Goal: Communication & Community: Answer question/provide support

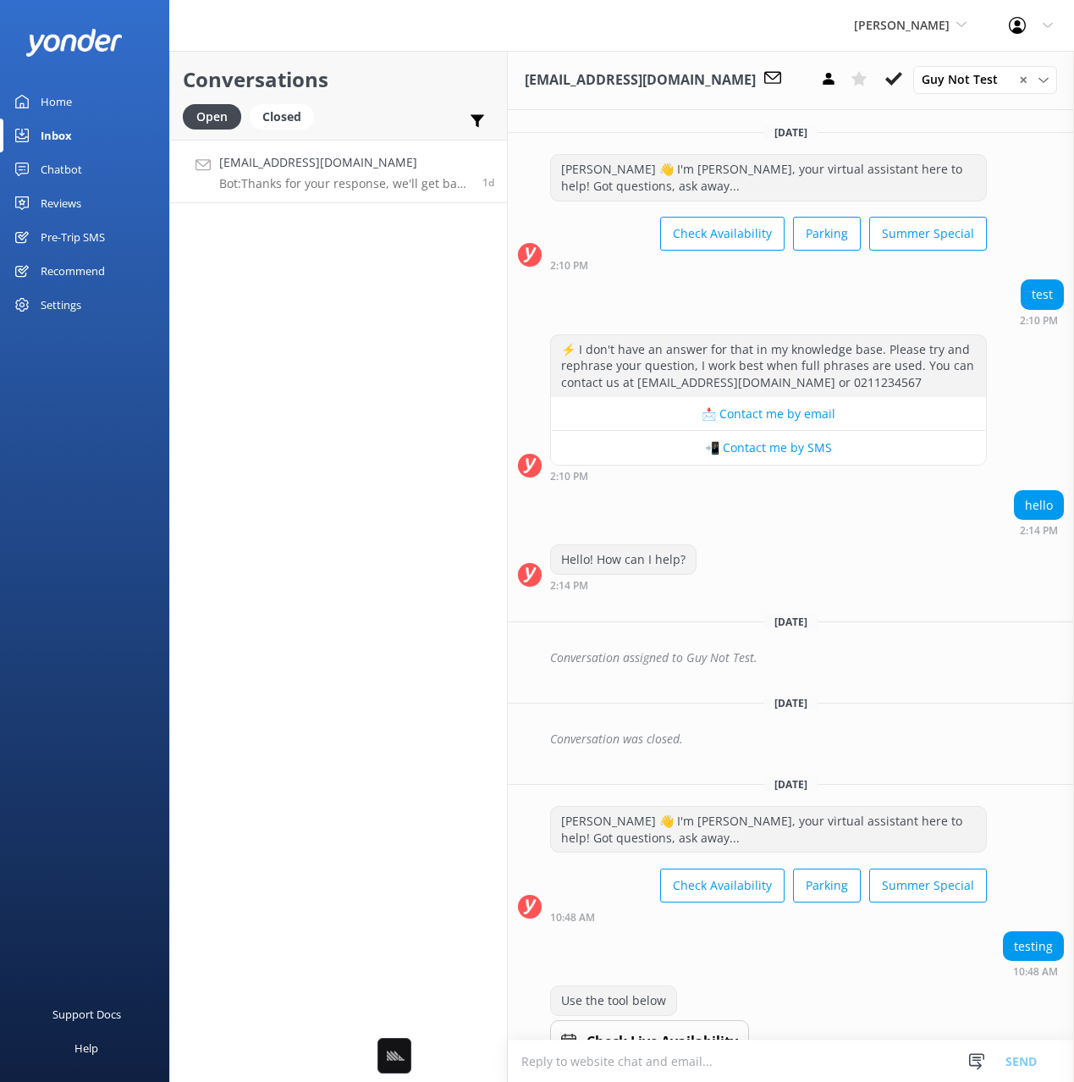
scroll to position [1218, 0]
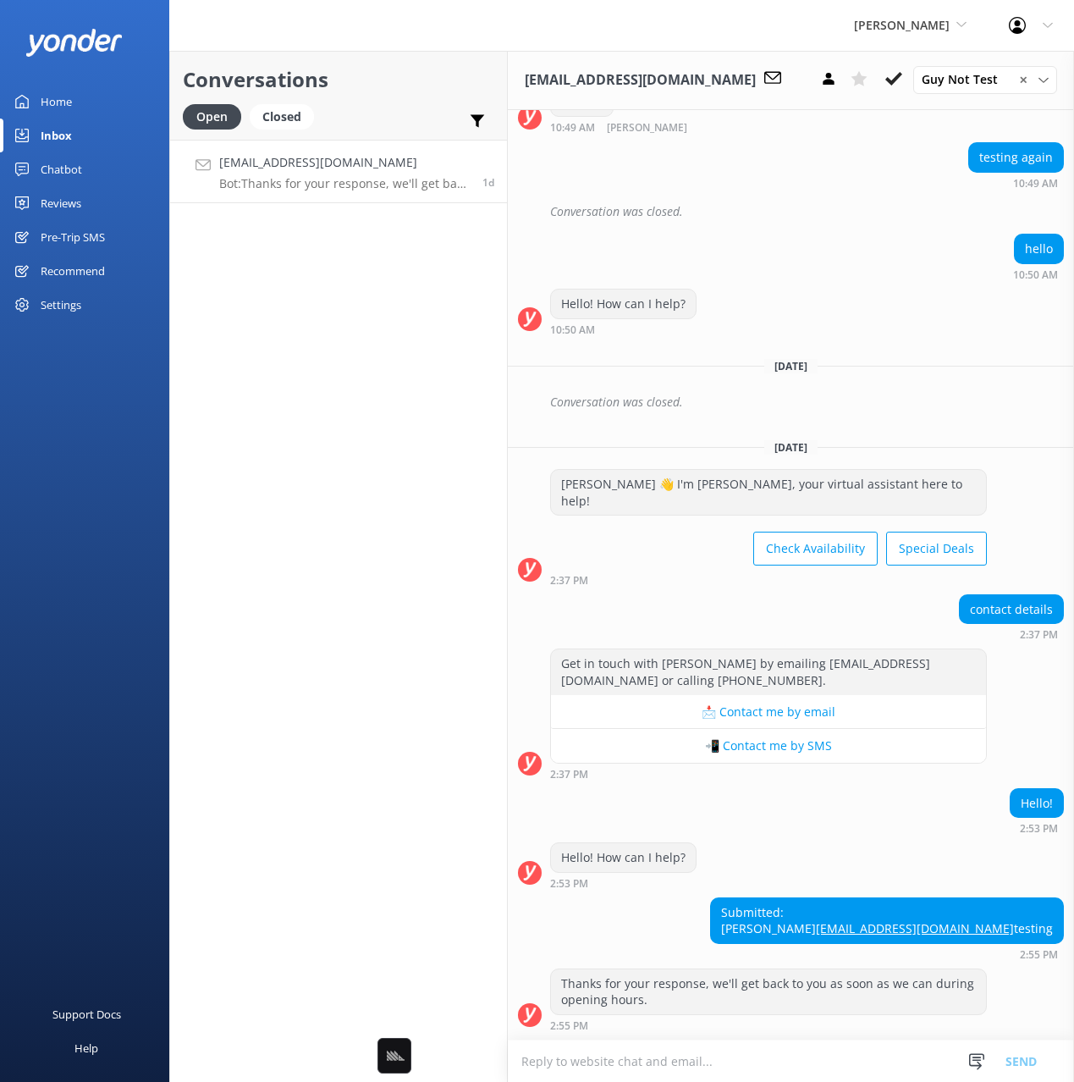
click at [375, 49] on div "Yonder Zipline Black Cat Cruises Banff Airporter International Antarctic Centre…" at bounding box center [537, 25] width 1074 height 51
drag, startPoint x: 96, startPoint y: 198, endPoint x: 150, endPoint y: 206, distance: 53.9
click at [96, 198] on link "Reviews" at bounding box center [84, 203] width 169 height 34
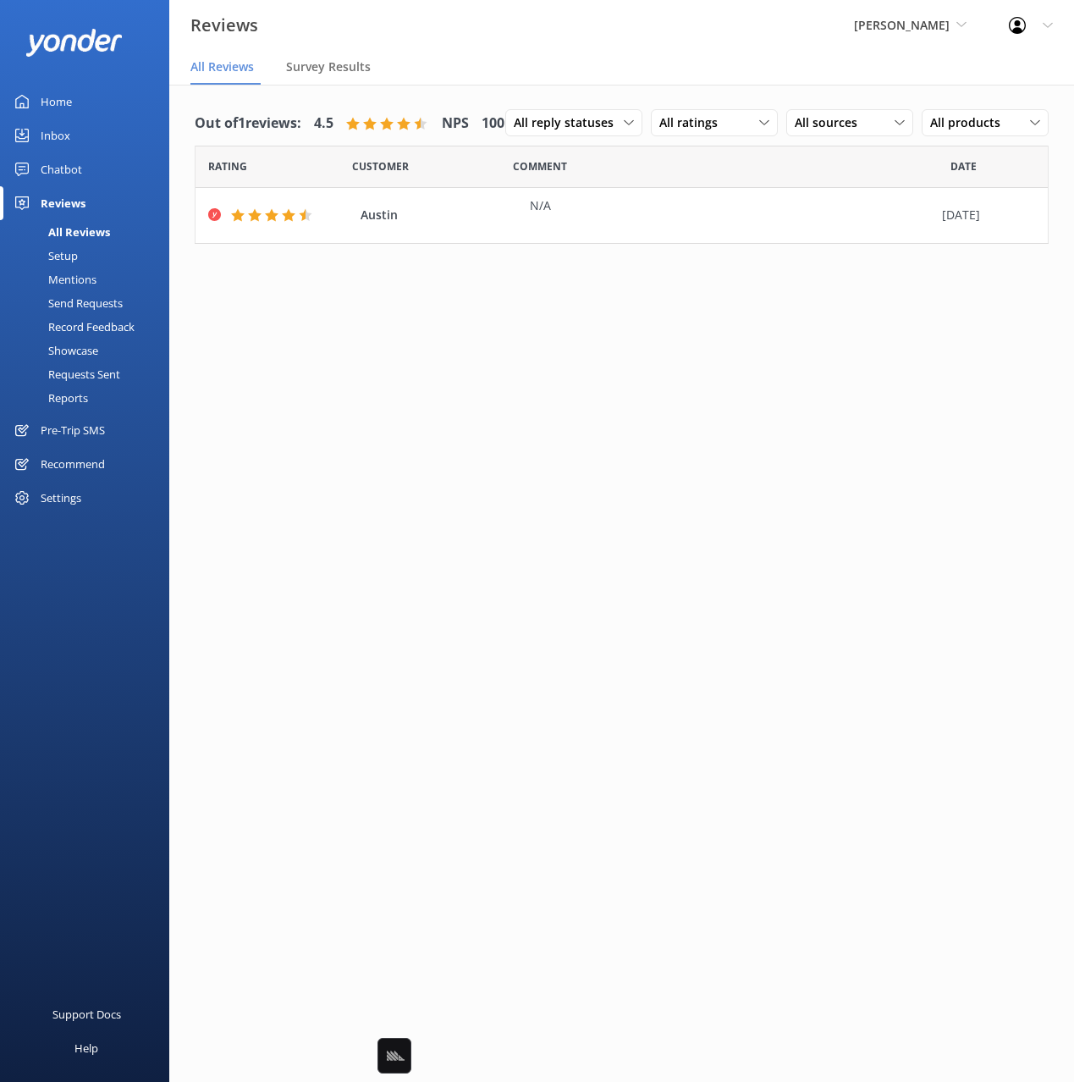
drag, startPoint x: 647, startPoint y: 113, endPoint x: 596, endPoint y: 82, distance: 59.2
click at [647, 113] on div "Out of 1 reviews: 4.5 NPS 100 All reply statuses All reply statuses Needs a rep…" at bounding box center [622, 124] width 854 height 44
drag, startPoint x: 564, startPoint y: 67, endPoint x: 677, endPoint y: 75, distance: 113.7
click at [564, 67] on nav "All Reviews Survey Results" at bounding box center [621, 68] width 905 height 34
click at [950, 135] on div "Out of 1 reviews: 4.5 NPS 100 All reply statuses All reply statuses Needs a rep…" at bounding box center [622, 124] width 854 height 44
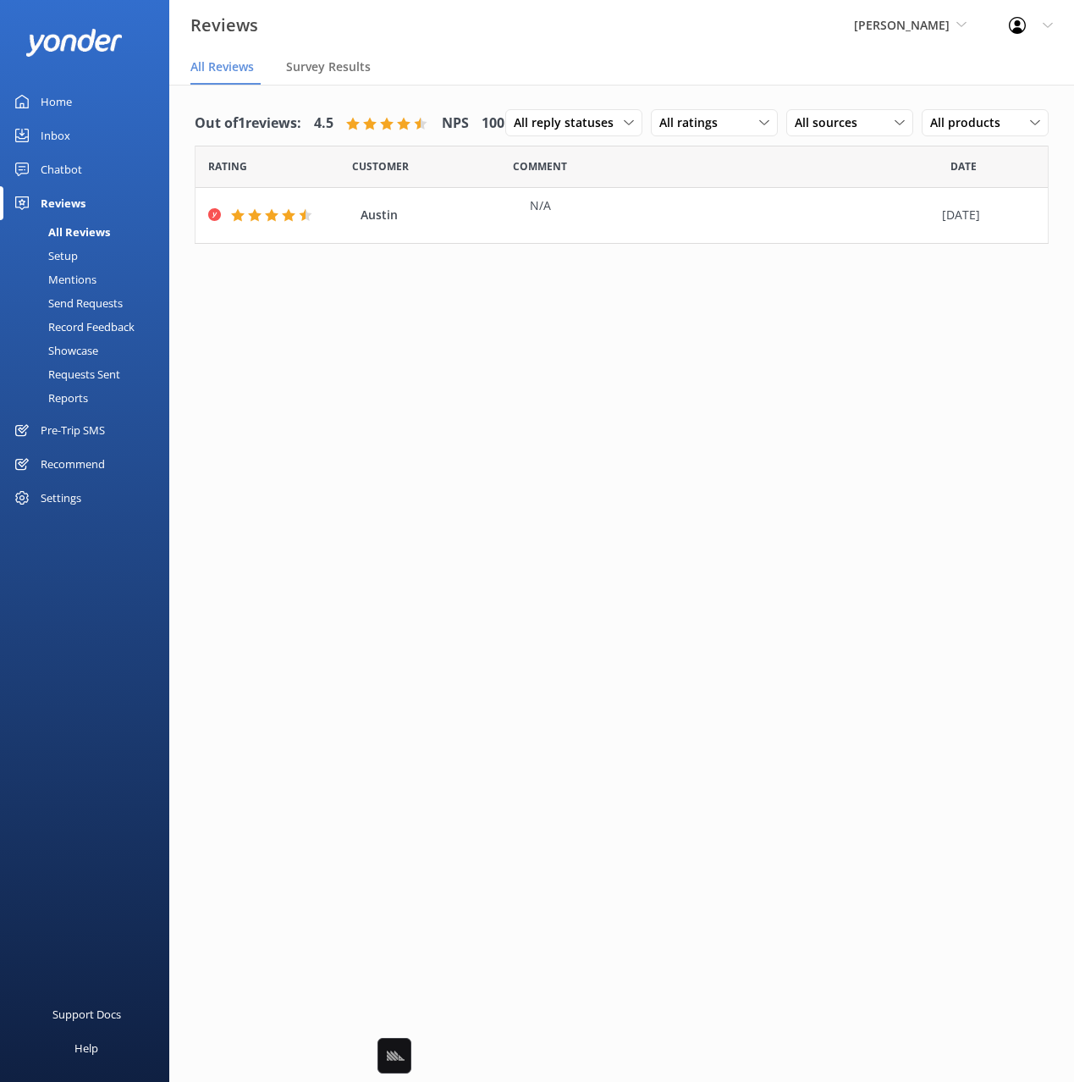
click at [1011, 146] on div "Out of 1 reviews: 4.5 NPS 100 All reply statuses All reply statuses Needs a rep…" at bounding box center [622, 124] width 854 height 44
drag, startPoint x: 997, startPoint y: 160, endPoint x: 1042, endPoint y: 159, distance: 44.9
click at [1039, 146] on div "Out of 1 reviews: 4.5 NPS 100 All reply statuses All reply statuses Needs a rep…" at bounding box center [622, 124] width 854 height 44
click at [1042, 146] on div "Out of 1 reviews: 4.5 NPS 100 All reply statuses All reply statuses Needs a rep…" at bounding box center [622, 124] width 854 height 44
click at [815, 111] on div "Out of 1 reviews: 4.5 NPS 100 All reply statuses All reply statuses Needs a rep…" at bounding box center [622, 124] width 854 height 44
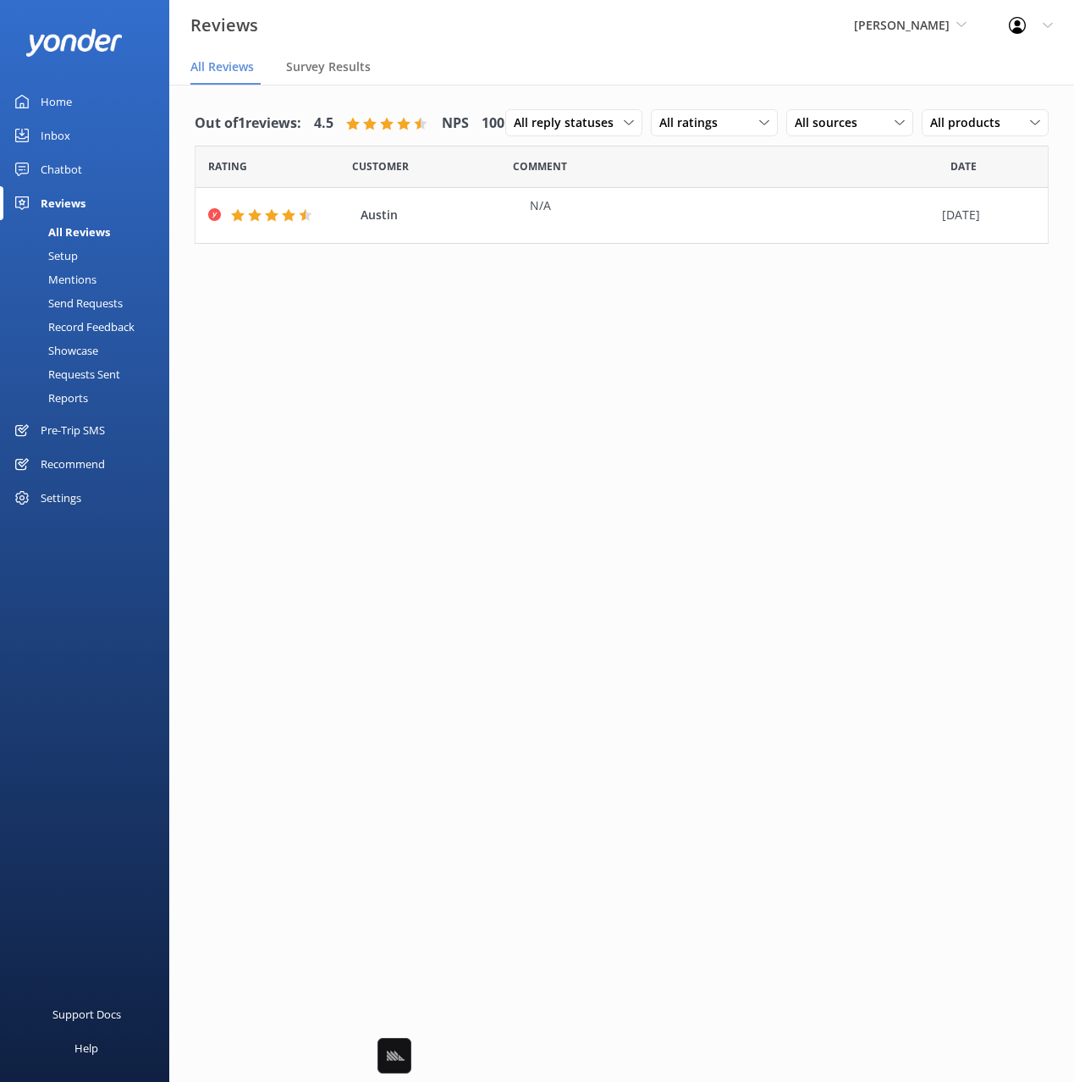
drag, startPoint x: 595, startPoint y: 70, endPoint x: 581, endPoint y: 80, distance: 16.9
click at [595, 70] on nav "All Reviews Survey Results" at bounding box center [621, 68] width 905 height 34
click at [74, 498] on div "Settings" at bounding box center [61, 498] width 41 height 34
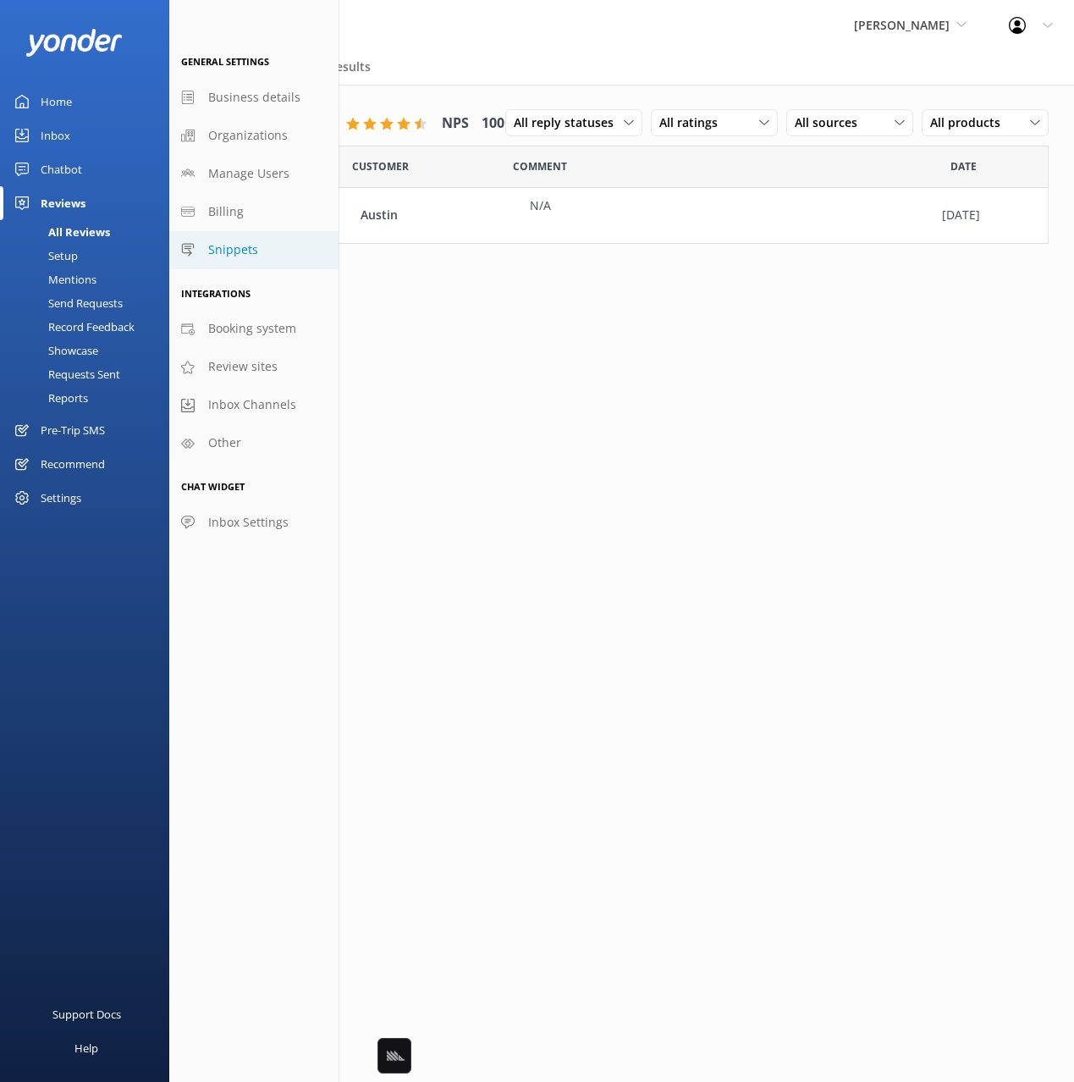
click at [264, 243] on link "Snippets" at bounding box center [253, 250] width 169 height 38
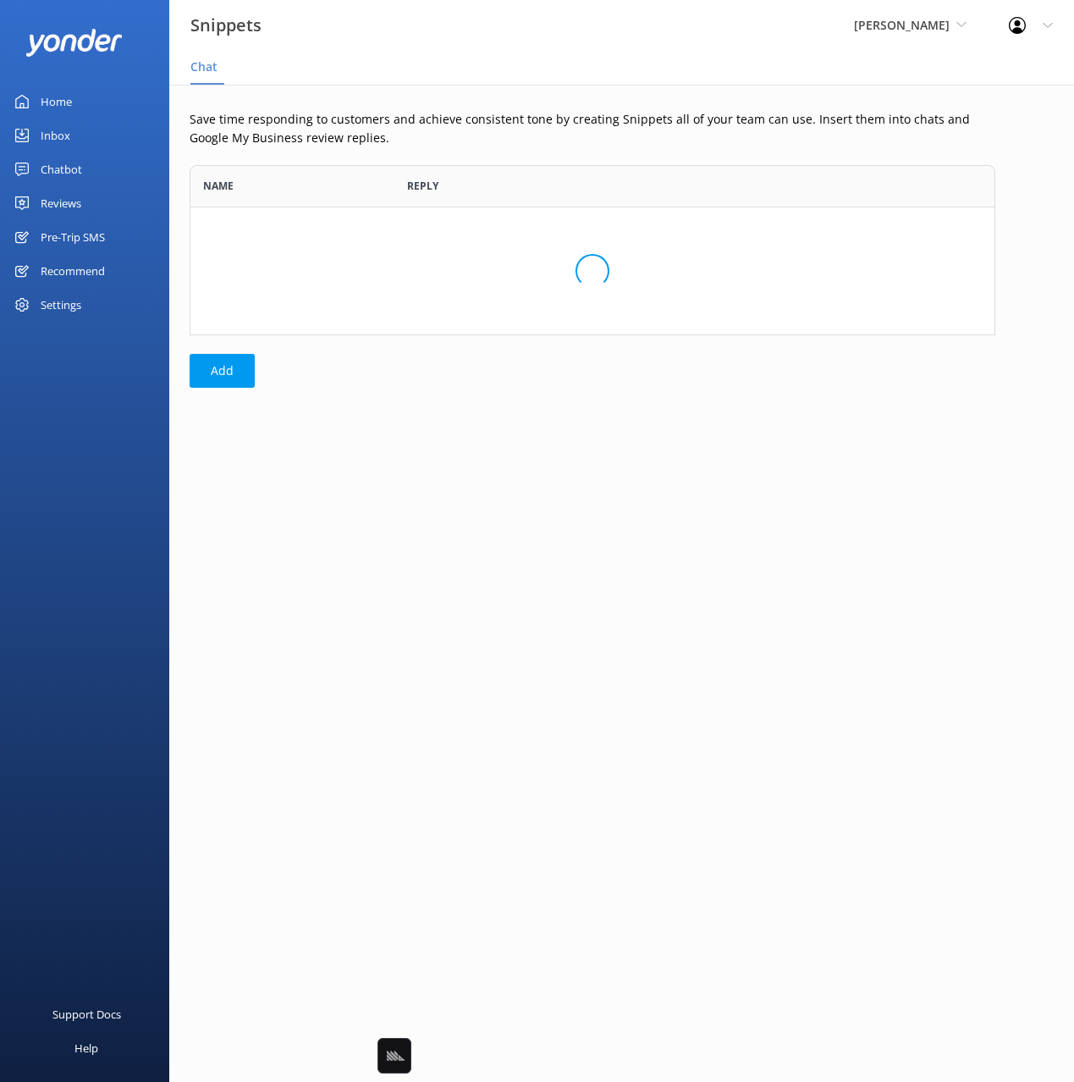
scroll to position [170, 806]
click at [74, 305] on div "Settings" at bounding box center [61, 305] width 41 height 34
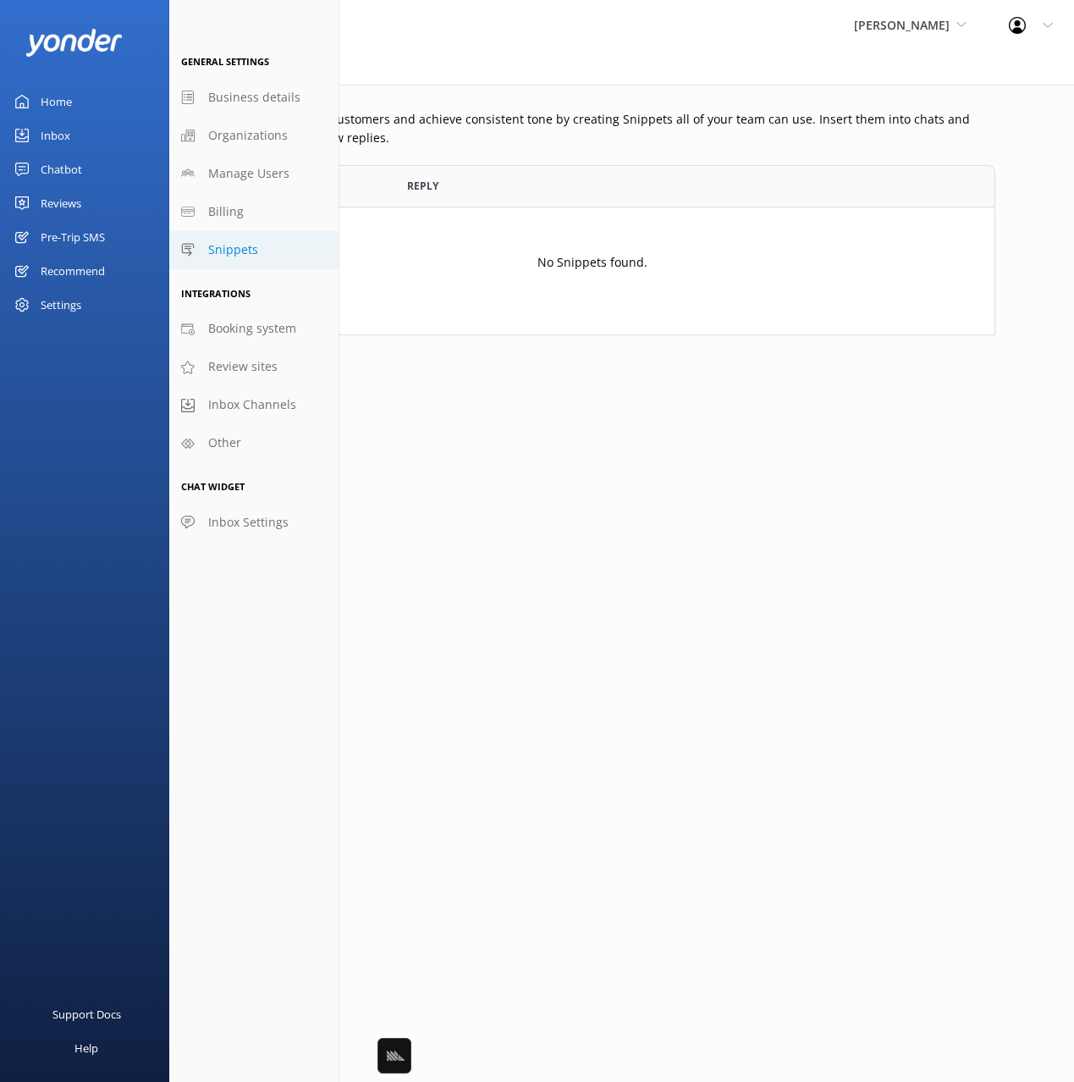
click at [473, 415] on div "Save time responding to customers and achieve consistent tone by creating Snipp…" at bounding box center [592, 253] width 846 height 337
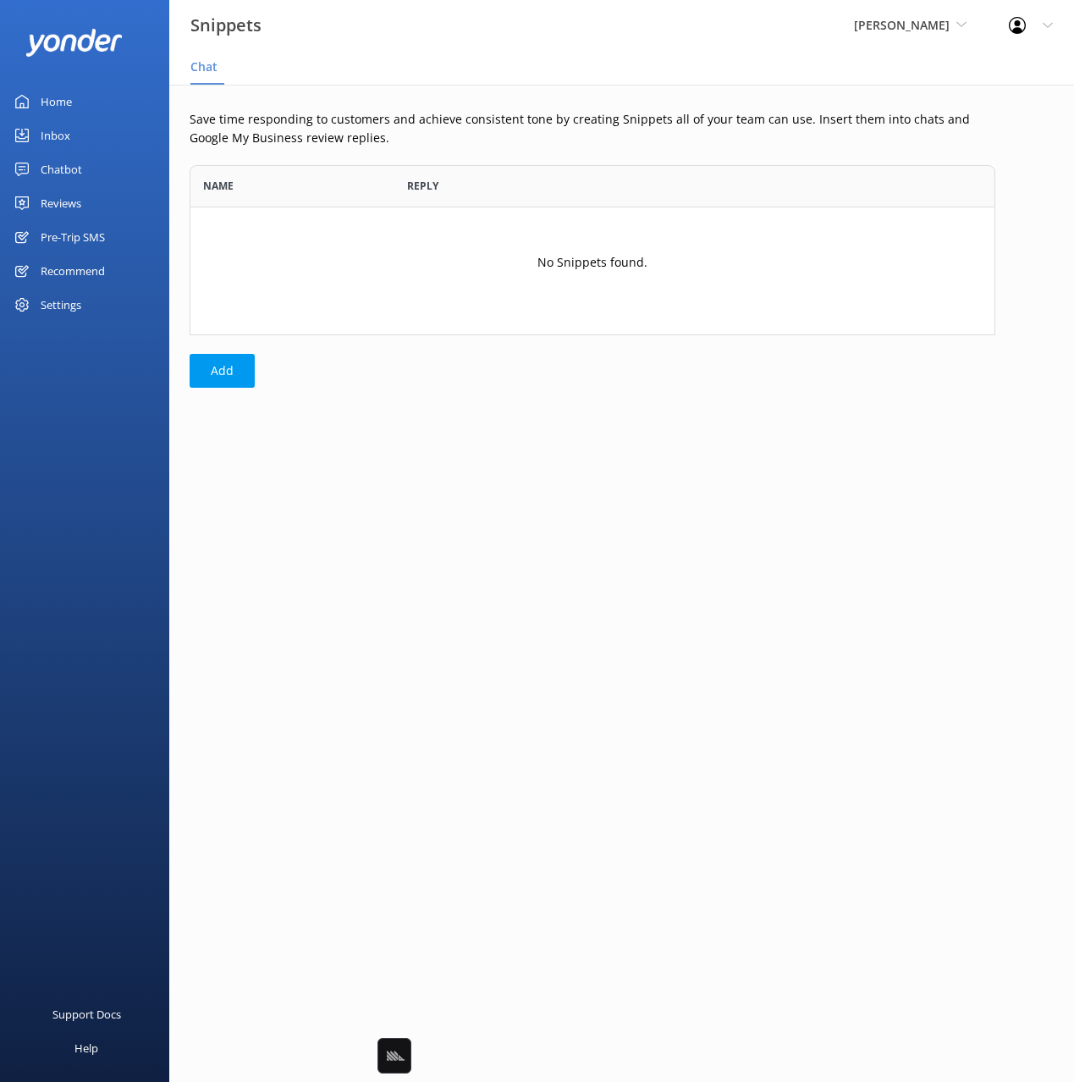
click at [375, 64] on nav "Chat" at bounding box center [621, 68] width 905 height 34
drag, startPoint x: 448, startPoint y: 73, endPoint x: 416, endPoint y: 74, distance: 32.2
click at [439, 74] on nav "Chat" at bounding box center [621, 68] width 905 height 34
click at [50, 102] on div "Home" at bounding box center [56, 102] width 31 height 34
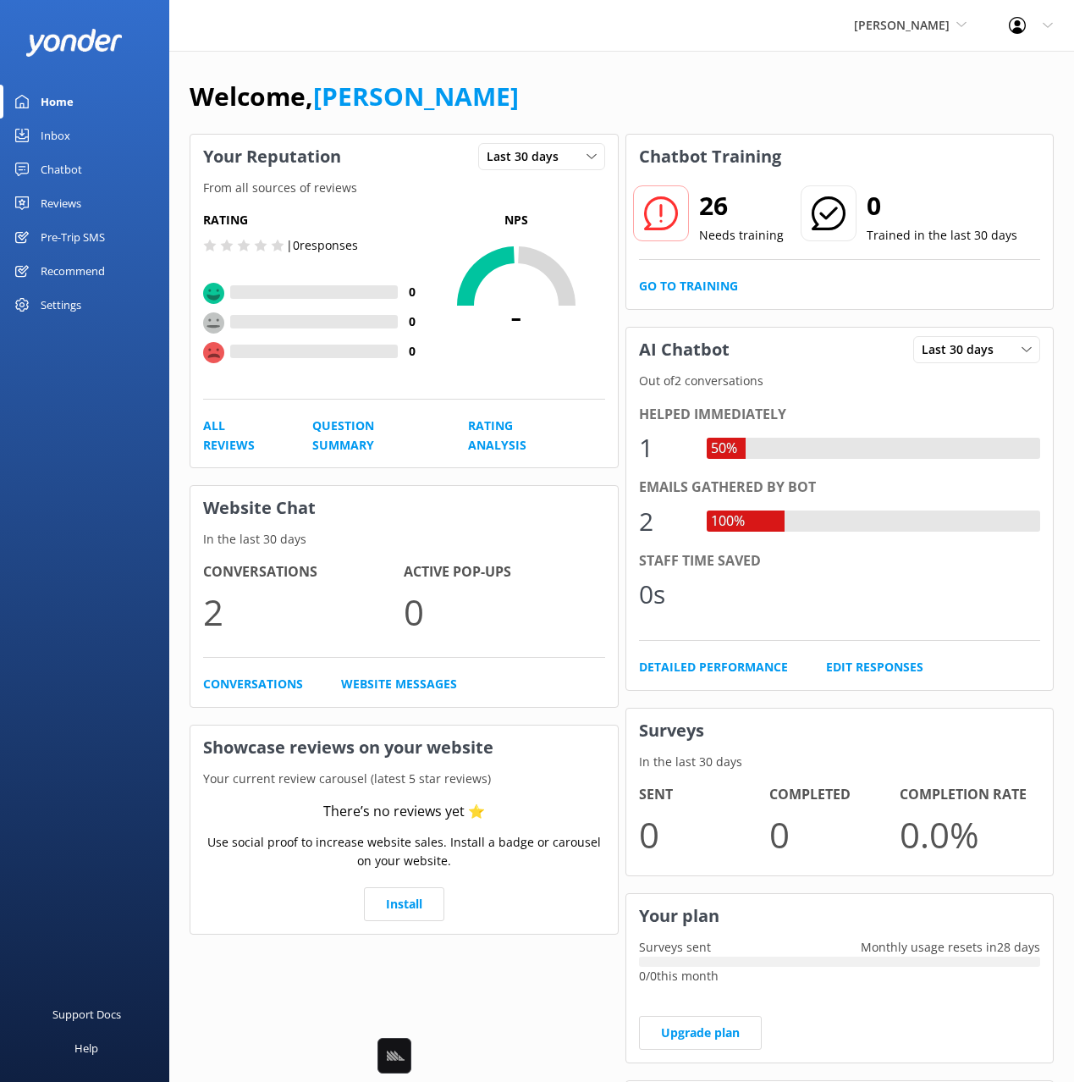
click at [540, 85] on div "Welcome, Mikayla" at bounding box center [622, 105] width 864 height 58
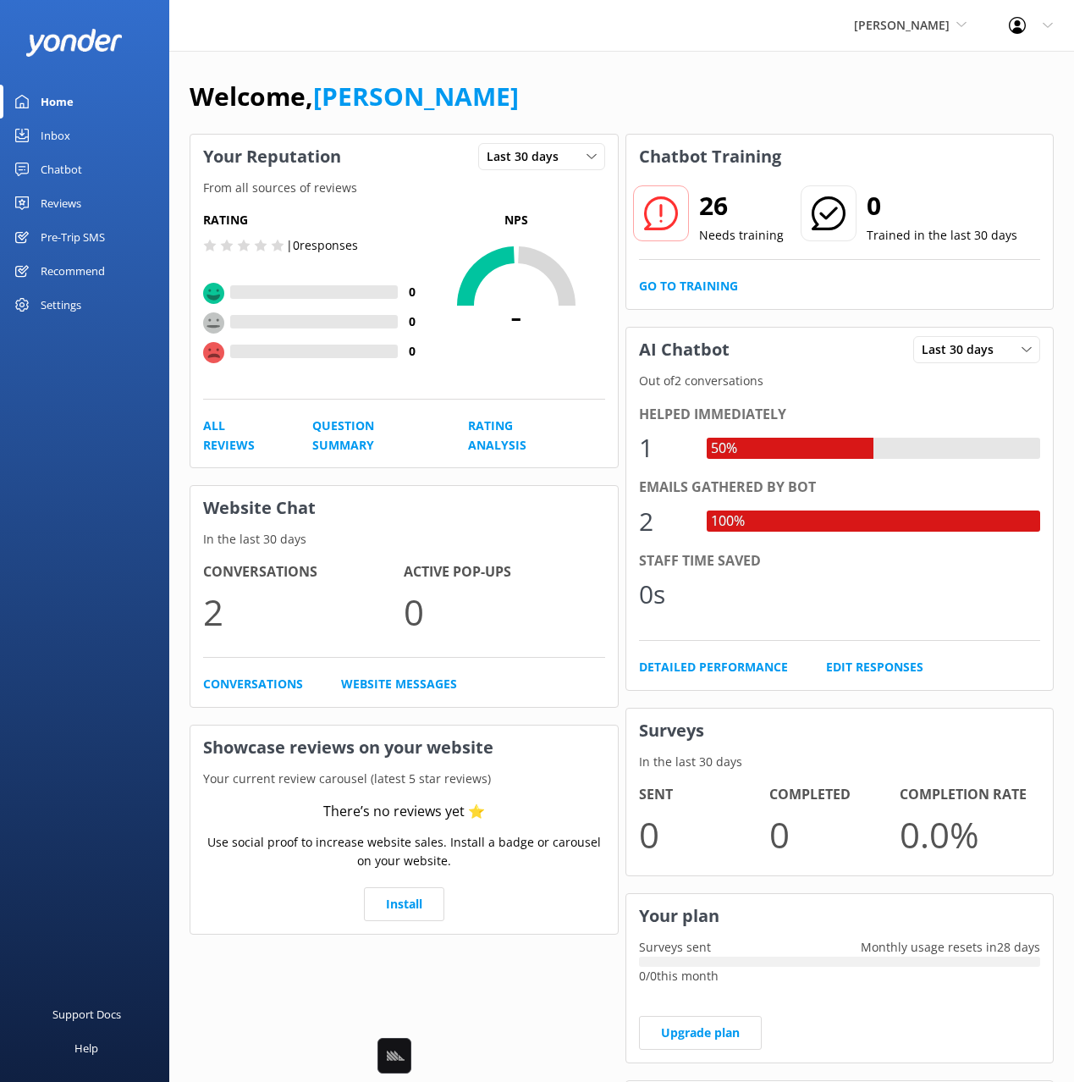
drag, startPoint x: 388, startPoint y: 59, endPoint x: 295, endPoint y: 128, distance: 114.9
click at [387, 60] on div "Welcome, Mikayla Your Reputation Last 30 days Last 7 days Last 30 days From all…" at bounding box center [621, 734] width 905 height 1367
click at [69, 167] on div "Chatbot" at bounding box center [61, 169] width 41 height 34
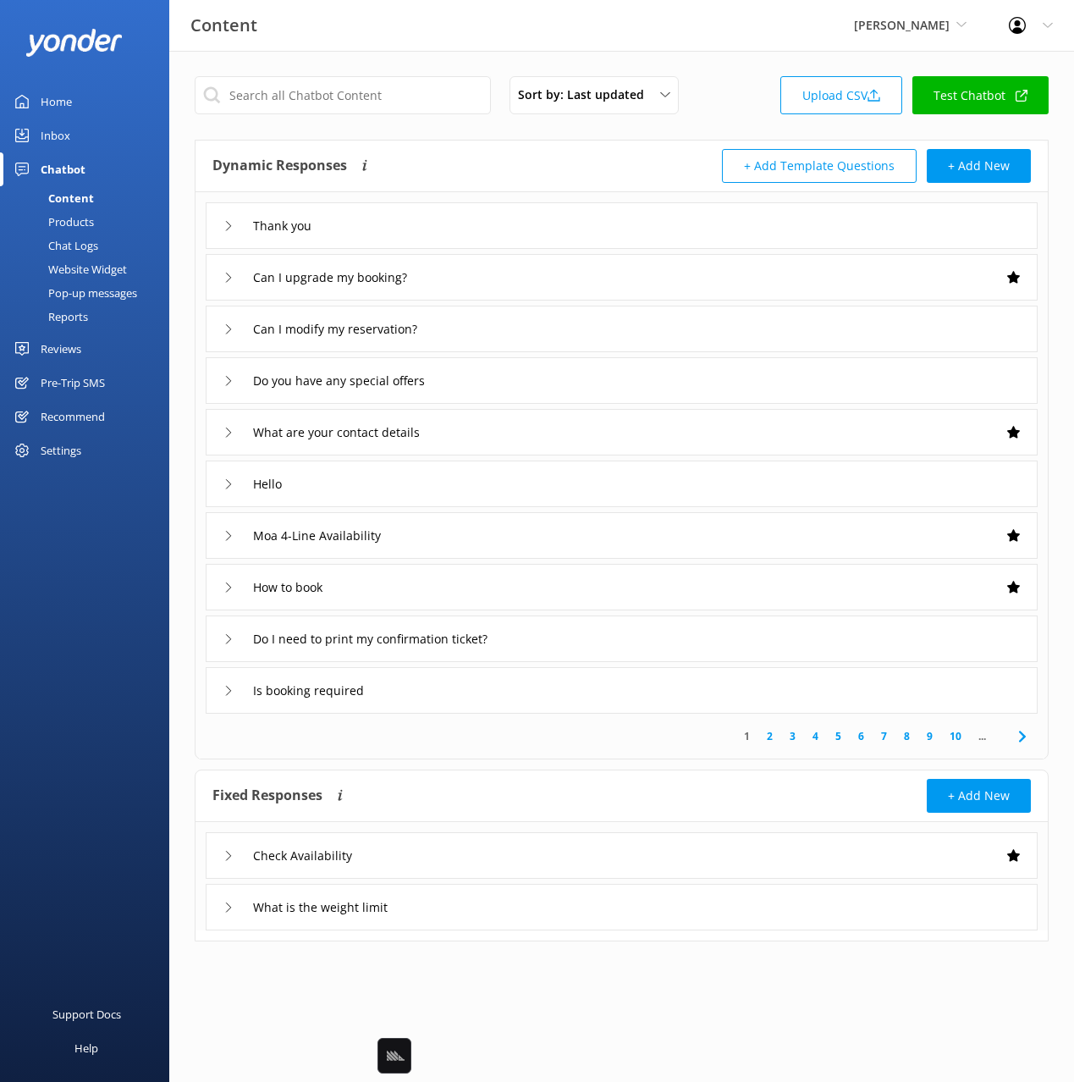
click at [123, 297] on div "Pop-up messages" at bounding box center [73, 293] width 127 height 24
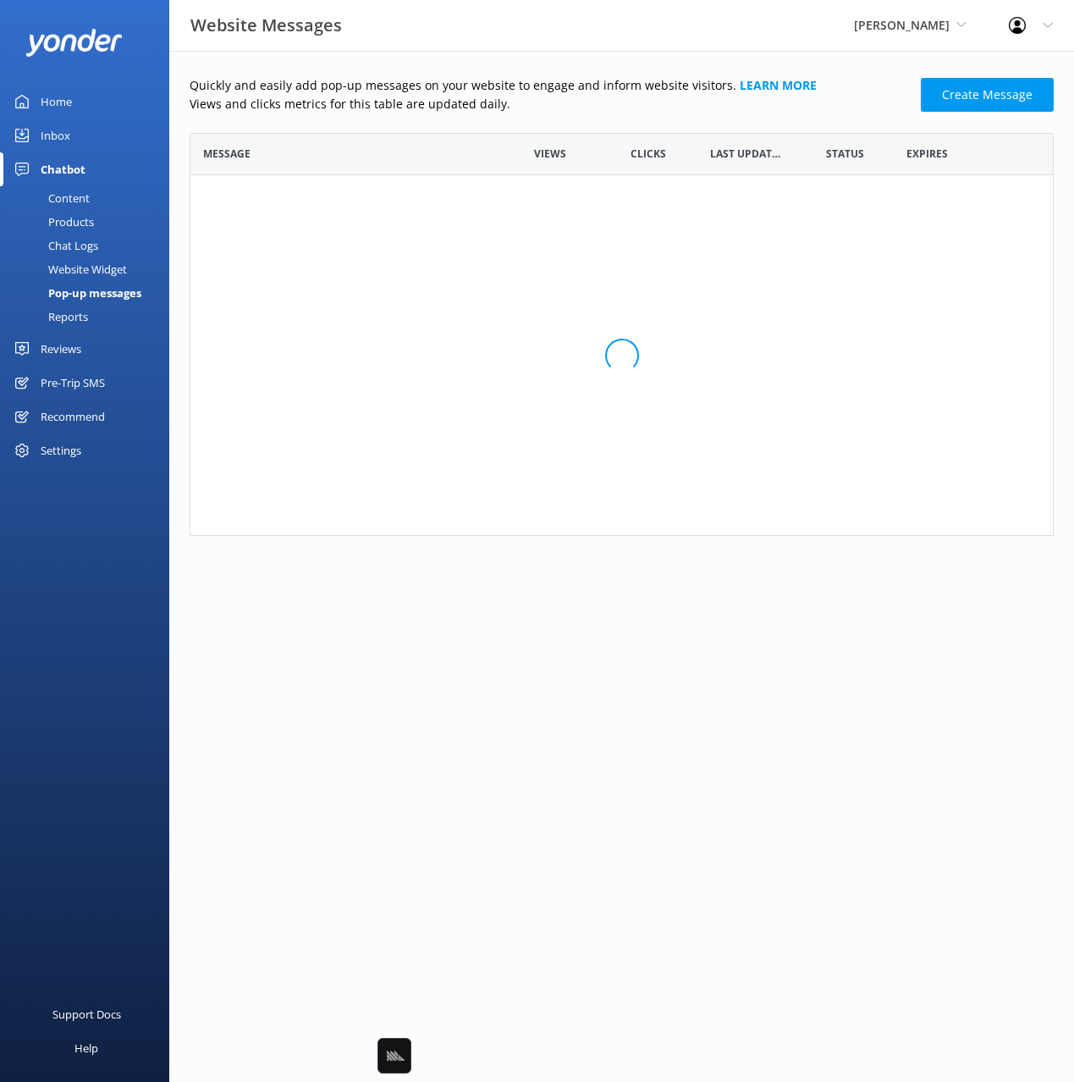
scroll to position [403, 864]
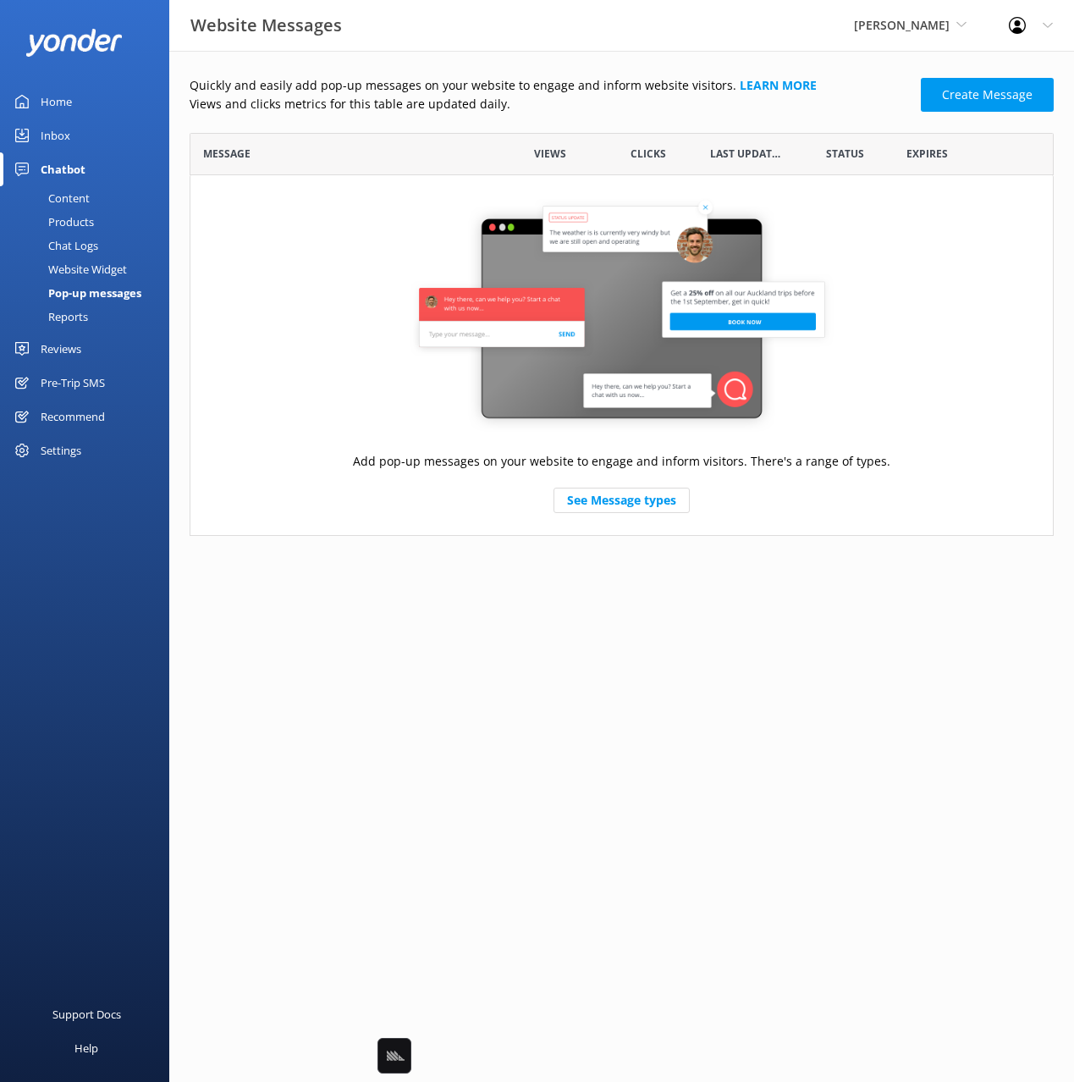
drag, startPoint x: 588, startPoint y: 118, endPoint x: 652, endPoint y: 119, distance: 63.5
click at [588, 118] on div "Quickly and easily add pop-up messages on your website to engage and inform web…" at bounding box center [622, 306] width 864 height 460
drag, startPoint x: 690, startPoint y: 116, endPoint x: 725, endPoint y: 117, distance: 35.6
click at [690, 116] on div "Quickly and easily add pop-up messages on your website to engage and inform web…" at bounding box center [622, 306] width 864 height 460
click at [735, 116] on div "Quickly and easily add pop-up messages on your website to engage and inform web…" at bounding box center [622, 306] width 864 height 460
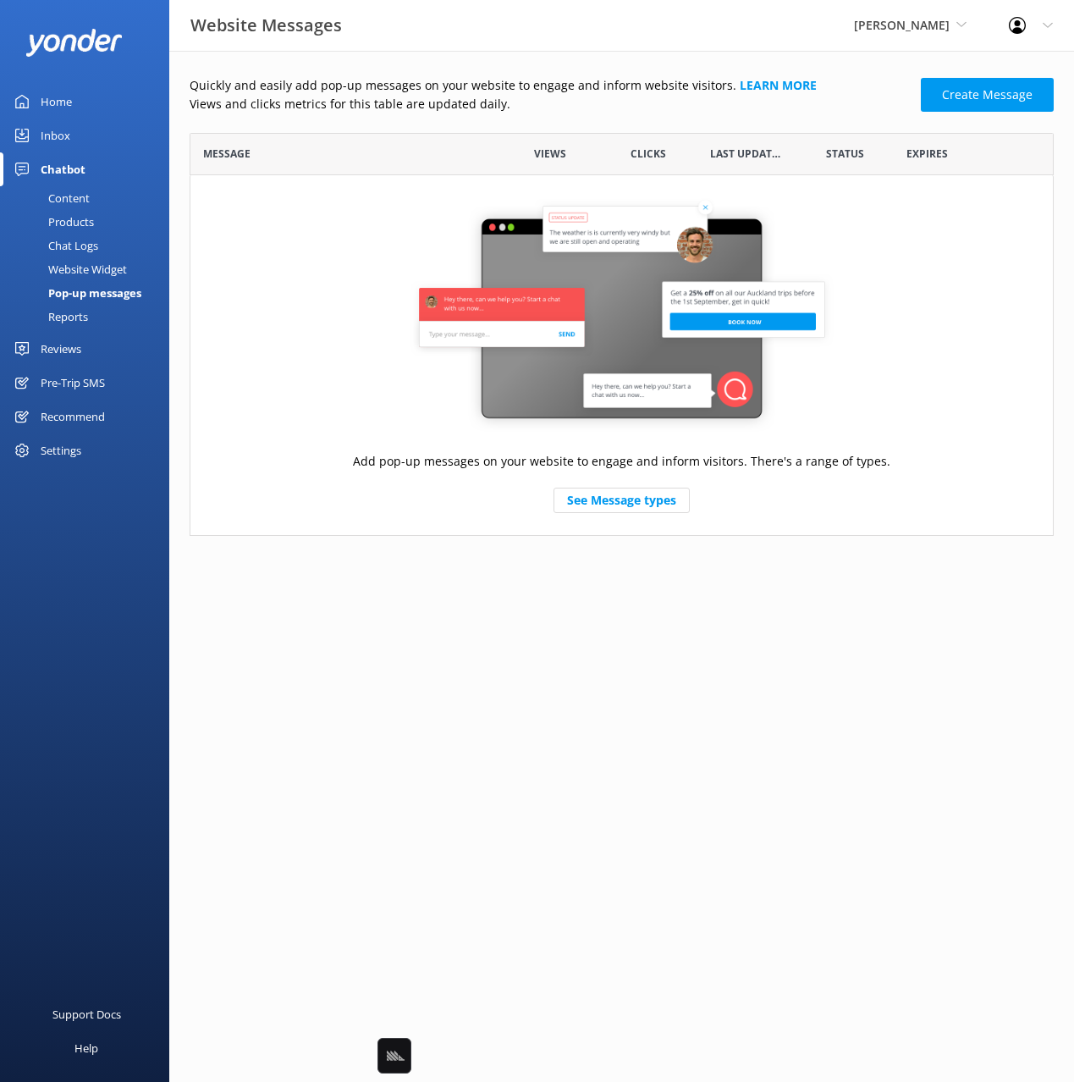
click at [731, 116] on div "Quickly and easily add pop-up messages on your website to engage and inform web…" at bounding box center [622, 306] width 864 height 460
click at [726, 118] on div "Quickly and easily add pop-up messages on your website to engage and inform web…" at bounding box center [622, 306] width 864 height 460
click at [976, 103] on link "Create Message" at bounding box center [987, 95] width 133 height 34
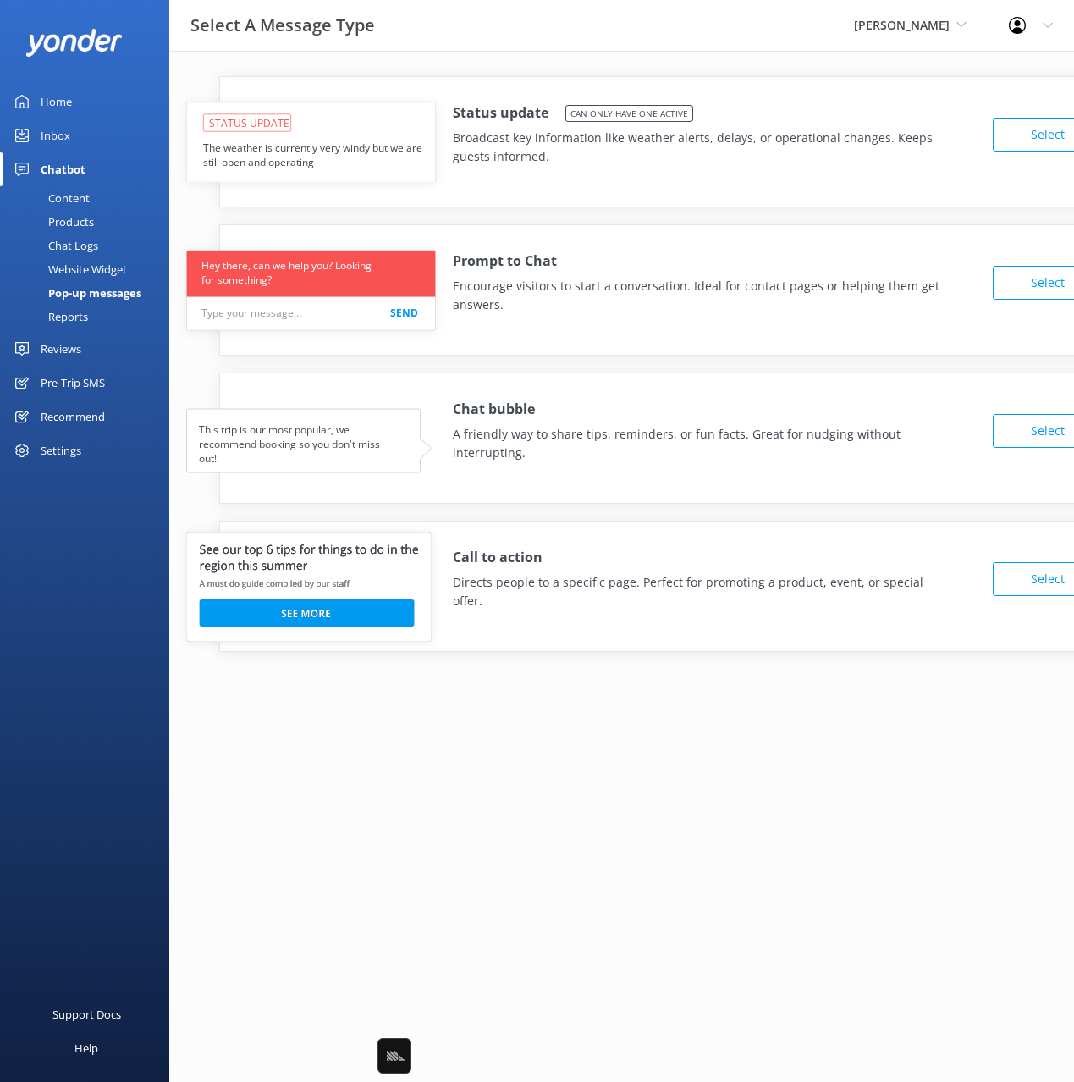
click at [609, 68] on div "Status update Can only have one active Broadcast key information like weather a…" at bounding box center [621, 377] width 905 height 652
click at [763, 85] on div "Status update Can only have one active Broadcast key information like weather a…" at bounding box center [674, 130] width 908 height 106
click at [45, 98] on div "Home" at bounding box center [56, 102] width 31 height 34
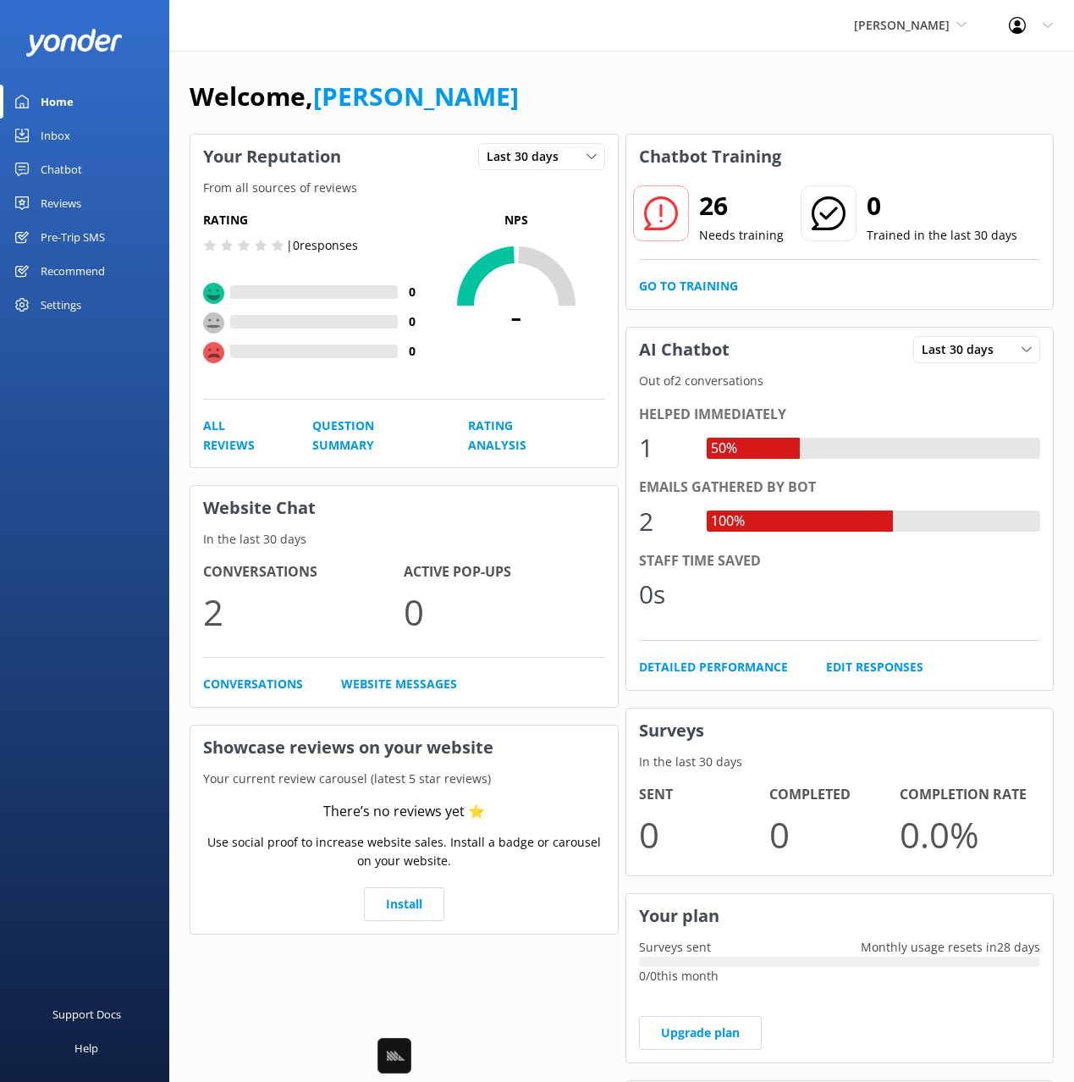
click at [546, 90] on div "Welcome, [PERSON_NAME]" at bounding box center [622, 105] width 864 height 58
click at [41, 134] on div "Inbox" at bounding box center [56, 135] width 30 height 34
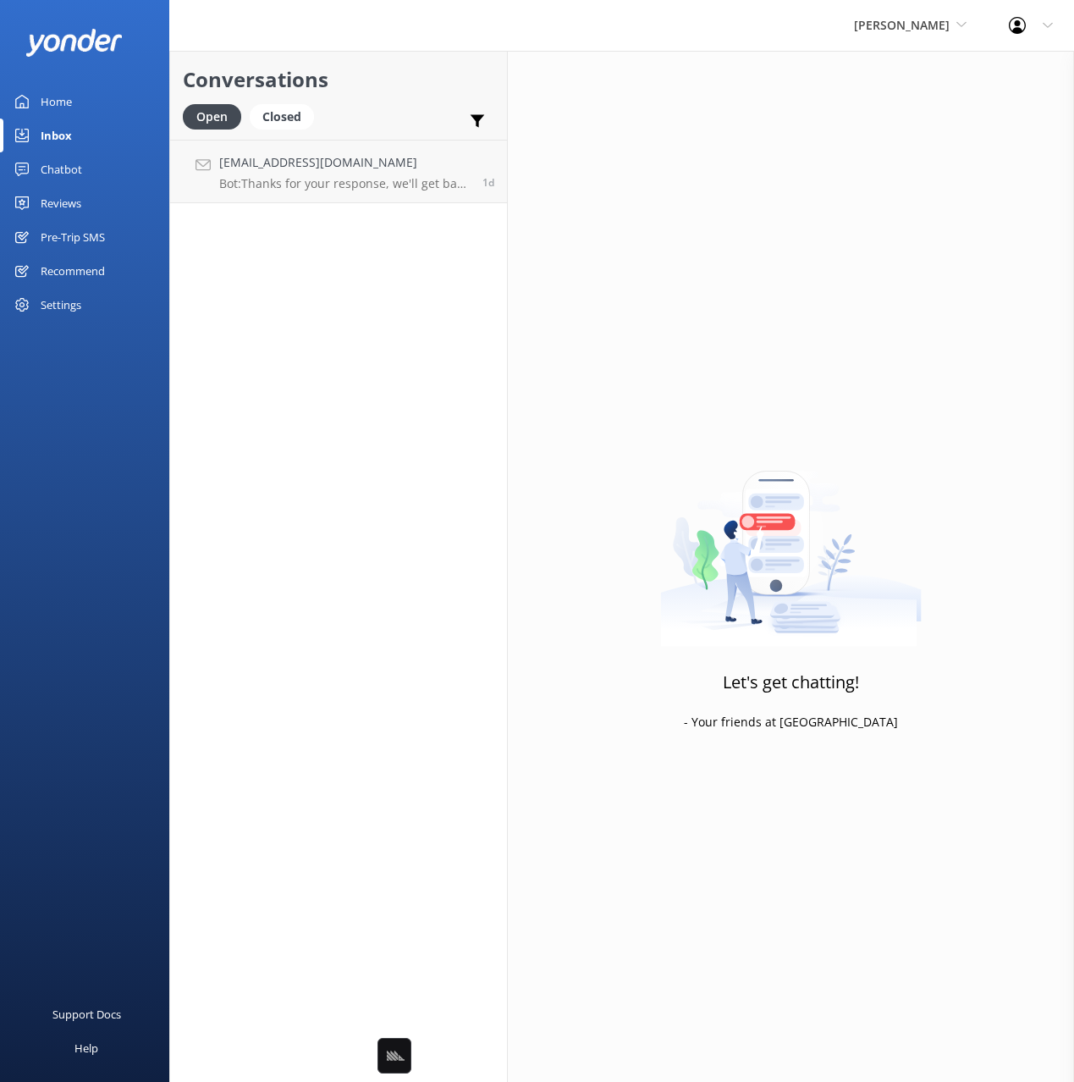
click at [346, 83] on h2 "Conversations" at bounding box center [338, 79] width 311 height 32
drag, startPoint x: 364, startPoint y: 107, endPoint x: 373, endPoint y: 131, distance: 25.5
click at [364, 107] on div "Open Closed Important Assigned to me Unassigned" at bounding box center [338, 124] width 311 height 41
click at [388, 162] on h4 "mik@yonderhq.com" at bounding box center [344, 162] width 251 height 19
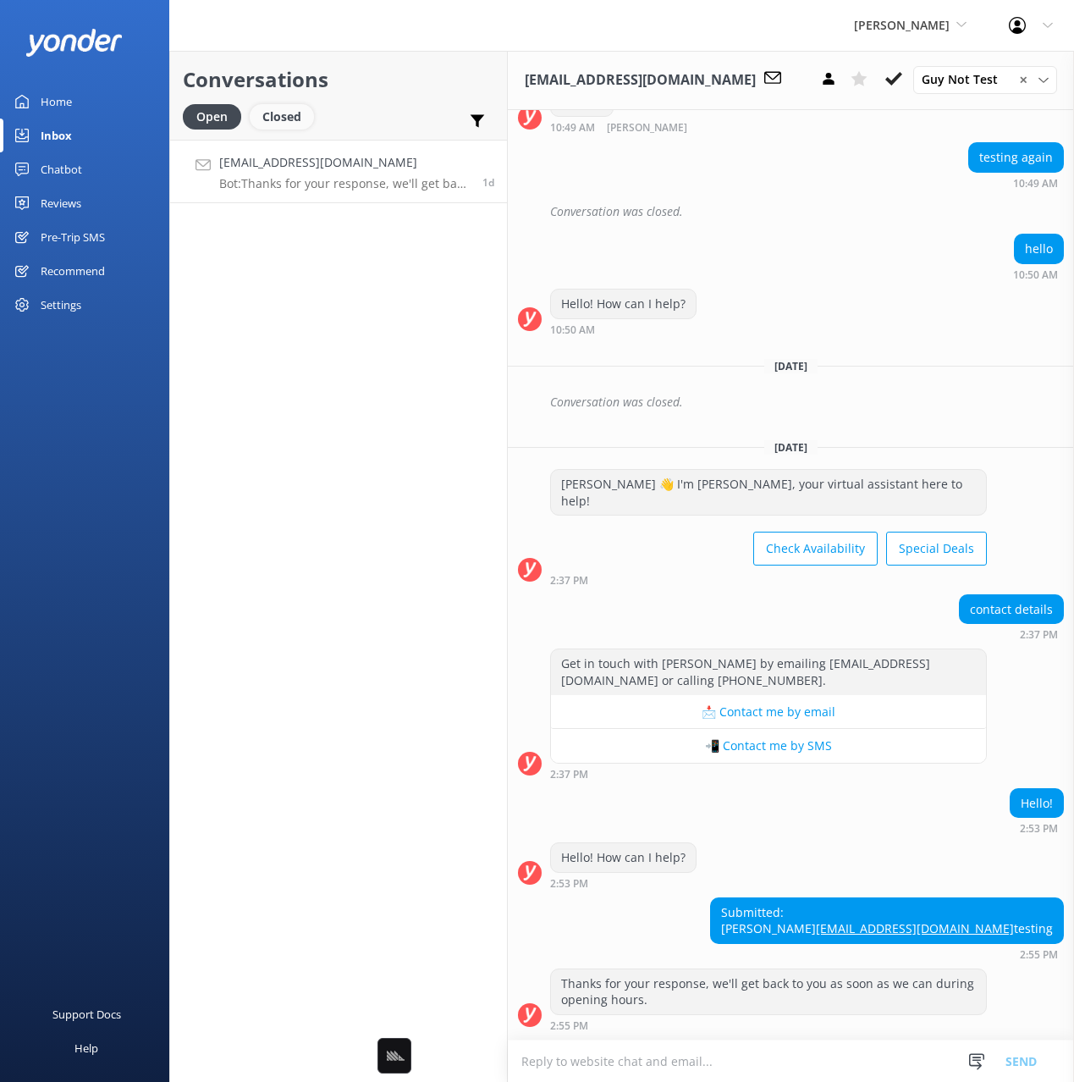
scroll to position [1220, 0]
click at [284, 121] on div "Closed" at bounding box center [282, 116] width 64 height 25
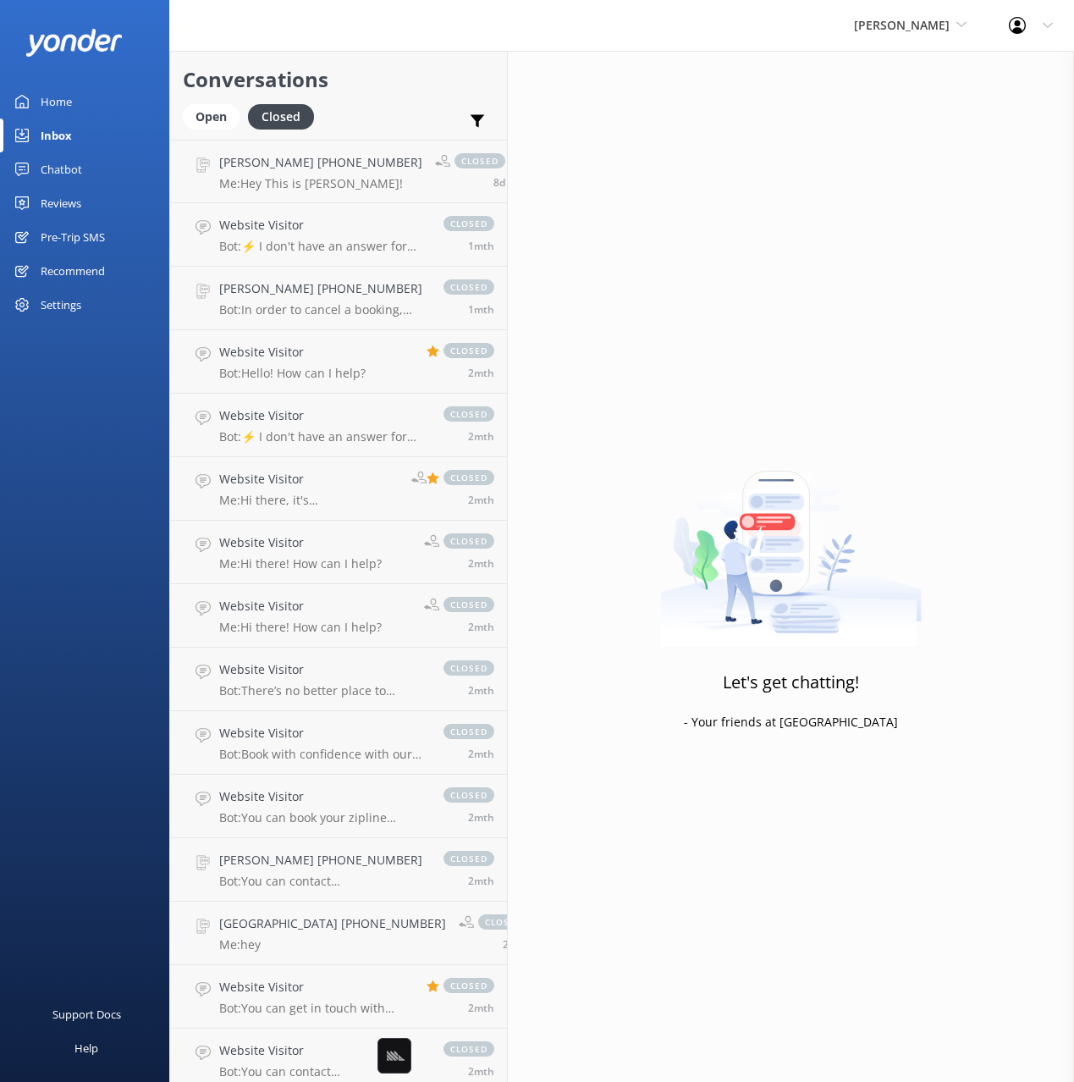
click at [395, 101] on div "Conversations Open Closed Important Assigned to me Unassigned" at bounding box center [338, 95] width 337 height 89
click at [183, 109] on div "Conversations Open Closed Important Assigned to me Unassigned" at bounding box center [338, 95] width 337 height 89
click at [204, 112] on div "Open" at bounding box center [211, 116] width 57 height 25
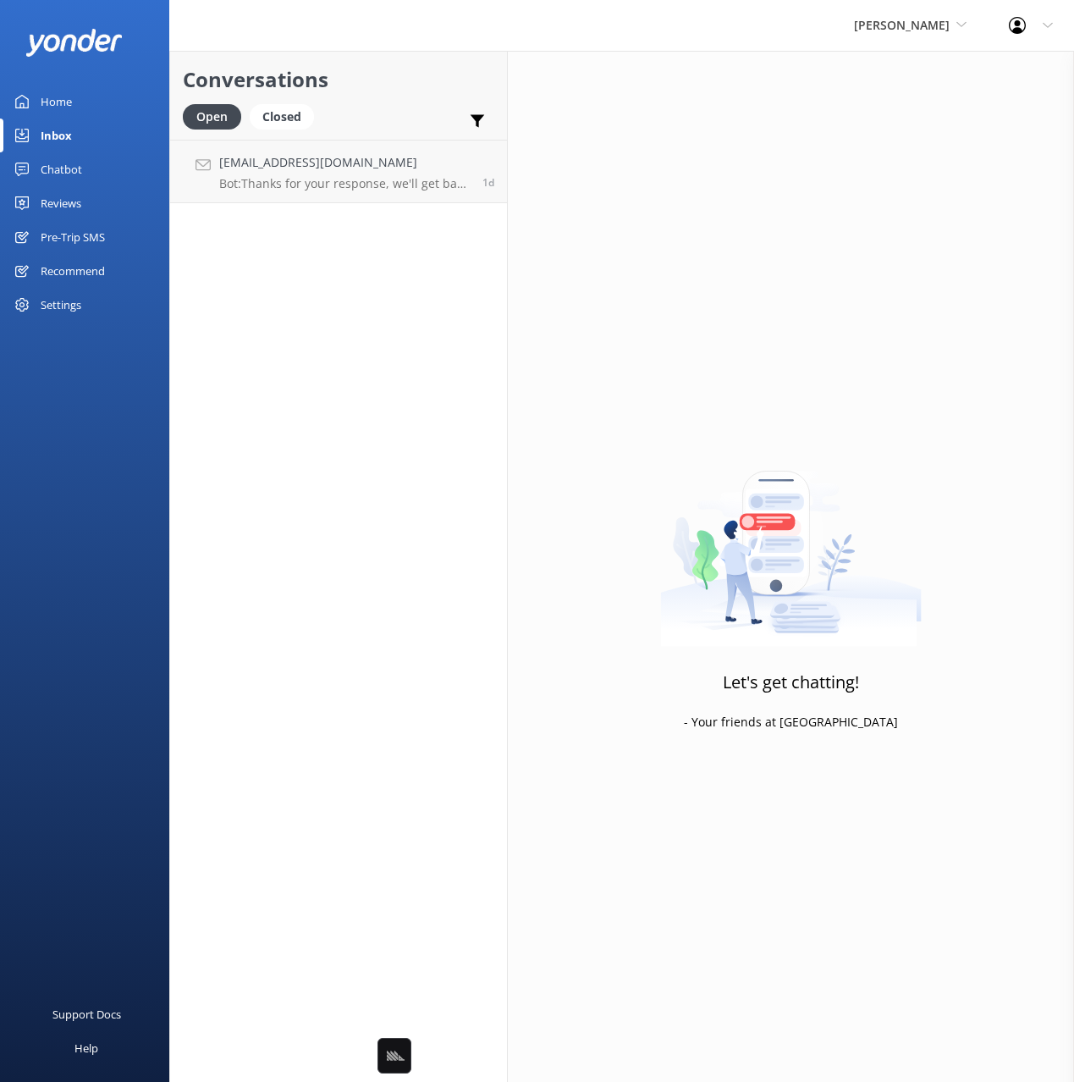
click at [443, 105] on div "Open Closed Important Assigned to me Unassigned" at bounding box center [338, 124] width 311 height 41
click at [300, 127] on div "Closed" at bounding box center [282, 116] width 64 height 25
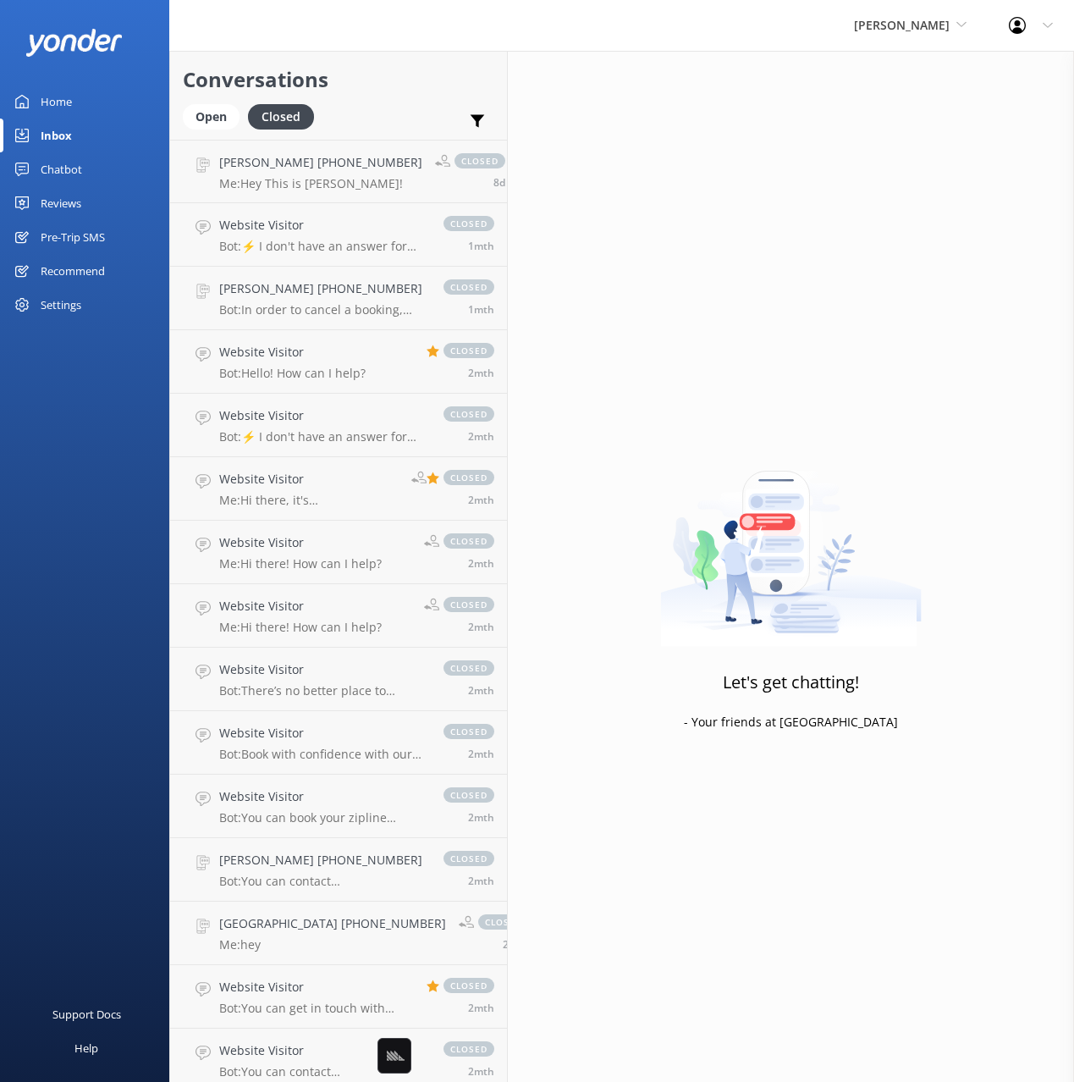
drag, startPoint x: 433, startPoint y: 111, endPoint x: 391, endPoint y: 113, distance: 42.3
click at [429, 111] on div "Open Closed Important Assigned to me Unassigned" at bounding box center [338, 124] width 311 height 41
click at [58, 133] on div "Inbox" at bounding box center [56, 135] width 31 height 34
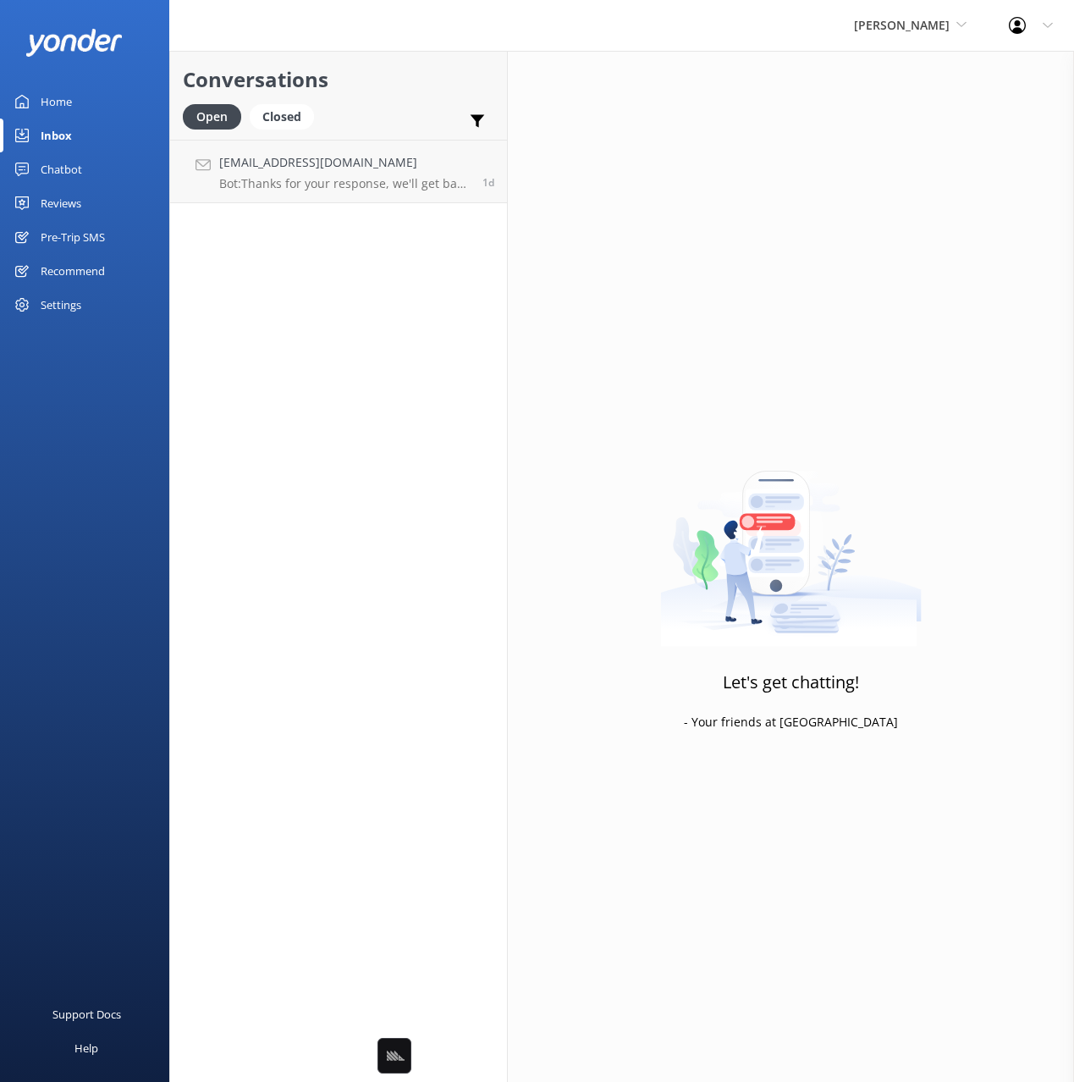
click at [58, 133] on div "Inbox" at bounding box center [56, 135] width 31 height 34
click at [57, 133] on div "Inbox" at bounding box center [56, 135] width 31 height 34
click at [364, 111] on div "Open Closed Important Assigned to me Unassigned" at bounding box center [338, 124] width 311 height 41
click at [399, 409] on div "Conversations Open Closed Important Assigned to me Unassigned mik@yonderhq.com …" at bounding box center [338, 566] width 339 height 1031
click at [922, 22] on span "[PERSON_NAME]" at bounding box center [902, 25] width 96 height 16
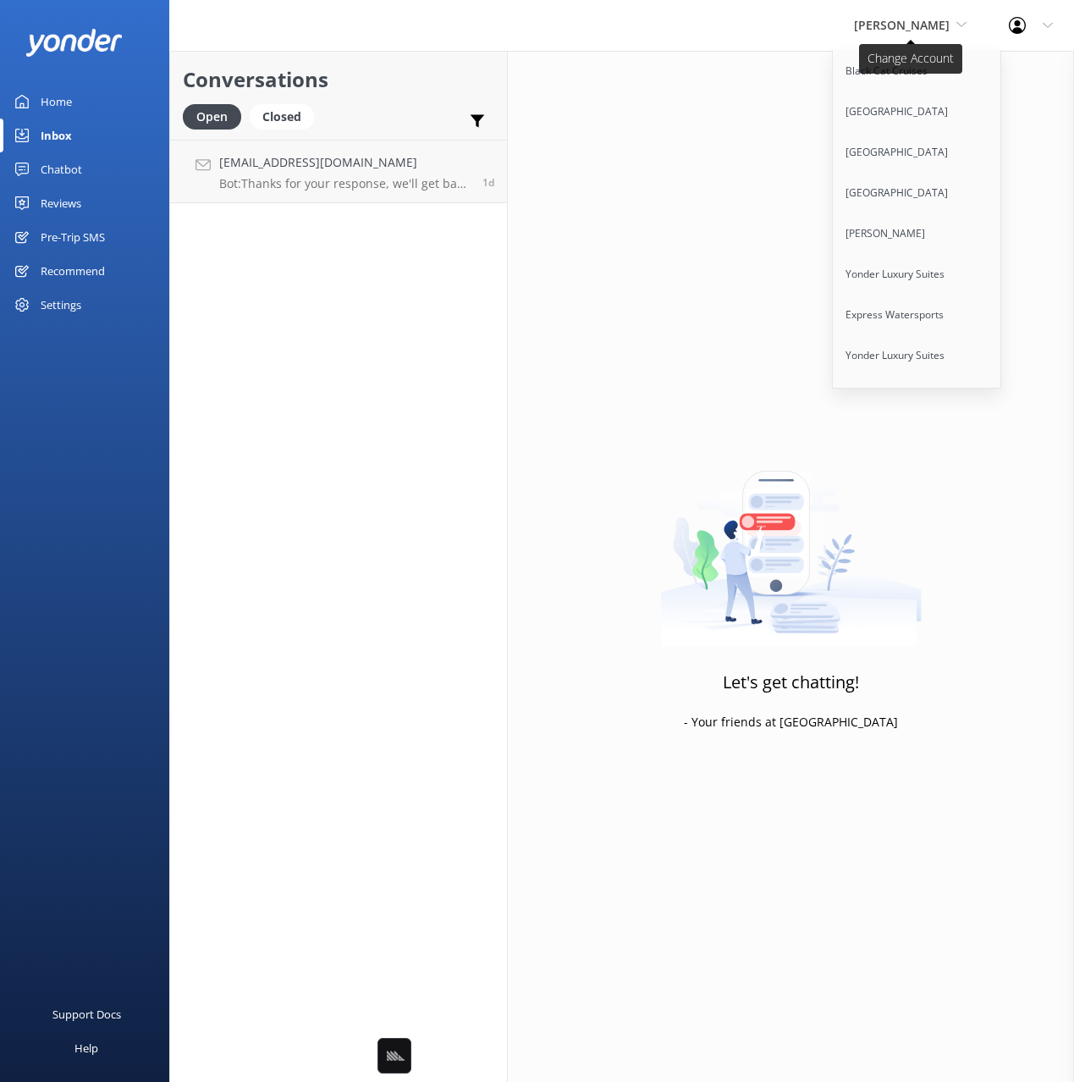
scroll to position [10277, 0]
click at [901, 458] on link "[GEOGRAPHIC_DATA]" at bounding box center [917, 478] width 169 height 41
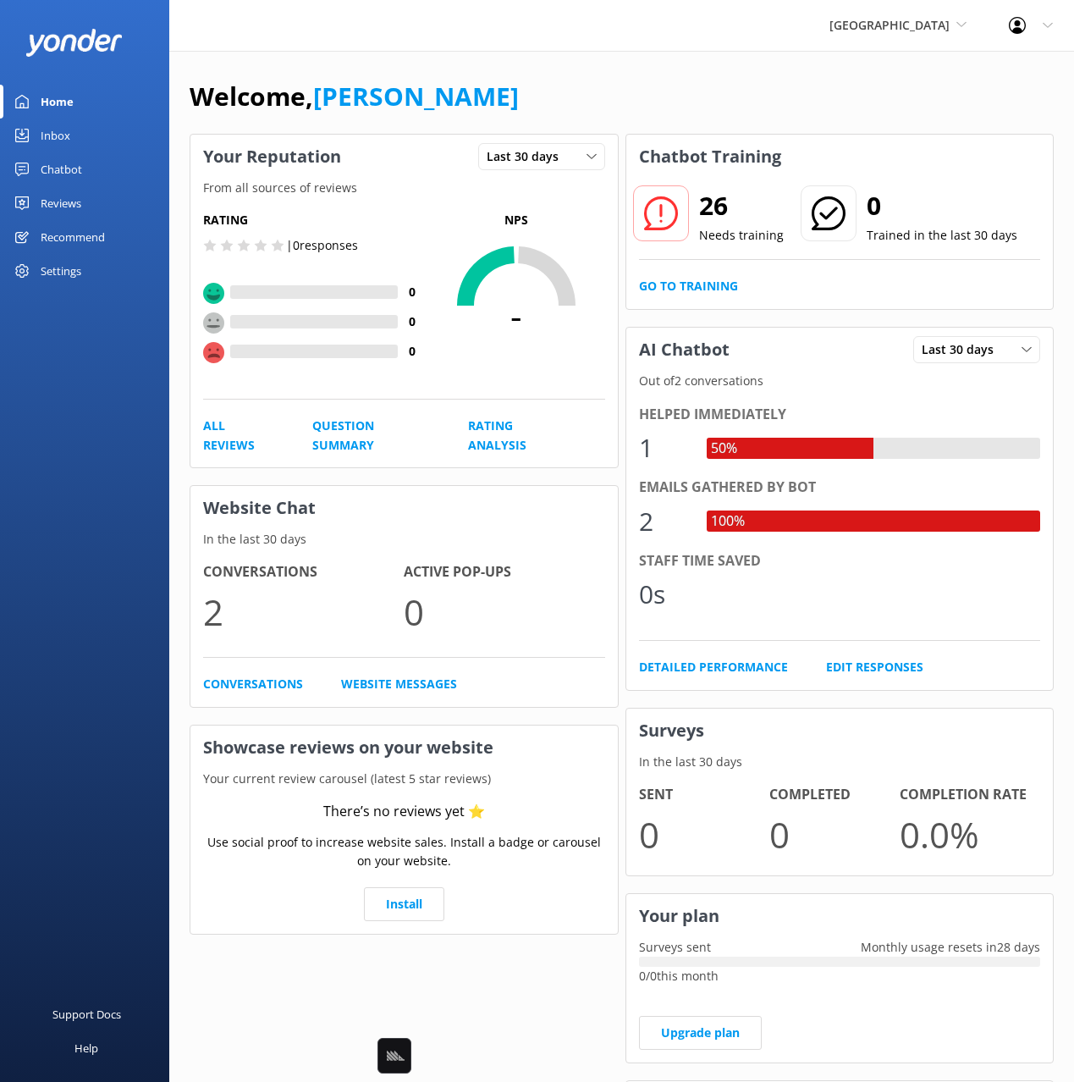
drag, startPoint x: 72, startPoint y: 139, endPoint x: 85, endPoint y: 137, distance: 12.8
click at [72, 139] on link "Inbox" at bounding box center [84, 135] width 169 height 34
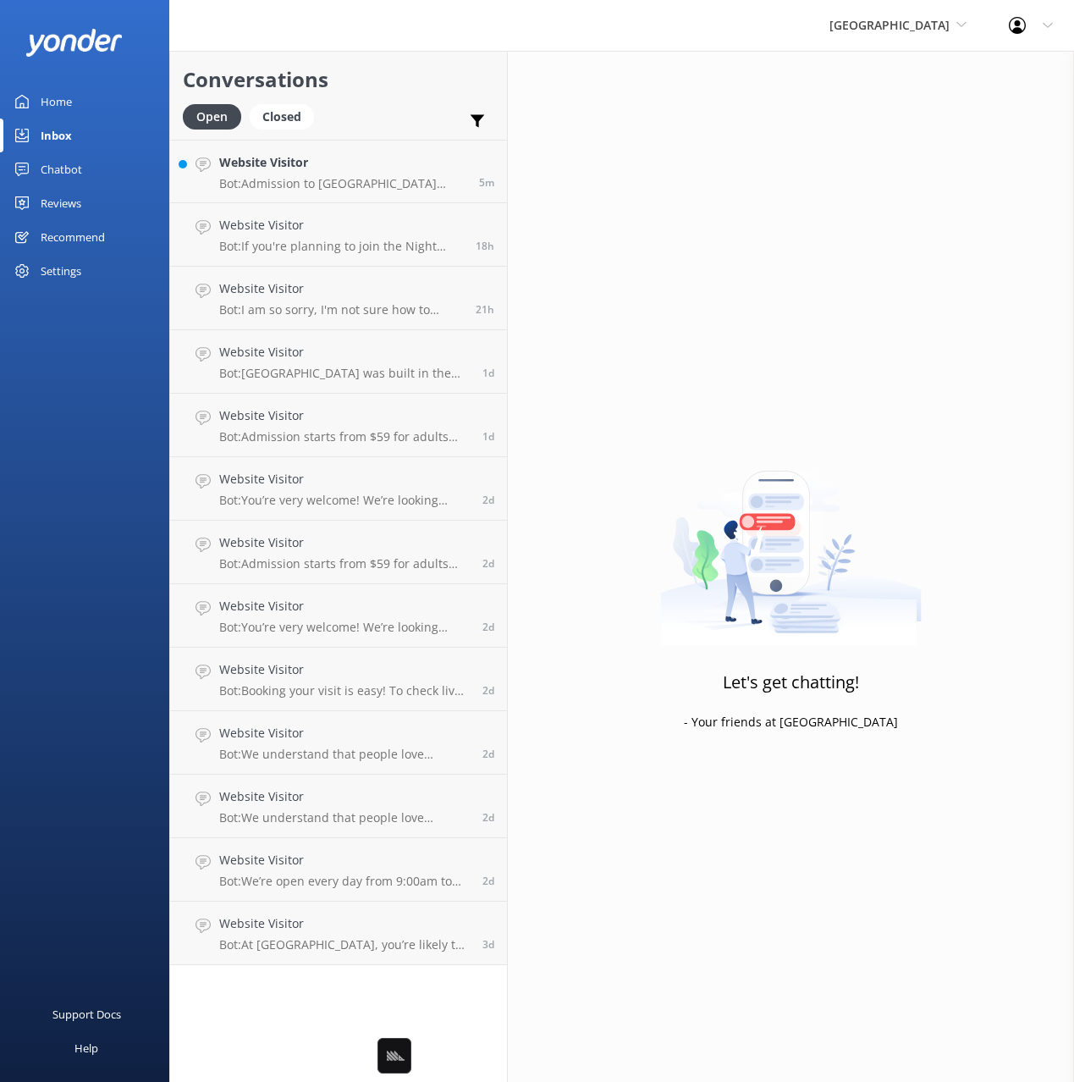
click at [446, 90] on h2 "Conversations" at bounding box center [338, 79] width 311 height 32
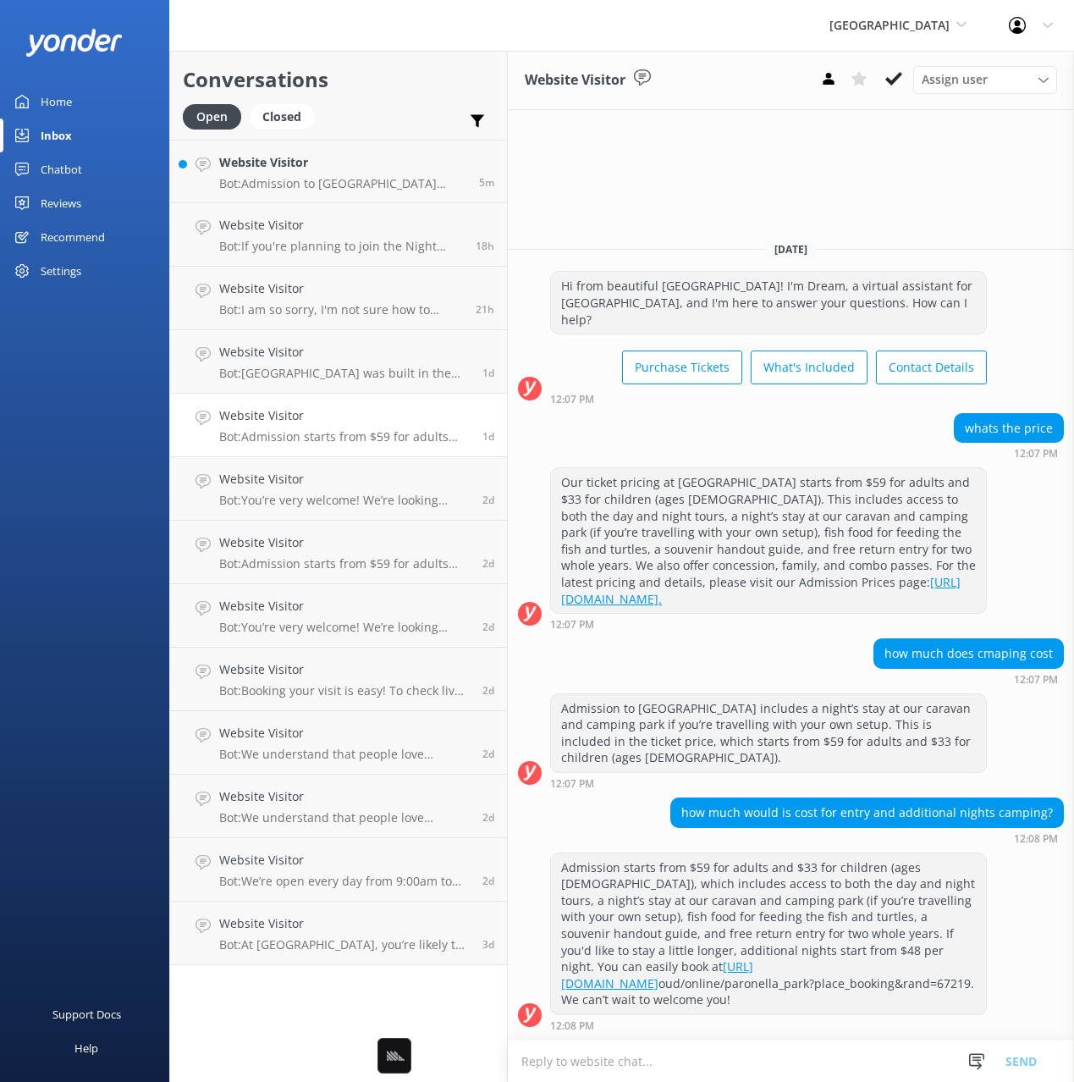
drag, startPoint x: 873, startPoint y: 913, endPoint x: 730, endPoint y: 973, distance: 154.4
click at [860, 917] on div "Admission starts from $59 for adults and $33 for children (ages 5–15), which in…" at bounding box center [768, 933] width 435 height 161
drag, startPoint x: 810, startPoint y: 988, endPoint x: 830, endPoint y: 990, distance: 20.4
click at [812, 988] on div "Admission starts from $59 for adults and $33 for children (ages 5–15), which in…" at bounding box center [768, 933] width 435 height 161
click at [903, 988] on div "Admission starts from $59 for adults and $33 for children (ages 5–15), which in…" at bounding box center [768, 933] width 435 height 161
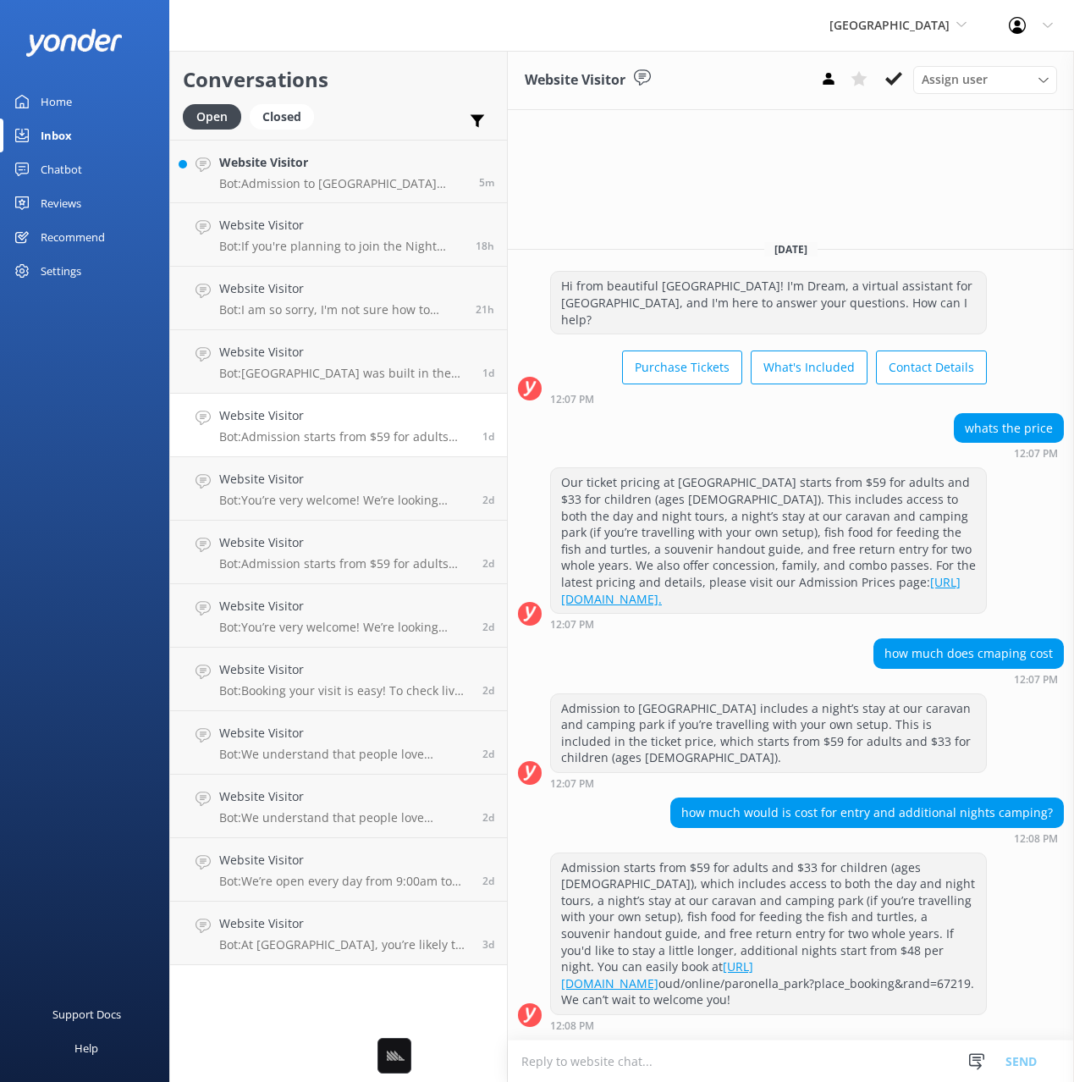
click at [873, 956] on div "Admission starts from $59 for adults and $33 for children (ages 5–15), which in…" at bounding box center [768, 933] width 435 height 161
drag, startPoint x: 838, startPoint y: 958, endPoint x: 765, endPoint y: 986, distance: 78.0
click at [833, 958] on div "Admission starts from $59 for adults and $33 for children (ages 5–15), which in…" at bounding box center [768, 933] width 435 height 161
click at [765, 986] on div "Admission starts from $59 for adults and $33 for children (ages 5–15), which in…" at bounding box center [768, 933] width 435 height 161
click at [912, 977] on div "Admission starts from $59 for adults and $33 for children (ages 5–15), which in…" at bounding box center [768, 933] width 435 height 161
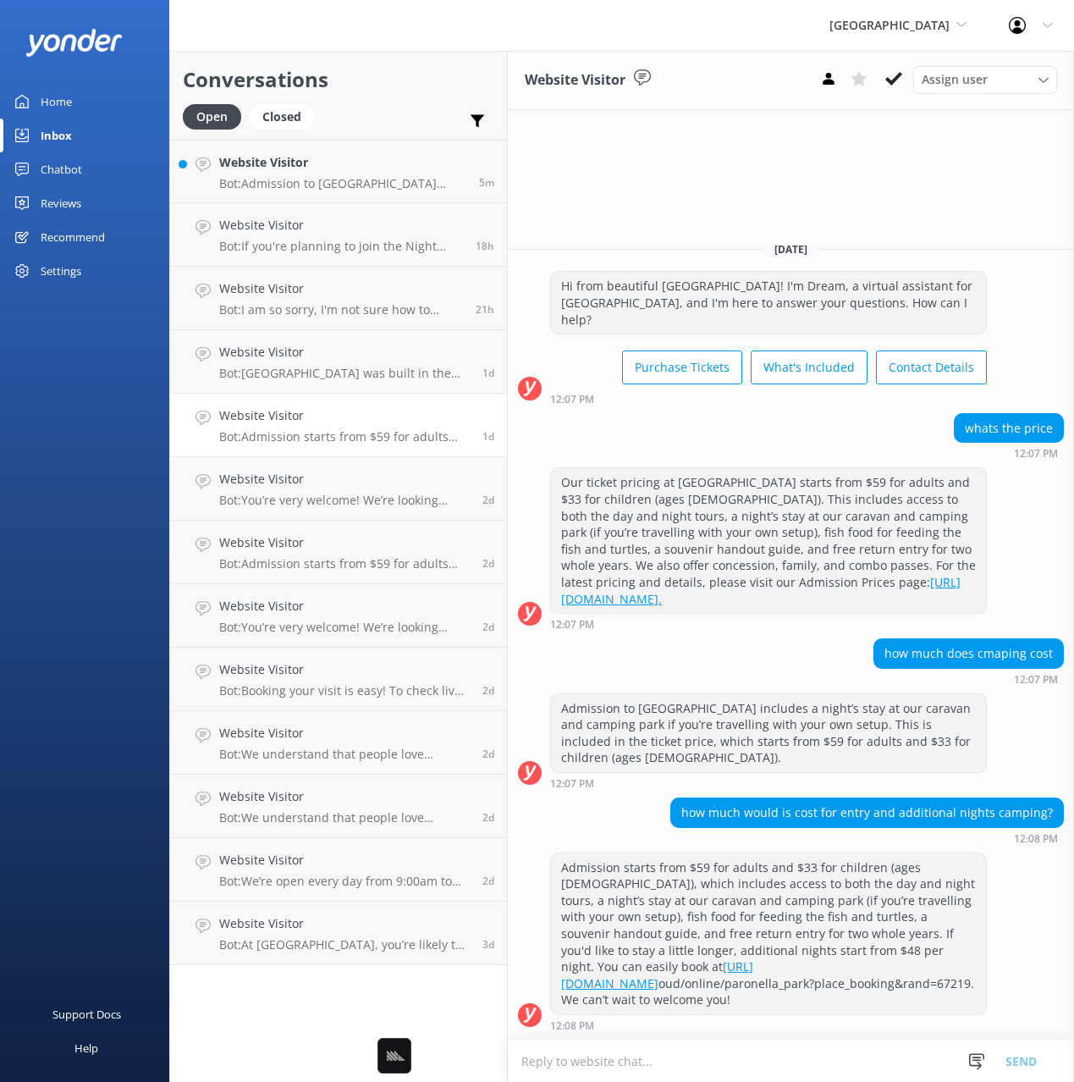
drag, startPoint x: 911, startPoint y: 968, endPoint x: 873, endPoint y: 971, distance: 38.2
click at [911, 968] on div "Admission starts from $59 for adults and $33 for children (ages 5–15), which in…" at bounding box center [768, 933] width 435 height 161
drag, startPoint x: 862, startPoint y: 972, endPoint x: 723, endPoint y: 1005, distance: 143.3
click at [723, 1005] on div "Admission starts from $59 for adults and $33 for children (ages 5–15), which in…" at bounding box center [768, 933] width 435 height 161
copy div "ou can easily book at https://bookingsau.newbook.cl oud/online/paronella_park?p…"
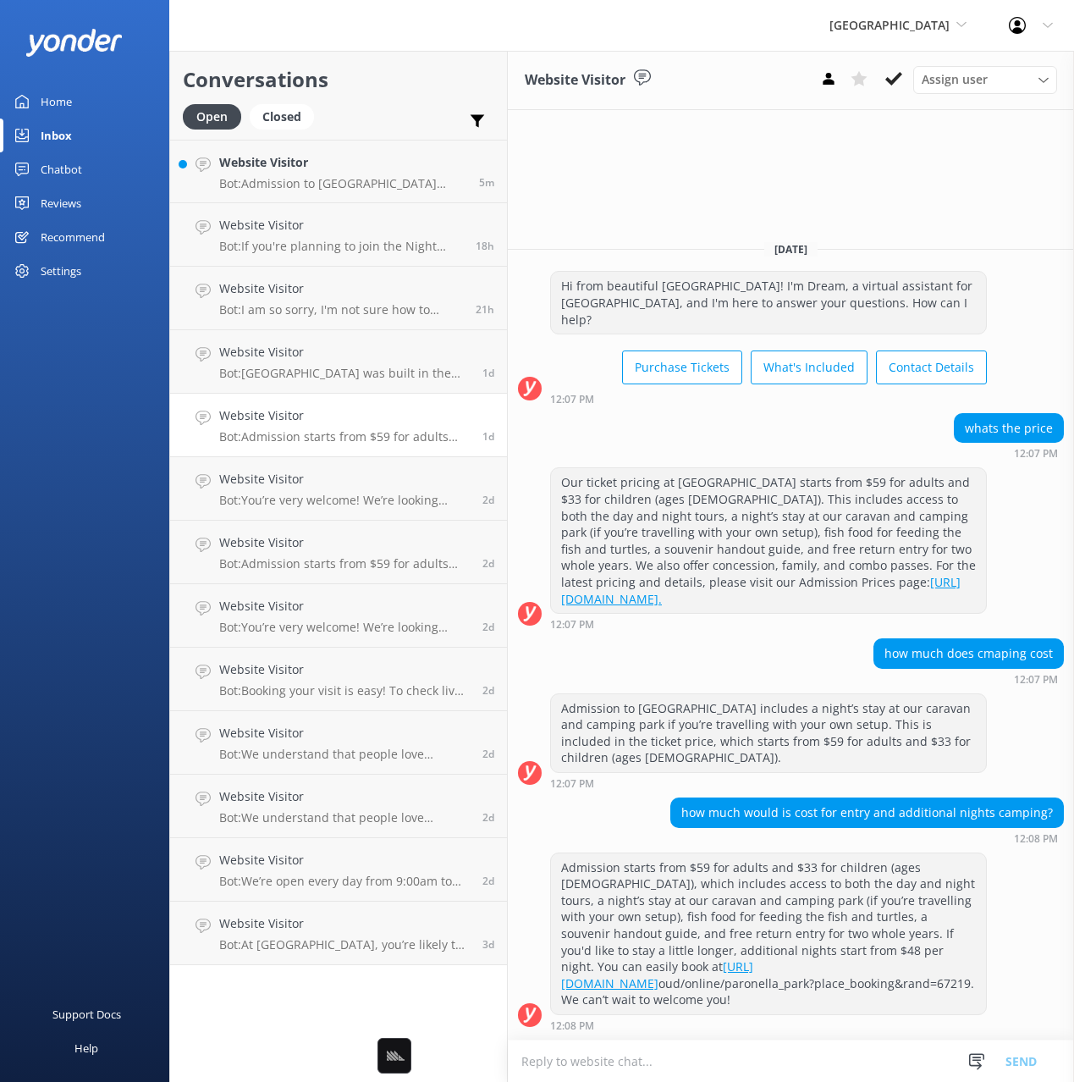
click at [827, 997] on div "Admission starts from $59 for adults and $33 for children (ages 5–15), which in…" at bounding box center [768, 933] width 435 height 161
click at [47, 554] on div "Support Docs Help" at bounding box center [84, 811] width 169 height 541
click at [58, 169] on div "Chatbot" at bounding box center [61, 169] width 41 height 34
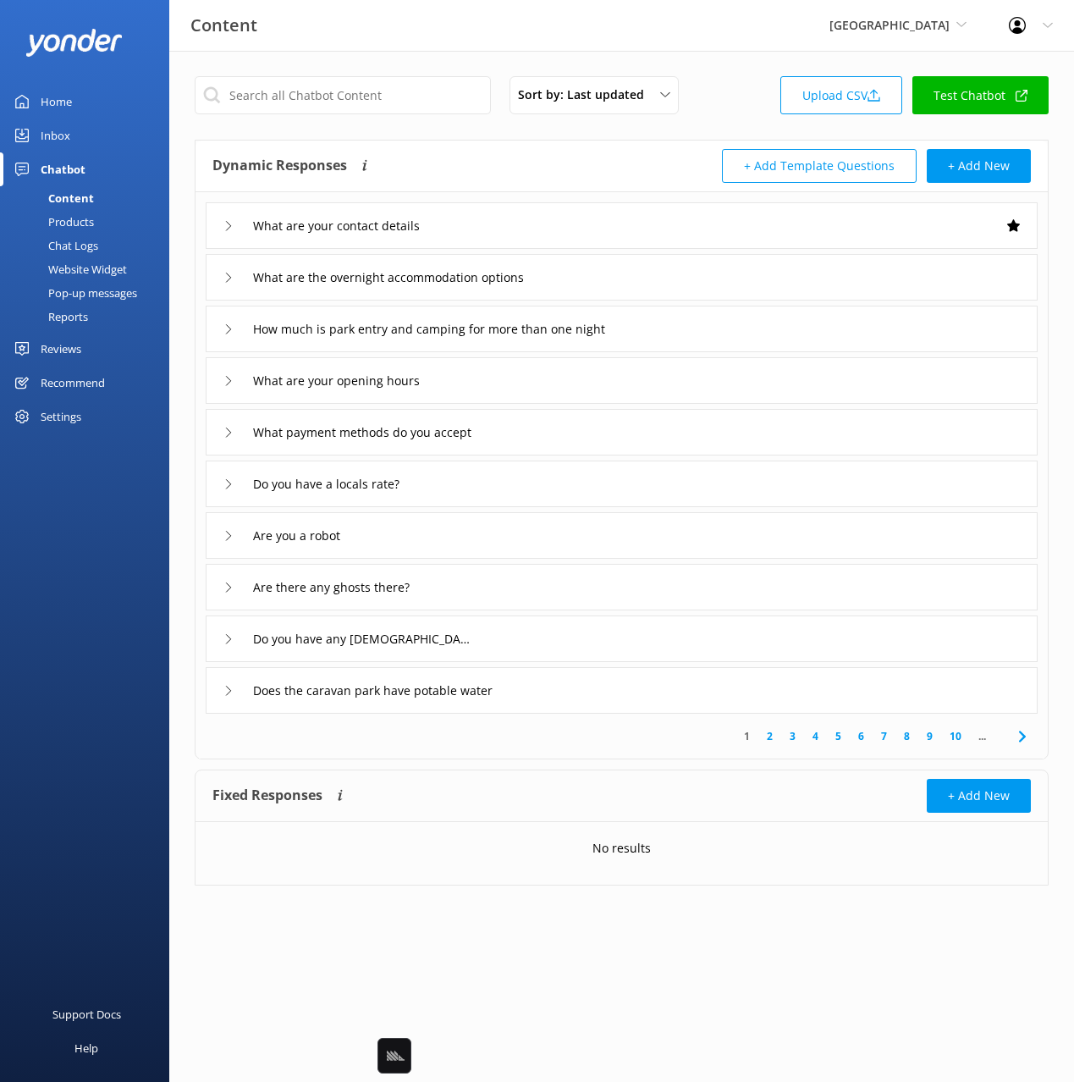
drag, startPoint x: 564, startPoint y: 131, endPoint x: 558, endPoint y: 185, distance: 54.5
click at [563, 131] on div "Sort by: Last updated Title Last updated Upload CSV Test Chatbot Dynamic Respon…" at bounding box center [621, 493] width 905 height 885
click at [627, 275] on div "What are the overnight accommodation options" at bounding box center [622, 277] width 832 height 47
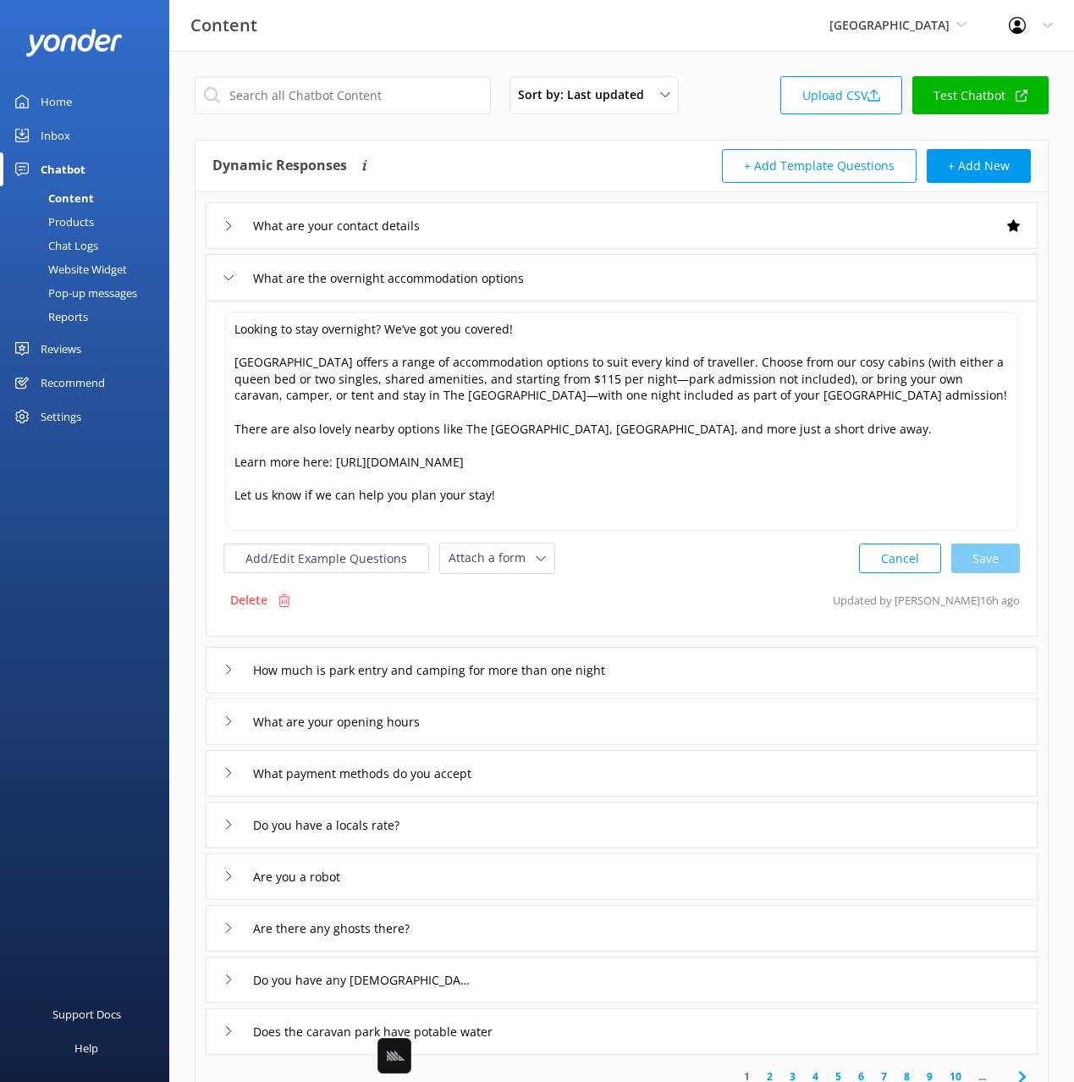
click at [740, 647] on div "How much is park entry and camping for more than one night" at bounding box center [622, 670] width 832 height 47
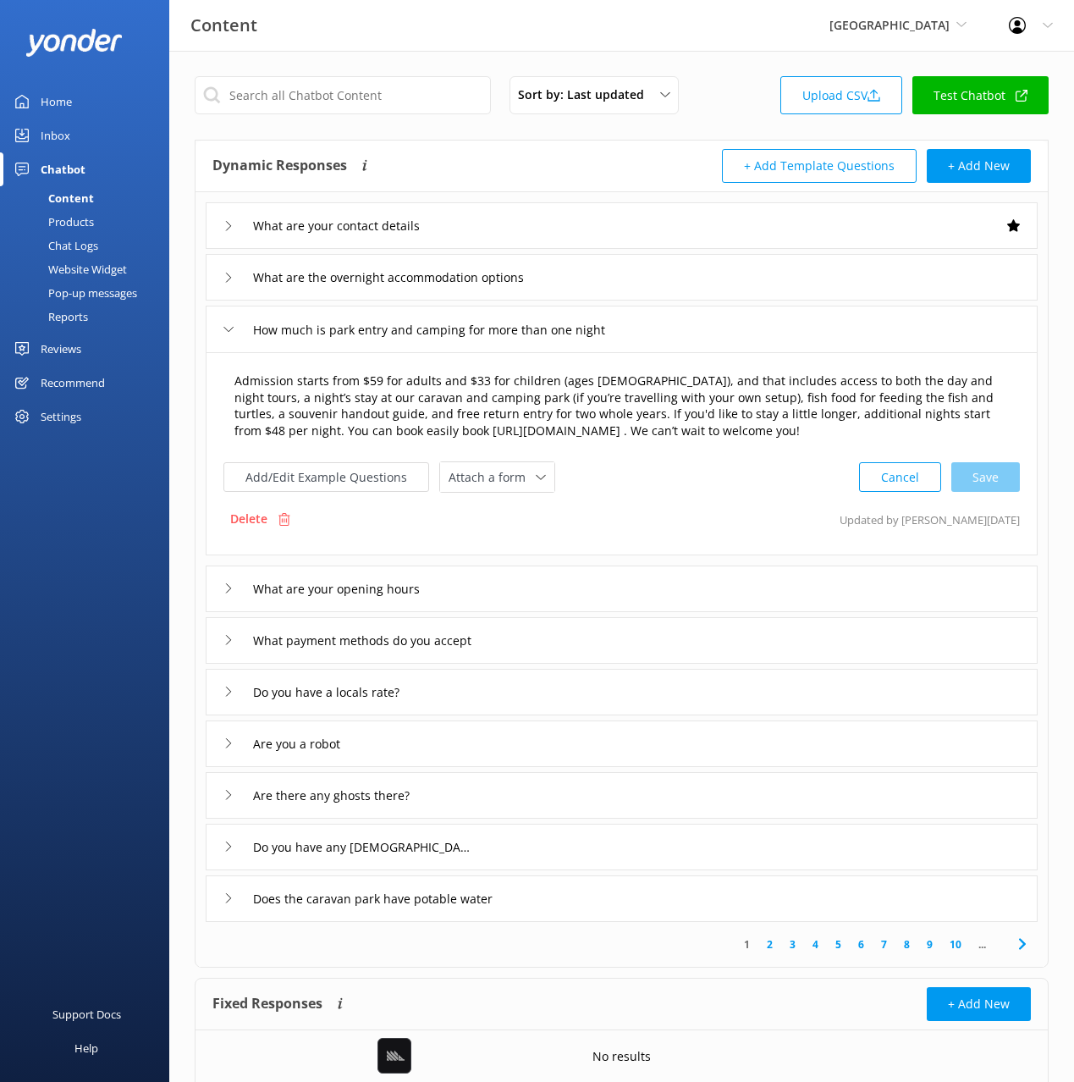
click at [983, 416] on textarea "Admission starts from $59 for adults and $33 for children (ages 5–15), and that…" at bounding box center [621, 406] width 793 height 86
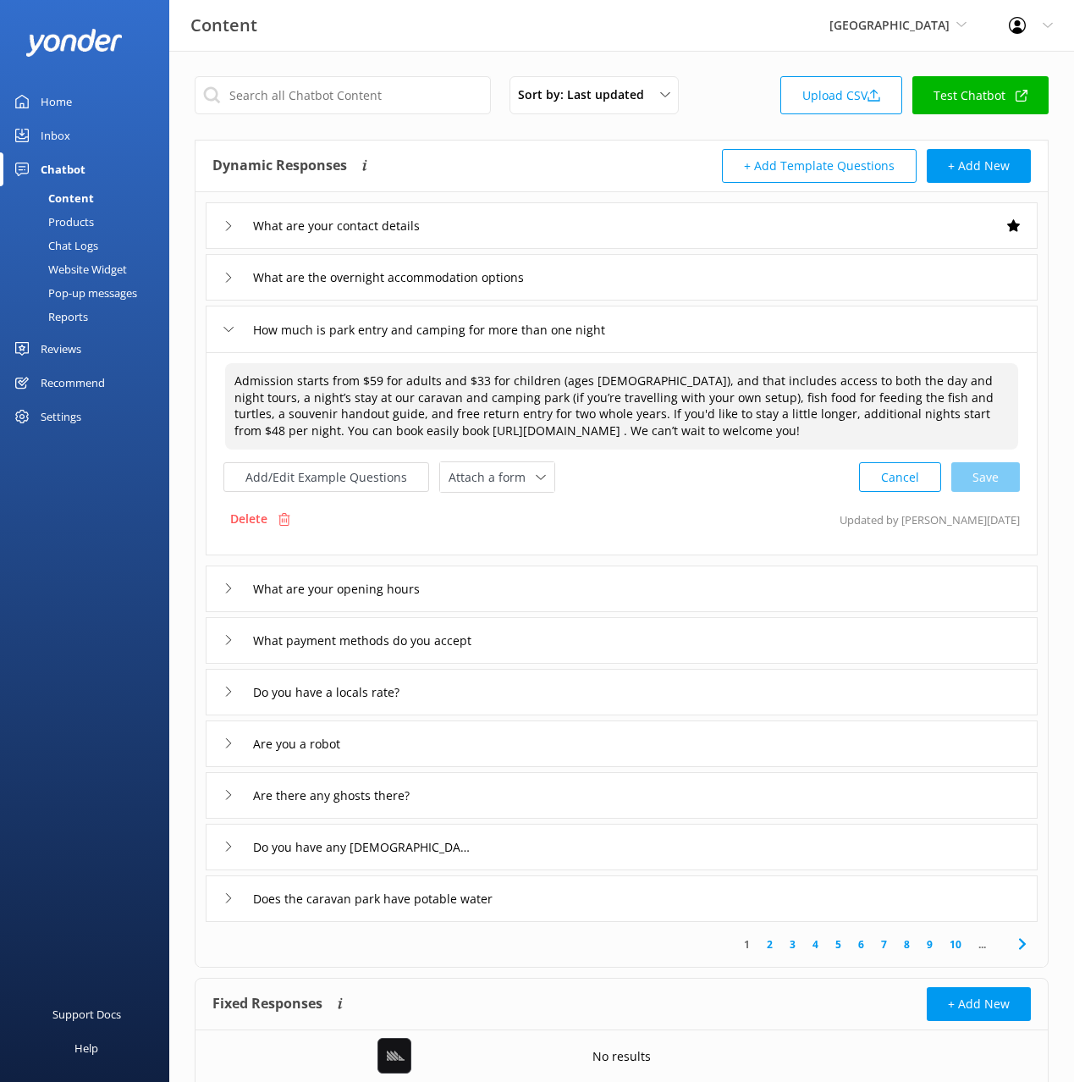
drag, startPoint x: 983, startPoint y: 416, endPoint x: 994, endPoint y: 421, distance: 12.5
click at [983, 416] on textarea "Admission starts from $59 for adults and $33 for children (ages 5–15), and that…" at bounding box center [621, 406] width 793 height 86
drag, startPoint x: 625, startPoint y: 435, endPoint x: 724, endPoint y: 438, distance: 99.1
click at [625, 435] on textarea "Admission starts from $59 for adults and $33 for children (ages 5–15), and that…" at bounding box center [621, 406] width 793 height 86
click at [747, 438] on textarea "Admission starts from $59 for adults and $33 for children (ages 5–15), and that…" at bounding box center [621, 406] width 793 height 86
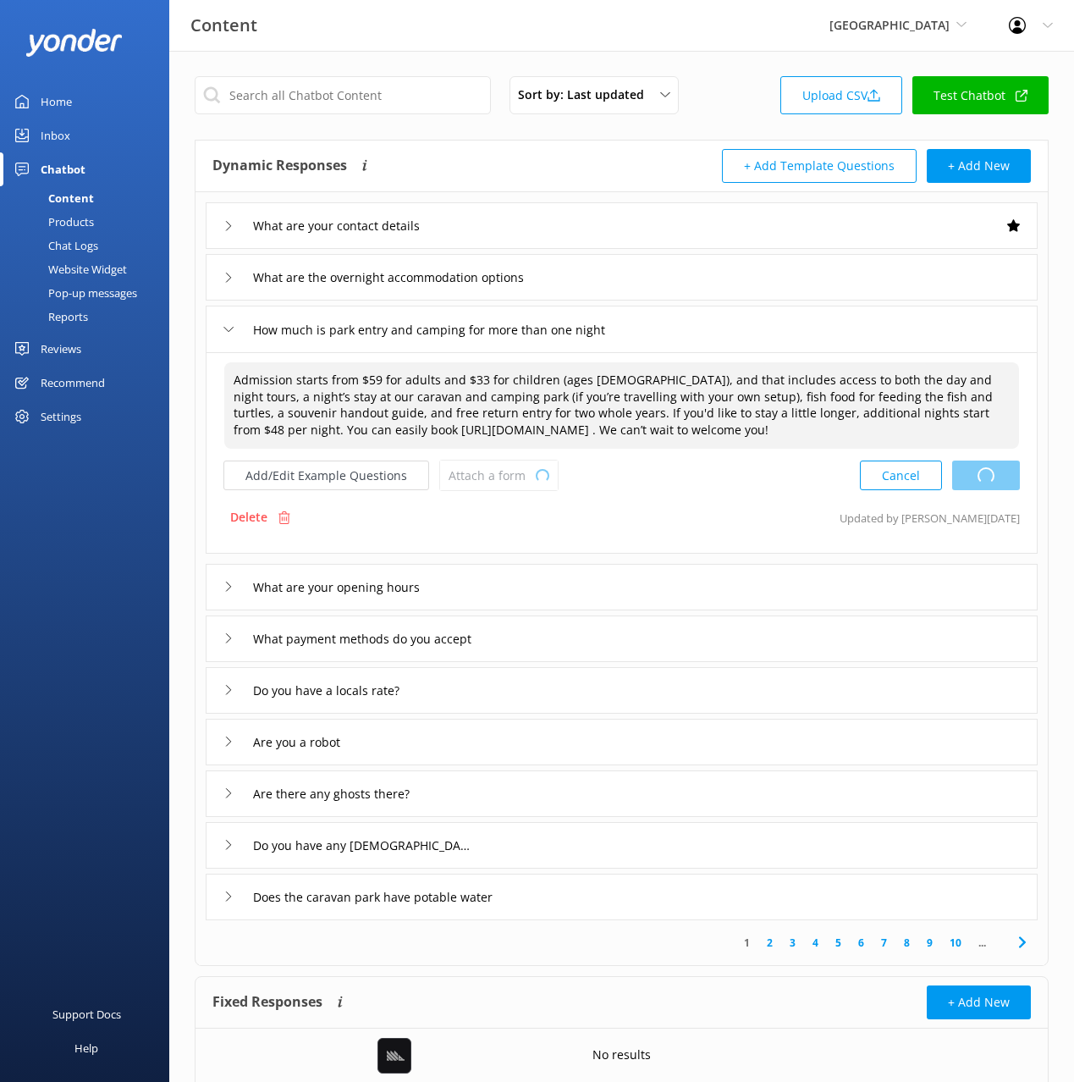
click at [991, 473] on div "Cancel Loading.." at bounding box center [940, 475] width 160 height 31
type textarea "Admission starts from $59 for adults and $33 for children (ages 5–15), and that…"
click at [441, 326] on input "How much is park entry and camping for more than one night" at bounding box center [450, 329] width 413 height 25
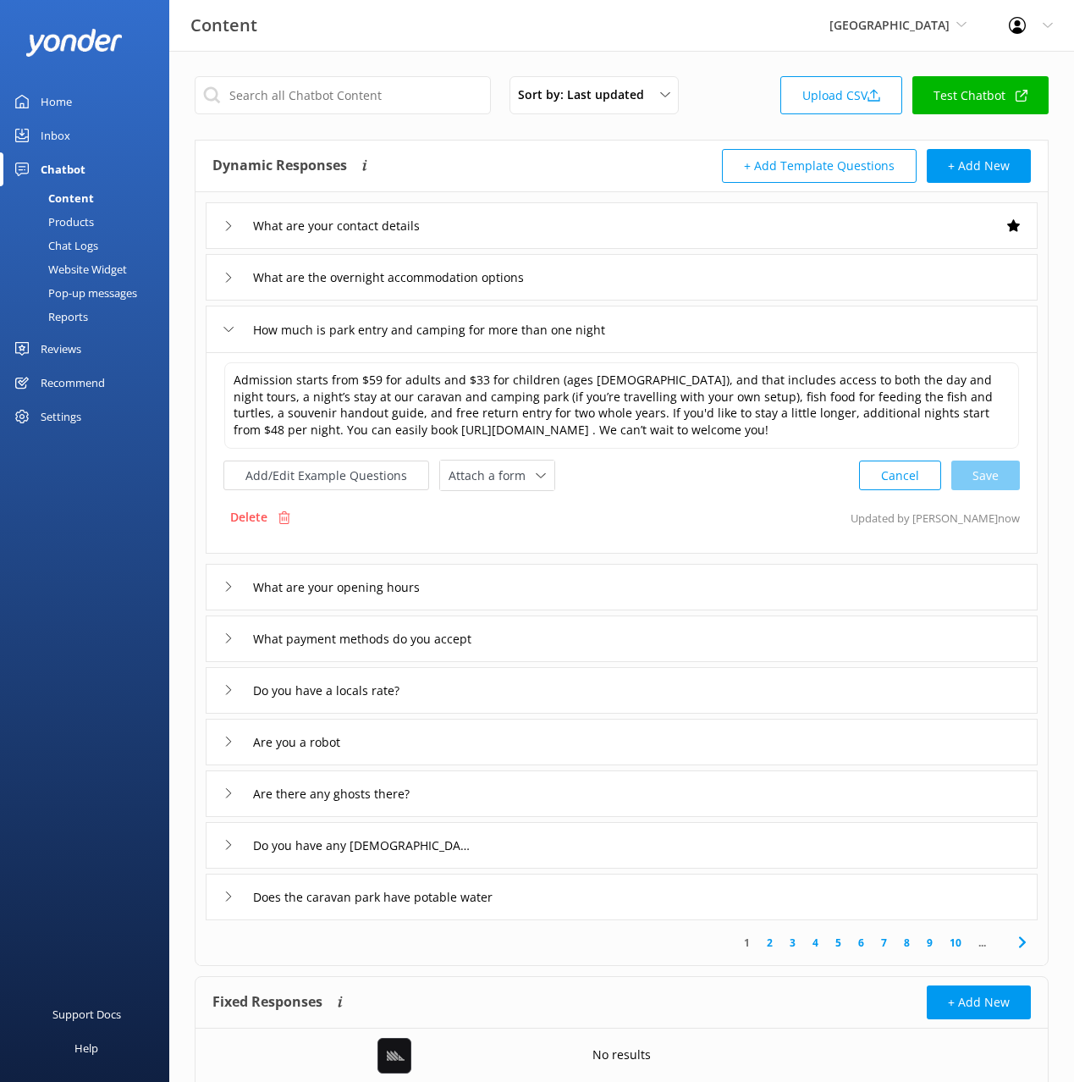
click at [724, 99] on div "Sort by: Last updated Title Last updated Upload CSV Test Chatbot" at bounding box center [622, 100] width 854 height 48
click at [720, 38] on div "Content Paronella Park Black Cat Cruises Banff Airporter International Antarcti…" at bounding box center [537, 25] width 1074 height 51
drag, startPoint x: 617, startPoint y: 45, endPoint x: 597, endPoint y: 39, distance: 21.2
click at [612, 43] on div "Content Paronella Park Black Cat Cruises Banff Airporter International Antarcti…" at bounding box center [537, 25] width 1074 height 51
click at [423, 36] on div "Content Paronella Park Black Cat Cruises Banff Airporter International Antarcti…" at bounding box center [537, 25] width 1074 height 51
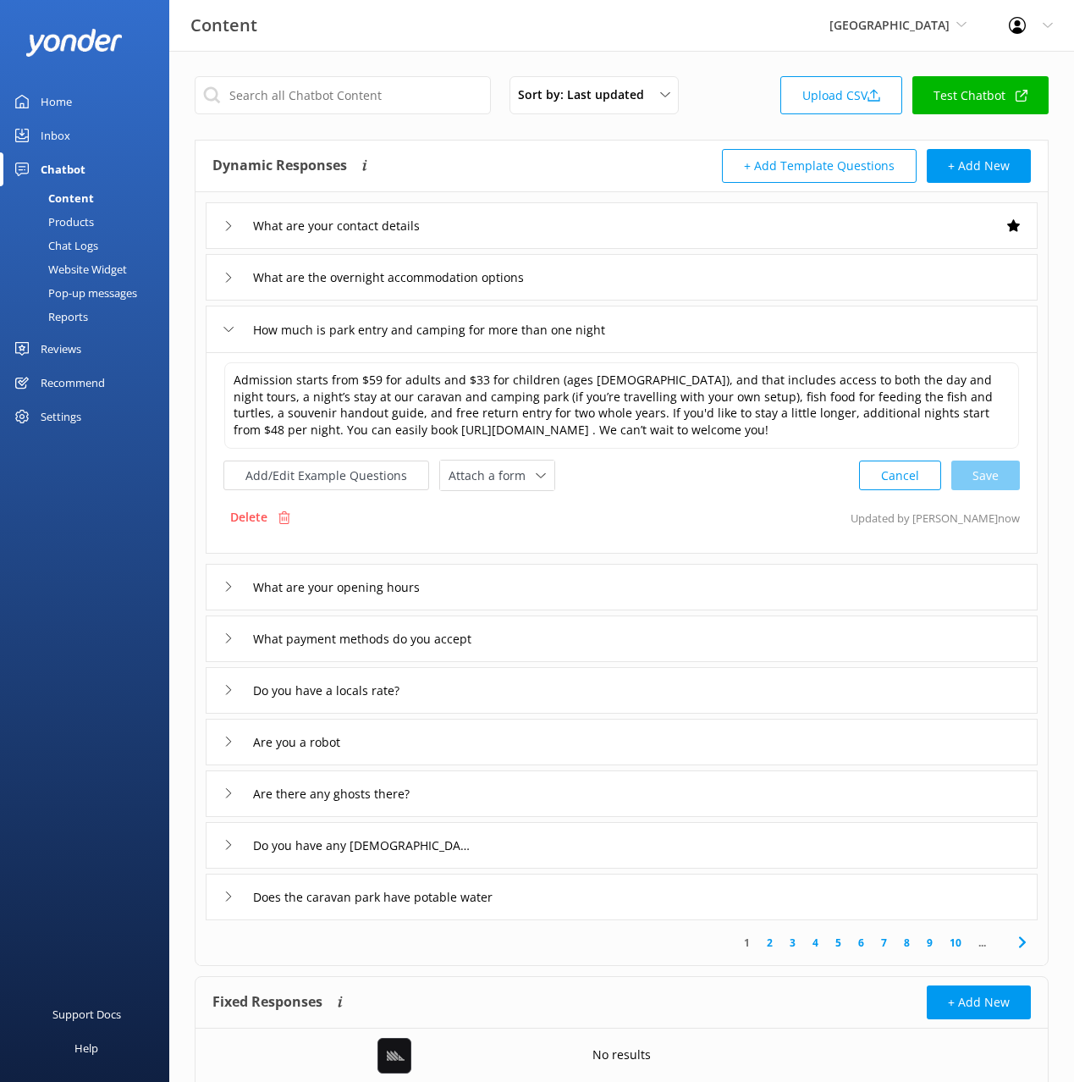
click at [519, 30] on div "Content Paronella Park Black Cat Cruises Banff Airporter International Antarcti…" at bounding box center [537, 25] width 1074 height 51
drag, startPoint x: 73, startPoint y: 139, endPoint x: 108, endPoint y: 135, distance: 35.7
click at [74, 139] on link "Inbox" at bounding box center [84, 135] width 169 height 34
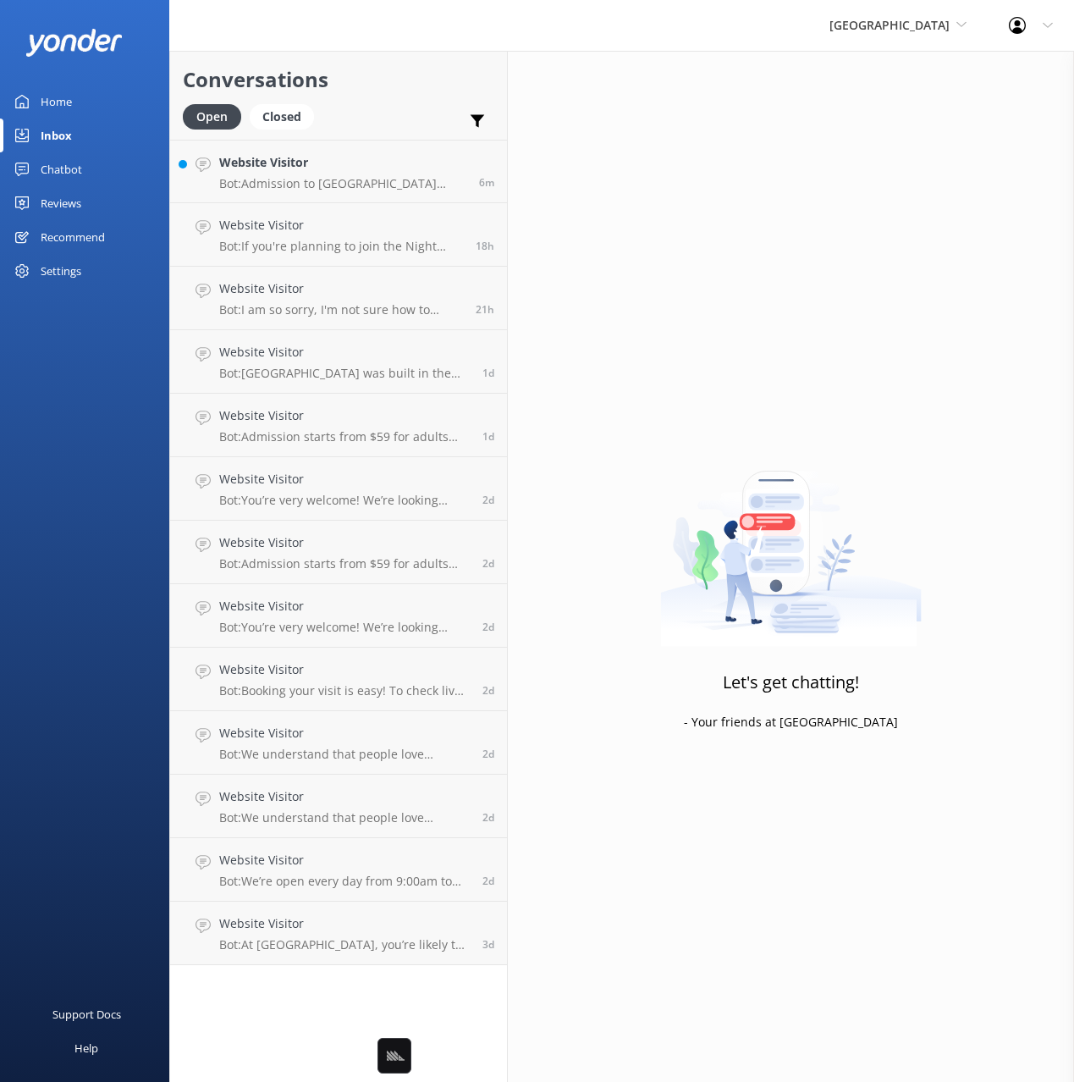
click at [412, 82] on h2 "Conversations" at bounding box center [338, 79] width 311 height 32
click at [371, 168] on h4 "Website Visitor" at bounding box center [339, 162] width 241 height 19
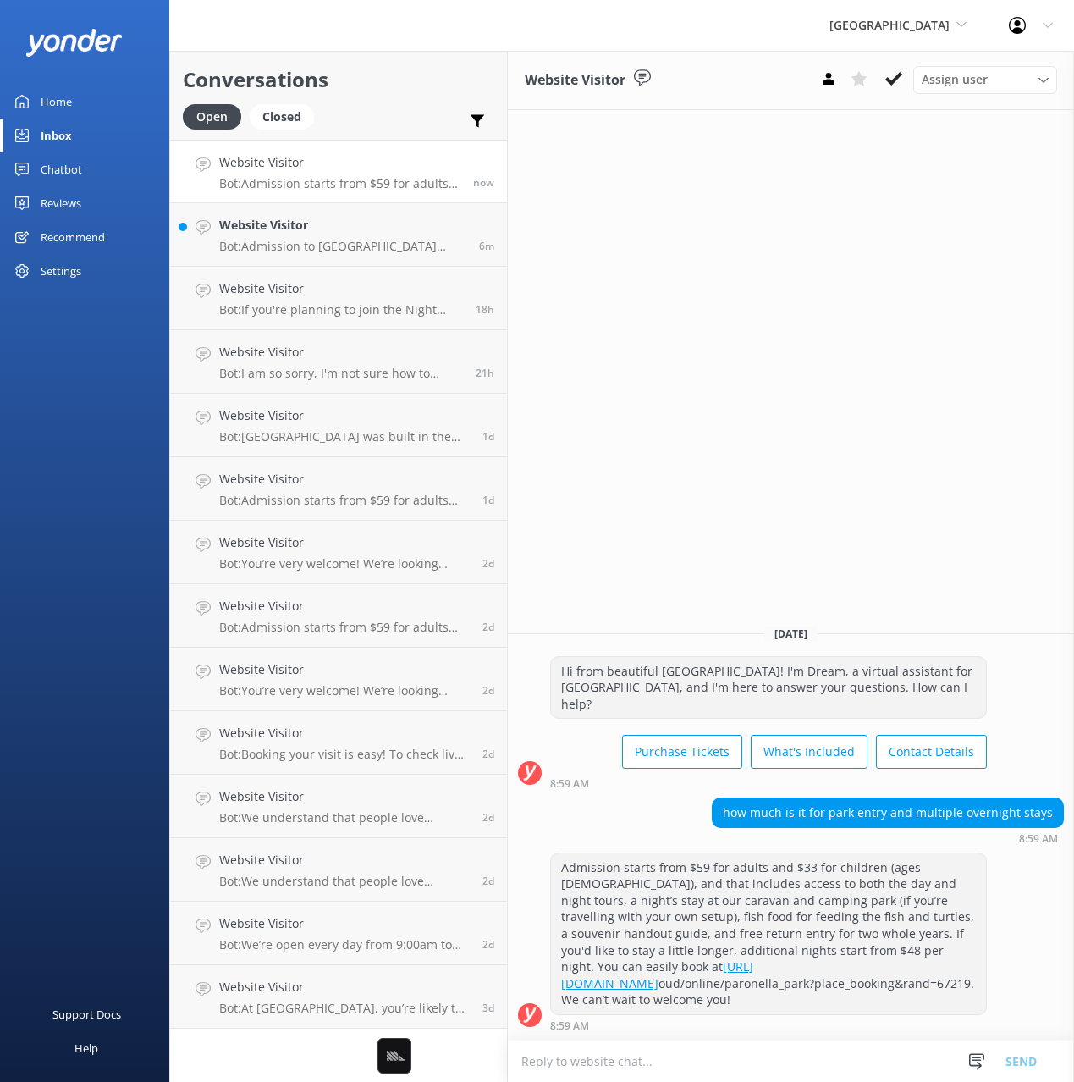
click at [845, 551] on div "Website Visitor Assign user Judy Bridget Today Hi from beautiful Tropical North…" at bounding box center [791, 566] width 566 height 1031
click at [383, 78] on h2 "Conversations" at bounding box center [338, 79] width 311 height 32
click at [859, 598] on div "Website Visitor Assign user Judy Bridget Today Hi from beautiful Tropical North…" at bounding box center [791, 566] width 566 height 1031
click at [400, 68] on h2 "Conversations" at bounding box center [338, 79] width 311 height 32
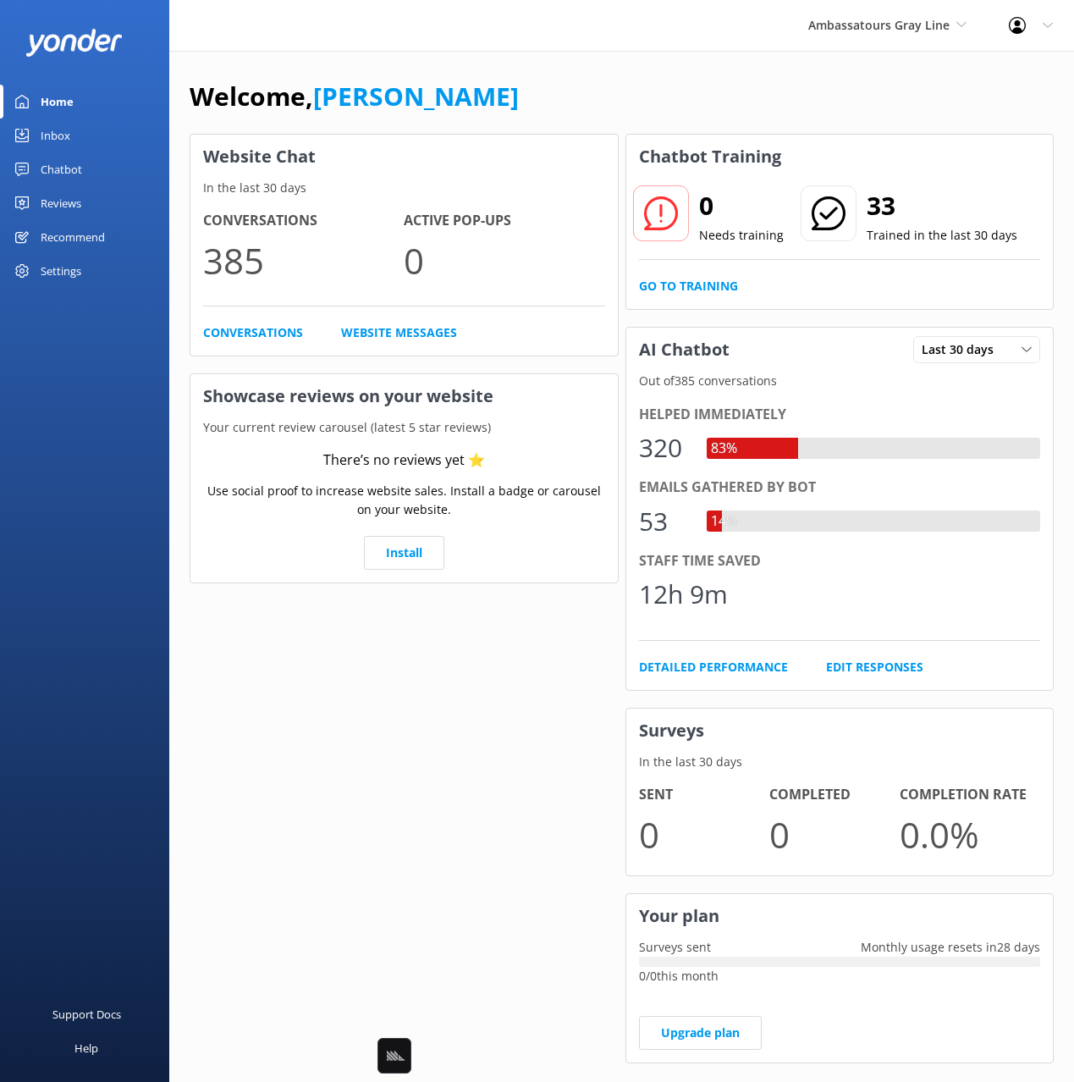
click at [69, 132] on div "Inbox" at bounding box center [56, 135] width 30 height 34
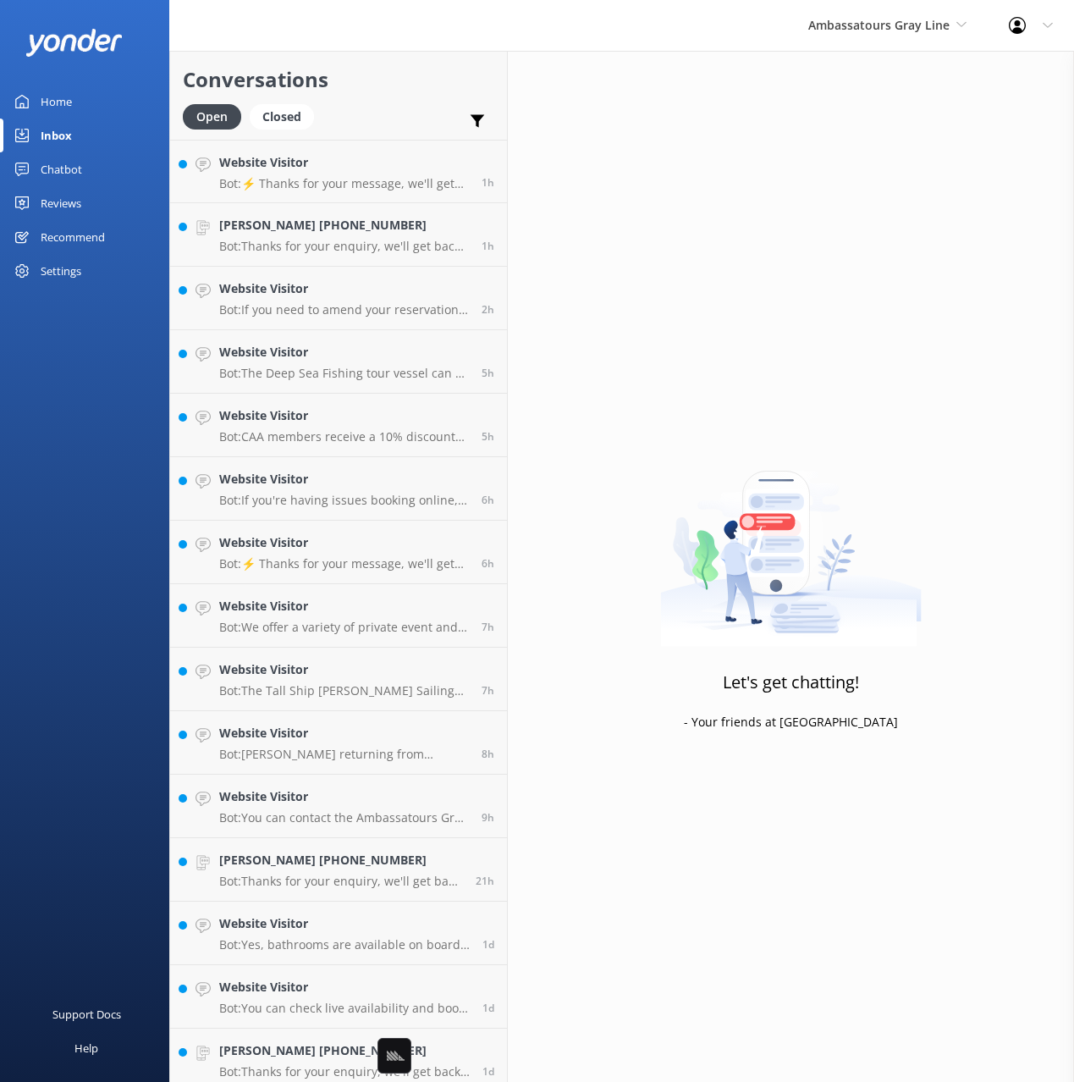
click at [392, 107] on div "Open Closed Important Assigned to me Unassigned SMS" at bounding box center [338, 124] width 311 height 41
click at [382, 240] on p "Bot: Thanks for your enquiry, we'll get back to you as soon as we can during op…" at bounding box center [344, 246] width 250 height 15
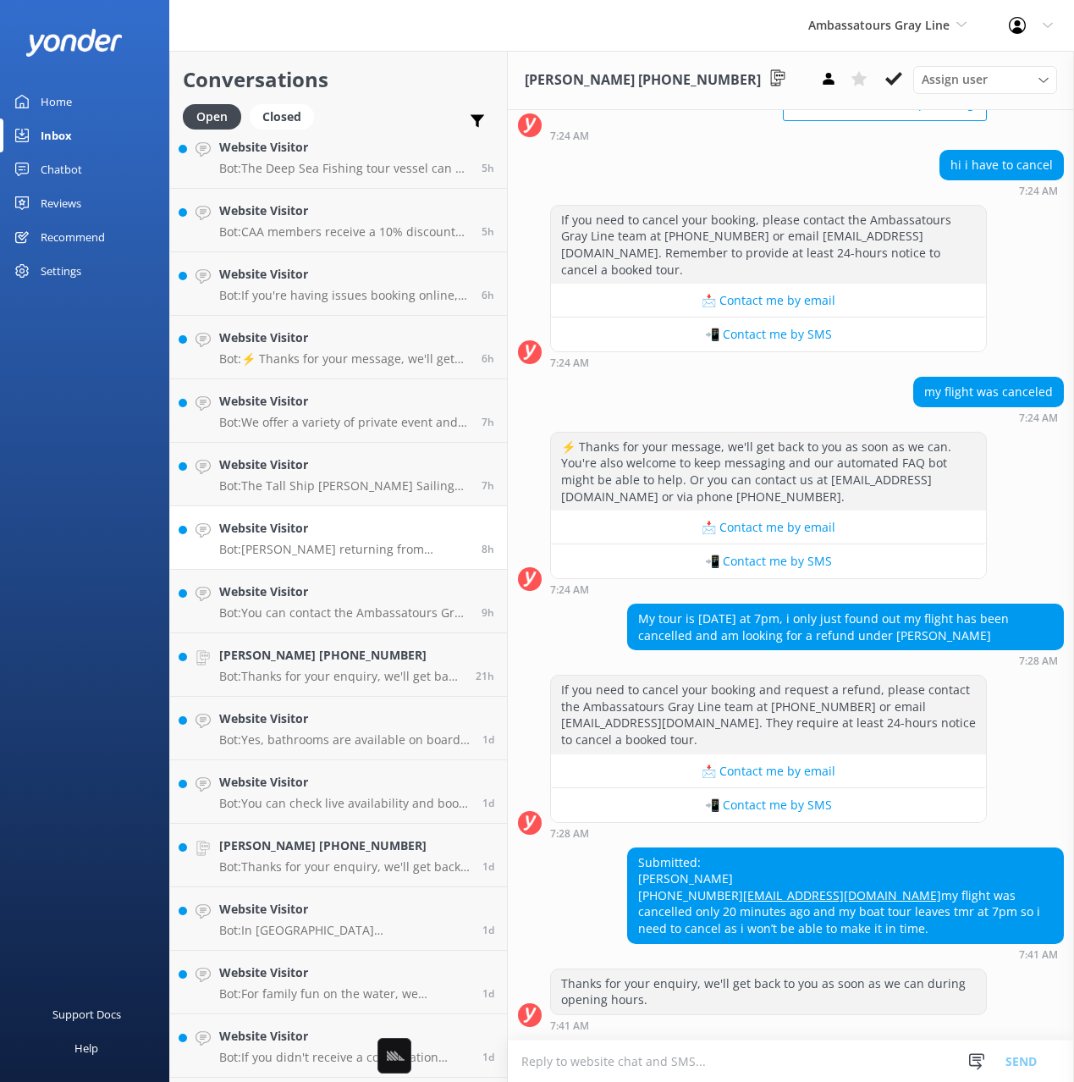
scroll to position [218, 0]
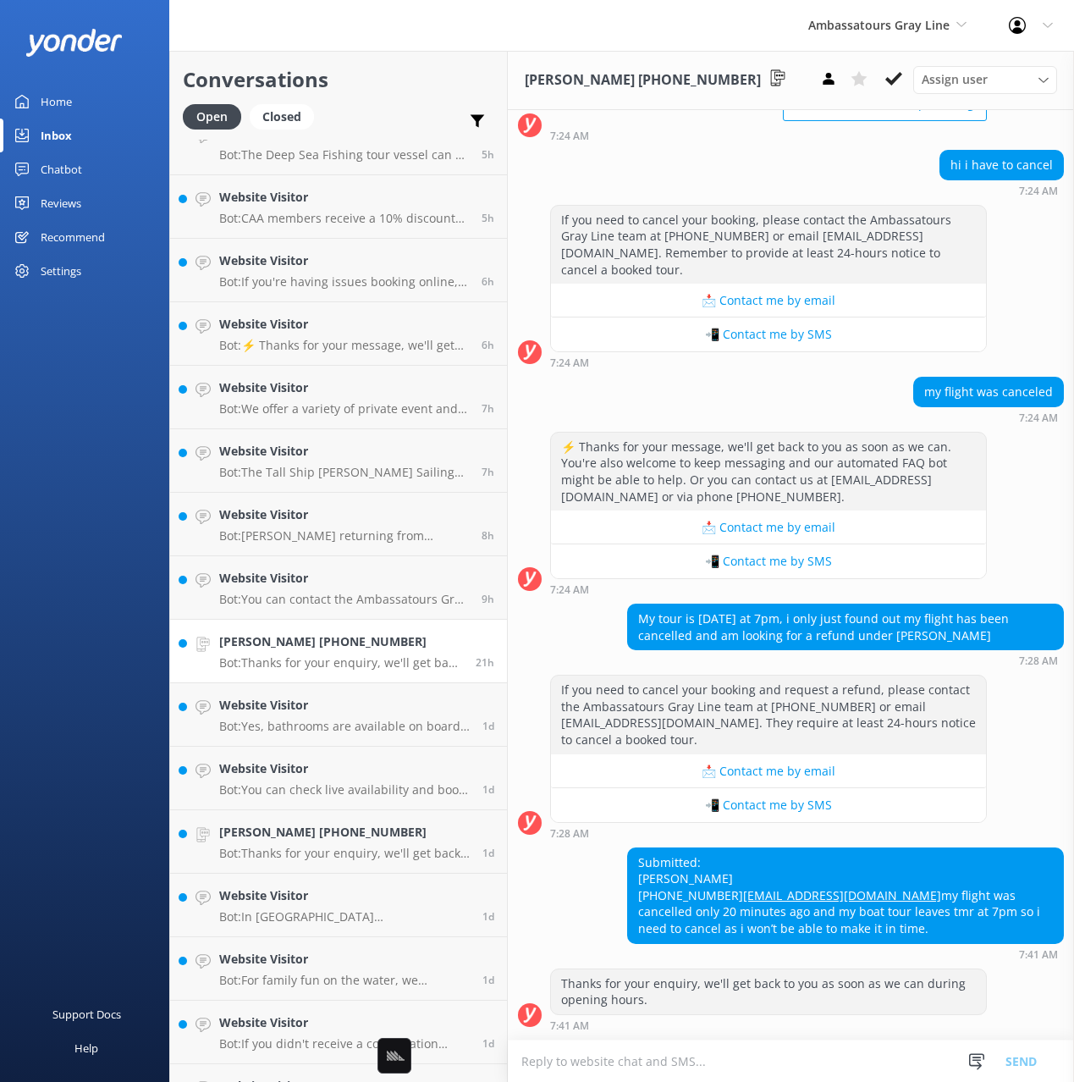
click at [381, 663] on p "Bot: Thanks for your enquiry, we'll get back to you as soon as we can during op…" at bounding box center [341, 662] width 244 height 15
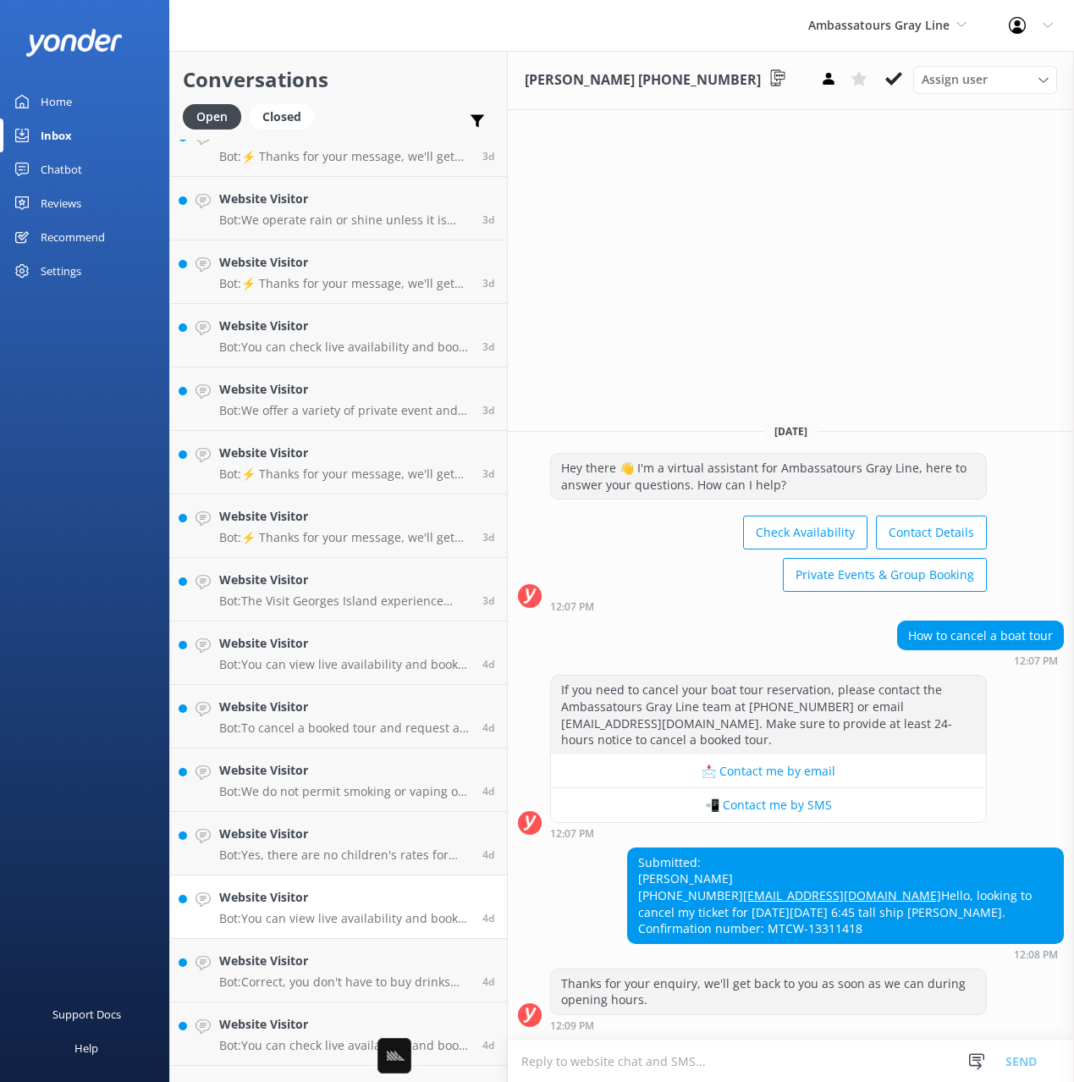
scroll to position [2295, 0]
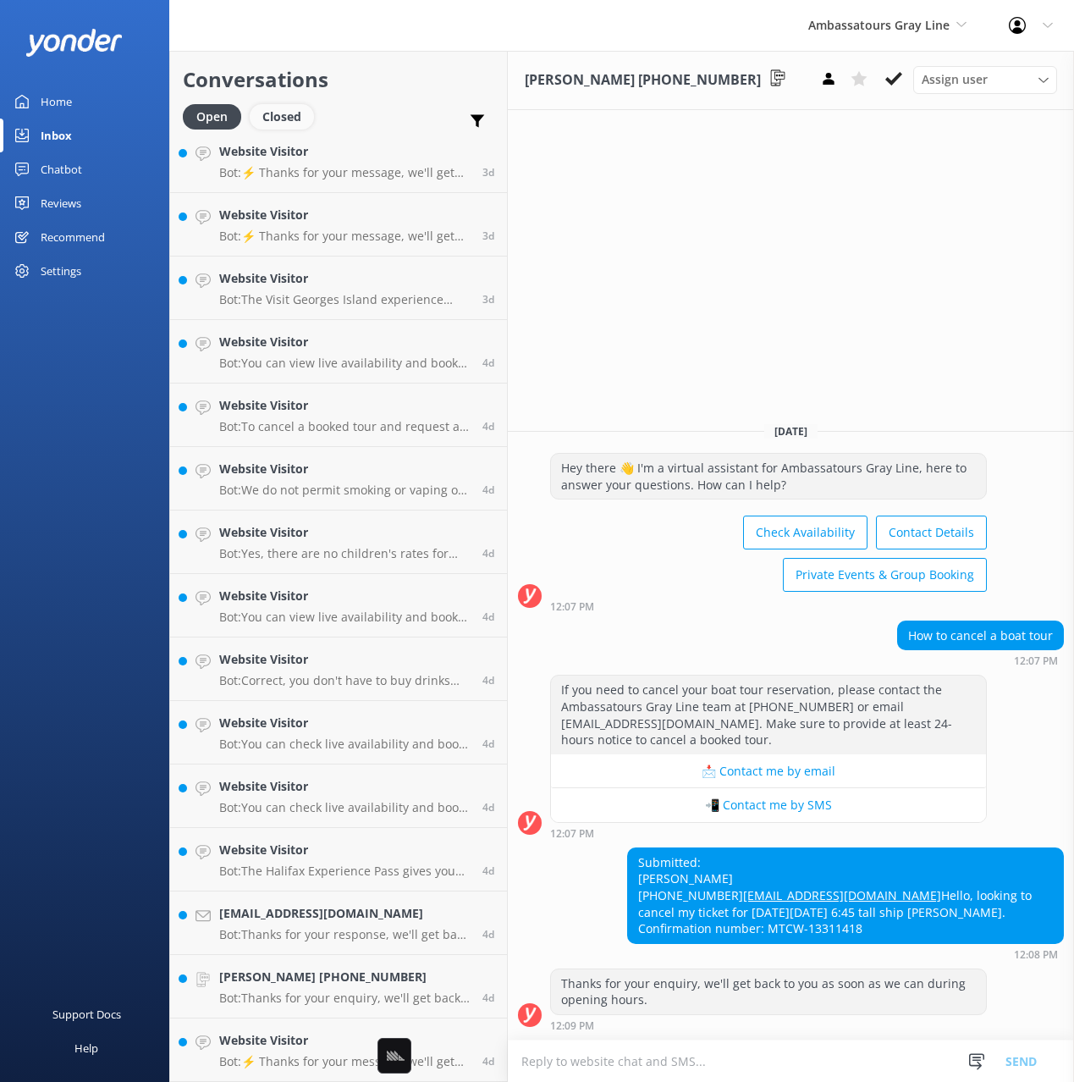
click at [287, 117] on div "Closed" at bounding box center [282, 116] width 64 height 25
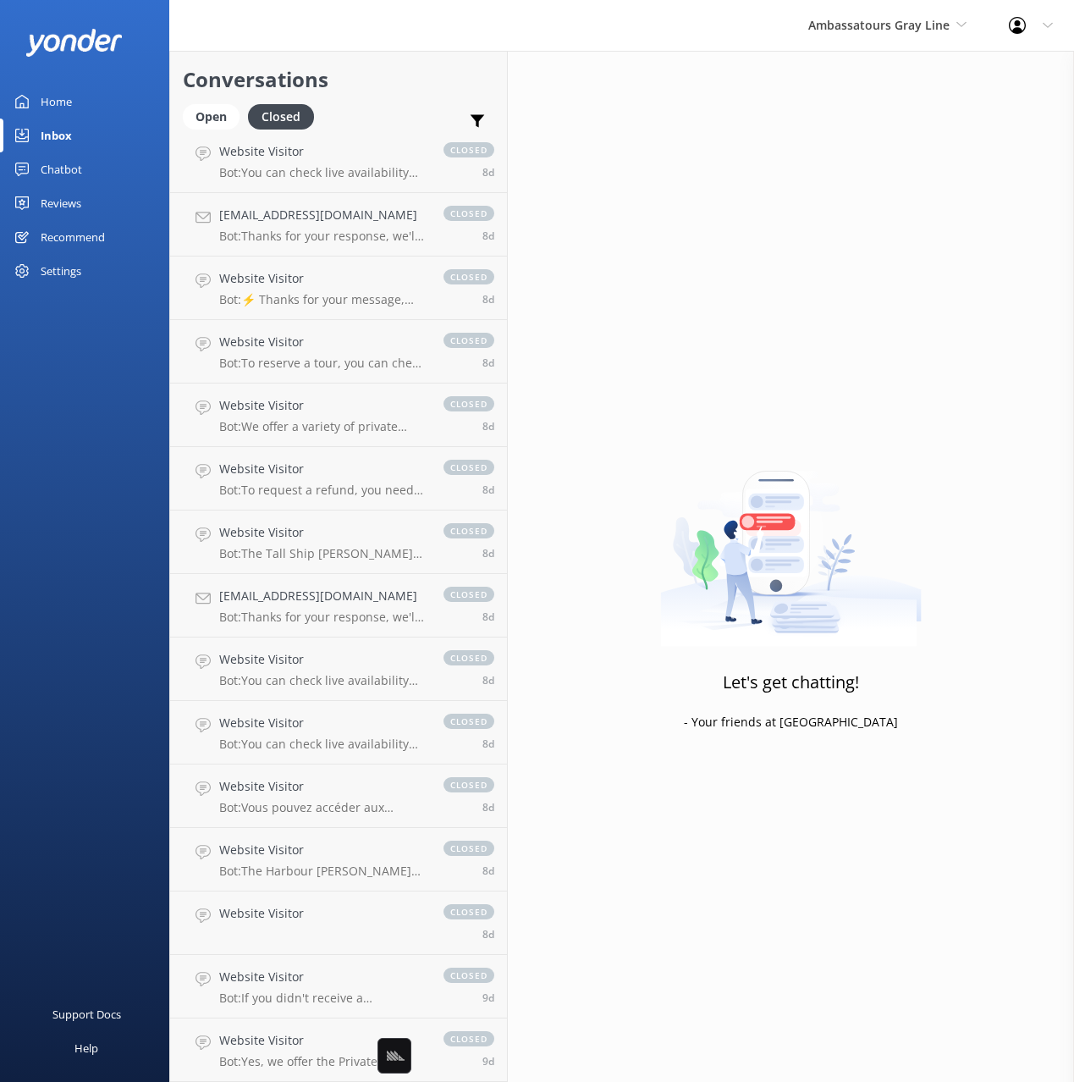
click at [388, 107] on div "Open Closed Important Assigned to me Unassigned SMS" at bounding box center [338, 124] width 311 height 41
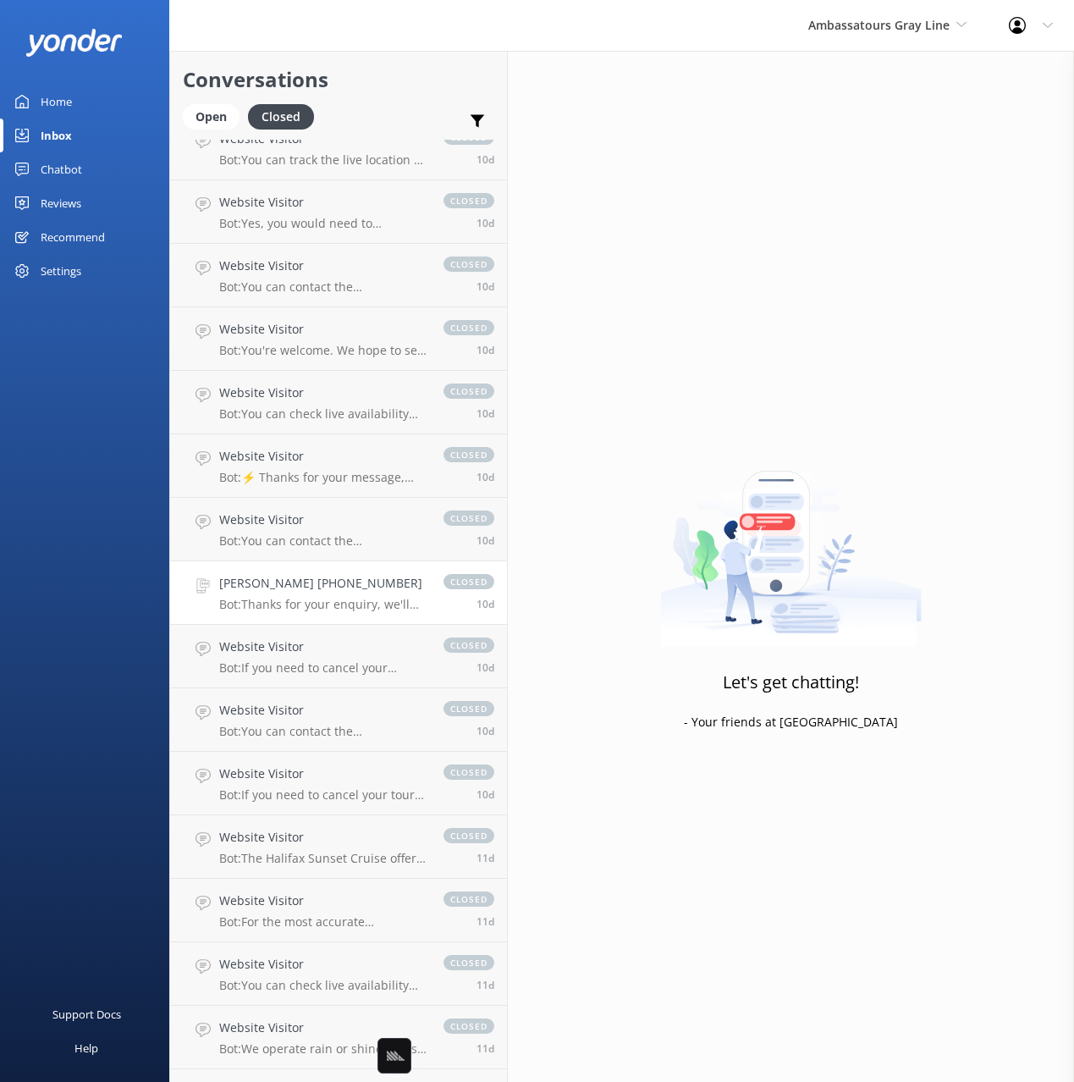
scroll to position [3774, 0]
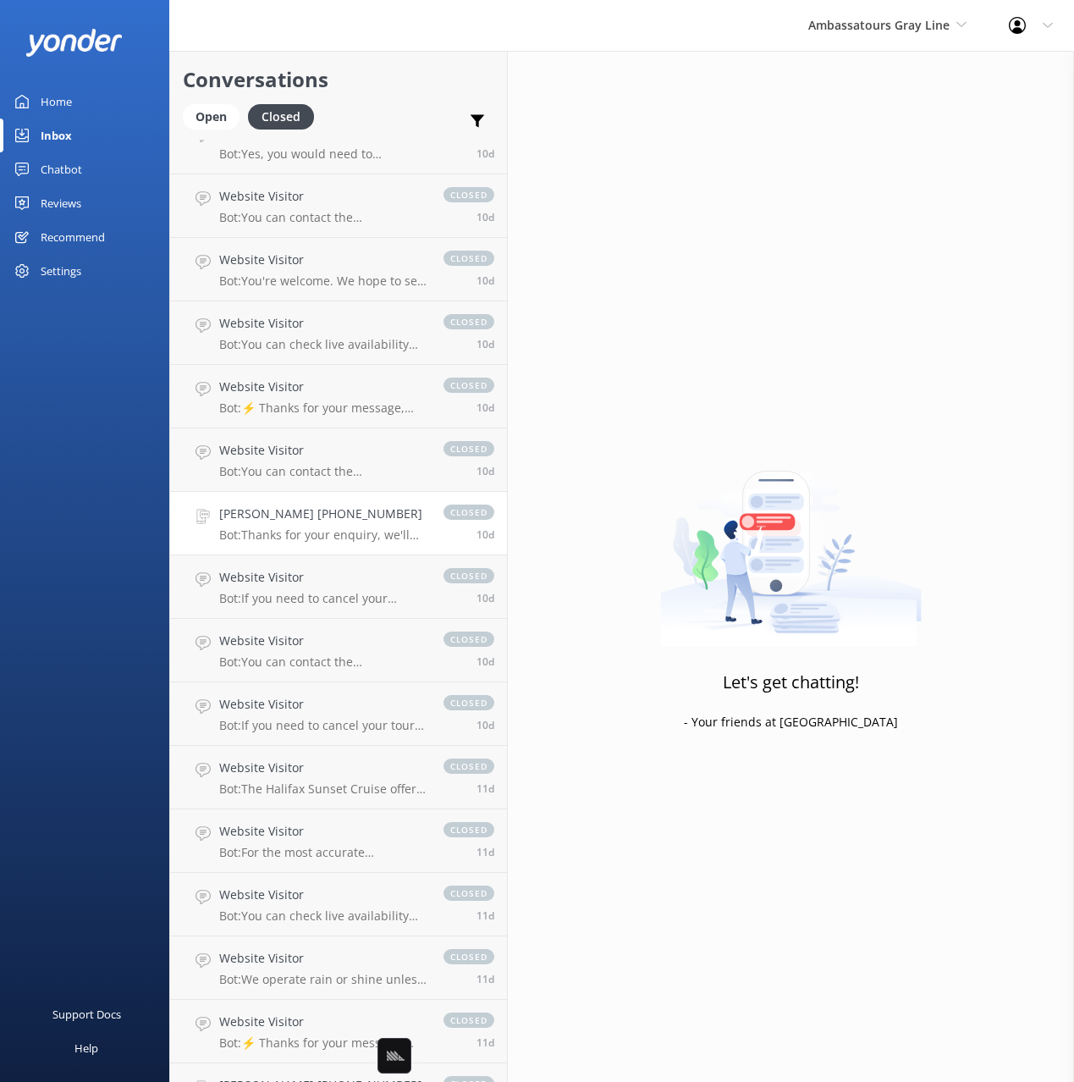
click at [331, 548] on link "Marie Yolande Assa +14182713779 Bot: Thanks for your enquiry, we'll get back to…" at bounding box center [338, 523] width 337 height 63
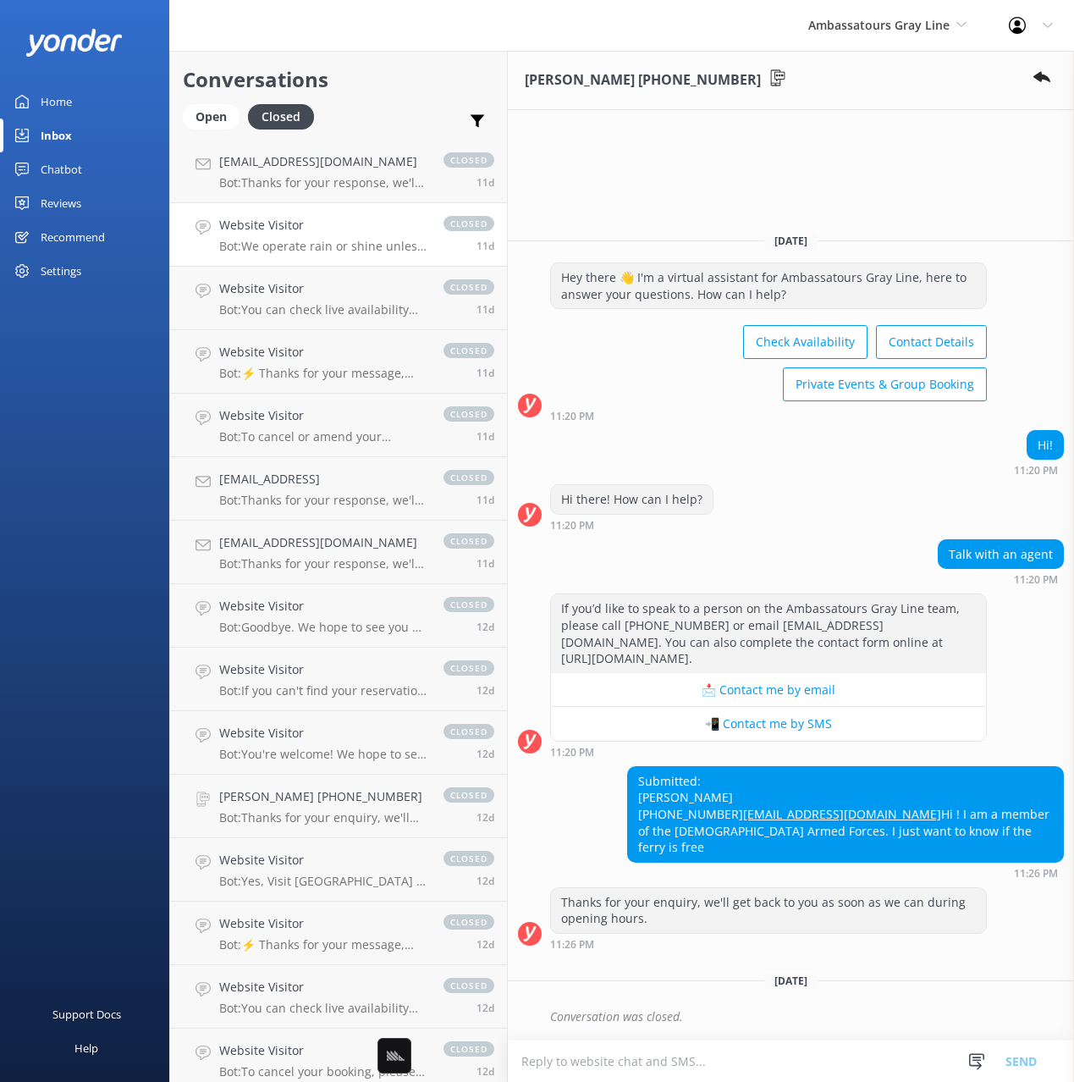
scroll to position [4949, 0]
click at [385, 564] on p "Bot: Thanks for your response, we'll get back to you as soon as we can during o…" at bounding box center [322, 565] width 207 height 15
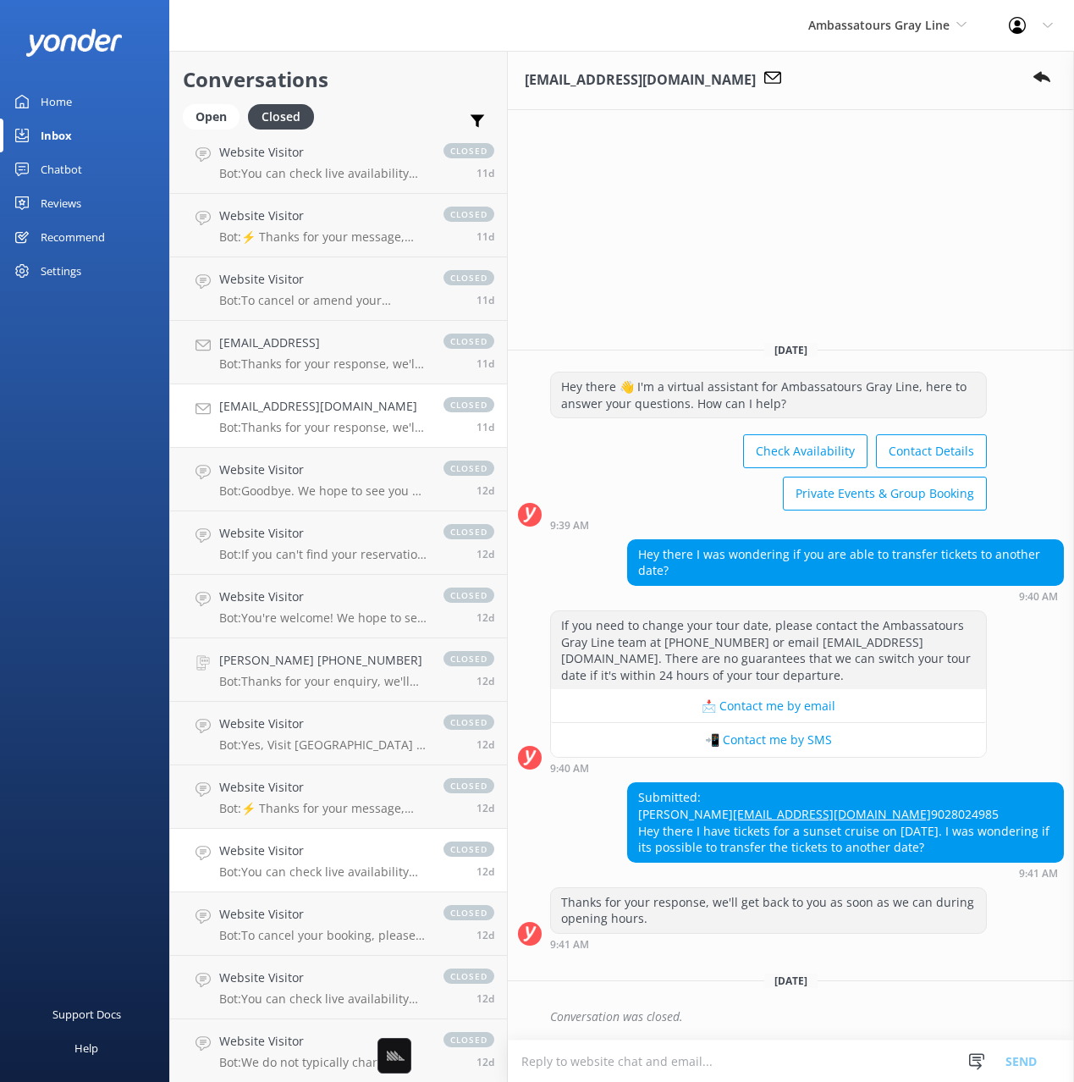
scroll to position [5400, 0]
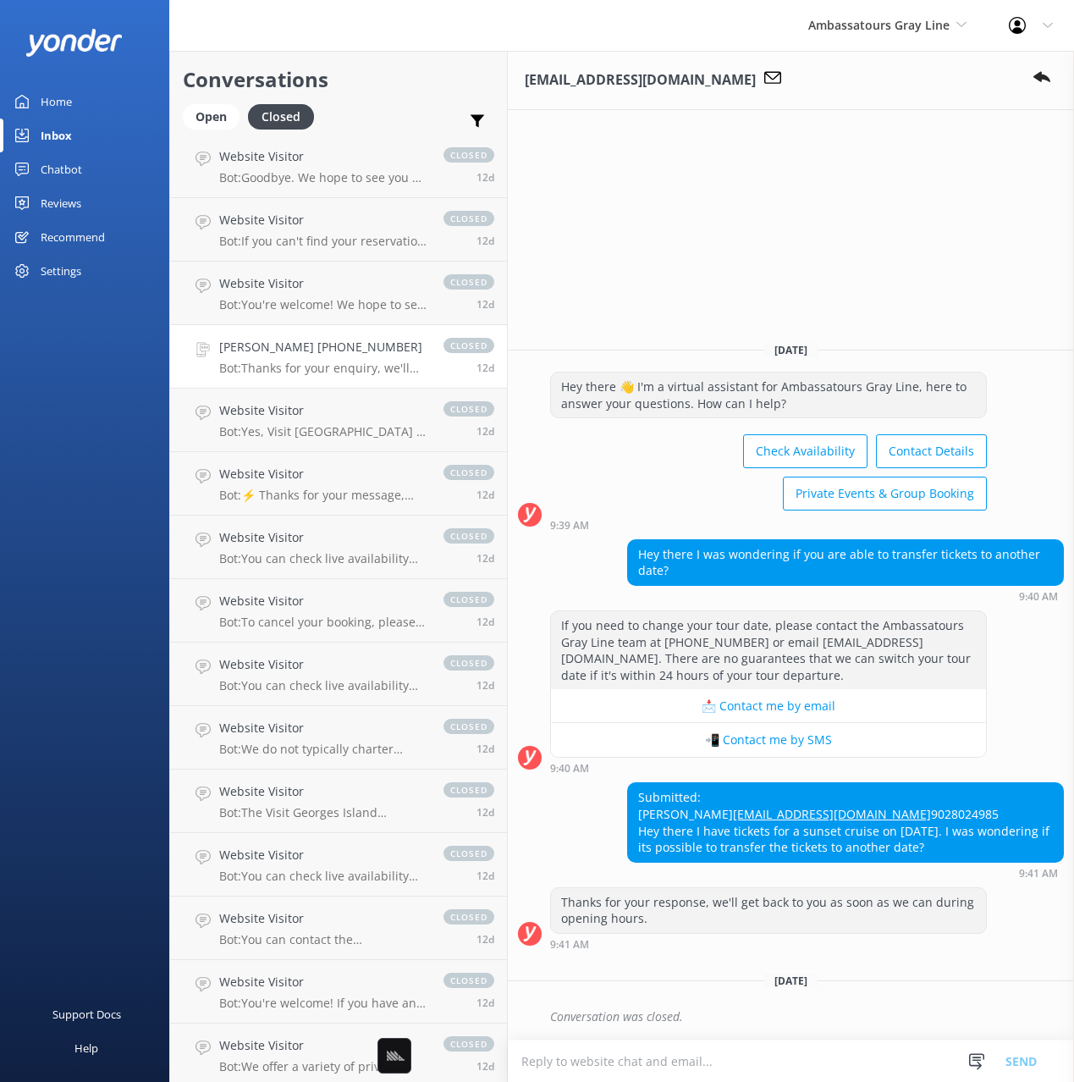
click at [233, 361] on p "Bot: Thanks for your enquiry, we'll get back to you as soon as we can during op…" at bounding box center [322, 368] width 207 height 15
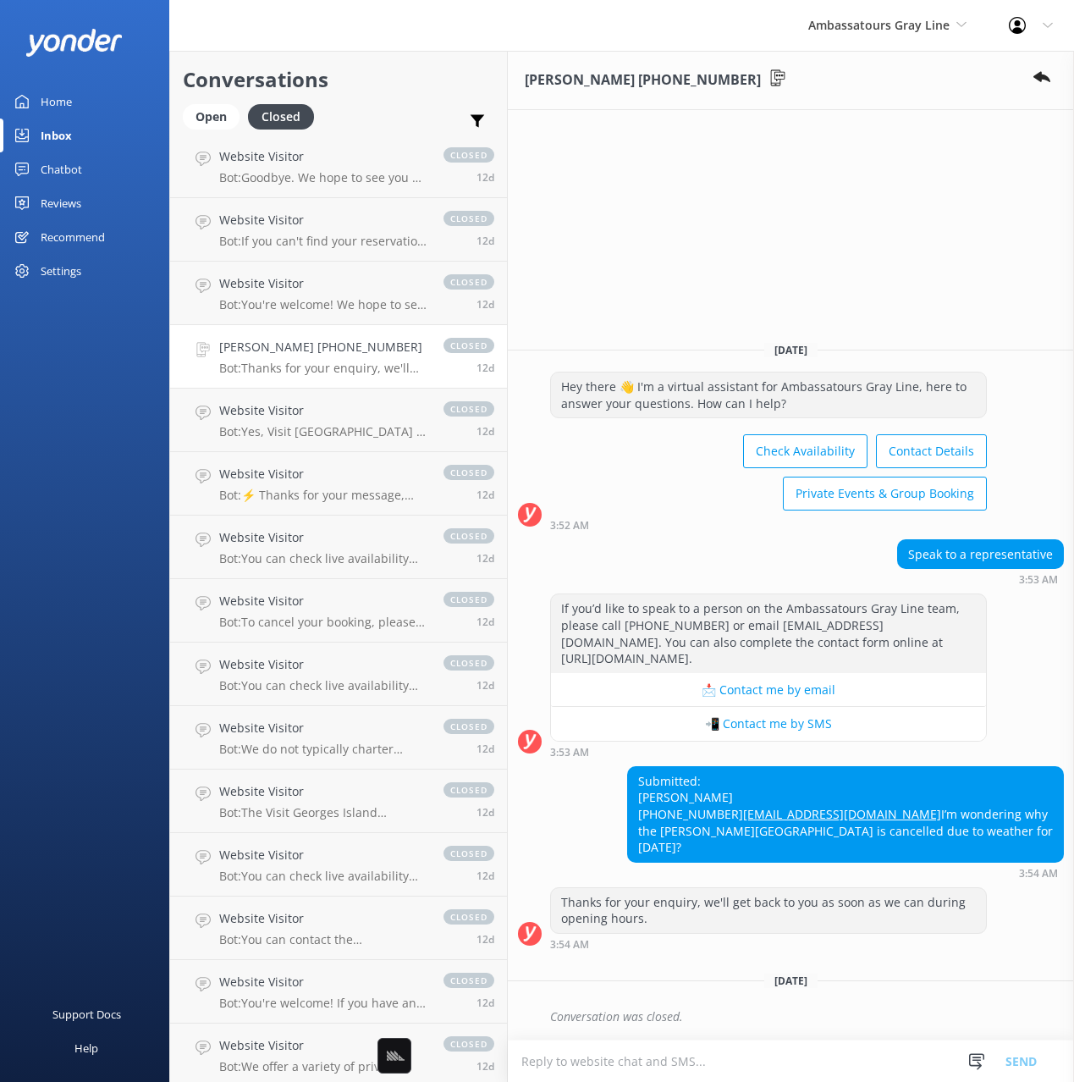
click at [123, 515] on div "Home Inbox Chatbot Content Products Chat Logs Website Widget Pop-up messages Re…" at bounding box center [84, 270] width 169 height 541
click at [876, 35] on div "Ambassatours Gray Line Black Cat Cruises Banff Airporter International Antarcti…" at bounding box center [887, 25] width 201 height 51
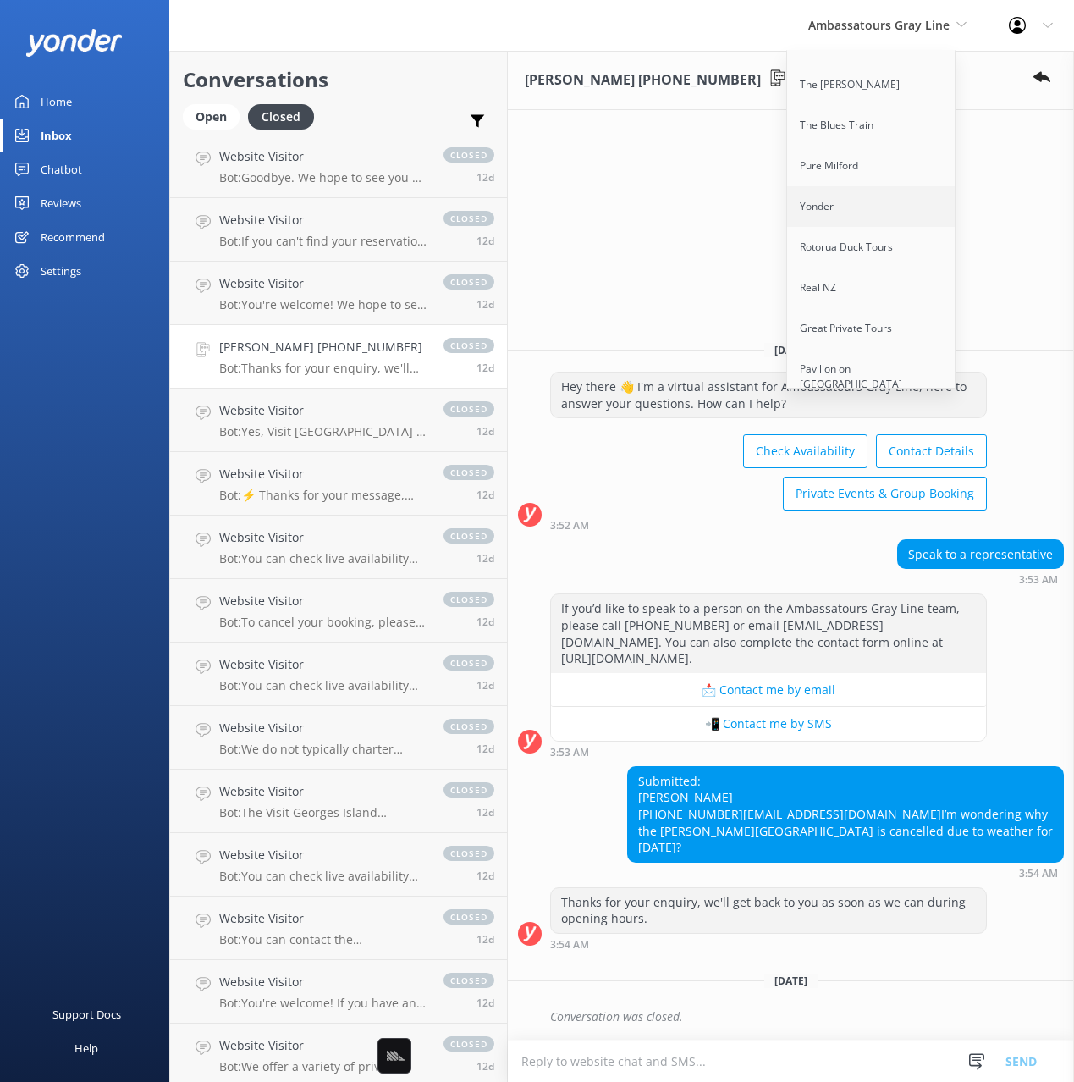
click at [852, 209] on link "Yonder" at bounding box center [871, 206] width 169 height 41
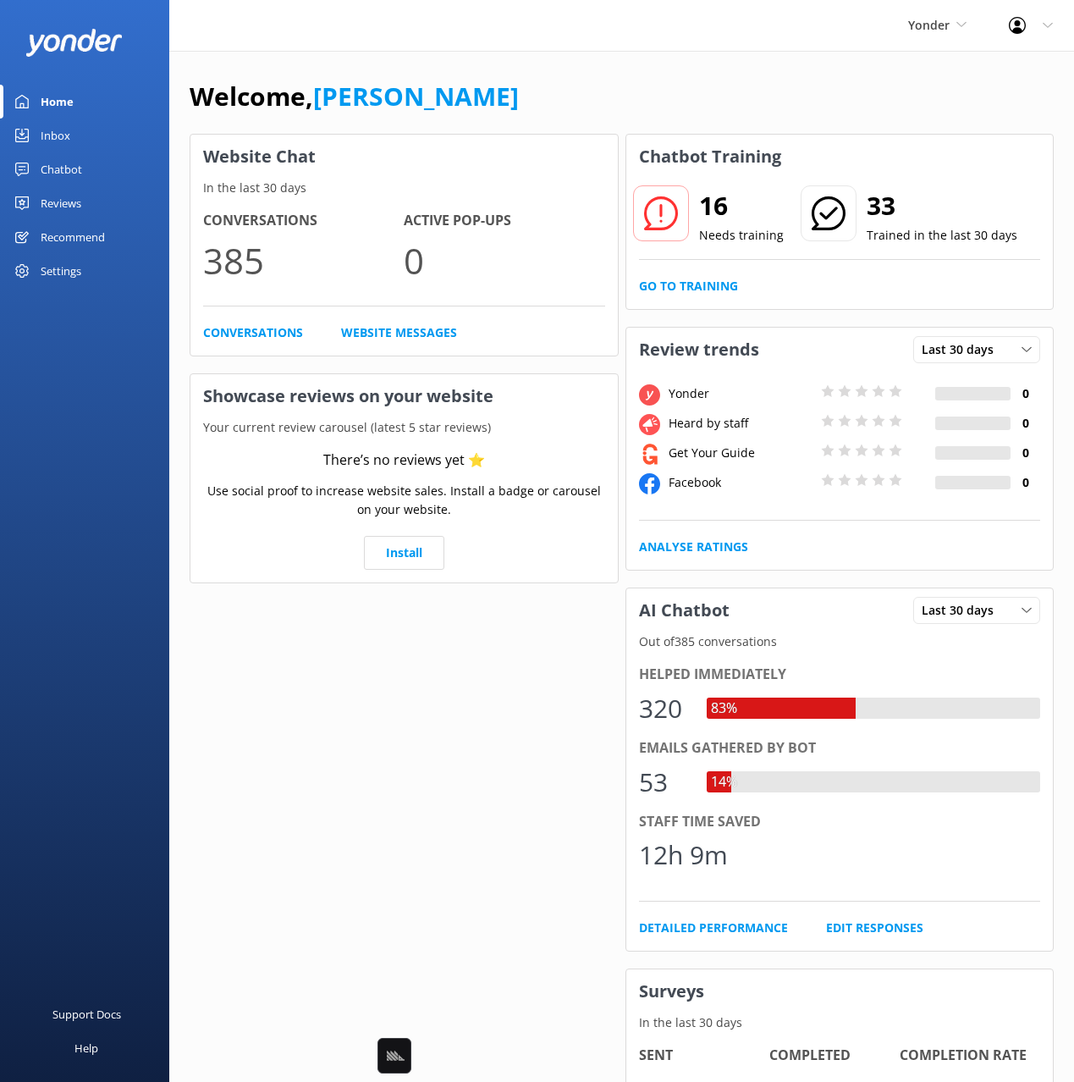
drag, startPoint x: 697, startPoint y: 104, endPoint x: 687, endPoint y: 105, distance: 9.3
click at [694, 104] on div "Welcome, Mikayla" at bounding box center [622, 105] width 864 height 58
drag, startPoint x: 58, startPoint y: 164, endPoint x: 83, endPoint y: 172, distance: 25.7
click at [59, 164] on div "Chatbot" at bounding box center [61, 169] width 41 height 34
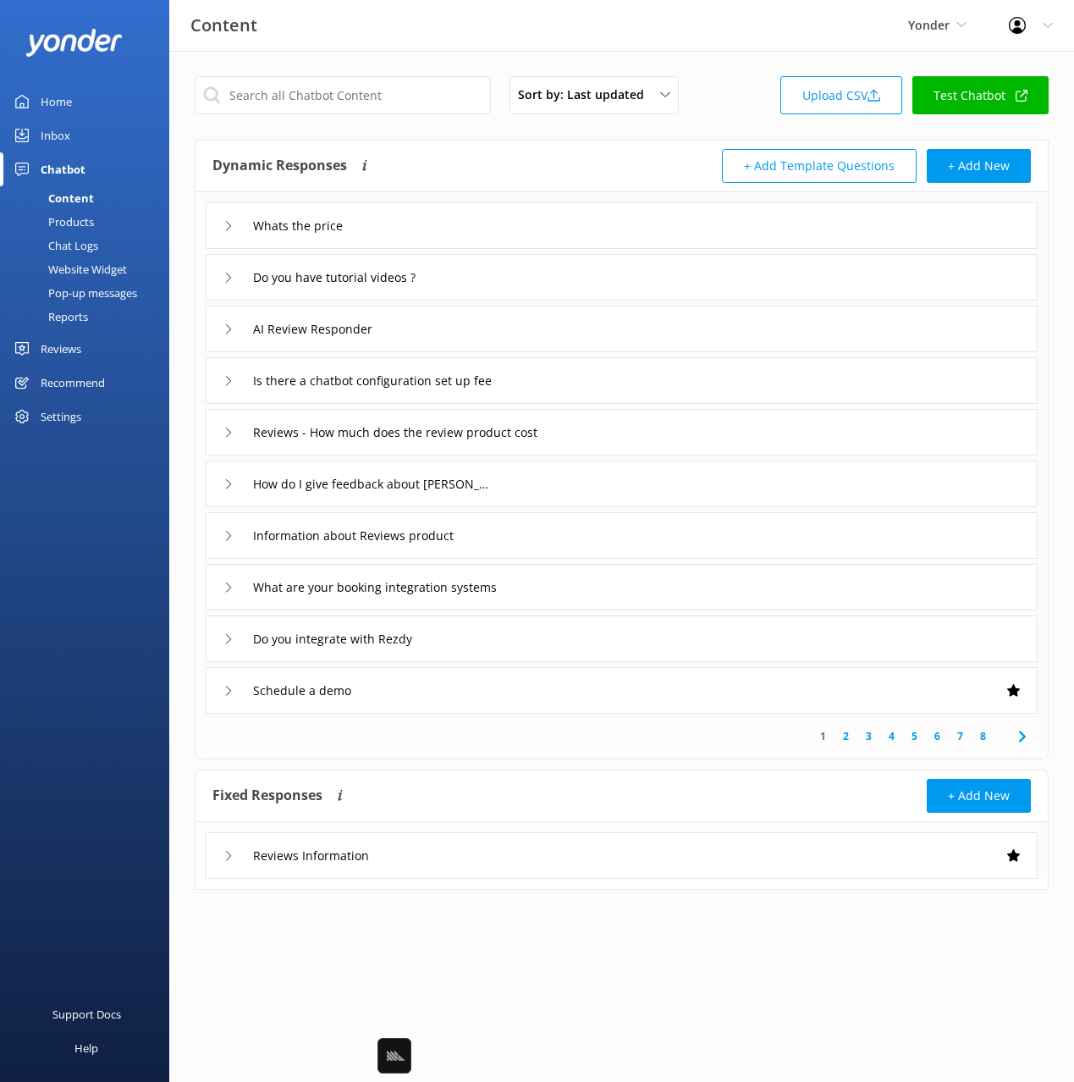
drag, startPoint x: 459, startPoint y: 138, endPoint x: 449, endPoint y: 138, distance: 9.3
click at [454, 138] on div "Sort by: Last updated Title Last updated Upload CSV Test Chatbot Dynamic Respon…" at bounding box center [621, 495] width 905 height 889
drag, startPoint x: 89, startPoint y: 140, endPoint x: 123, endPoint y: 135, distance: 34.2
click at [89, 140] on link "Inbox" at bounding box center [84, 135] width 169 height 34
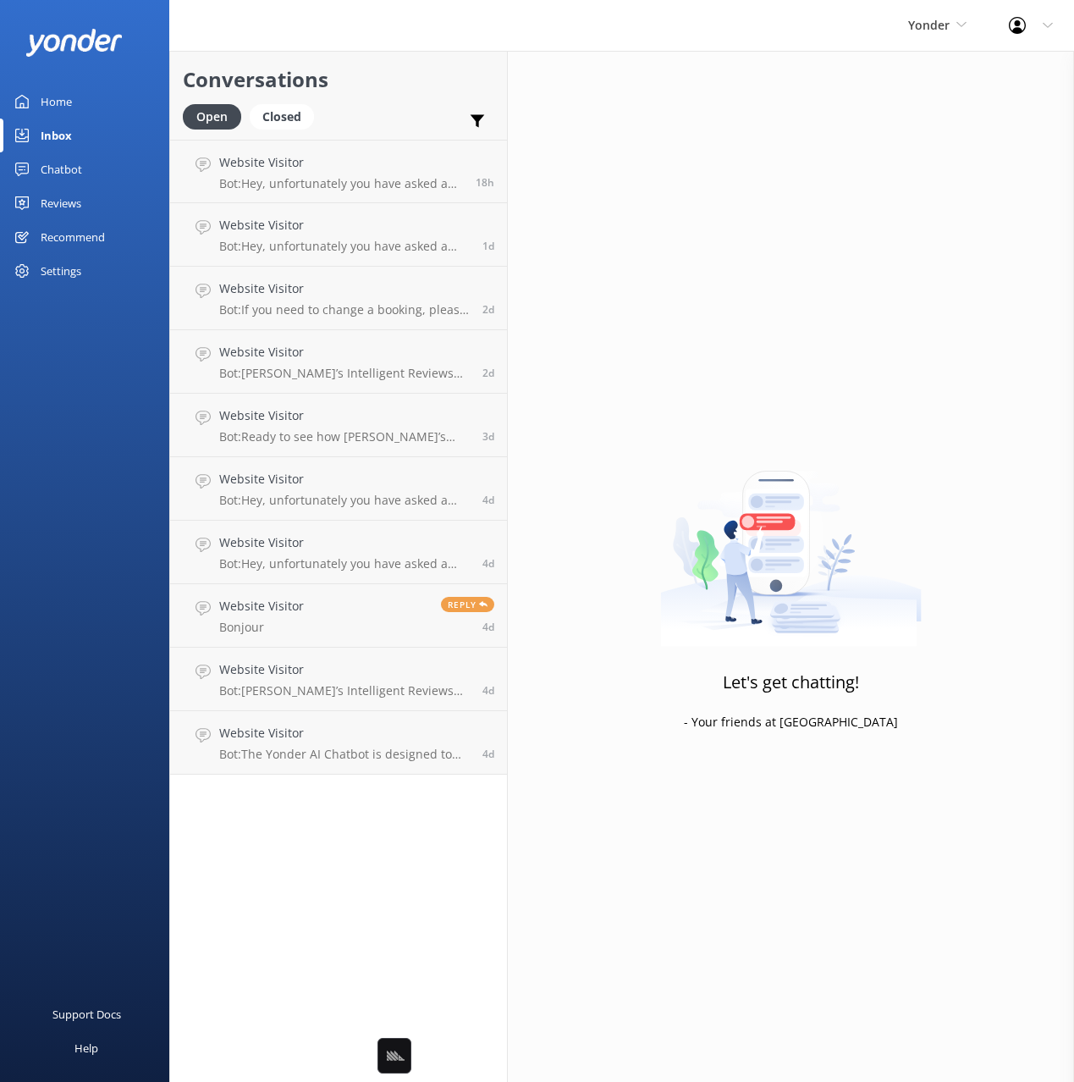
click at [363, 104] on div "Open Closed Important Assigned to me Unassigned SMS" at bounding box center [338, 124] width 311 height 41
click at [302, 108] on div "Closed" at bounding box center [282, 116] width 64 height 25
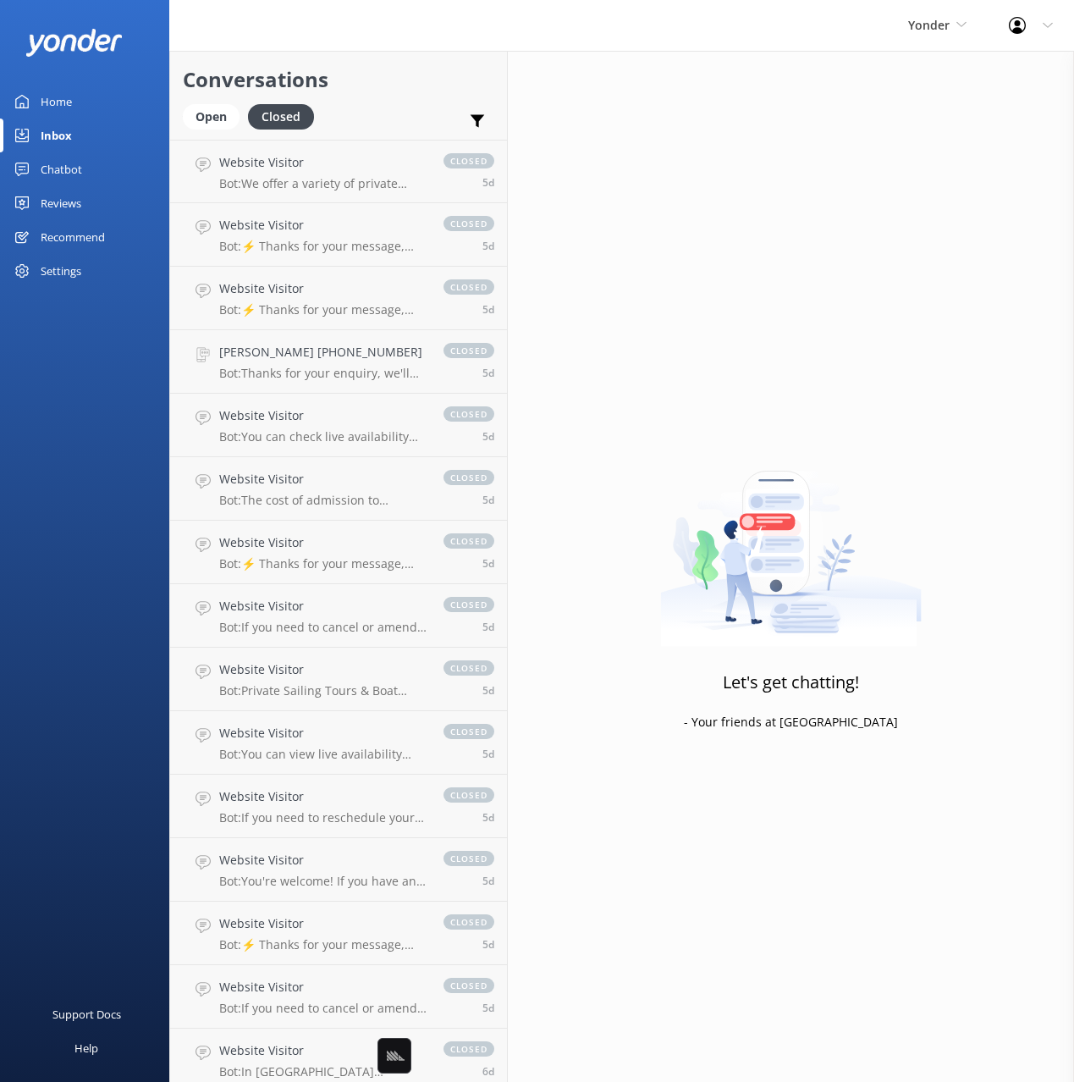
click at [399, 87] on h2 "Conversations" at bounding box center [338, 79] width 311 height 32
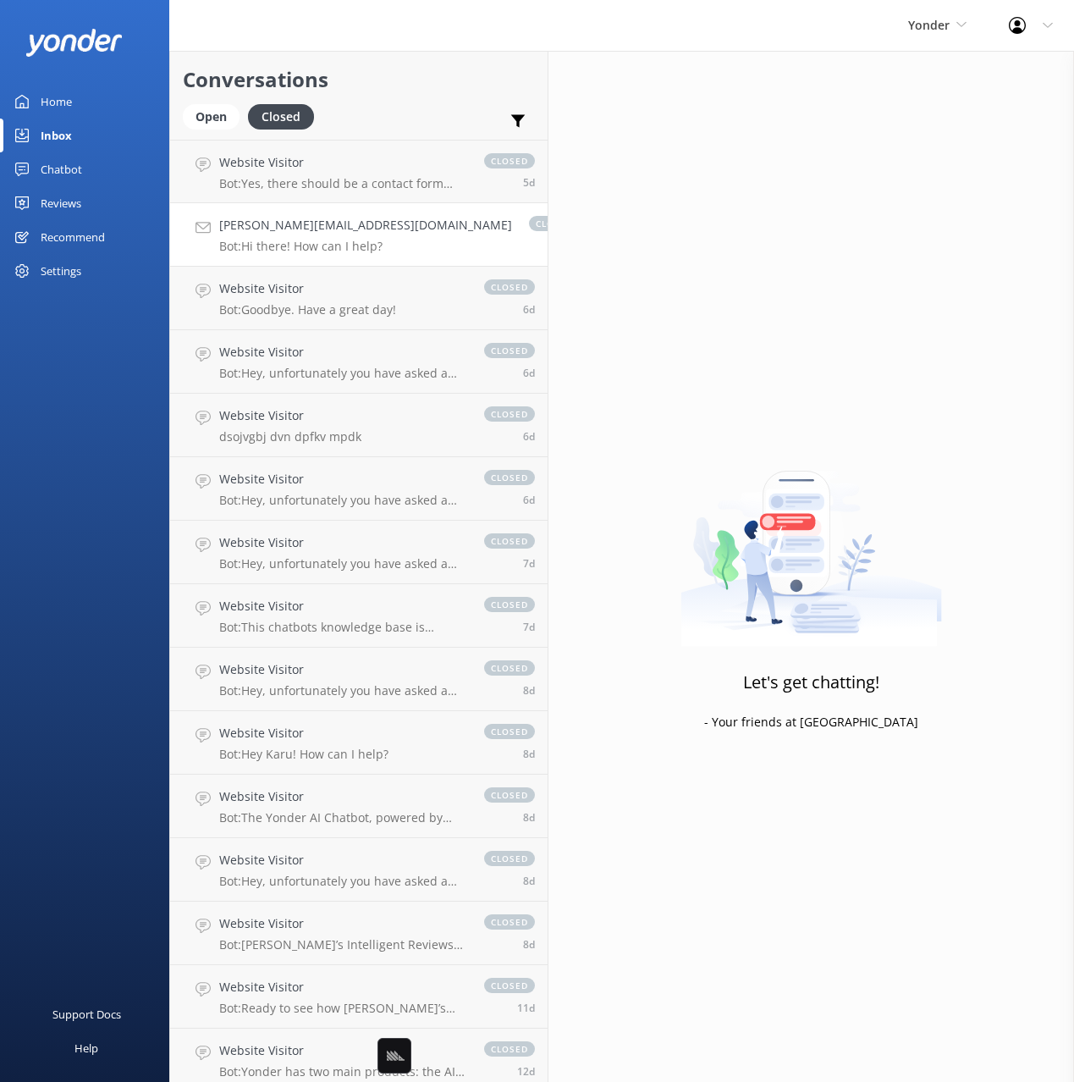
click at [294, 251] on p "Bot: Hi there! How can I help?" at bounding box center [365, 246] width 293 height 15
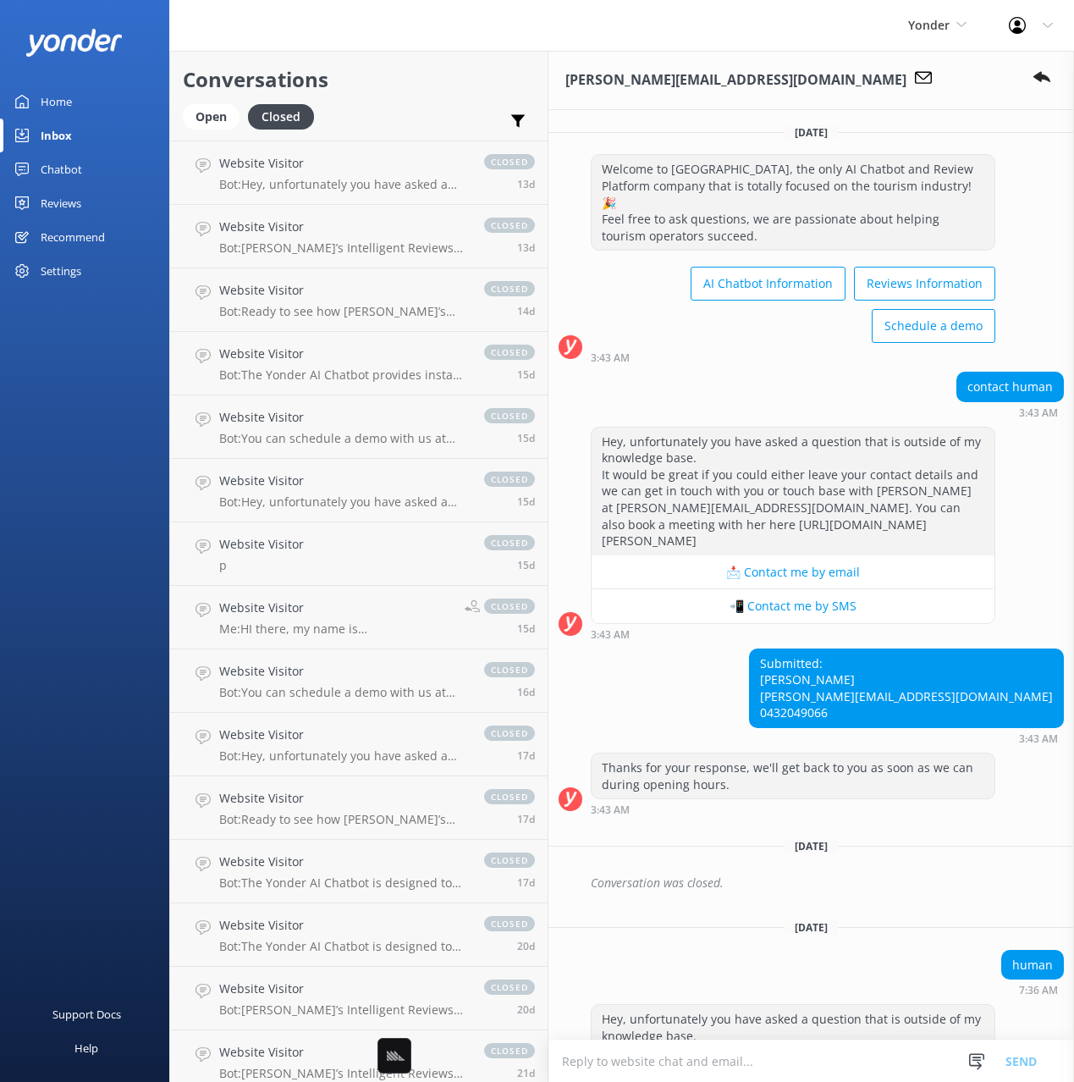
scroll to position [1892, 0]
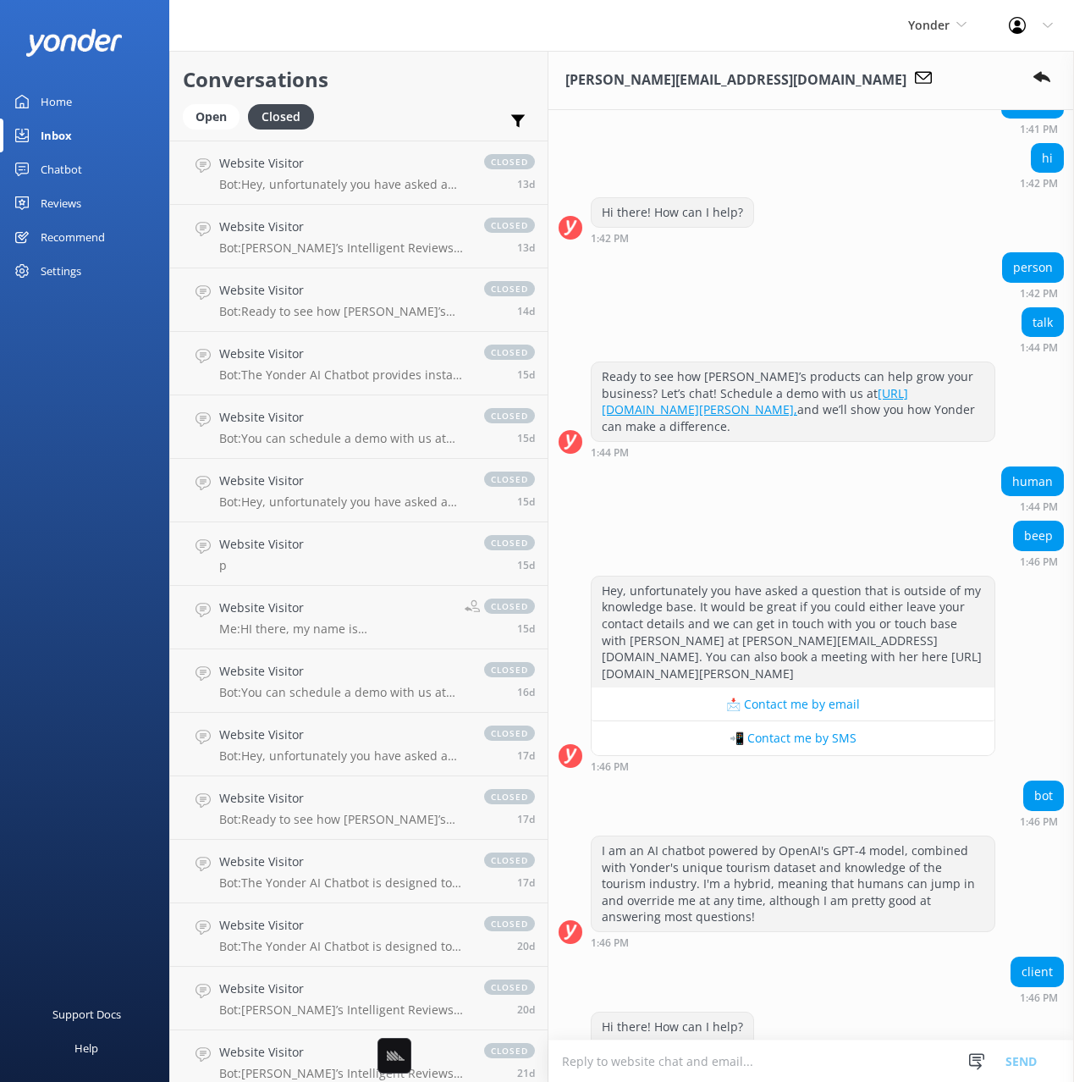
click at [423, 69] on h2 "Conversations" at bounding box center [359, 79] width 352 height 32
click at [409, 63] on h2 "Conversations" at bounding box center [359, 79] width 352 height 32
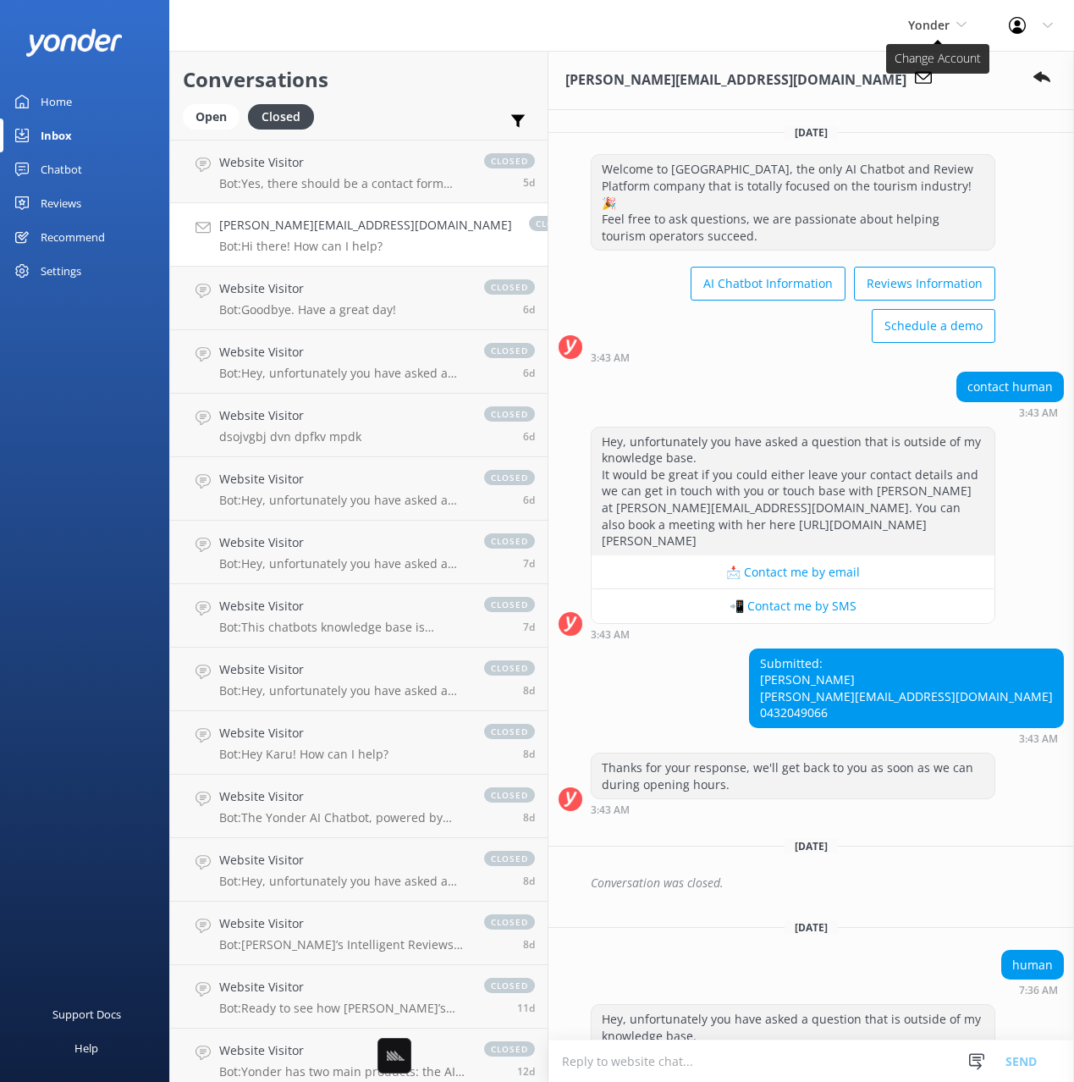
click at [919, 28] on span "Yonder" at bounding box center [928, 25] width 41 height 16
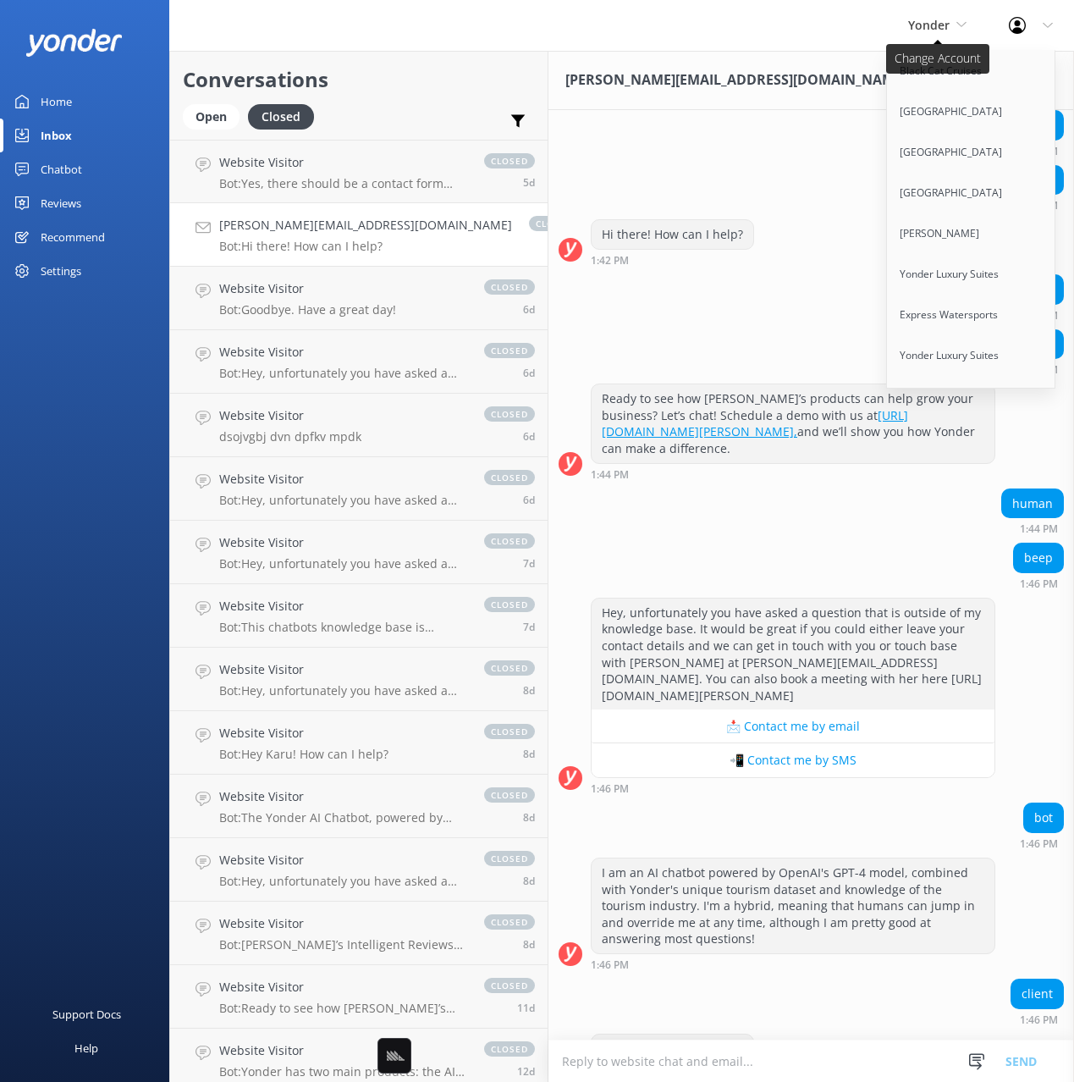
scroll to position [1892, 0]
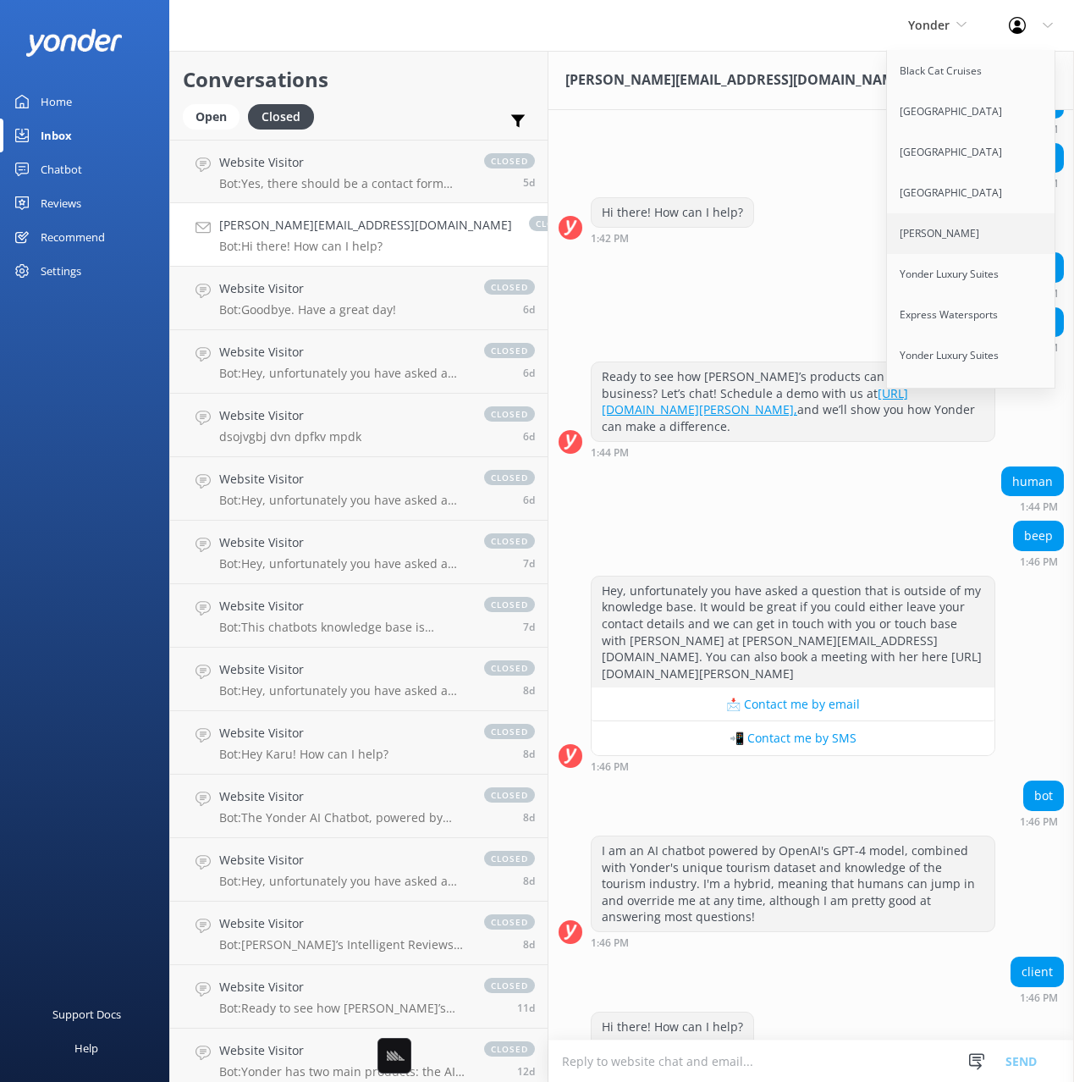
click at [943, 231] on link "[PERSON_NAME]" at bounding box center [971, 233] width 169 height 41
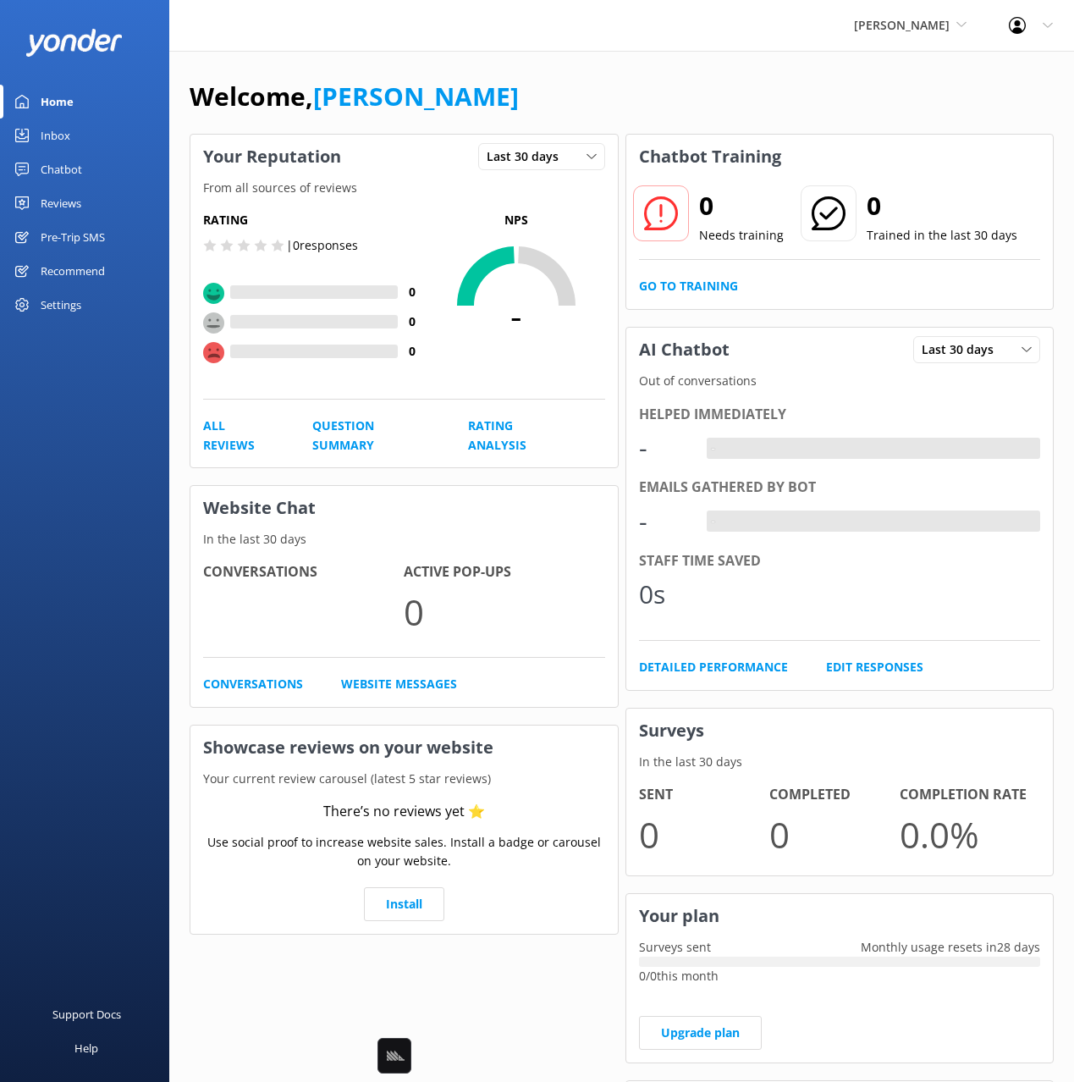
click at [41, 168] on div "Chatbot" at bounding box center [61, 169] width 41 height 34
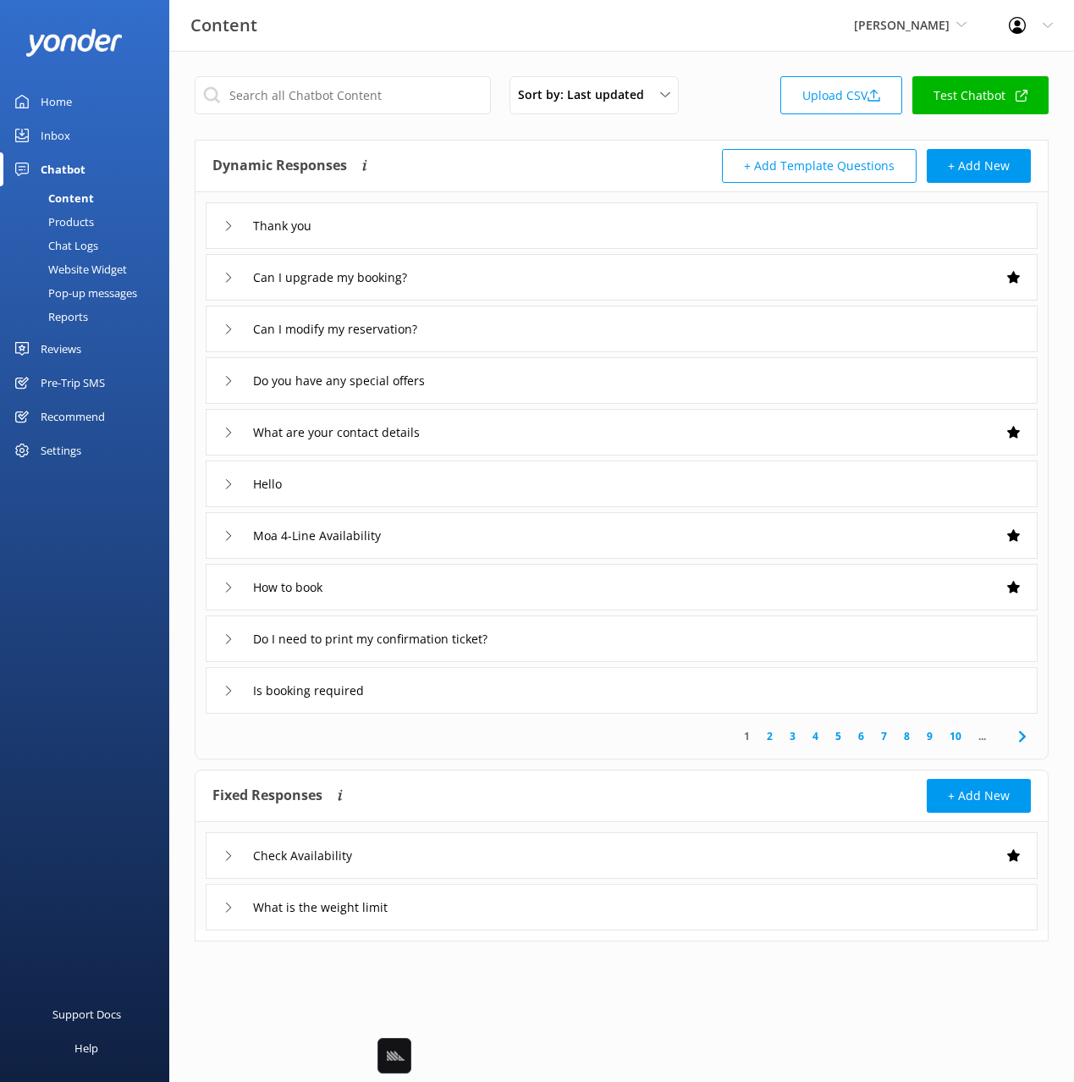
click at [315, 133] on div "Sort by: Last updated Title Last updated Upload CSV Test Chatbot Dynamic Respon…" at bounding box center [621, 521] width 905 height 941
drag, startPoint x: 57, startPoint y: 137, endPoint x: 74, endPoint y: 135, distance: 17.9
click at [57, 138] on div "Inbox" at bounding box center [56, 135] width 30 height 34
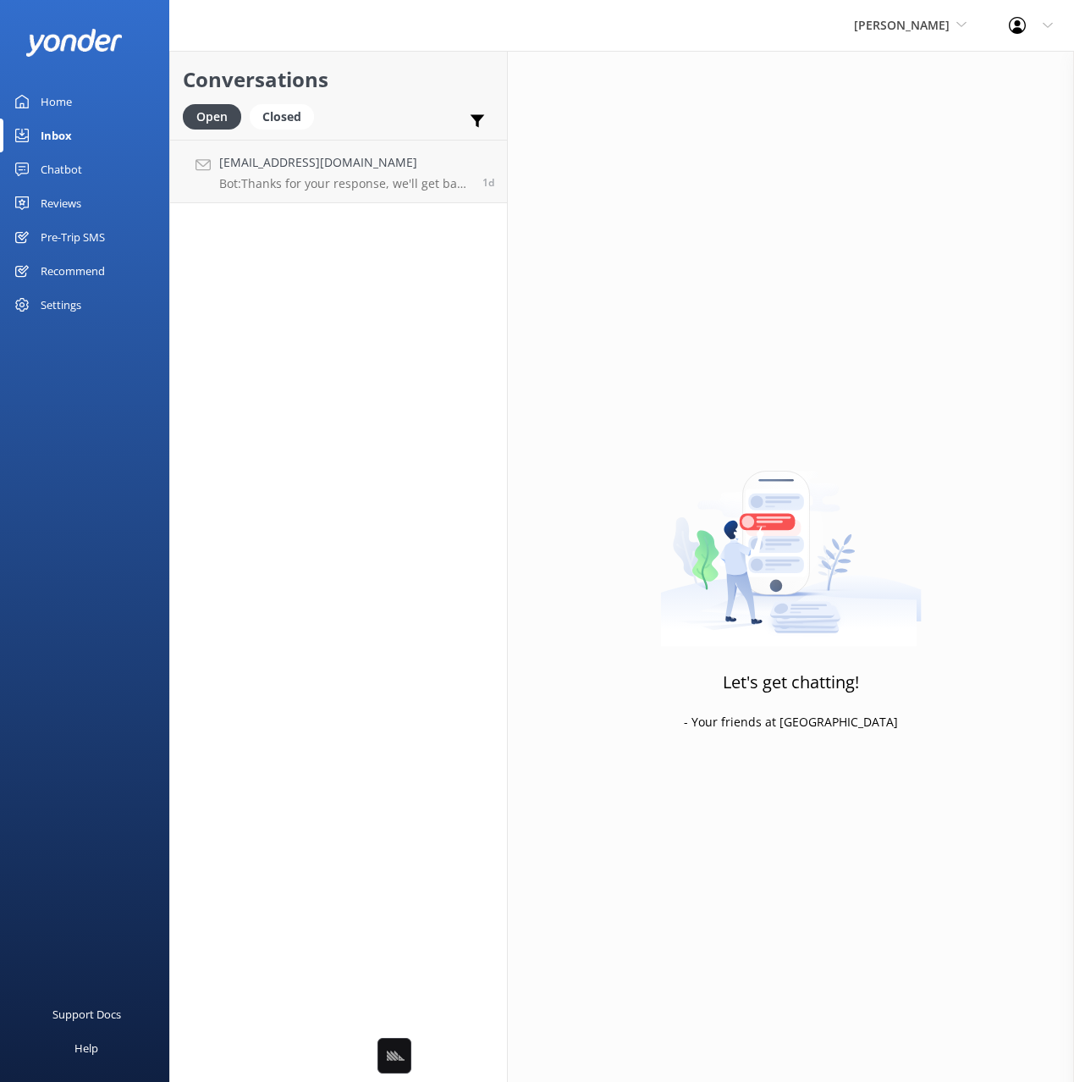
click at [377, 116] on div "Open Closed Important Assigned to me Unassigned" at bounding box center [338, 124] width 311 height 41
click at [333, 166] on h4 "[EMAIL_ADDRESS][DOMAIN_NAME]" at bounding box center [344, 162] width 251 height 19
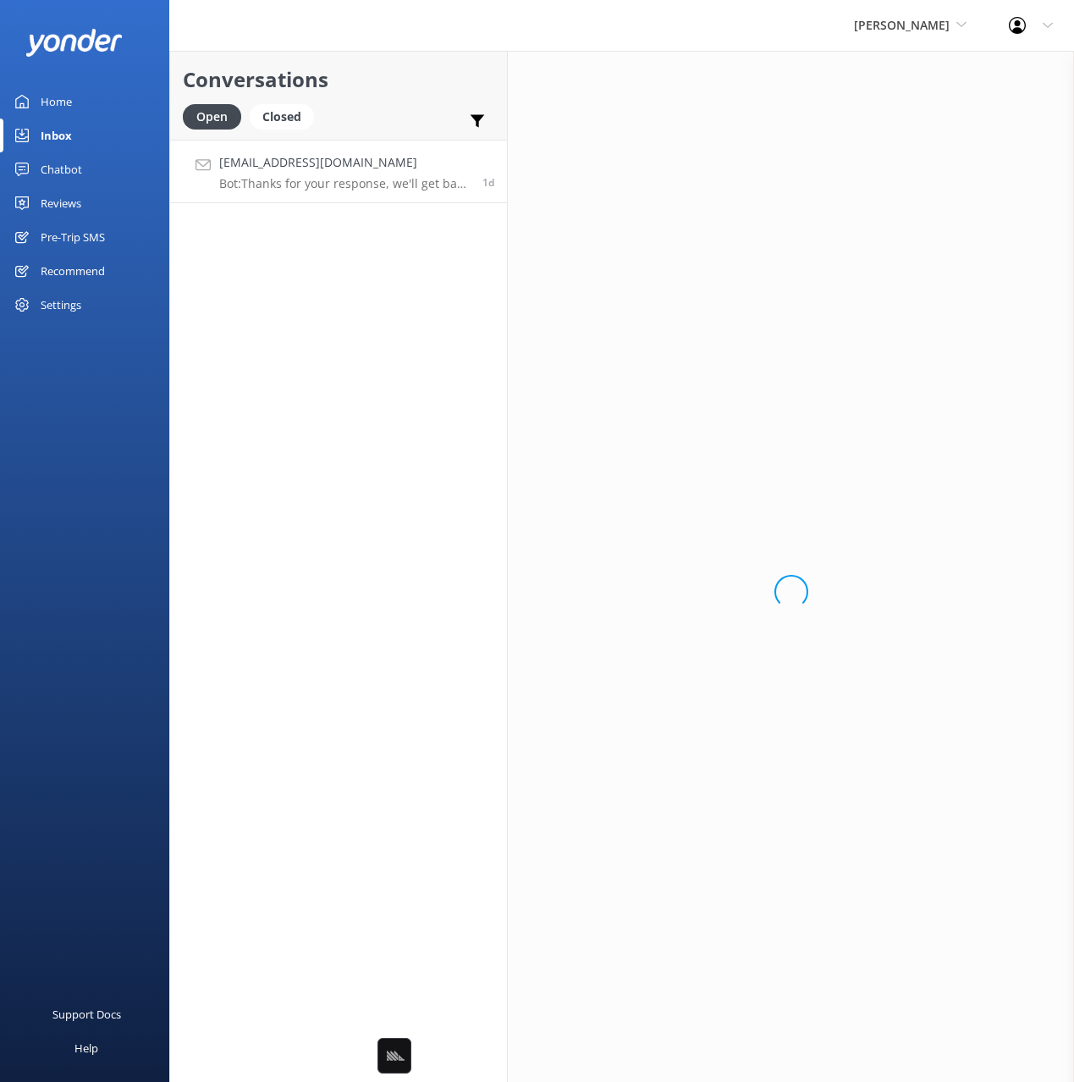
click at [379, 111] on div "Open Closed Important Assigned to me Unassigned" at bounding box center [338, 124] width 311 height 41
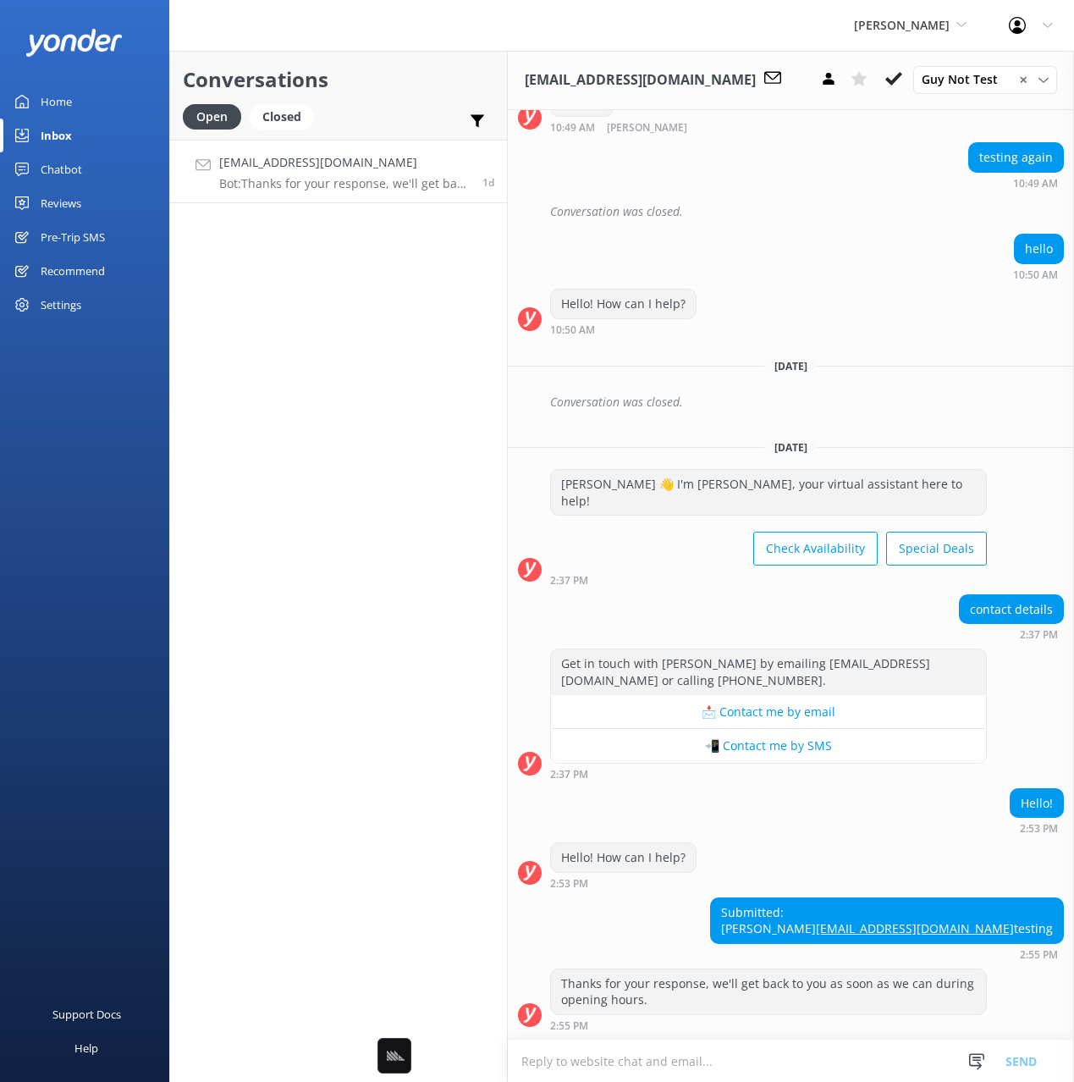
scroll to position [1220, 0]
click at [722, 555] on div "[PERSON_NAME] 👋 I'm [PERSON_NAME], your virtual assistant here to help! Check A…" at bounding box center [791, 531] width 566 height 125
click at [426, 388] on div "Conversations Open Closed Important Assigned to me Unassigned [EMAIL_ADDRESS][D…" at bounding box center [338, 566] width 339 height 1031
drag, startPoint x: 60, startPoint y: 163, endPoint x: 151, endPoint y: 162, distance: 90.6
click at [63, 163] on div "Chatbot" at bounding box center [61, 169] width 41 height 34
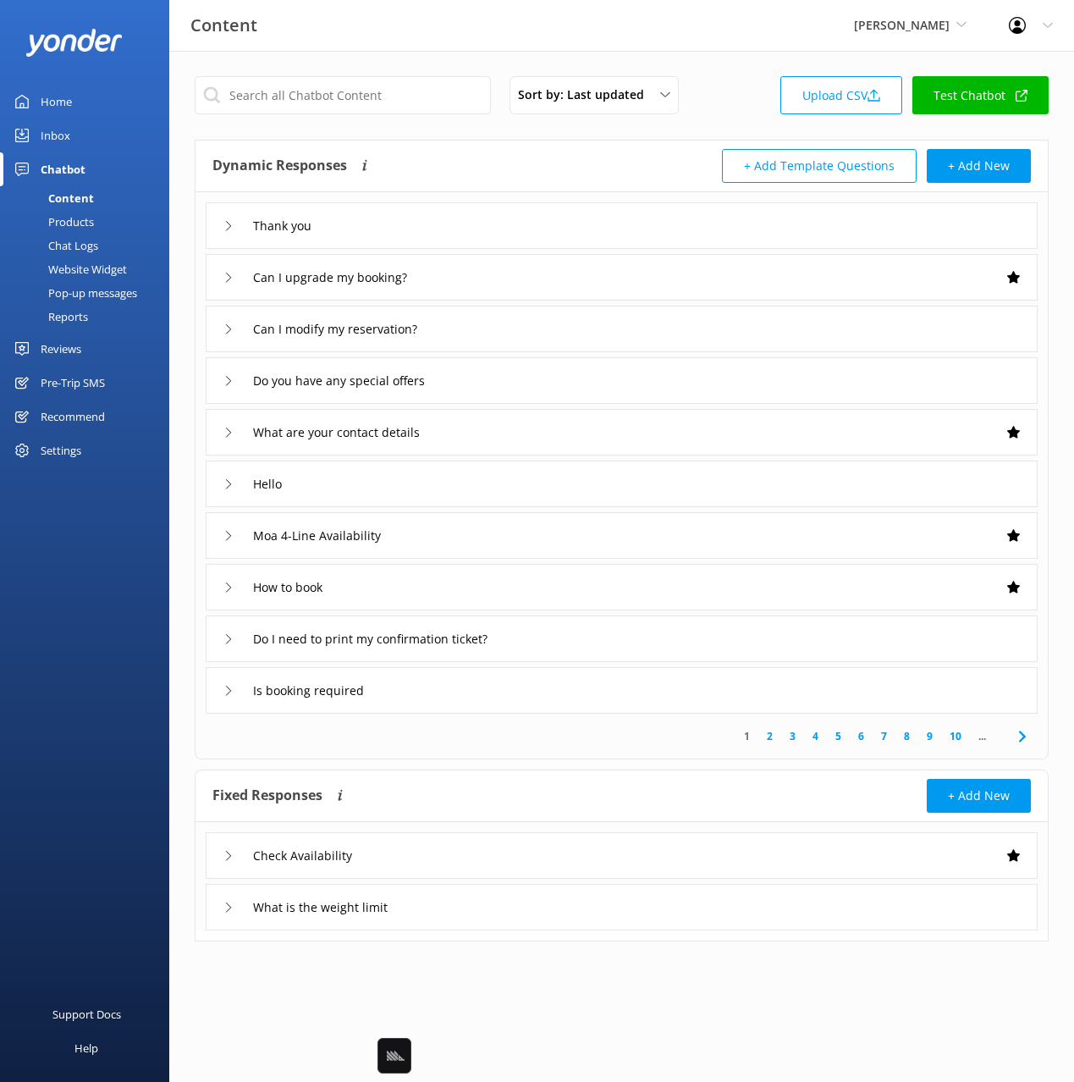
drag, startPoint x: 763, startPoint y: 69, endPoint x: 774, endPoint y: 69, distance: 11.8
click at [763, 69] on div "Sort by: Last updated Title Last updated Upload CSV Test Chatbot Dynamic Respon…" at bounding box center [621, 521] width 905 height 941
drag, startPoint x: 77, startPoint y: 139, endPoint x: 86, endPoint y: 140, distance: 9.3
click at [78, 140] on link "Inbox" at bounding box center [84, 135] width 169 height 34
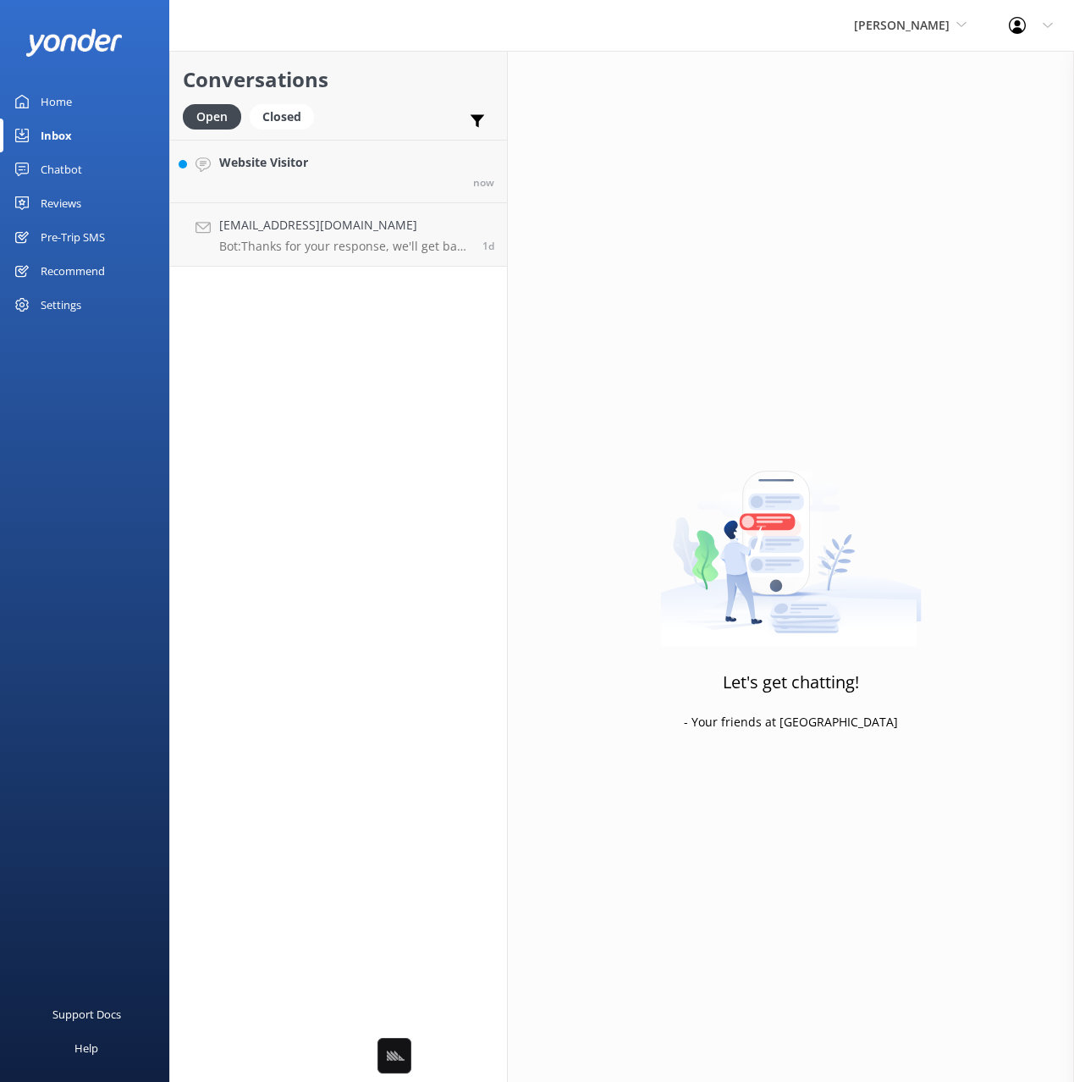
click at [390, 110] on div "Open Closed Important Assigned to me Unassigned" at bounding box center [338, 124] width 311 height 41
click at [83, 168] on link "Chatbot" at bounding box center [84, 169] width 169 height 34
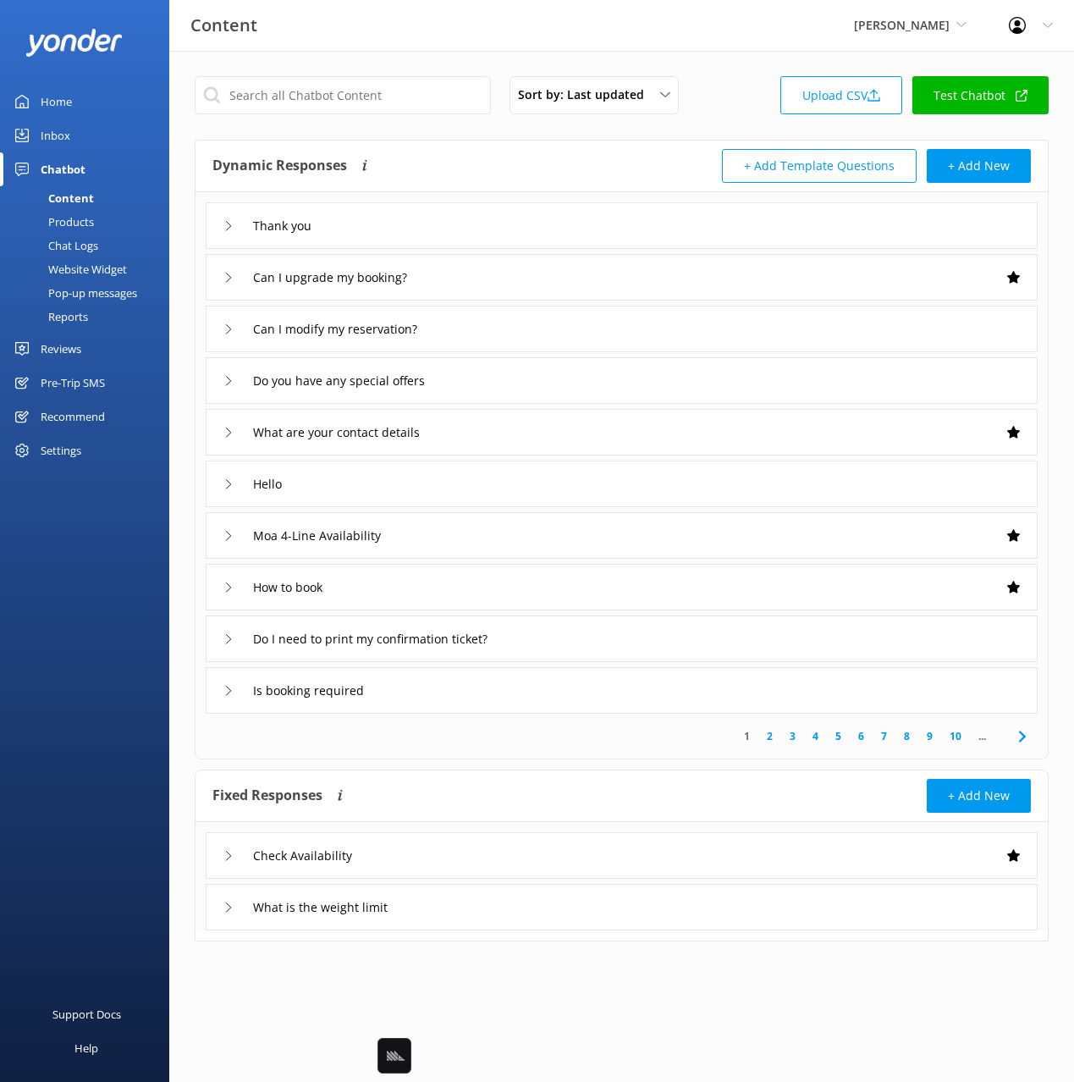
drag, startPoint x: 757, startPoint y: 80, endPoint x: 966, endPoint y: 99, distance: 210.8
click at [759, 80] on div "Sort by: Last updated Title Last updated Upload CSV Test Chatbot" at bounding box center [622, 100] width 854 height 48
click at [56, 135] on div "Inbox" at bounding box center [56, 135] width 30 height 34
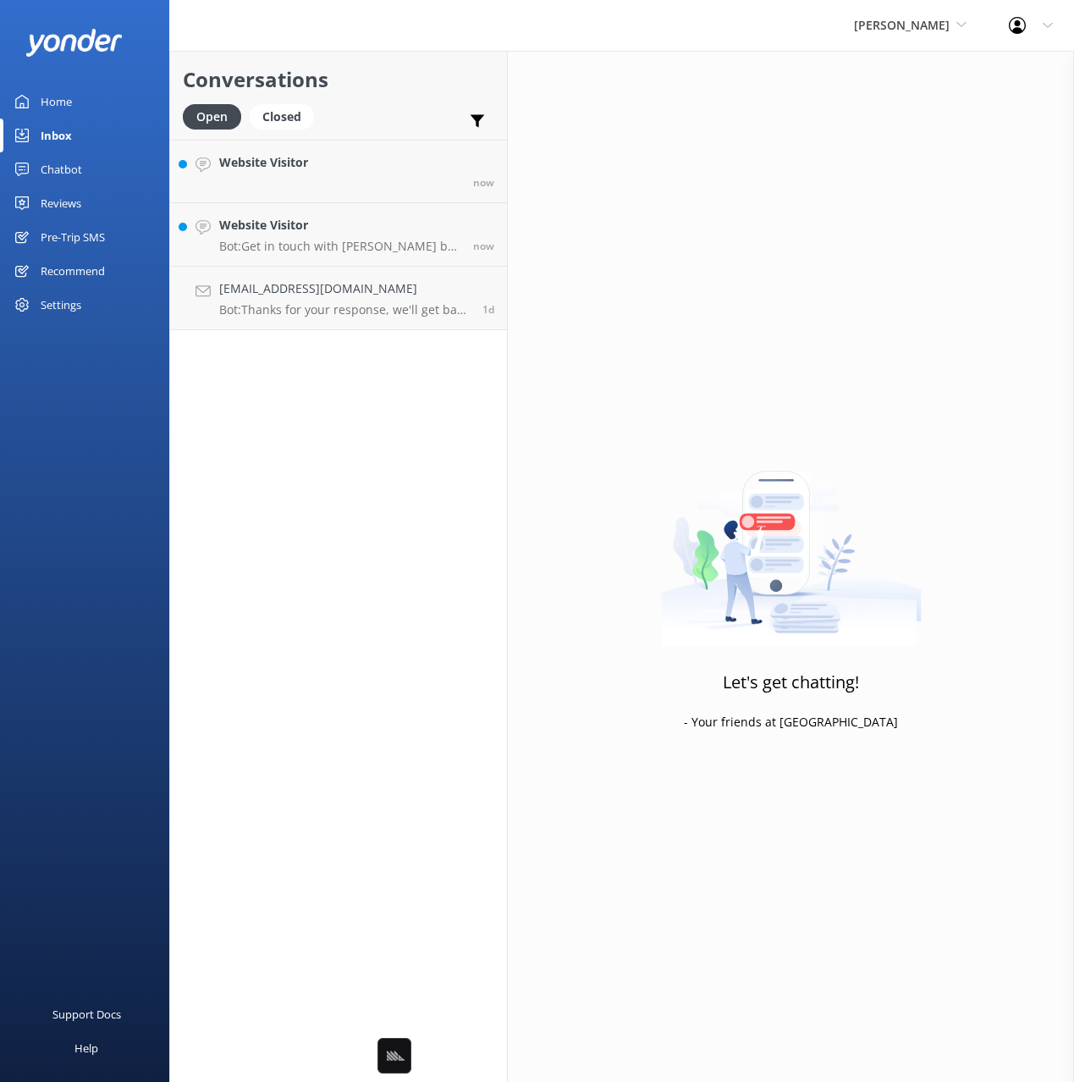
click at [377, 98] on div "Conversations Open Closed Important Assigned to me Unassigned" at bounding box center [338, 95] width 337 height 89
click at [883, 24] on span "[PERSON_NAME]" at bounding box center [902, 25] width 96 height 16
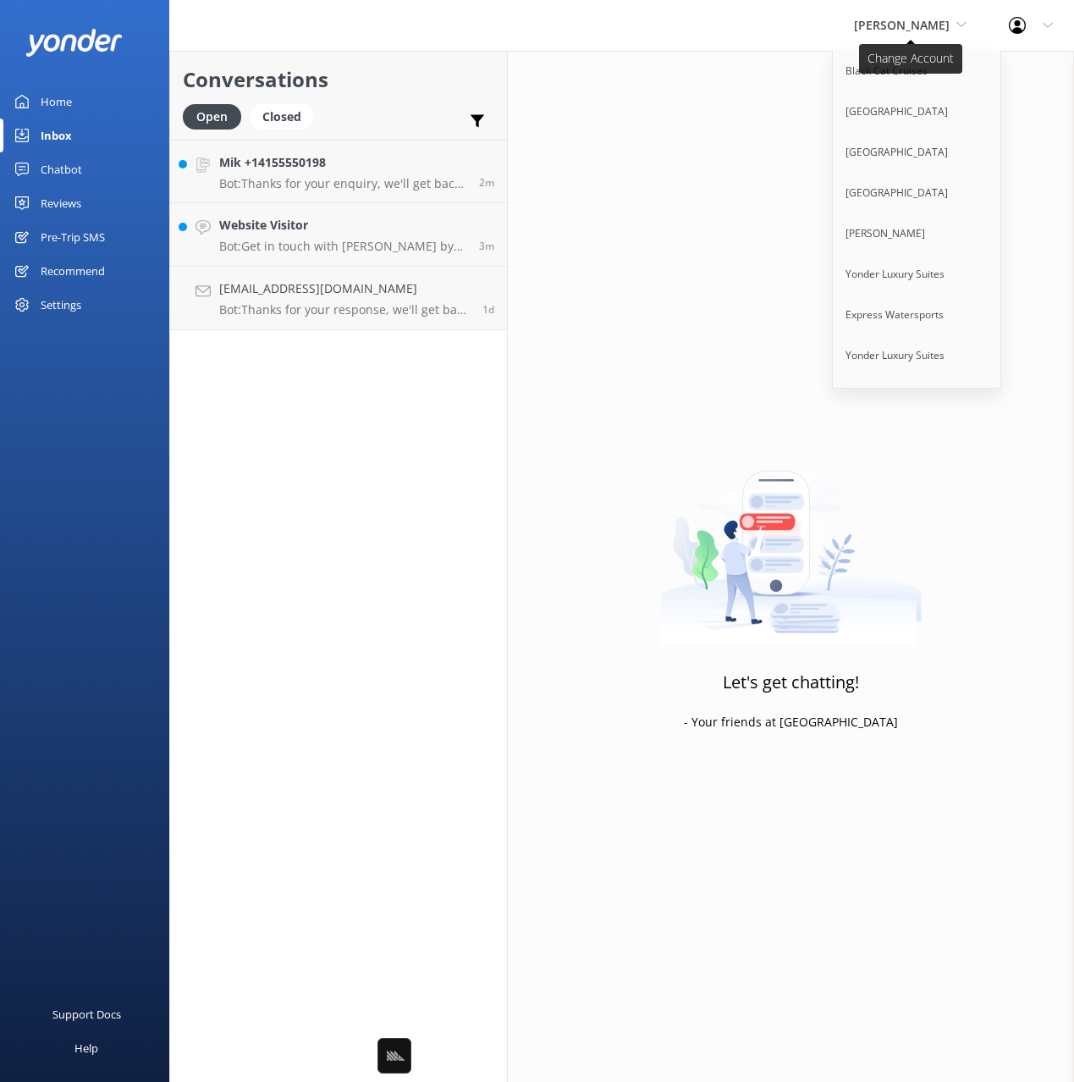
scroll to position [6991, 0]
click at [933, 336] on link "Extranomical Tours" at bounding box center [917, 356] width 169 height 41
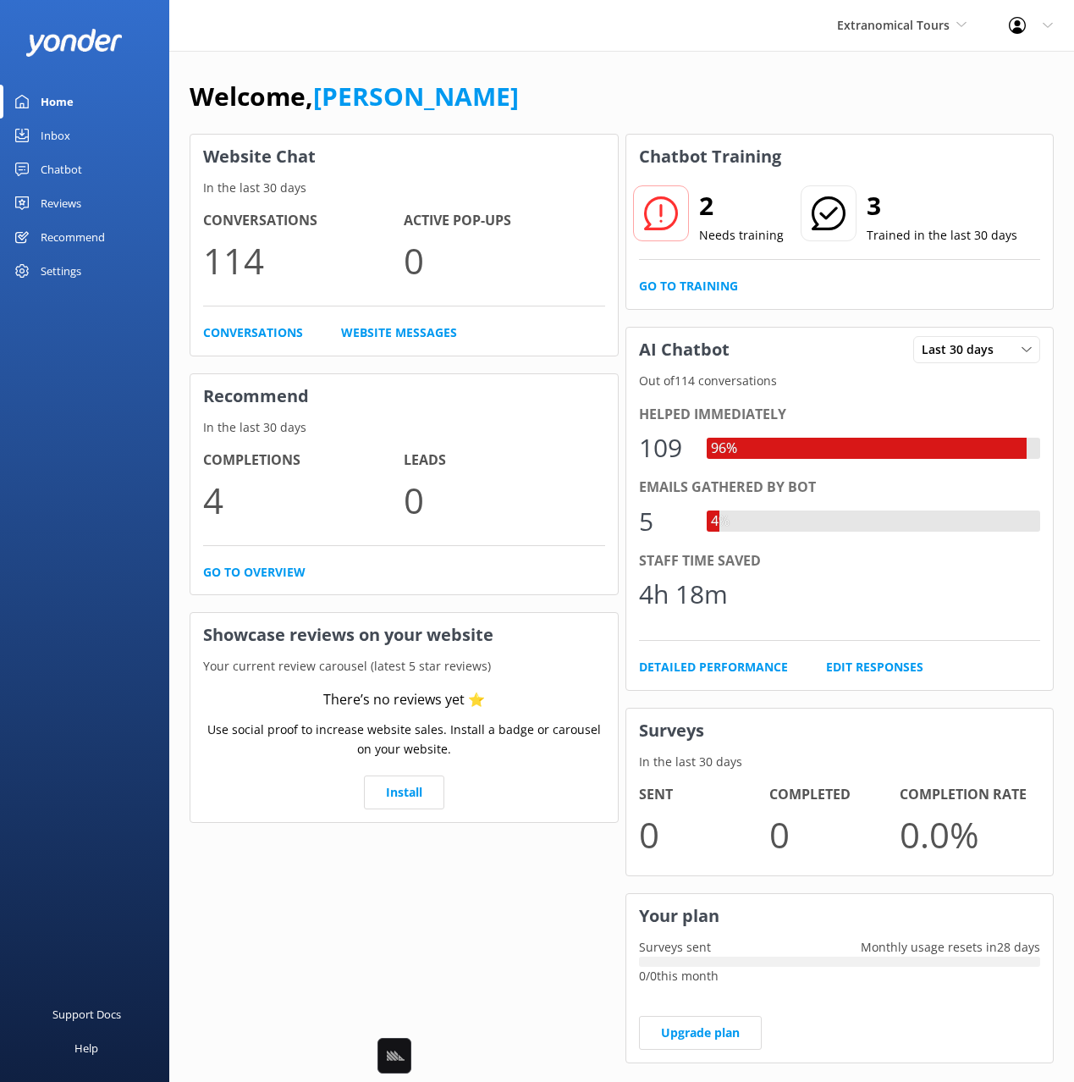
drag, startPoint x: 648, startPoint y: 320, endPoint x: 580, endPoint y: 97, distance: 232.9
click at [648, 319] on div "Chatbot Training 2 Needs training 3 Trained in the last 30 days Go to Training …" at bounding box center [840, 606] width 436 height 953
click at [551, 52] on div "Extranomical Tours Black Cat Cruises Banff Airporter International Antarctic Ce…" at bounding box center [537, 582] width 1074 height 1063
click at [580, 90] on div "Welcome, [PERSON_NAME]" at bounding box center [622, 105] width 864 height 58
click at [80, 186] on div "Reviews" at bounding box center [61, 203] width 41 height 34
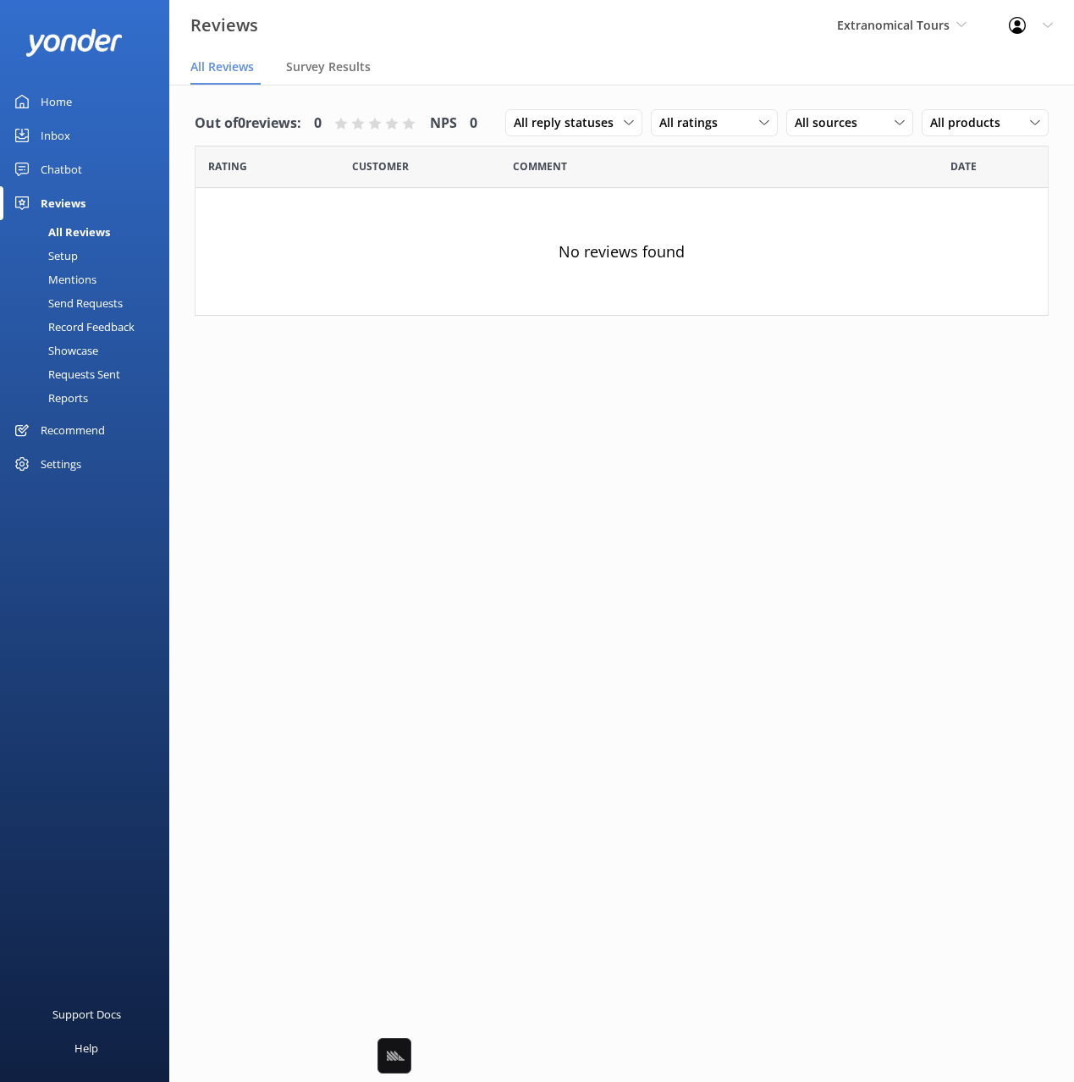
click at [69, 164] on div "Chatbot" at bounding box center [61, 169] width 41 height 34
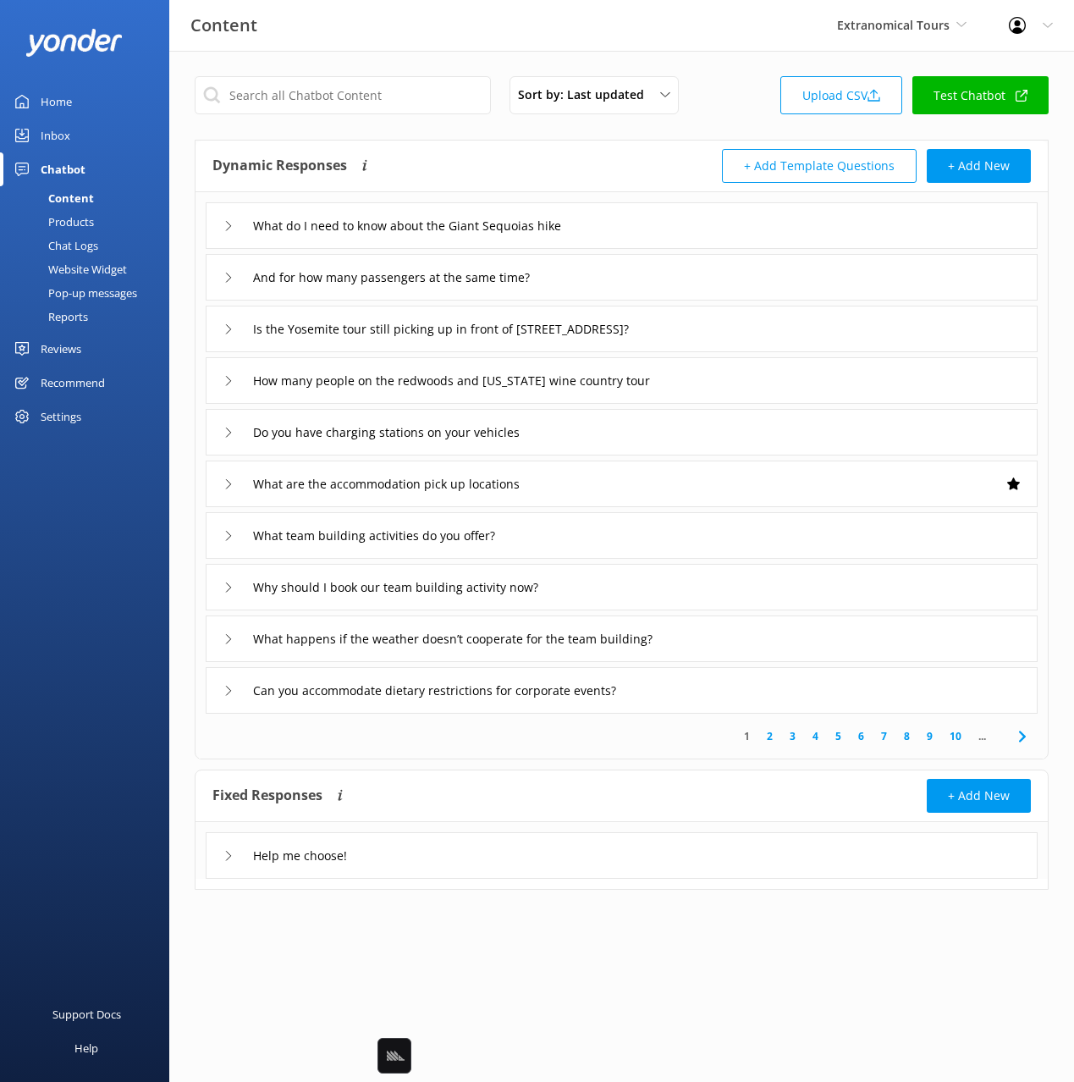
click at [112, 285] on div "Pop-up messages" at bounding box center [73, 293] width 127 height 24
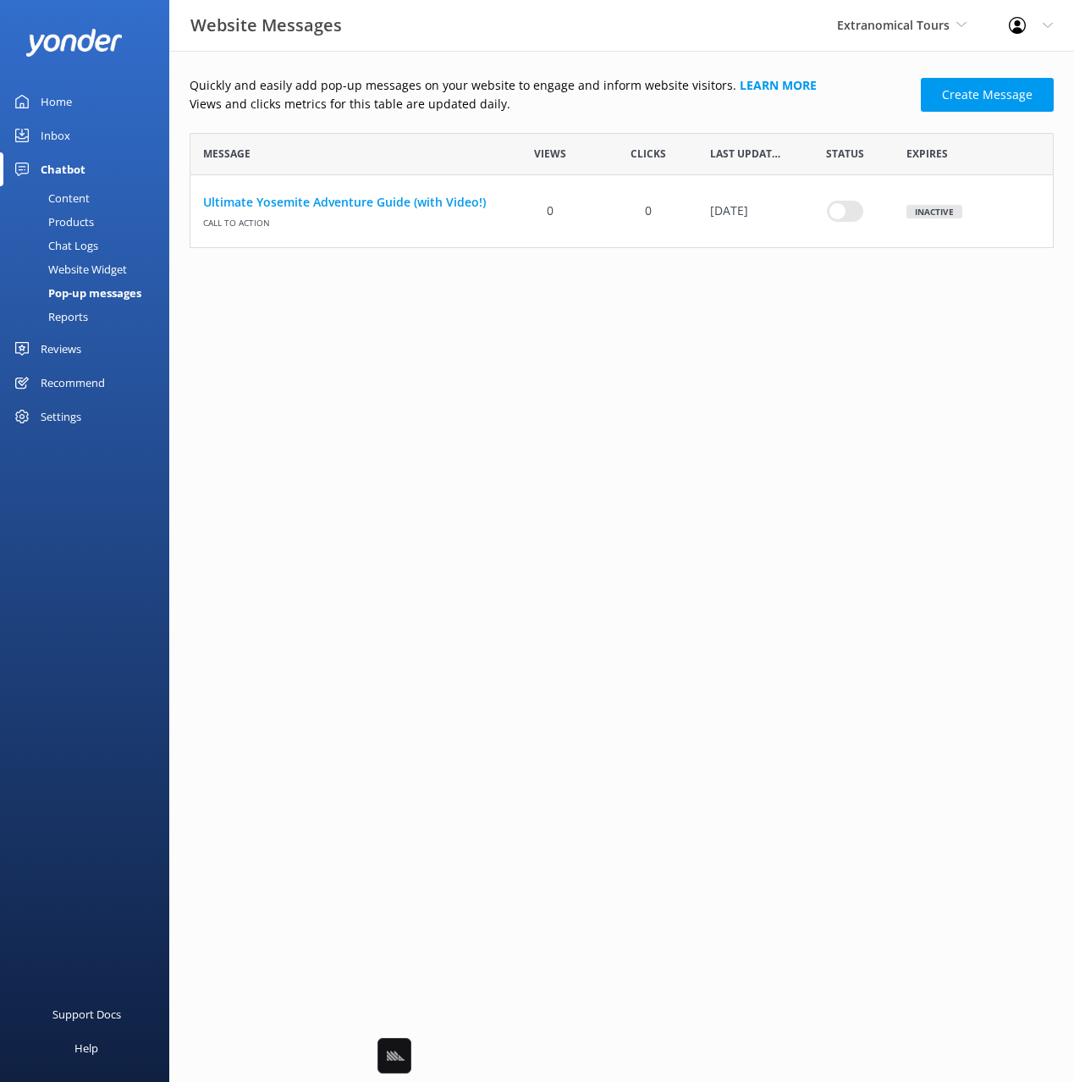
scroll to position [115, 864]
click at [449, 350] on html "Website Messages Extranomical Tours Black Cat Cruises Banff Airporter Internati…" at bounding box center [537, 541] width 1074 height 1082
click at [394, 199] on link "Ultimate Yosemite Adventure Guide (with Video!)" at bounding box center [345, 202] width 285 height 19
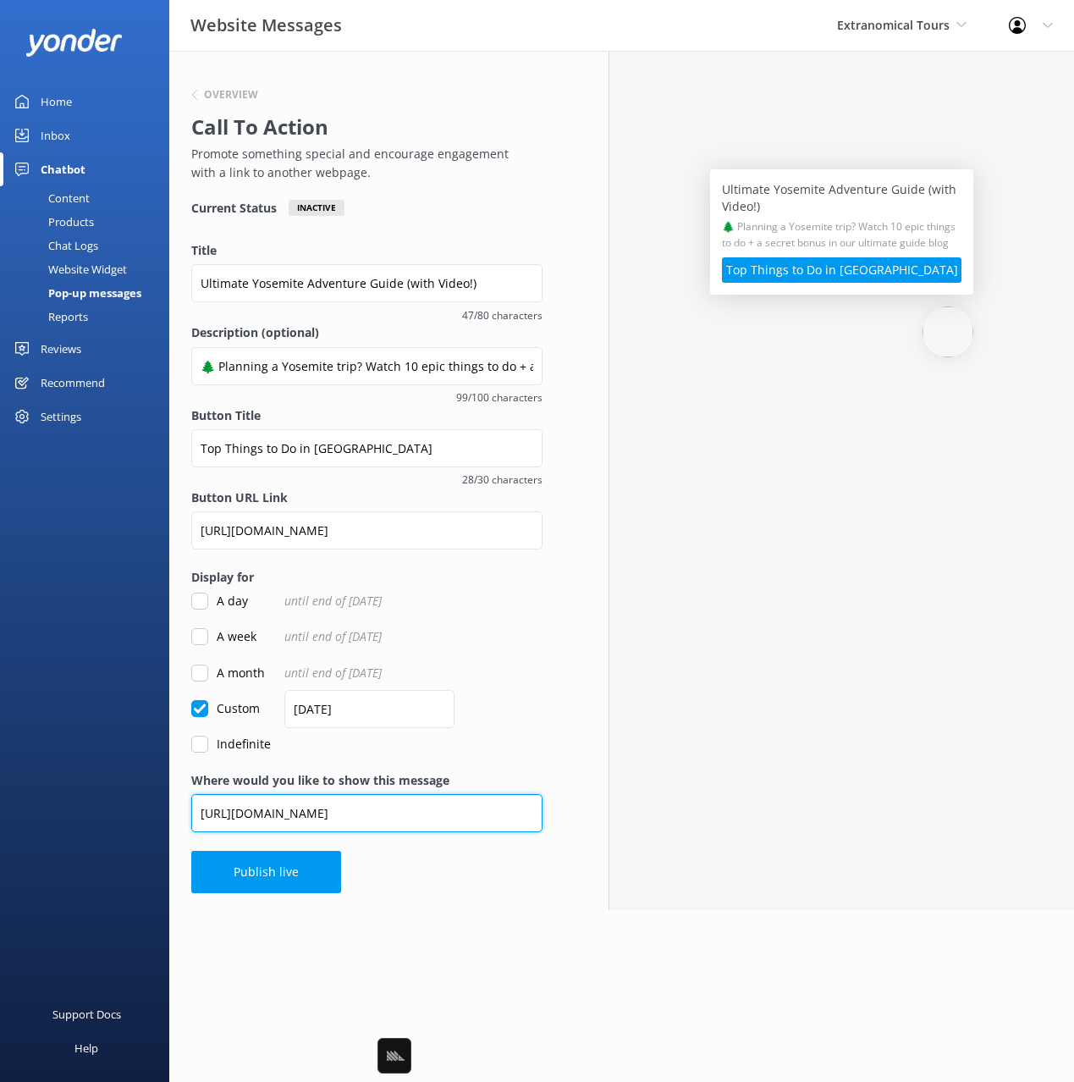
click at [387, 803] on input "https://www.extranomical.com/yosemite-one-day-tours-from-san-francisco/" at bounding box center [366, 813] width 351 height 38
click at [516, 740] on div "Indefinite" at bounding box center [366, 744] width 351 height 19
click at [367, 806] on input "https://www.extranomical.com/yosemite-one-day-tours-from-san-francisco/" at bounding box center [366, 813] width 351 height 38
click at [398, 859] on div "Overview Call To Action Promote something special and encourage engagement with…" at bounding box center [366, 481] width 395 height 861
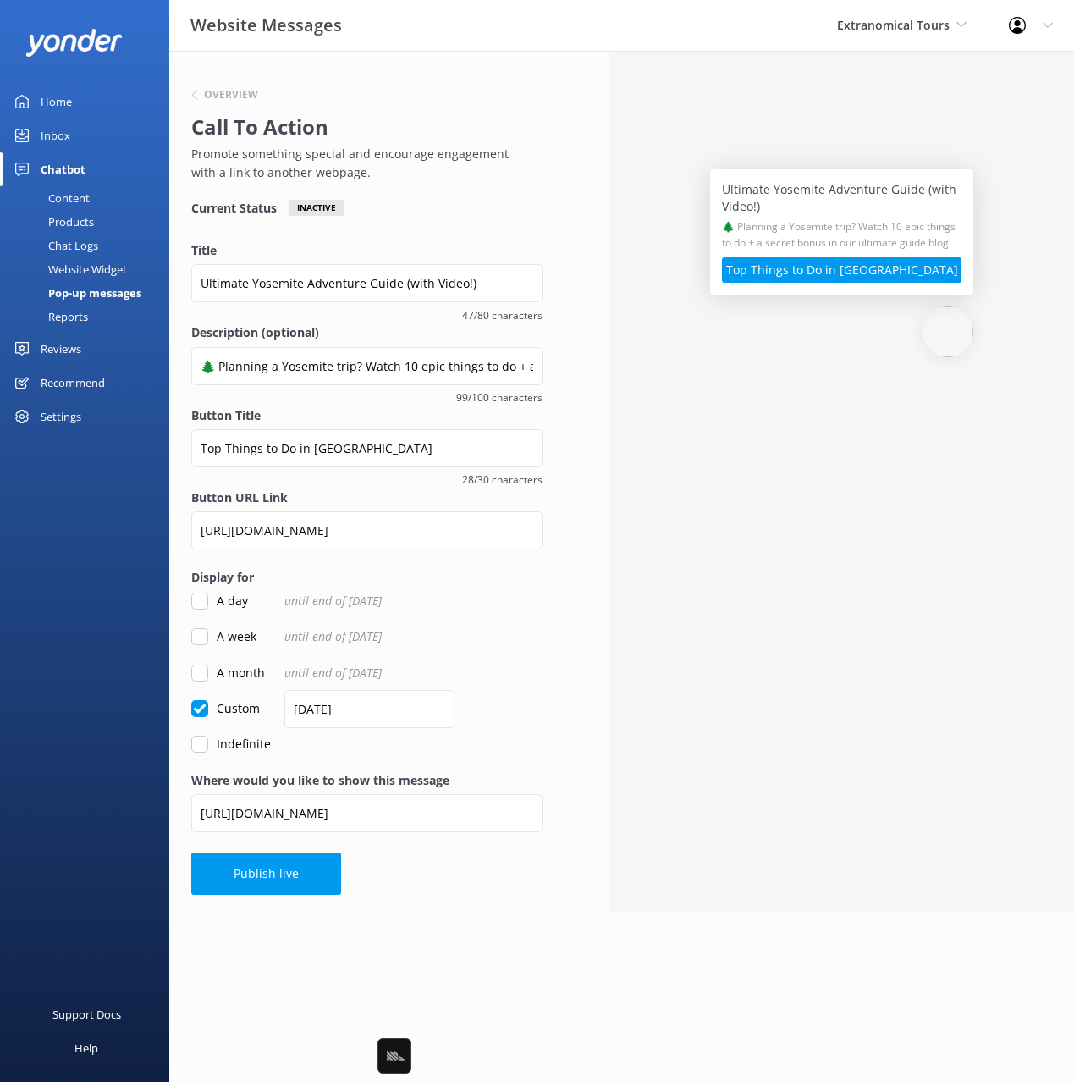
drag, startPoint x: 406, startPoint y: 878, endPoint x: 391, endPoint y: 879, distance: 15.3
click at [401, 878] on div "Overview Call To Action Promote something special and encourage engagement with…" at bounding box center [366, 481] width 395 height 861
click at [484, 884] on div "Overview Call To Action Promote something special and encourage engagement with…" at bounding box center [366, 481] width 395 height 861
drag, startPoint x: 276, startPoint y: 873, endPoint x: 411, endPoint y: 799, distance: 154.5
click at [275, 873] on button "Publish live" at bounding box center [266, 873] width 150 height 42
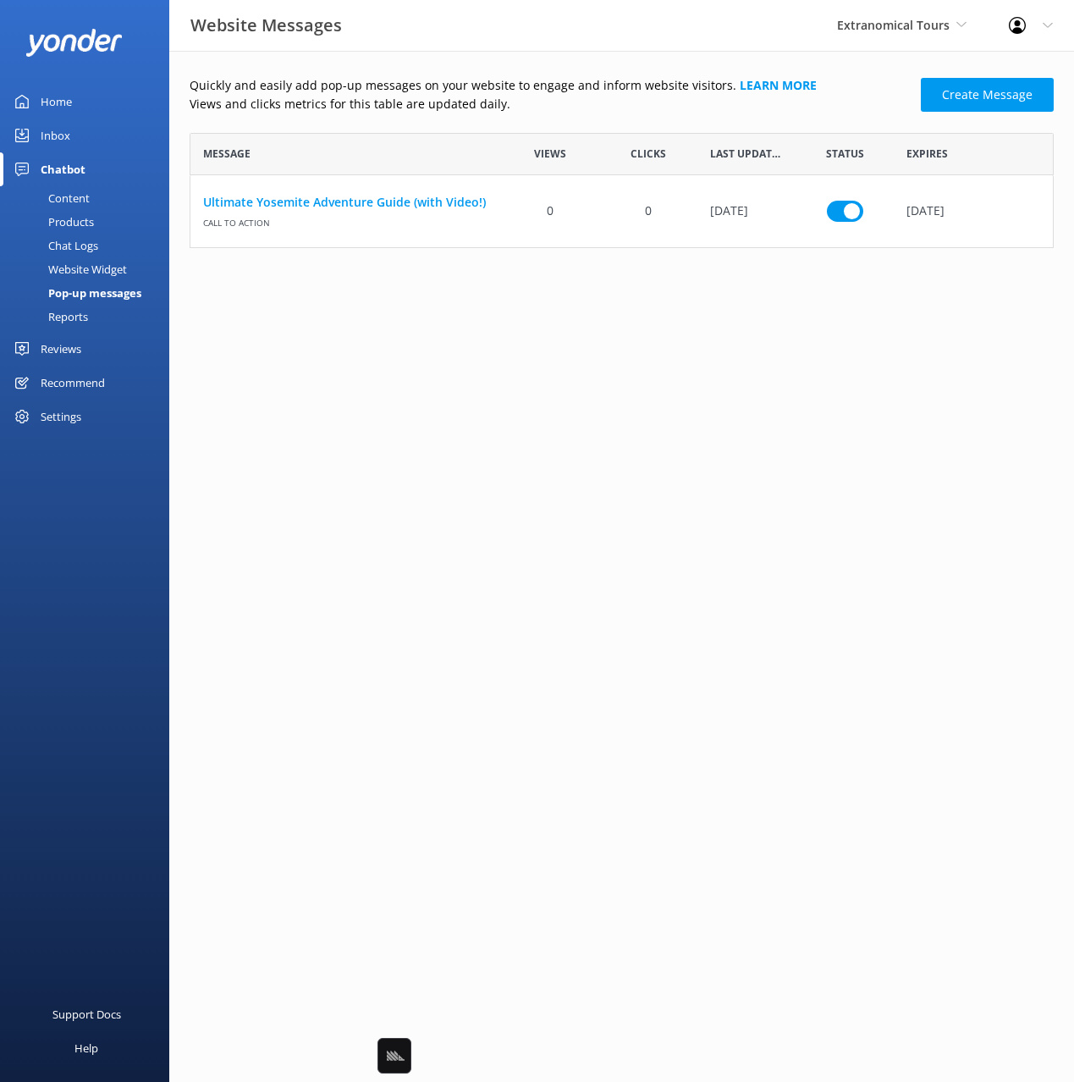
scroll to position [115, 864]
click at [414, 197] on link "Ultimate Yosemite Adventure Guide (with Video!)" at bounding box center [345, 202] width 285 height 19
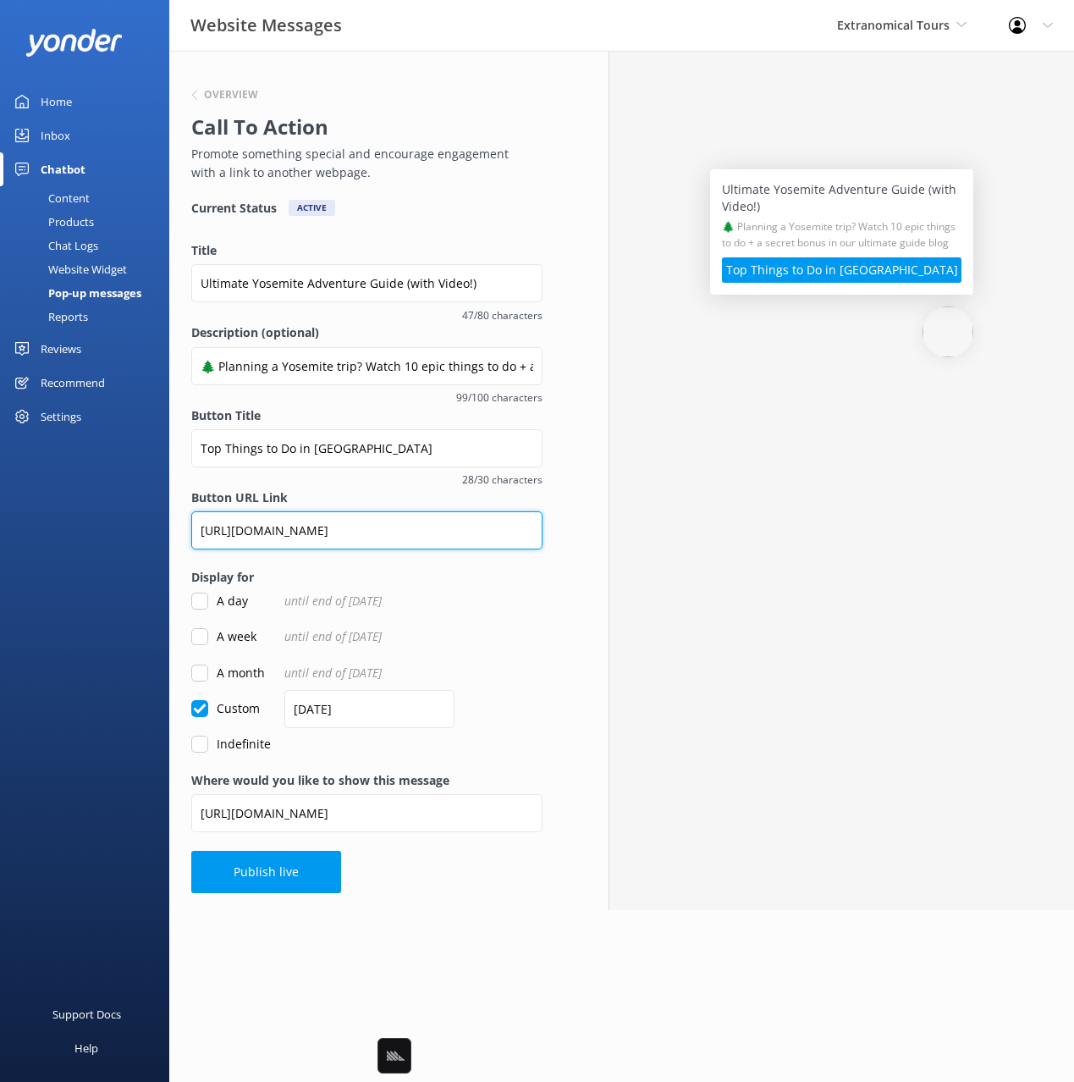
click at [430, 529] on input "https://www.extranomical.com/blog/ultimate-list-of-things-to-do-in-yosemite/" at bounding box center [366, 530] width 351 height 38
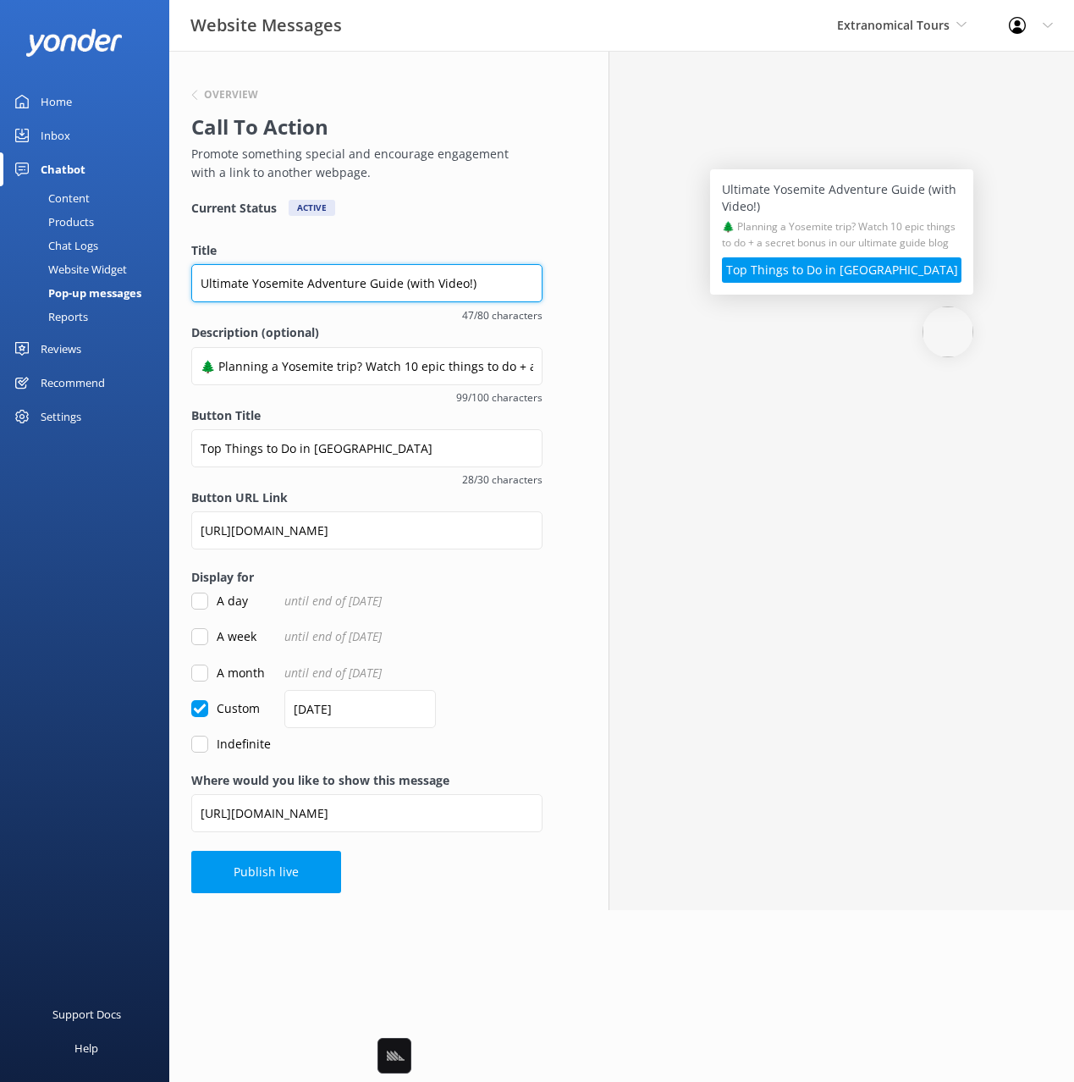
click at [329, 281] on input "Ultimate Yosemite Adventure Guide (with Video!)" at bounding box center [366, 283] width 351 height 38
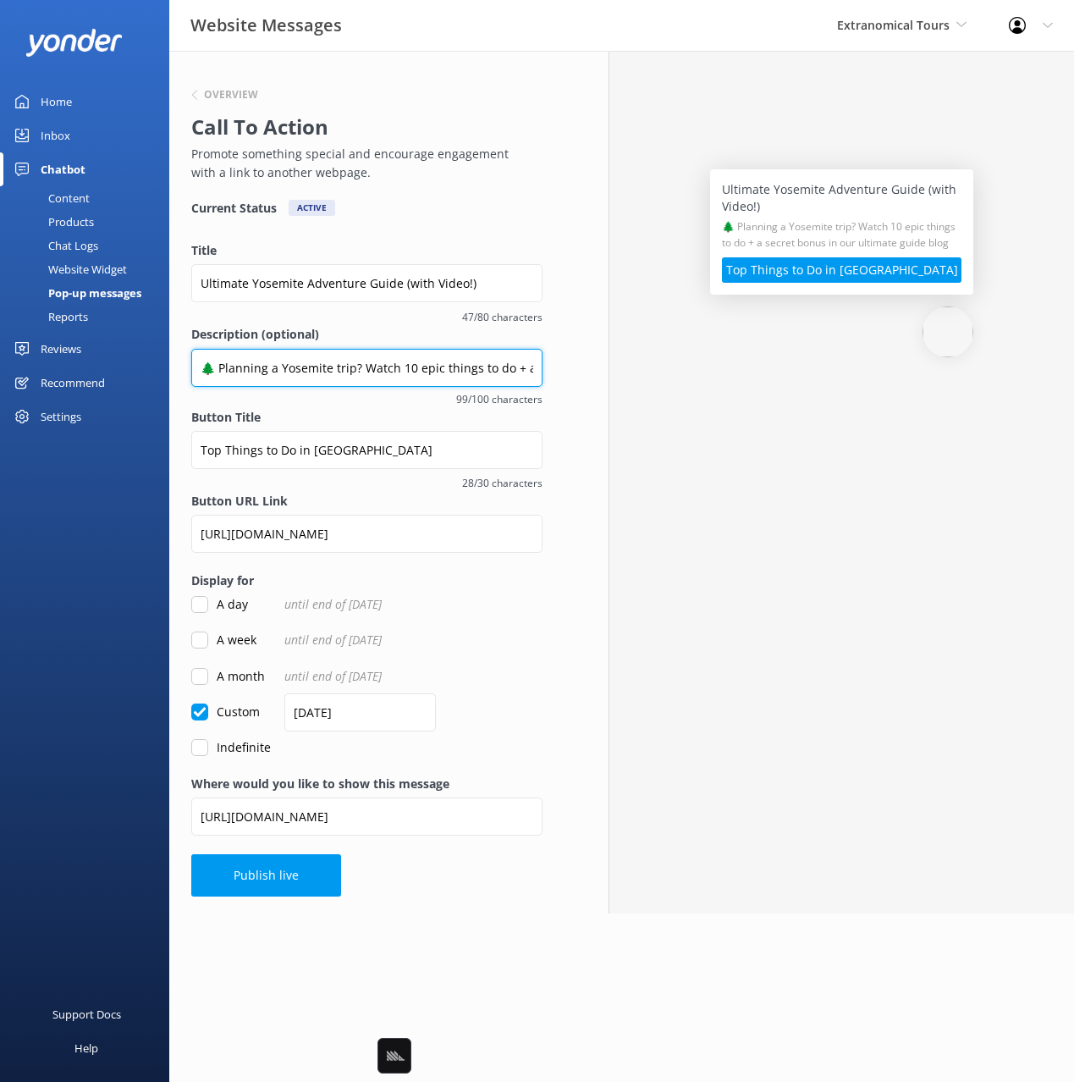
click at [331, 360] on input "🌲 Planning a Yosemite trip? Watch 10 epic things to do + a secret bonus in our …" at bounding box center [366, 368] width 351 height 38
click at [331, 361] on input "🌲 Planning a Yosemite trip? Watch 10 epic things to do + a secret bonus in our …" at bounding box center [366, 368] width 351 height 38
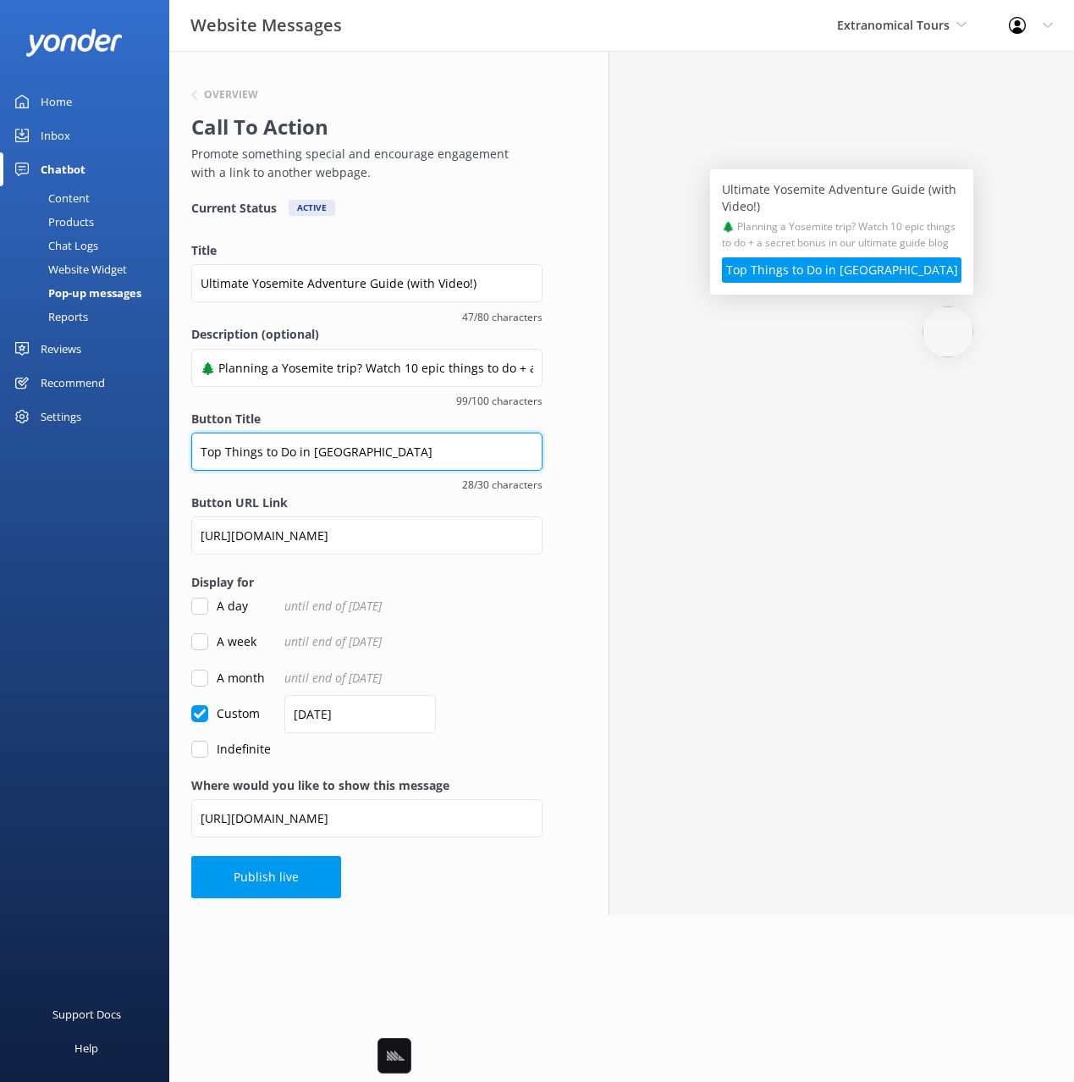
drag, startPoint x: 405, startPoint y: 456, endPoint x: 207, endPoint y: 495, distance: 201.8
click at [157, 453] on div "Website Messages Extranomical Tours Black Cat Cruises [GEOGRAPHIC_DATA] [GEOGRA…" at bounding box center [537, 483] width 1074 height 864
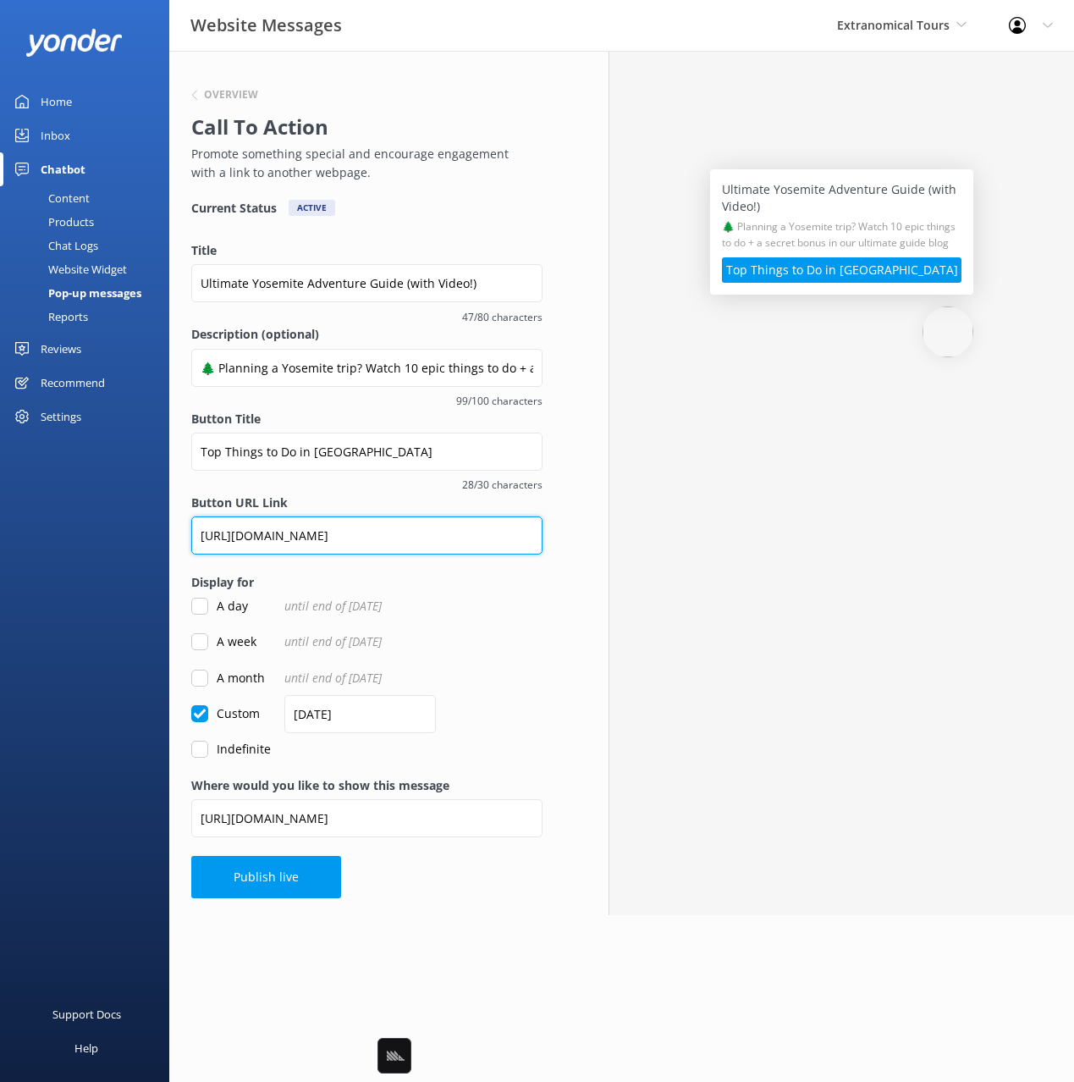
click at [442, 536] on input "[URL][DOMAIN_NAME]" at bounding box center [366, 535] width 351 height 38
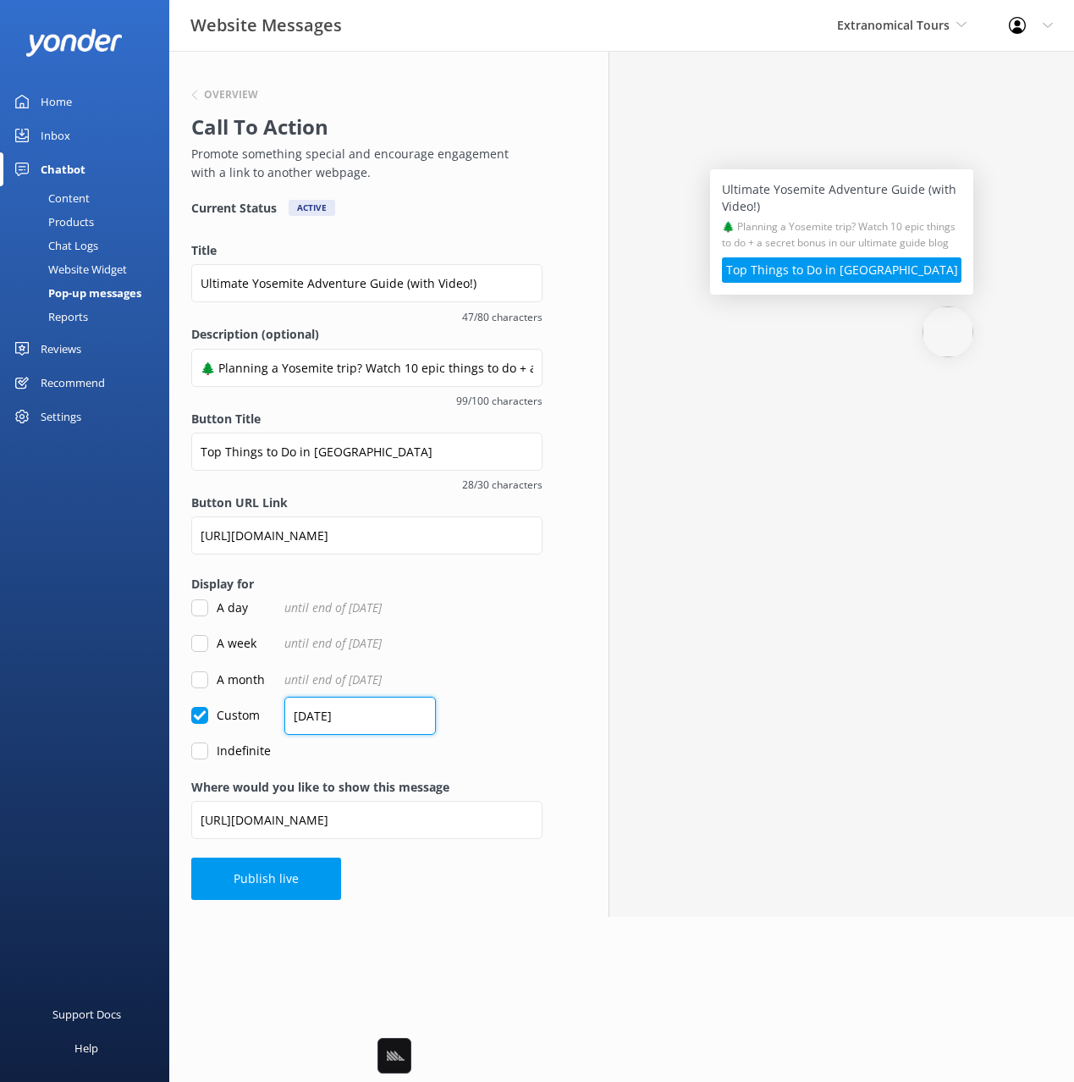
click at [329, 711] on input "01/10/2025" at bounding box center [359, 716] width 151 height 38
click at [367, 716] on input "01/10/2025" at bounding box center [359, 716] width 151 height 38
click at [324, 715] on input "01/10/2025" at bounding box center [359, 716] width 151 height 38
click at [162, 718] on div "Support Docs Help" at bounding box center [84, 811] width 169 height 541
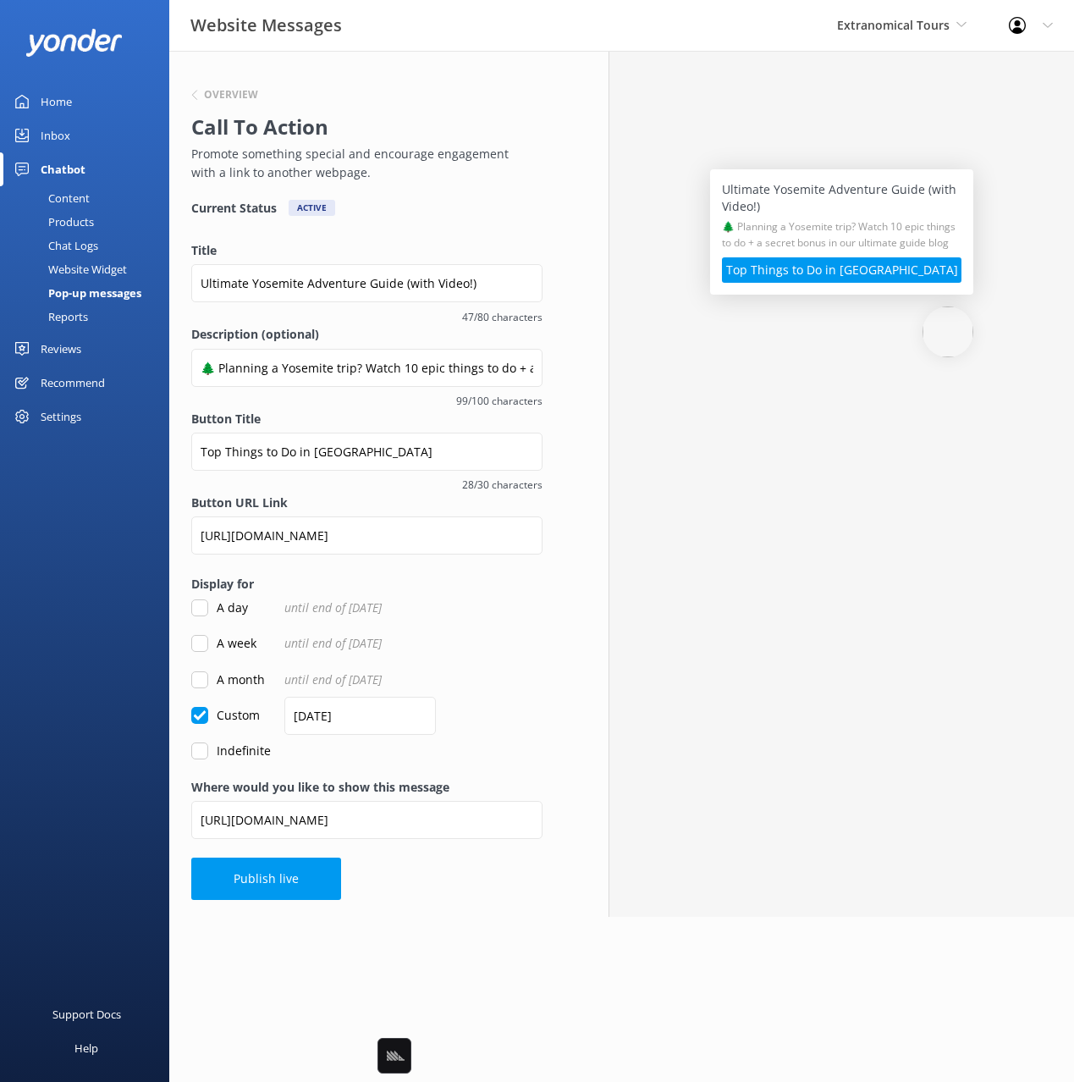
click at [147, 721] on div "Support Docs Help" at bounding box center [84, 811] width 169 height 541
drag, startPoint x: 359, startPoint y: 718, endPoint x: 401, endPoint y: 719, distance: 42.3
click at [359, 718] on input "01/10/2025" at bounding box center [359, 716] width 151 height 38
click at [460, 722] on div "Custom 01/10/2025" at bounding box center [366, 715] width 351 height 19
drag, startPoint x: 382, startPoint y: 719, endPoint x: 260, endPoint y: 713, distance: 122.0
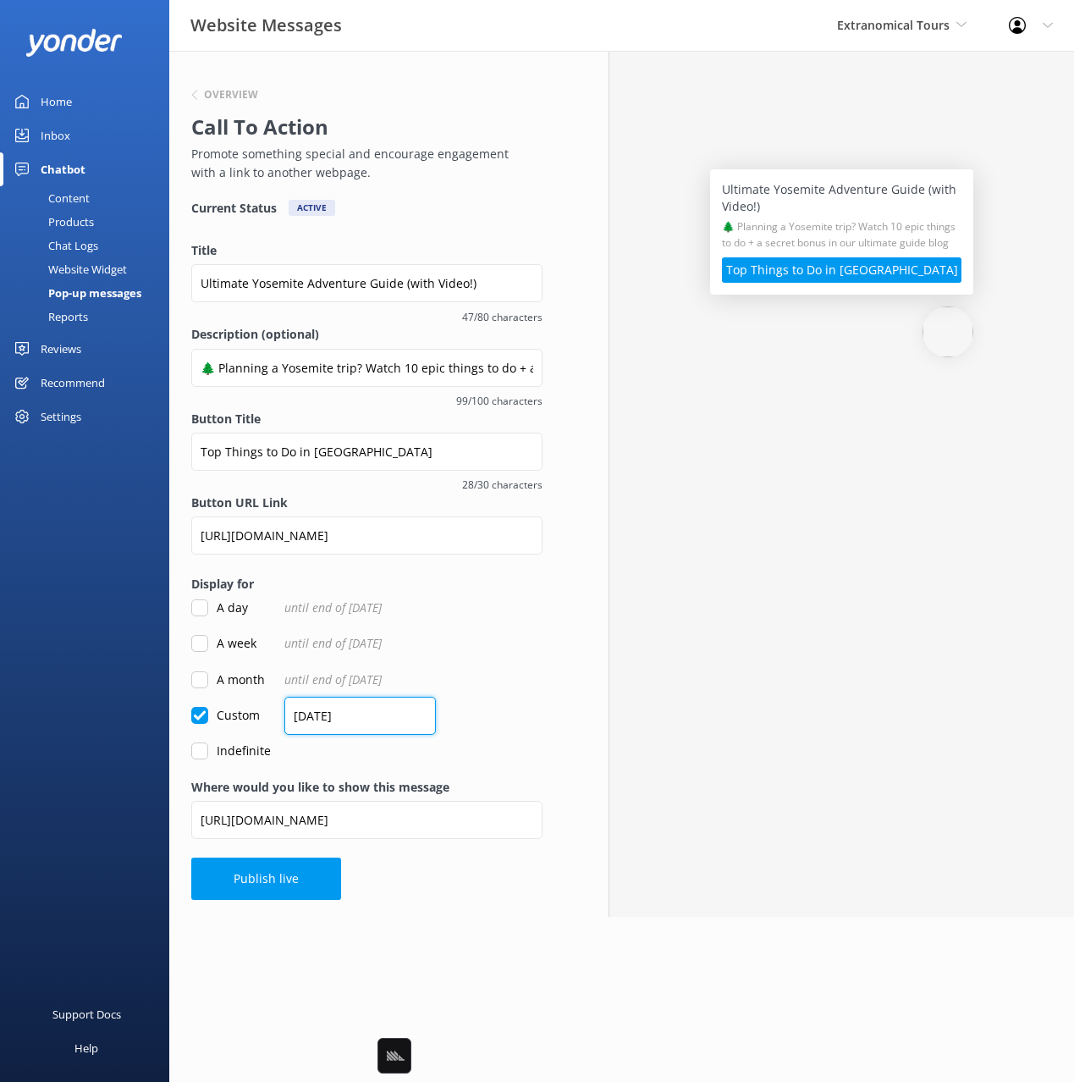
click at [245, 712] on div "Custom 01/10/2025" at bounding box center [366, 715] width 351 height 19
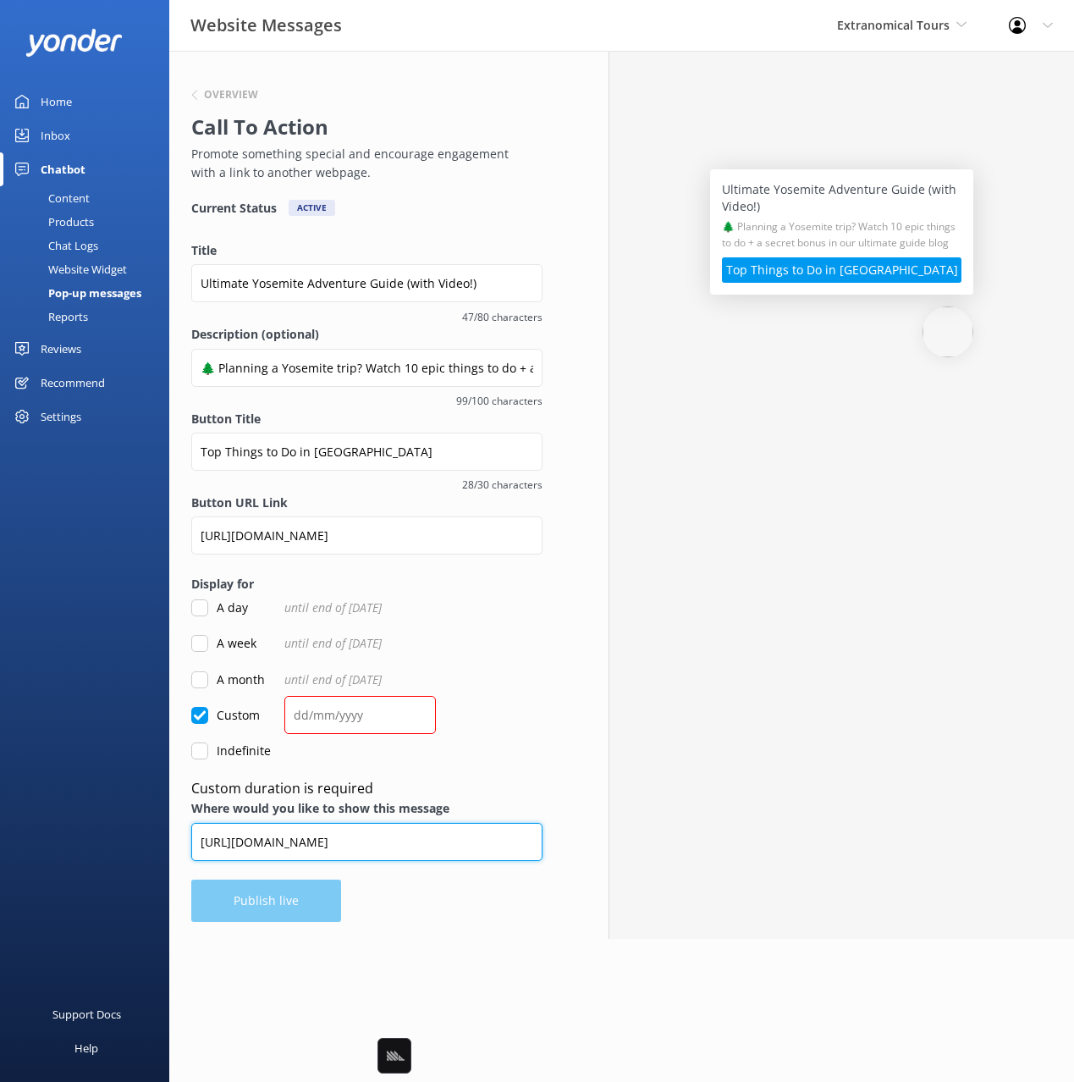
click at [381, 849] on input "https://www.extranomical.com/yosemite-one-day-tours-from-san-francisco/" at bounding box center [366, 842] width 351 height 38
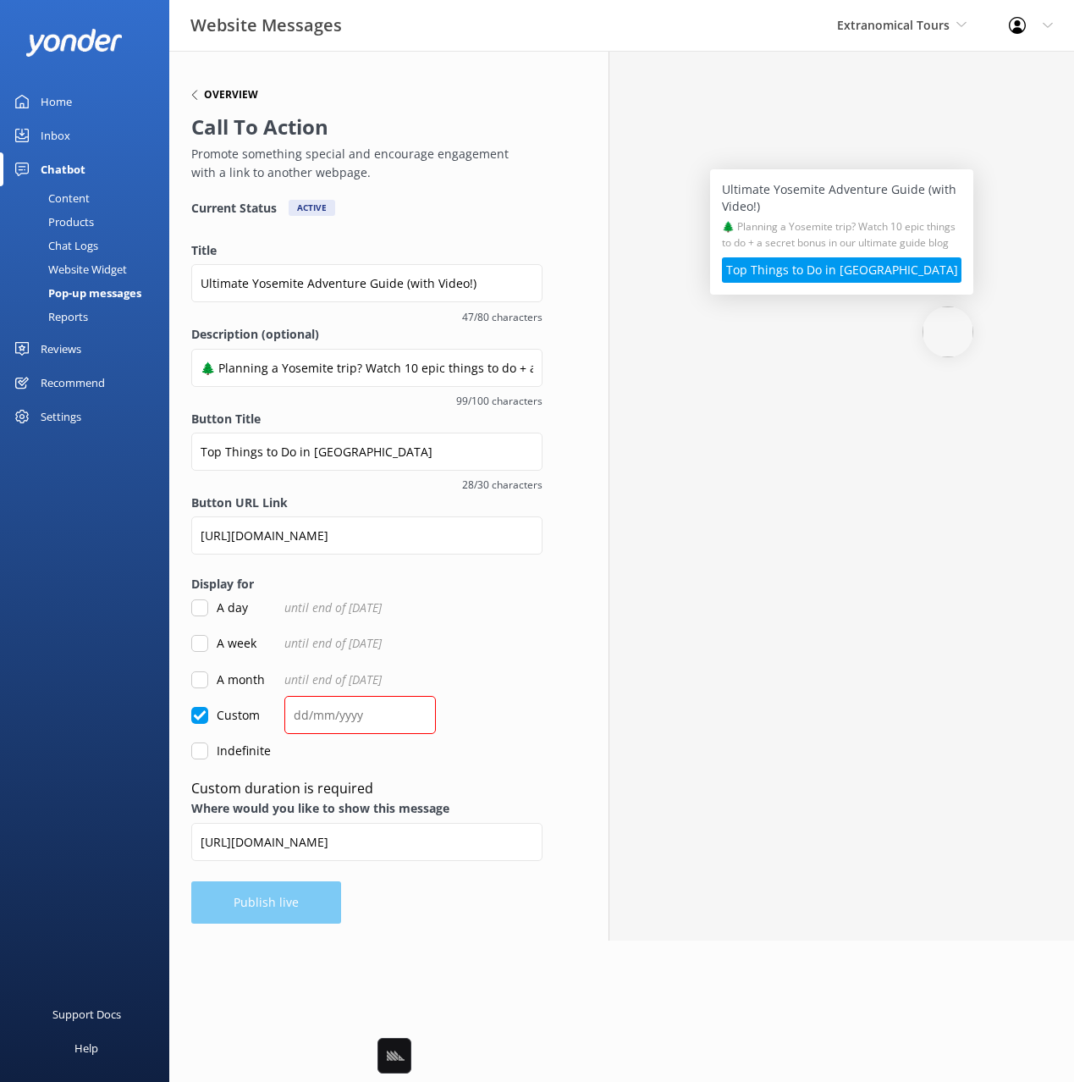
click at [229, 94] on h6 "Overview" at bounding box center [231, 95] width 54 height 10
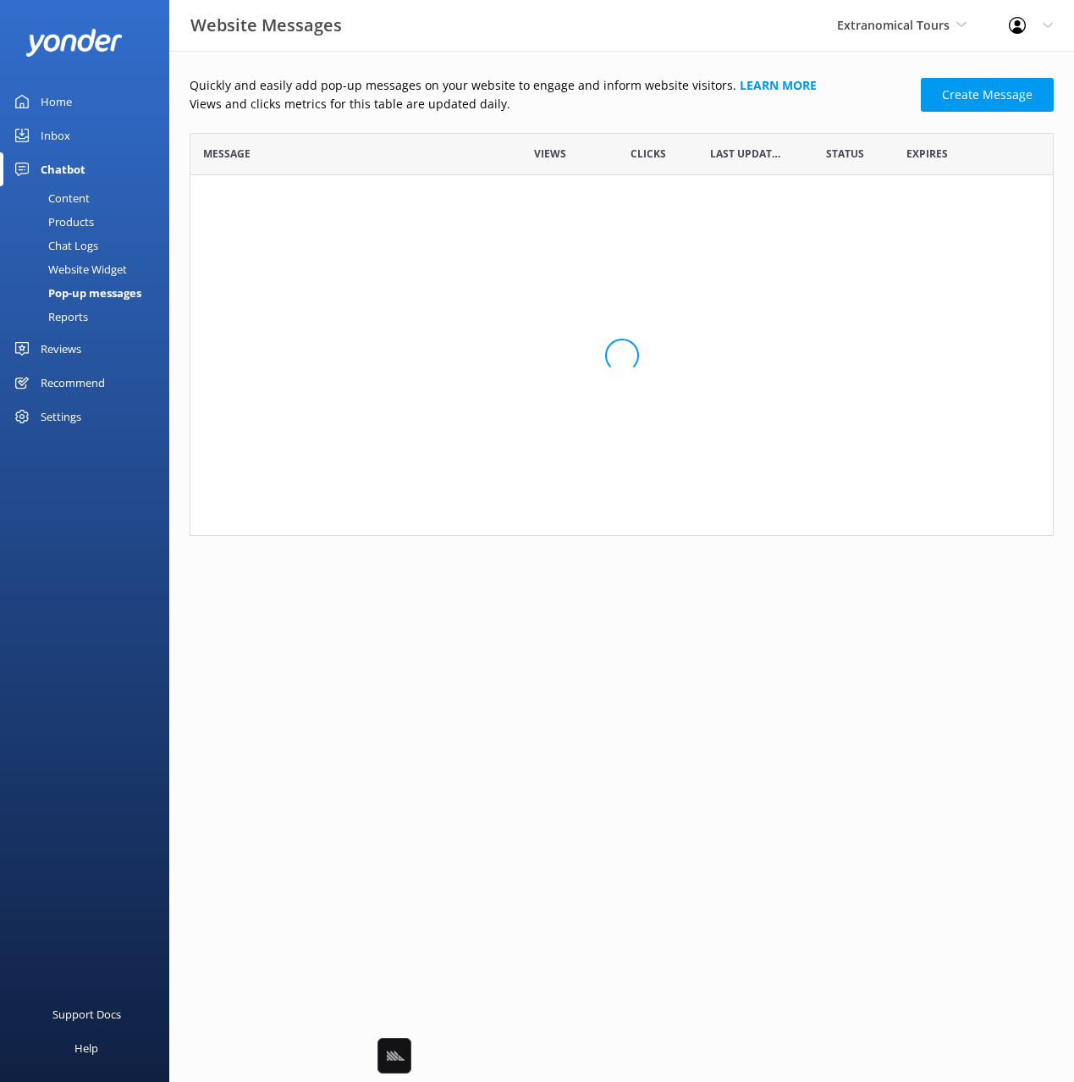
scroll to position [115, 864]
drag, startPoint x: 656, startPoint y: 113, endPoint x: 690, endPoint y: 118, distance: 34.1
click at [663, 114] on div "Quickly and easily add pop-up messages on your website to engage and inform web…" at bounding box center [622, 162] width 864 height 172
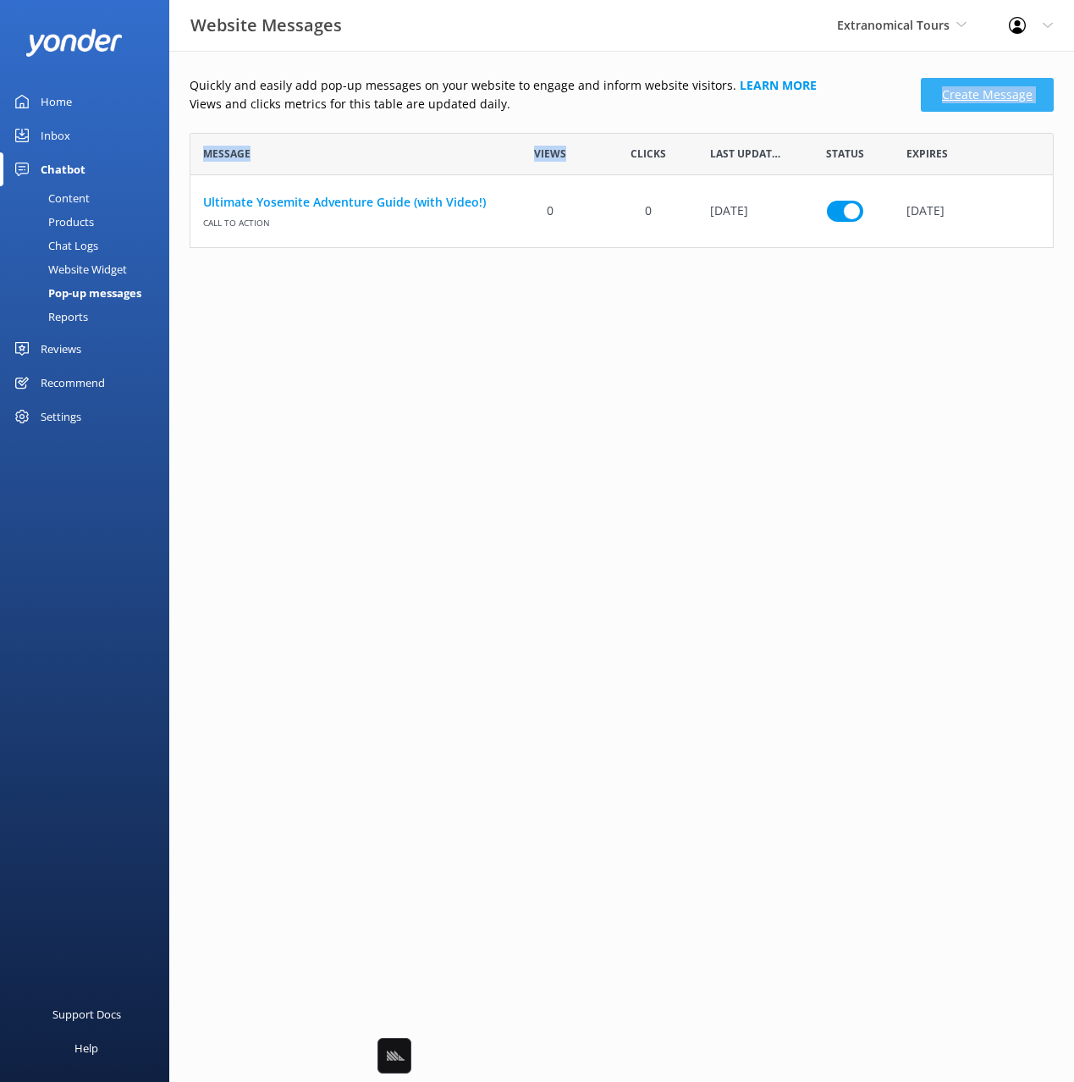
click at [959, 99] on link "Create Message" at bounding box center [987, 95] width 133 height 34
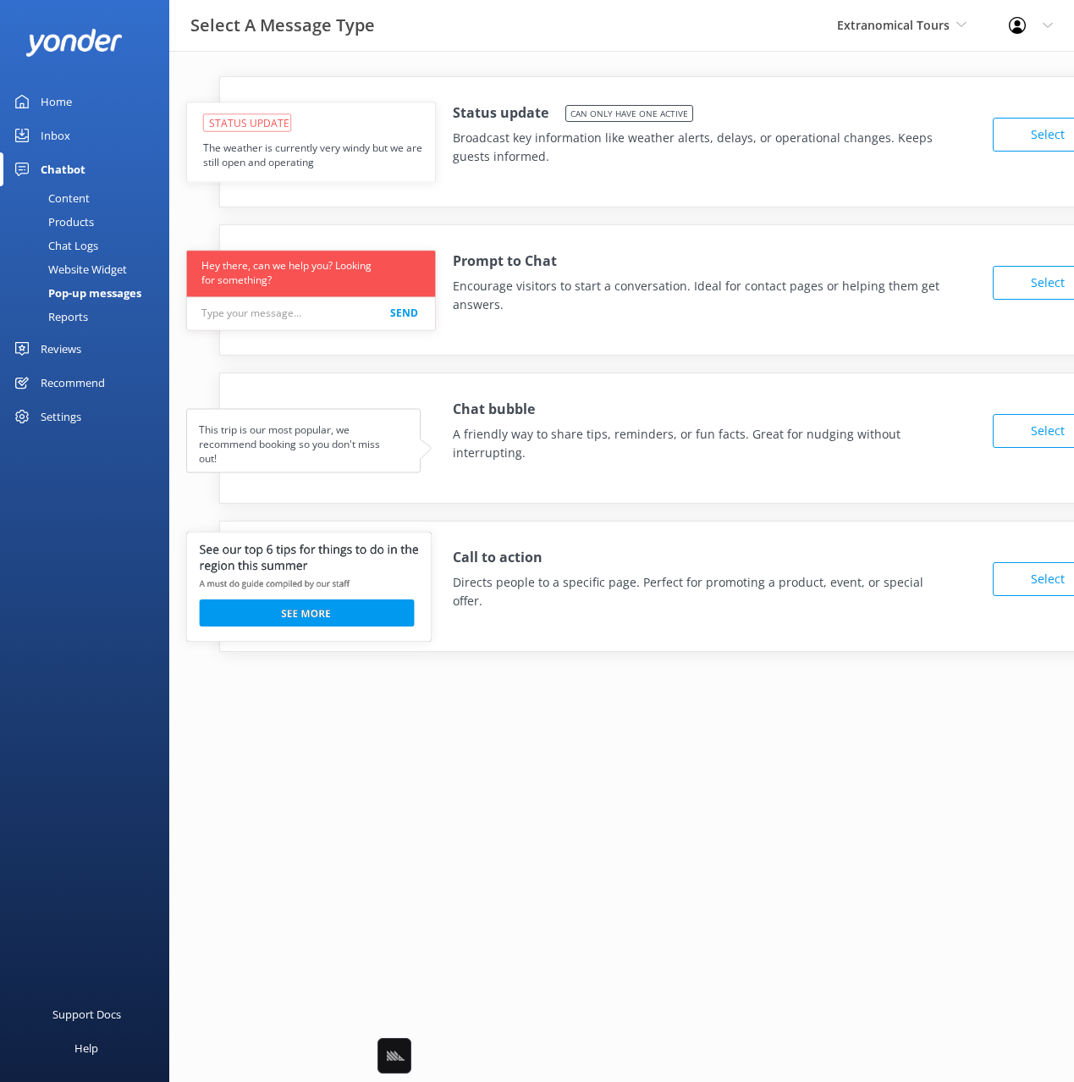
click at [1031, 565] on button "Select" at bounding box center [1048, 579] width 110 height 34
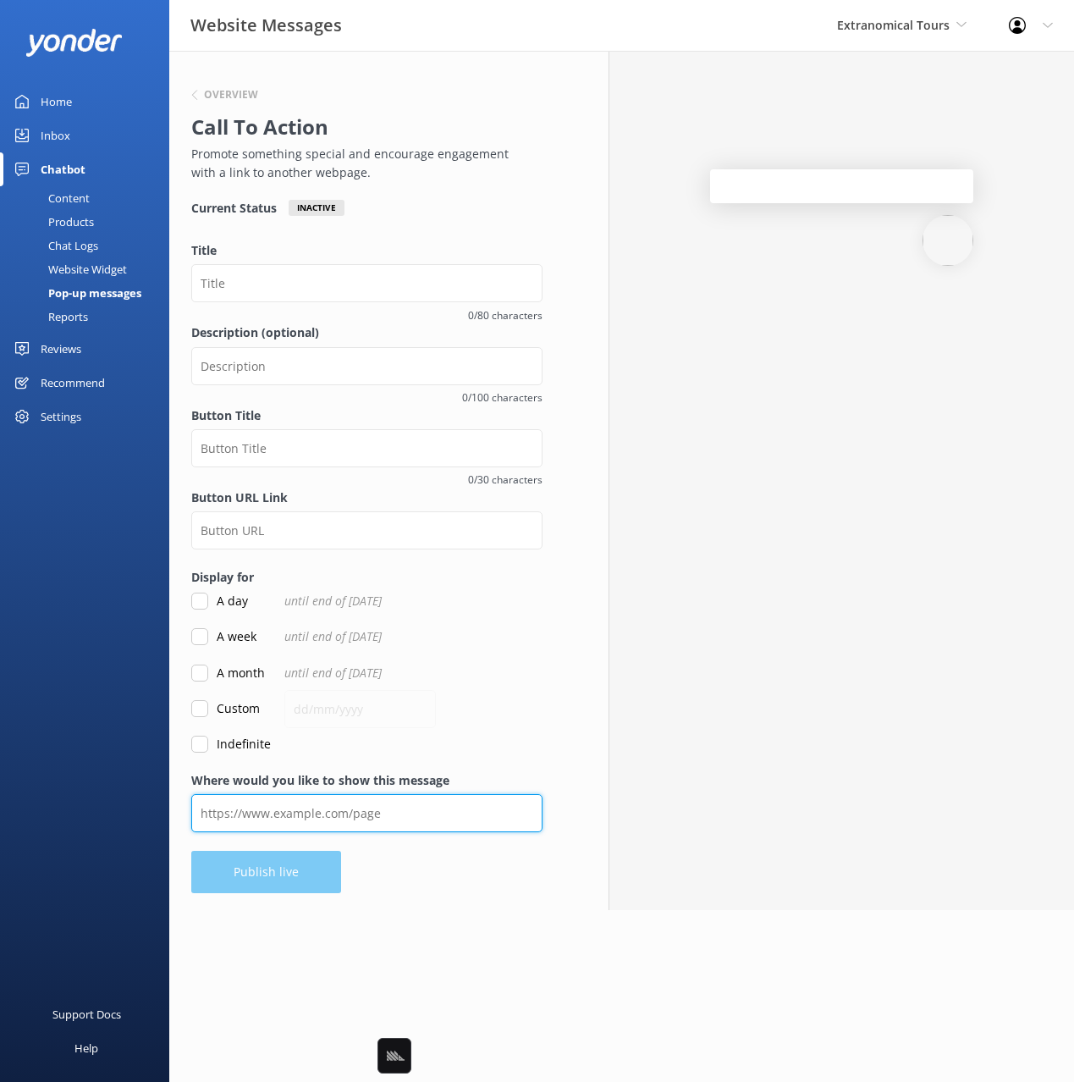
click at [353, 812] on input "Where would you like to show this message" at bounding box center [366, 813] width 351 height 38
click at [354, 812] on input "Where would you like to show this message" at bounding box center [366, 813] width 351 height 38
paste input "https://www.extranomical.com/yosemite-one-day-tours-from-san-francisco/"
type input "https://www.extranomical.com/yosemite-one-day-tours-from-san-francisco/"
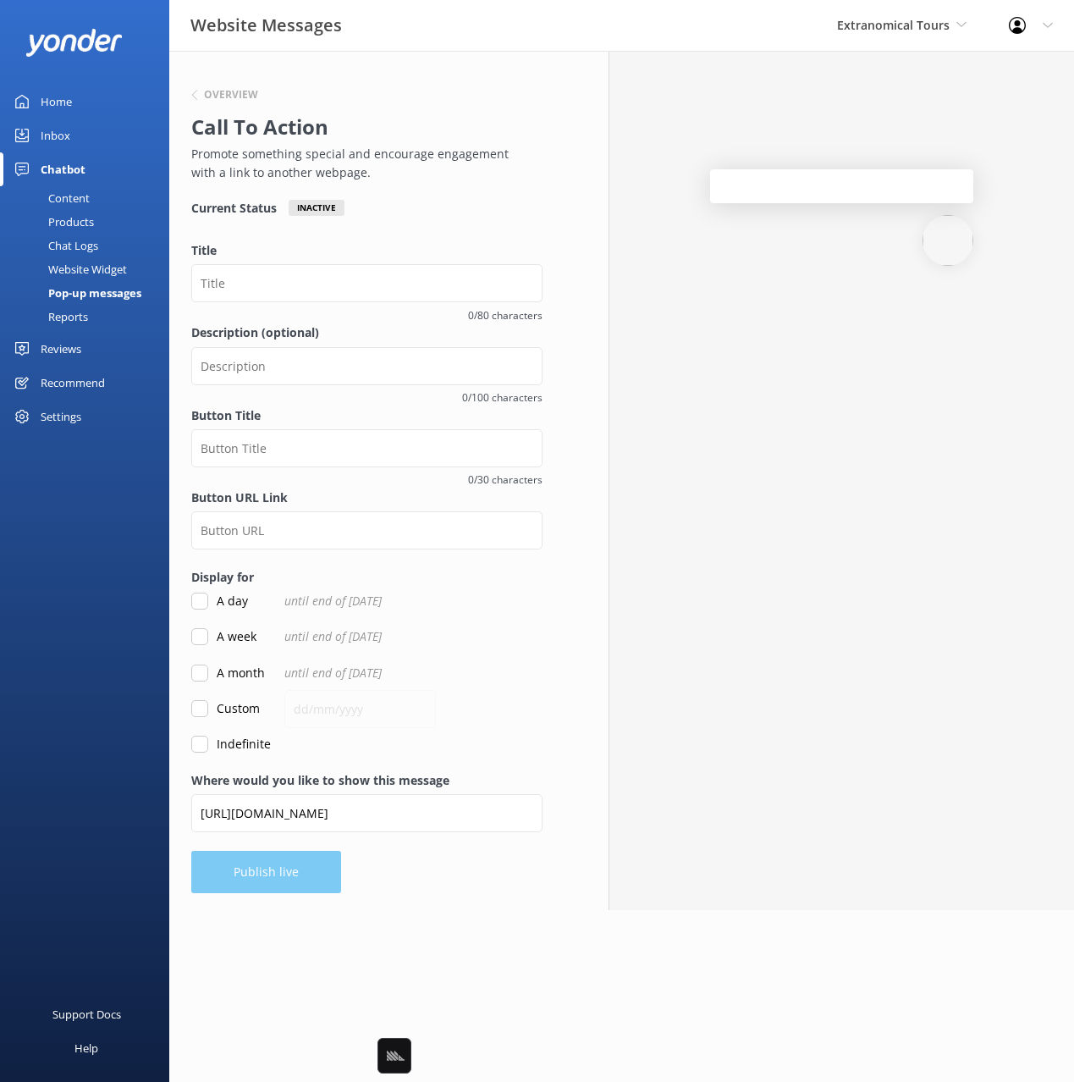
click at [426, 865] on div "Overview Call To Action Promote something special and encourage engagement with…" at bounding box center [366, 480] width 395 height 859
drag, startPoint x: 207, startPoint y: 705, endPoint x: 195, endPoint y: 705, distance: 11.8
click at [205, 704] on input "Custom" at bounding box center [199, 708] width 17 height 17
checkbox input "true"
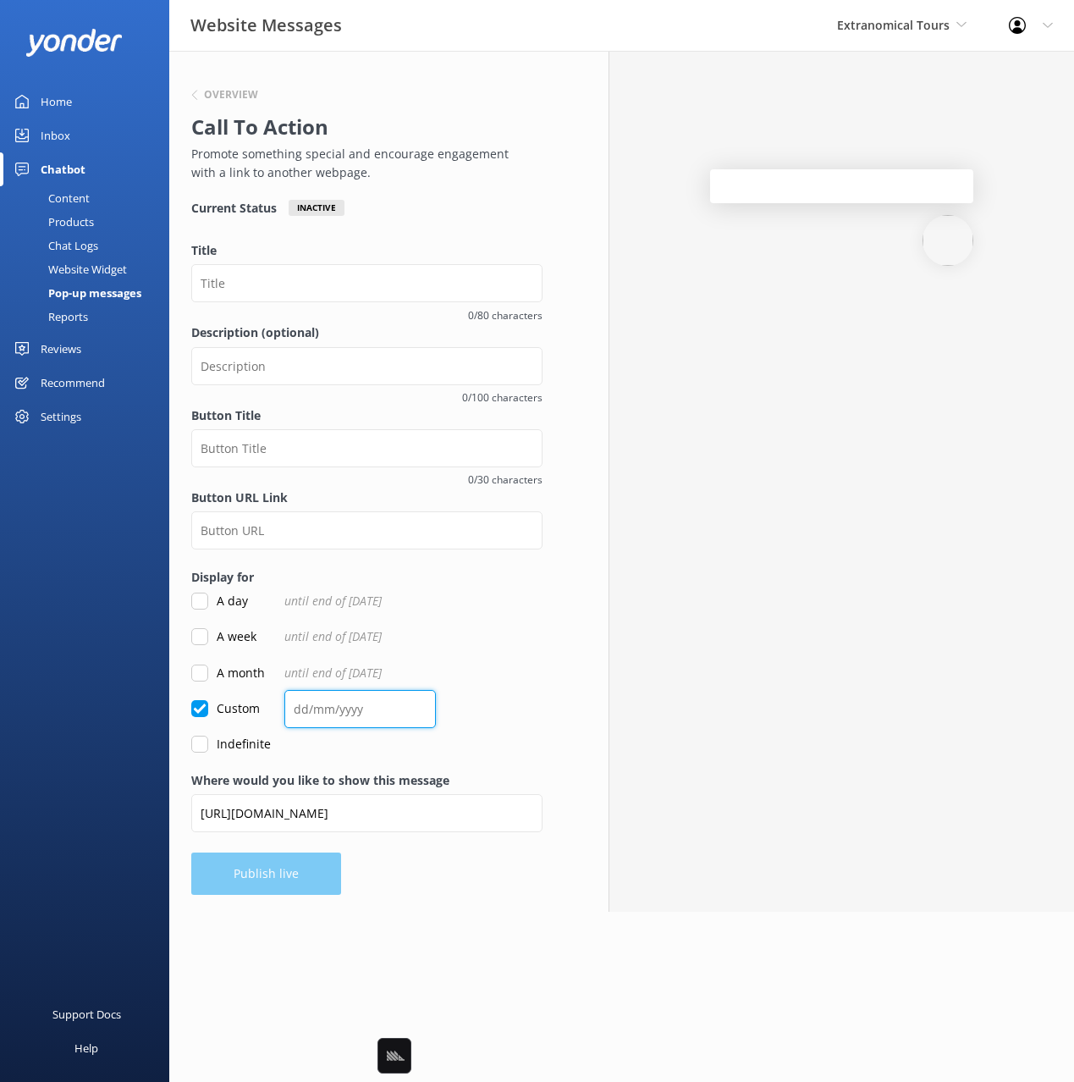
click at [309, 702] on input "text" at bounding box center [359, 709] width 151 height 38
type input "01/10/2025"
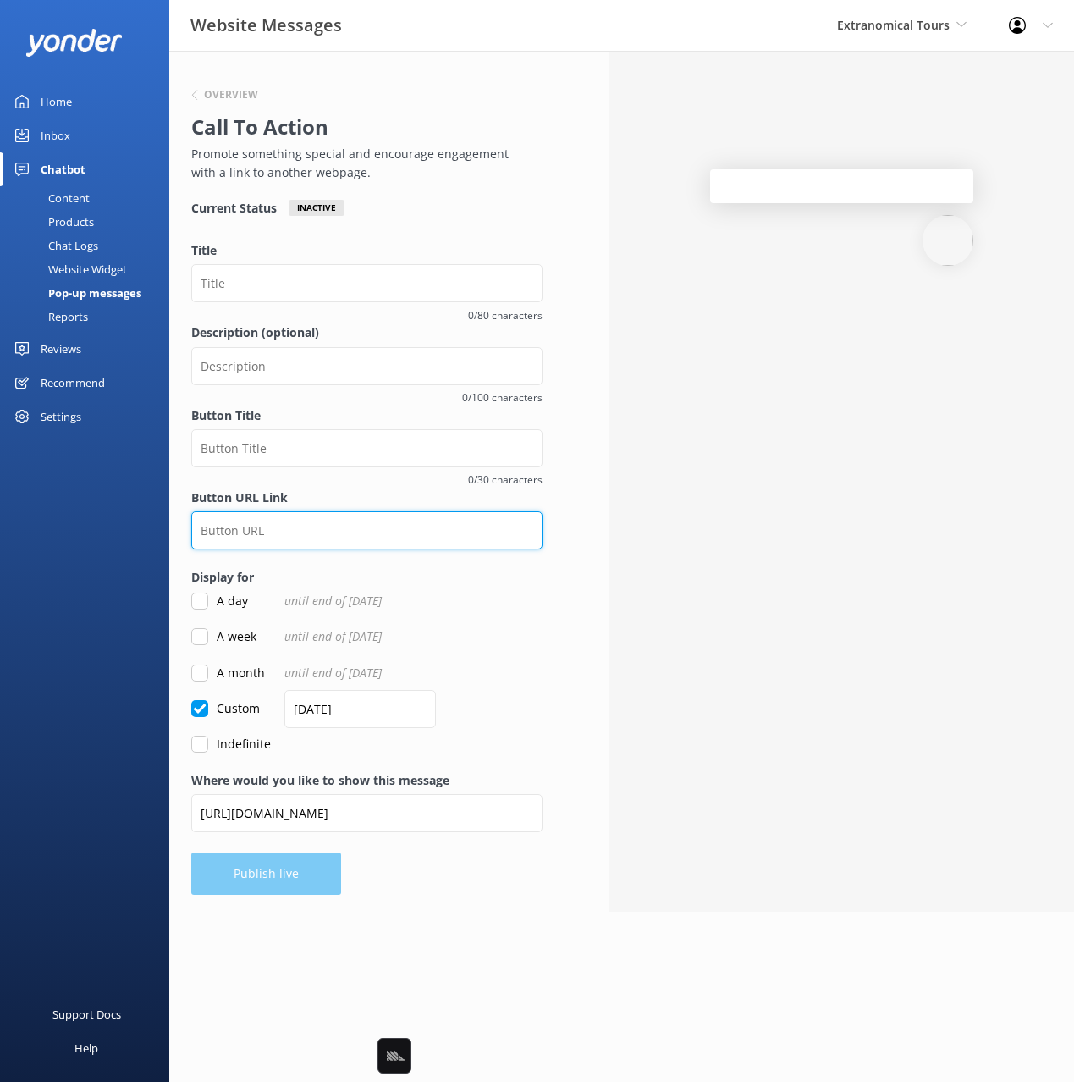
click at [362, 523] on input "Button URL Link" at bounding box center [366, 530] width 351 height 38
paste input "https://www.extranomical.com/blog/ultimate-list-of-things-to-do-in-yosemite/"
type input "https://www.extranomical.com/blog/ultimate-list-of-things-to-do-in-yosemite/"
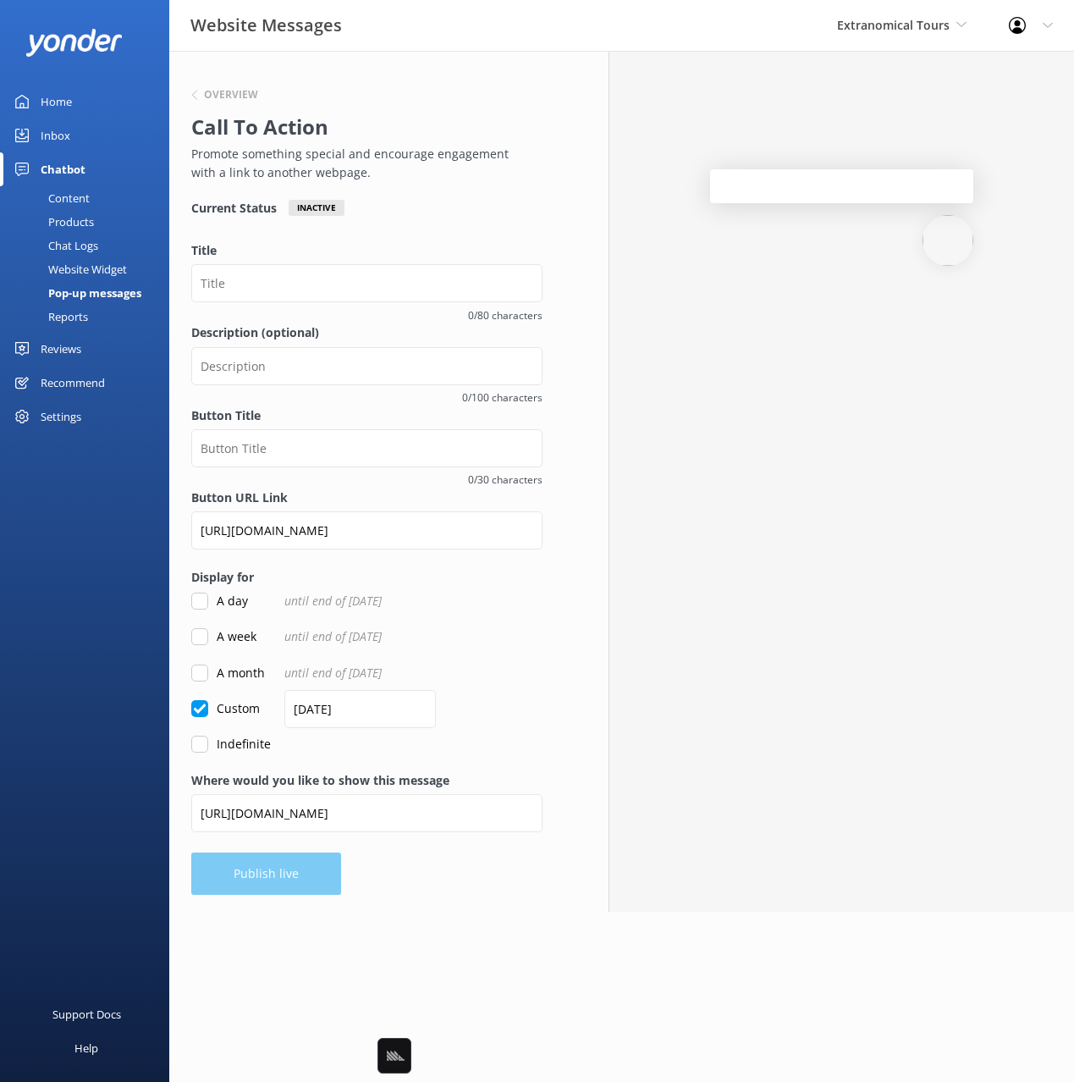
scroll to position [0, 0]
click at [251, 441] on input "Button Title" at bounding box center [366, 448] width 351 height 38
paste input "Top Things to Do in Yosemite"
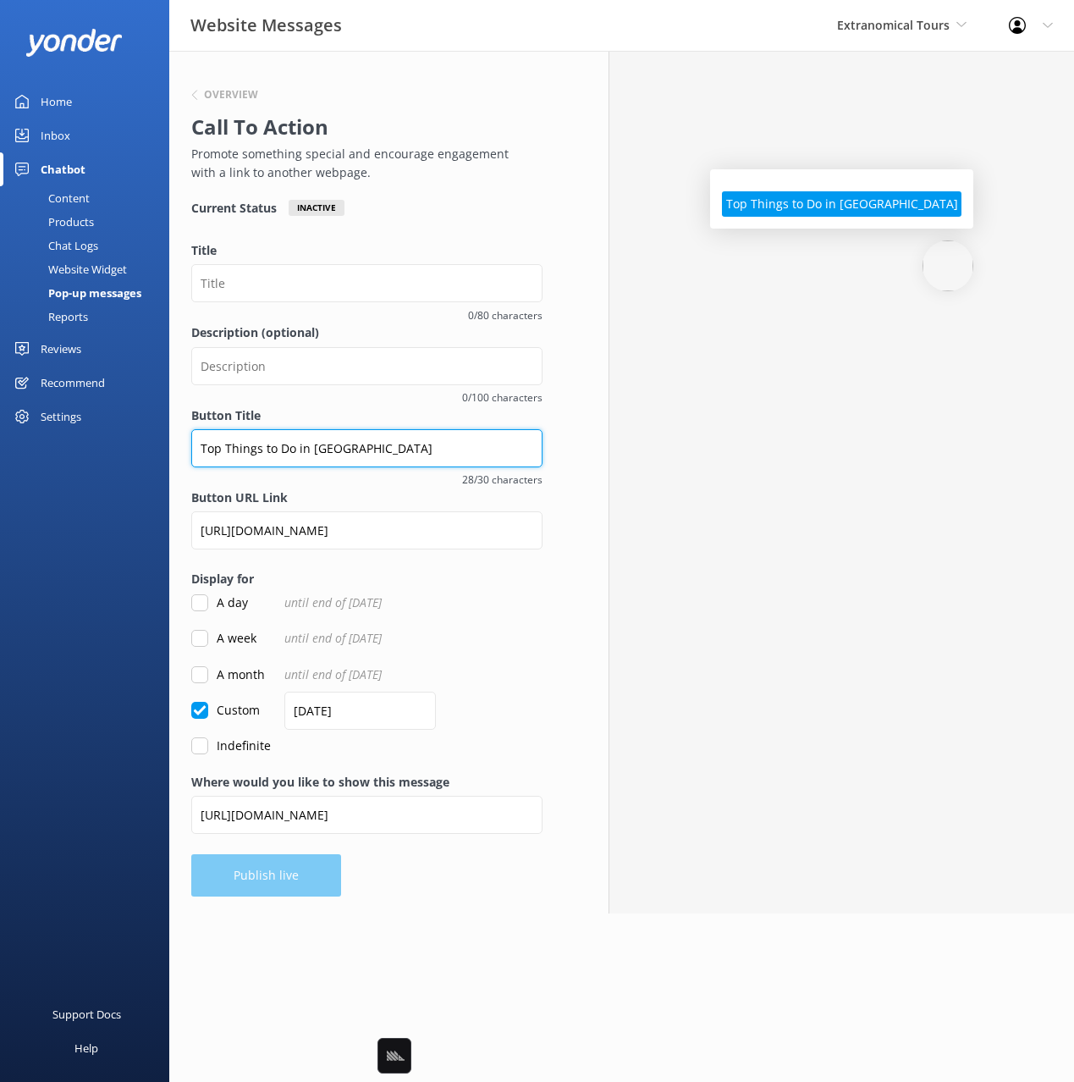
type input "Top Things to Do in Yosemite"
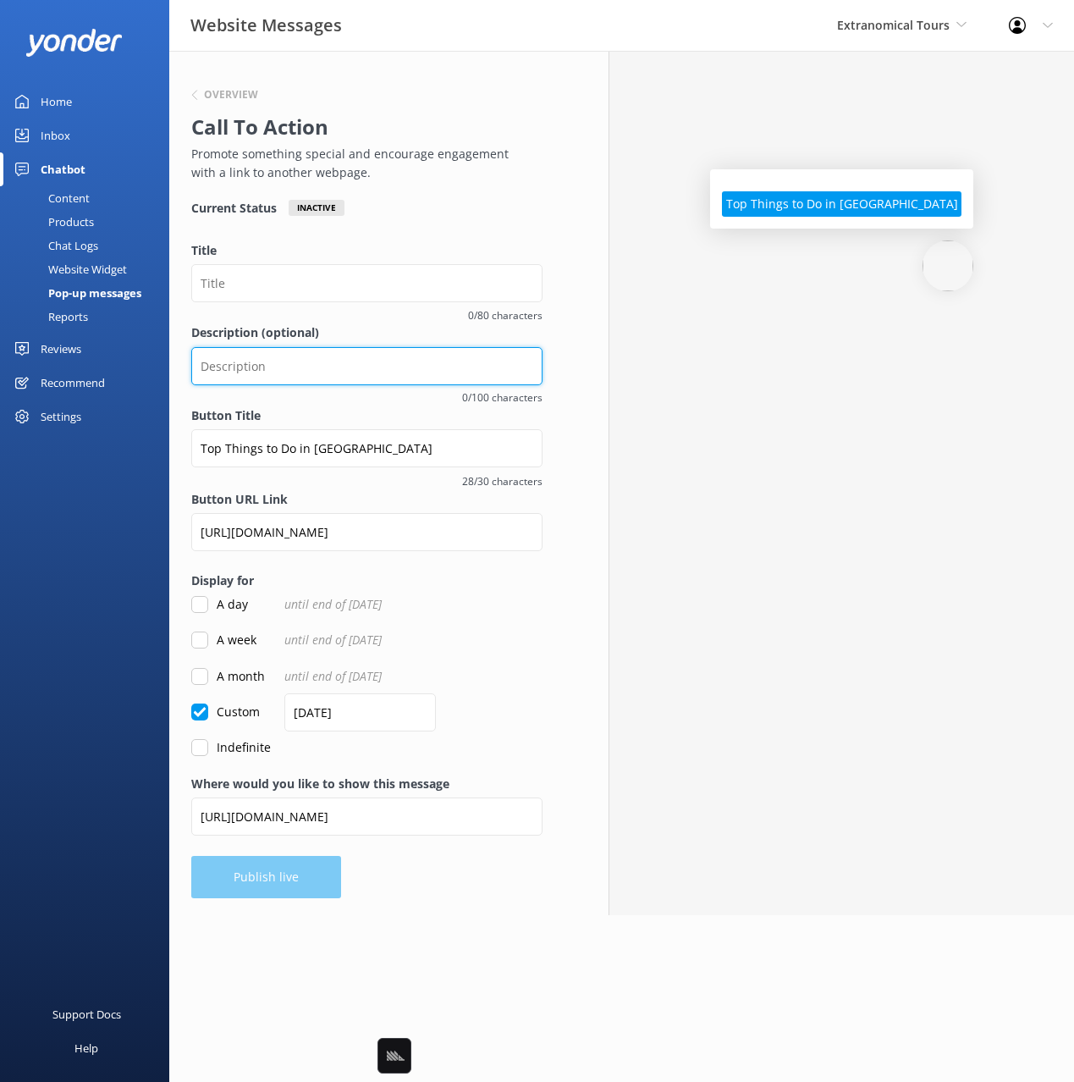
click at [284, 363] on input "Description (optional)" at bounding box center [366, 366] width 351 height 38
paste input ":evergreen_tree: Planning a Yosemite trip? Watch 10 epic things to do + a secre…"
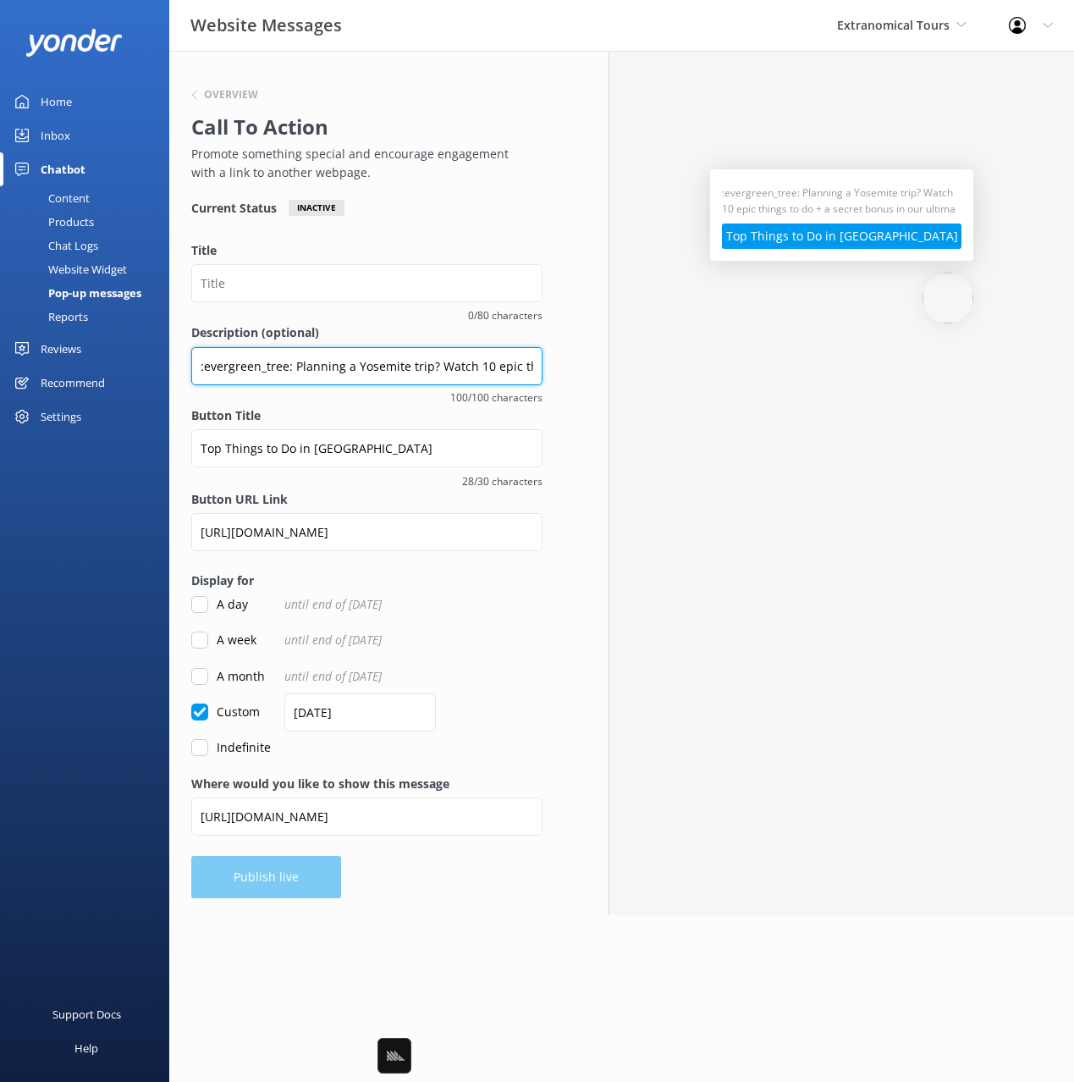
drag, startPoint x: 294, startPoint y: 366, endPoint x: 157, endPoint y: 361, distance: 136.4
click at [157, 361] on div "Website Messages Extranomical Tours Black Cat Cruises Banff Airporter Internati…" at bounding box center [537, 483] width 1074 height 864
type input "Planning a Yosemite trip? Watch 10 epic things to do + a secret bonus in our ul…"
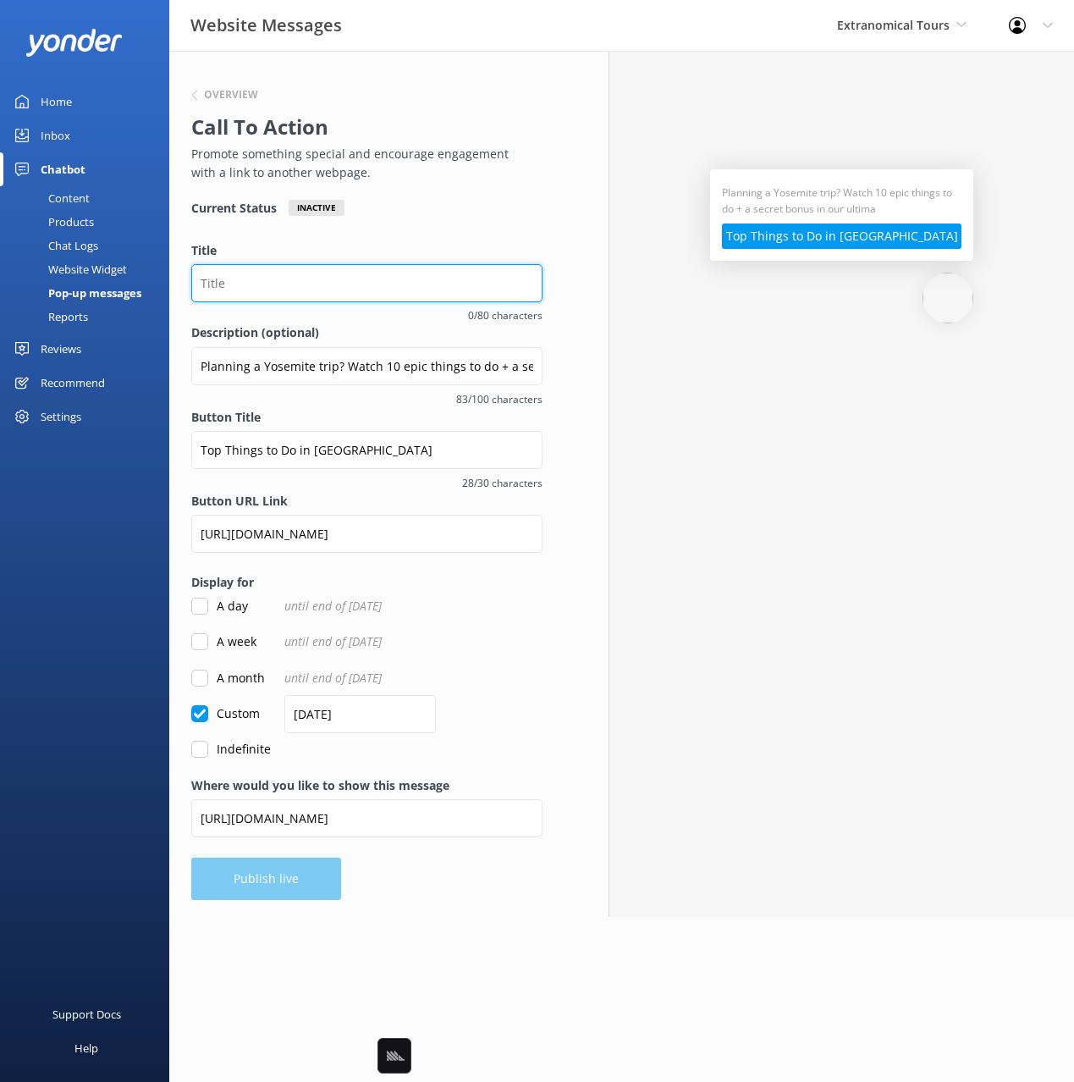
click at [347, 277] on input "Title" at bounding box center [366, 283] width 351 height 38
paste input "Ultimate Yosemite Adventure Guide (with Video!)"
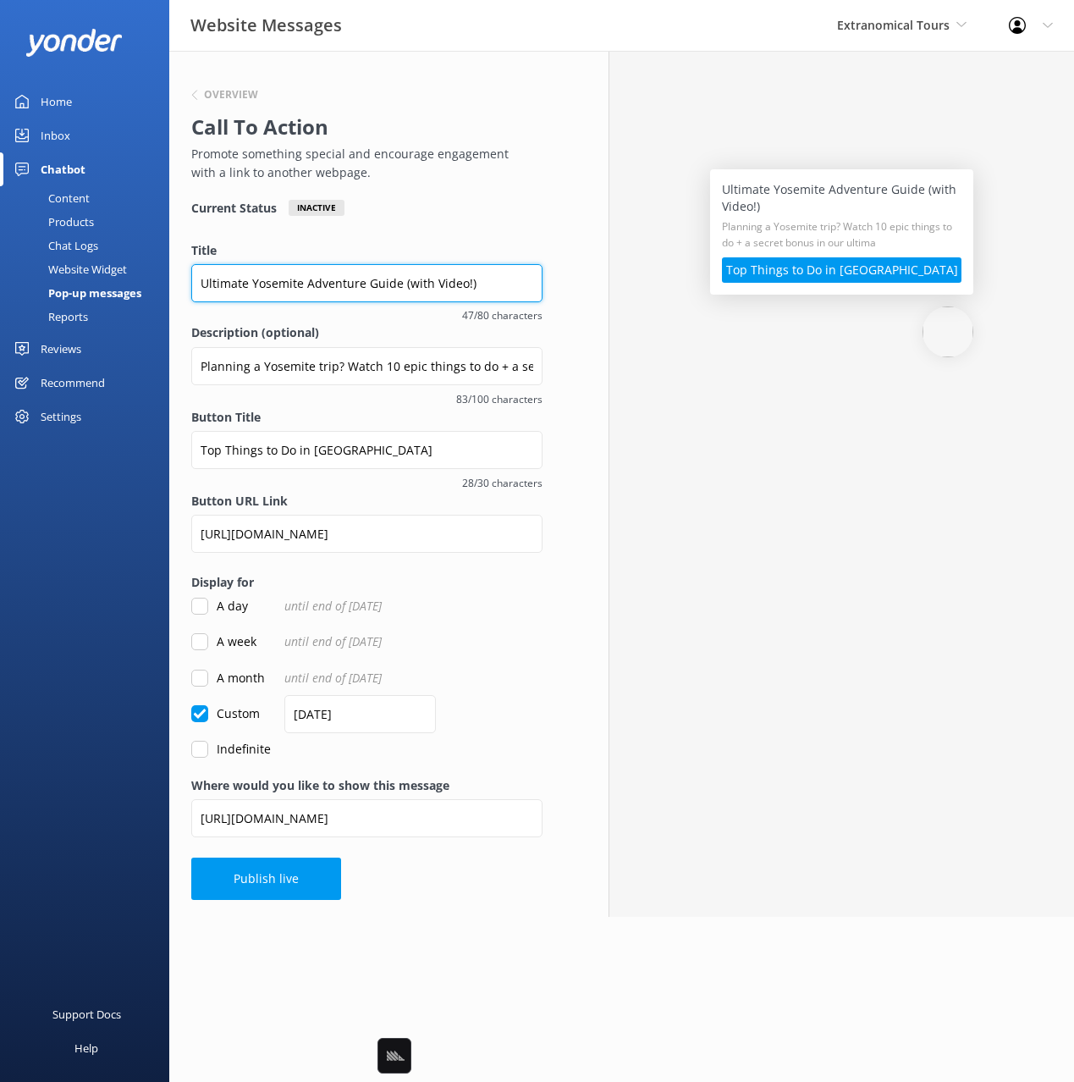
type input "Ultimate Yosemite Adventure Guide (with Video!)"
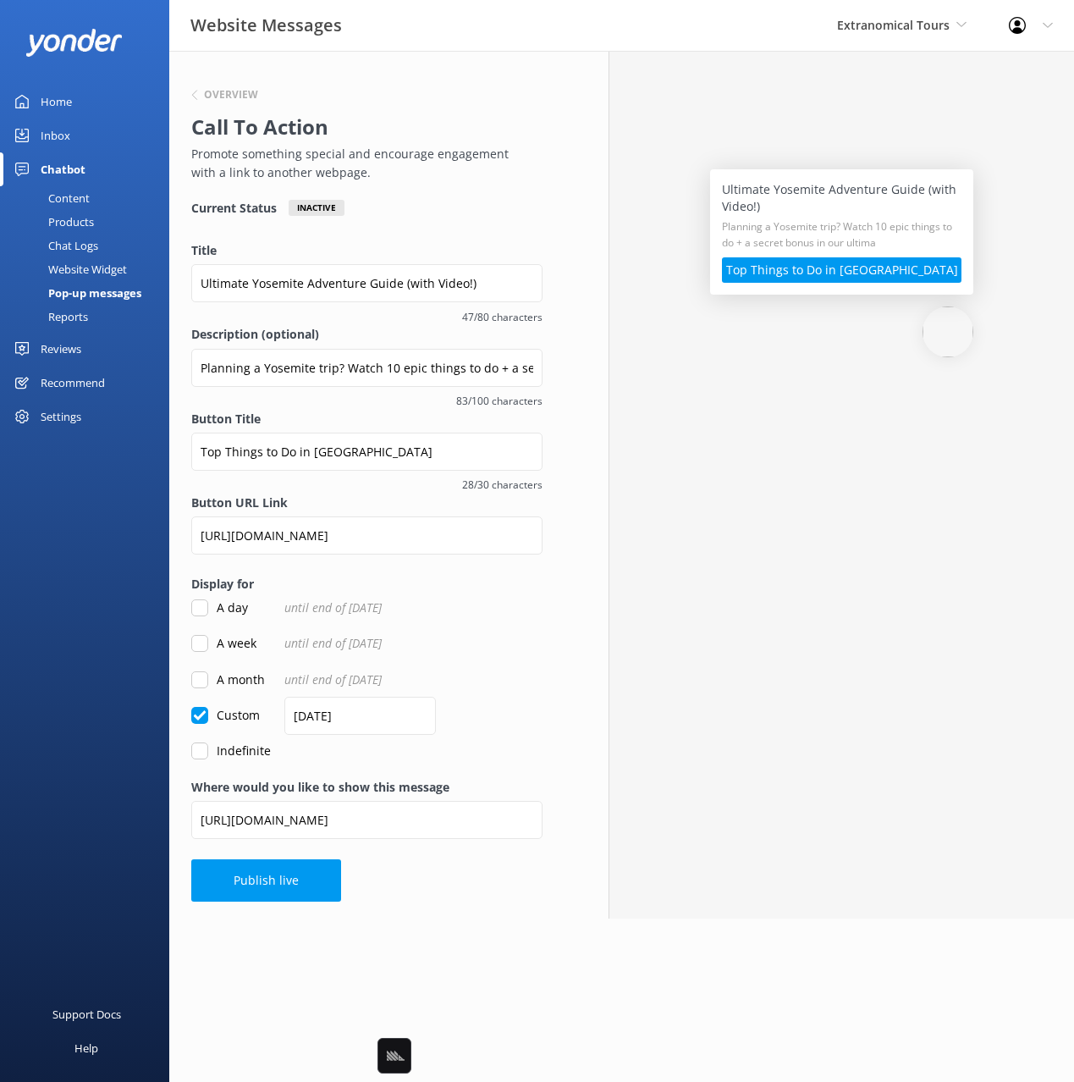
click at [255, 238] on div "Overview Call To Action Promote something special and encourage engagement with…" at bounding box center [366, 484] width 395 height 867
drag, startPoint x: 449, startPoint y: 874, endPoint x: 388, endPoint y: 880, distance: 62.1
click at [446, 875] on div "Overview Call To Action Promote something special and encourage engagement with…" at bounding box center [366, 484] width 395 height 867
drag, startPoint x: 302, startPoint y: 871, endPoint x: 391, endPoint y: 864, distance: 89.1
click at [303, 871] on button "Publish live" at bounding box center [266, 880] width 150 height 42
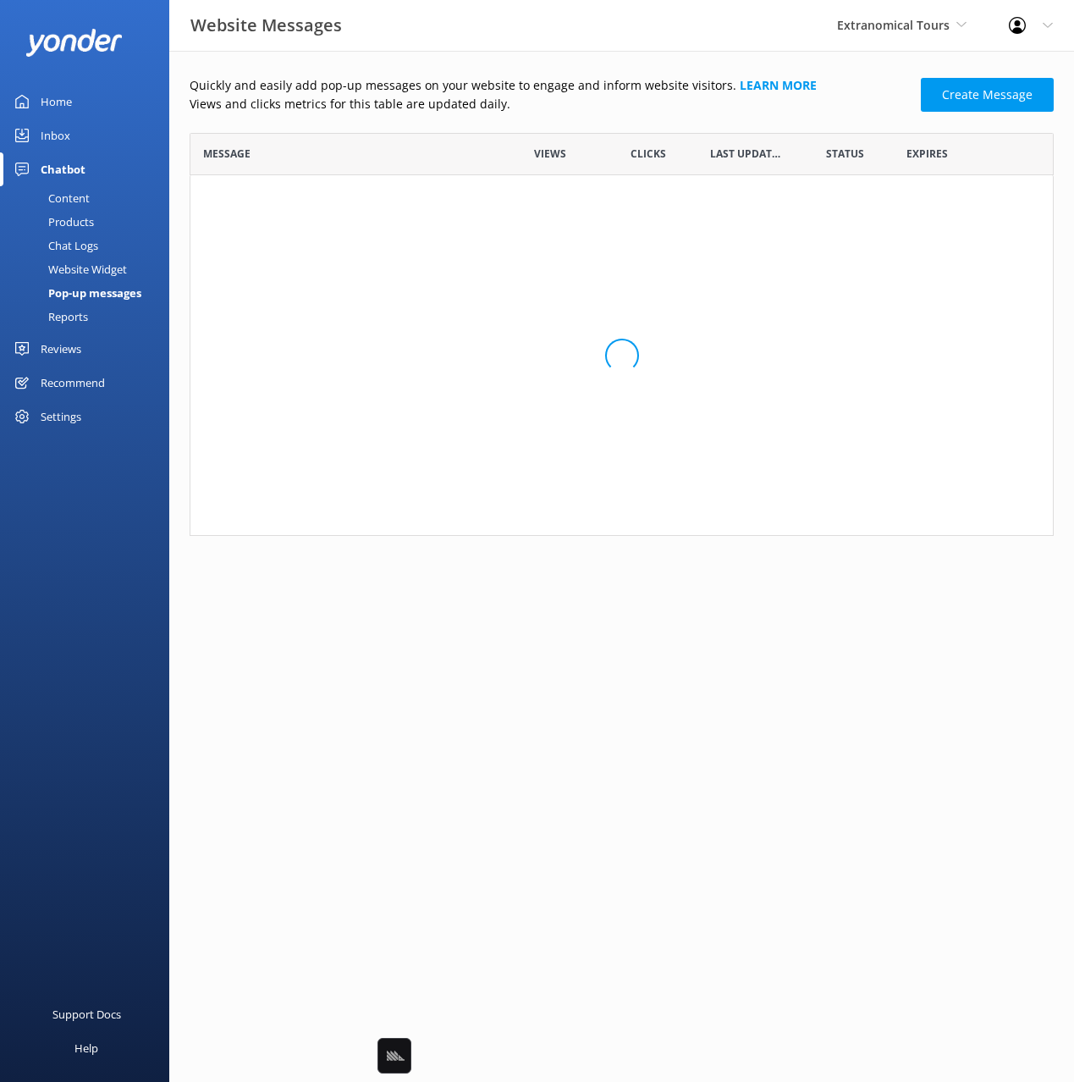
scroll to position [187, 864]
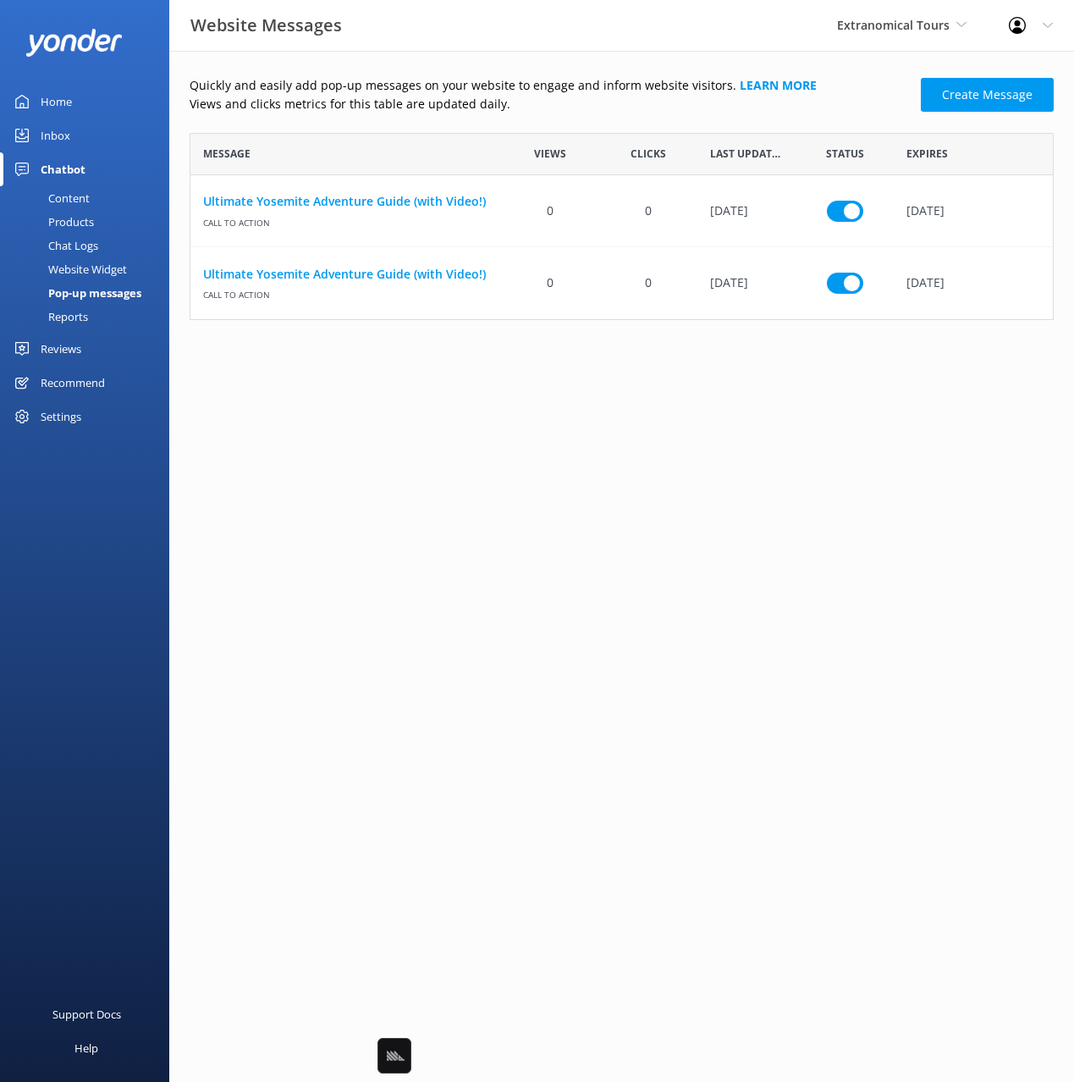
click at [719, 418] on html "Website Messages Extranomical Tours Black Cat Cruises Banff Airporter Internati…" at bounding box center [537, 541] width 1074 height 1082
click at [434, 202] on link "Ultimate Yosemite Adventure Guide (with Video!)" at bounding box center [345, 201] width 285 height 19
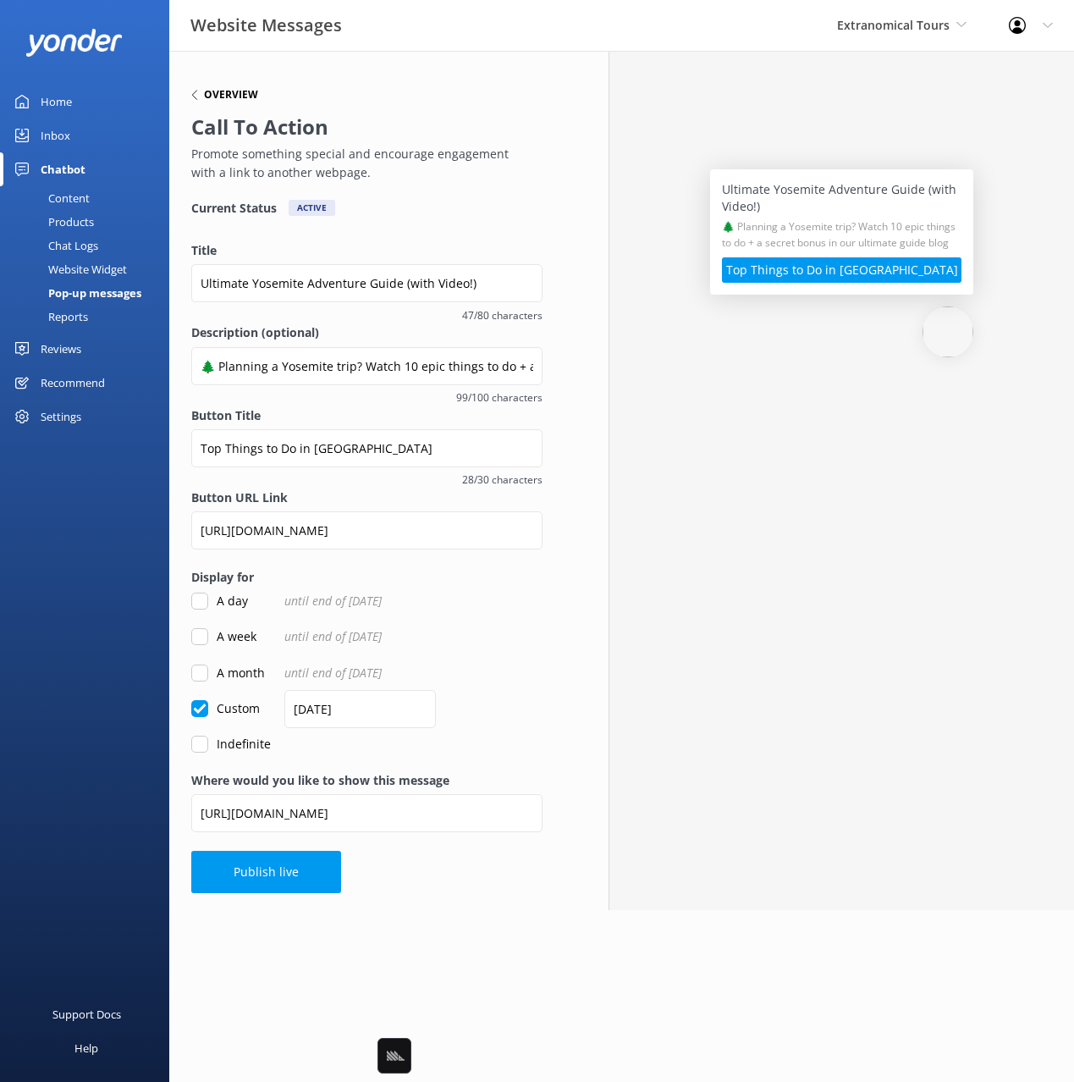
click at [243, 95] on h6 "Overview" at bounding box center [231, 95] width 54 height 10
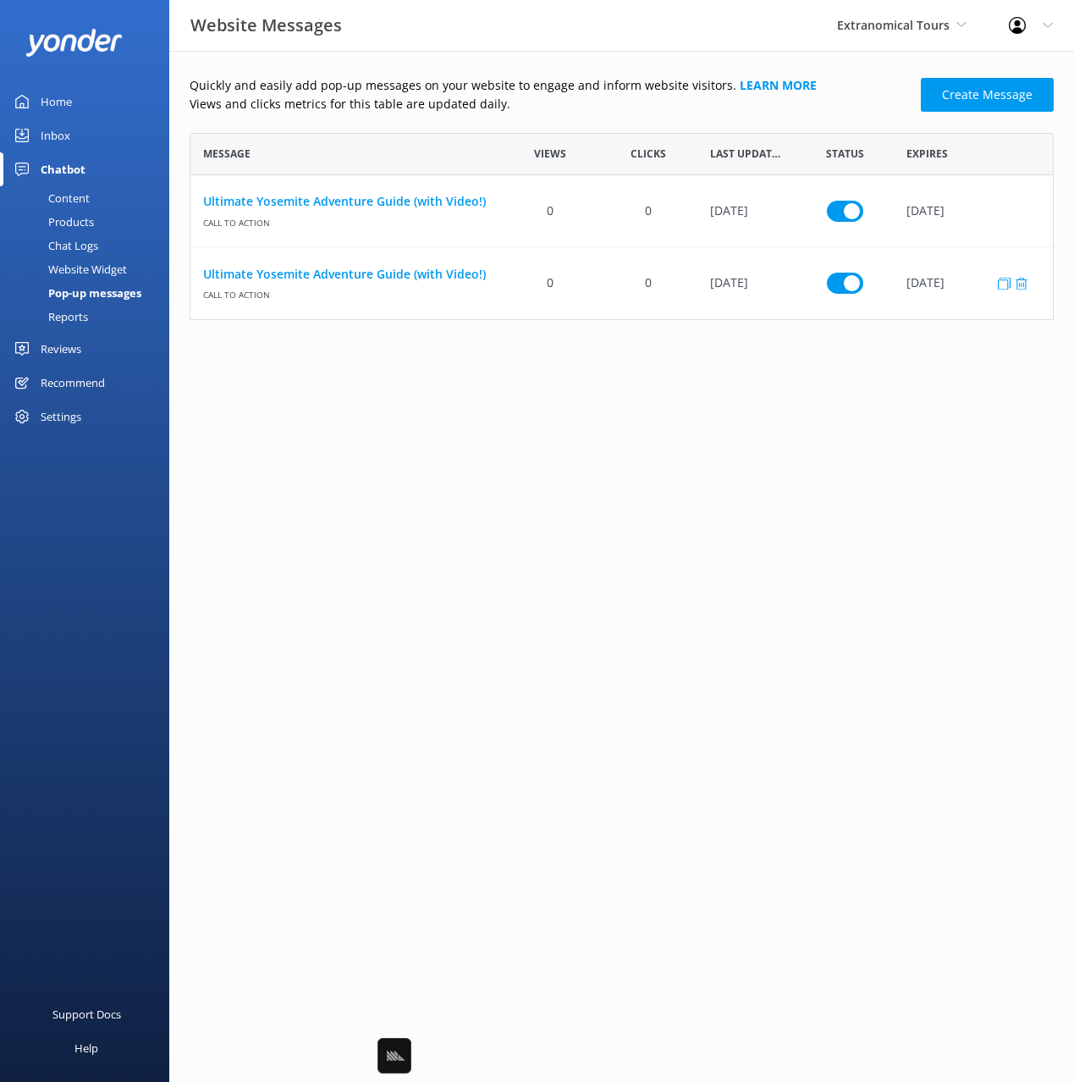
scroll to position [187, 864]
drag, startPoint x: 950, startPoint y: 376, endPoint x: 951, endPoint y: 355, distance: 21.2
click at [950, 374] on html "Website Messages Extranomical Tours Black Cat Cruises Banff Airporter Internati…" at bounding box center [537, 541] width 1074 height 1082
click at [950, 357] on html "Website Messages Extranomical Tours Black Cat Cruises Banff Airporter Internati…" at bounding box center [537, 541] width 1074 height 1082
click at [433, 270] on link "Ultimate Yosemite Adventure Guide (with Video!)" at bounding box center [345, 274] width 285 height 19
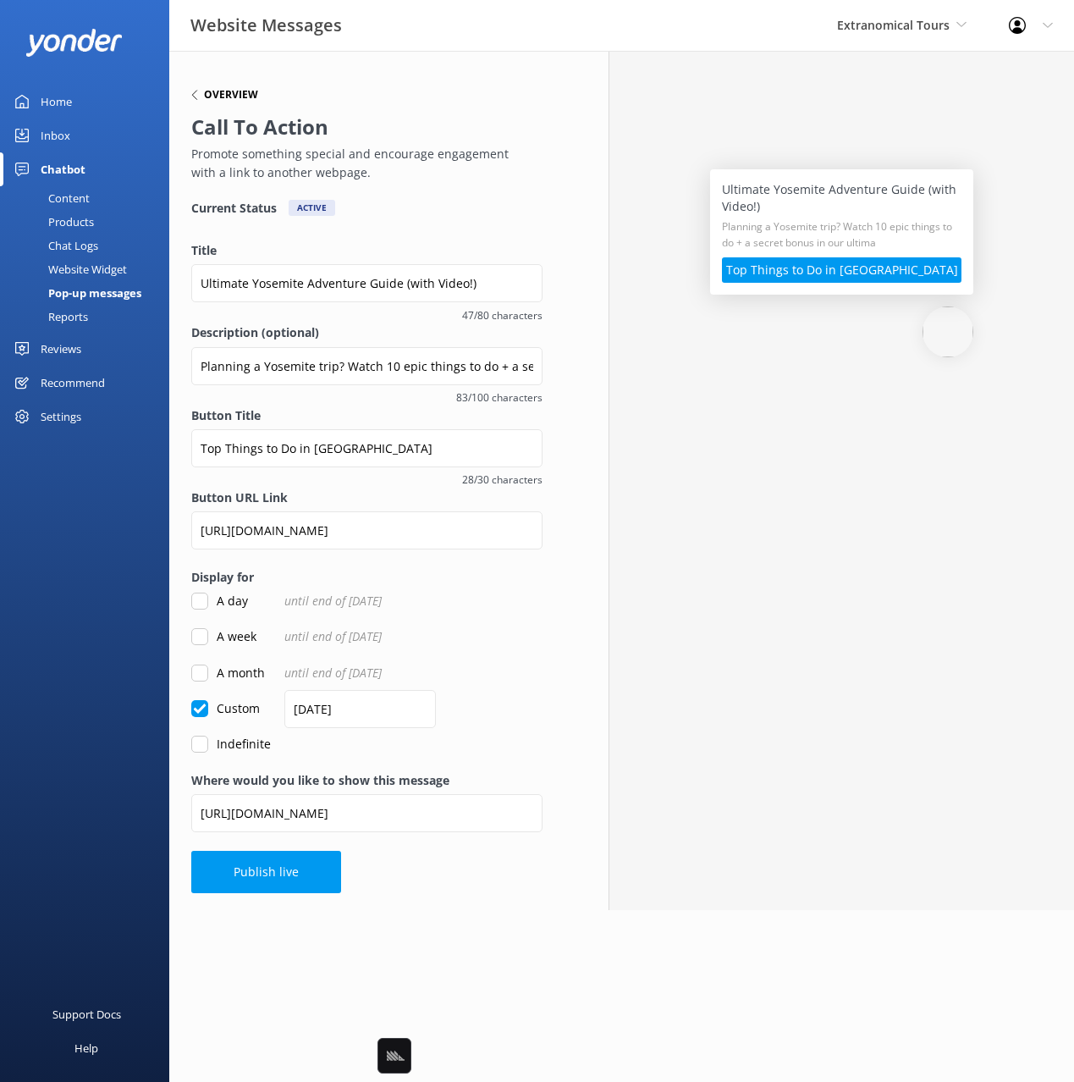
click at [234, 90] on h6 "Overview" at bounding box center [231, 95] width 54 height 10
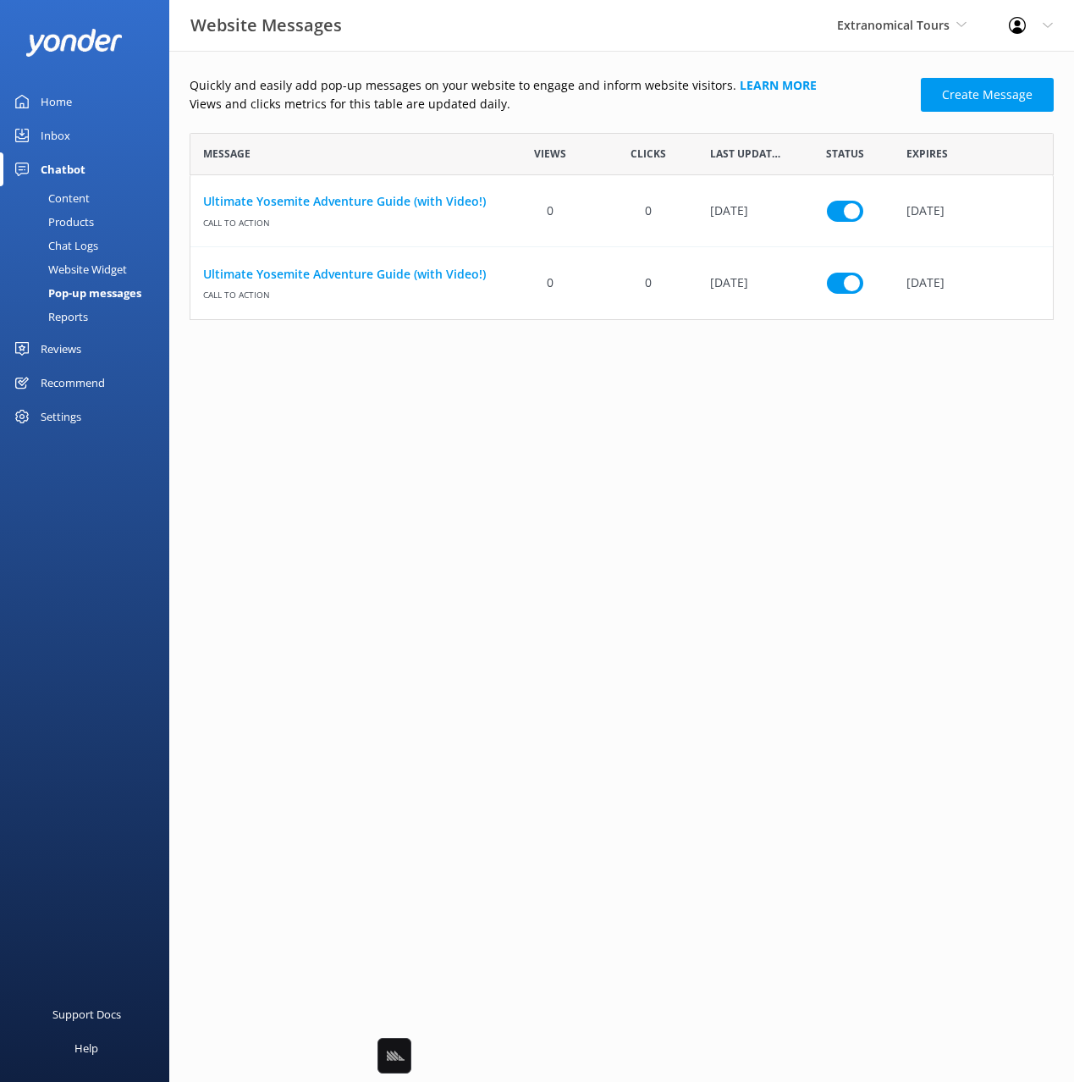
scroll to position [187, 864]
click at [539, 122] on div "Quickly and easily add pop-up messages on your website to engage and inform web…" at bounding box center [622, 198] width 864 height 244
click at [395, 204] on link "Ultimate Yosemite Adventure Guide (with Video!)" at bounding box center [345, 201] width 285 height 19
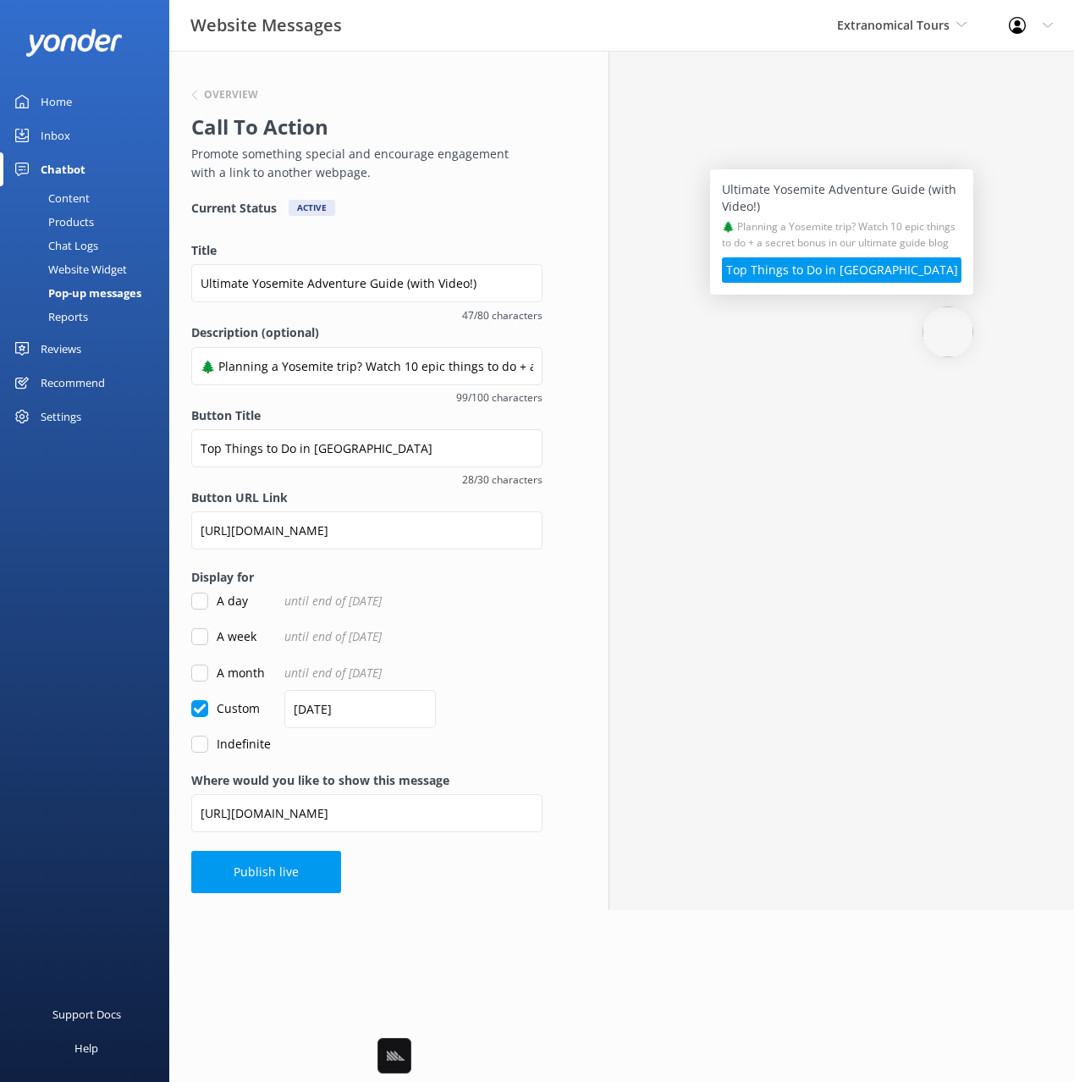
click at [467, 223] on div "Overview Call To Action Promote something special and encourage engagement with…" at bounding box center [366, 480] width 395 height 859
click at [433, 807] on input "https://www.extranomical.com/yosemite-one-day-tours-from-san-francisco/" at bounding box center [366, 813] width 351 height 38
click at [218, 96] on h6 "Overview" at bounding box center [231, 95] width 54 height 10
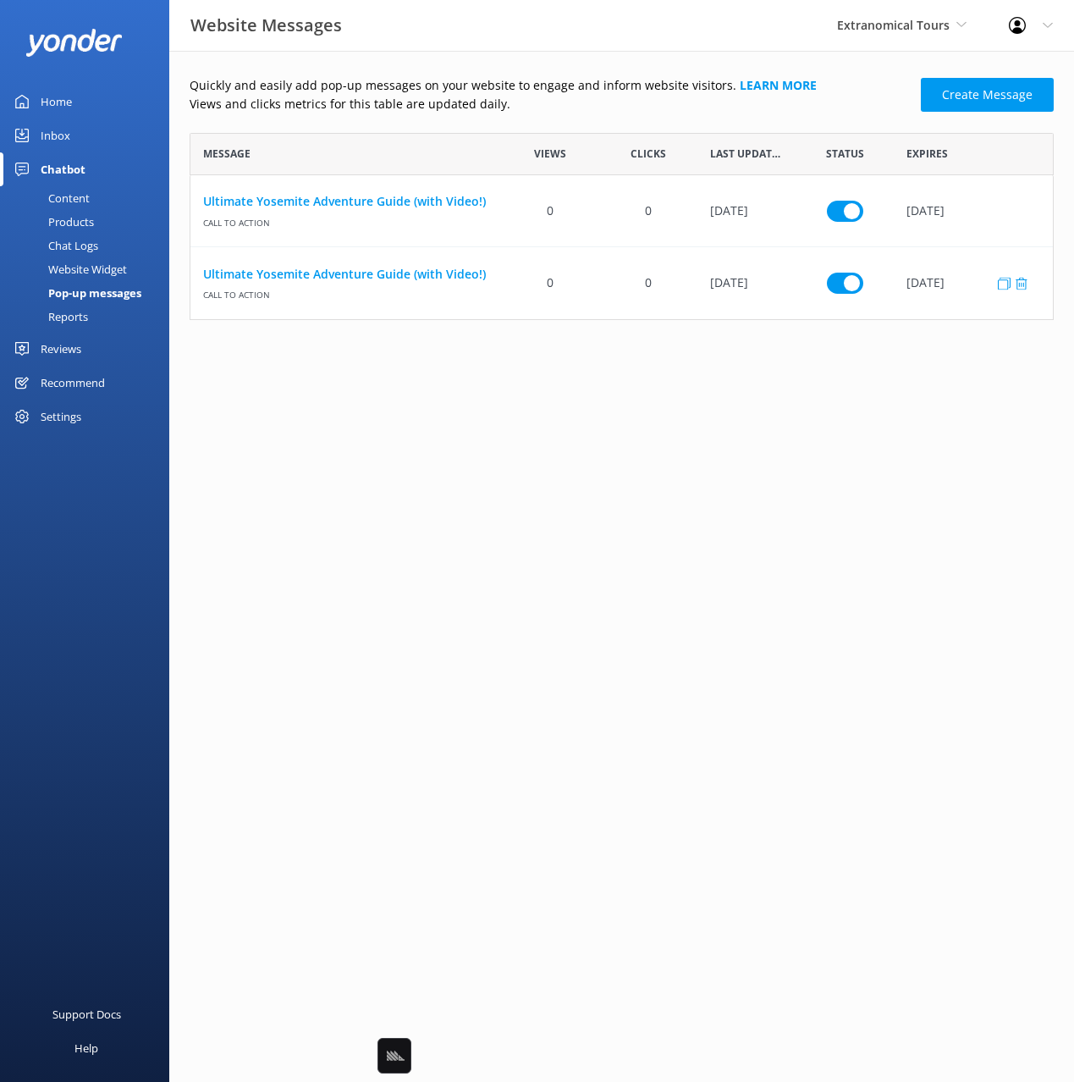
scroll to position [187, 864]
click at [849, 106] on p "Views and clicks metrics for this table are updated daily." at bounding box center [550, 104] width 721 height 19
click at [840, 207] on input "row" at bounding box center [845, 210] width 36 height 21
checkbox input "false"
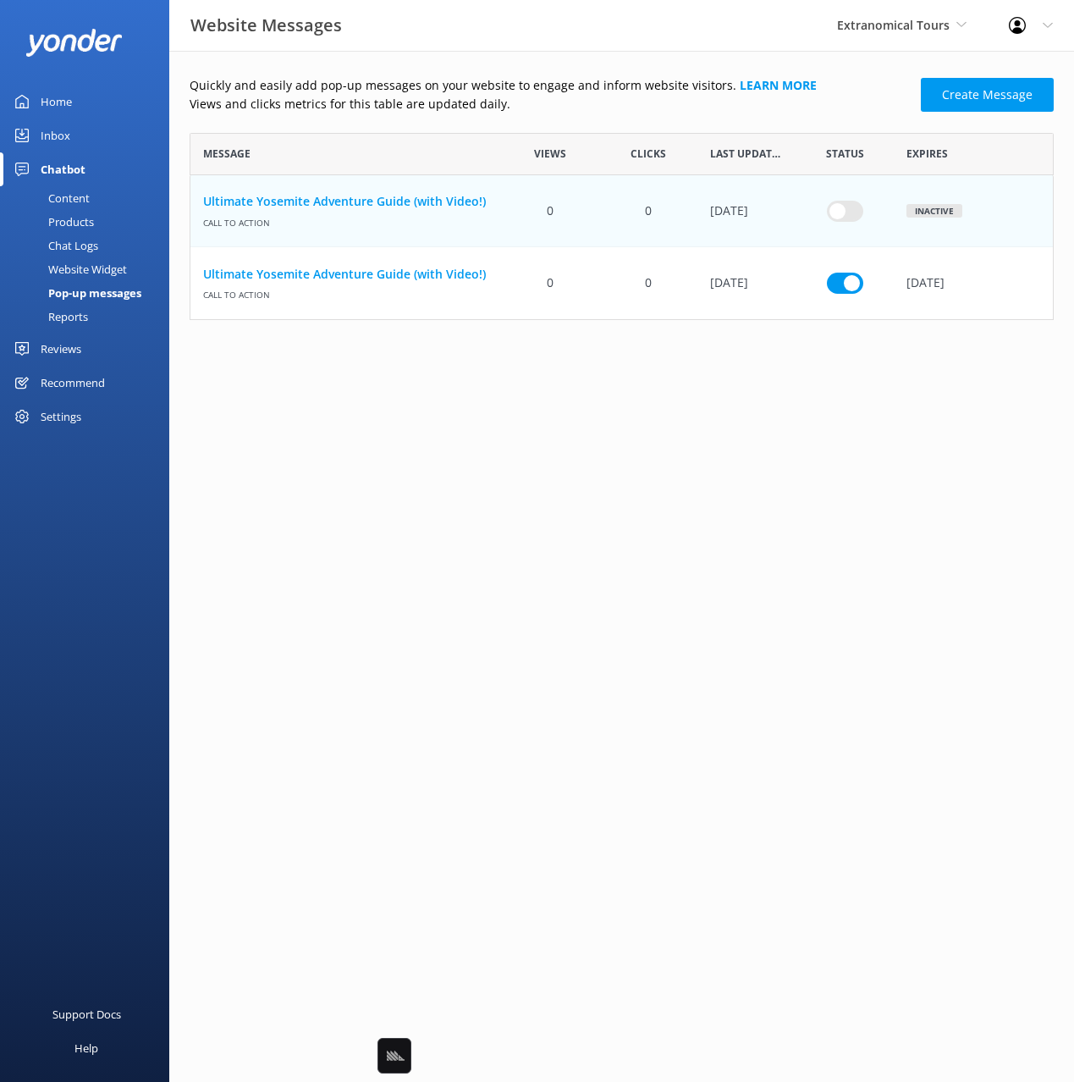
drag, startPoint x: 843, startPoint y: 284, endPoint x: 904, endPoint y: 368, distance: 103.6
click at [843, 221] on input "row" at bounding box center [845, 210] width 36 height 21
checkbox input "false"
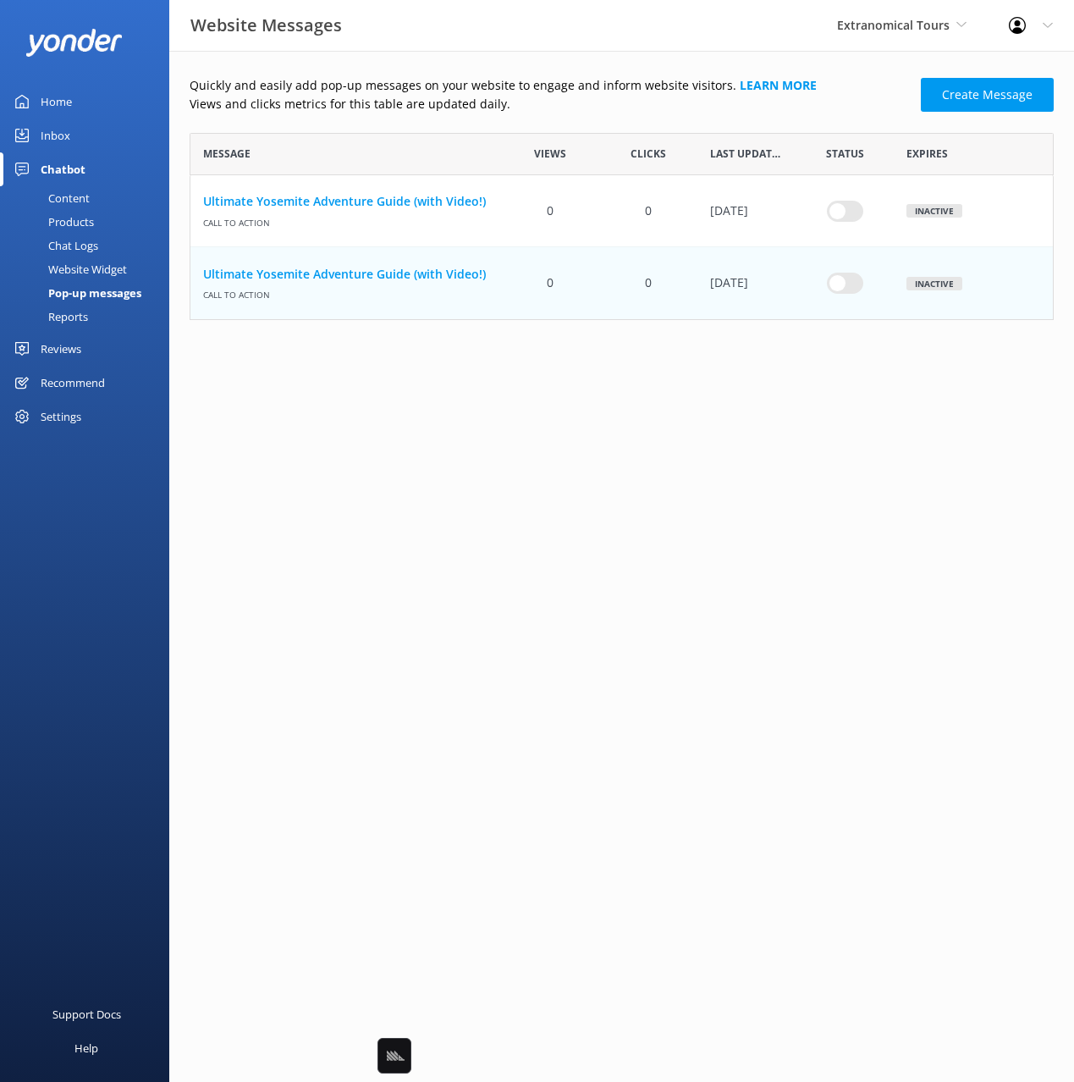
drag, startPoint x: 929, startPoint y: 388, endPoint x: 873, endPoint y: 427, distance: 68.8
click at [923, 389] on html "Website Messages Extranomical Tours Black Cat Cruises Banff Airporter Internati…" at bounding box center [537, 541] width 1074 height 1082
click at [772, 478] on html "Website Messages Extranomical Tours Black Cat Cruises Banff Airporter Internati…" at bounding box center [537, 541] width 1074 height 1082
click at [442, 198] on link "Ultimate Yosemite Adventure Guide (with Video!)" at bounding box center [345, 201] width 285 height 19
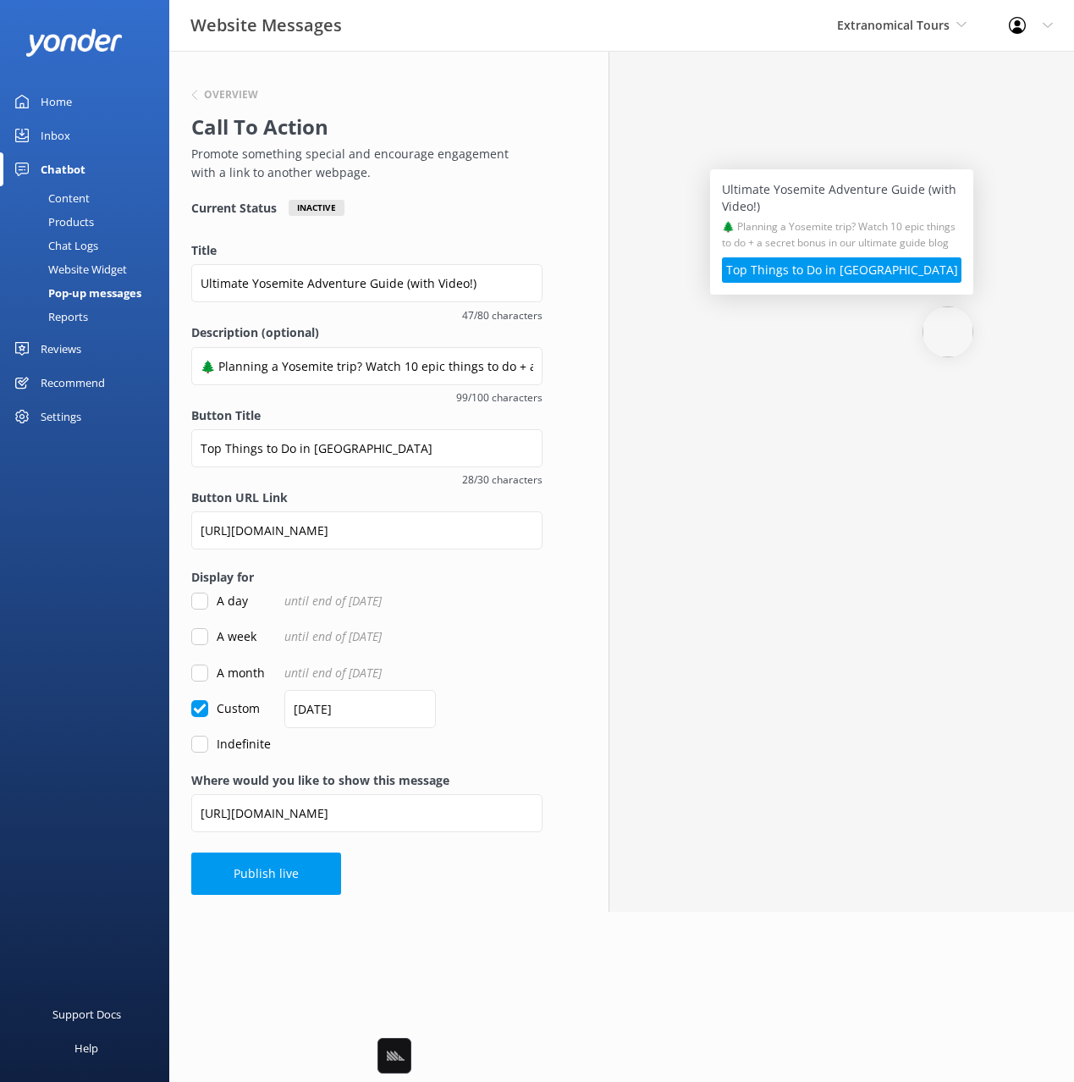
click at [440, 862] on div "Overview Call To Action Promote something special and encourage engagement with…" at bounding box center [366, 481] width 395 height 861
click at [287, 108] on div "Overview Call To Action Promote something special and encourage engagement with…" at bounding box center [362, 134] width 343 height 98
click at [241, 91] on h6 "Overview" at bounding box center [231, 95] width 54 height 10
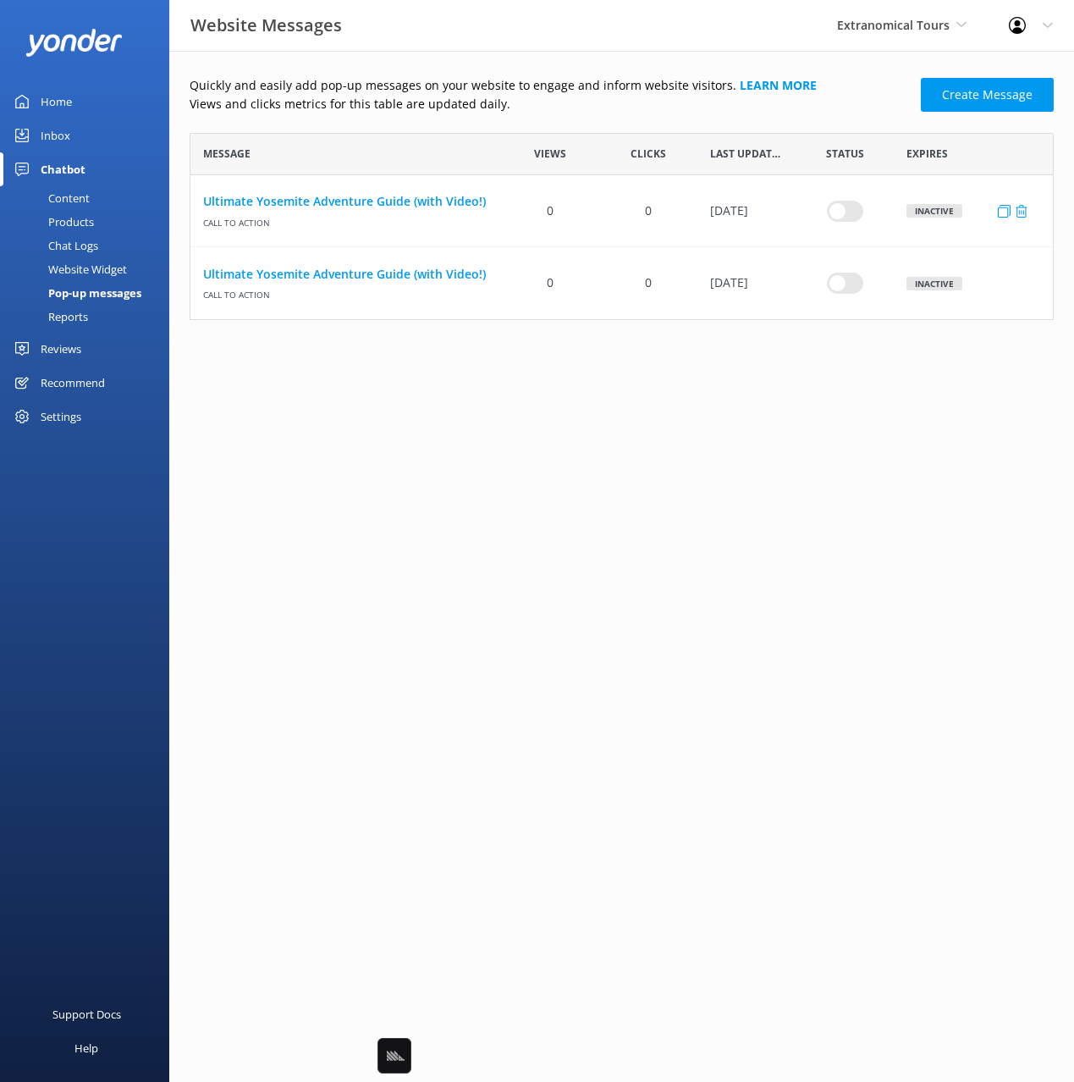
scroll to position [187, 864]
drag, startPoint x: 249, startPoint y: 96, endPoint x: 240, endPoint y: 96, distance: 9.3
click at [248, 96] on p "Views and clicks metrics for this table are updated daily." at bounding box center [550, 104] width 721 height 19
drag, startPoint x: 56, startPoint y: 102, endPoint x: 101, endPoint y: 101, distance: 44.9
click at [57, 102] on div "Home" at bounding box center [56, 102] width 31 height 34
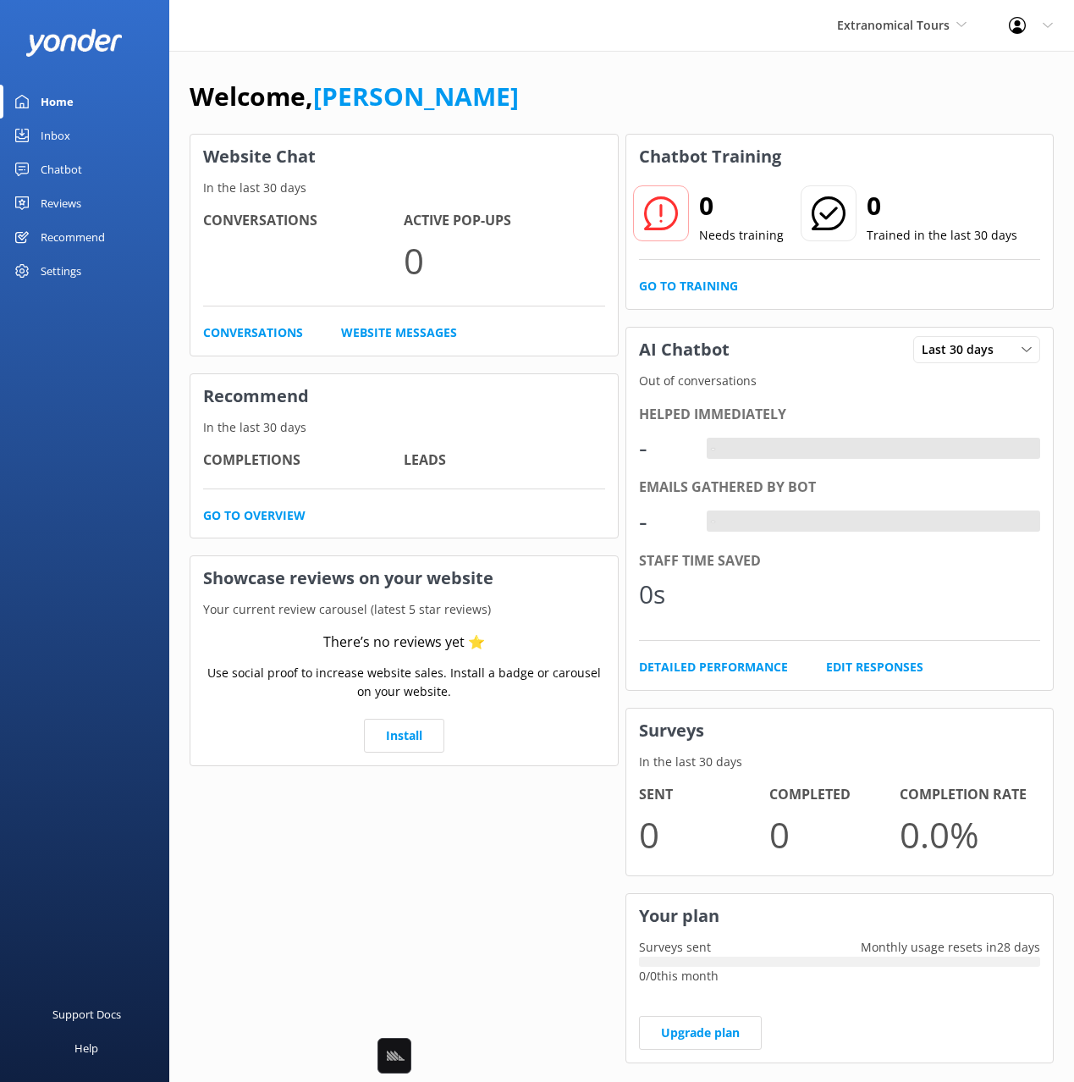
click at [812, 81] on div "Welcome, [PERSON_NAME]" at bounding box center [622, 105] width 864 height 58
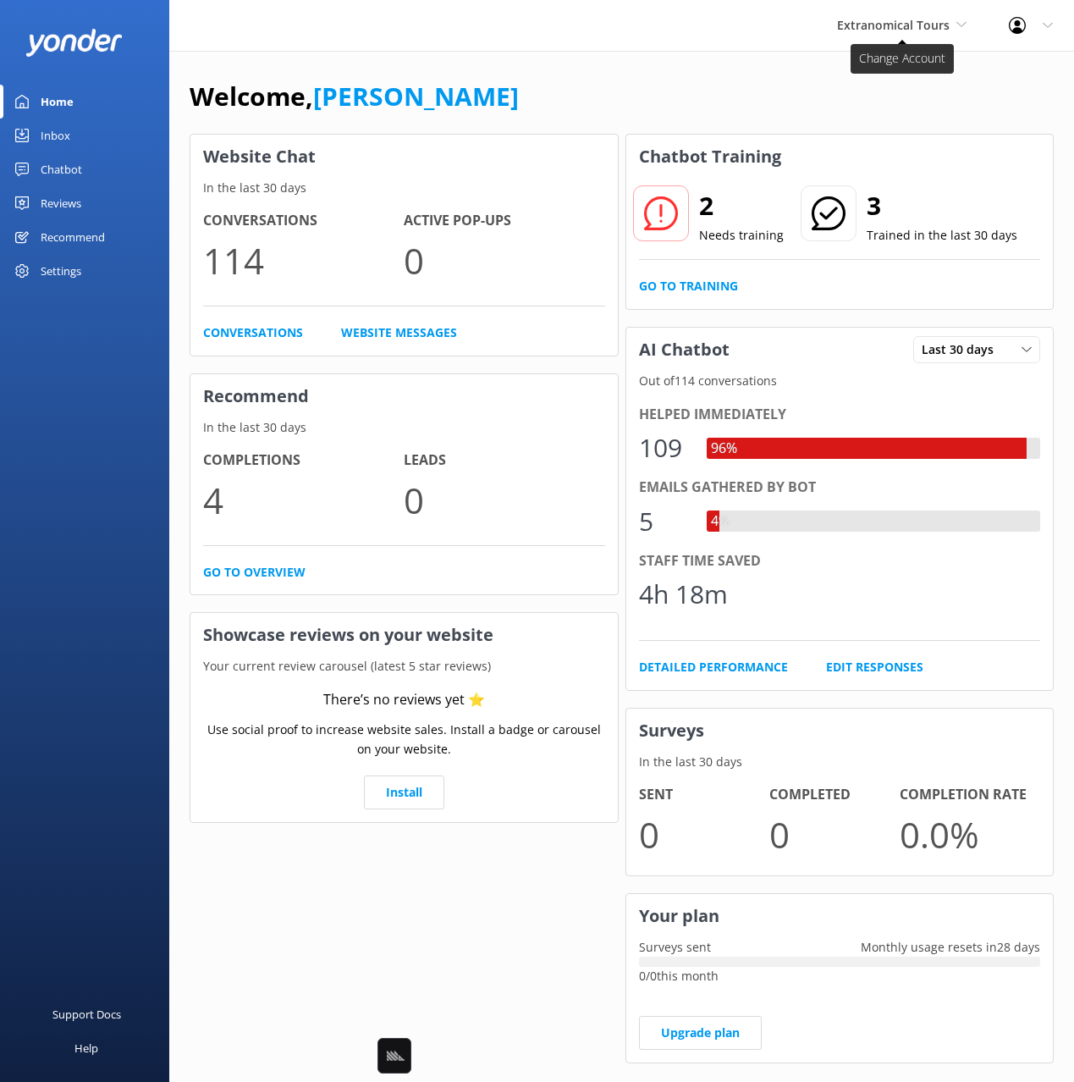
click at [911, 22] on span "Extranomical Tours" at bounding box center [893, 25] width 113 height 16
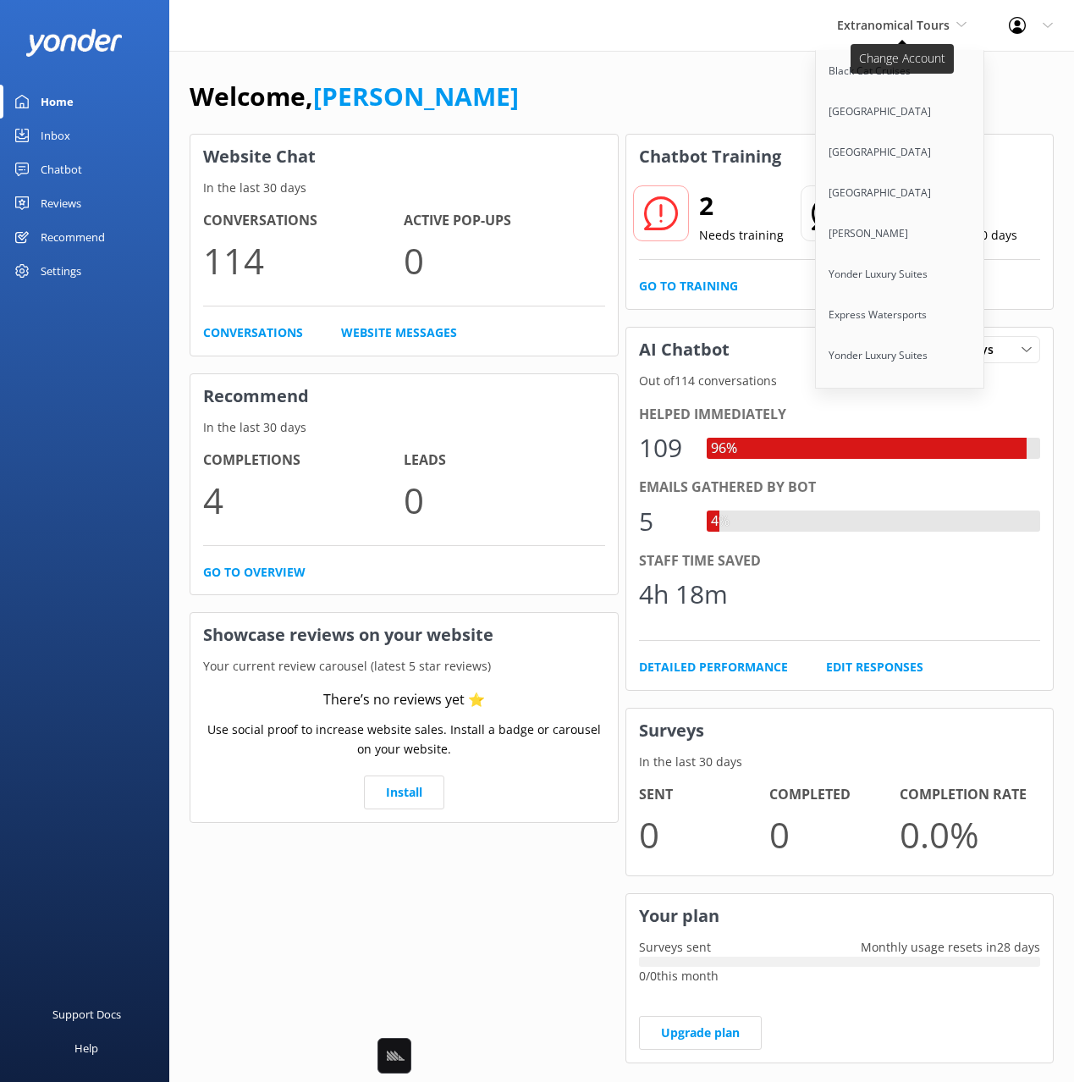
scroll to position [10277, 0]
click at [895, 458] on link "[GEOGRAPHIC_DATA]" at bounding box center [900, 478] width 169 height 41
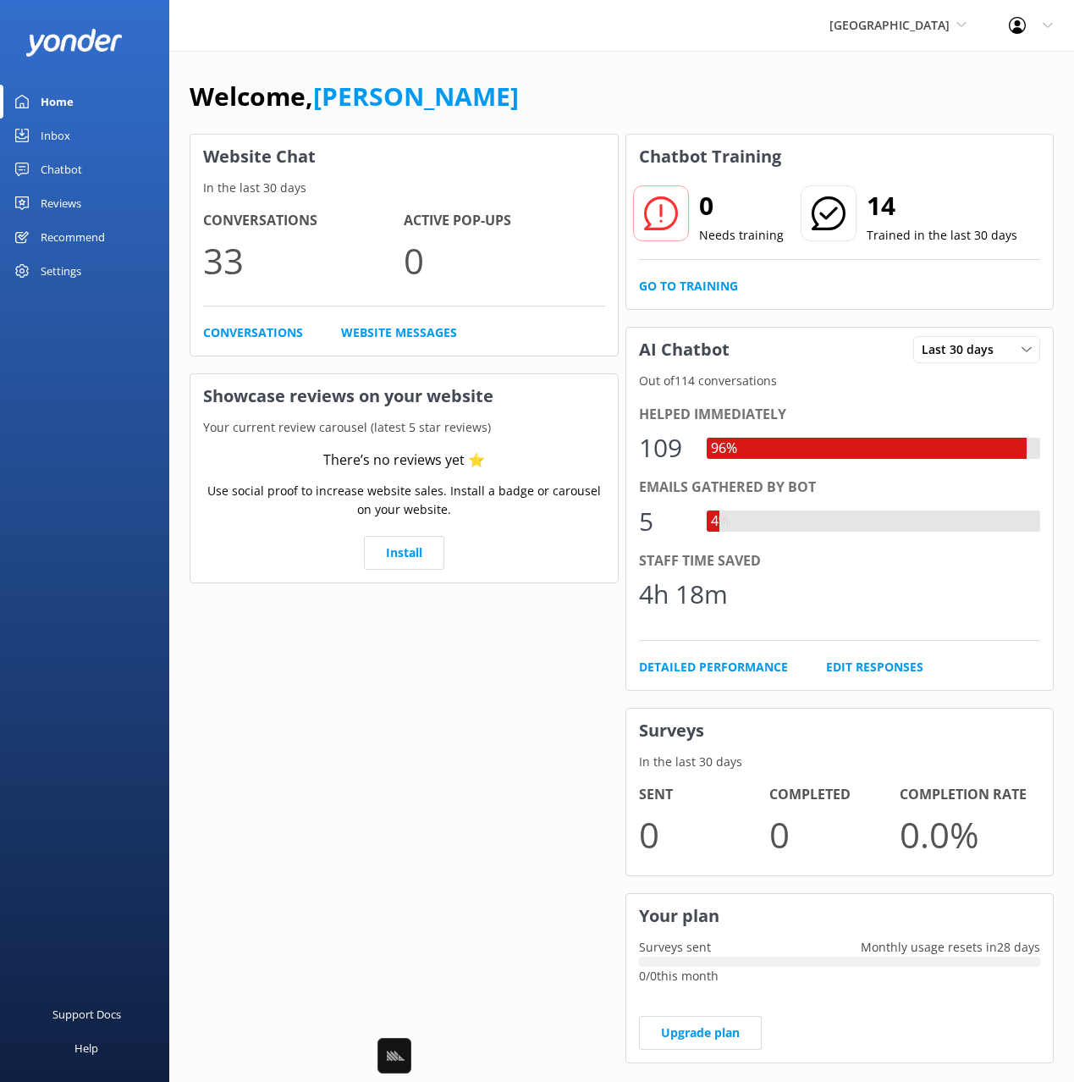
click at [820, 309] on div "Chatbot Training 0 Needs training 14 Trained in the last 30 days Go to Training" at bounding box center [839, 222] width 429 height 176
click at [601, 102] on div "Welcome, [PERSON_NAME]" at bounding box center [622, 105] width 864 height 58
click at [39, 152] on link "Chatbot" at bounding box center [84, 169] width 169 height 34
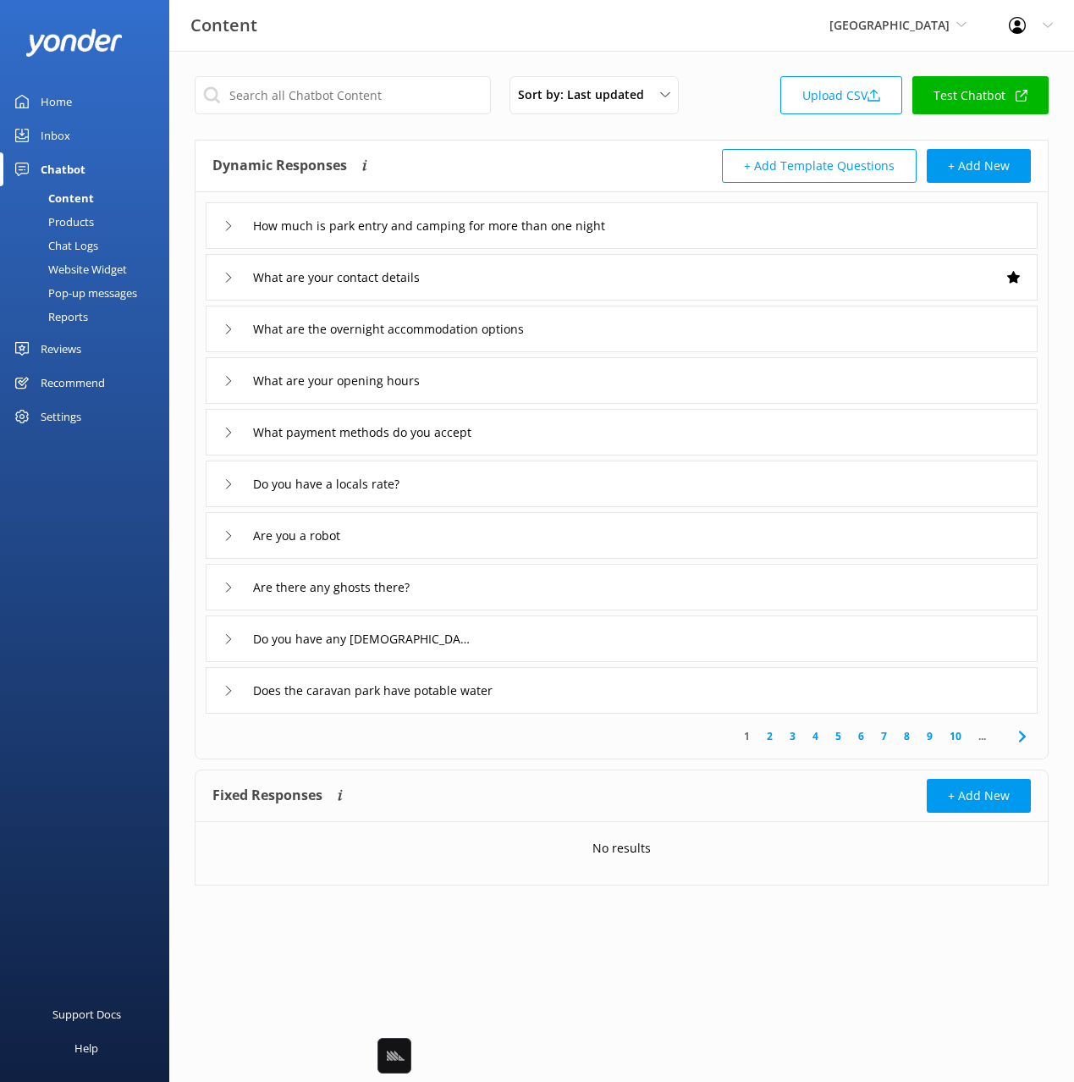
click at [510, 153] on div "Dynamic Responses Dynamic responses rely on the Large Language Model to create …" at bounding box center [417, 166] width 410 height 34
click at [80, 240] on div "Chat Logs" at bounding box center [54, 246] width 88 height 24
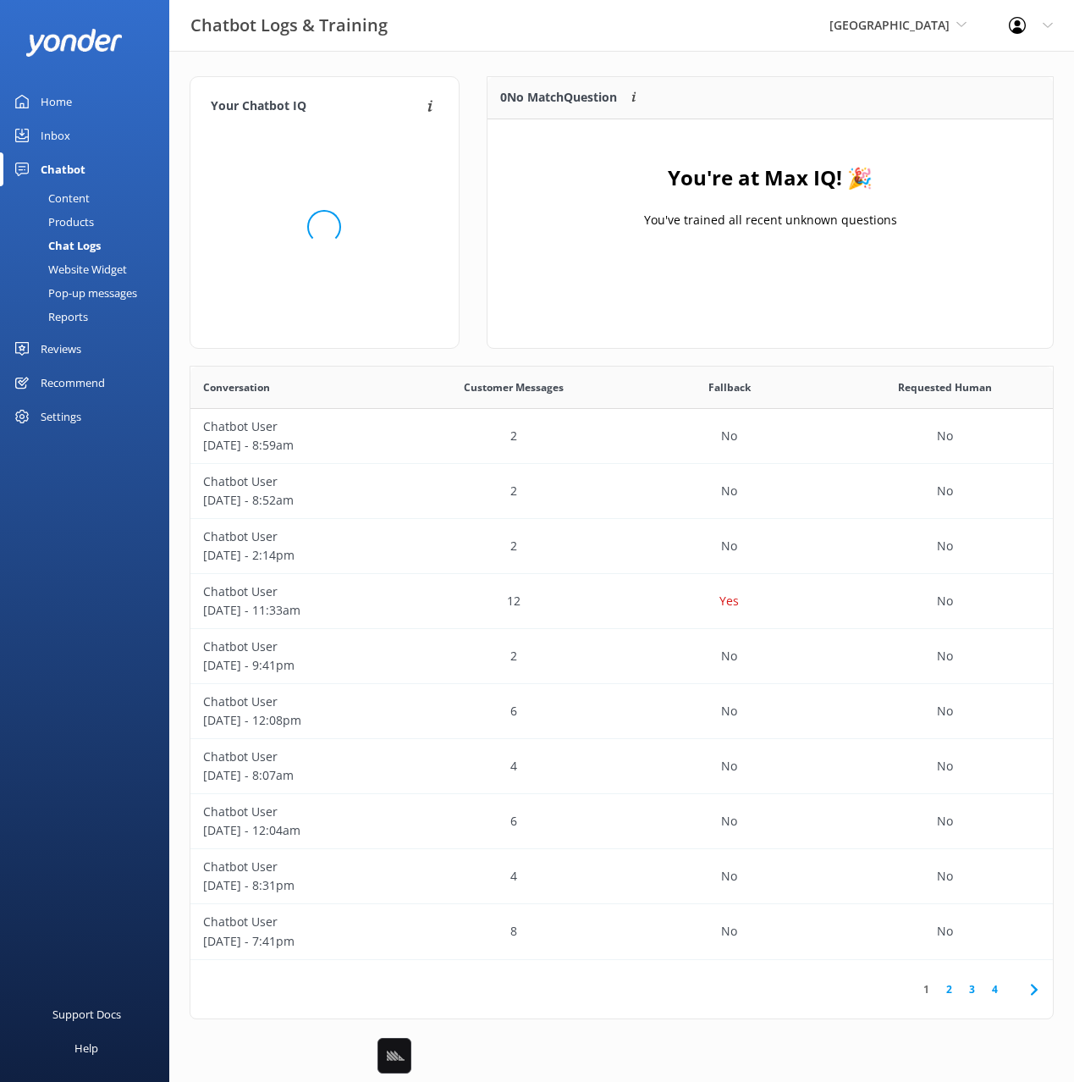
scroll to position [593, 862]
drag, startPoint x: 515, startPoint y: 89, endPoint x: 476, endPoint y: 92, distance: 38.2
click at [505, 90] on p "0 No Match Question" at bounding box center [558, 97] width 117 height 19
drag, startPoint x: 69, startPoint y: 140, endPoint x: 84, endPoint y: 140, distance: 14.4
click at [69, 140] on link "Inbox" at bounding box center [84, 135] width 169 height 34
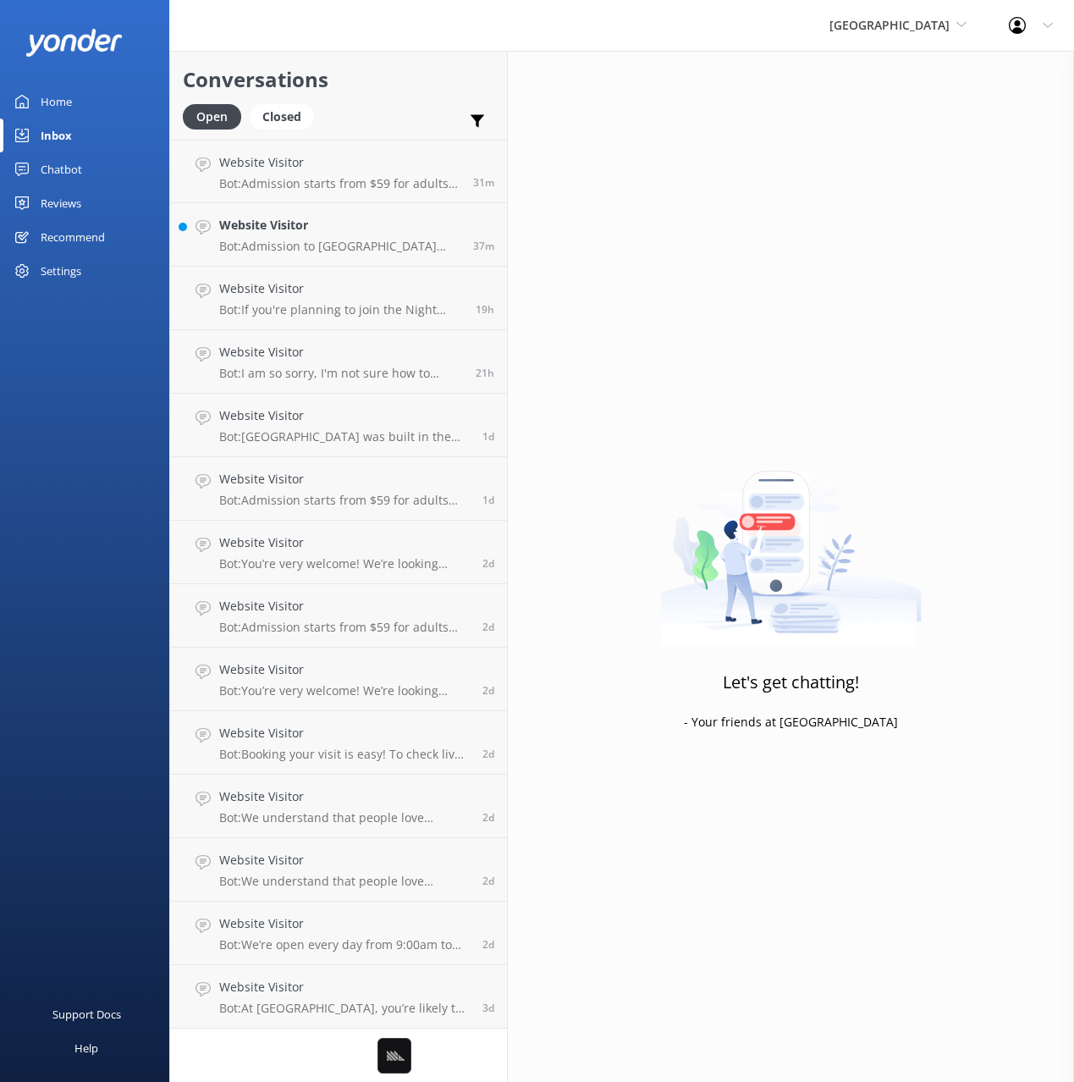
drag, startPoint x: 391, startPoint y: 76, endPoint x: 383, endPoint y: 85, distance: 11.4
click at [388, 80] on h2 "Conversations" at bounding box center [338, 79] width 311 height 32
click at [363, 237] on div "Website Visitor Bot: Admission to Paronella Park includes access to both the da…" at bounding box center [339, 234] width 241 height 37
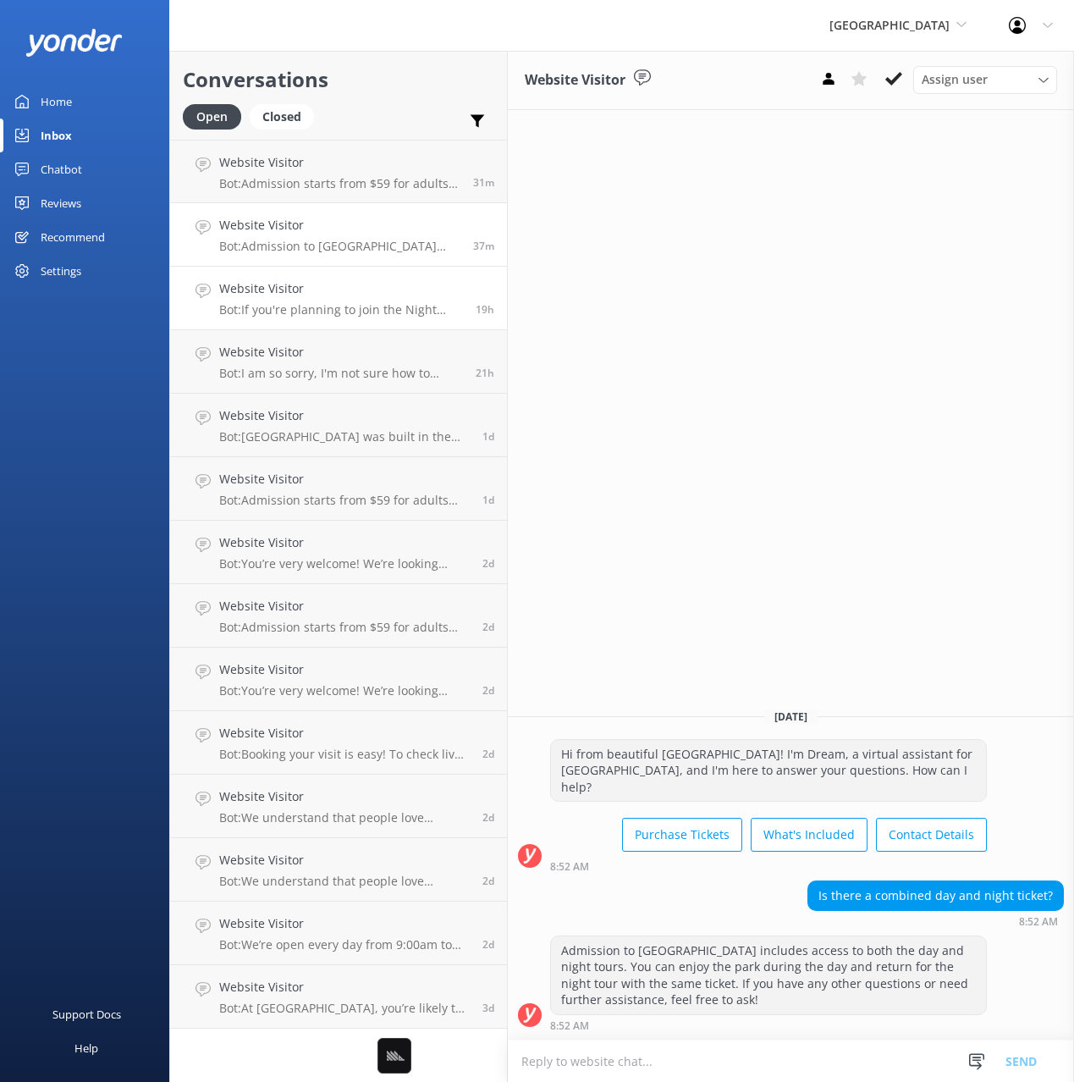
click at [410, 315] on p "Bot: If you're planning to join the Night Experience or book a spot at The Padd…" at bounding box center [341, 309] width 244 height 15
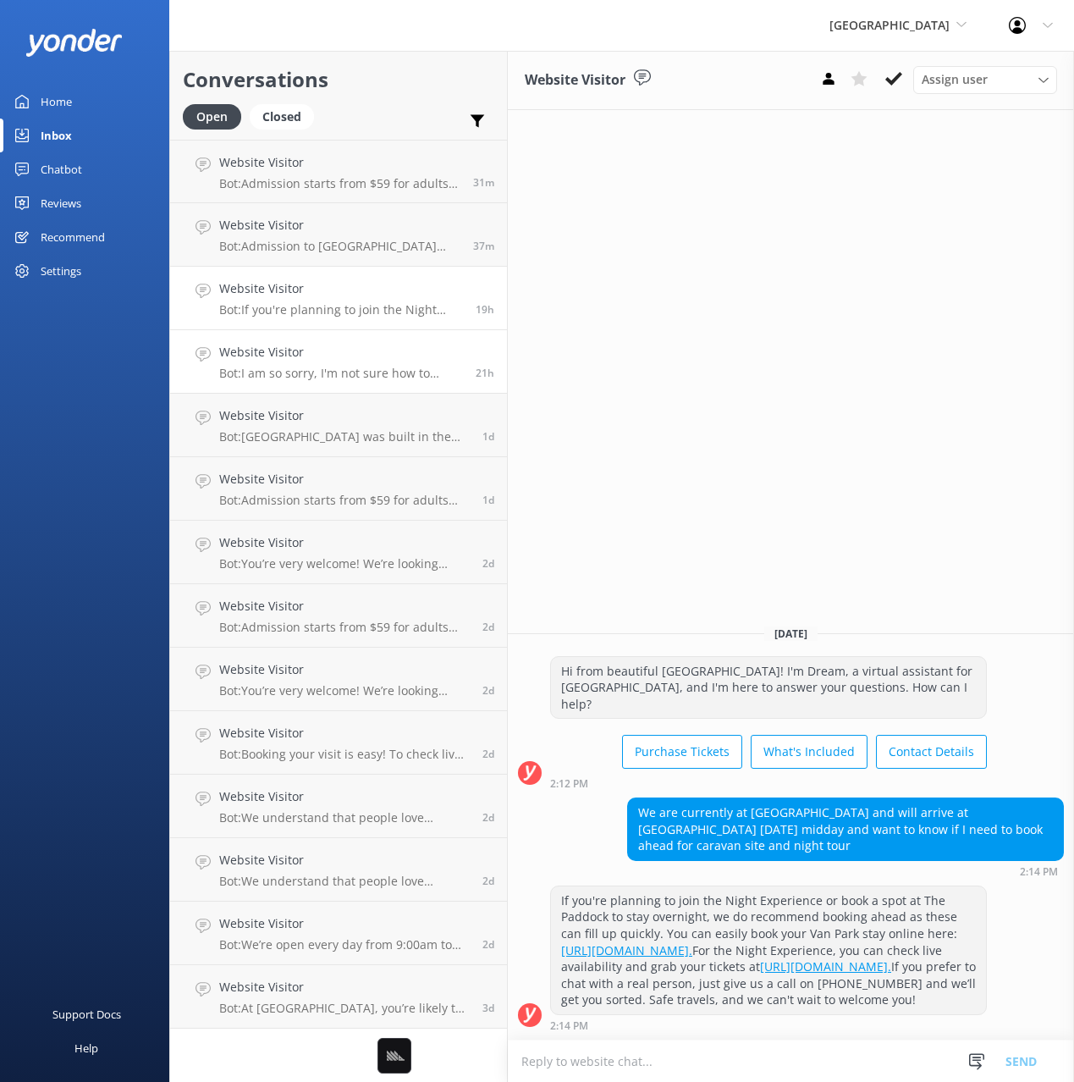
click at [403, 376] on p "Bot: I am so sorry, I'm not sure how to answer that question. Are you able to p…" at bounding box center [341, 373] width 244 height 15
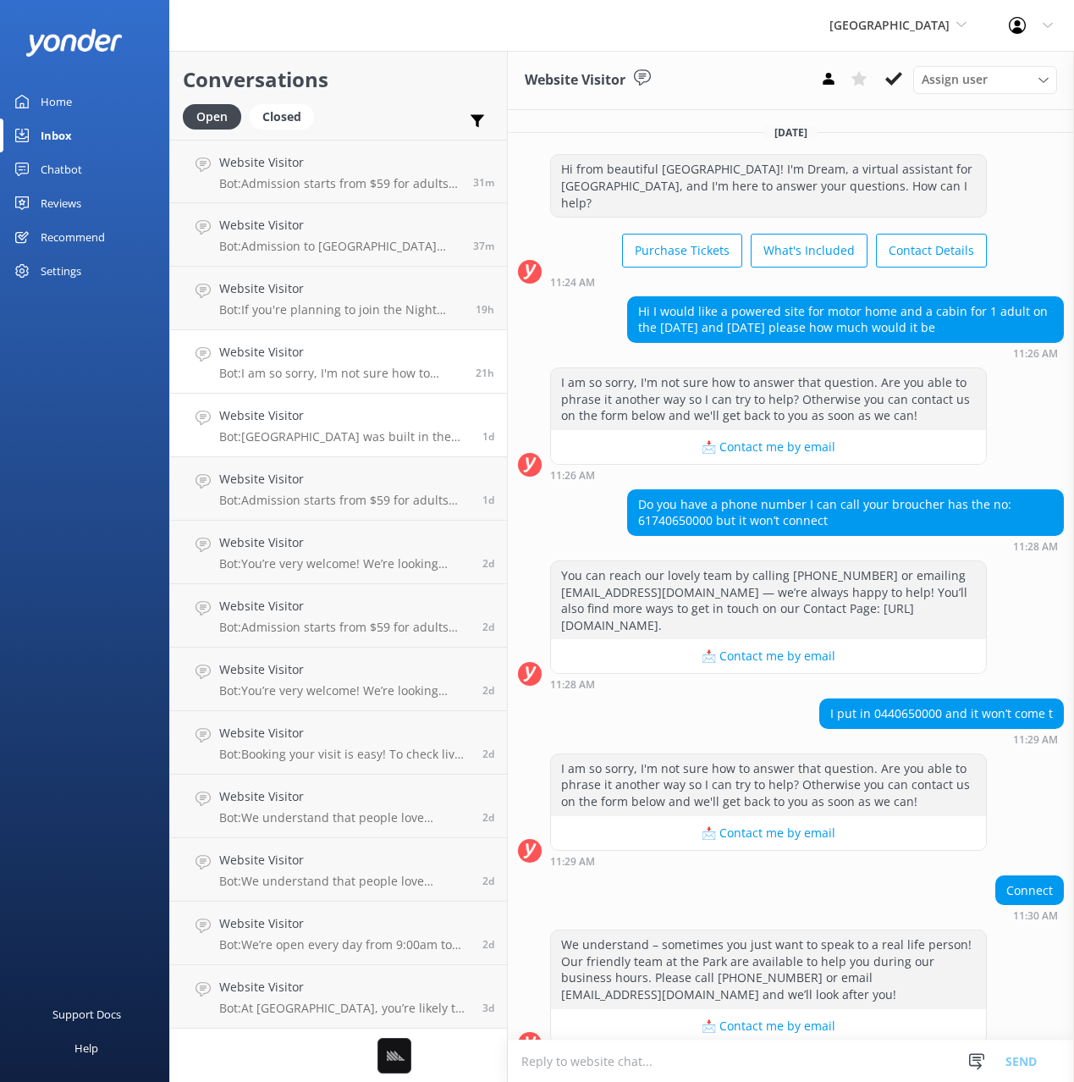
scroll to position [245, 0]
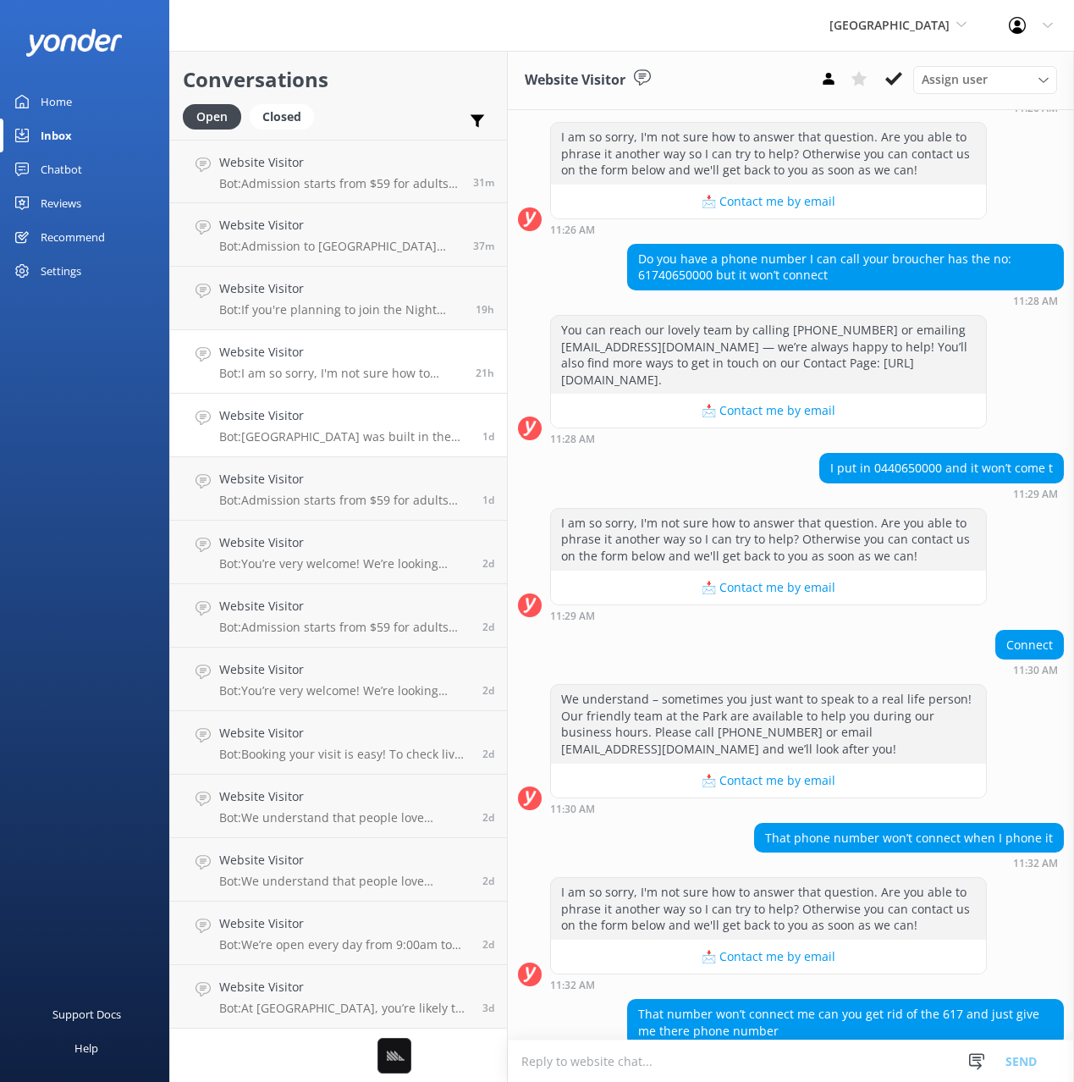
click at [386, 449] on link "Website Visitor Bot: Paronella Park was built in the 1920’s, long before Access…" at bounding box center [338, 425] width 337 height 63
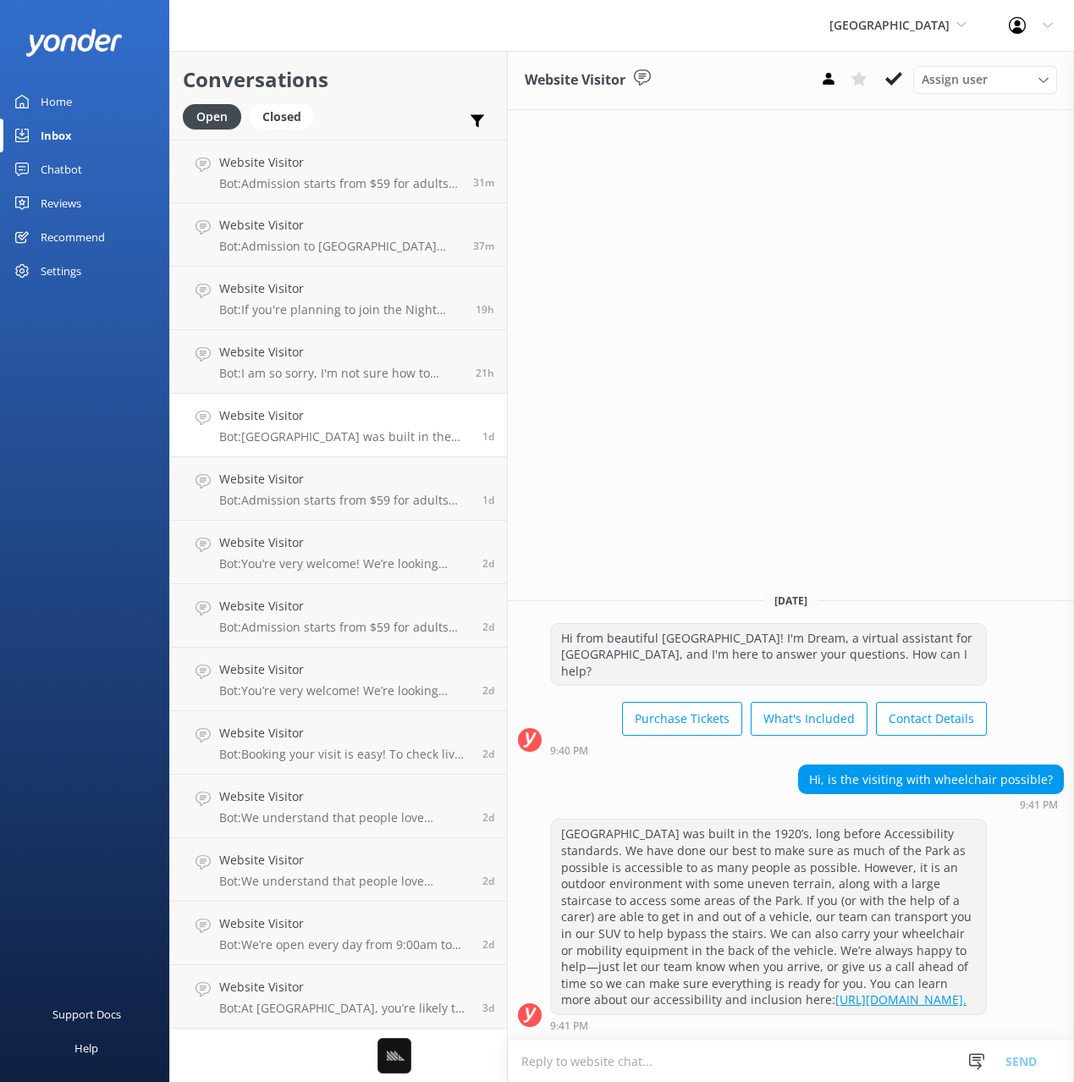
drag, startPoint x: 906, startPoint y: 401, endPoint x: 1049, endPoint y: 421, distance: 144.3
click at [906, 401] on div "Website Visitor Assign user Judy Bridget Monday, 1st September Hi from beautifu…" at bounding box center [791, 566] width 566 height 1031
drag, startPoint x: 378, startPoint y: 81, endPoint x: 156, endPoint y: 143, distance: 231.0
click at [373, 81] on h2 "Conversations" at bounding box center [338, 79] width 311 height 32
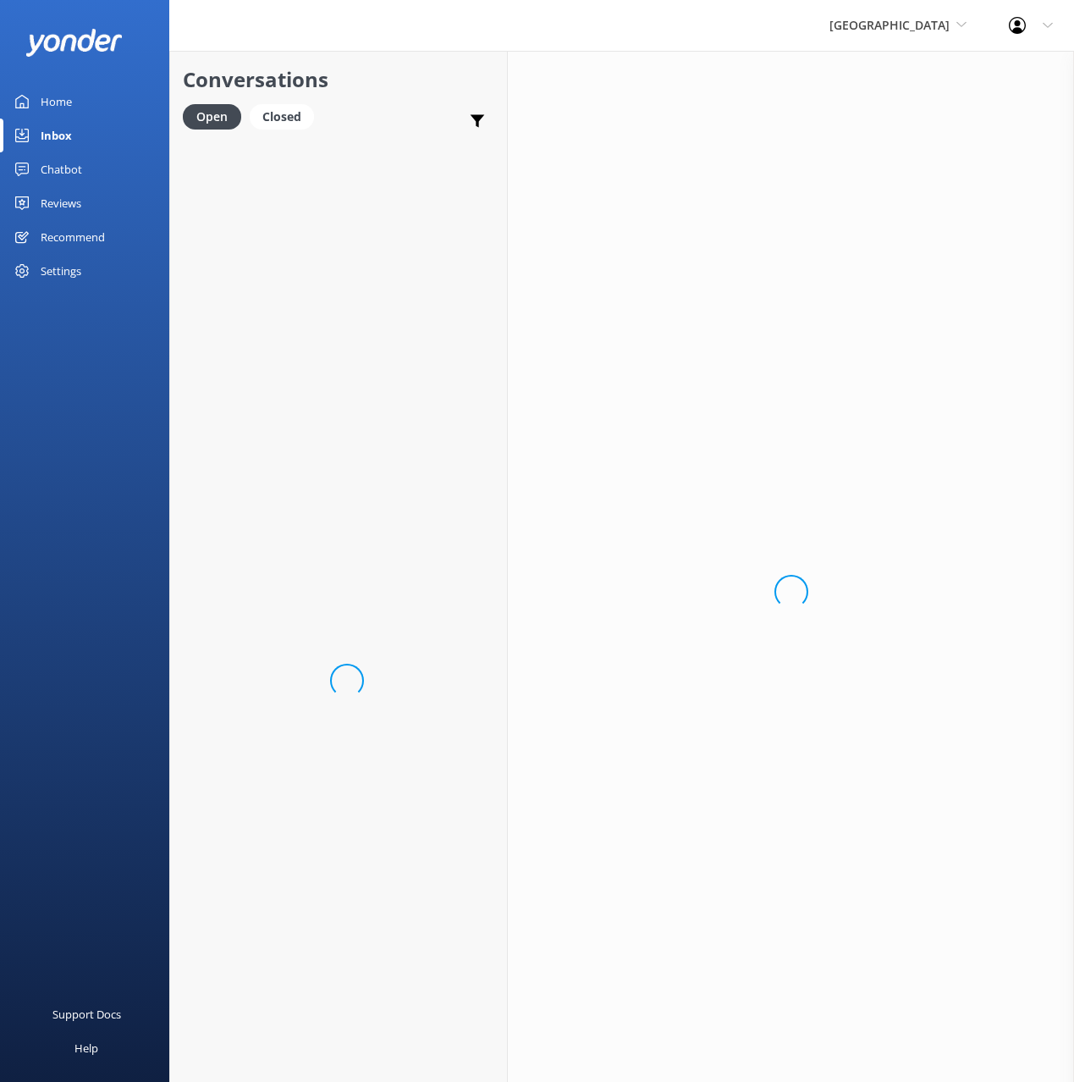
drag, startPoint x: 62, startPoint y: 173, endPoint x: 69, endPoint y: 187, distance: 15.1
click at [61, 173] on div "Chatbot" at bounding box center [61, 169] width 41 height 34
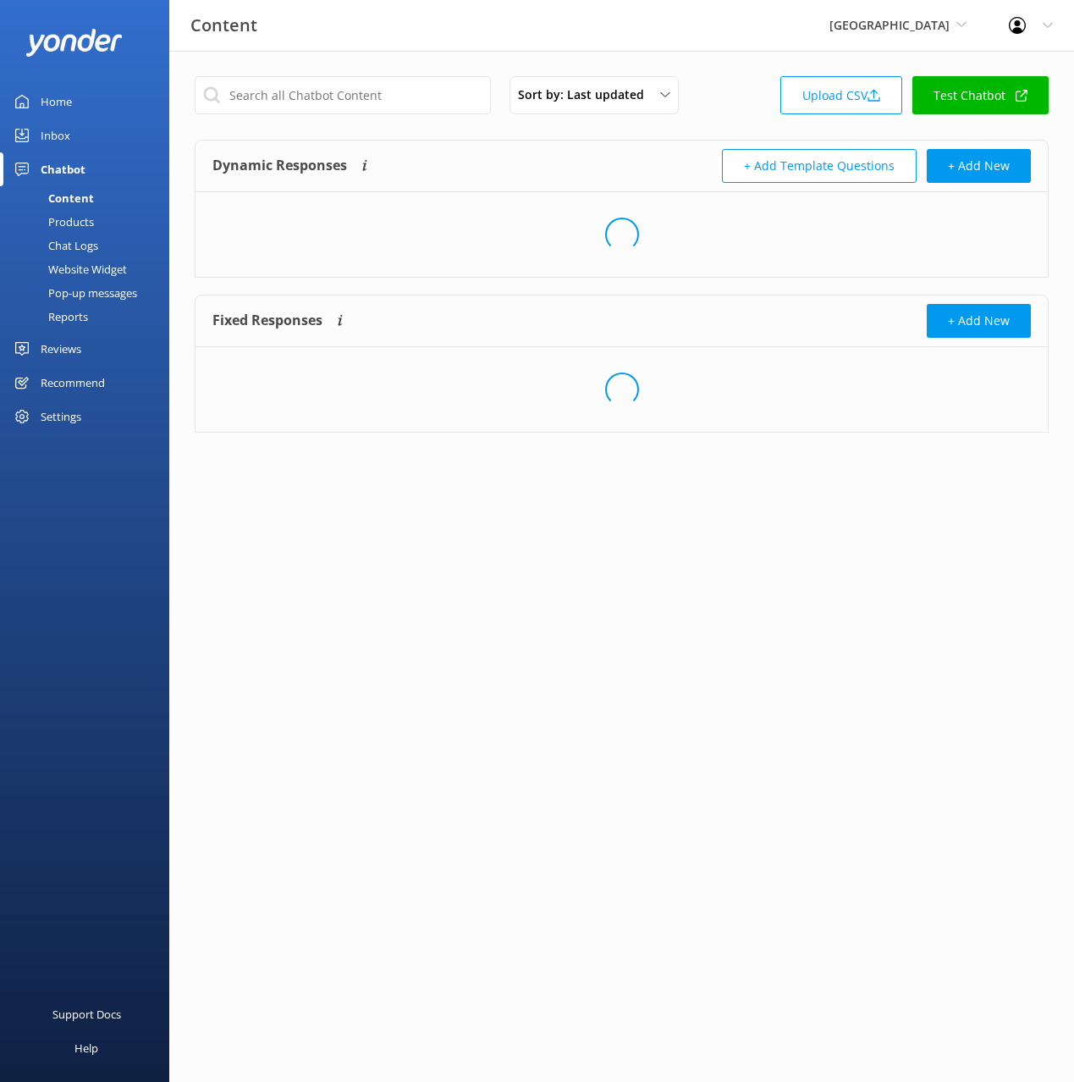
click at [88, 219] on div "Products" at bounding box center [52, 222] width 84 height 24
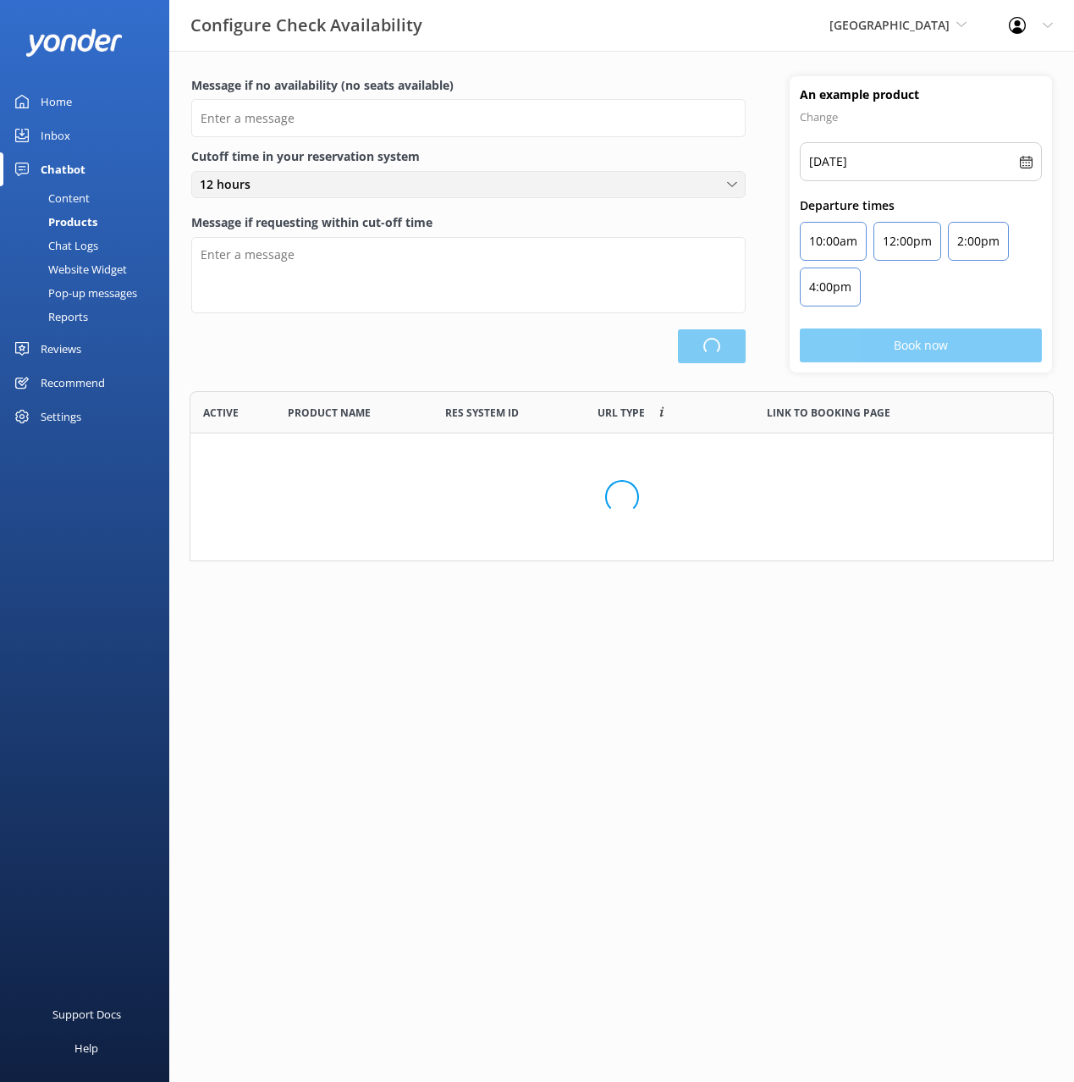
type input "There are no seats available, please check an alternative day"
type textarea "Our online booking system closes {hours} prior to departure. Please contact us …"
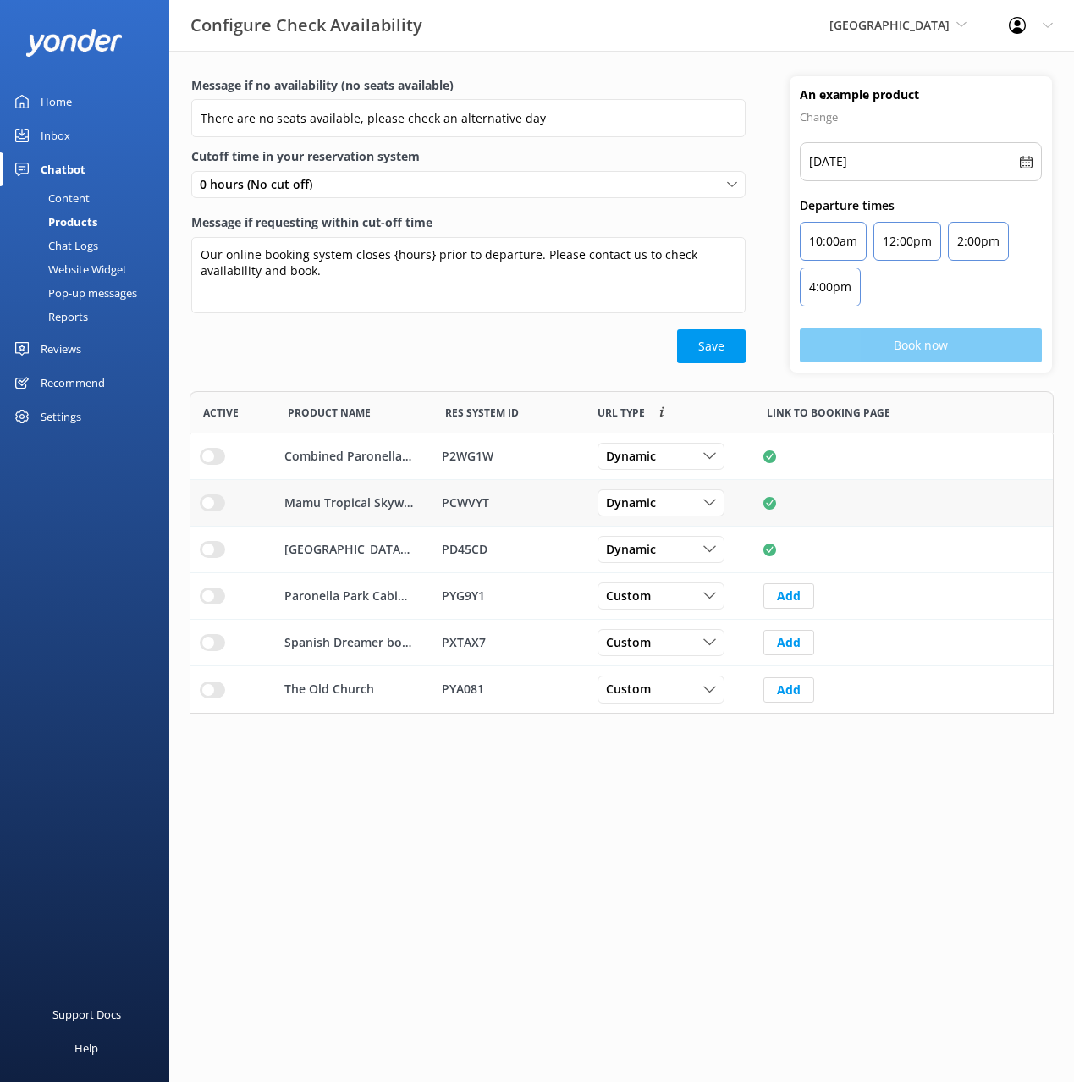
drag, startPoint x: 471, startPoint y: 369, endPoint x: 595, endPoint y: 498, distance: 179.0
click at [472, 369] on div "Message if no availability (no seats available) There are no seats available, p…" at bounding box center [468, 224] width 598 height 296
drag, startPoint x: 802, startPoint y: 825, endPoint x: 785, endPoint y: 806, distance: 25.8
click at [802, 824] on html "Configure Check Availability [GEOGRAPHIC_DATA] Black Cat Cruises [GEOGRAPHIC_DA…" at bounding box center [537, 541] width 1074 height 1082
click at [296, 352] on div "Save" at bounding box center [468, 346] width 554 height 34
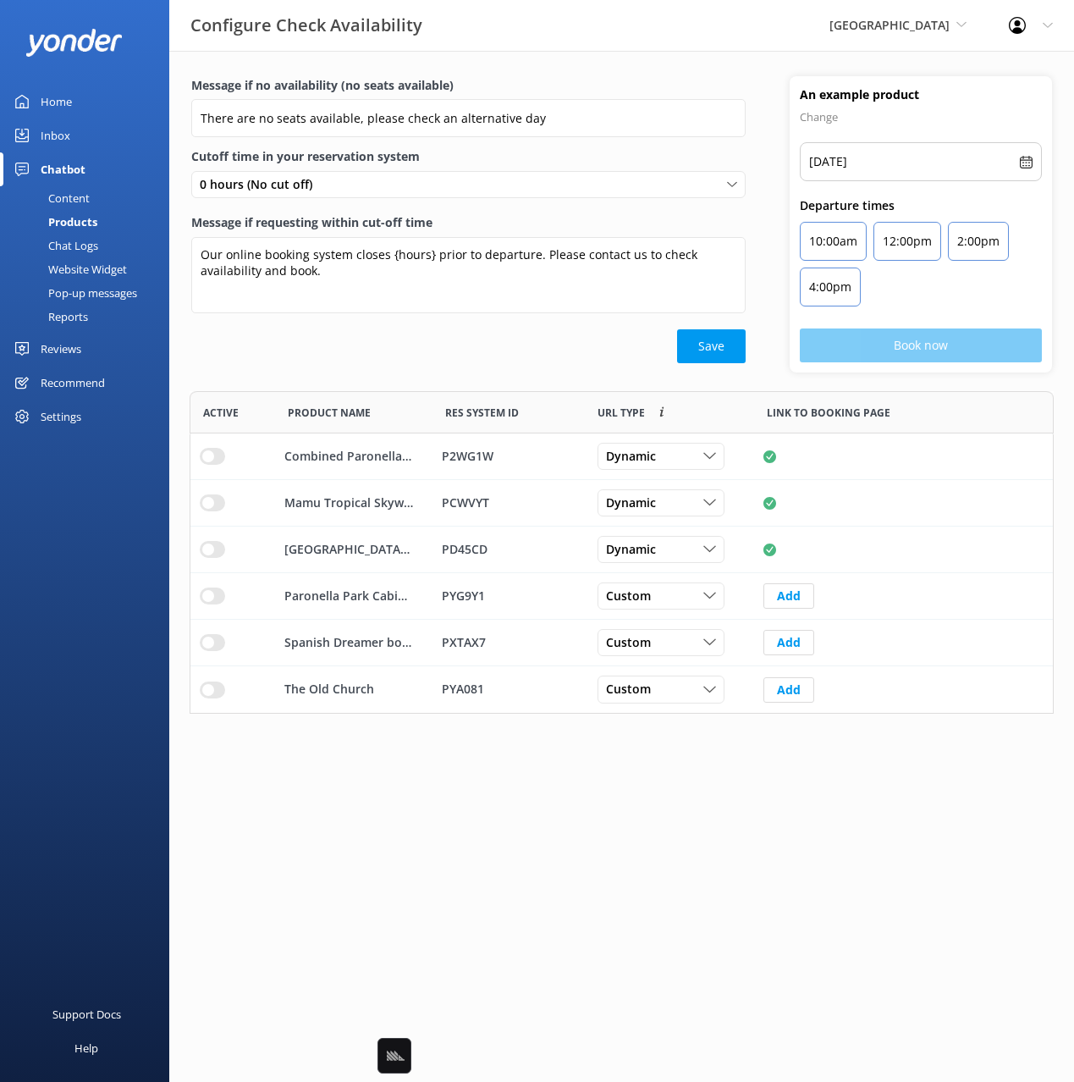
click at [86, 101] on link "Home" at bounding box center [84, 102] width 169 height 34
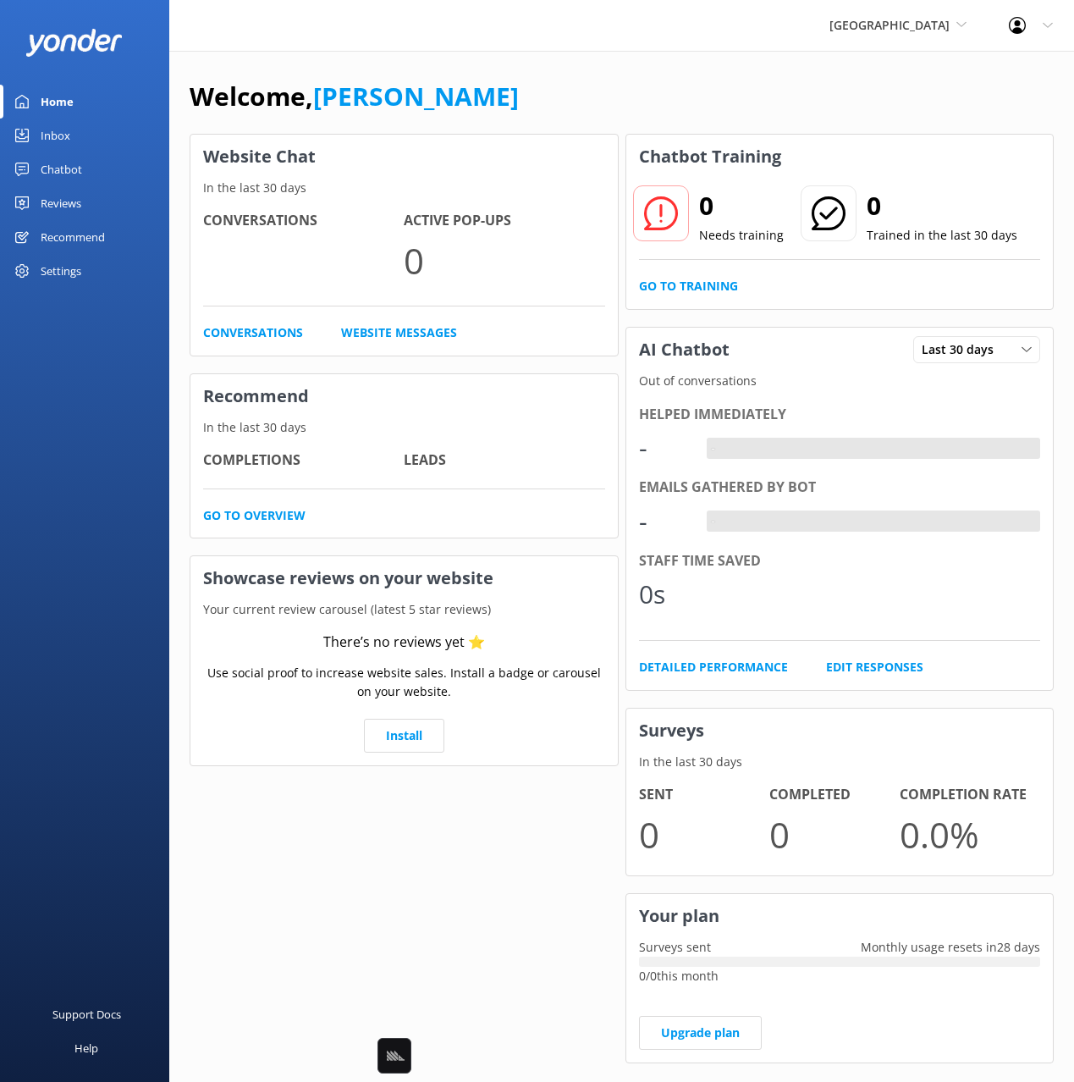
drag, startPoint x: 608, startPoint y: 101, endPoint x: 1032, endPoint y: 256, distance: 451.4
click at [613, 102] on div "Welcome, [PERSON_NAME]" at bounding box center [622, 105] width 864 height 58
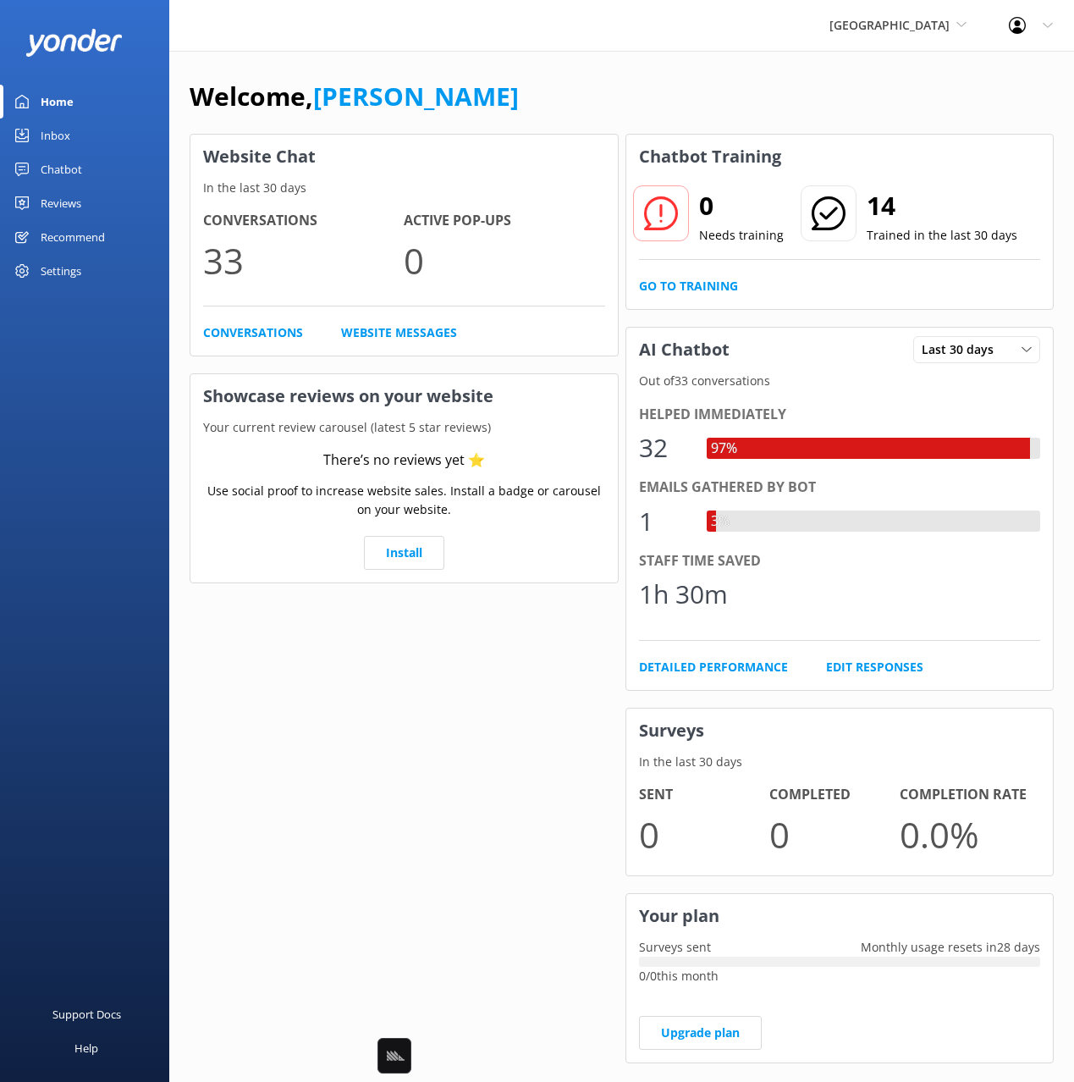
click at [767, 49] on div "[GEOGRAPHIC_DATA] Black Cat Cruises [GEOGRAPHIC_DATA] [GEOGRAPHIC_DATA] [GEOGRA…" at bounding box center [537, 25] width 1074 height 51
click at [36, 162] on link "Chatbot" at bounding box center [84, 169] width 169 height 34
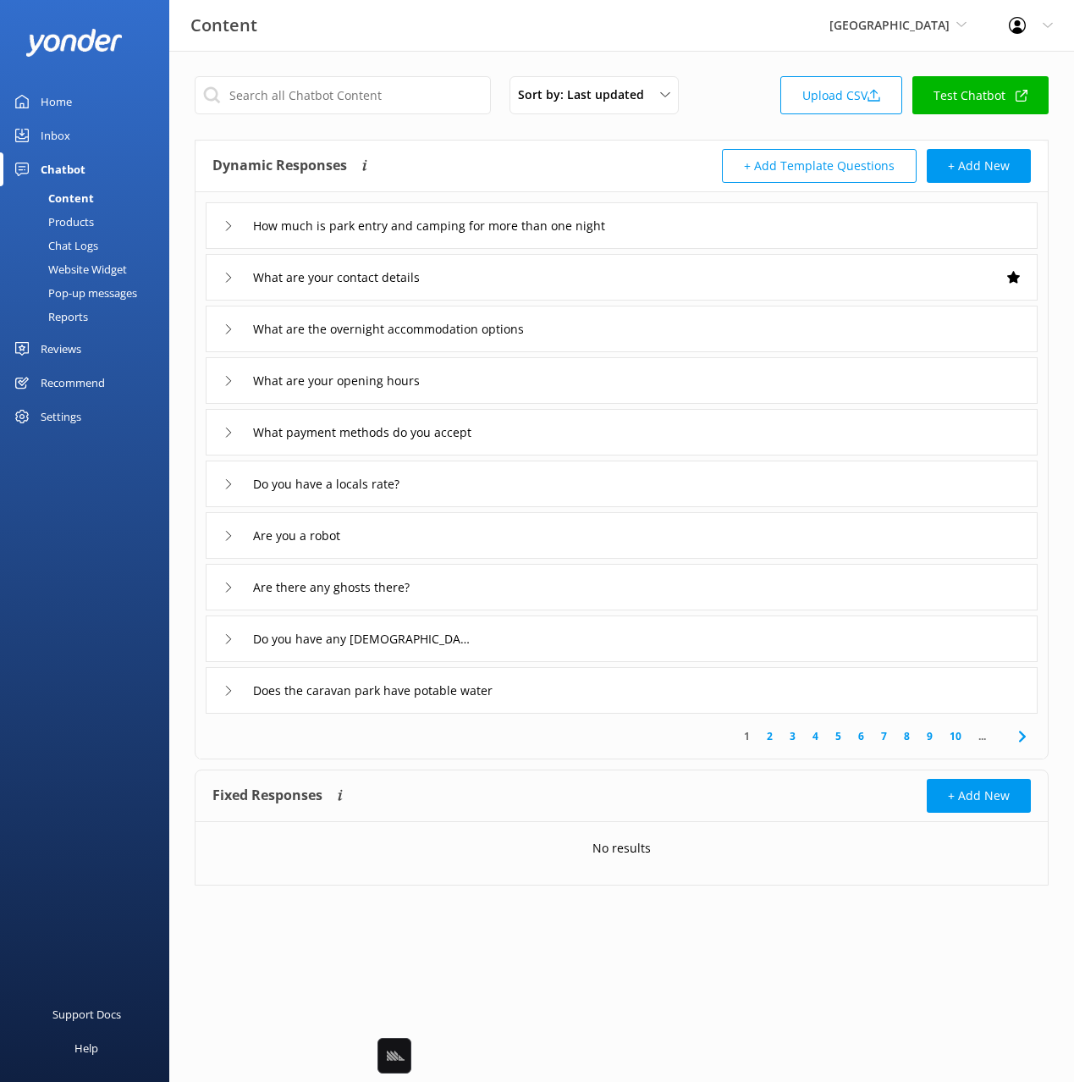
drag, startPoint x: 81, startPoint y: 316, endPoint x: 99, endPoint y: 316, distance: 17.8
click at [82, 315] on div "Reports" at bounding box center [49, 317] width 78 height 24
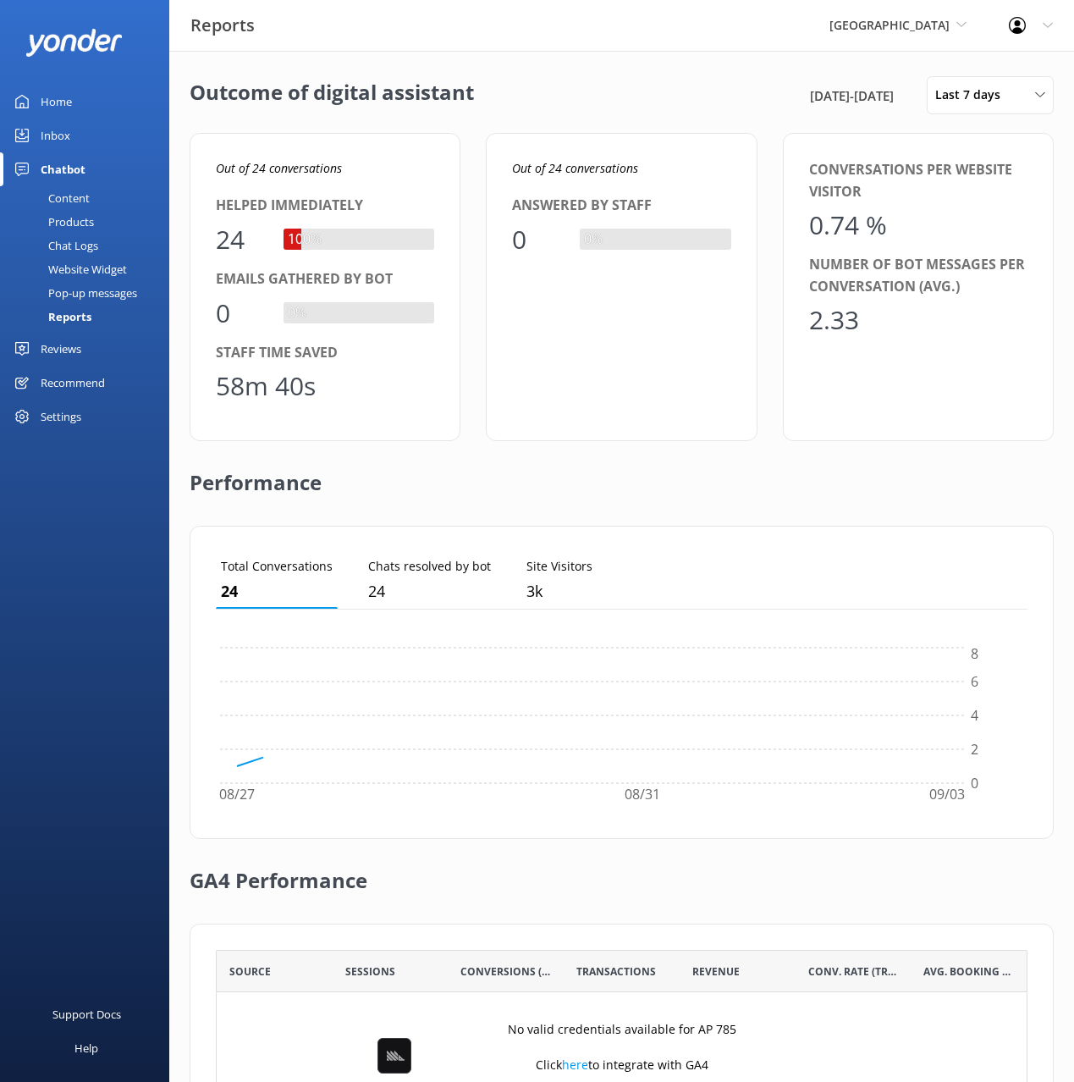
scroll to position [170, 812]
click at [666, 113] on div "Outcome of digital assistant 27th Aug 25 - 3rd Sep 25 Last 7 days Last 7 days L…" at bounding box center [621, 615] width 905 height 1129
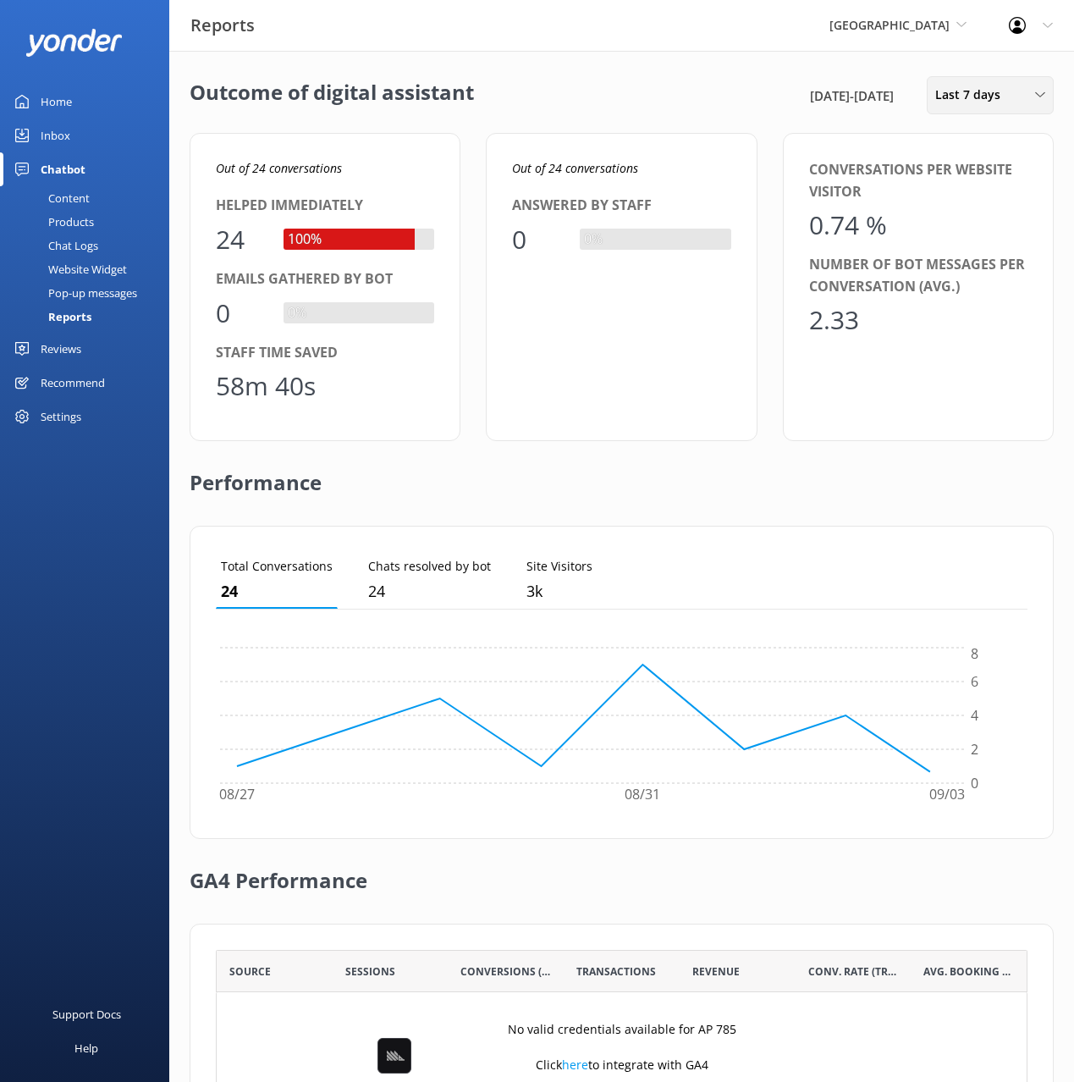
drag, startPoint x: 942, startPoint y: 113, endPoint x: 964, endPoint y: 114, distance: 22.0
click at [944, 113] on div "Last 7 days Last 7 days Last 30 days Last month Last 90 days Last 180 days Cust…" at bounding box center [990, 95] width 127 height 38
drag, startPoint x: 992, startPoint y: 108, endPoint x: 994, endPoint y: 117, distance: 8.8
click at [992, 109] on div "Last 7 days Last 7 days Last 30 days Last month Last 90 days Last 180 days Cust…" at bounding box center [990, 95] width 127 height 38
click at [991, 107] on div "Last 7 days Last 7 days Last 30 days Last month Last 90 days Last 180 days Cust…" at bounding box center [990, 95] width 127 height 38
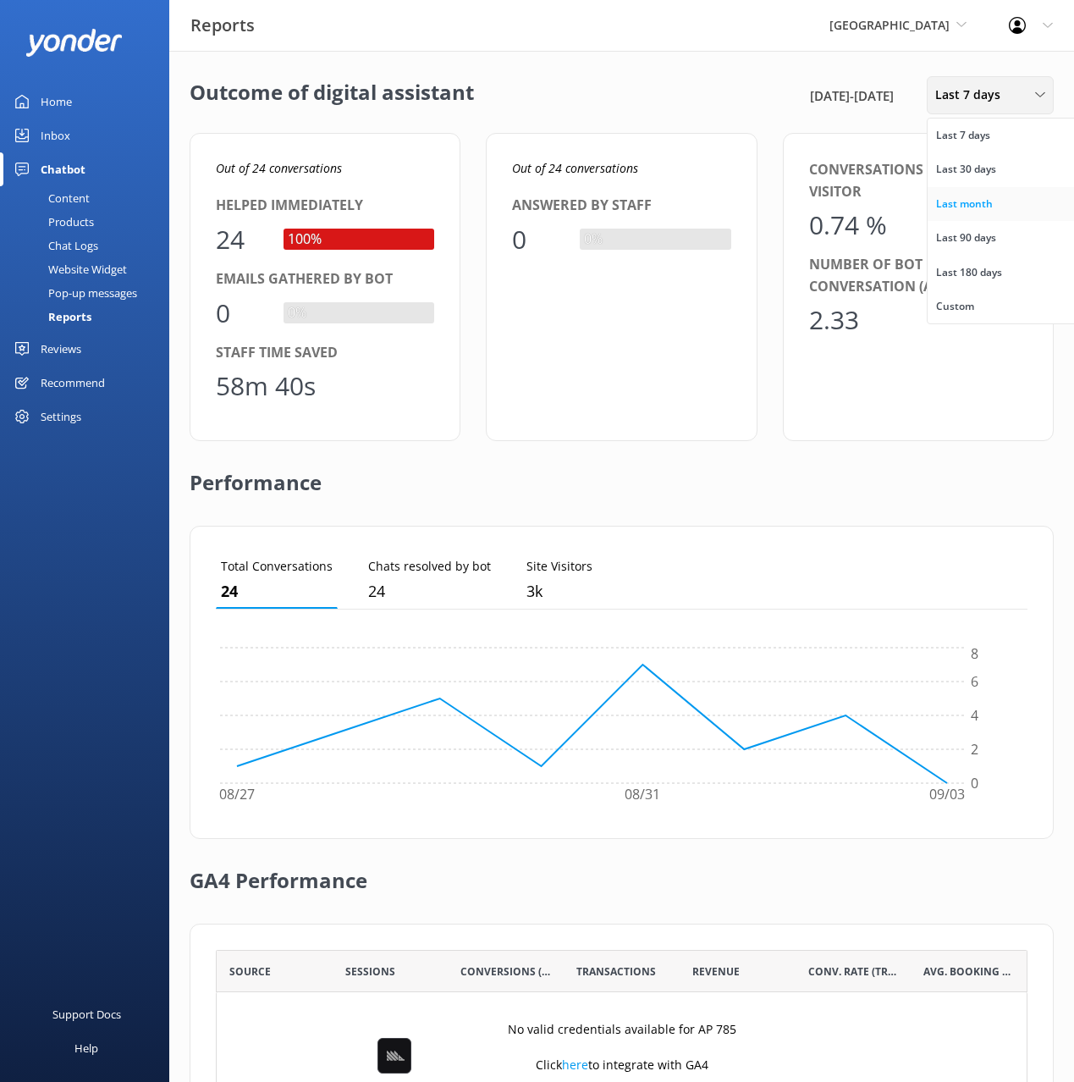
click at [984, 198] on div "Last month" at bounding box center [964, 203] width 57 height 17
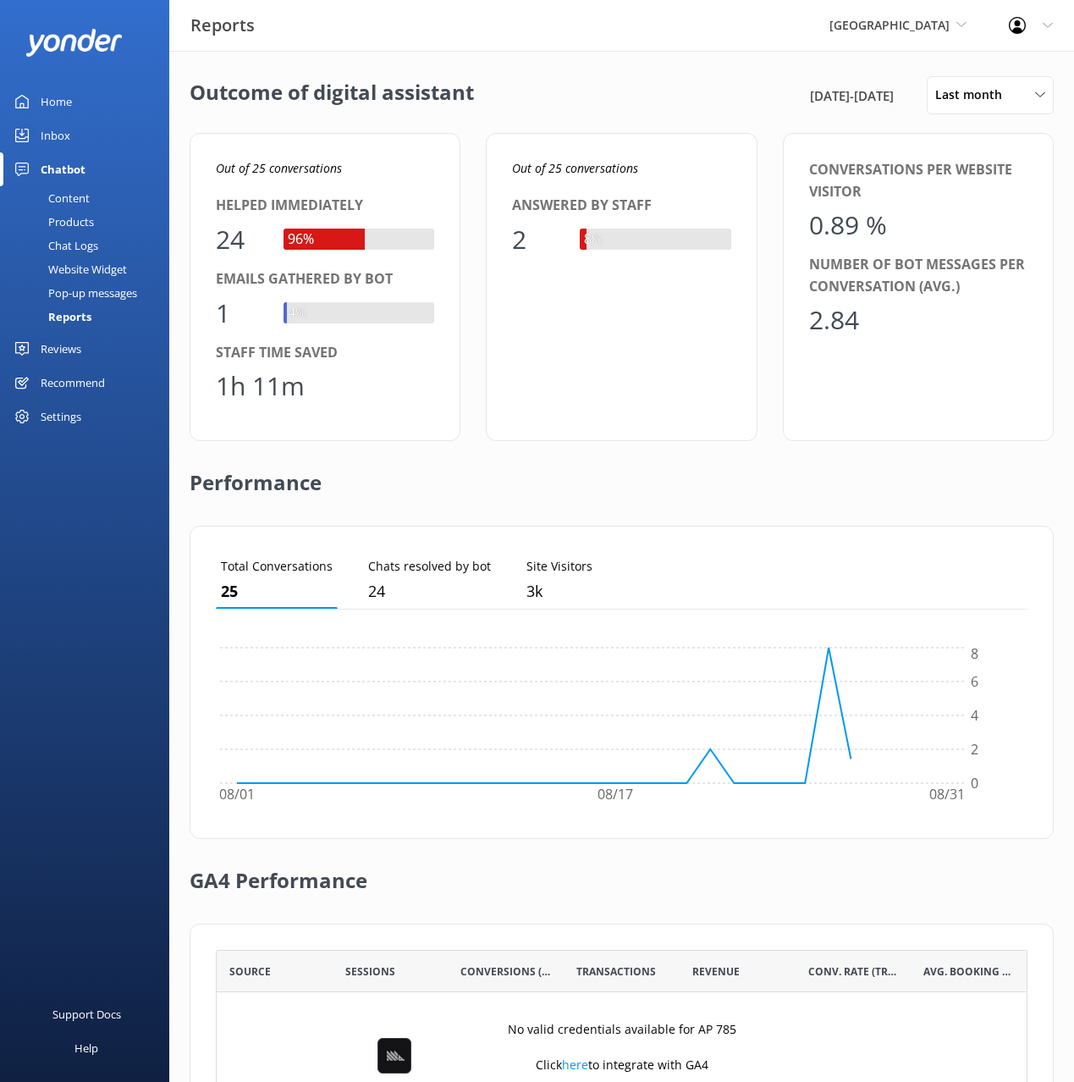
click at [810, 85] on span "1st Aug 25 - 31st Aug 25" at bounding box center [852, 95] width 84 height 20
click at [622, 114] on div "Outcome of digital assistant 1st Aug 25 - 31st Aug 25 Last month Last 7 days La…" at bounding box center [621, 615] width 905 height 1129
drag, startPoint x: 621, startPoint y: 113, endPoint x: 568, endPoint y: 17, distance: 109.5
click at [618, 112] on div "Outcome of digital assistant 1st Aug 25 - 31st Aug 25 Last month Last 7 days La…" at bounding box center [622, 95] width 864 height 38
drag, startPoint x: 955, startPoint y: 92, endPoint x: 1005, endPoint y: 180, distance: 100.8
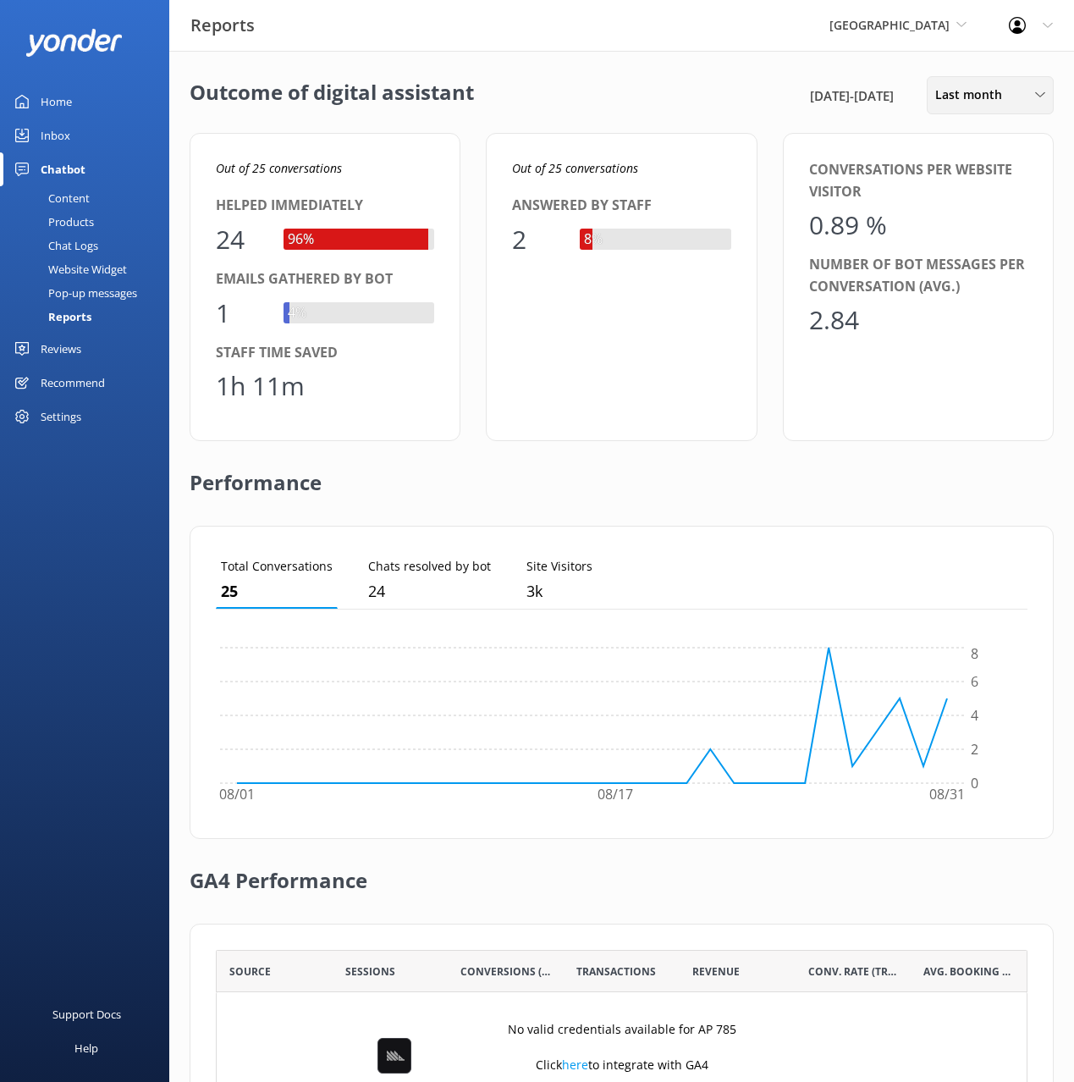
click at [955, 92] on span "Last month" at bounding box center [973, 94] width 77 height 19
click at [998, 173] on link "Last 30 days" at bounding box center [1003, 169] width 151 height 34
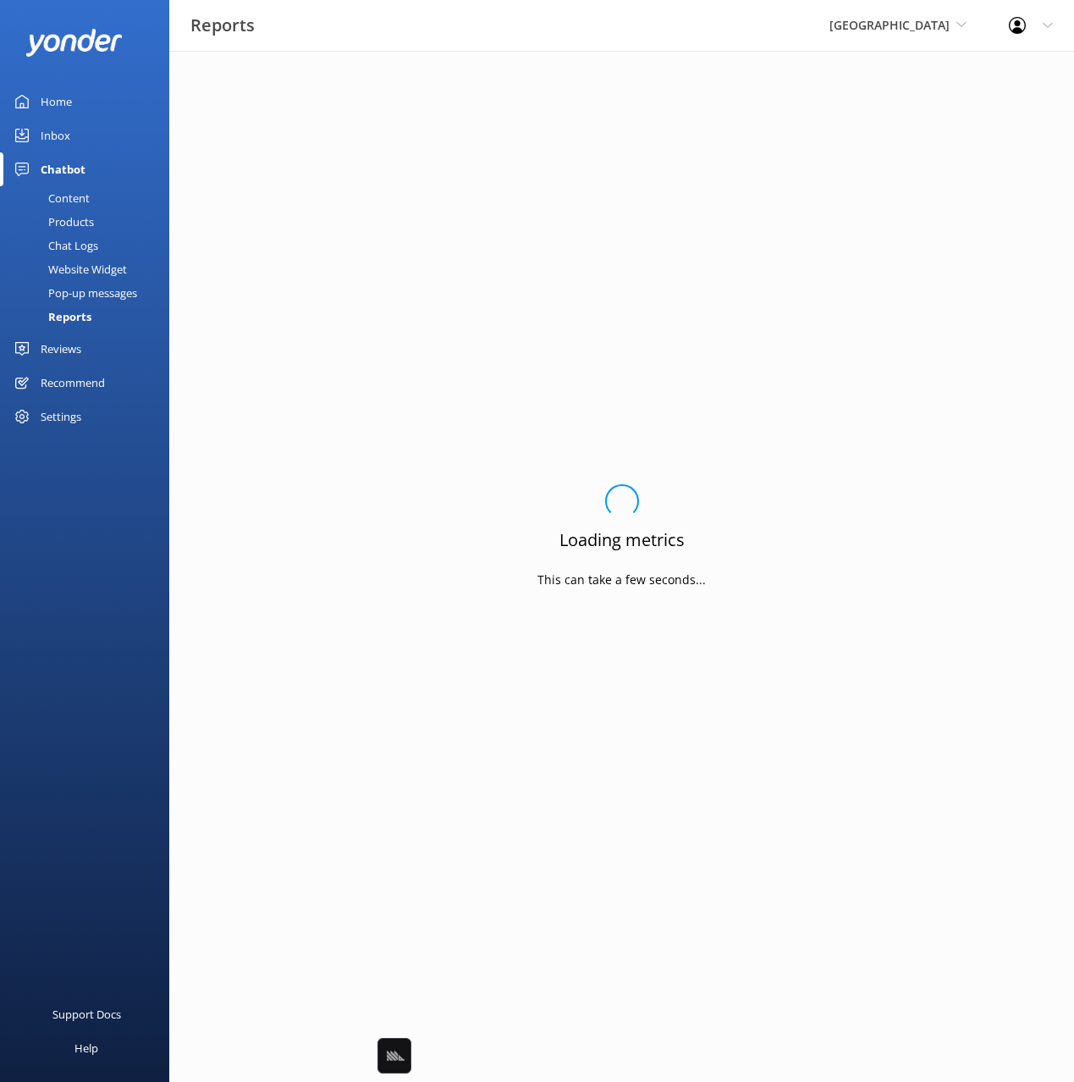
drag, startPoint x: 755, startPoint y: 122, endPoint x: 762, endPoint y: 131, distance: 11.5
click at [755, 122] on div "Loading.. Loading metrics This can take a few seconds..." at bounding box center [622, 540] width 864 height 929
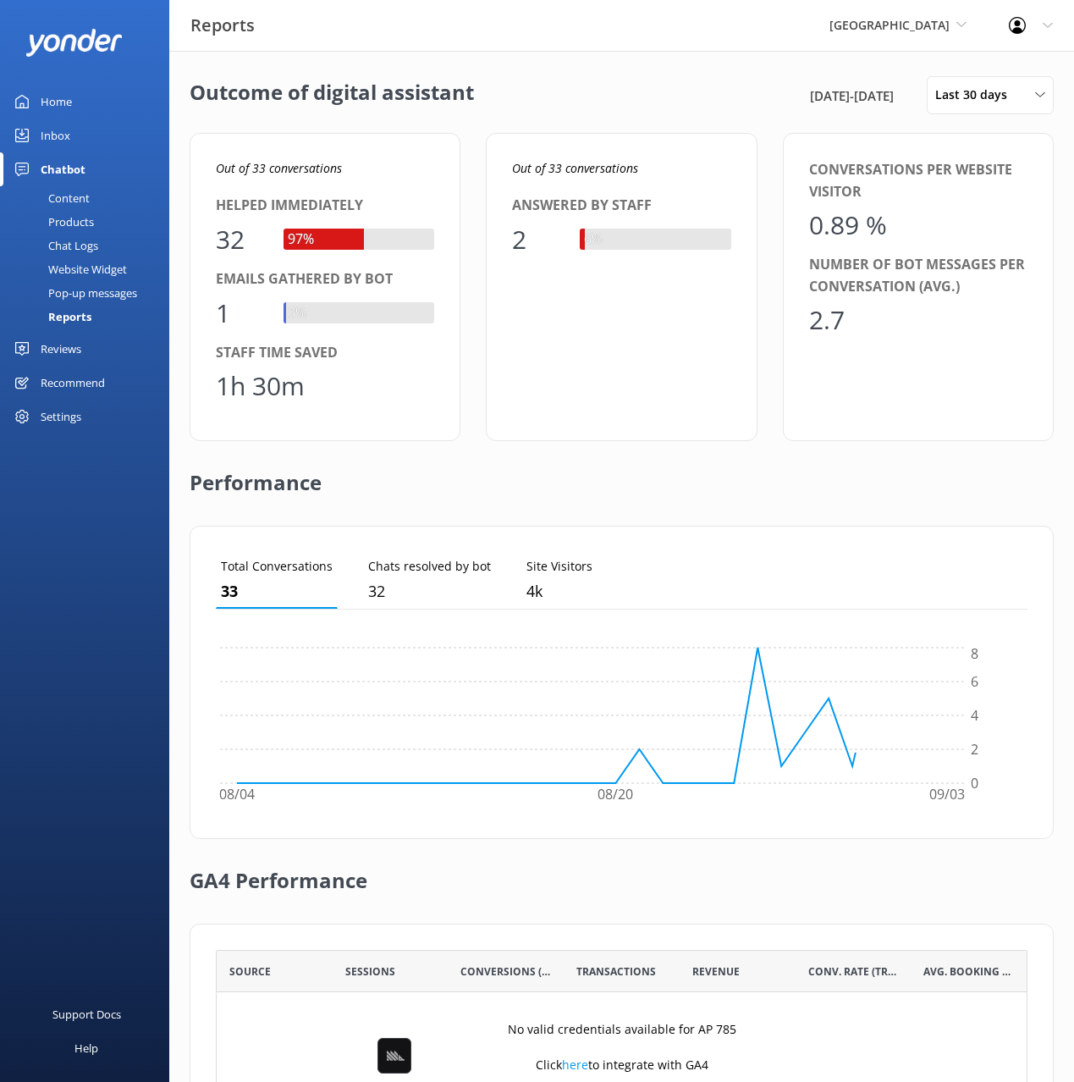
click at [611, 130] on div "Outcome of digital assistant 4th Aug 25 - 3rd Sep 25 Last 30 days Last 7 days L…" at bounding box center [621, 615] width 905 height 1129
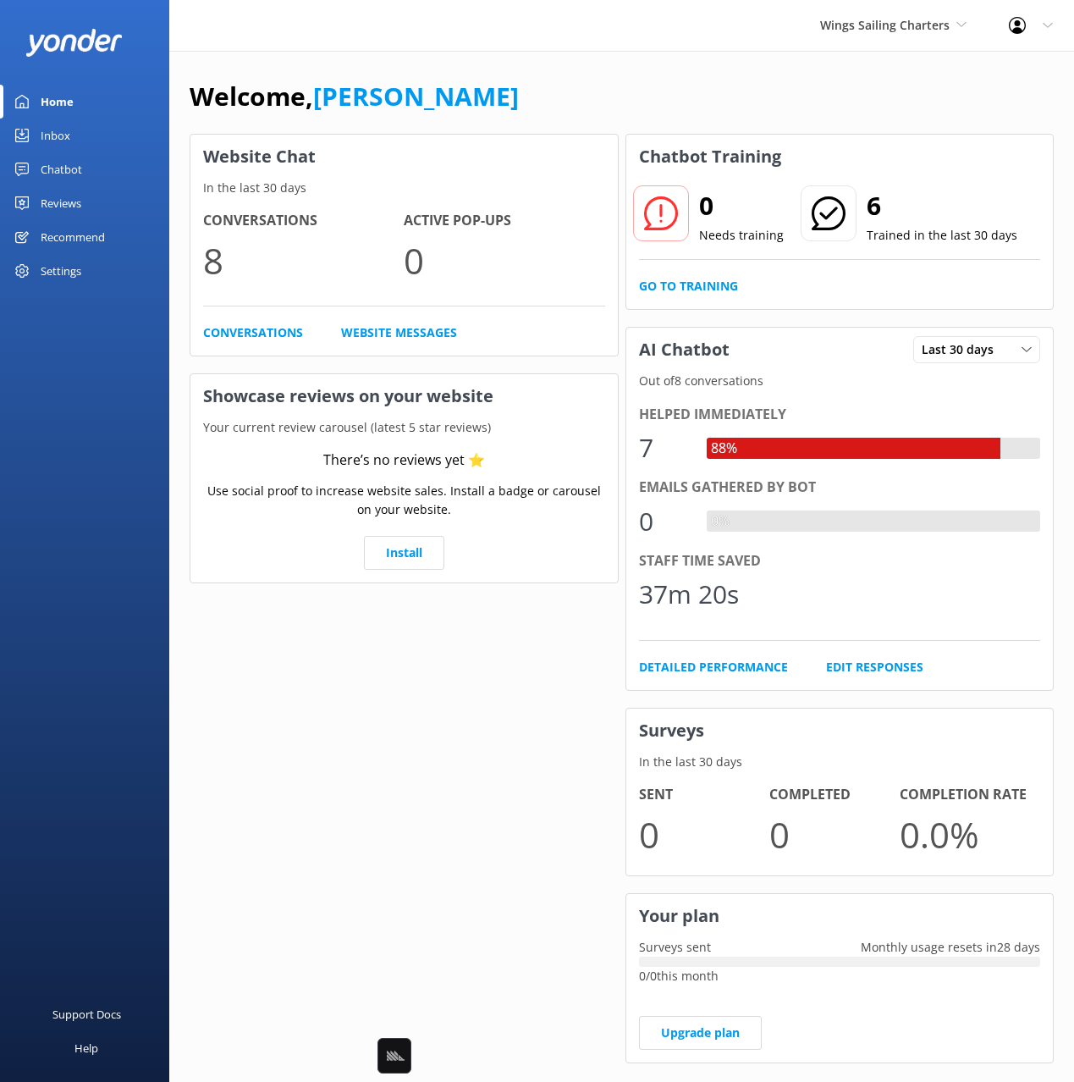
drag, startPoint x: 529, startPoint y: 84, endPoint x: 465, endPoint y: 102, distance: 65.9
click at [525, 85] on div "Welcome, [PERSON_NAME]" at bounding box center [622, 105] width 864 height 58
drag, startPoint x: 69, startPoint y: 169, endPoint x: 94, endPoint y: 168, distance: 25.4
click at [69, 169] on div "Chatbot" at bounding box center [61, 169] width 41 height 34
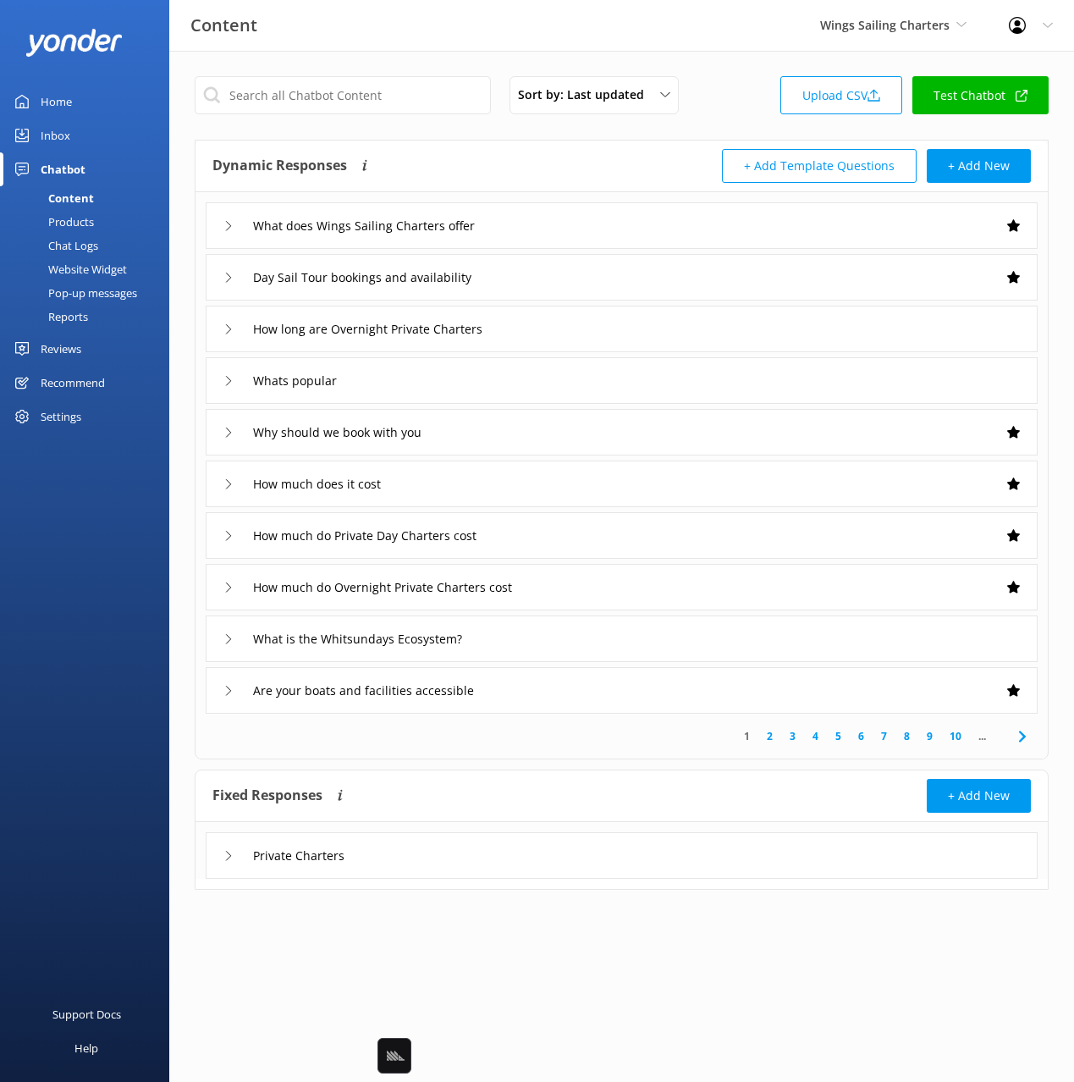
click at [578, 138] on div "Sort by: Last updated Title Last updated Upload CSV Test Chatbot Dynamic Respon…" at bounding box center [621, 495] width 905 height 889
drag, startPoint x: 549, startPoint y: 140, endPoint x: 583, endPoint y: 162, distance: 40.4
click at [550, 140] on div "Dynamic Responses Dynamic responses rely on the Large Language Model to create …" at bounding box center [621, 166] width 852 height 52
click at [635, 274] on div "Day Sail Tour bookings and availability" at bounding box center [622, 277] width 832 height 47
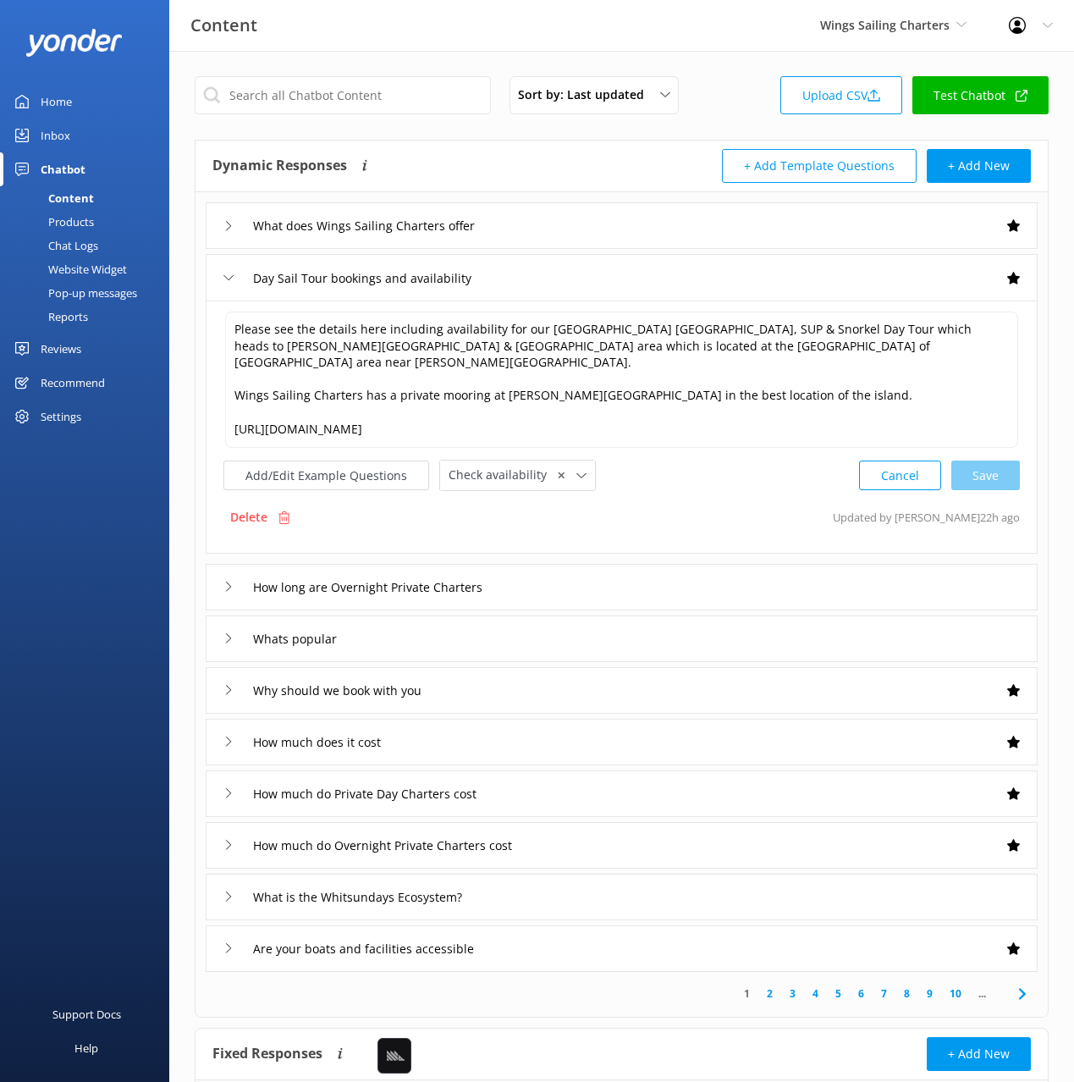
click at [696, 615] on div "Whats popular" at bounding box center [622, 638] width 832 height 47
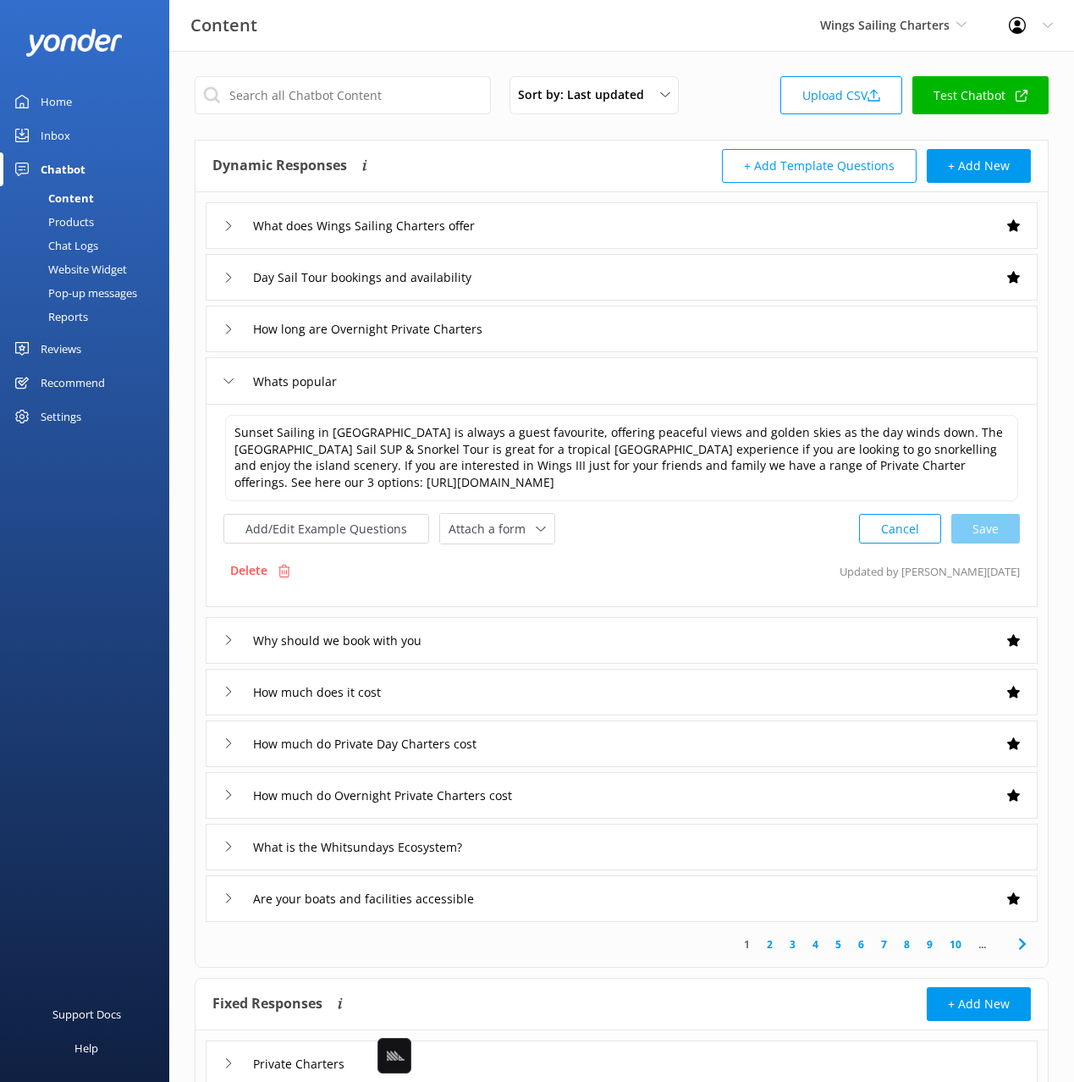
click at [594, 339] on div "How long are Overnight Private Charters" at bounding box center [622, 329] width 832 height 47
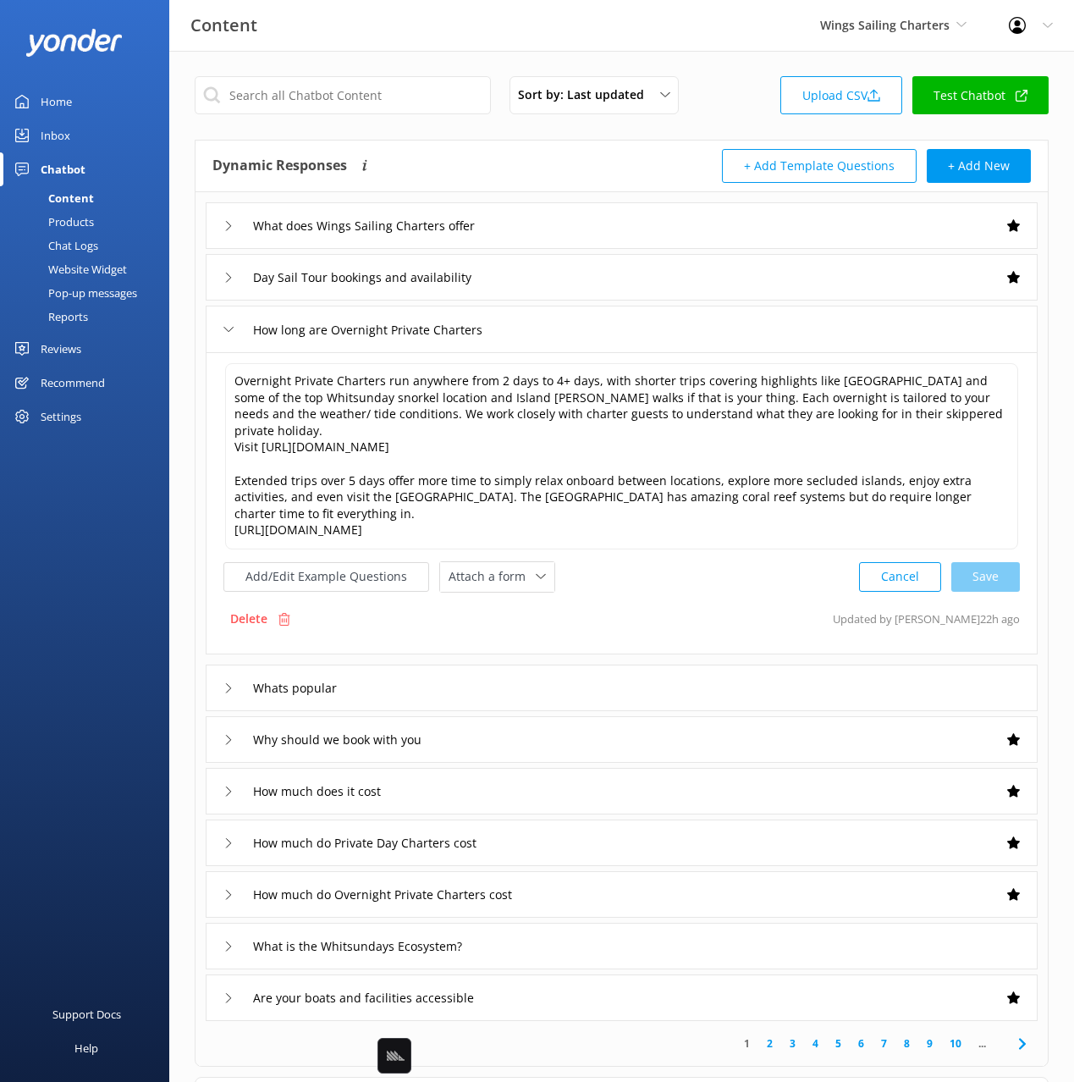
click at [573, 278] on div "Day Sail Tour bookings and availability" at bounding box center [622, 277] width 832 height 47
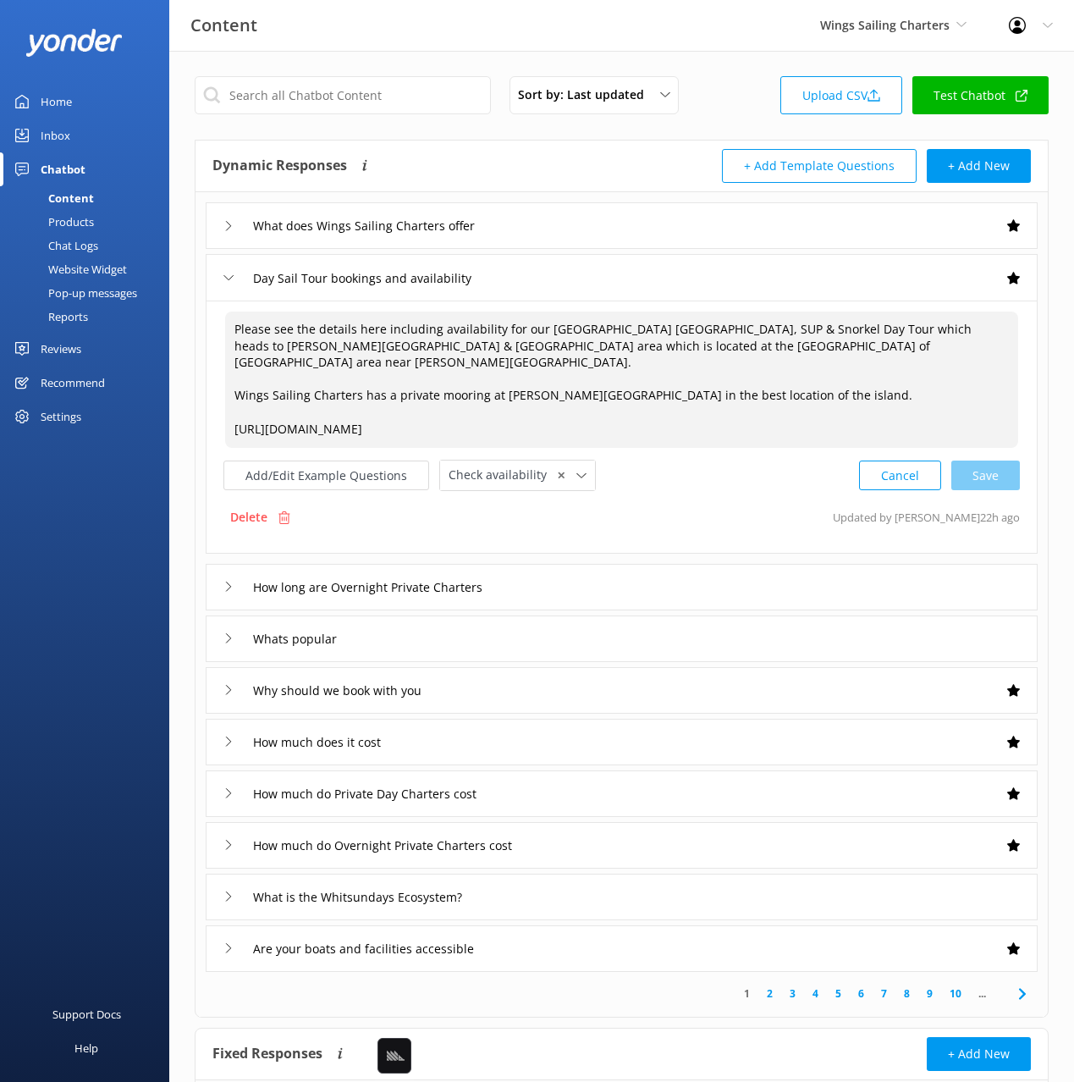
click at [234, 410] on textarea "Please see the details here including availability for our Whitsunday Islands S…" at bounding box center [621, 379] width 793 height 136
click at [989, 460] on div "Cancel Save" at bounding box center [939, 475] width 161 height 31
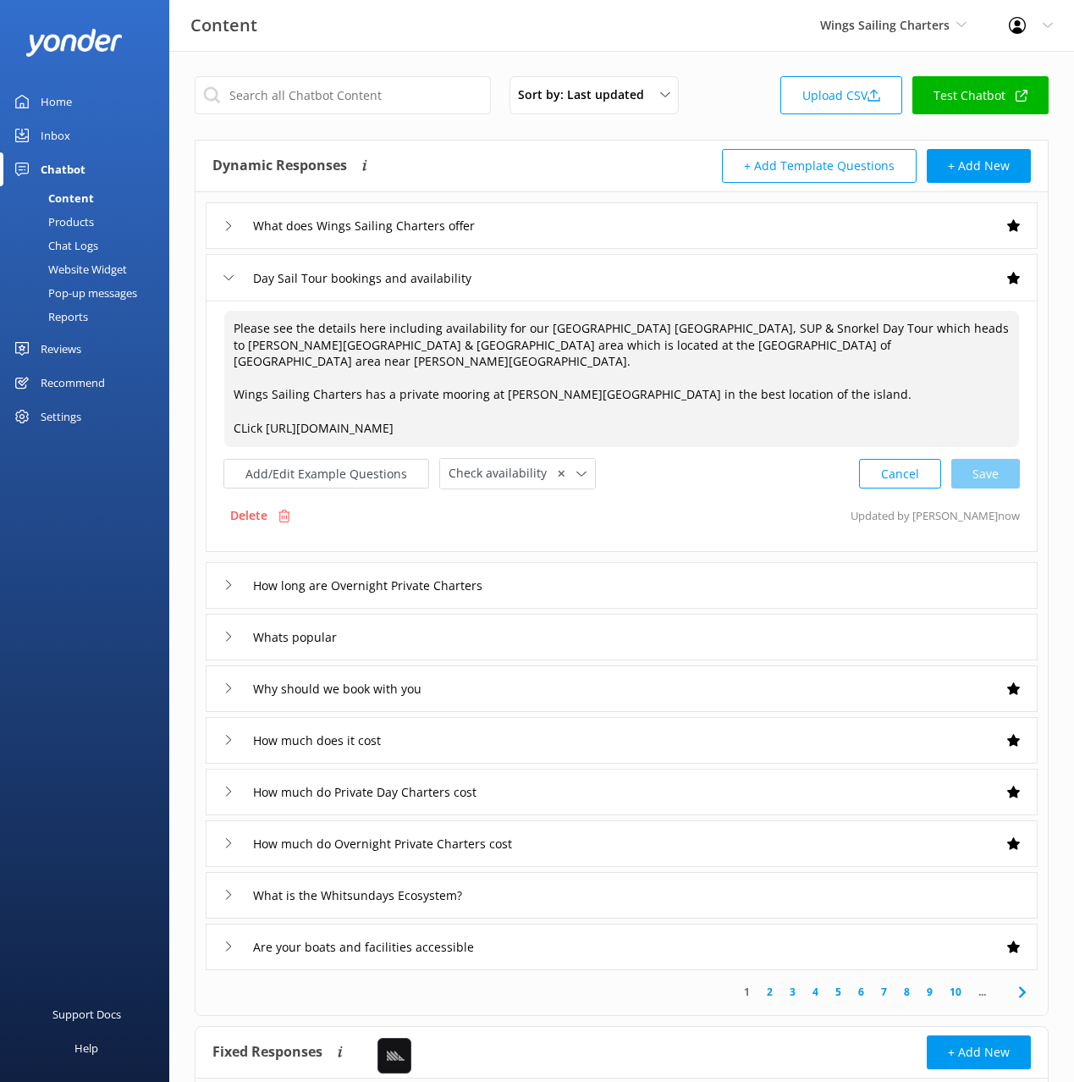
type textarea "Please see the details here including availability for our Whitsunday Islands S…"
click at [53, 244] on div "Chat Logs" at bounding box center [54, 246] width 88 height 24
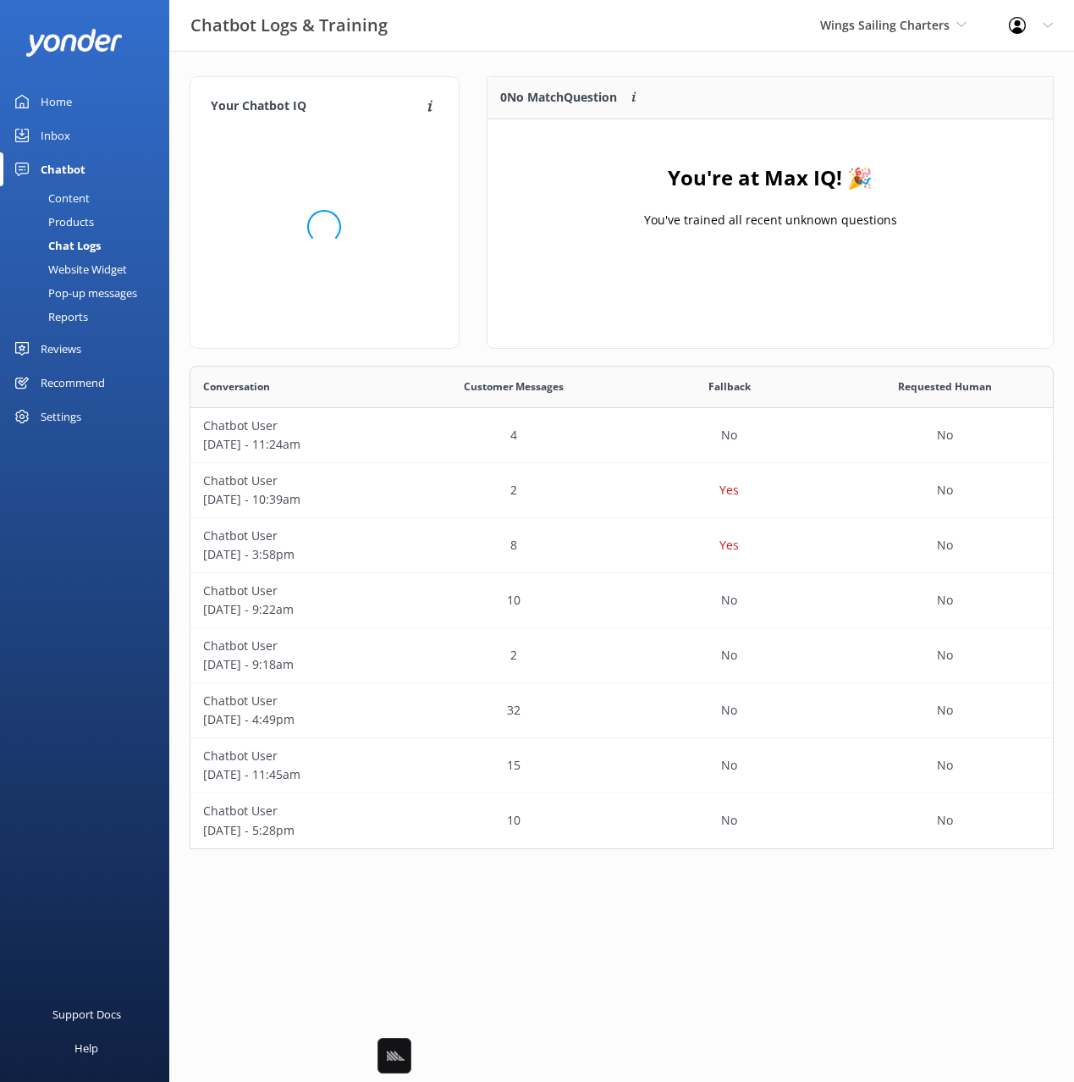
scroll to position [483, 864]
click at [556, 94] on p "0 No Match Question" at bounding box center [558, 97] width 117 height 19
click at [84, 105] on link "Home" at bounding box center [84, 102] width 169 height 34
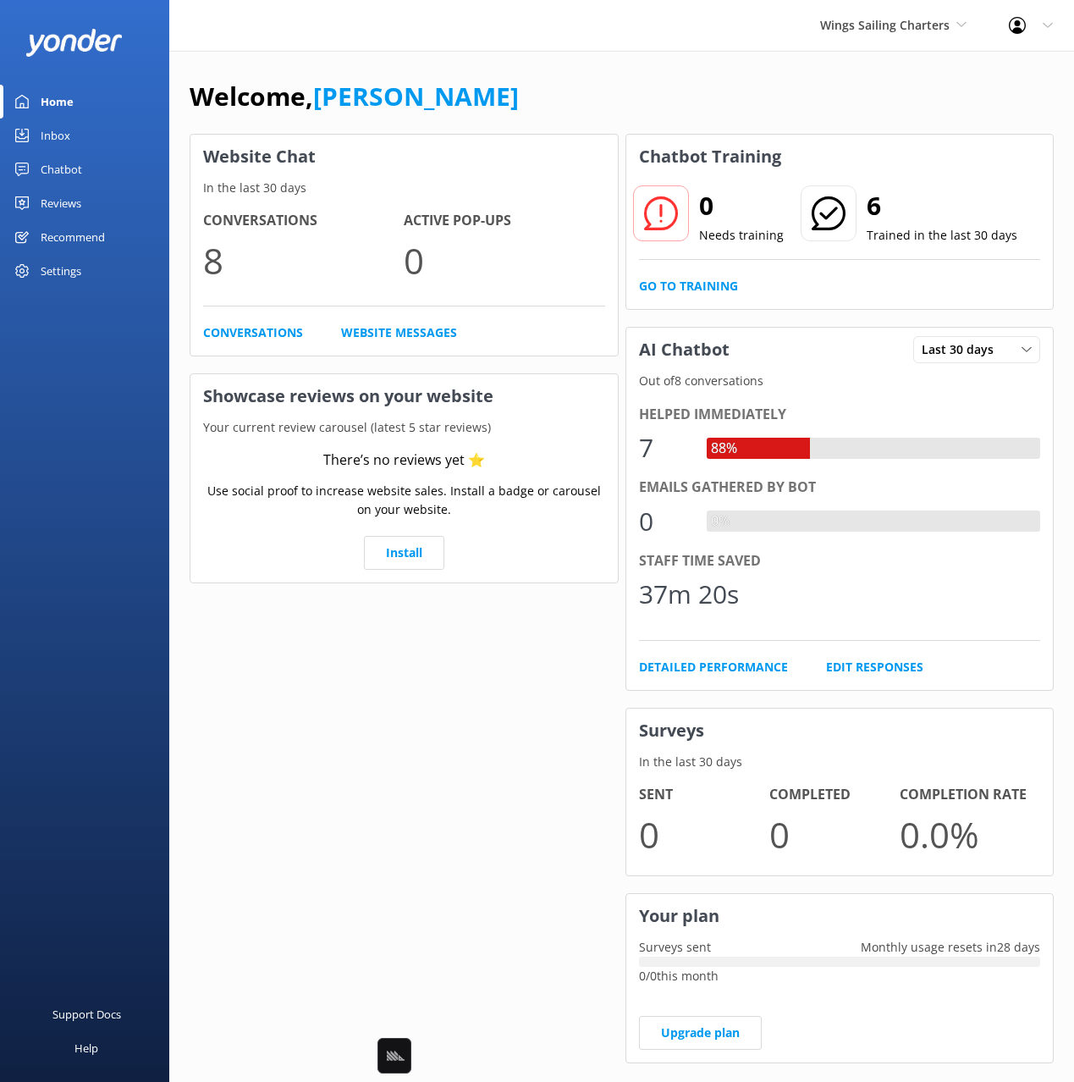
click at [547, 78] on div "Welcome, [PERSON_NAME]" at bounding box center [622, 105] width 864 height 58
drag, startPoint x: 75, startPoint y: 170, endPoint x: 127, endPoint y: 164, distance: 52.0
click at [76, 169] on div "Chatbot" at bounding box center [61, 169] width 41 height 34
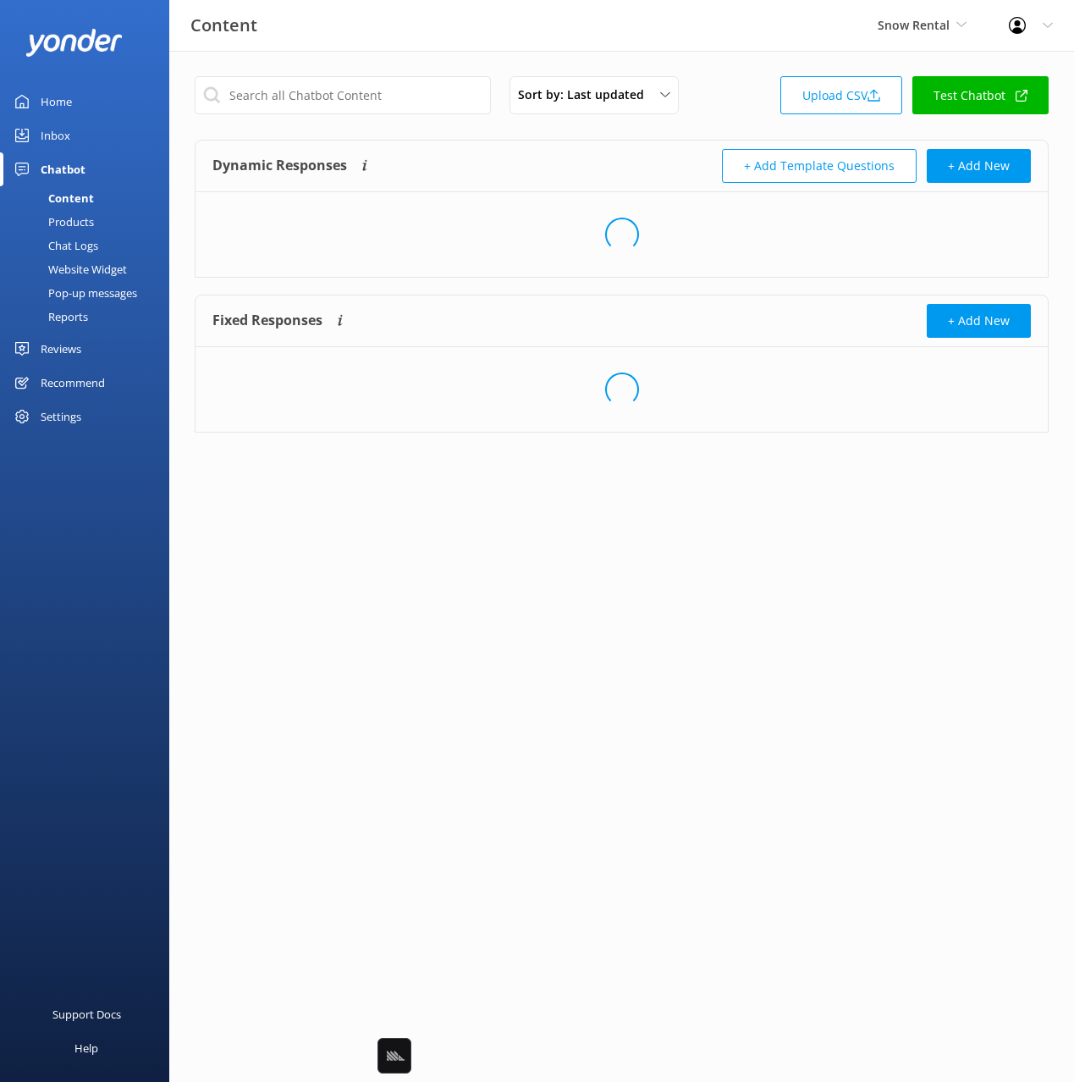
drag, startPoint x: 629, startPoint y: 151, endPoint x: 614, endPoint y: 150, distance: 14.5
click at [622, 151] on div "+ Add Template Questions + Add New" at bounding box center [827, 166] width 410 height 34
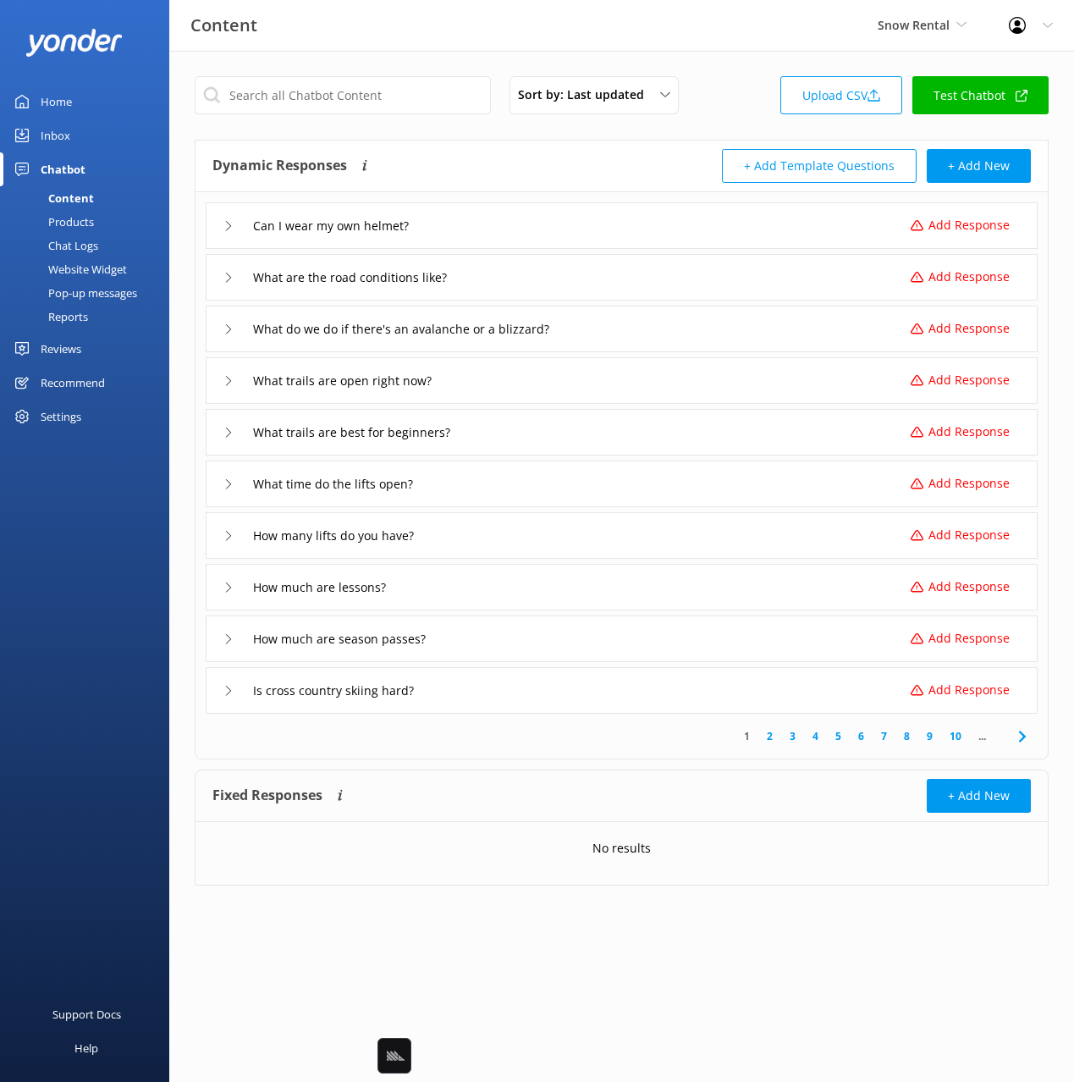
click at [586, 146] on div "Dynamic Responses Dynamic responses rely on the Large Language Model to create …" at bounding box center [621, 166] width 852 height 52
click at [726, 432] on div "What trails are best for beginners? Add Response" at bounding box center [622, 432] width 832 height 47
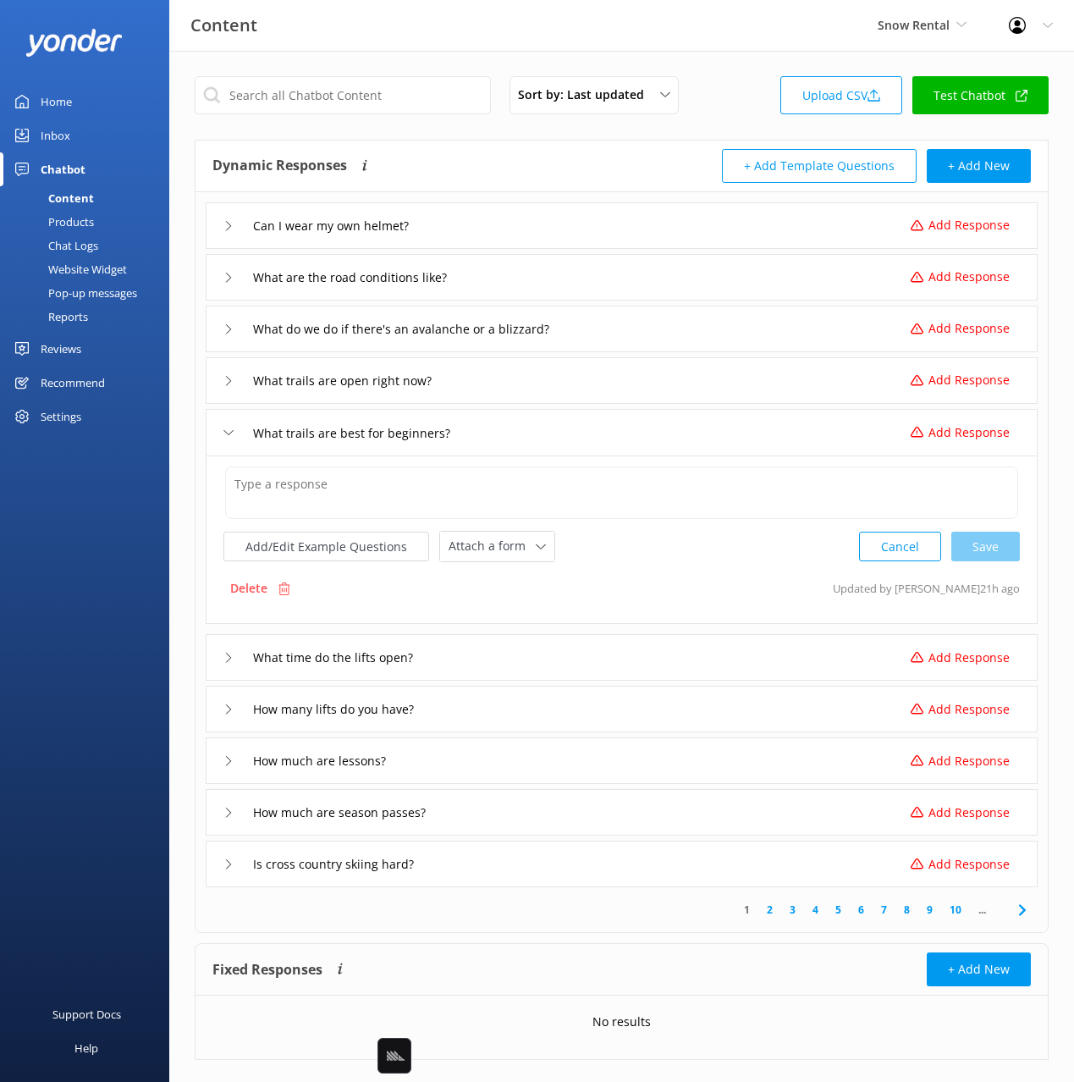
click at [726, 432] on div "What trails are best for beginners? Add Response" at bounding box center [622, 432] width 832 height 47
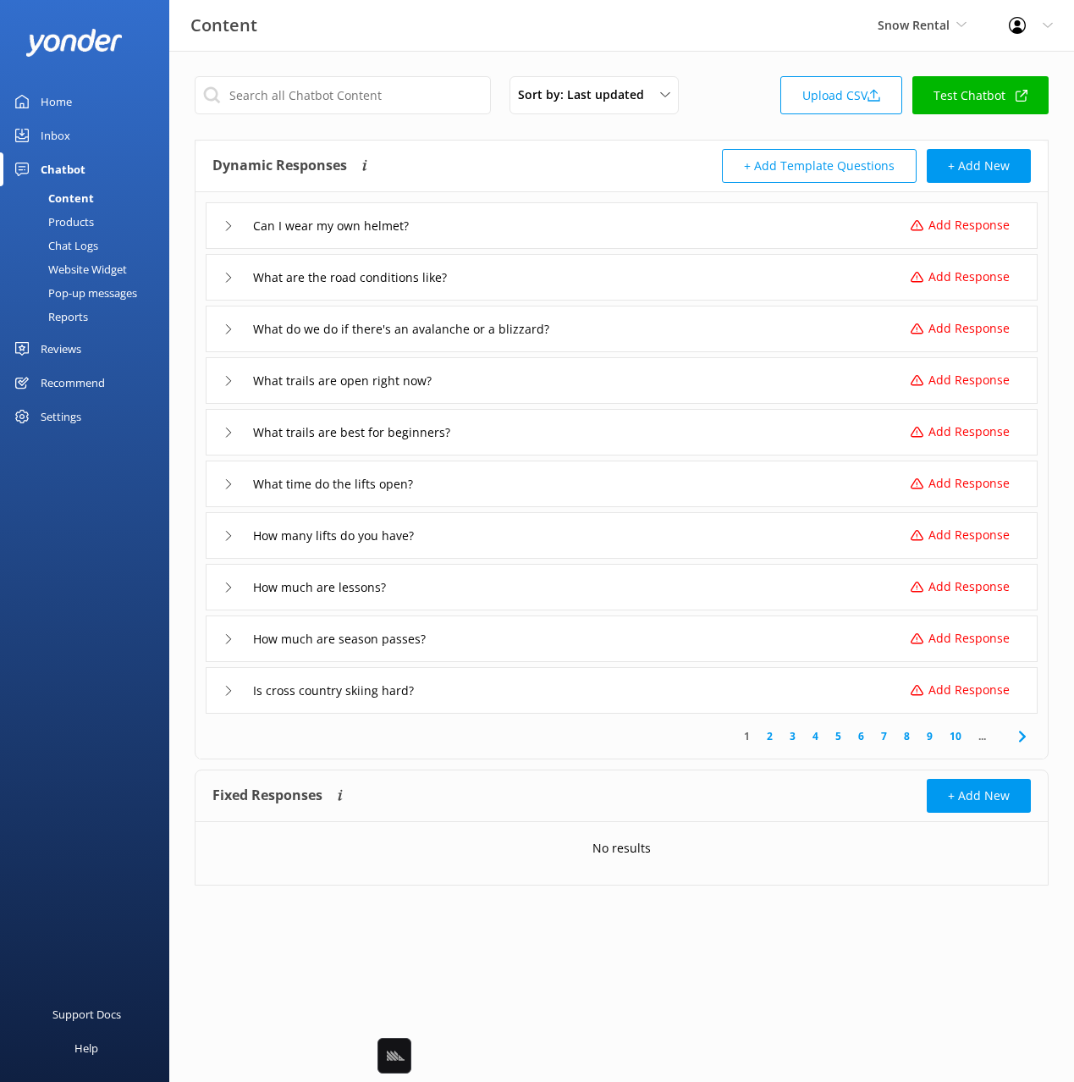
click at [1021, 736] on icon at bounding box center [1022, 736] width 20 height 20
click at [879, 537] on div "Do you have ski lessons? Add Response" at bounding box center [622, 535] width 832 height 47
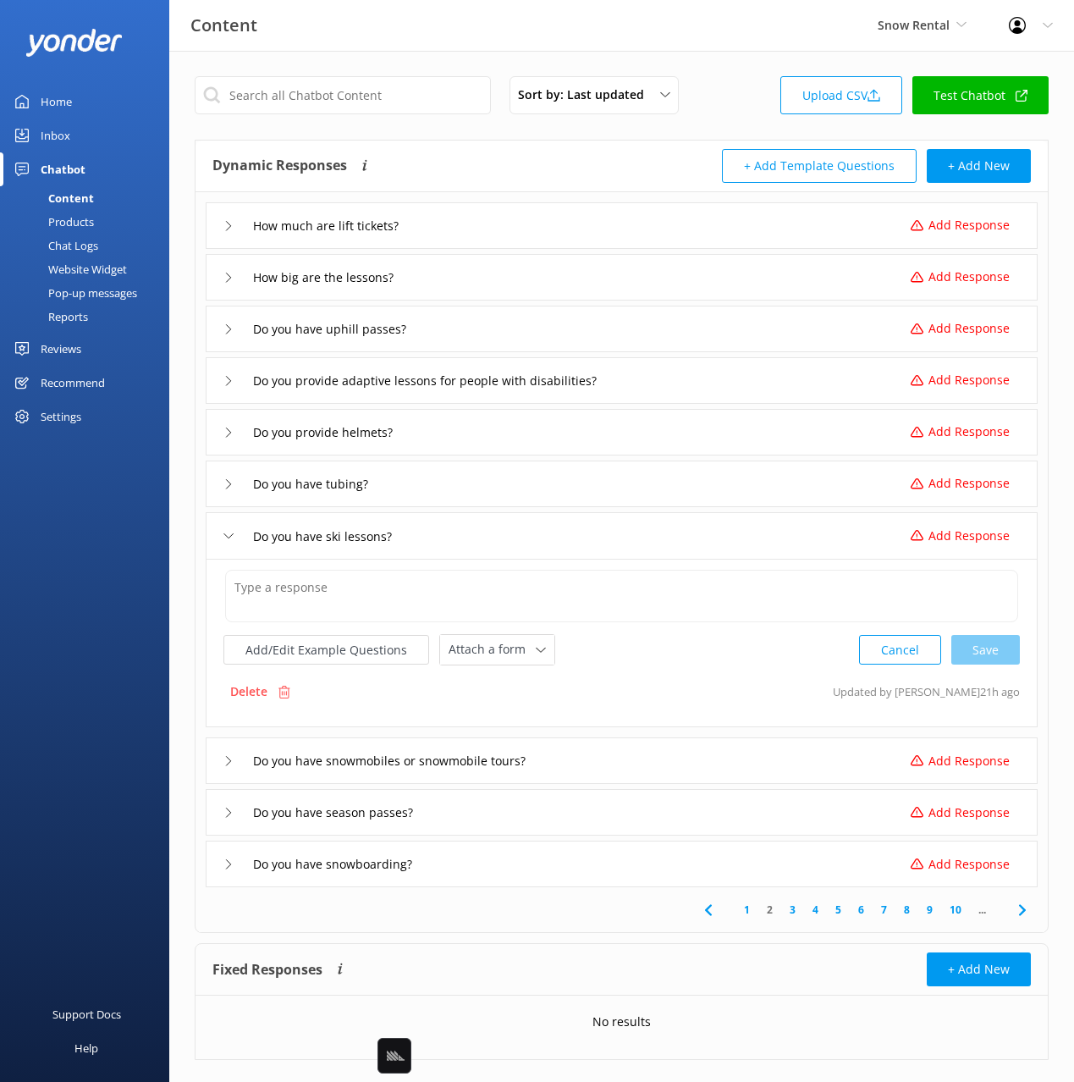
click at [879, 537] on div "Do you have ski lessons? Add Response" at bounding box center [622, 535] width 832 height 47
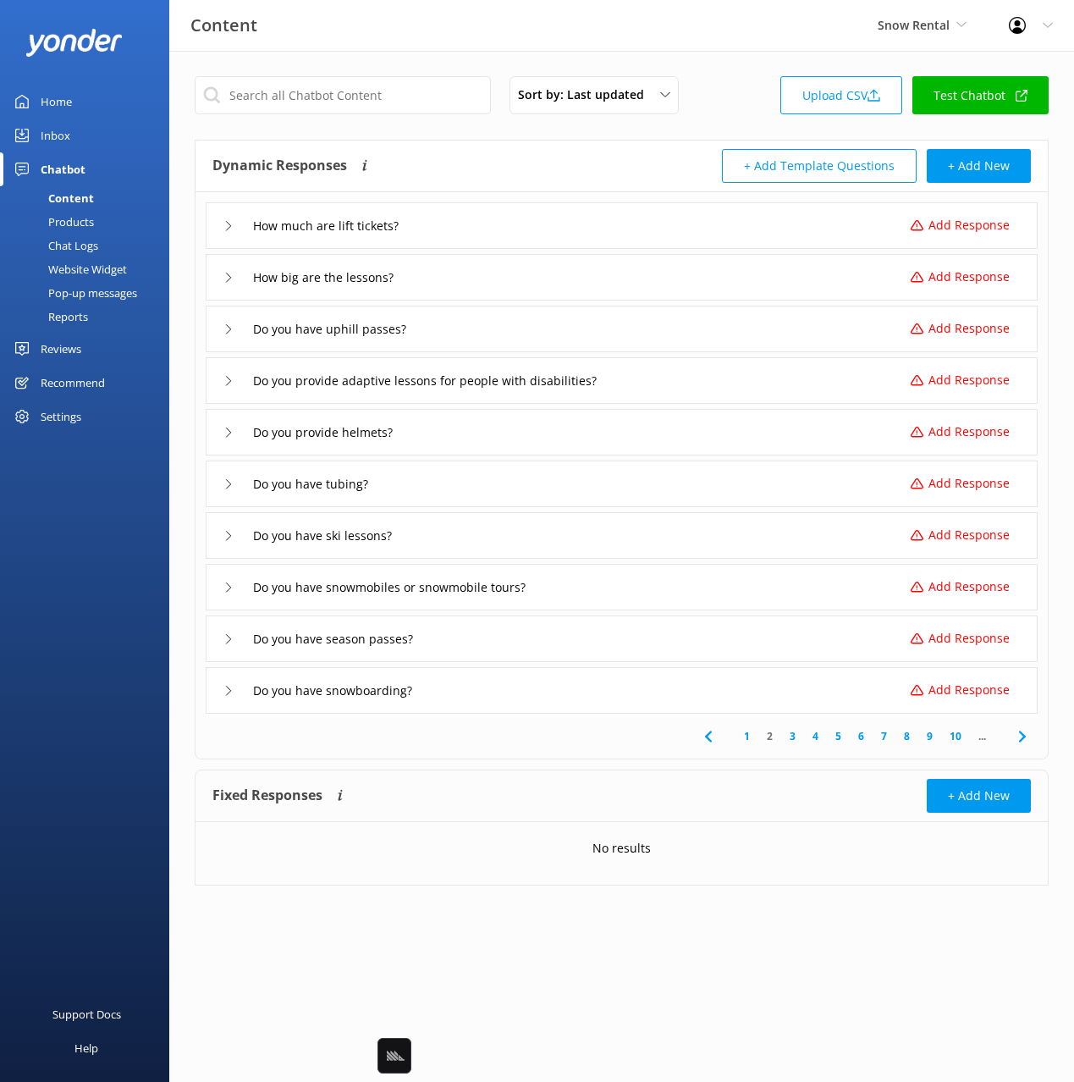
click at [1020, 733] on use at bounding box center [1021, 735] width 7 height 11
click at [1020, 732] on use at bounding box center [1021, 735] width 7 height 11
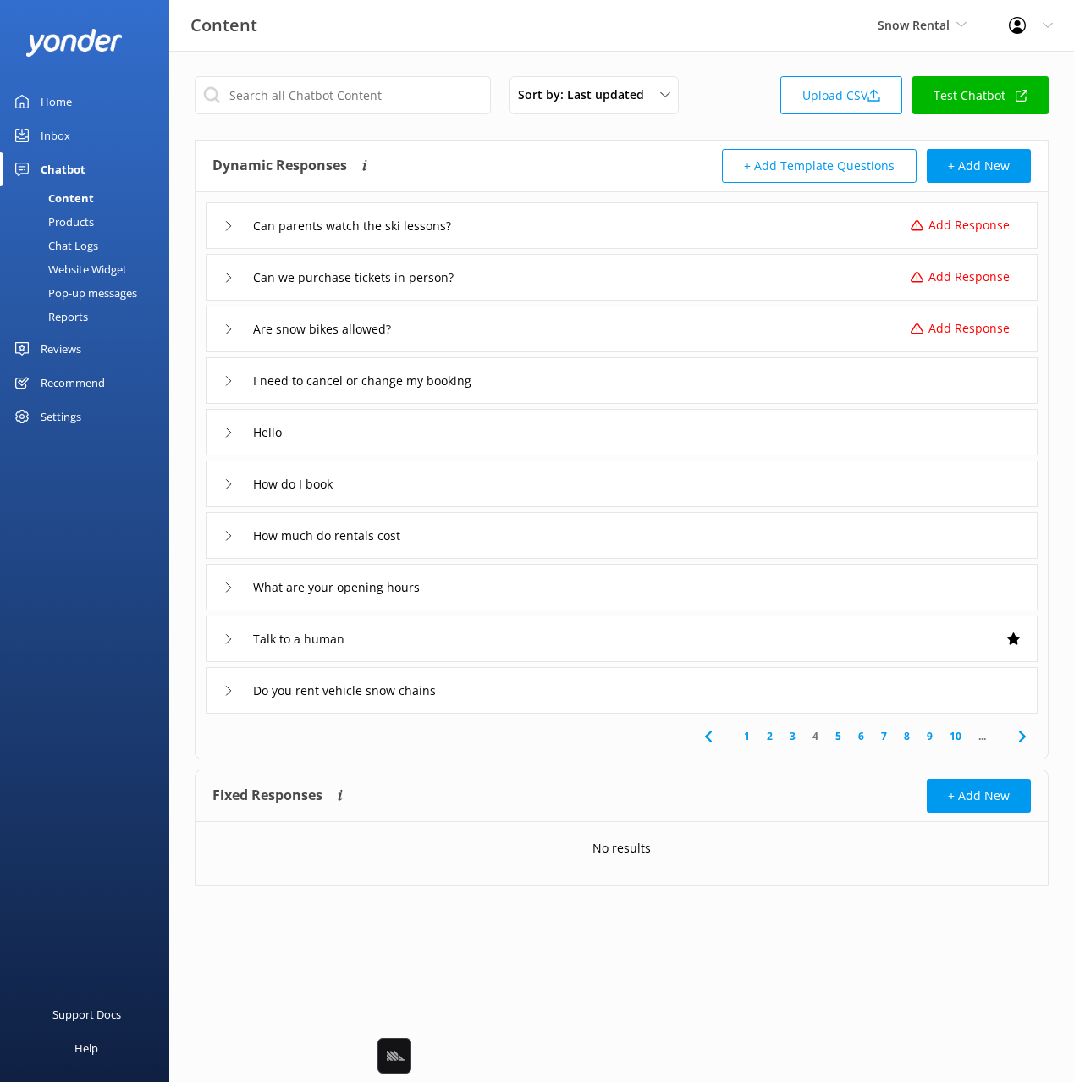
click at [545, 270] on div "Can we purchase tickets in person? Add Response" at bounding box center [622, 277] width 832 height 47
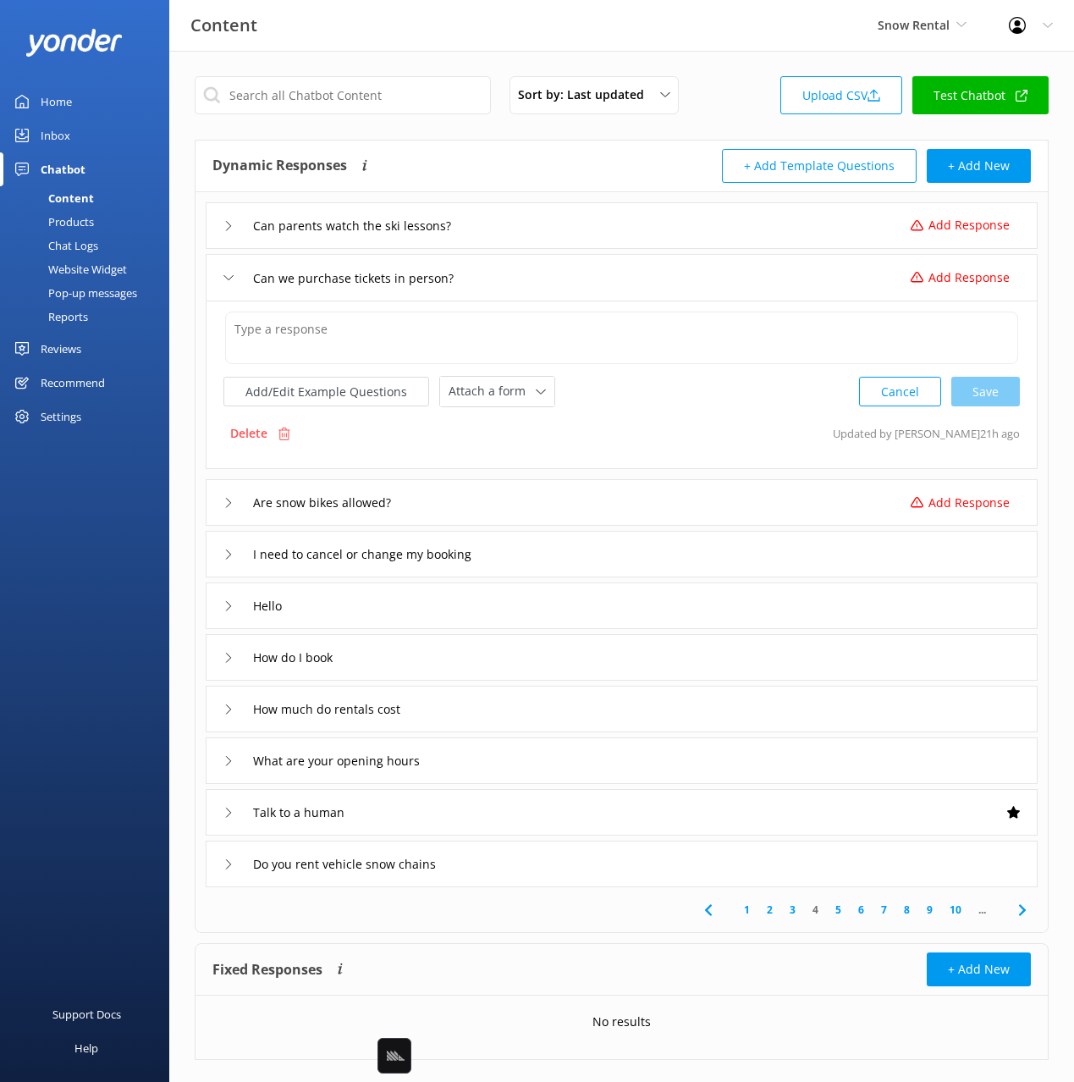
click at [546, 270] on div "Can we purchase tickets in person? Add Response" at bounding box center [622, 277] width 832 height 47
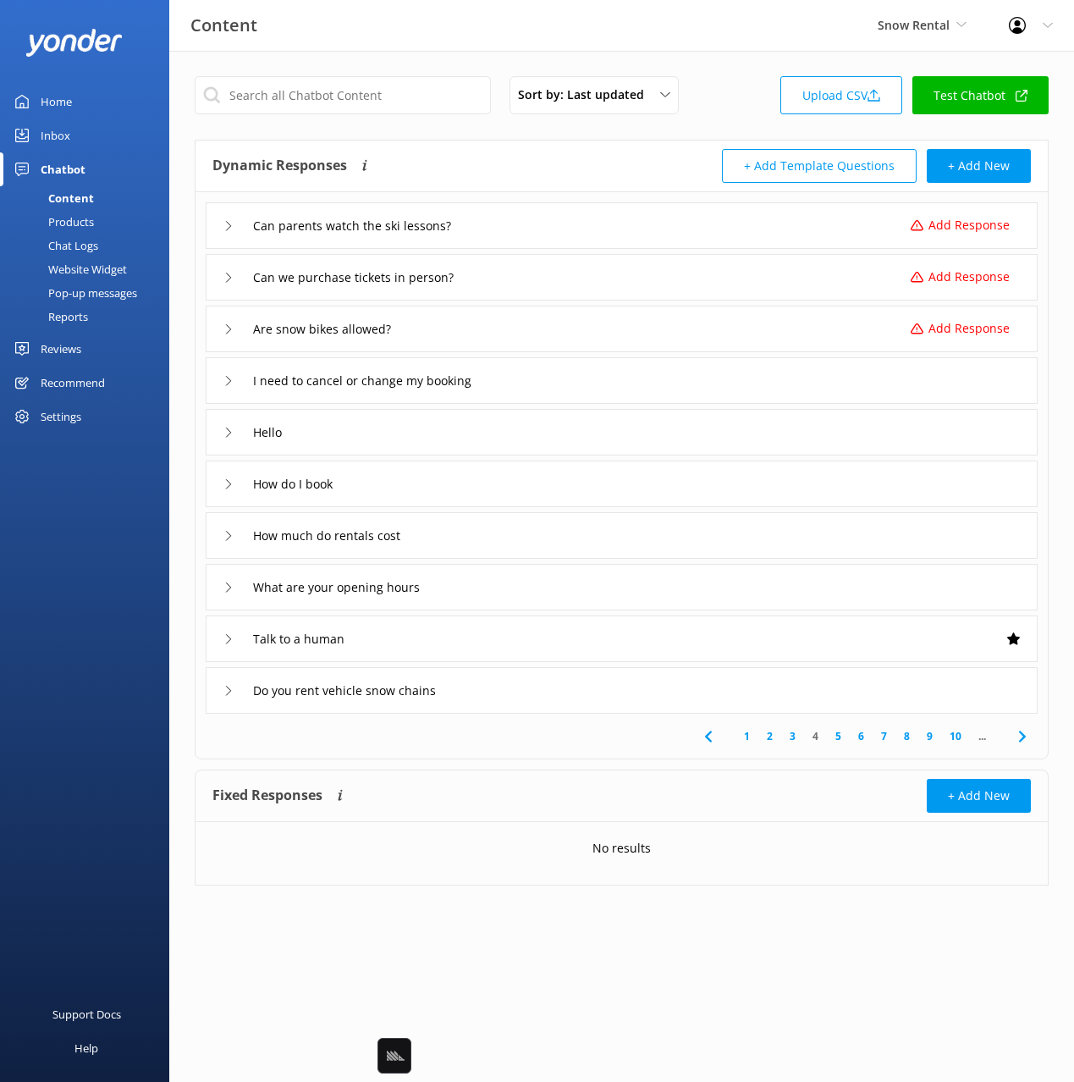
click at [498, 146] on div "Dynamic Responses Dynamic responses rely on the Large Language Model to create …" at bounding box center [621, 166] width 852 height 52
click at [708, 736] on use at bounding box center [707, 735] width 7 height 11
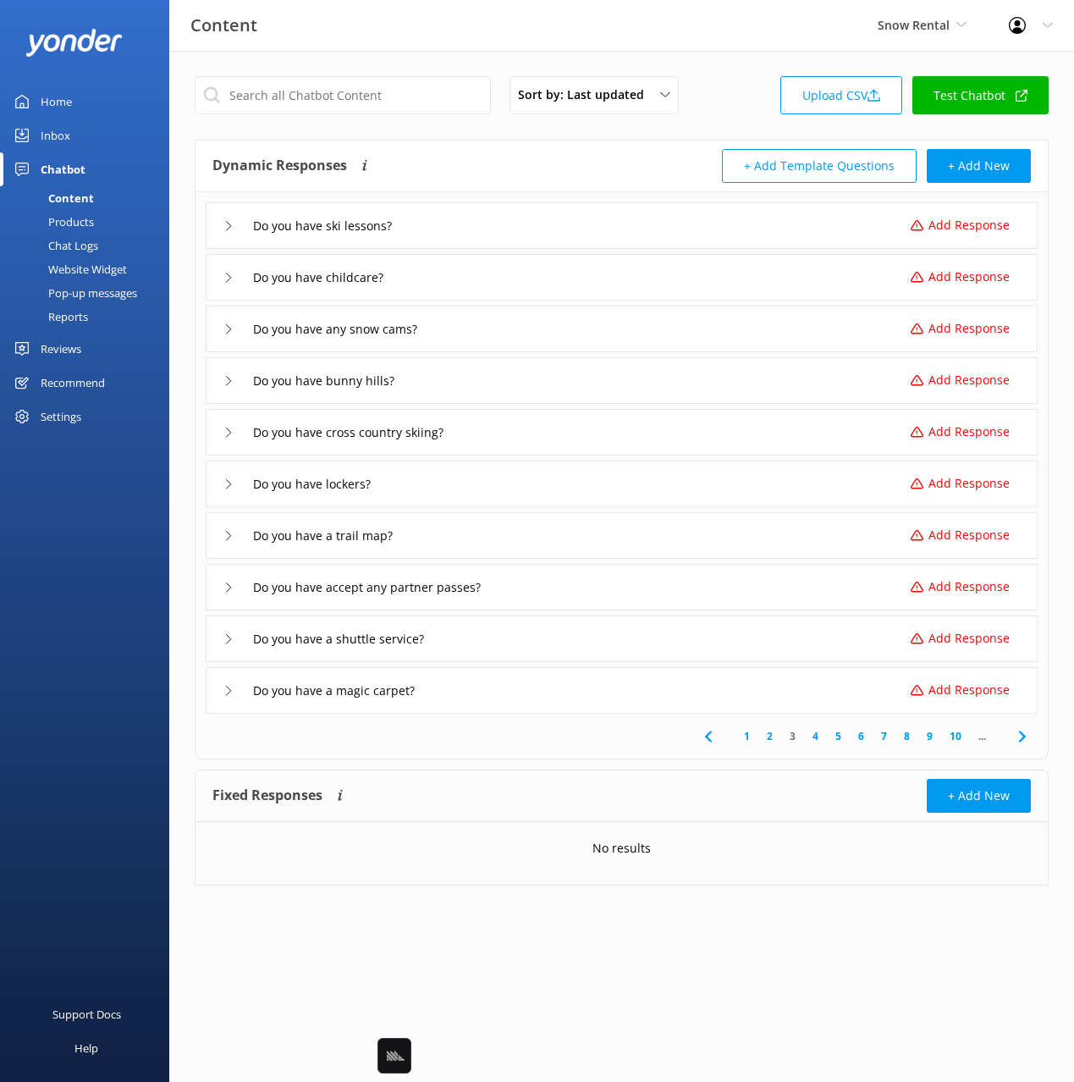
click at [572, 700] on div "Do you have a magic carpet? Add Response" at bounding box center [622, 690] width 832 height 47
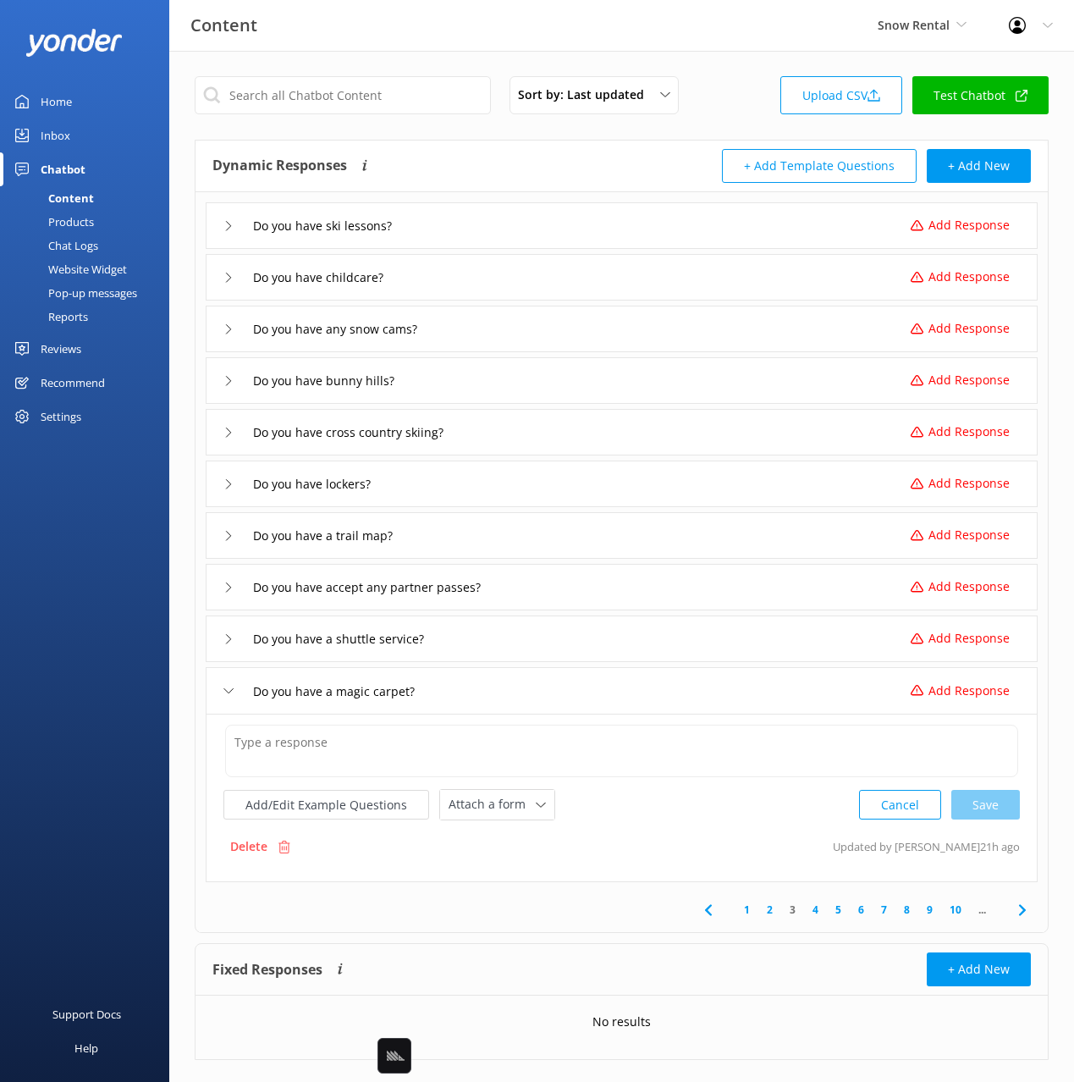
click at [566, 641] on div "Do you have a shuttle service? Add Response" at bounding box center [622, 638] width 832 height 47
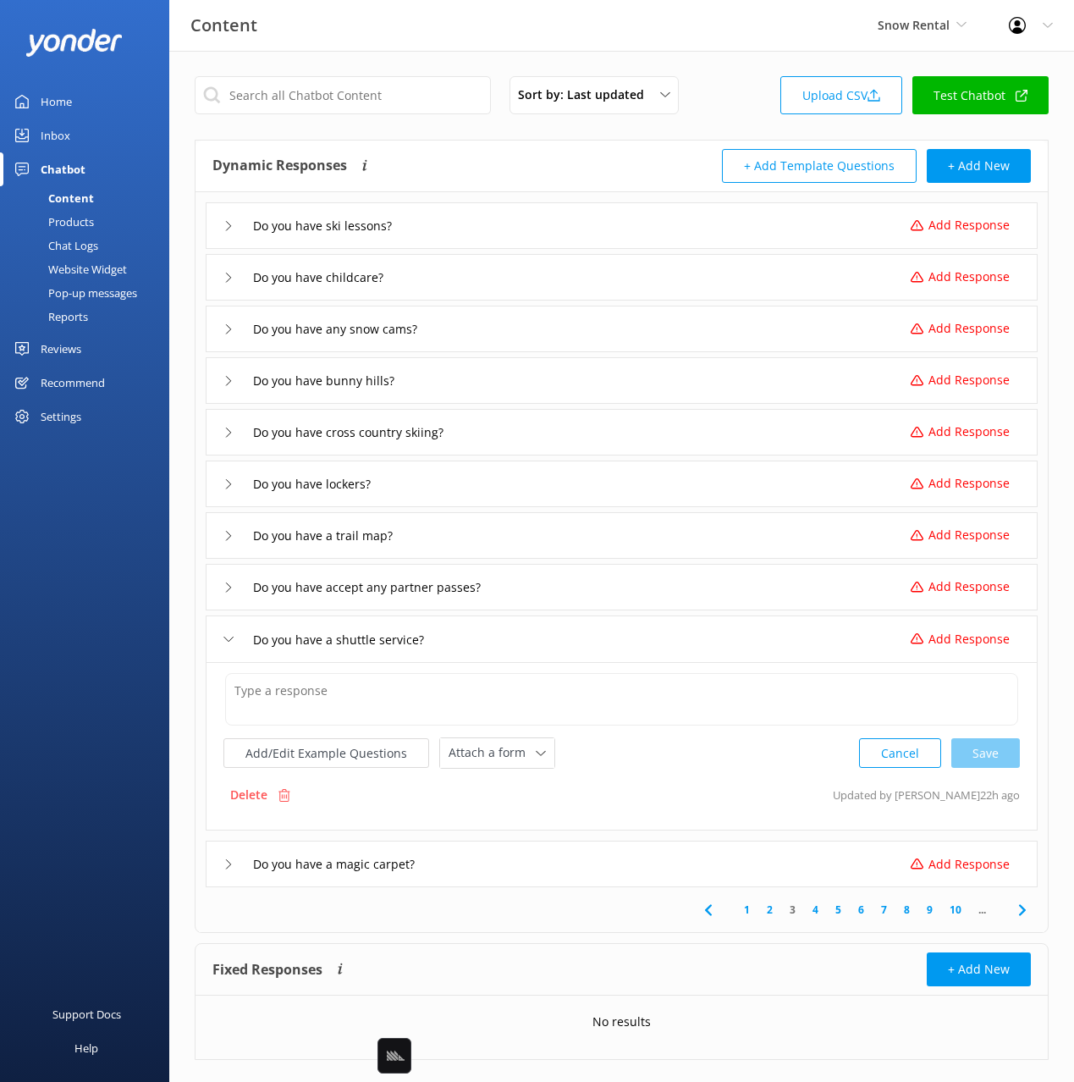
click at [575, 656] on div "Do you have a shuttle service? Add Response" at bounding box center [622, 638] width 832 height 47
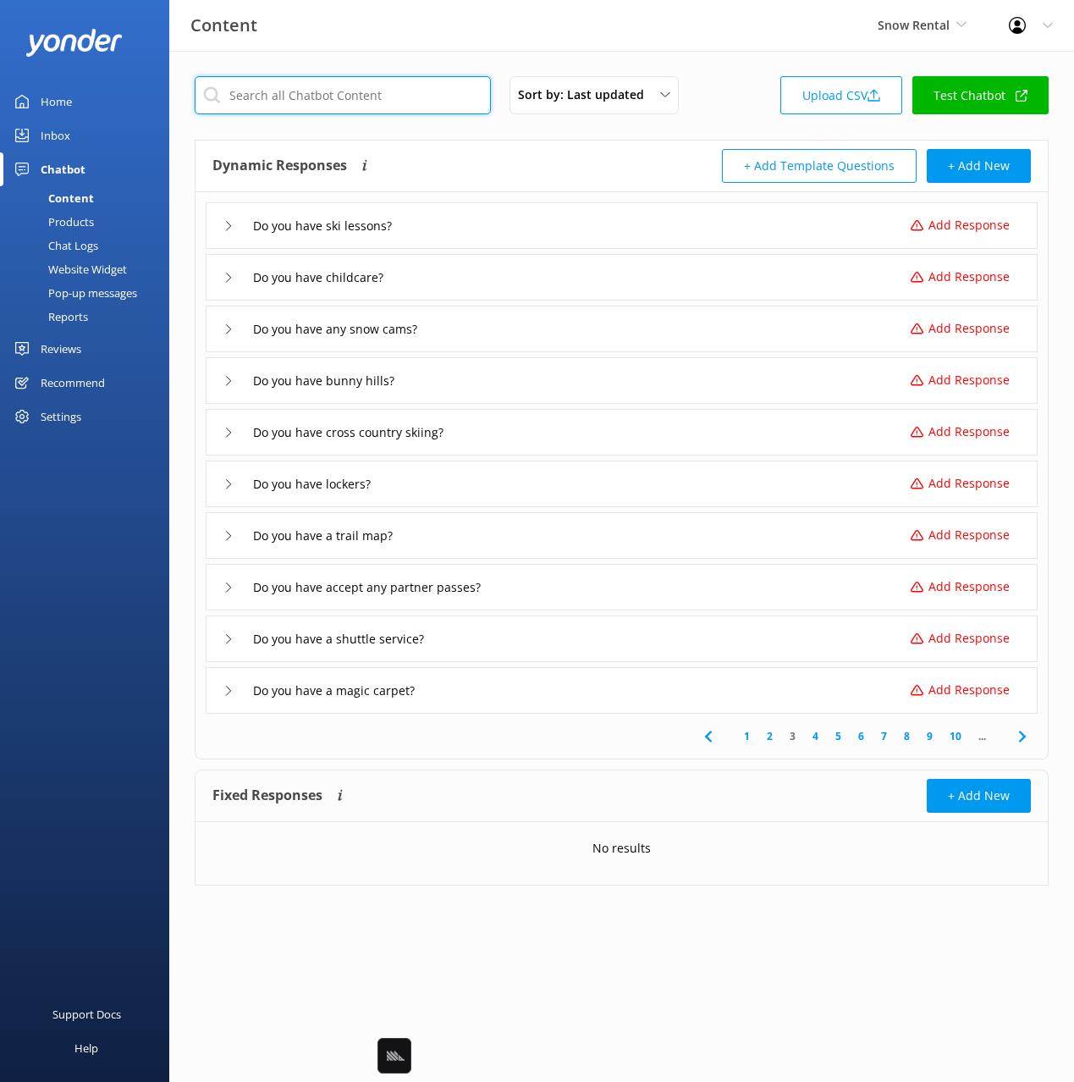
click at [305, 96] on input "text" at bounding box center [343, 95] width 296 height 38
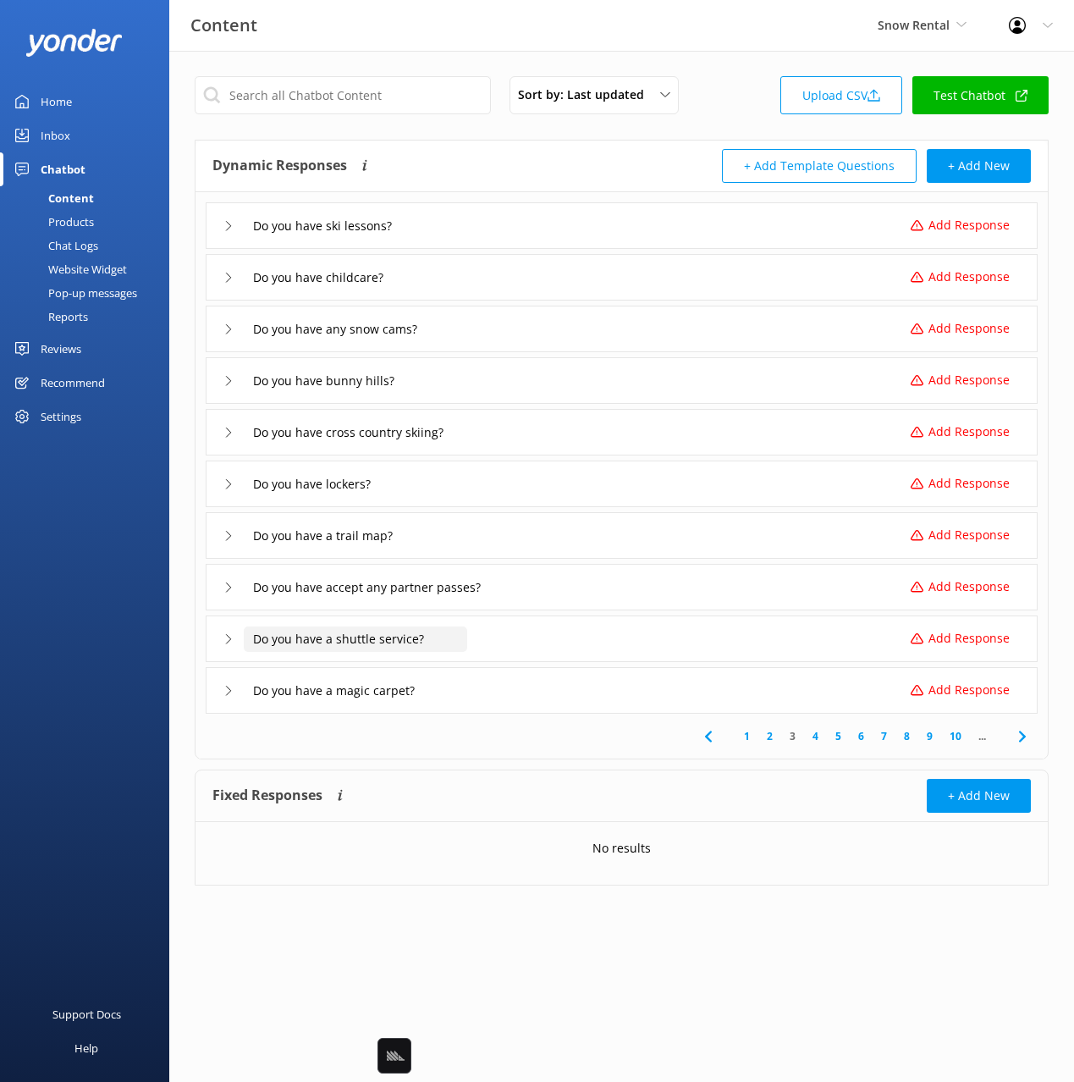
click at [389, 239] on input "Do you have a shuttle service?" at bounding box center [335, 225] width 183 height 25
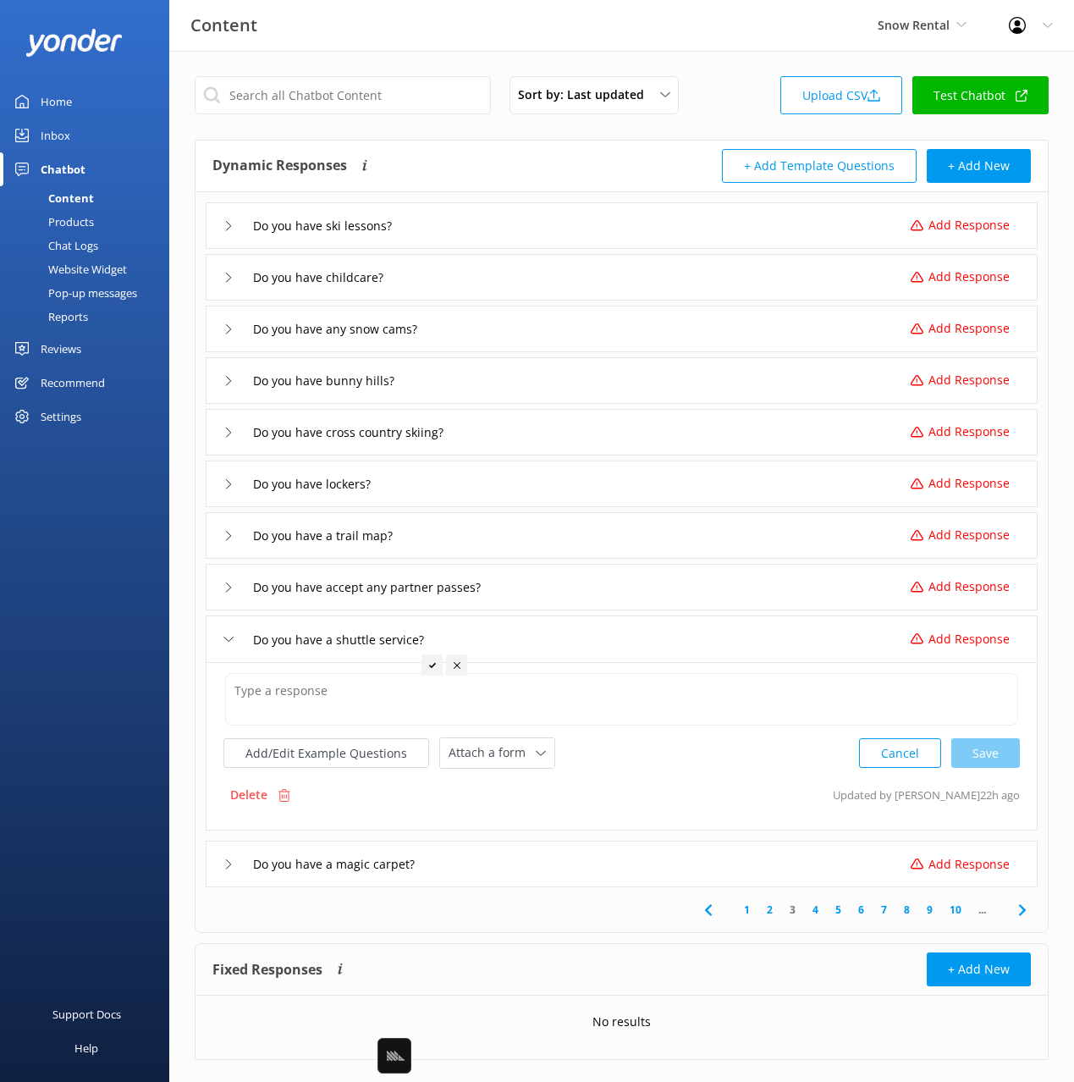
click at [256, 786] on p "Delete" at bounding box center [248, 794] width 37 height 19
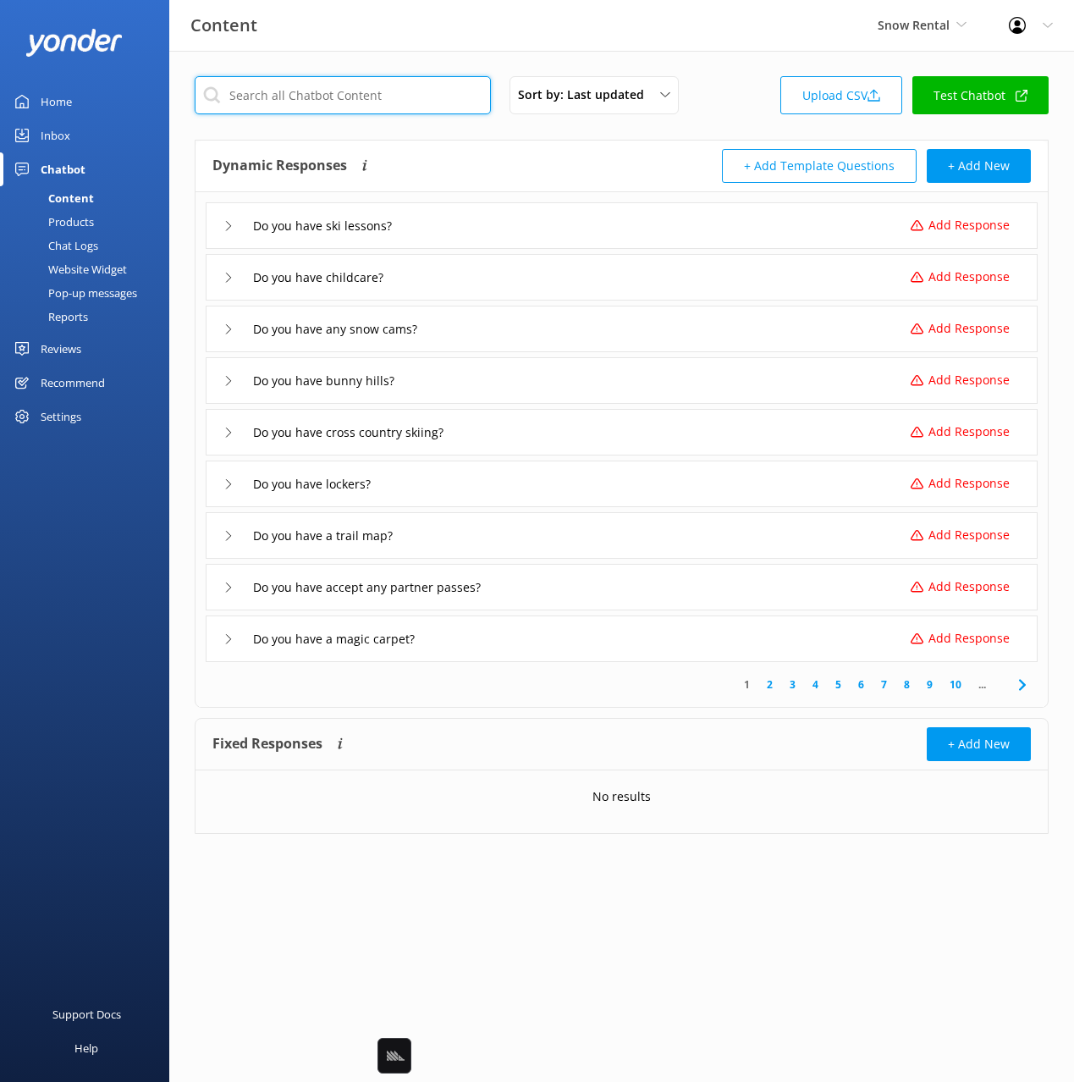
click at [390, 96] on input "text" at bounding box center [343, 95] width 296 height 38
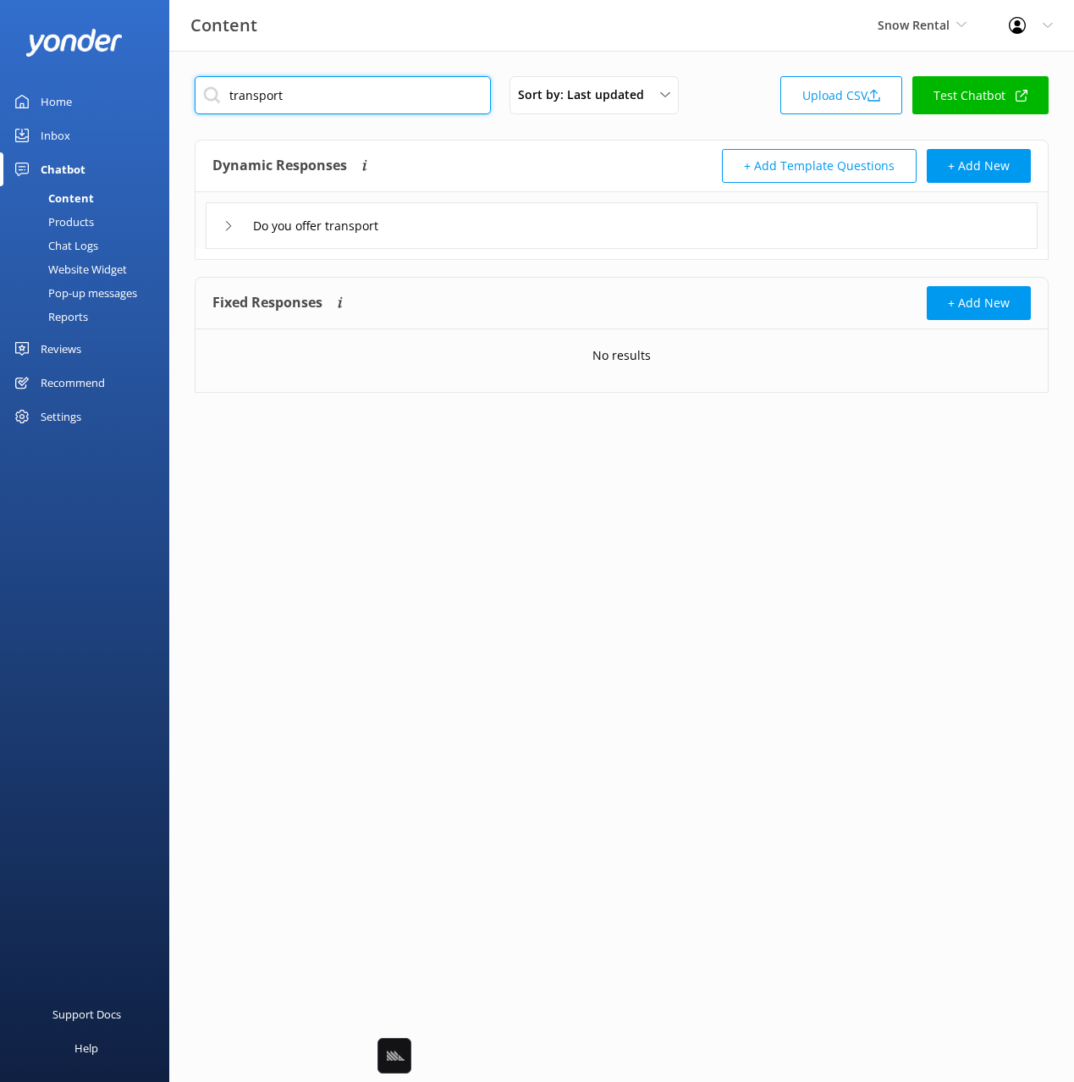
type input "transport"
click at [527, 150] on div "Dynamic Responses Dynamic responses rely on the Large Language Model to create …" at bounding box center [417, 166] width 410 height 34
drag, startPoint x: 519, startPoint y: 228, endPoint x: 518, endPoint y: 245, distance: 16.9
click at [519, 228] on div "Do you offer transport" at bounding box center [622, 225] width 832 height 47
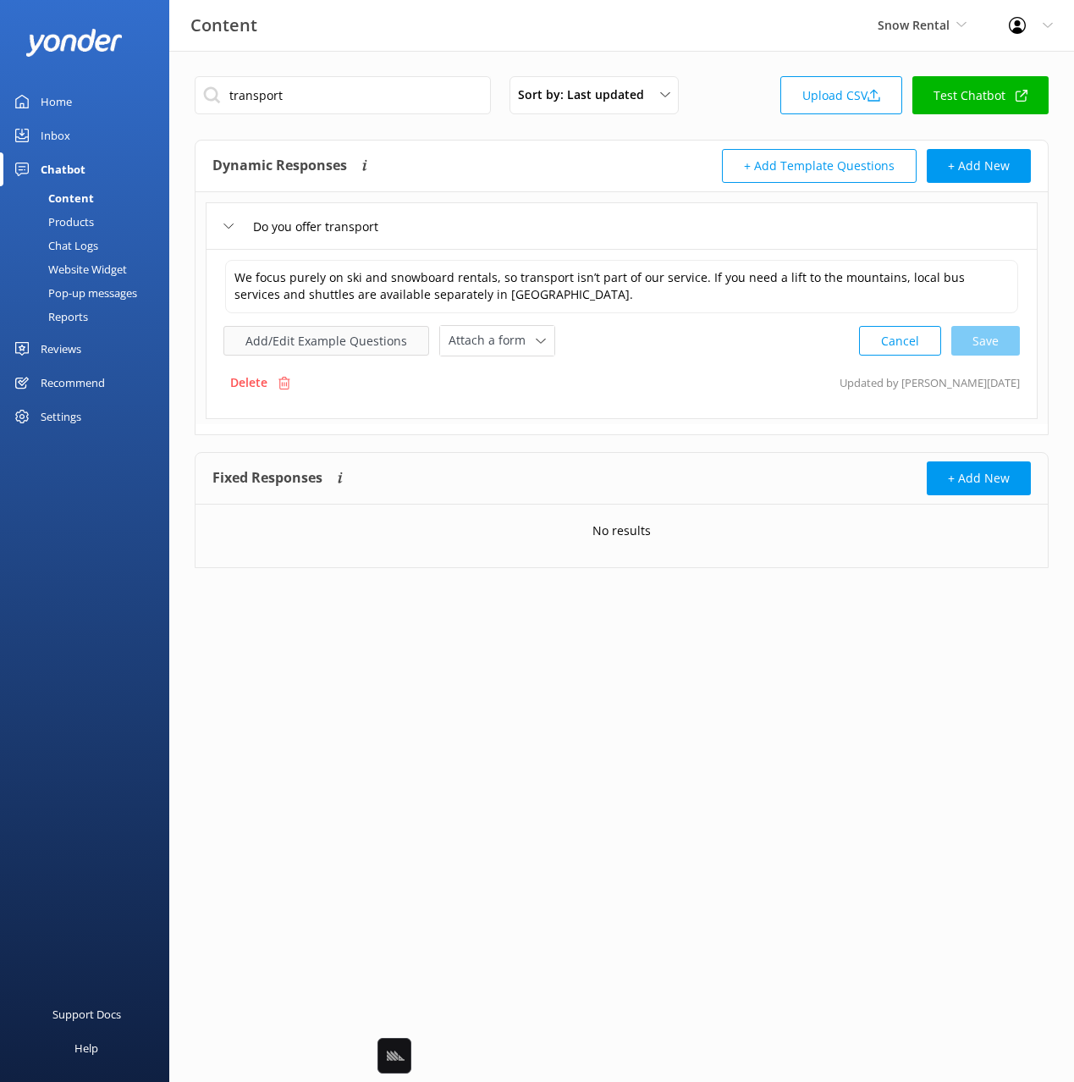
click at [372, 349] on button "Add/Edit Example Questions" at bounding box center [326, 341] width 206 height 30
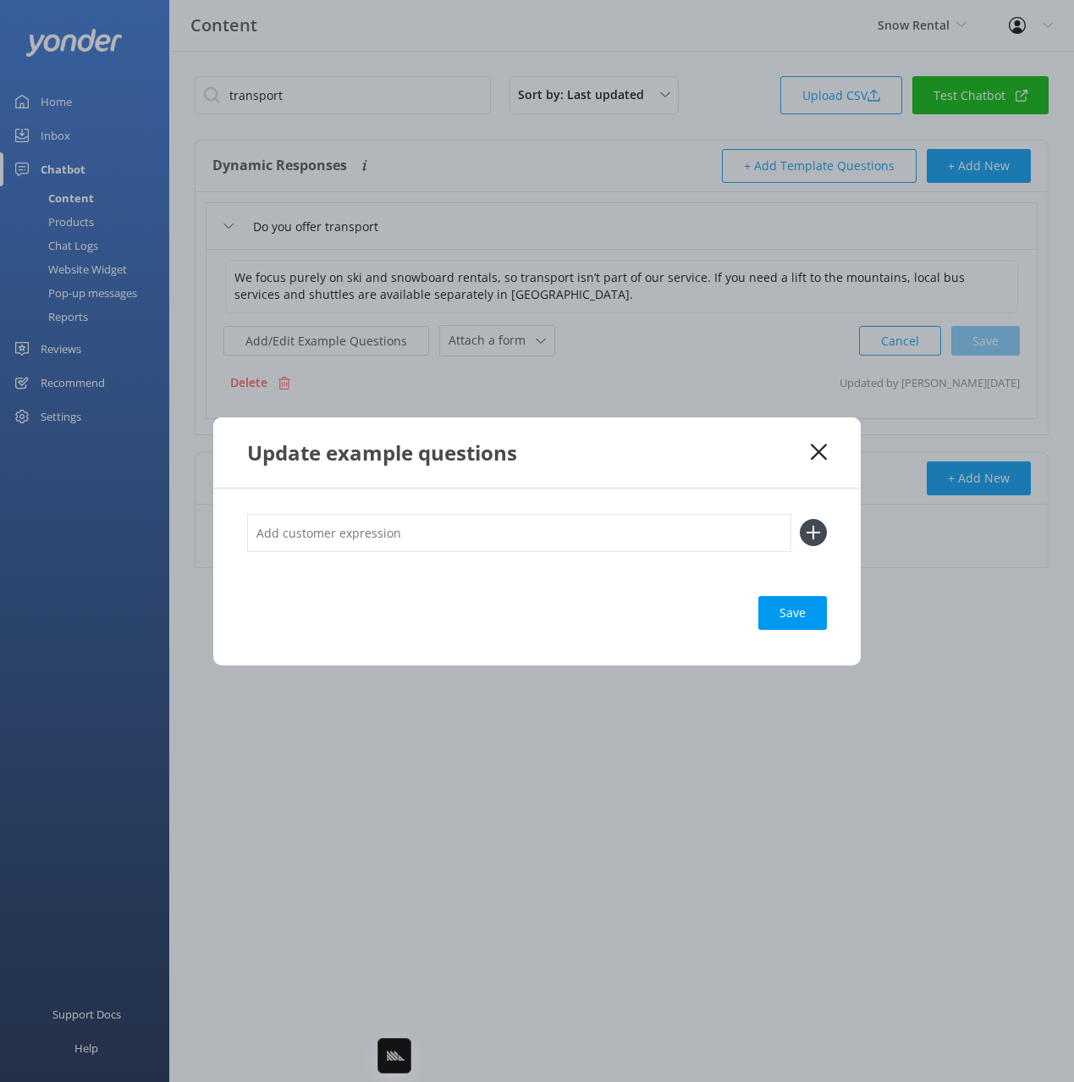
drag, startPoint x: 673, startPoint y: 534, endPoint x: 681, endPoint y: 535, distance: 8.5
click at [676, 534] on input "text" at bounding box center [519, 533] width 544 height 38
paste input "Do you have a shuttle service?"
type input "Do you have a shuttle service?"
click at [808, 530] on icon at bounding box center [813, 532] width 27 height 27
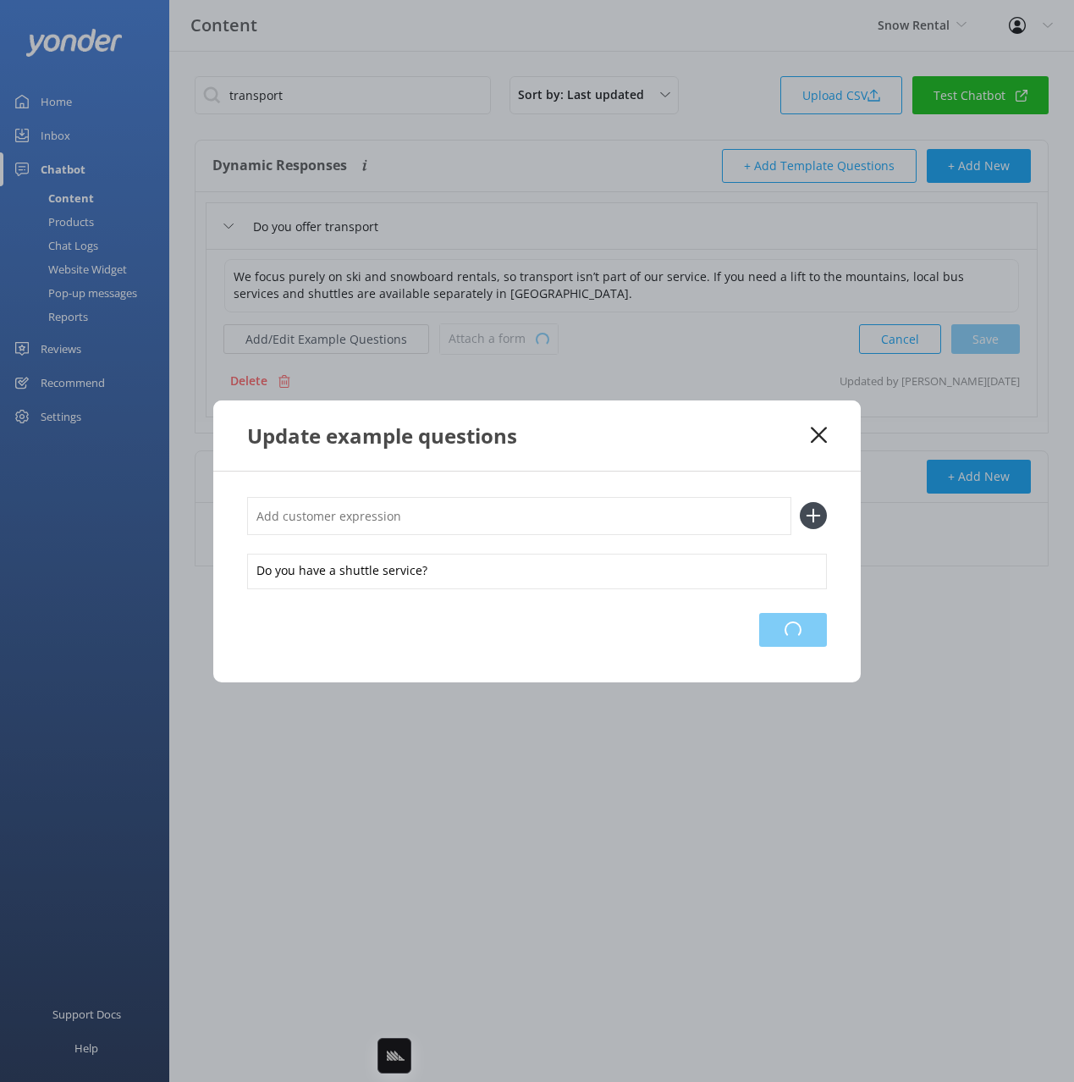
drag, startPoint x: 791, startPoint y: 634, endPoint x: 794, endPoint y: 625, distance: 9.6
click at [792, 632] on div "Loading.." at bounding box center [793, 630] width 68 height 34
click at [815, 437] on icon at bounding box center [819, 435] width 16 height 17
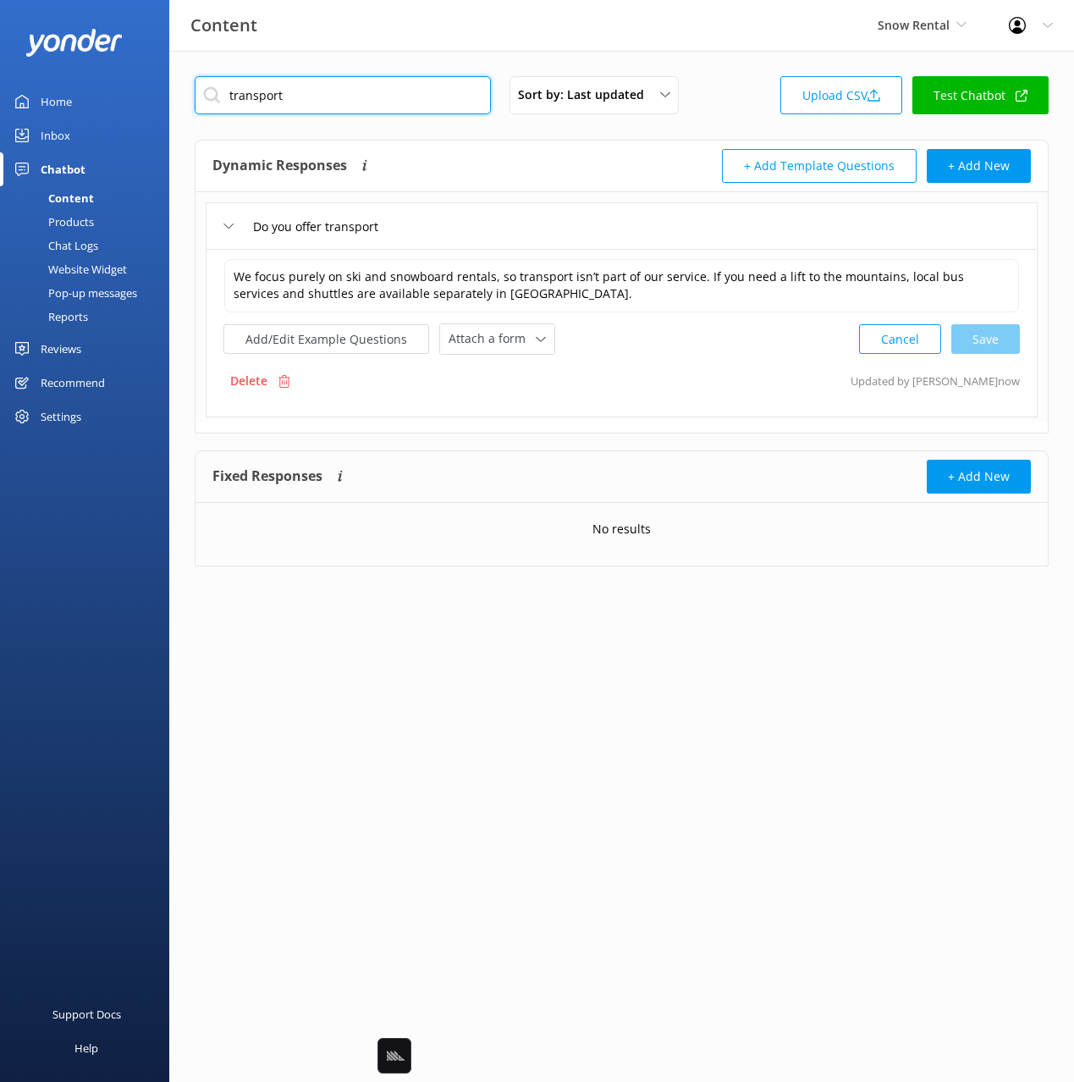
click at [406, 91] on input "transport" at bounding box center [343, 95] width 296 height 38
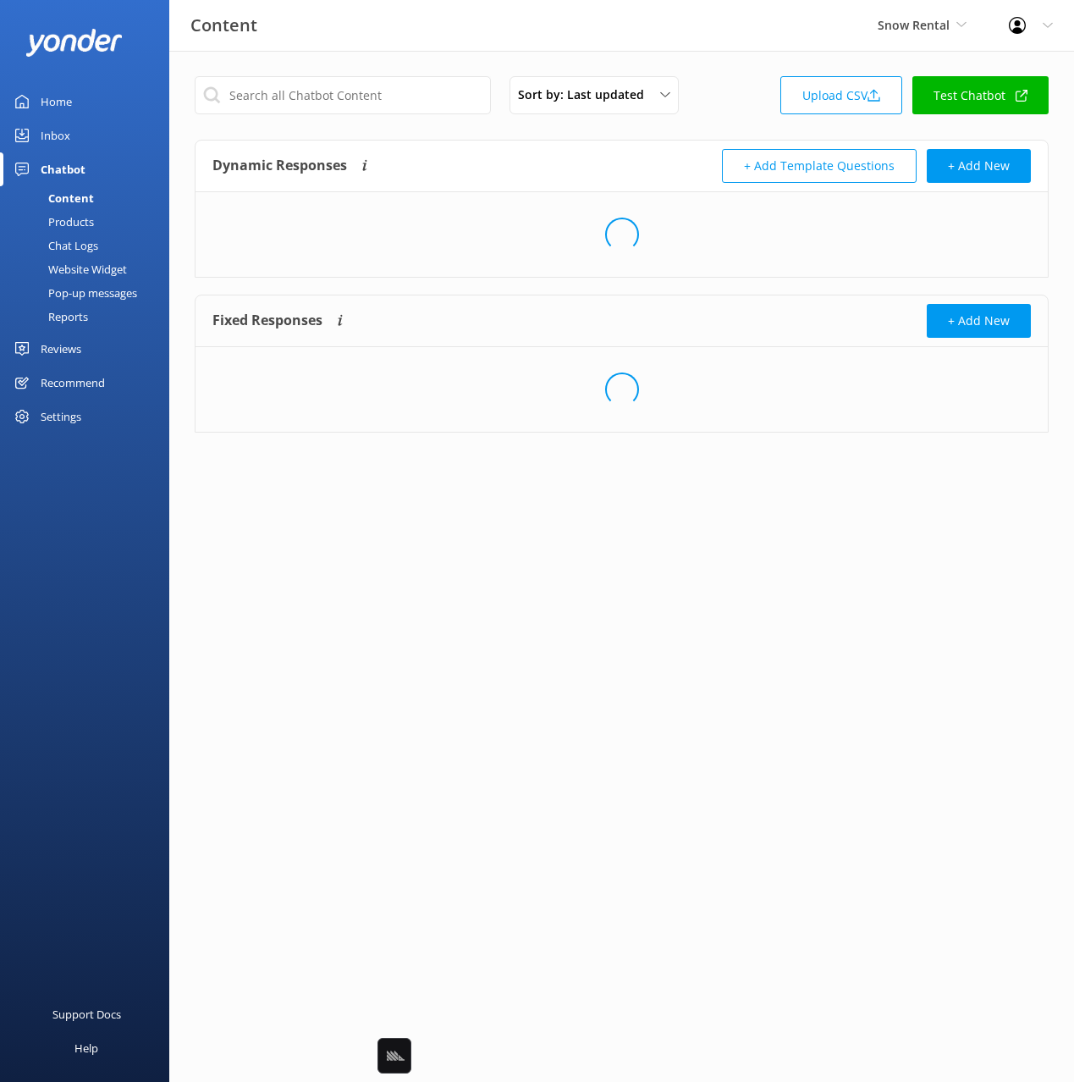
drag, startPoint x: 526, startPoint y: 157, endPoint x: 543, endPoint y: 169, distance: 20.7
click at [526, 157] on div "Dynamic Responses Dynamic responses rely on the Large Language Model to create …" at bounding box center [417, 166] width 410 height 34
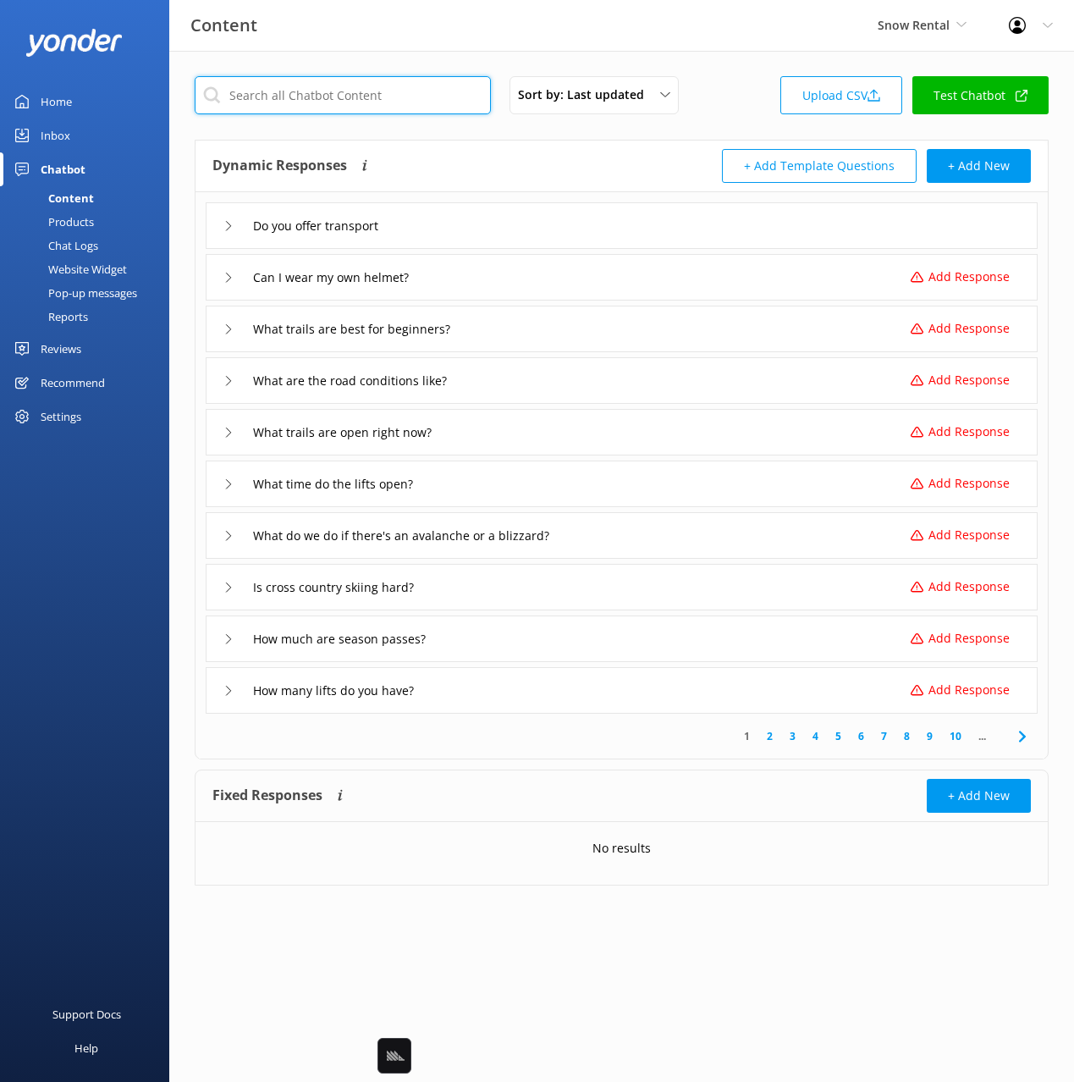
click at [322, 96] on input "text" at bounding box center [343, 95] width 296 height 38
click at [1024, 733] on icon at bounding box center [1022, 736] width 20 height 20
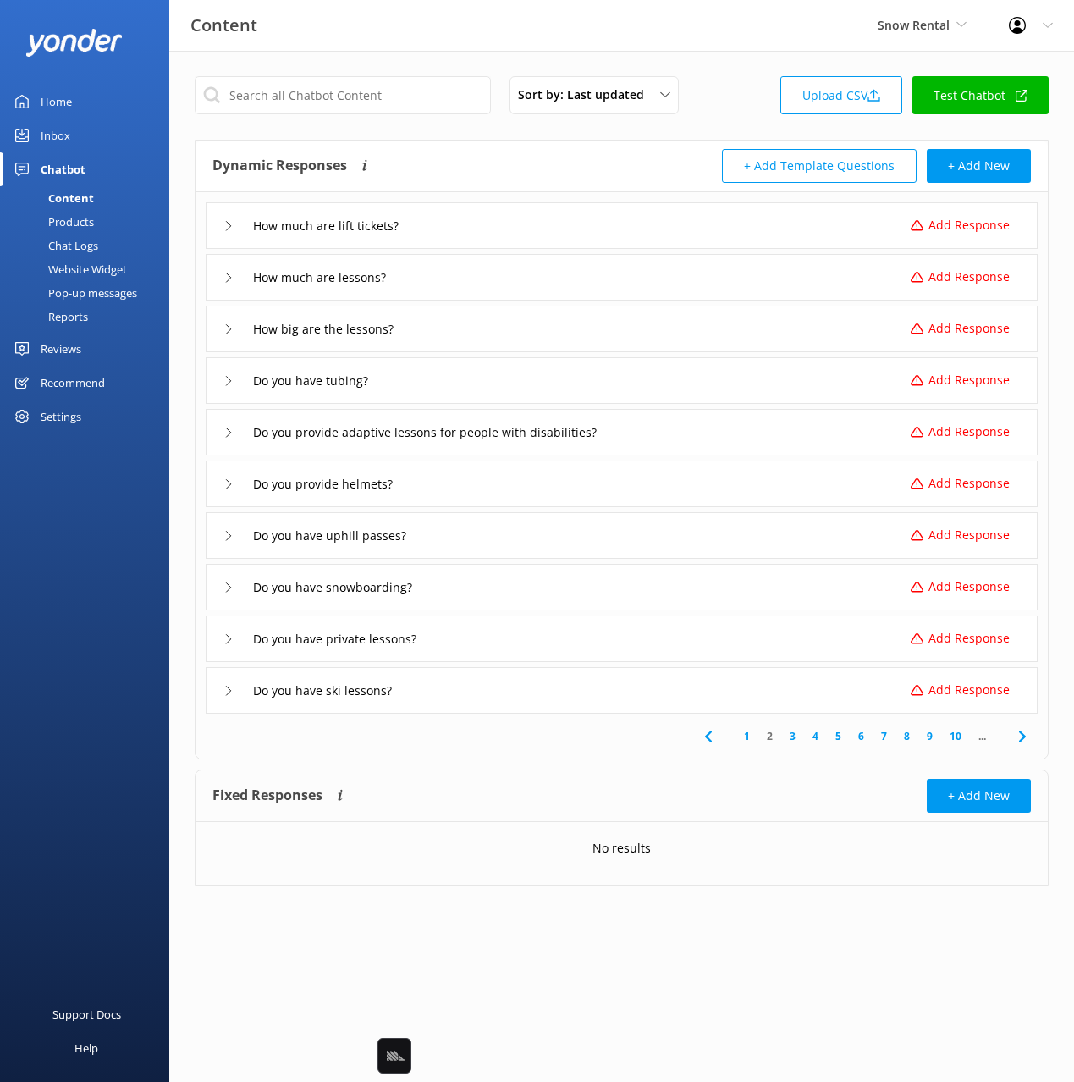
click at [489, 486] on div "Do you provide helmets? Add Response" at bounding box center [622, 483] width 832 height 47
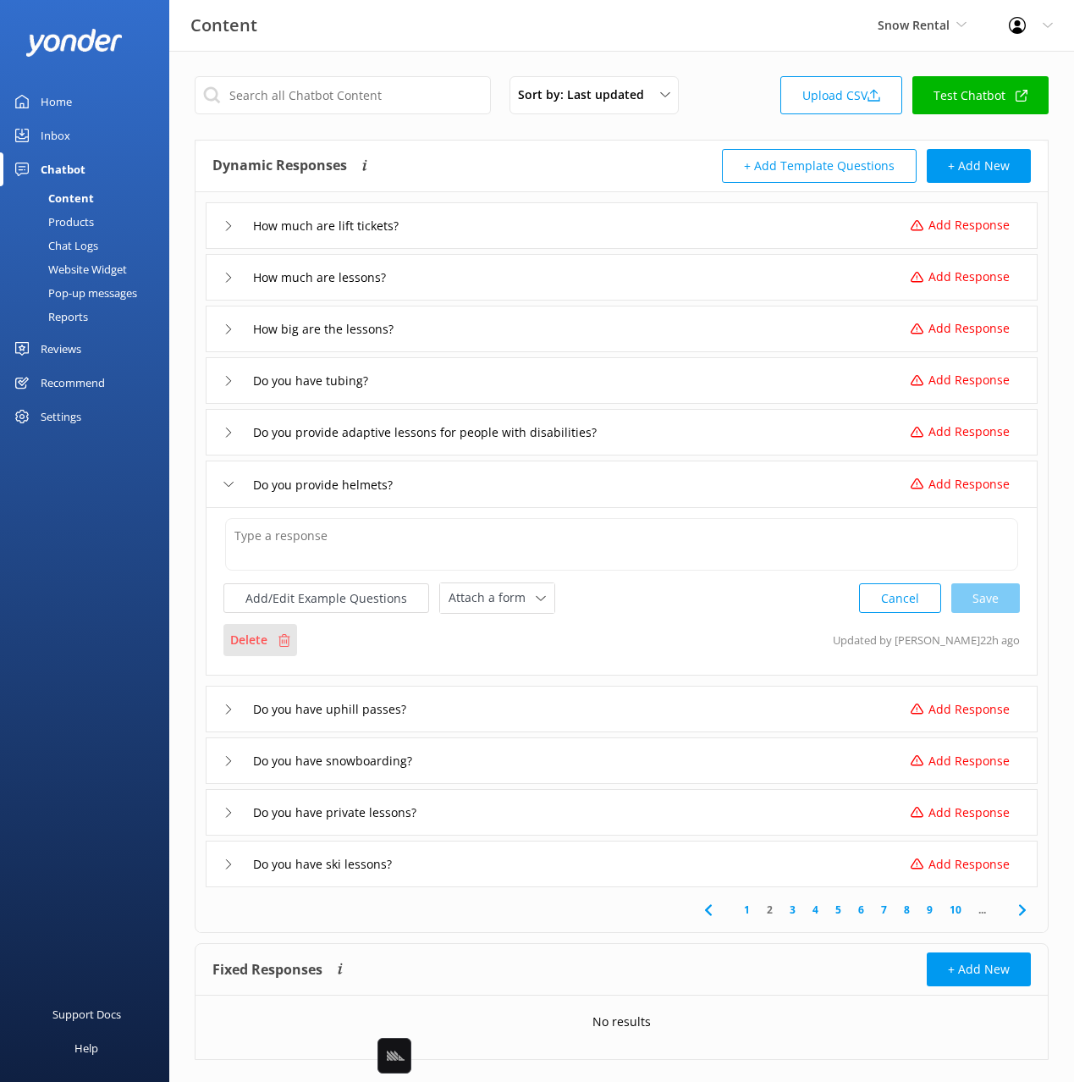
click at [273, 642] on div "Delete" at bounding box center [260, 640] width 74 height 32
click at [345, 486] on input "Do you provide helmets?" at bounding box center [332, 483] width 176 height 25
click at [246, 669] on div "Add/Edit Example Questions Attach a form Leave contact details Check availabili…" at bounding box center [622, 591] width 832 height 168
click at [264, 653] on div "Delete" at bounding box center [260, 640] width 74 height 32
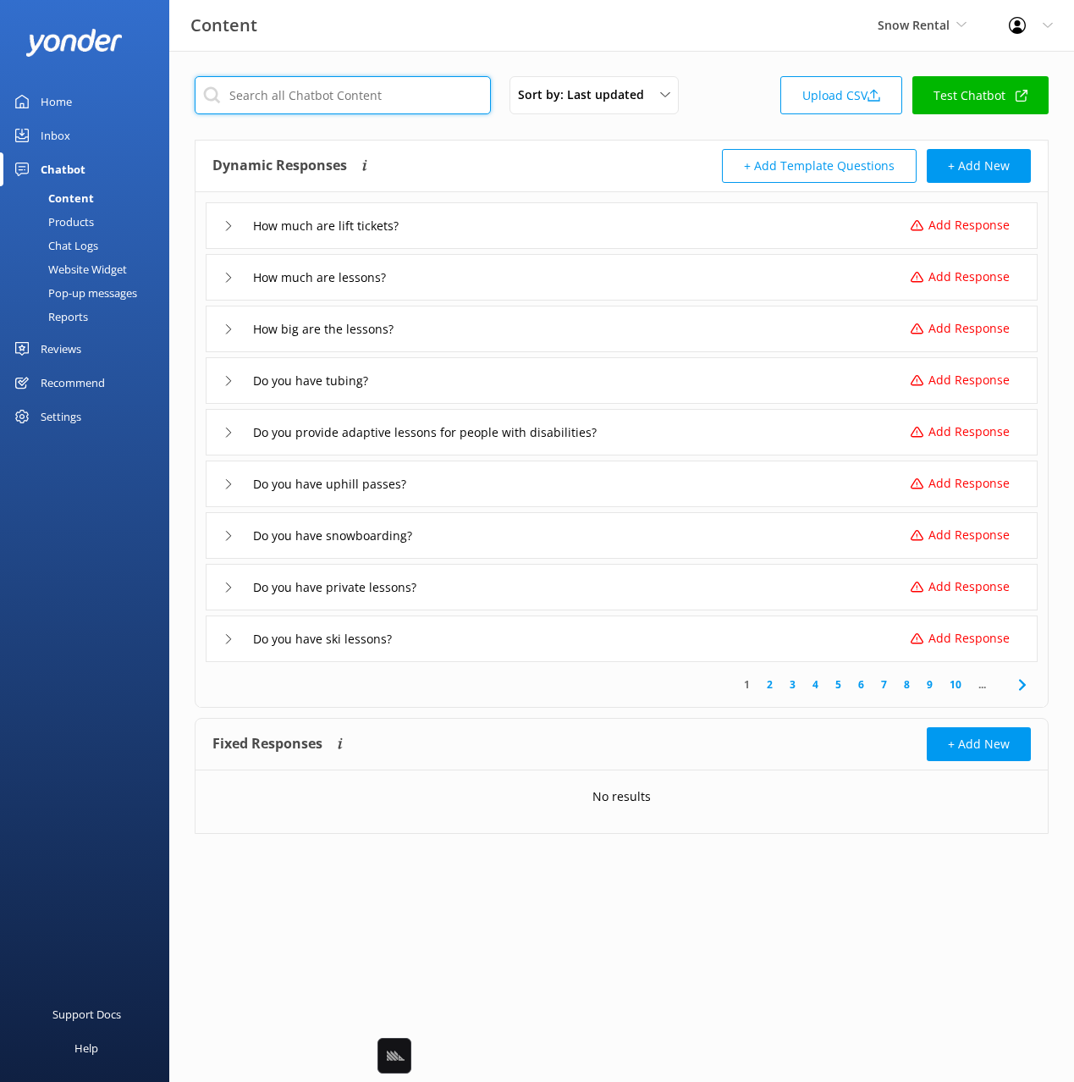
click at [460, 96] on input "text" at bounding box center [343, 95] width 296 height 38
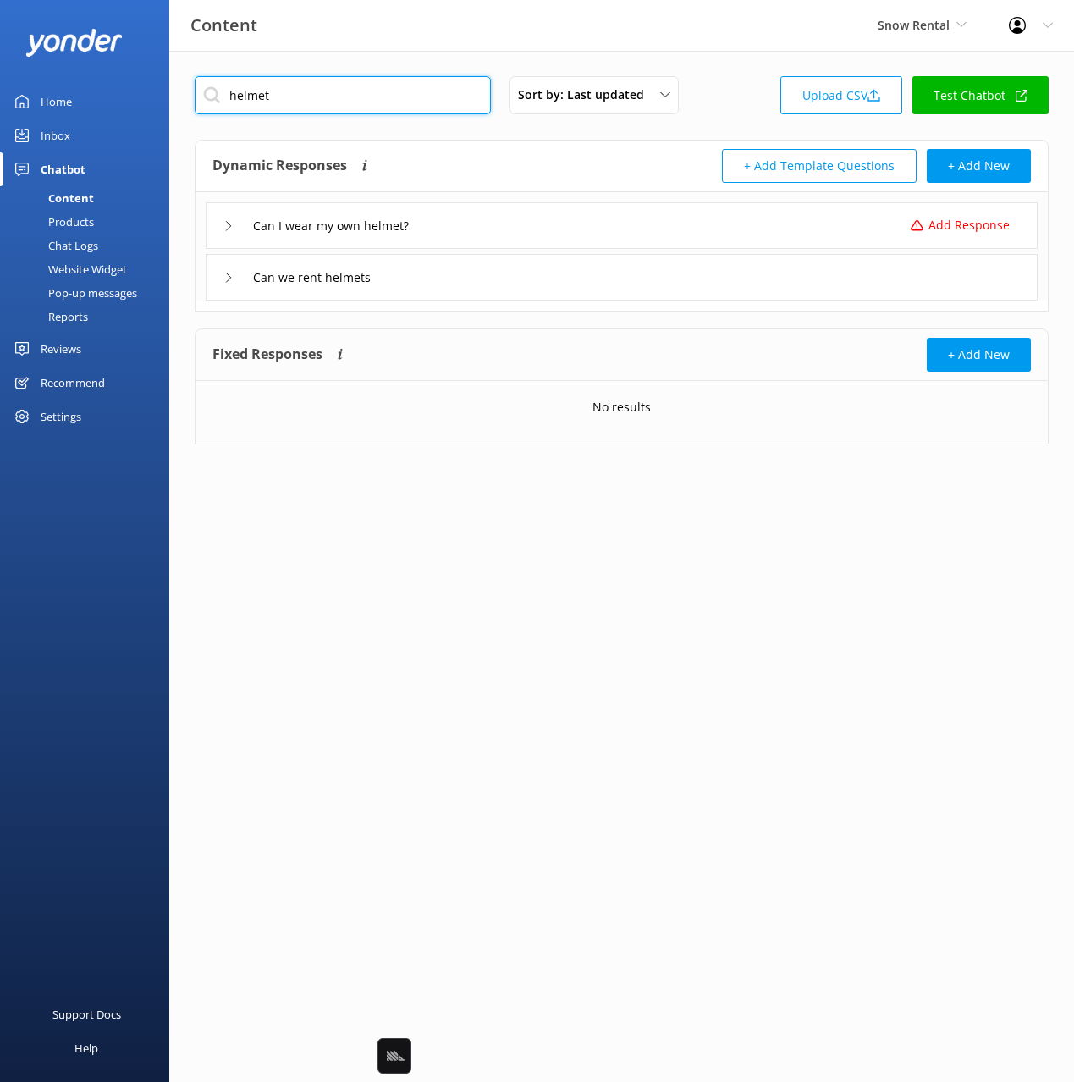
type input "helmet"
drag, startPoint x: 537, startPoint y: 147, endPoint x: 511, endPoint y: 262, distance: 117.0
click at [537, 147] on div "Dynamic Responses Dynamic responses rely on the Large Language Model to create …" at bounding box center [621, 166] width 852 height 52
click at [531, 278] on div "Can we rent helmets" at bounding box center [622, 277] width 832 height 47
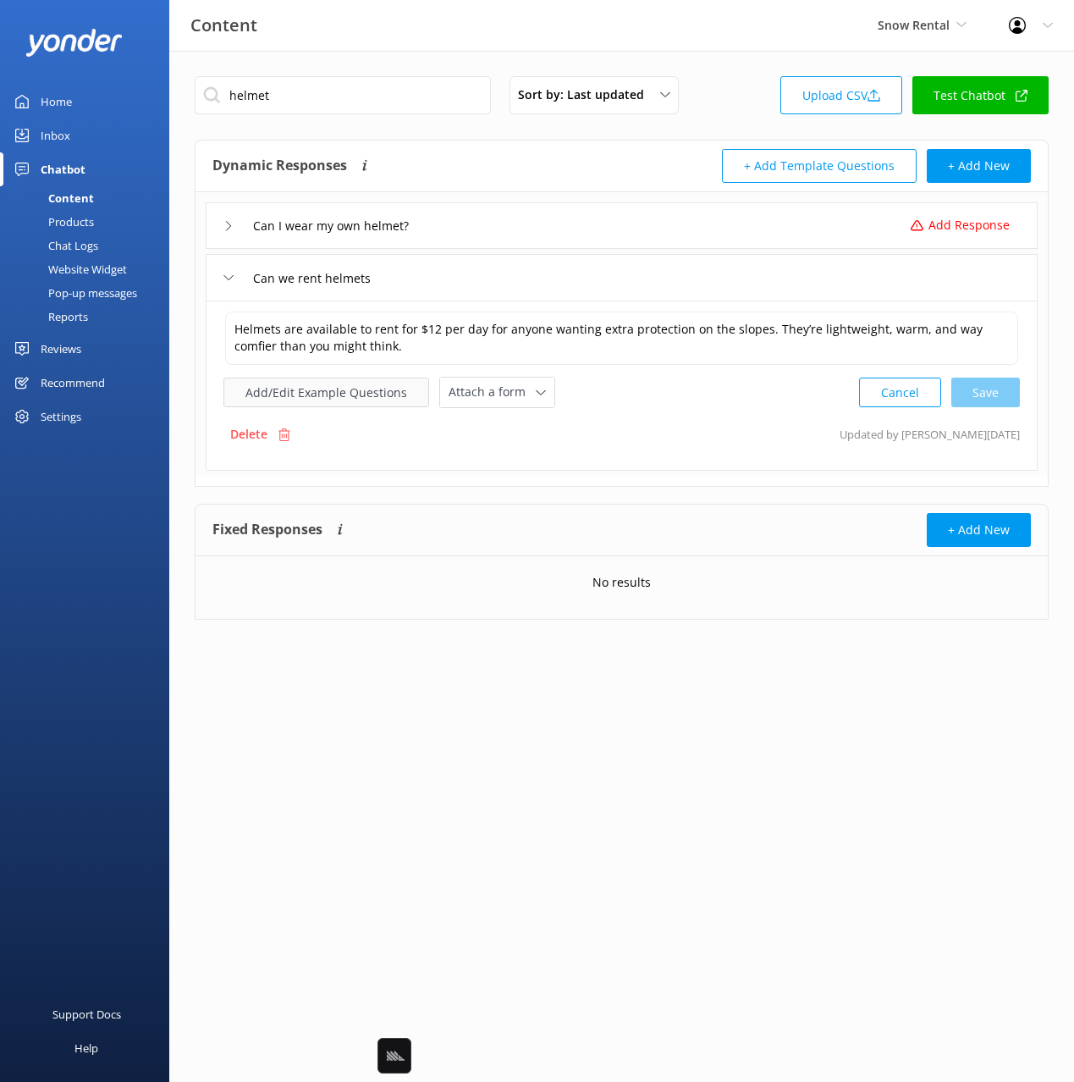
click at [323, 404] on button "Add/Edit Example Questions" at bounding box center [326, 392] width 206 height 30
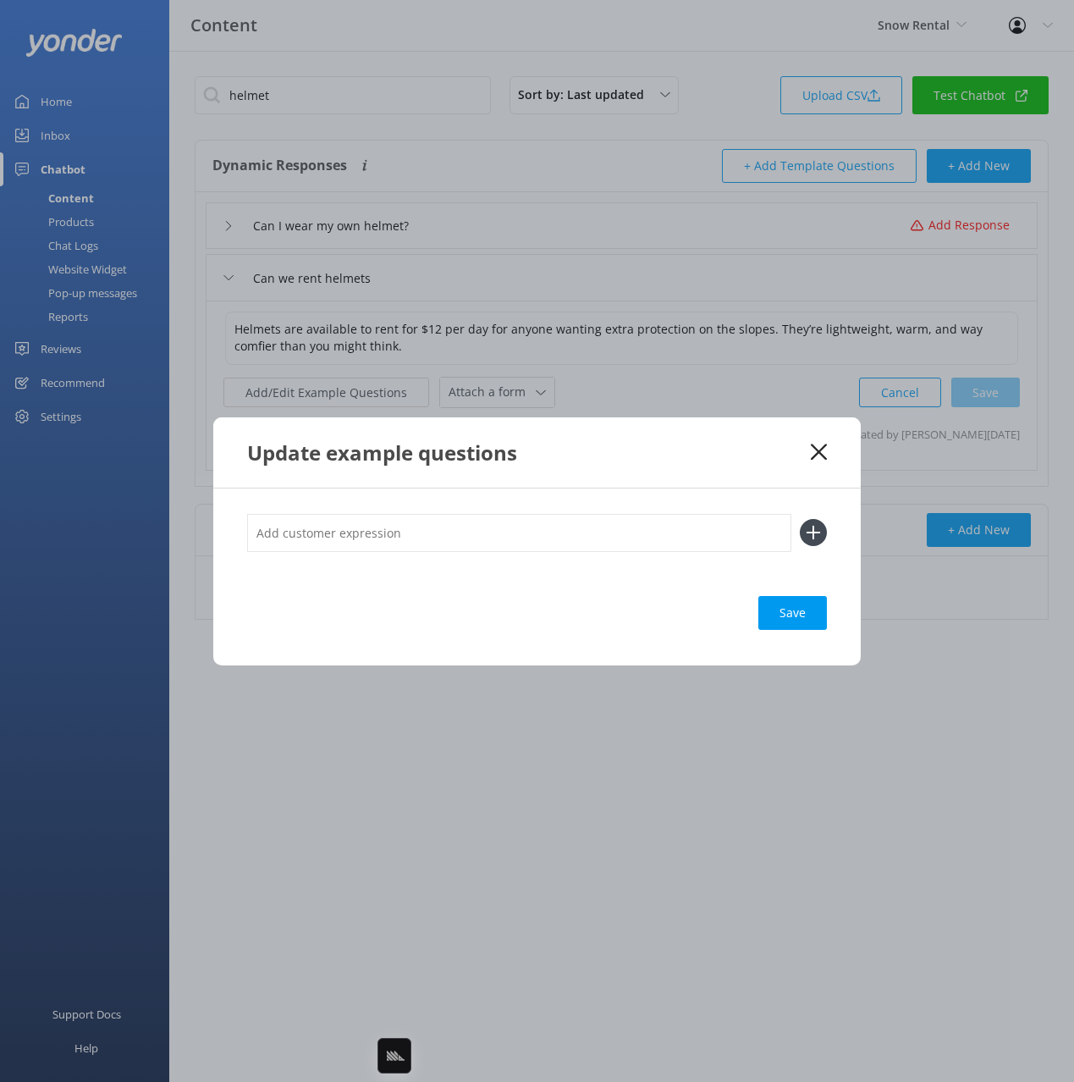
click at [652, 526] on input "text" at bounding box center [519, 533] width 544 height 38
paste input "Do you provide helmets?"
type input "Do you provide helmets?"
click at [812, 535] on use at bounding box center [814, 533] width 14 height 14
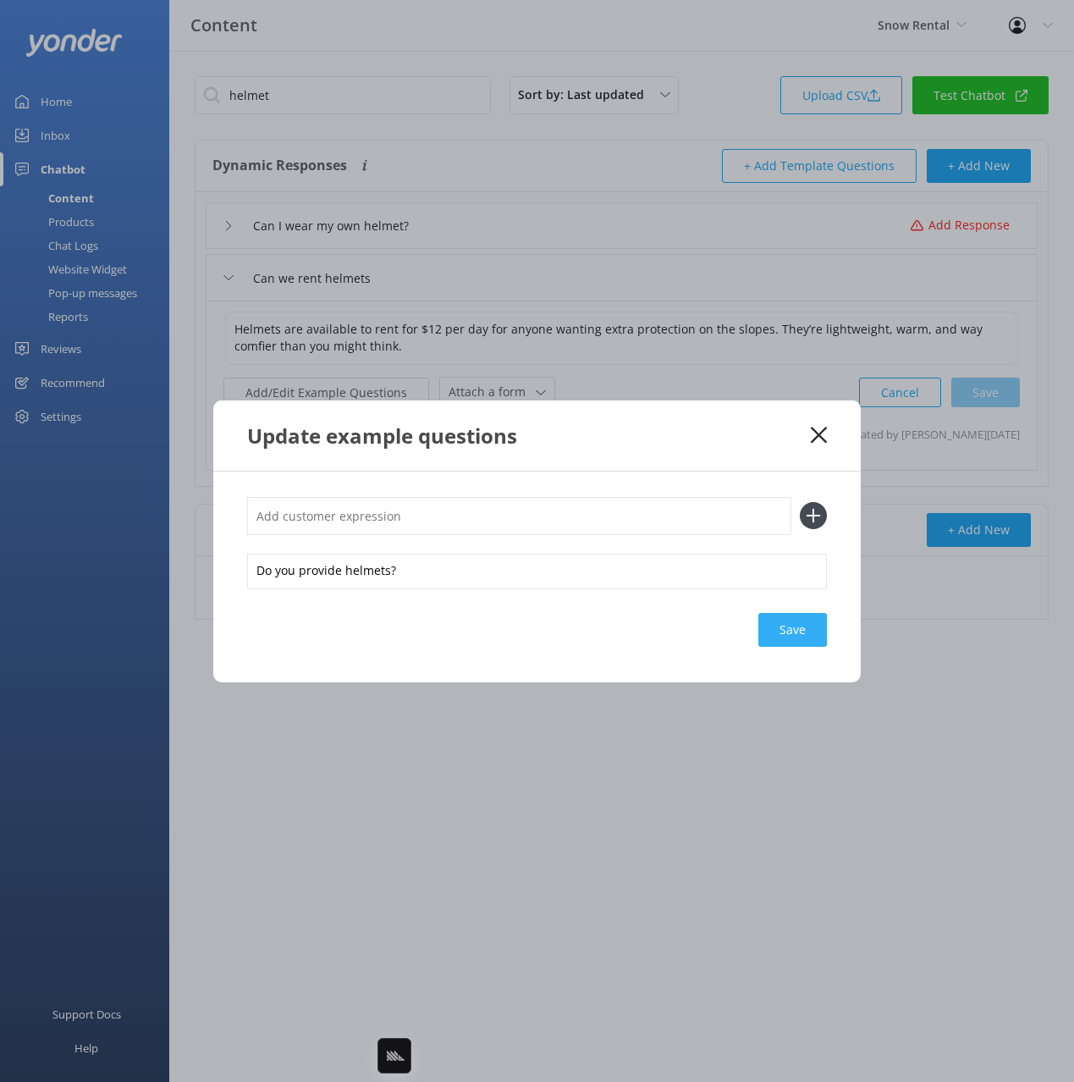
drag, startPoint x: 800, startPoint y: 657, endPoint x: 807, endPoint y: 626, distance: 31.2
click at [801, 655] on div "Do you provide helmets? Save" at bounding box center [536, 576] width 647 height 211
click at [807, 626] on div "Save" at bounding box center [792, 630] width 69 height 34
click at [819, 433] on use at bounding box center [819, 435] width 16 height 16
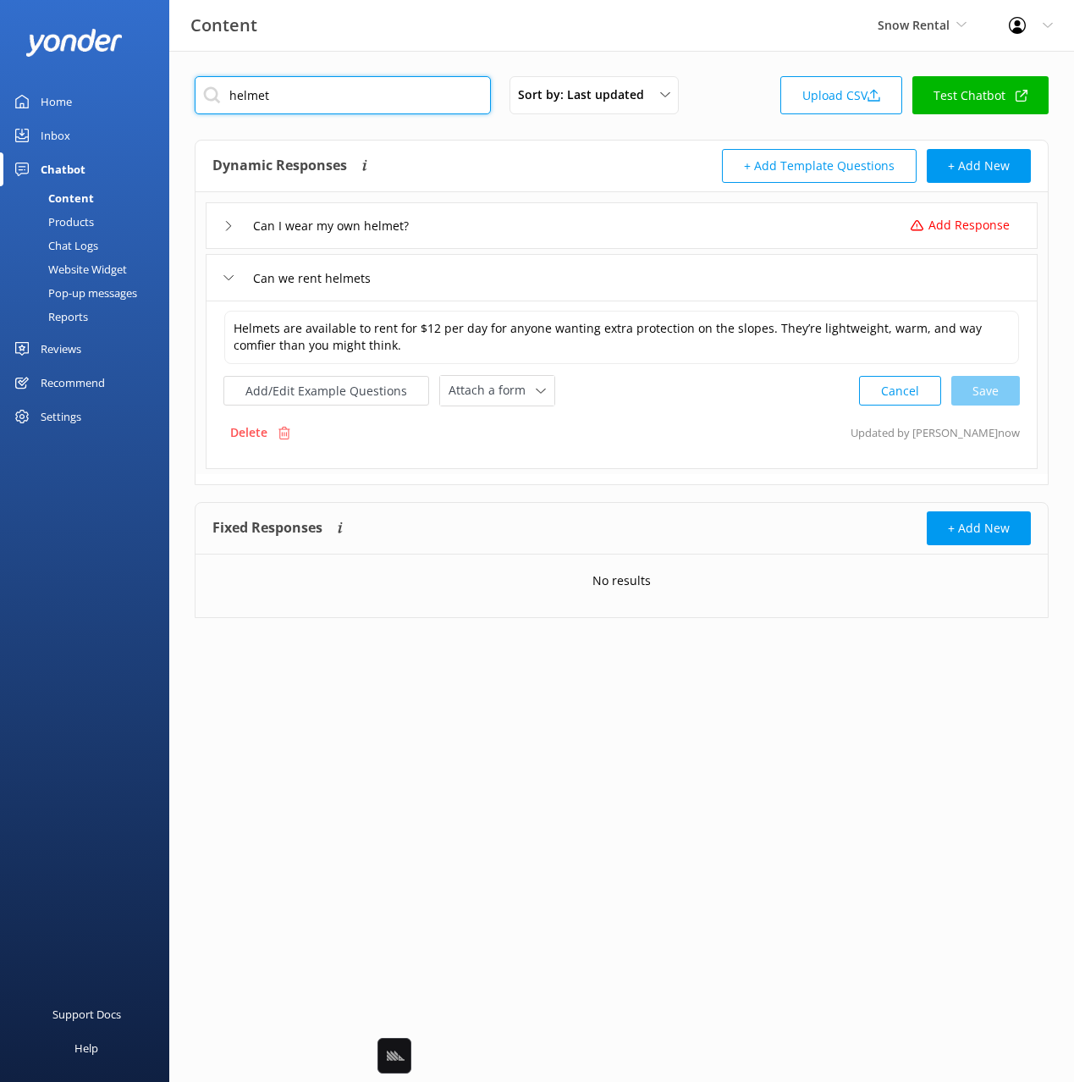
click at [421, 100] on input "helmet" at bounding box center [343, 95] width 296 height 38
click at [727, 89] on div "Sort by: Last updated Title Last updated Upload CSV Test Chatbot" at bounding box center [622, 100] width 854 height 48
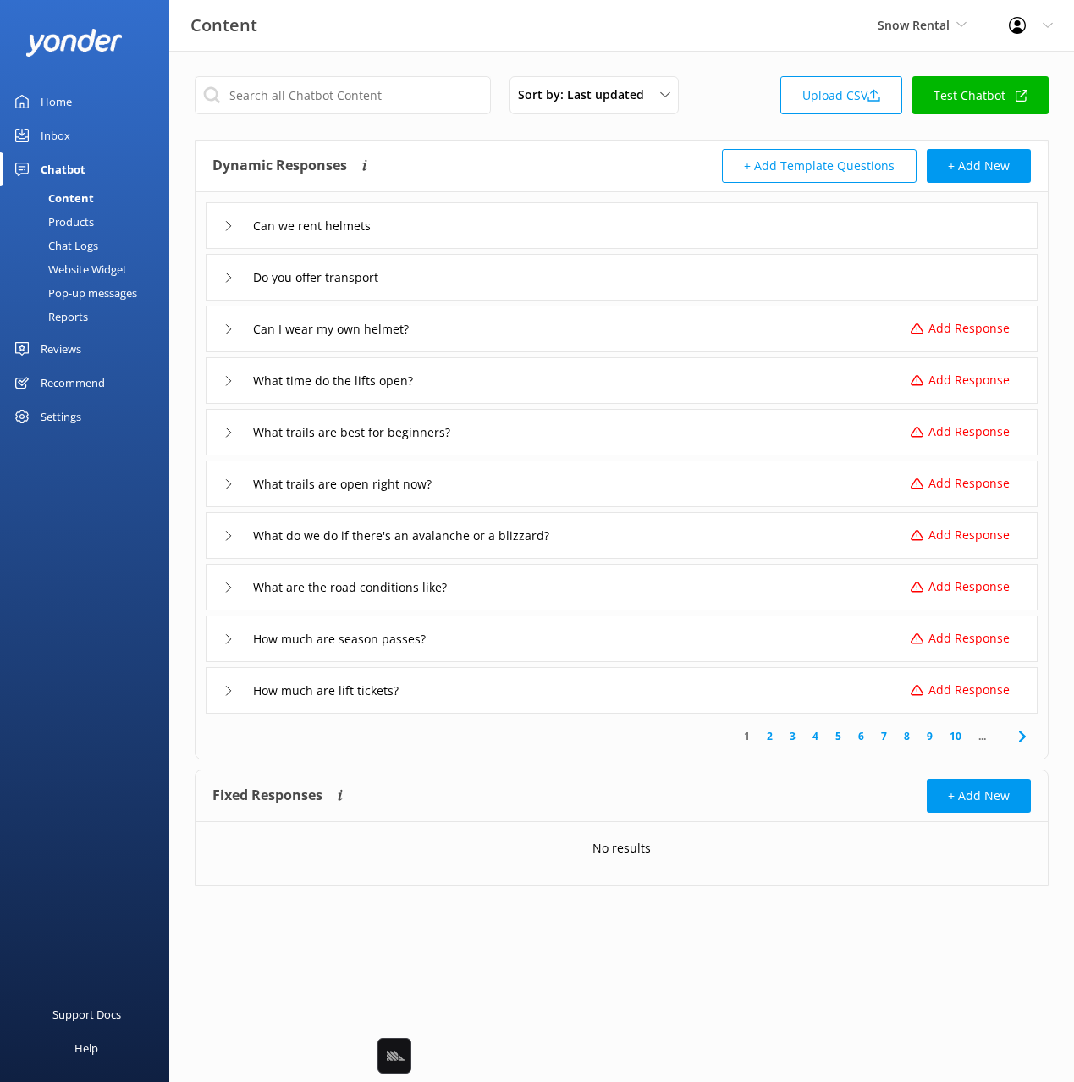
click at [1017, 731] on icon at bounding box center [1022, 736] width 20 height 20
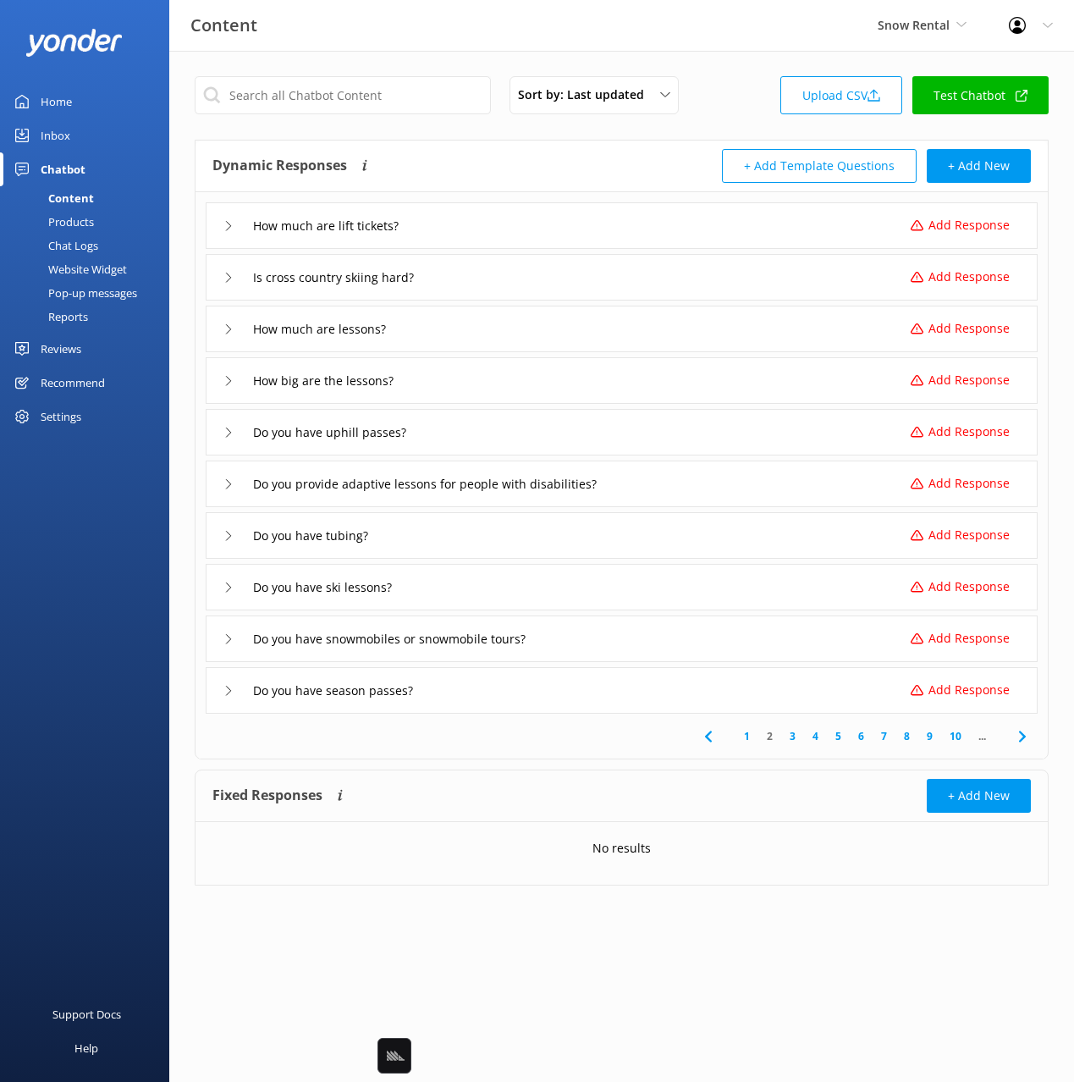
click at [1017, 732] on icon at bounding box center [1022, 736] width 20 height 20
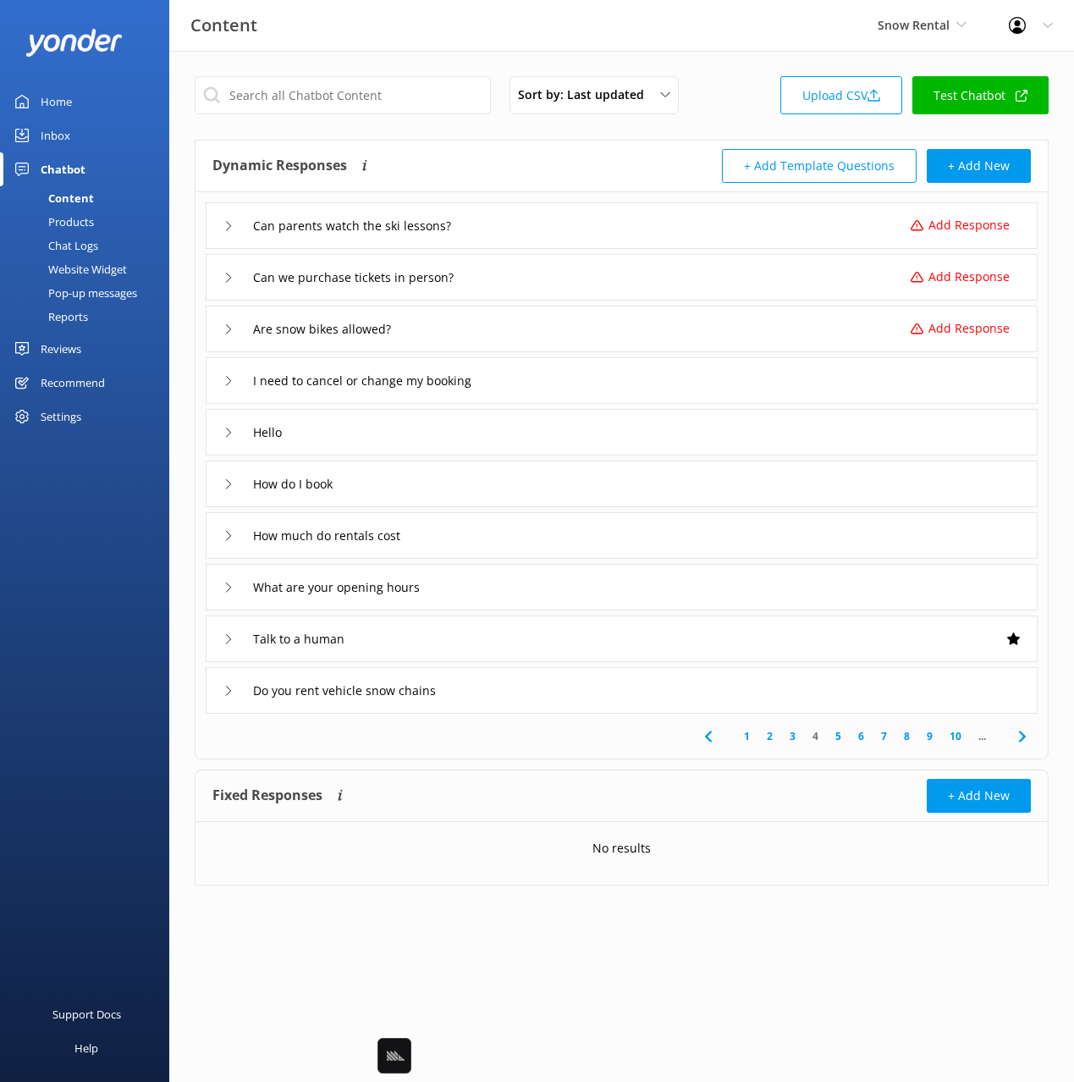
drag, startPoint x: 747, startPoint y: 736, endPoint x: 953, endPoint y: 638, distance: 227.9
click at [747, 736] on link "1" at bounding box center [746, 736] width 23 height 16
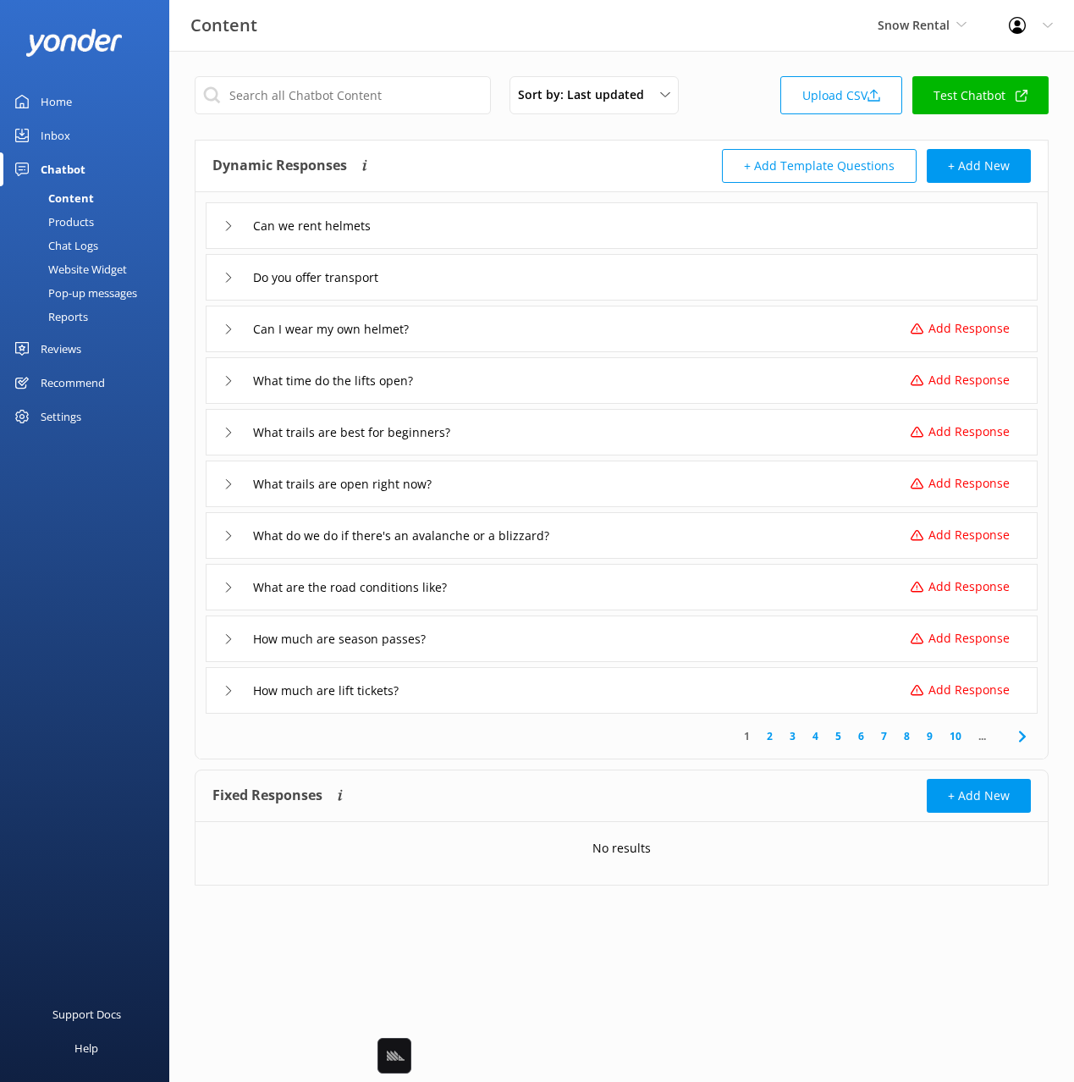
click at [70, 246] on div "Chat Logs" at bounding box center [54, 246] width 88 height 24
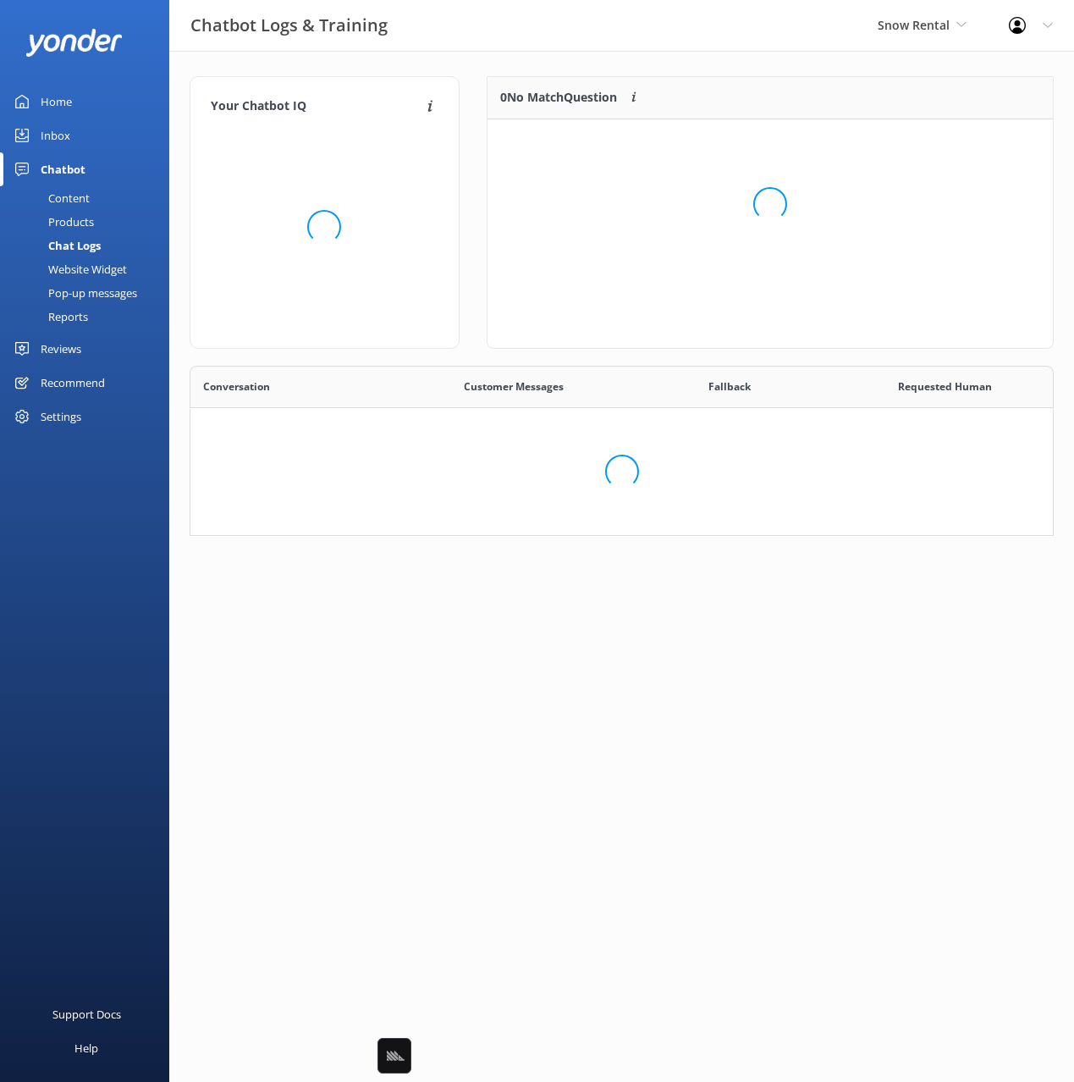
scroll to position [593, 862]
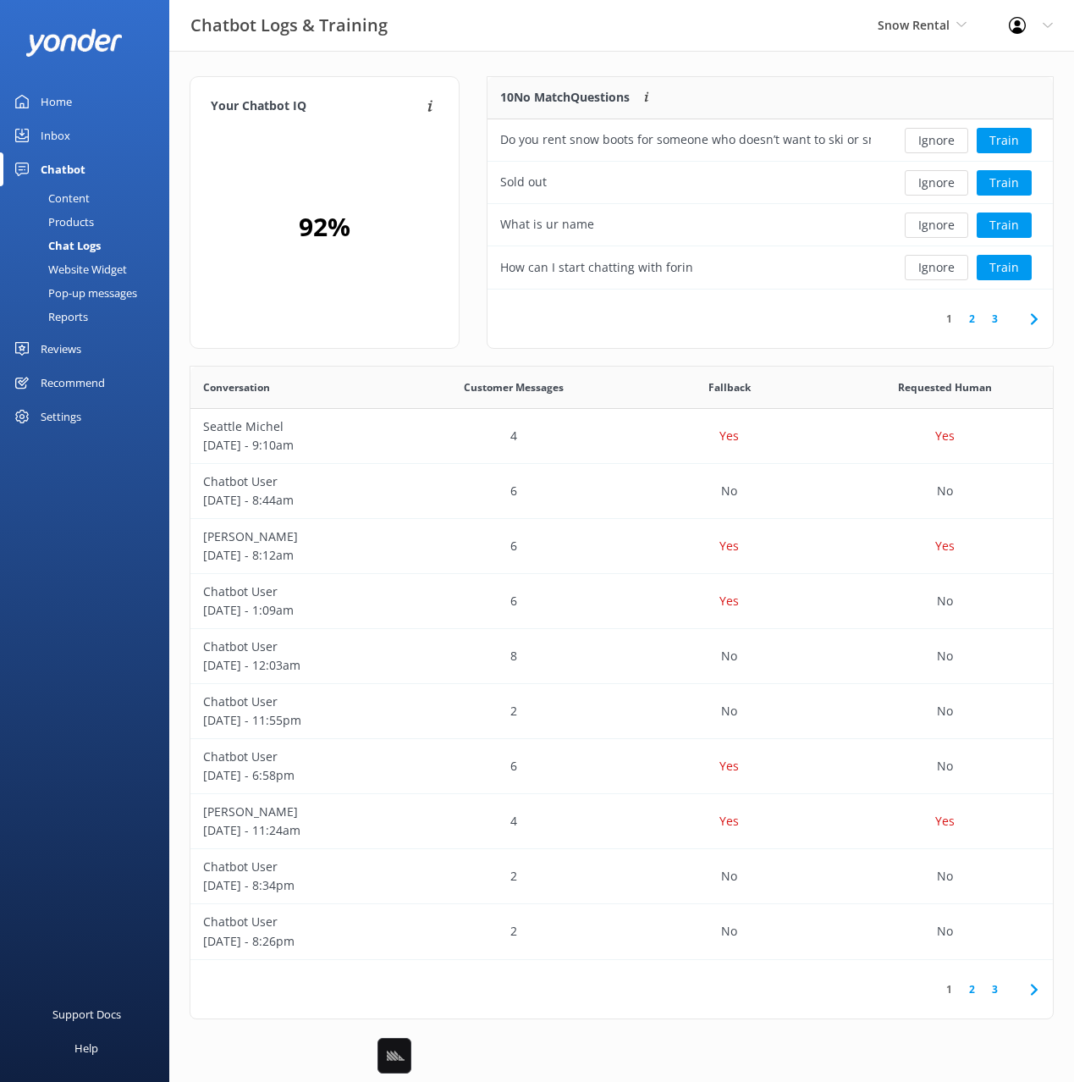
click at [589, 42] on div "Chatbot Logs & Training Snow Rental Black Cat Cruises Banff Airporter Internati…" at bounding box center [537, 25] width 1074 height 51
drag, startPoint x: 700, startPoint y: 47, endPoint x: 832, endPoint y: 80, distance: 136.1
click at [702, 47] on div "Chatbot Logs & Training Snow Rental Black Cat Cruises Banff Airporter Internati…" at bounding box center [537, 25] width 1074 height 51
click at [789, 74] on div "Your Chatbot IQ Your Chatbot IQ is the percentage of trained FAQs against untra…" at bounding box center [621, 552] width 905 height 1002
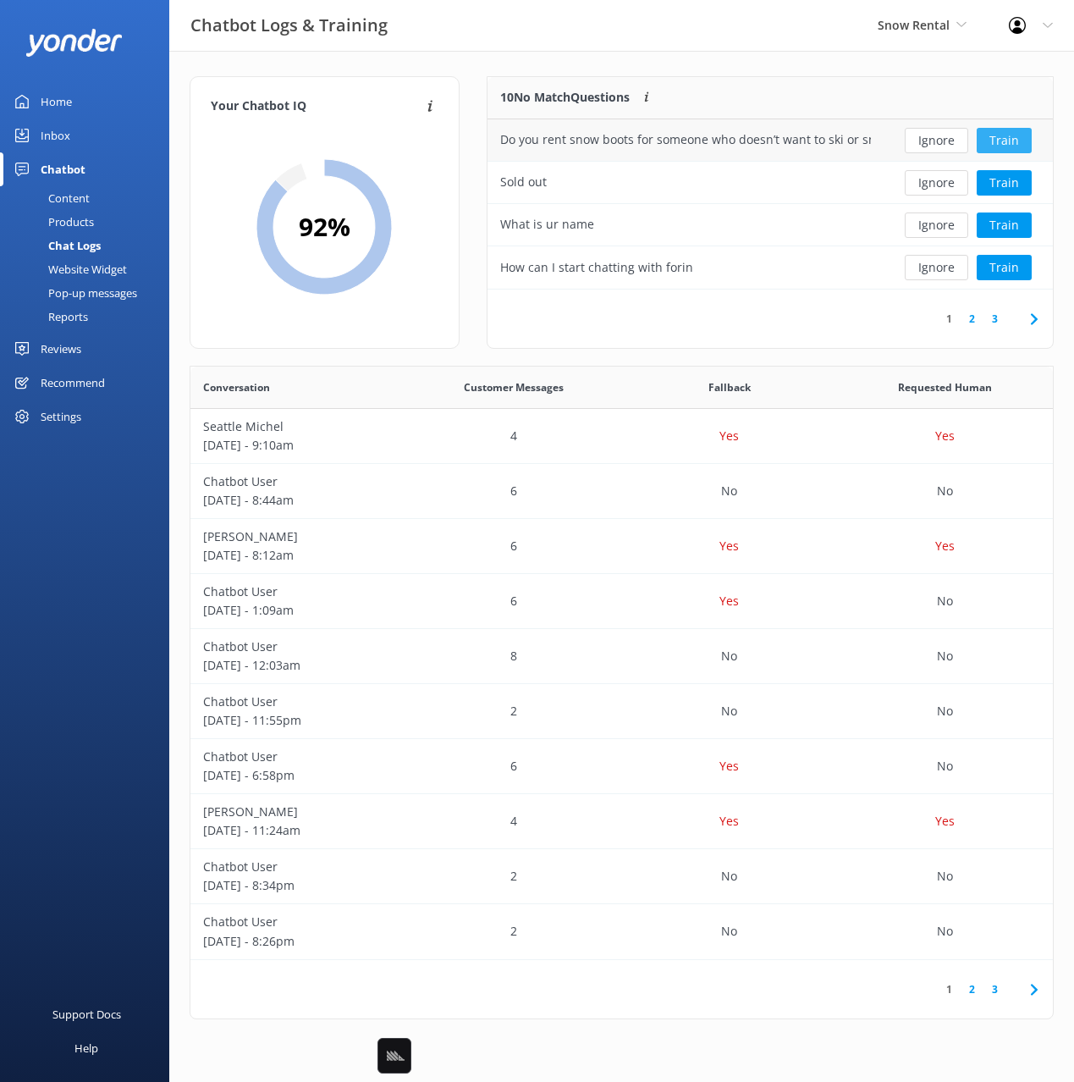
click at [1013, 136] on button "Train" at bounding box center [1004, 140] width 55 height 25
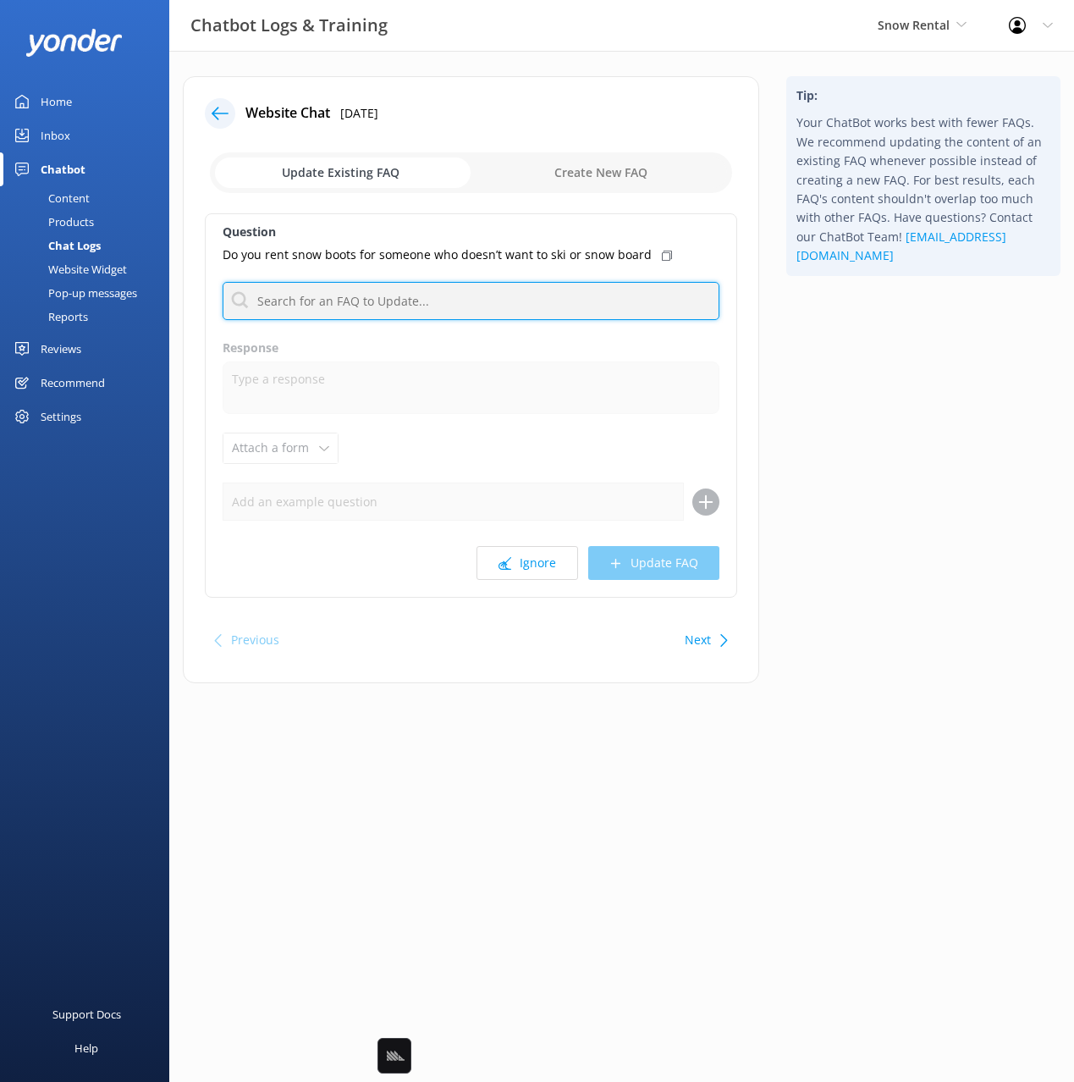
click at [437, 296] on input "text" at bounding box center [471, 301] width 497 height 38
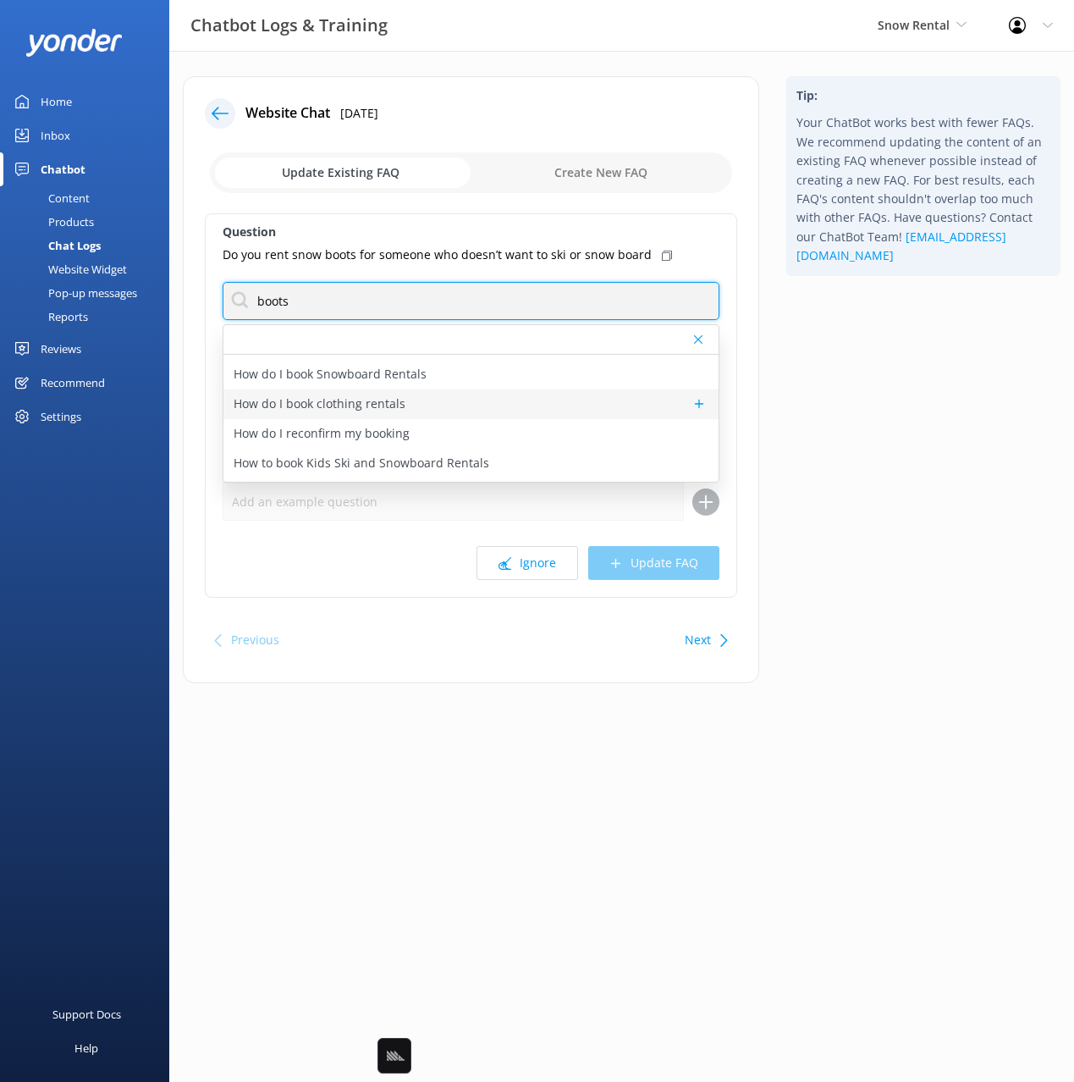
scroll to position [203, 0]
type input "boots"
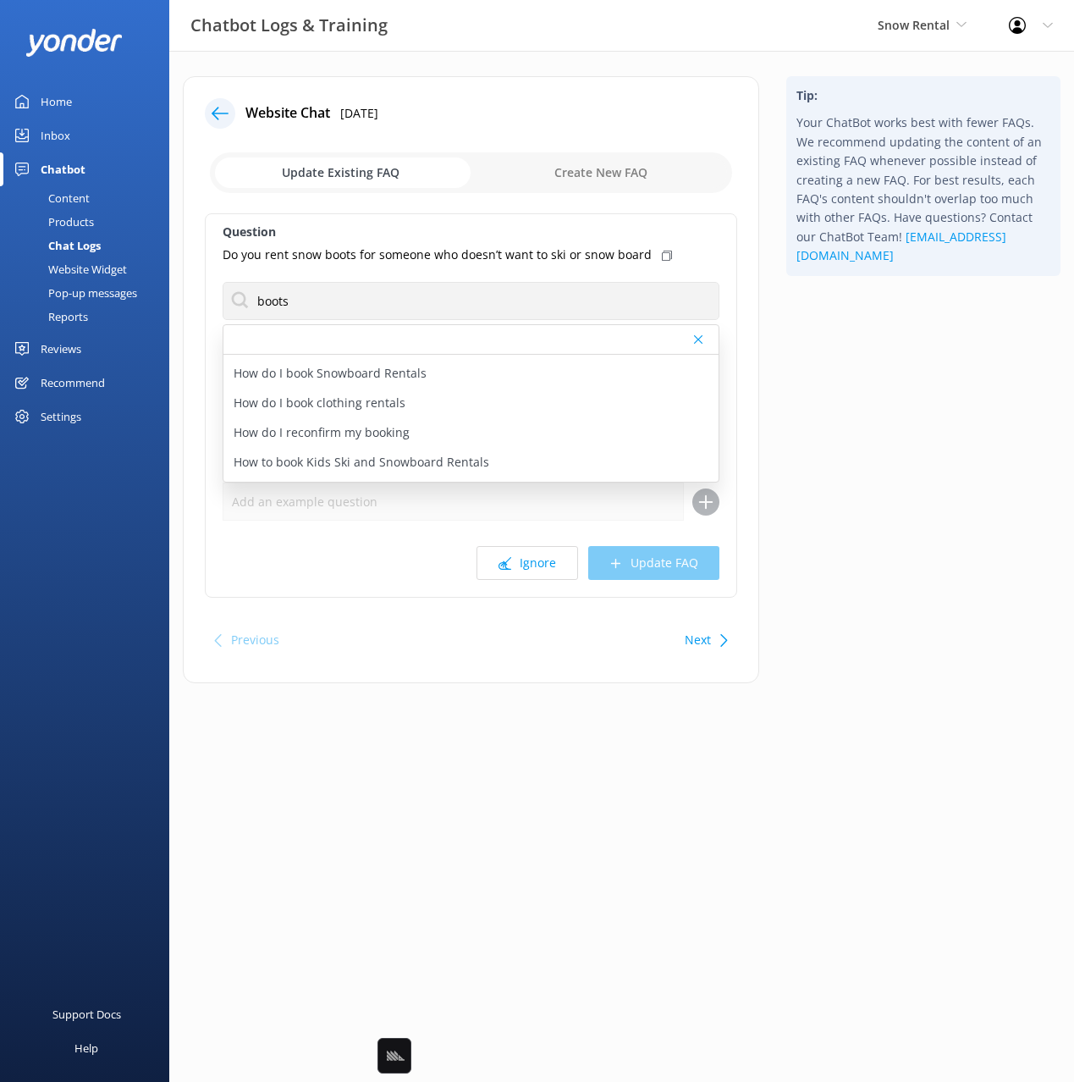
click at [942, 427] on div "Tip: Your ChatBot works best with fewer FAQs. We recommend updating the content…" at bounding box center [923, 388] width 301 height 624
click at [685, 643] on button "Next" at bounding box center [698, 640] width 26 height 34
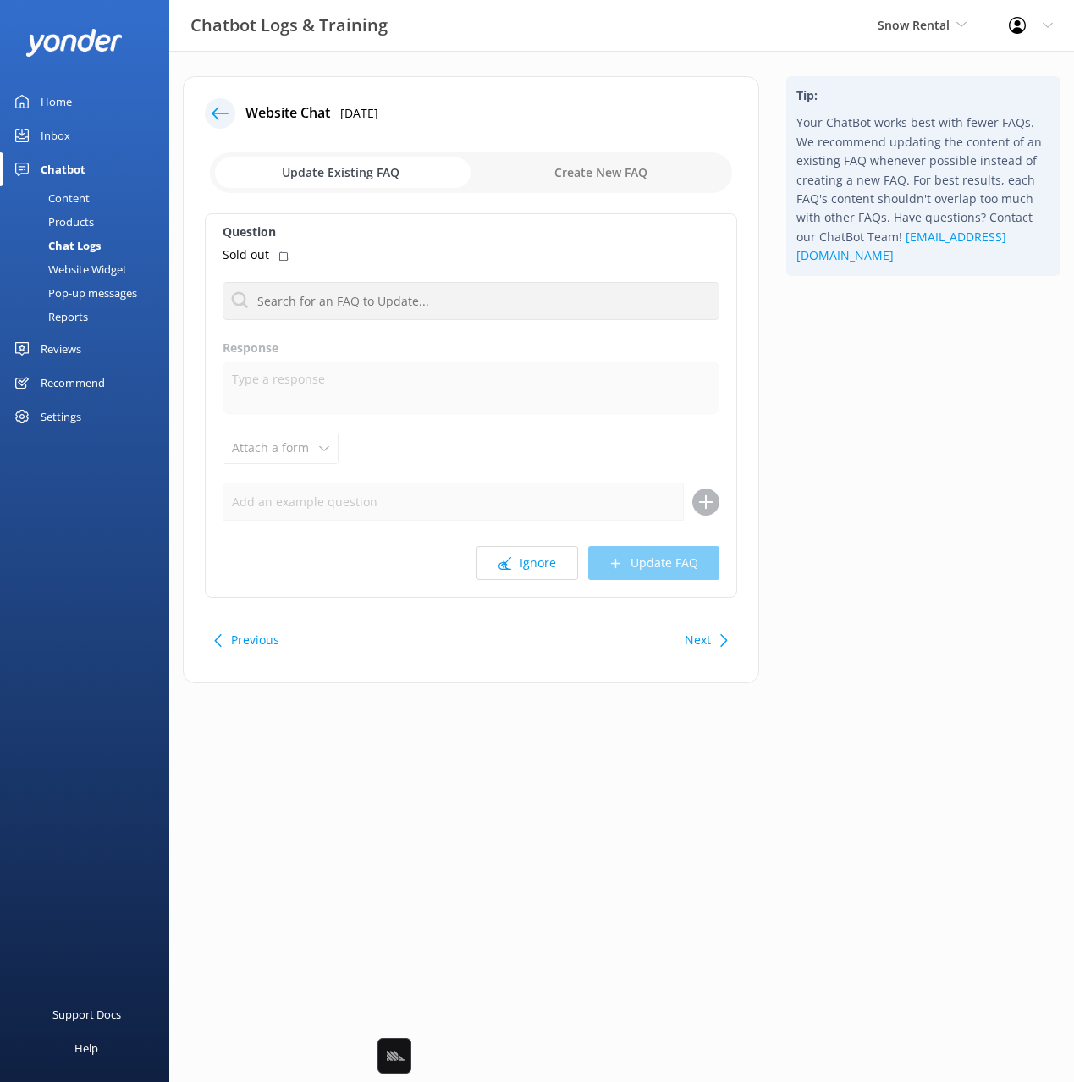
drag, startPoint x: 896, startPoint y: 424, endPoint x: 609, endPoint y: 328, distance: 302.4
click at [883, 421] on div "Tip: Your ChatBot works best with fewer FAQs. We recommend updating the content…" at bounding box center [923, 388] width 301 height 624
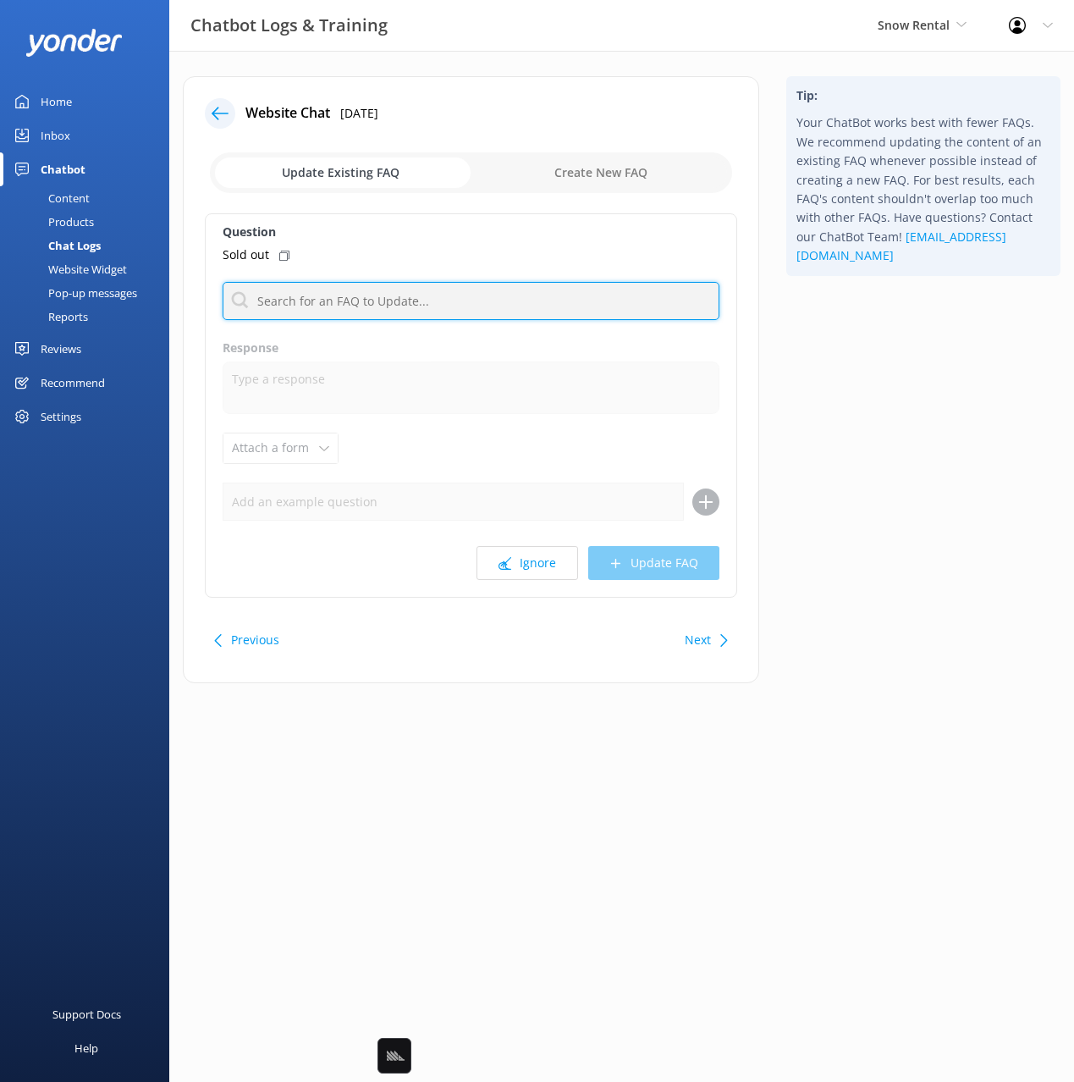
click at [580, 317] on input "text" at bounding box center [471, 301] width 497 height 38
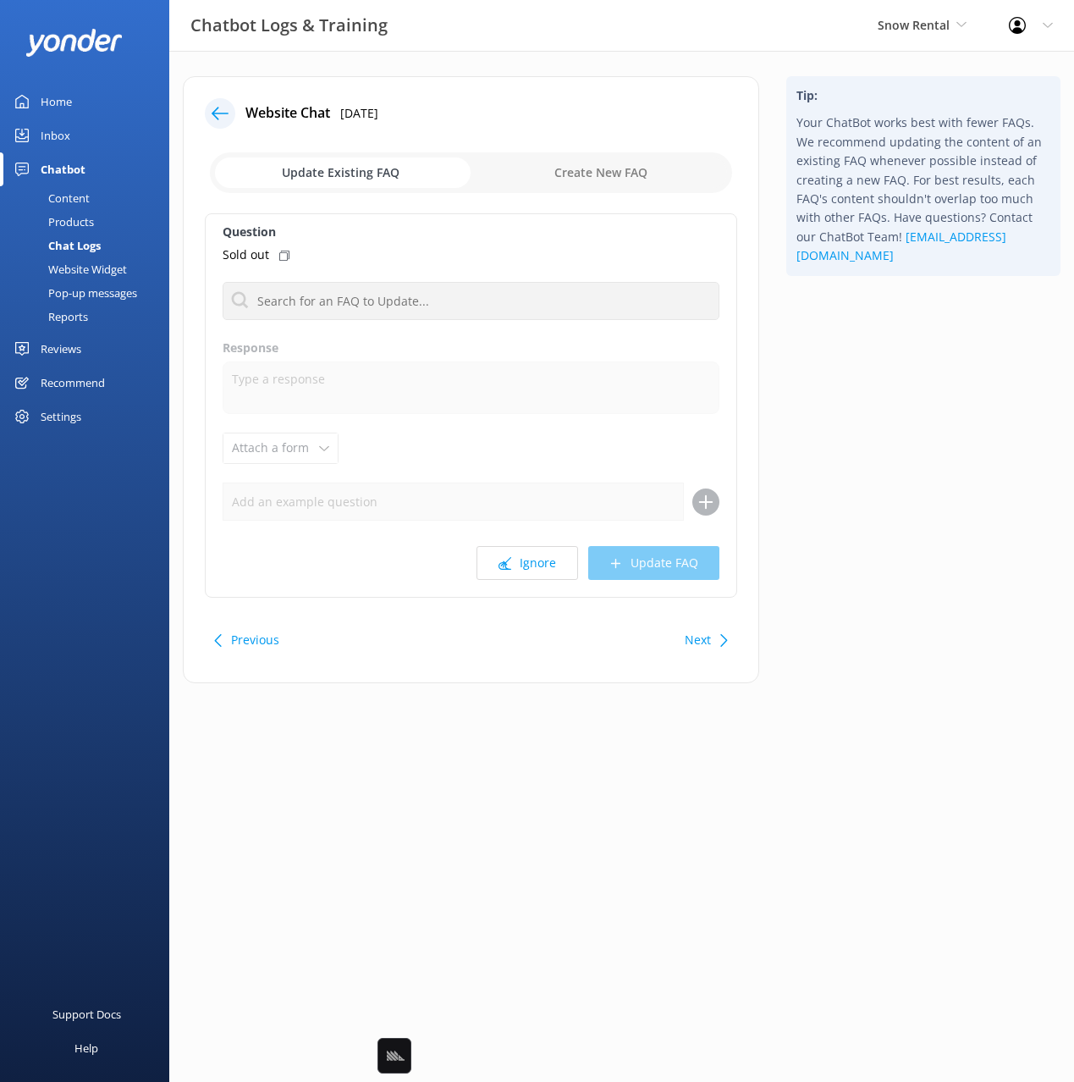
click at [890, 394] on div "Tip: Your ChatBot works best with fewer FAQs. We recommend updating the content…" at bounding box center [923, 388] width 301 height 624
click at [698, 642] on button "Next" at bounding box center [698, 640] width 26 height 34
drag, startPoint x: 834, startPoint y: 526, endPoint x: 818, endPoint y: 524, distance: 16.2
click at [834, 526] on div "Tip: Your ChatBot works best with fewer FAQs. We recommend updating the content…" at bounding box center [923, 388] width 301 height 624
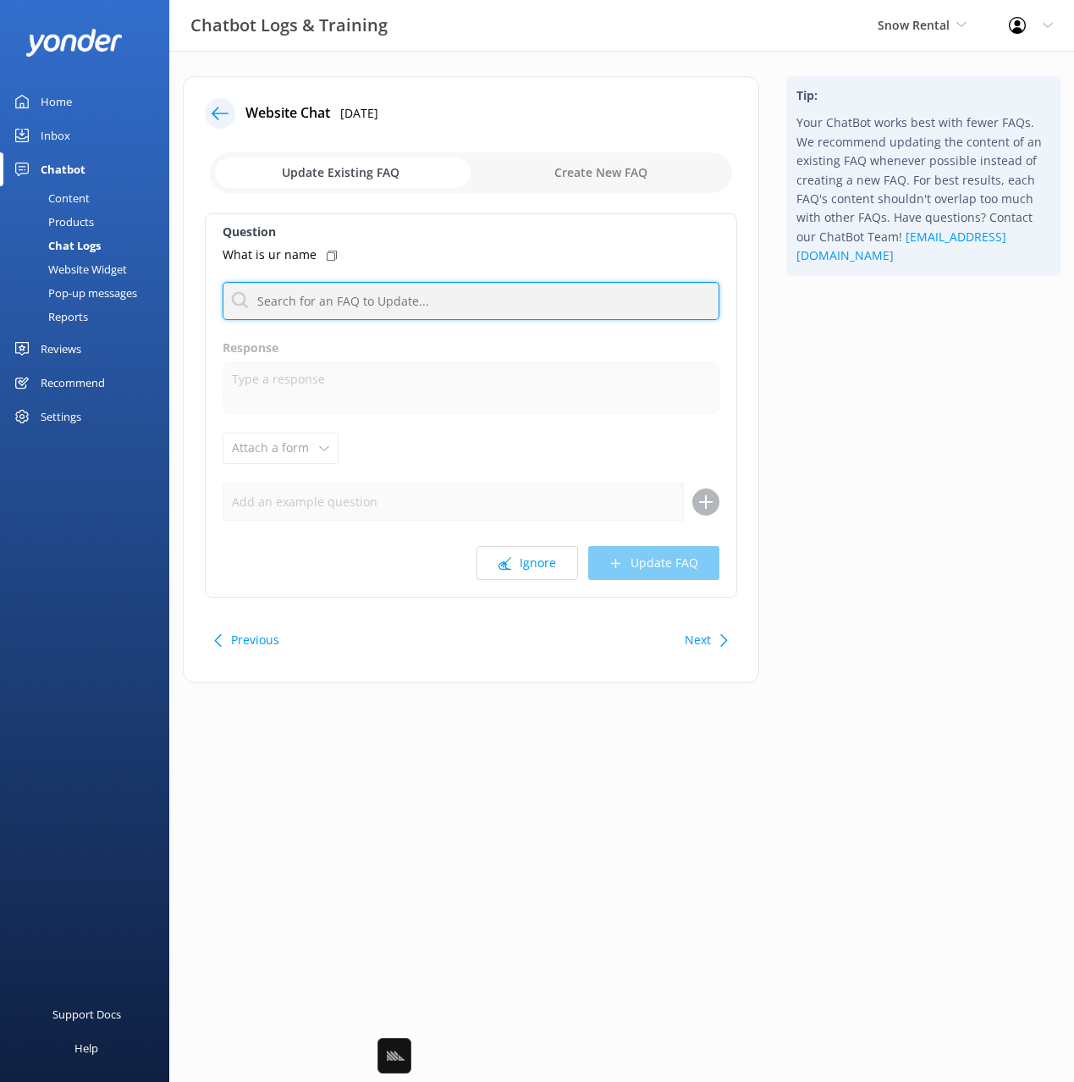
click at [450, 306] on input "text" at bounding box center [471, 301] width 497 height 38
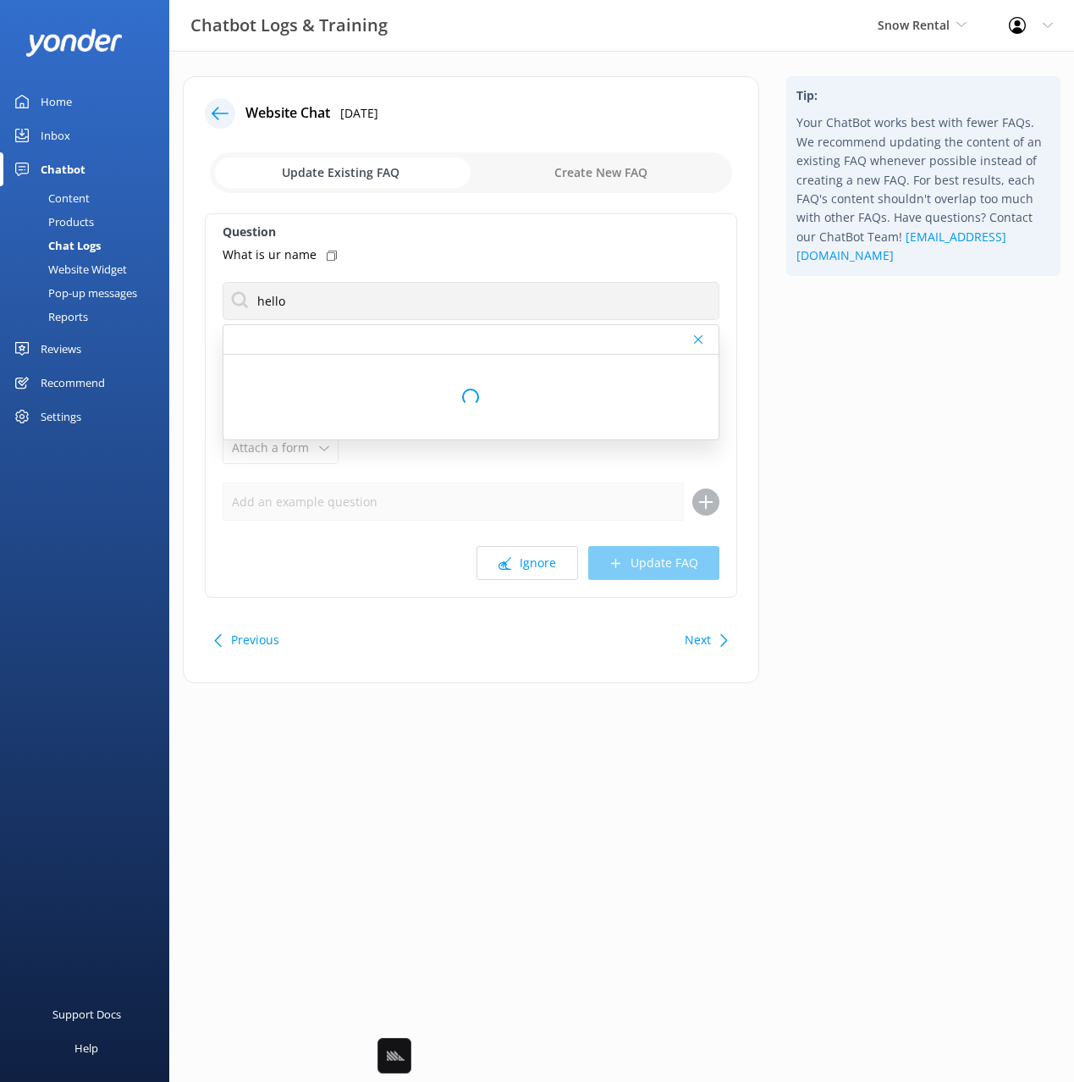
click at [892, 405] on div "Tip: Your ChatBot works best with fewer FAQs. We recommend updating the content…" at bounding box center [923, 388] width 301 height 624
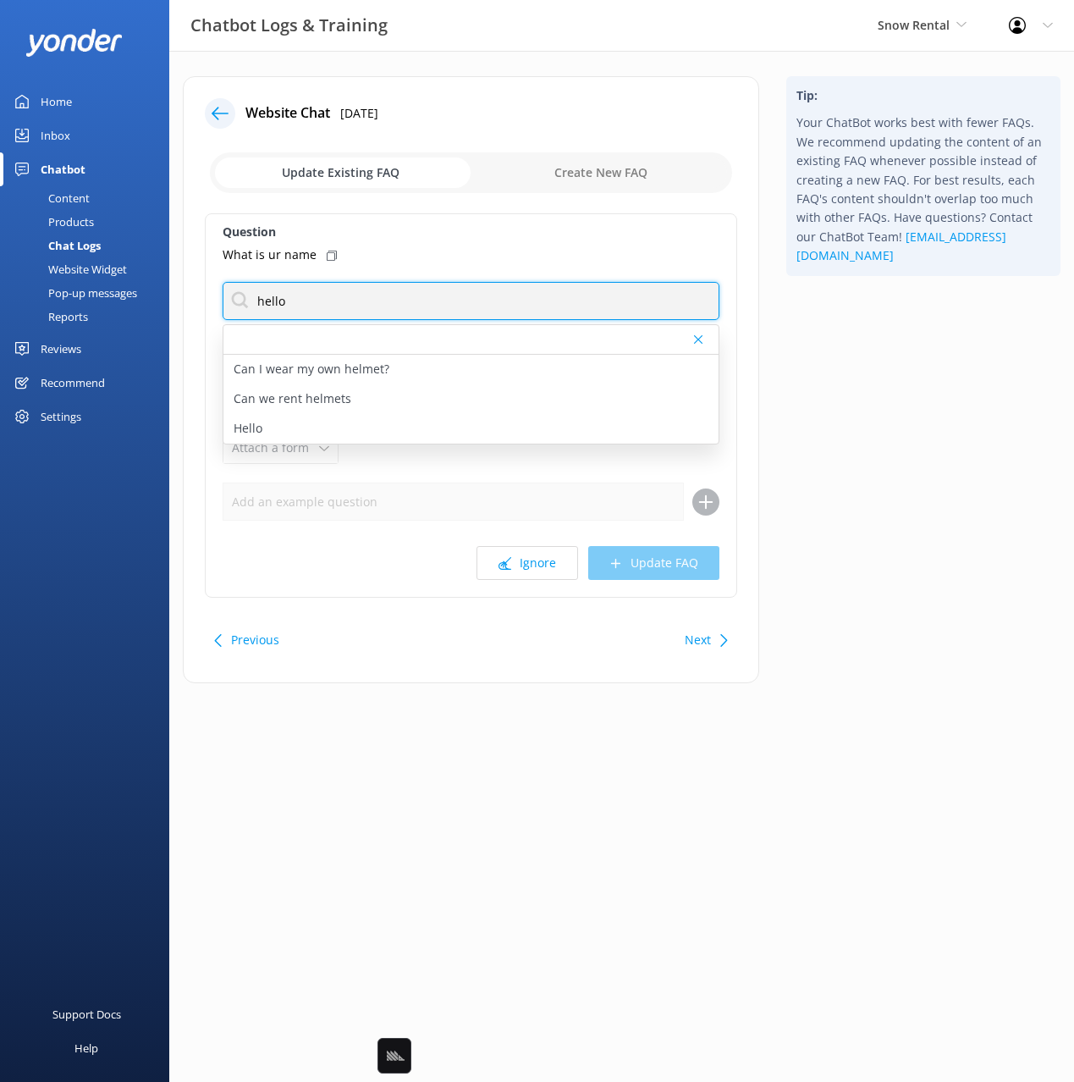
click at [273, 296] on input "hello" at bounding box center [471, 301] width 497 height 38
type input "robot"
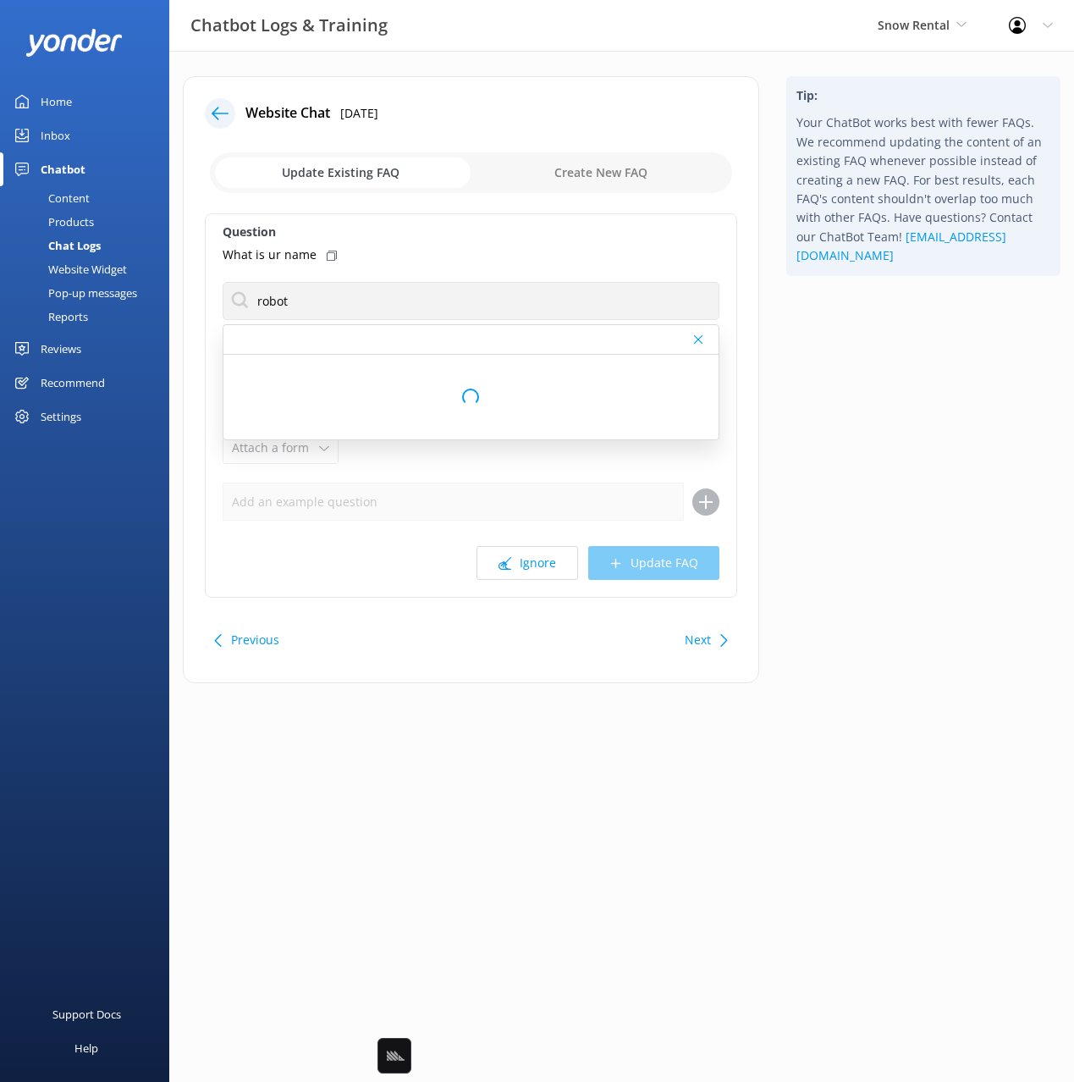
drag, startPoint x: 878, startPoint y: 382, endPoint x: 732, endPoint y: 381, distance: 145.6
click at [877, 382] on div "Tip: Your ChatBot works best with fewer FAQs. We recommend updating the content…" at bounding box center [923, 388] width 301 height 624
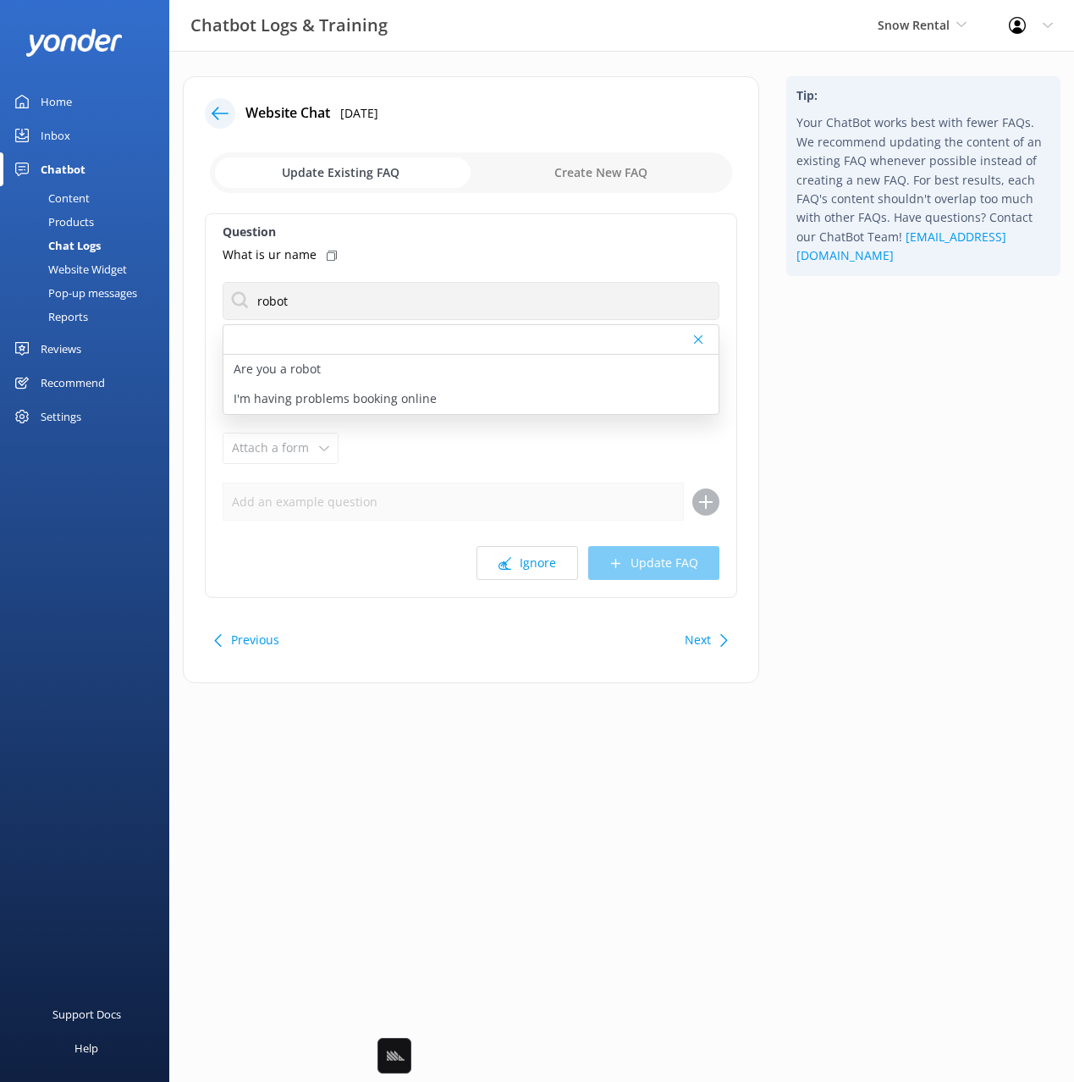
click at [408, 375] on div "Are you a robot" at bounding box center [470, 370] width 495 height 30
type textarea "I am an AI language model designed to answer your questions based on a knowledg…"
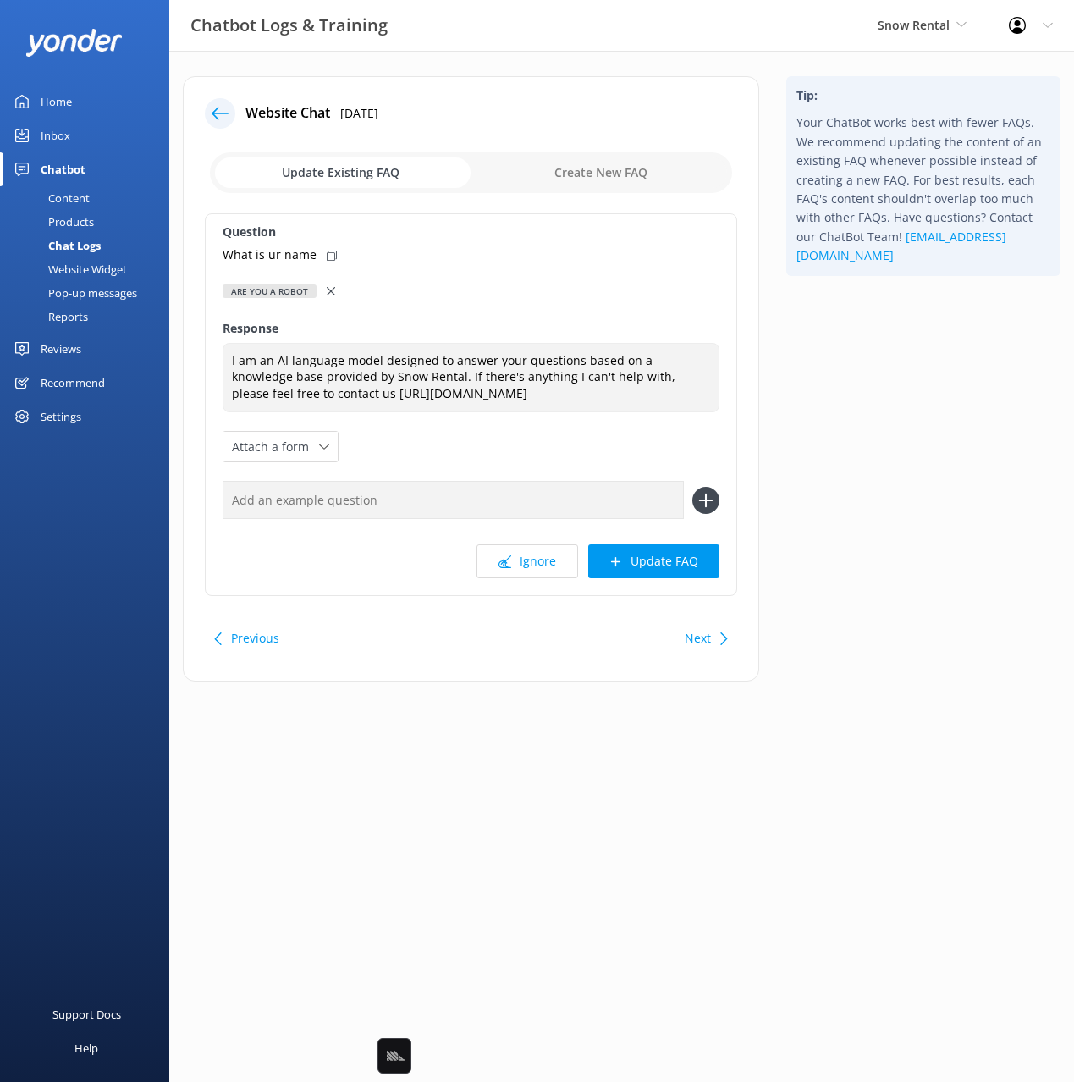
drag, startPoint x: 332, startPoint y: 258, endPoint x: 356, endPoint y: 308, distance: 55.6
click at [332, 259] on icon at bounding box center [332, 256] width 10 height 10
click at [506, 483] on input "text" at bounding box center [453, 500] width 461 height 38
click at [532, 498] on input "text" at bounding box center [453, 500] width 461 height 38
paste input "What is ur name"
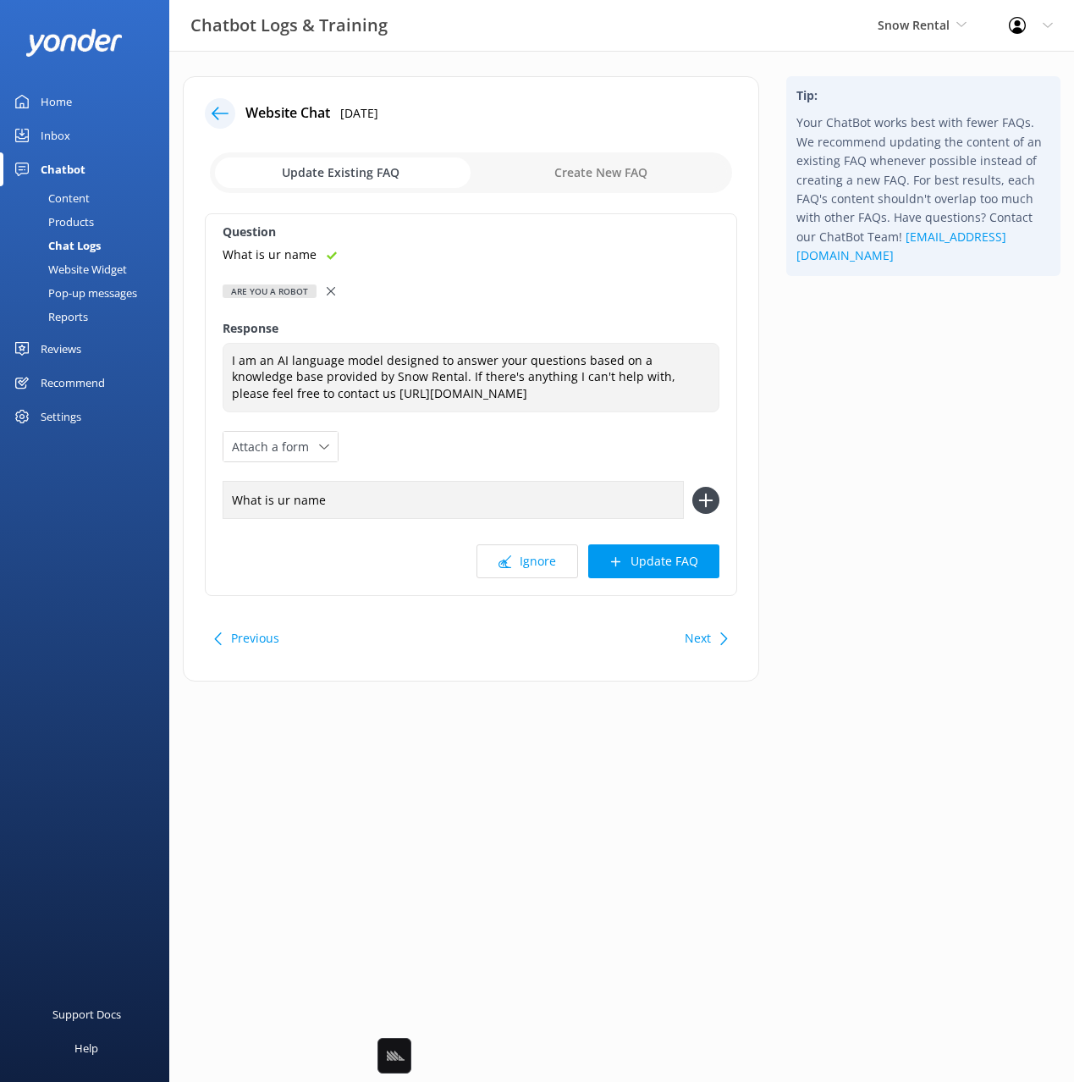
type input "What is ur name"
click at [694, 498] on icon at bounding box center [705, 500] width 27 height 27
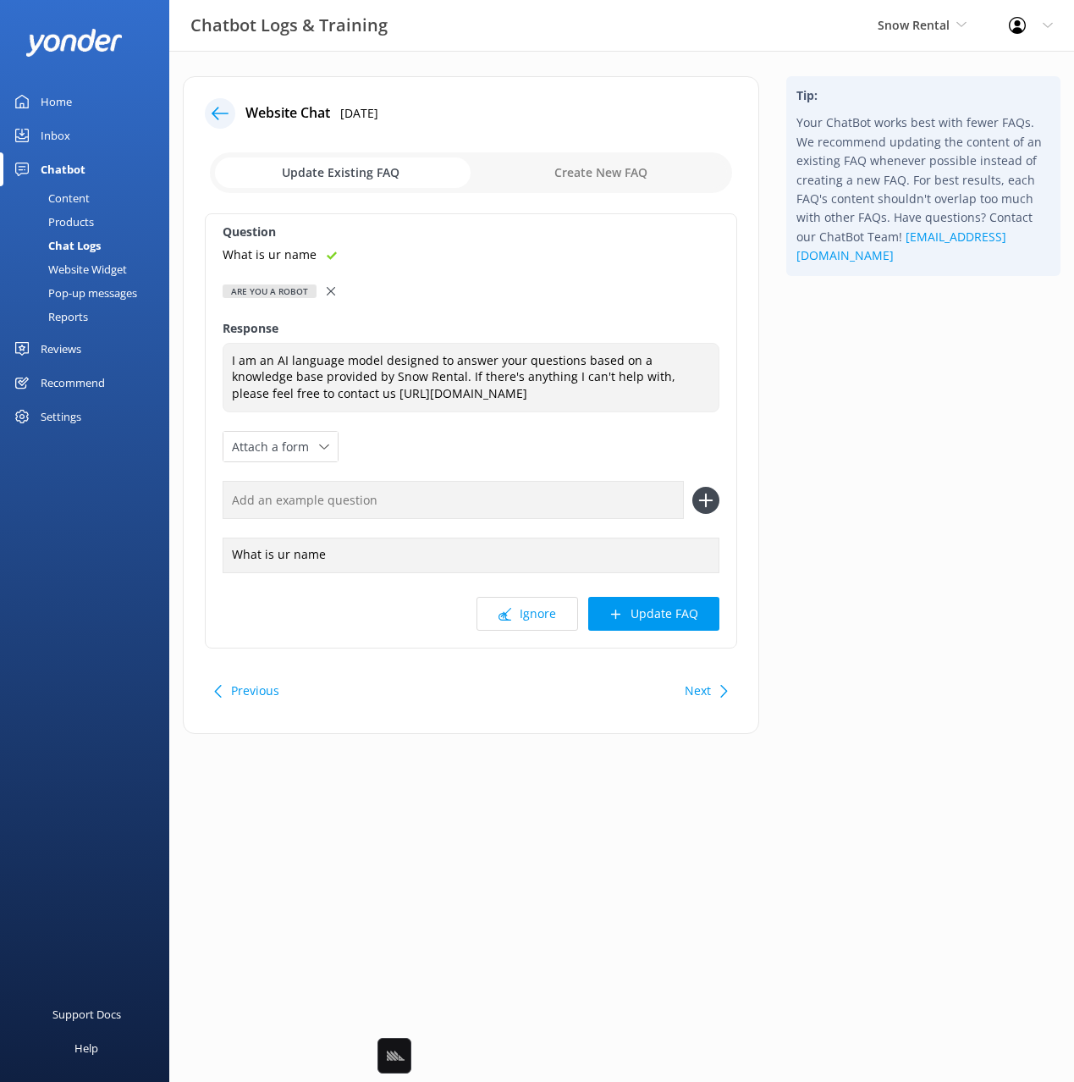
drag, startPoint x: 681, startPoint y: 606, endPoint x: 755, endPoint y: 601, distance: 73.8
click at [681, 606] on button "Update FAQ" at bounding box center [653, 614] width 131 height 34
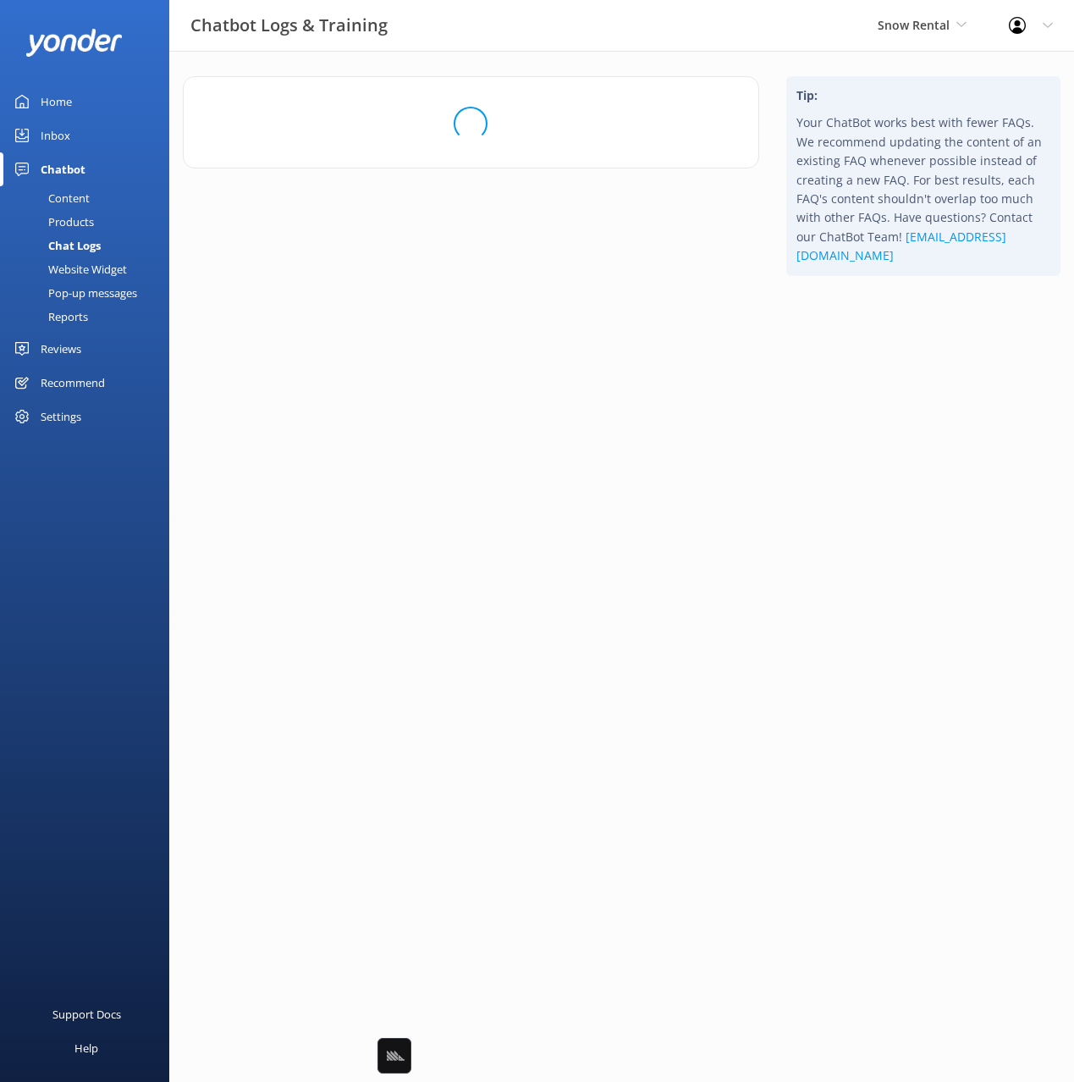
click at [896, 303] on div "Tip: Your ChatBot works best with fewer FAQs. We recommend updating the content…" at bounding box center [923, 189] width 301 height 227
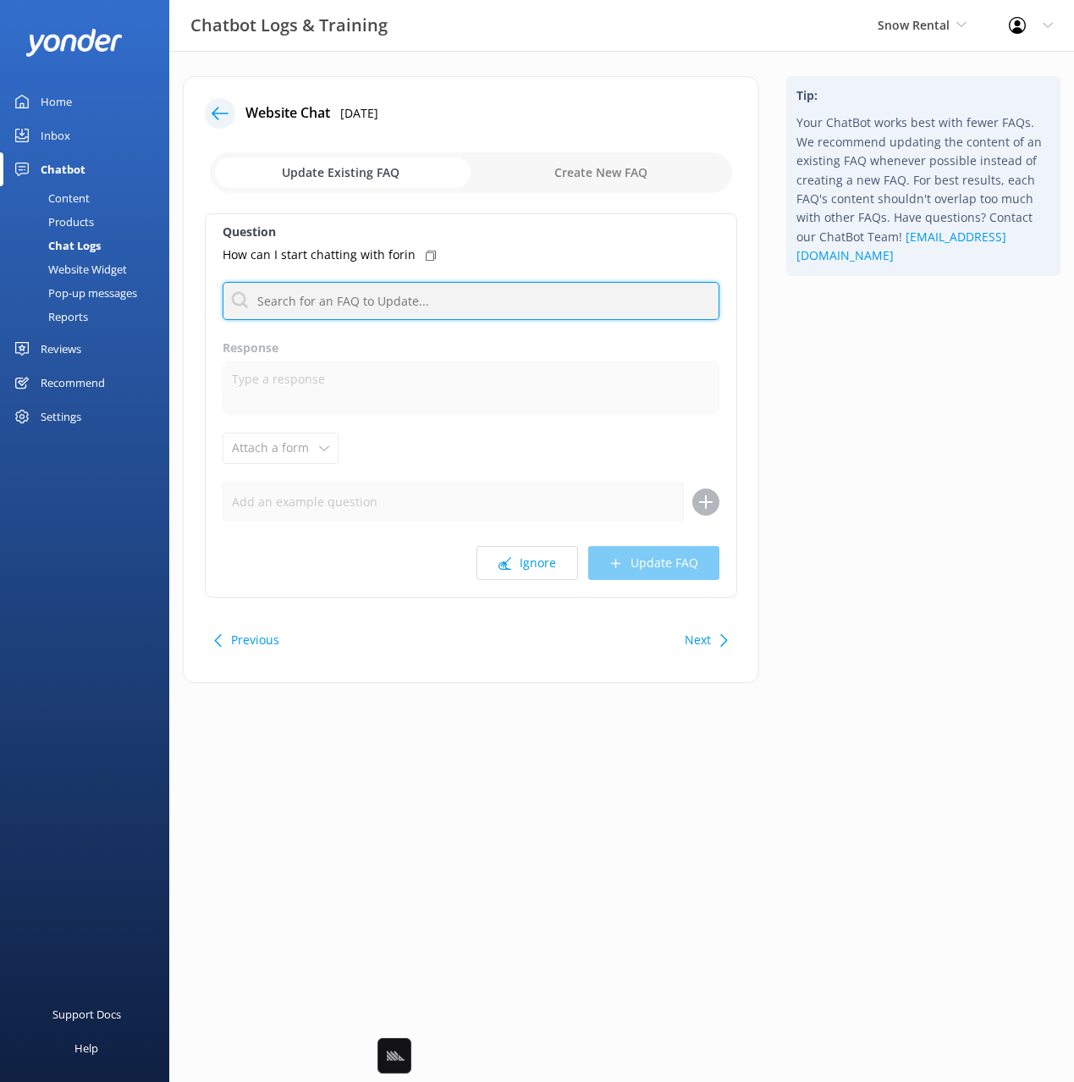
click at [401, 298] on input "text" at bounding box center [471, 301] width 497 height 38
type input "human"
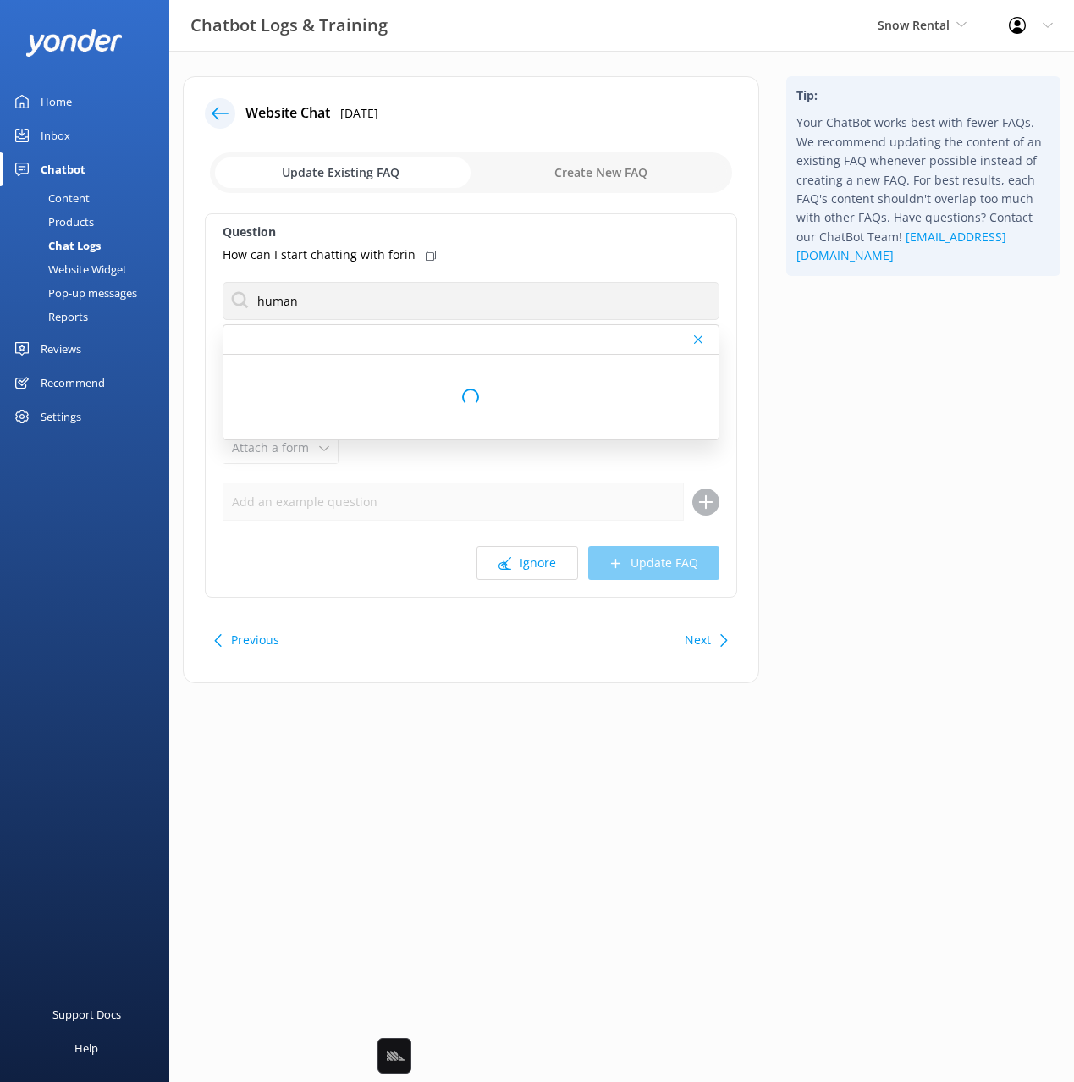
click at [427, 255] on use at bounding box center [431, 256] width 10 height 10
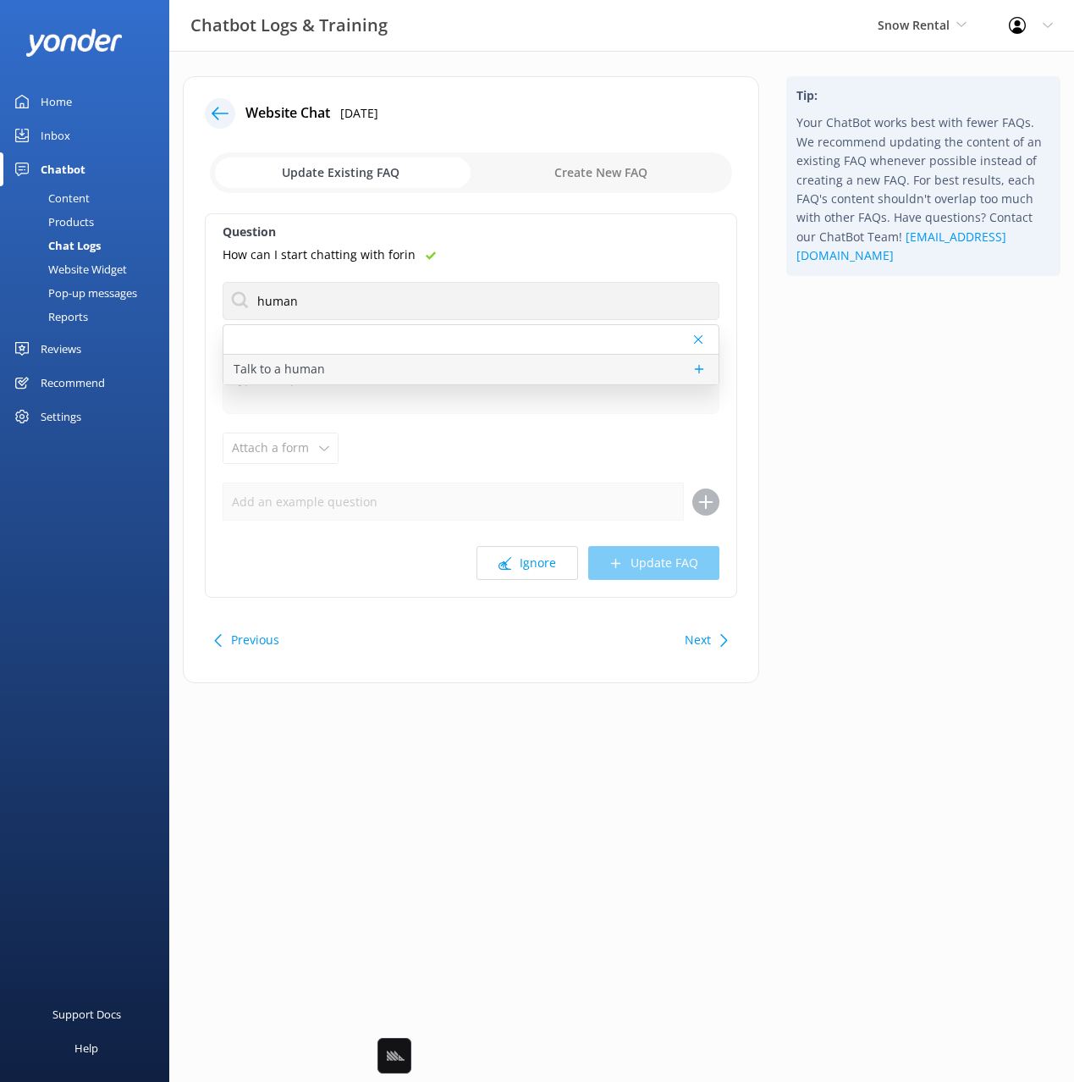
click at [405, 356] on div "Talk to a human" at bounding box center [470, 370] width 495 height 30
type textarea "If you’d like to speak to a person on the Snow Rental team, please call (03) 44…"
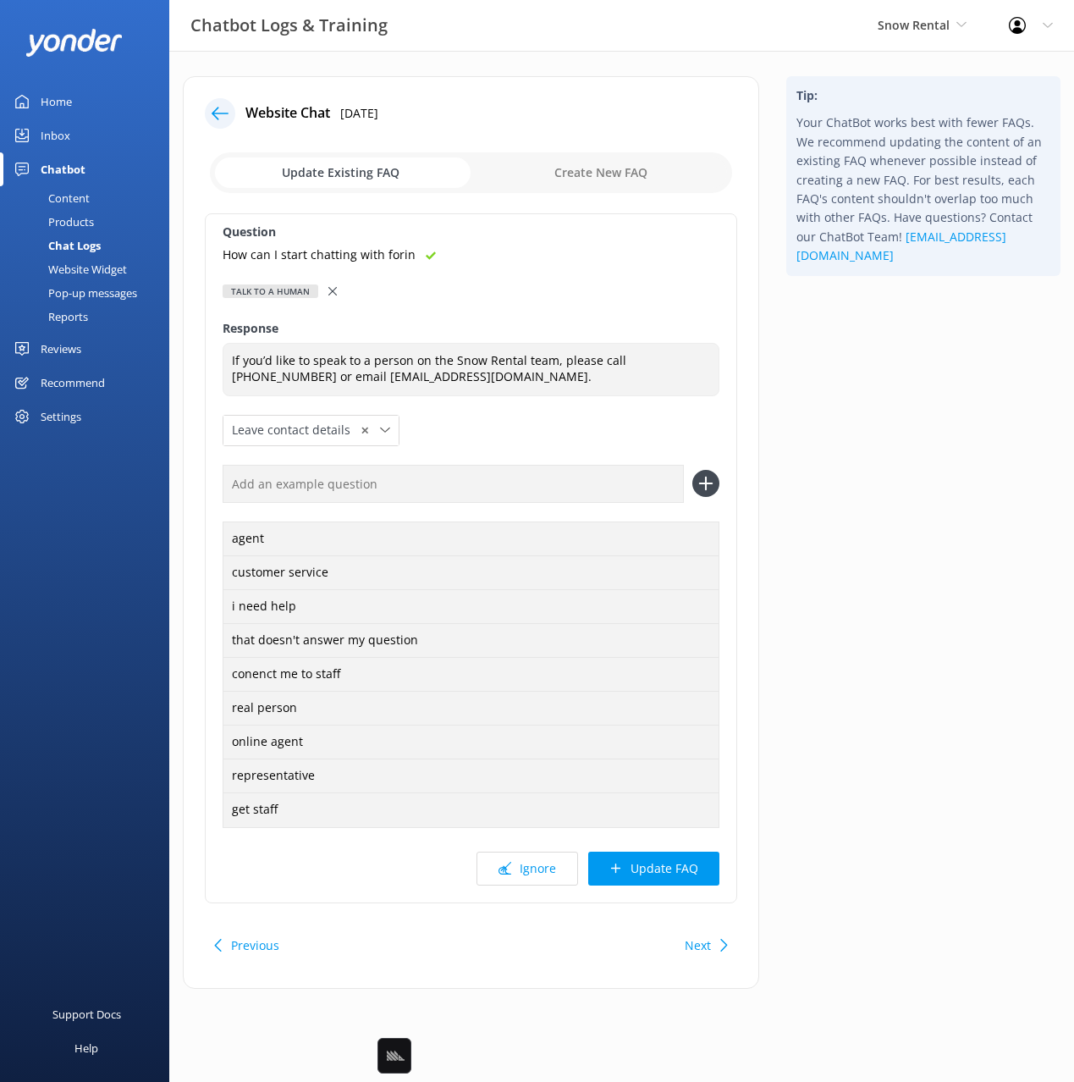
click at [575, 483] on input "text" at bounding box center [453, 484] width 461 height 38
paste input "How can I start chatting with forin"
type input "How can I start chatting with forin"
click at [700, 483] on use at bounding box center [705, 483] width 14 height 14
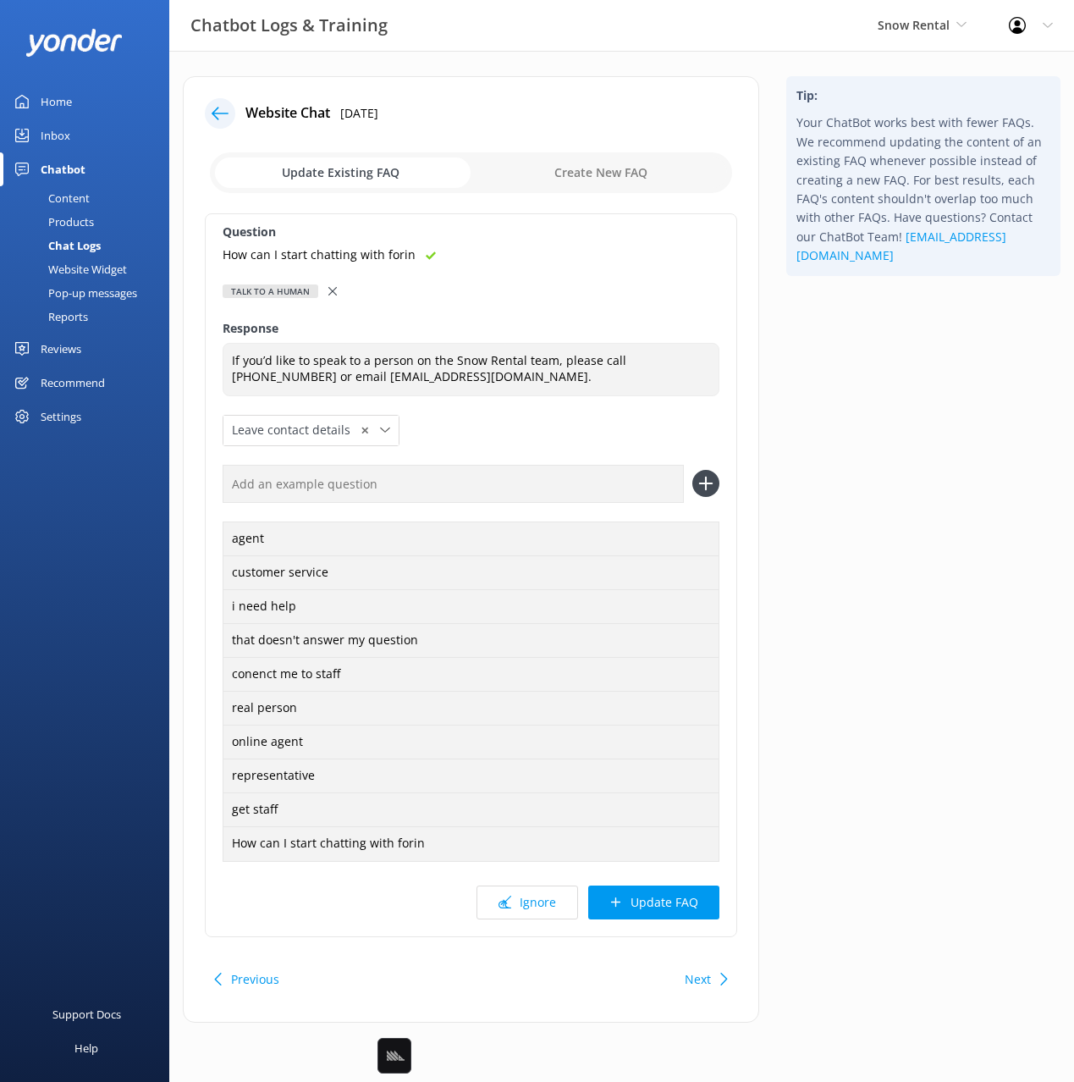
click at [680, 898] on button "Update FAQ" at bounding box center [653, 902] width 131 height 34
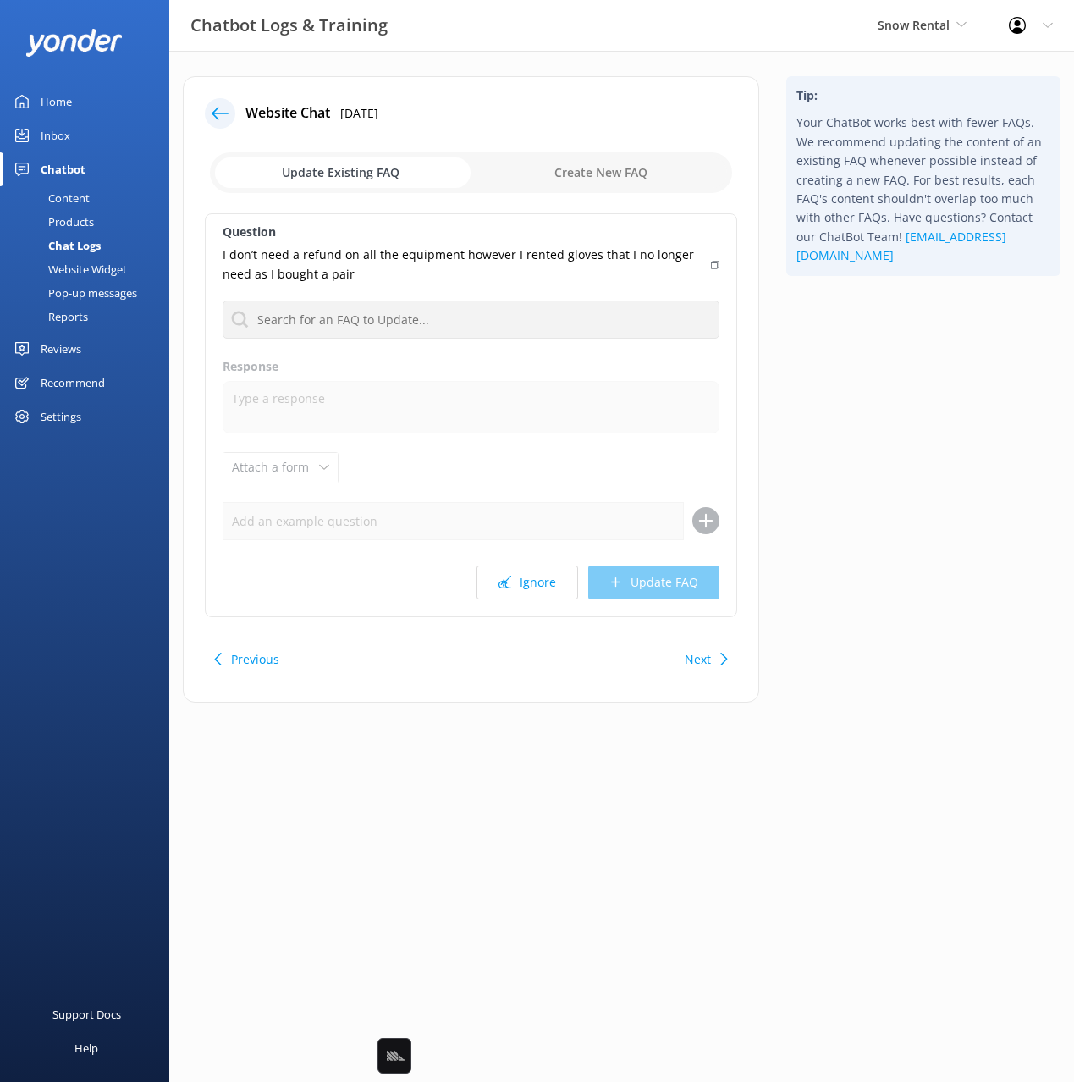
drag, startPoint x: 884, startPoint y: 468, endPoint x: 850, endPoint y: 460, distance: 34.9
click at [884, 468] on div "Tip: Your ChatBot works best with fewer FAQs. We recommend updating the content…" at bounding box center [923, 397] width 301 height 643
click at [865, 444] on div "Tip: Your ChatBot works best with fewer FAQs. We recommend updating the content…" at bounding box center [923, 397] width 301 height 643
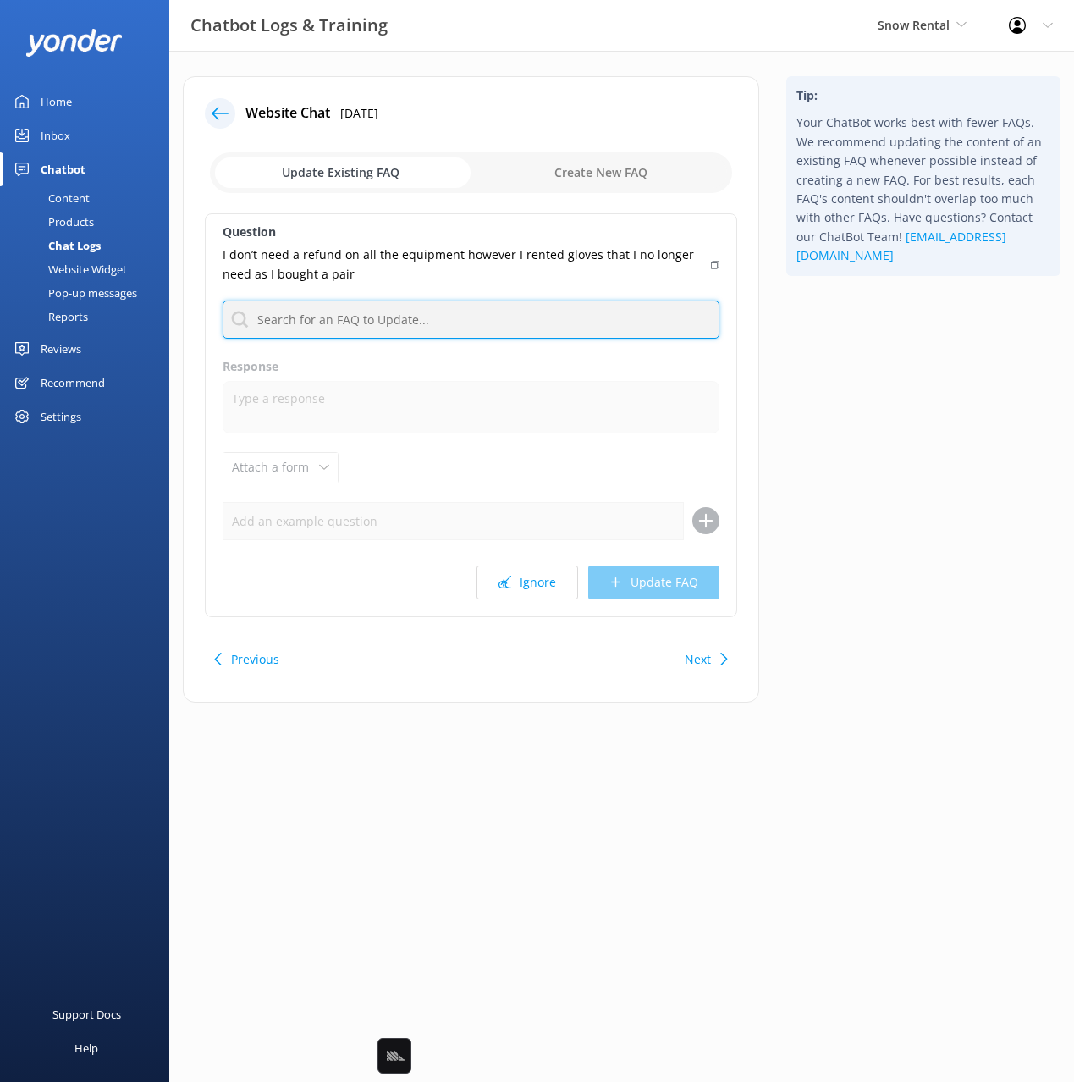
click at [445, 318] on input "text" at bounding box center [471, 319] width 497 height 38
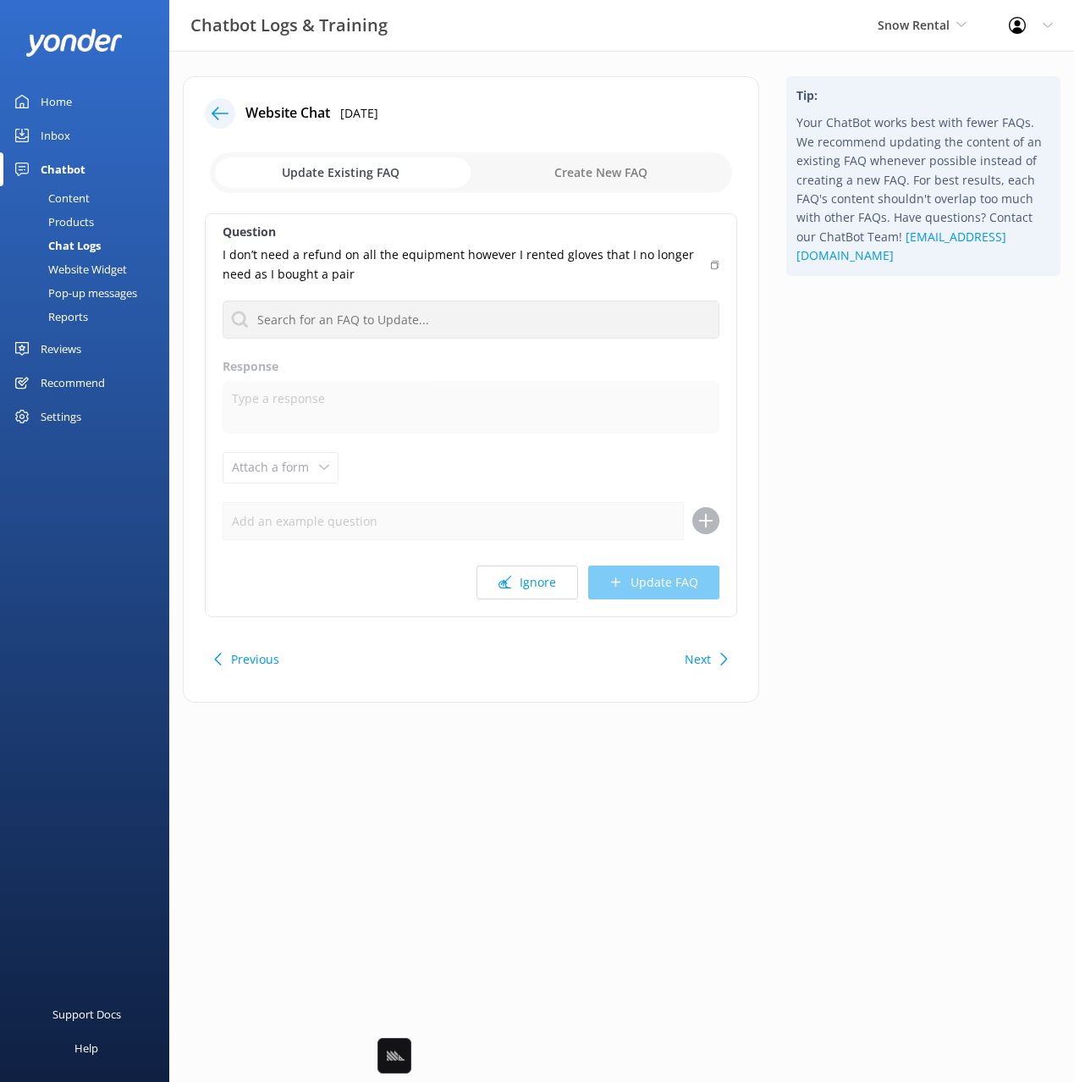
drag, startPoint x: 892, startPoint y: 383, endPoint x: 727, endPoint y: 354, distance: 167.7
click at [883, 383] on div "Tip: Your ChatBot works best with fewer FAQs. We recommend updating the content…" at bounding box center [923, 397] width 301 height 643
drag, startPoint x: 955, startPoint y: 517, endPoint x: 947, endPoint y: 513, distance: 8.7
click at [950, 515] on div "Tip: Your ChatBot works best with fewer FAQs. We recommend updating the content…" at bounding box center [923, 397] width 301 height 643
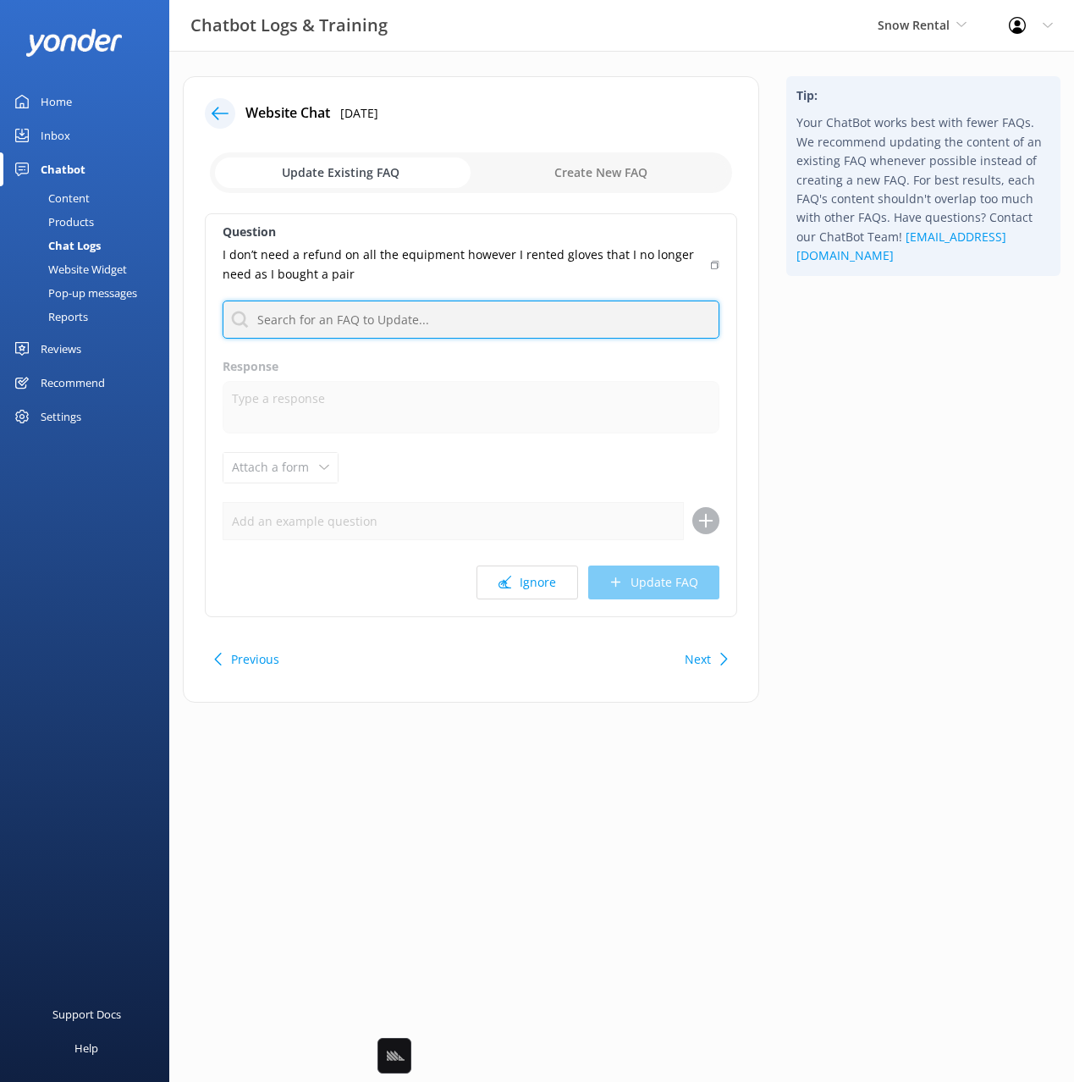
click at [454, 317] on input "text" at bounding box center [471, 319] width 497 height 38
type input "change"
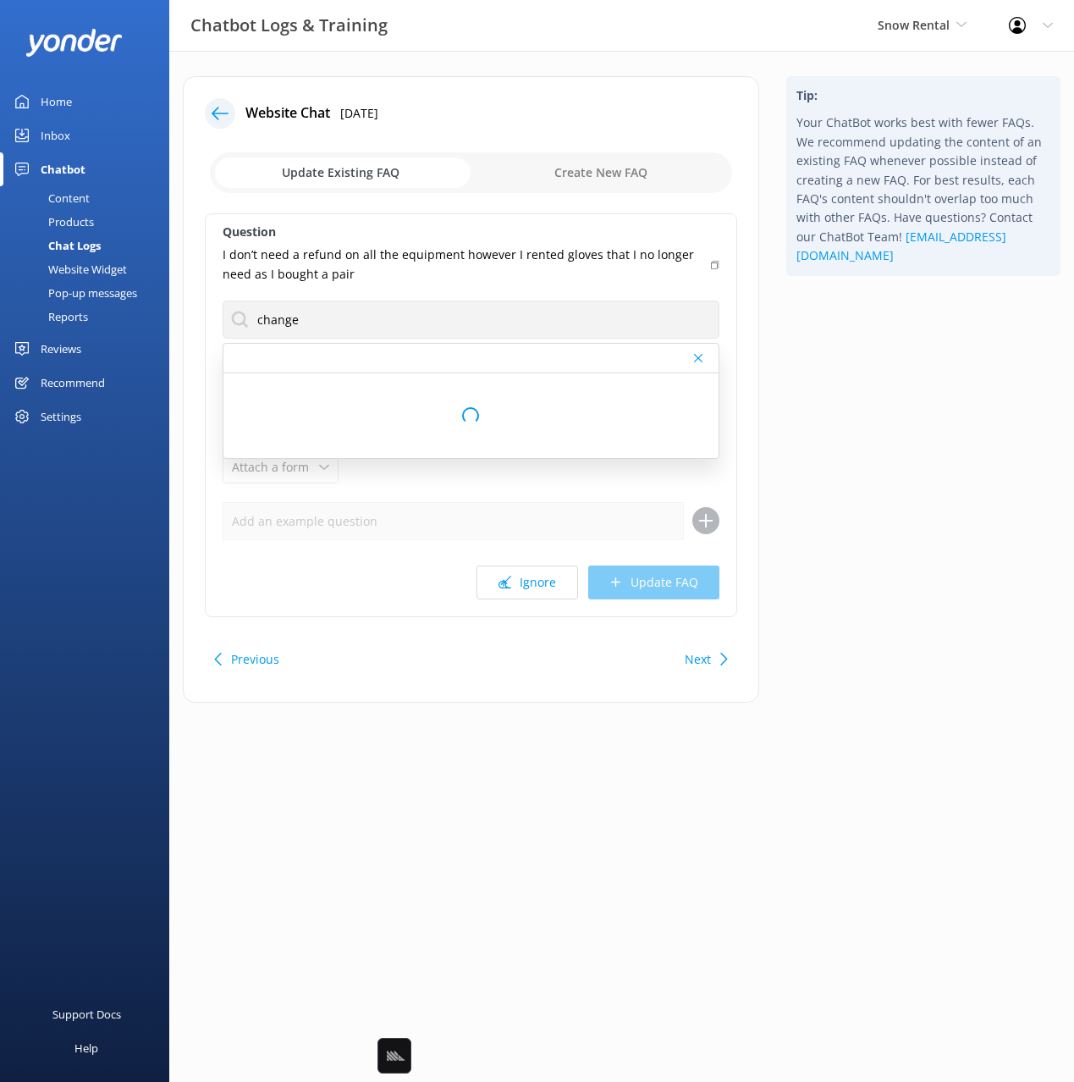
click at [711, 262] on use at bounding box center [715, 265] width 8 height 8
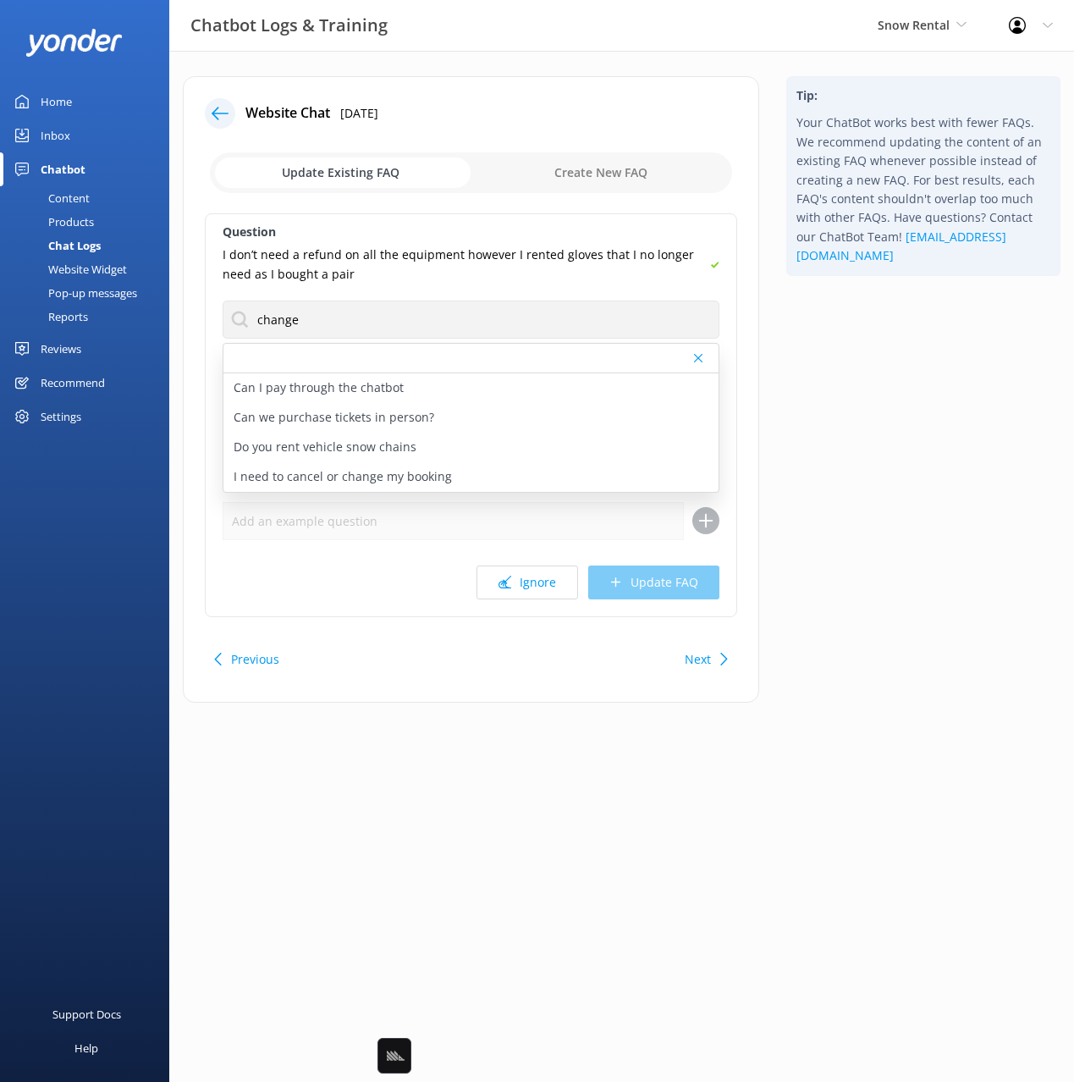
click at [423, 481] on p "I need to cancel or change my booking" at bounding box center [343, 476] width 218 height 19
type textarea "If you need to cancel or amend your reservation, get in touch at info@snowrenta…"
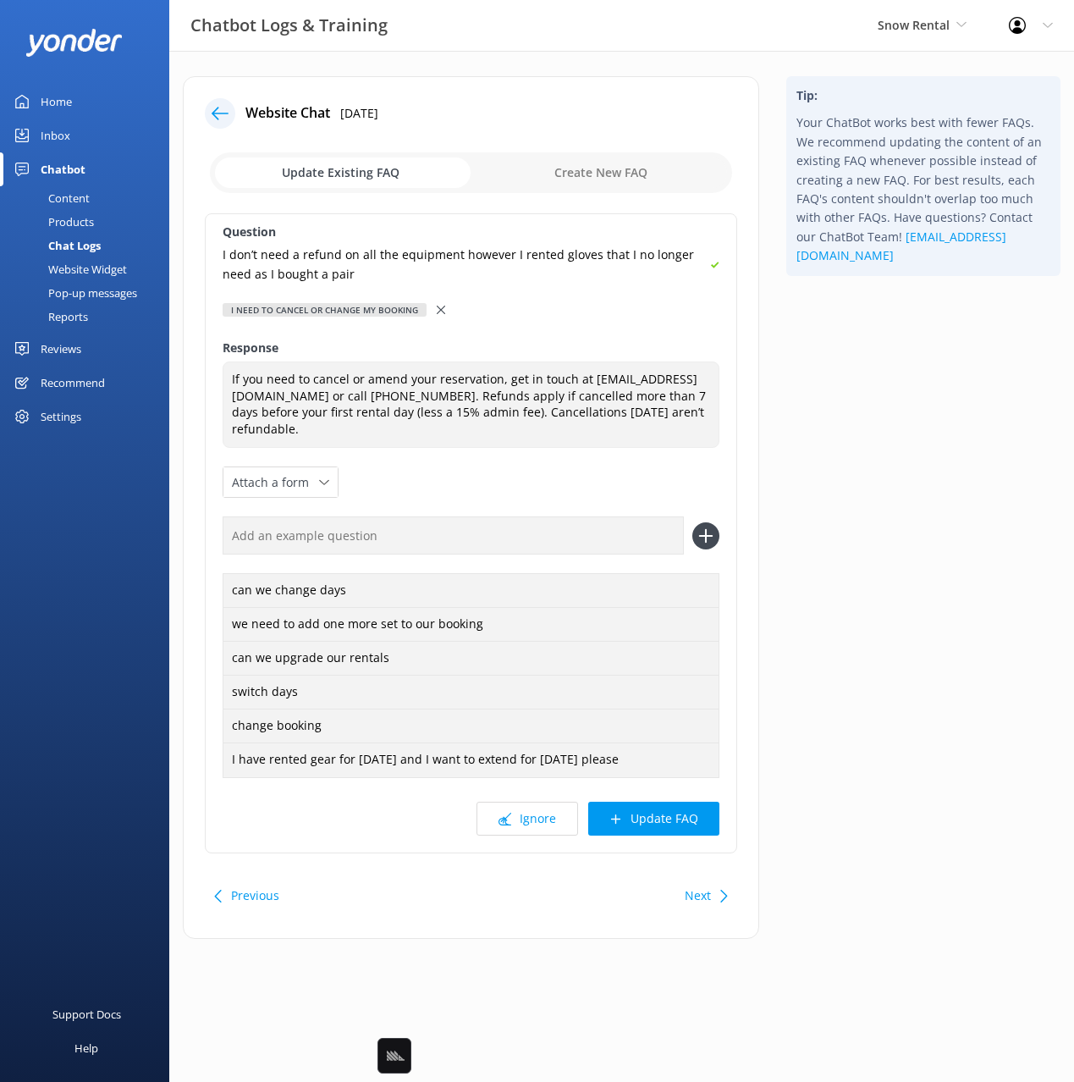
click at [574, 539] on input "text" at bounding box center [453, 535] width 461 height 38
paste input "I don’t need a refund on all the equipment however I rented gloves that I no lo…"
type input "I don’t need a refund on all the equipment however I rented gloves that I no lo…"
drag, startPoint x: 714, startPoint y: 530, endPoint x: 699, endPoint y: 657, distance: 127.9
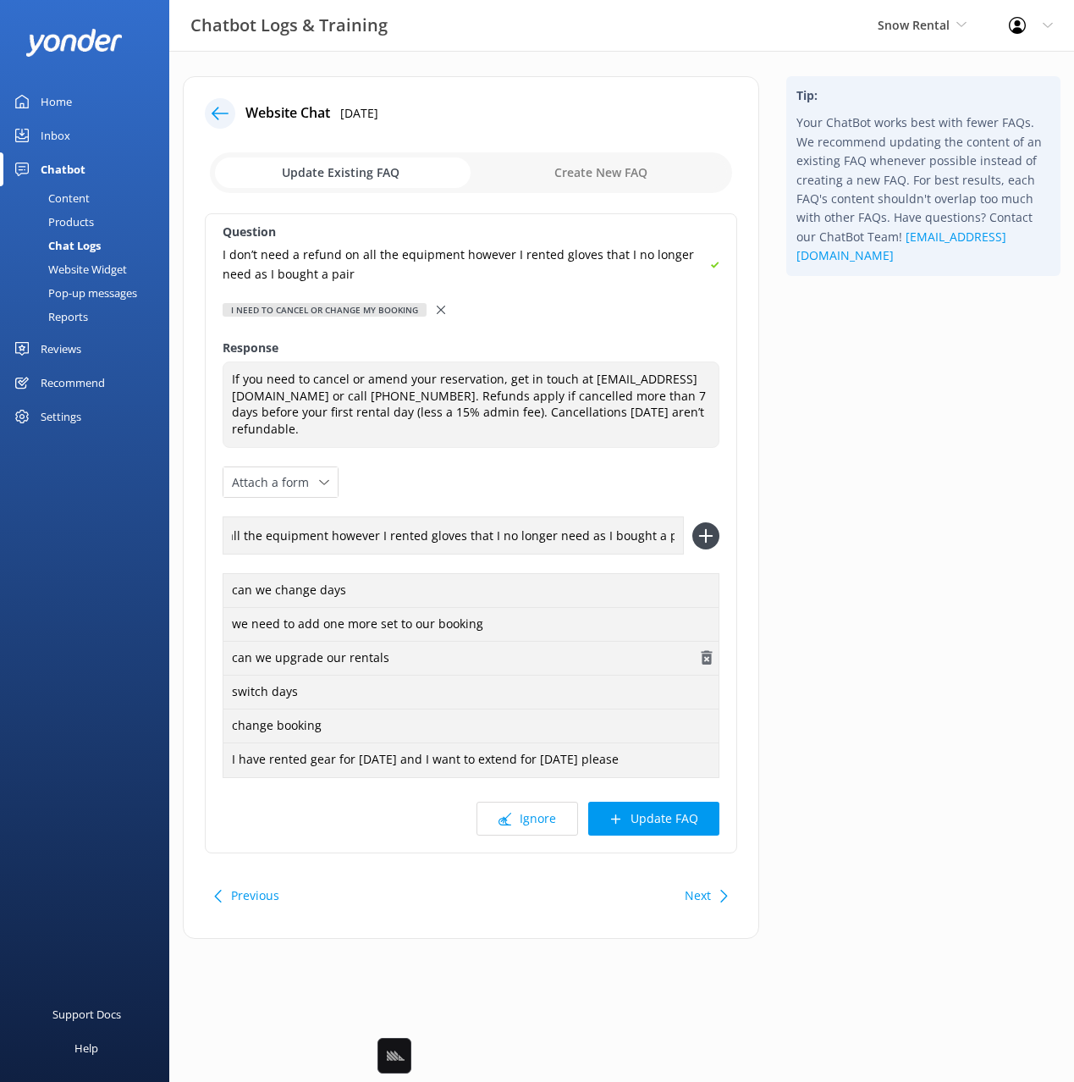
click at [714, 531] on icon at bounding box center [705, 535] width 27 height 27
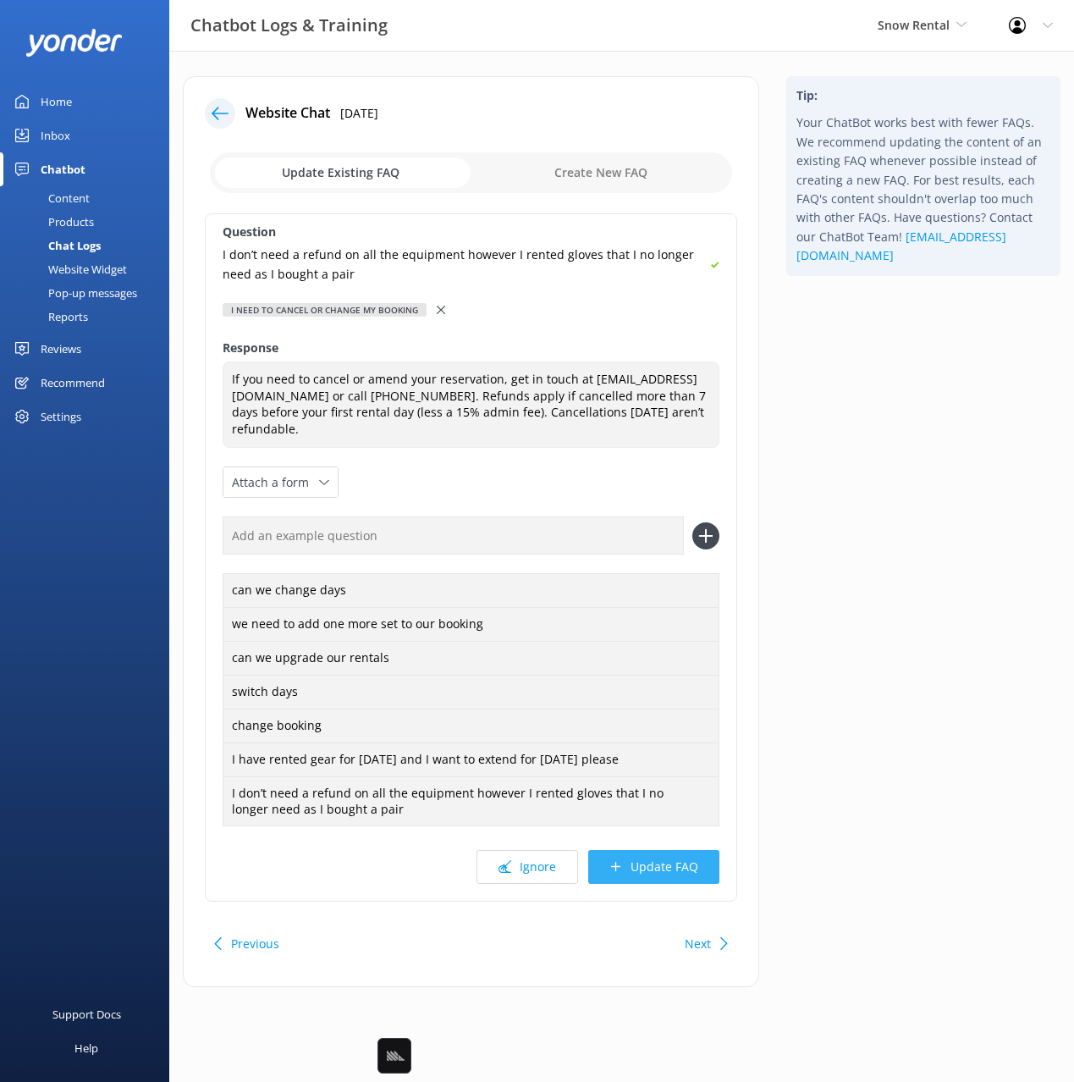
drag, startPoint x: 674, startPoint y: 859, endPoint x: 829, endPoint y: 733, distance: 199.7
click at [675, 857] on button "Update FAQ" at bounding box center [653, 867] width 131 height 34
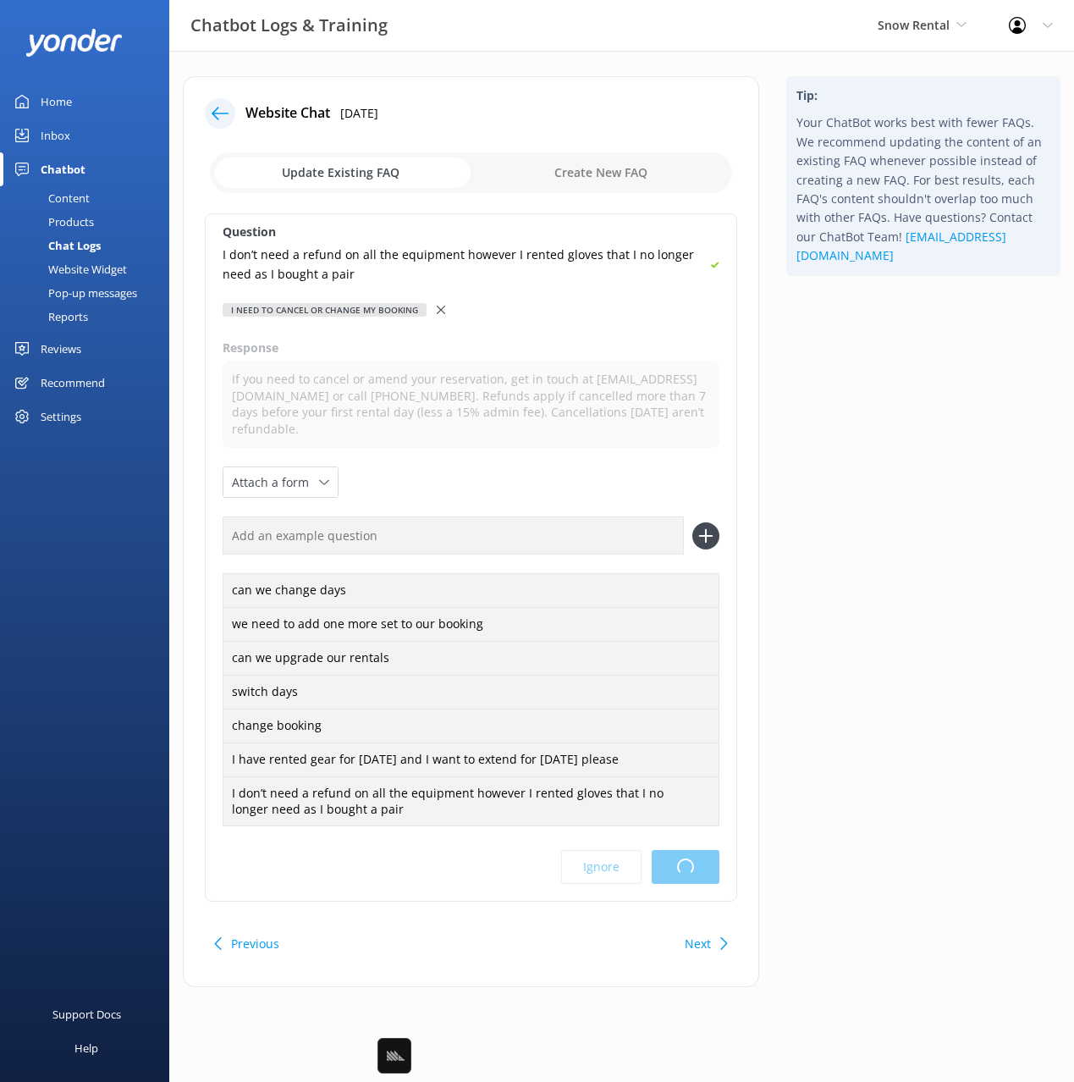
drag, startPoint x: 851, startPoint y: 708, endPoint x: 901, endPoint y: 703, distance: 50.1
click at [852, 708] on div "Tip: Your ChatBot works best with fewer FAQs. We recommend updating the content…" at bounding box center [923, 540] width 301 height 928
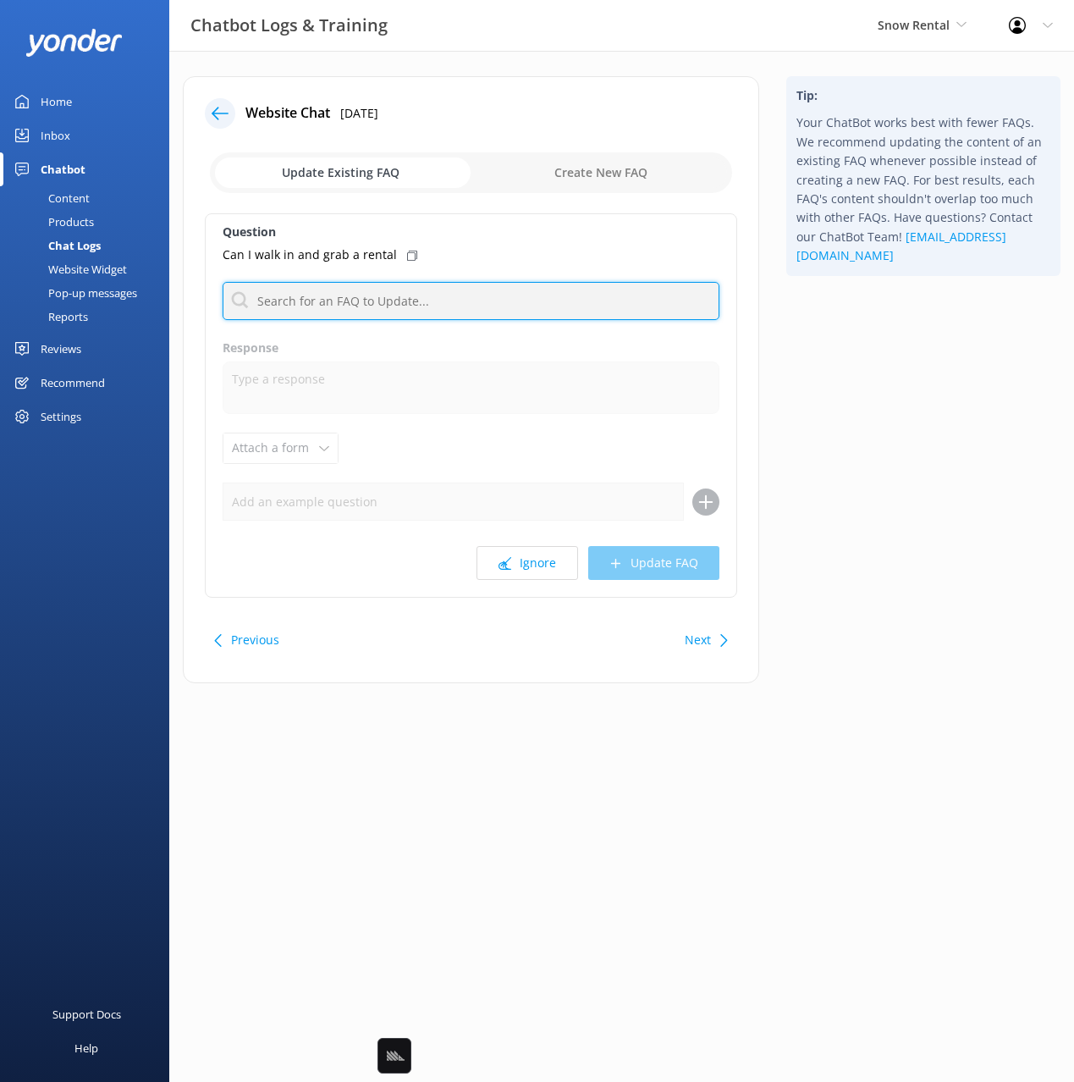
click at [354, 295] on input "text" at bounding box center [471, 301] width 497 height 38
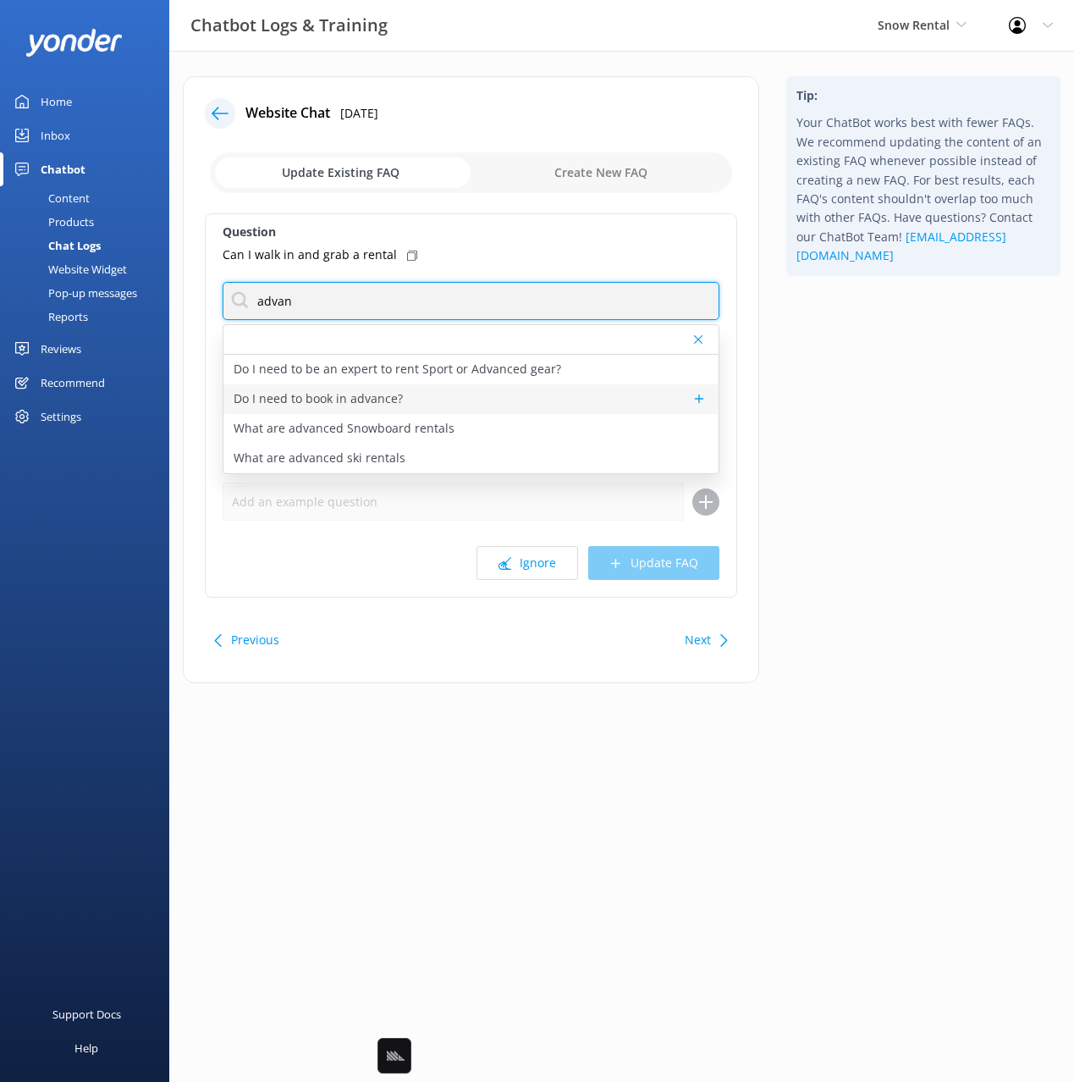
type input "advan"
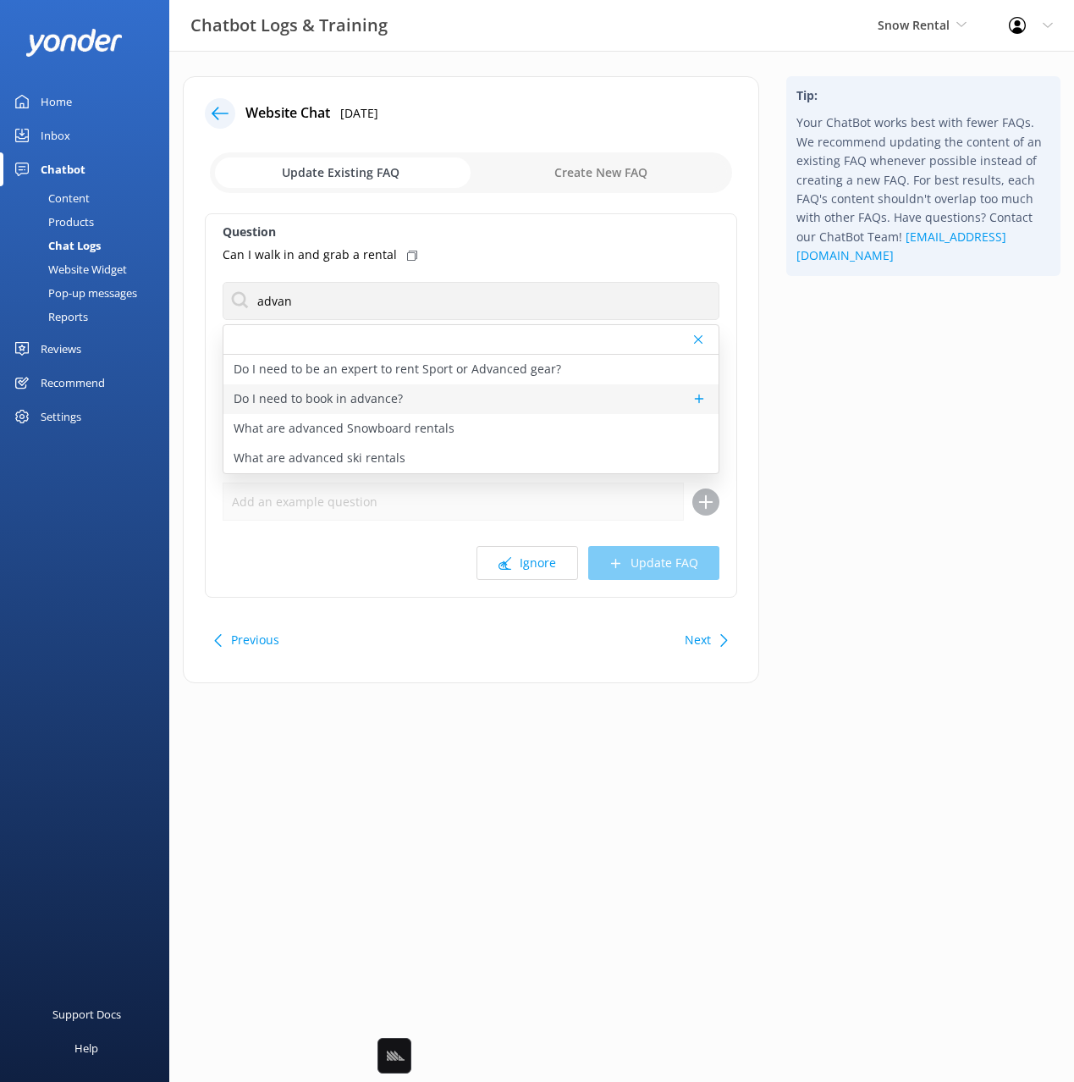
click at [372, 395] on p "Do I need to book in advance?" at bounding box center [318, 398] width 169 height 19
type textarea "You’re welcome to drop into the store, but booking online gives you priority ac…"
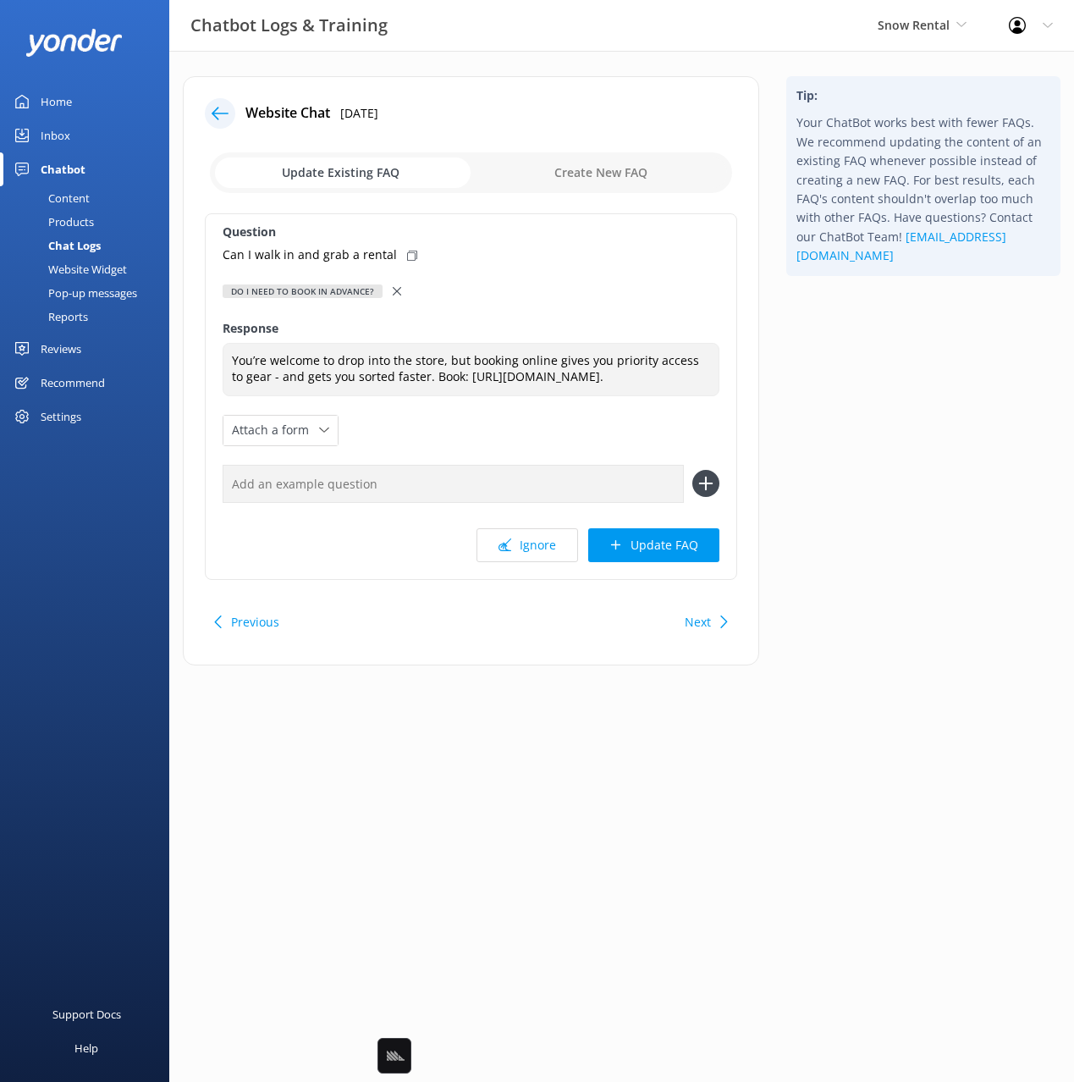
drag, startPoint x: 405, startPoint y: 256, endPoint x: 447, endPoint y: 319, distance: 75.1
click at [407, 257] on icon at bounding box center [412, 256] width 10 height 10
drag, startPoint x: 608, startPoint y: 488, endPoint x: 680, endPoint y: 477, distance: 72.8
click at [612, 487] on input "text" at bounding box center [453, 484] width 461 height 38
paste input "Can I walk in and grab a rental"
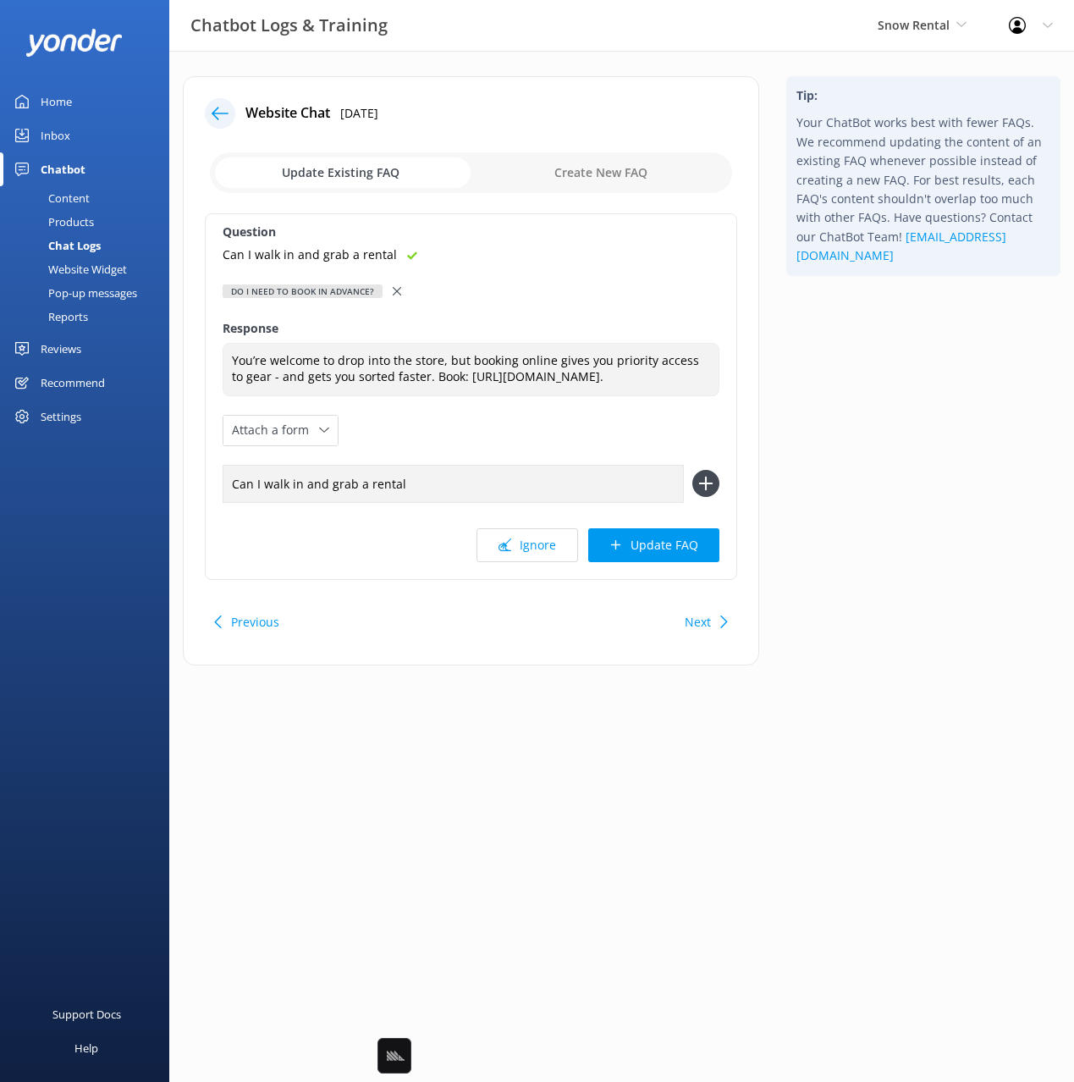
type input "Can I walk in and grab a rental"
drag, startPoint x: 710, startPoint y: 487, endPoint x: 712, endPoint y: 498, distance: 11.1
click at [710, 488] on icon at bounding box center [705, 483] width 27 height 27
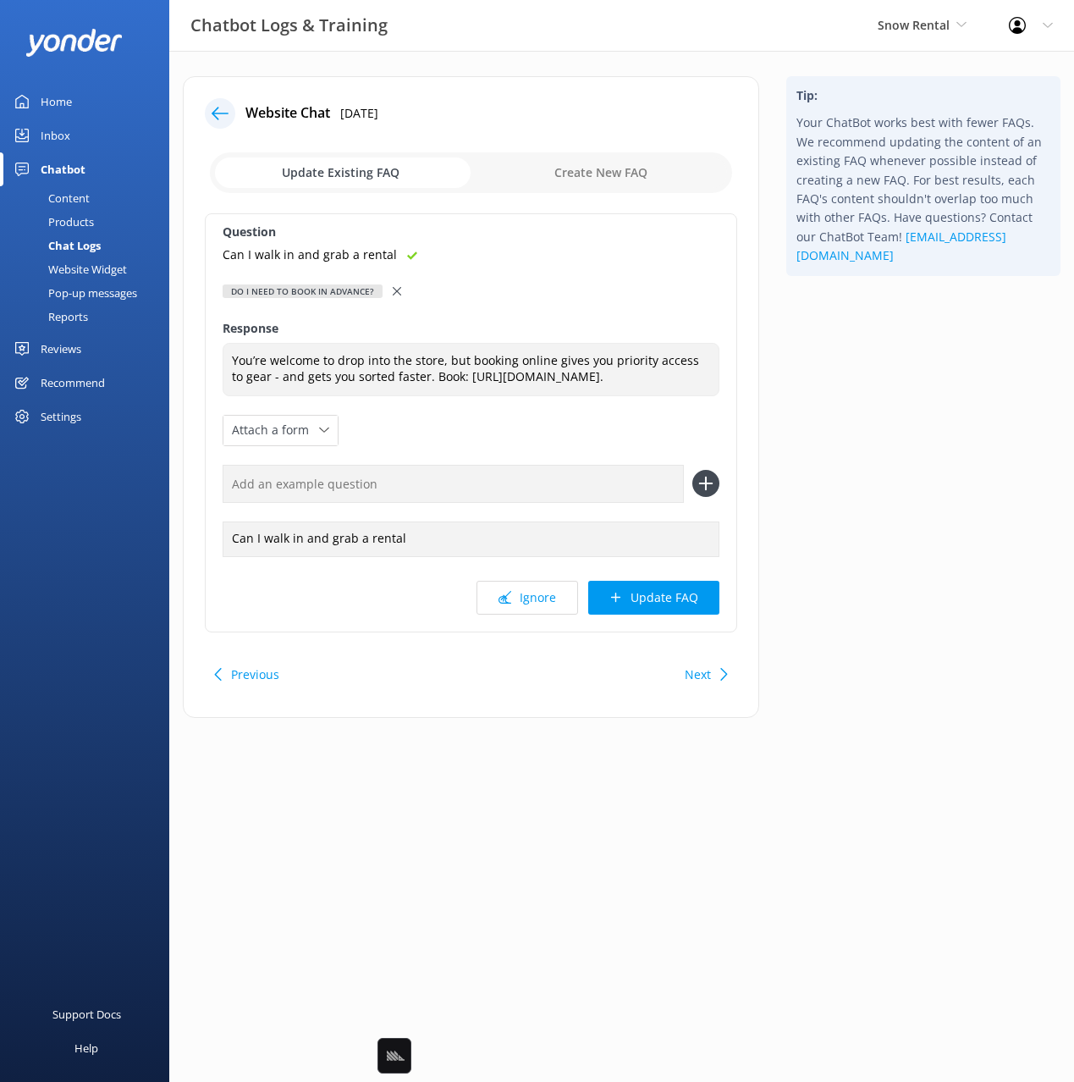
click at [680, 594] on button "Update FAQ" at bounding box center [653, 598] width 131 height 34
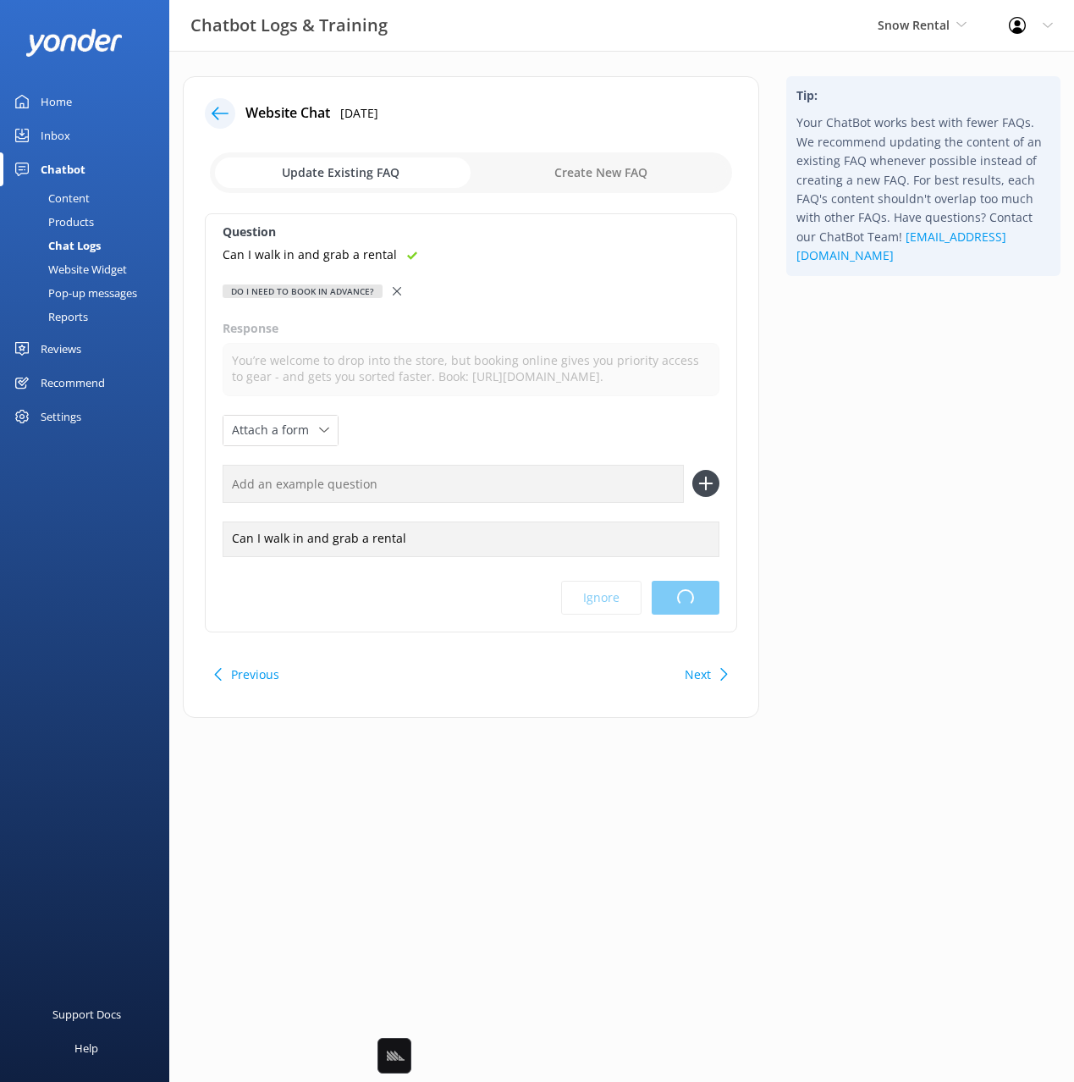
click at [829, 563] on div "Tip: Your ChatBot works best with fewer FAQs. We recommend updating the content…" at bounding box center [923, 405] width 301 height 658
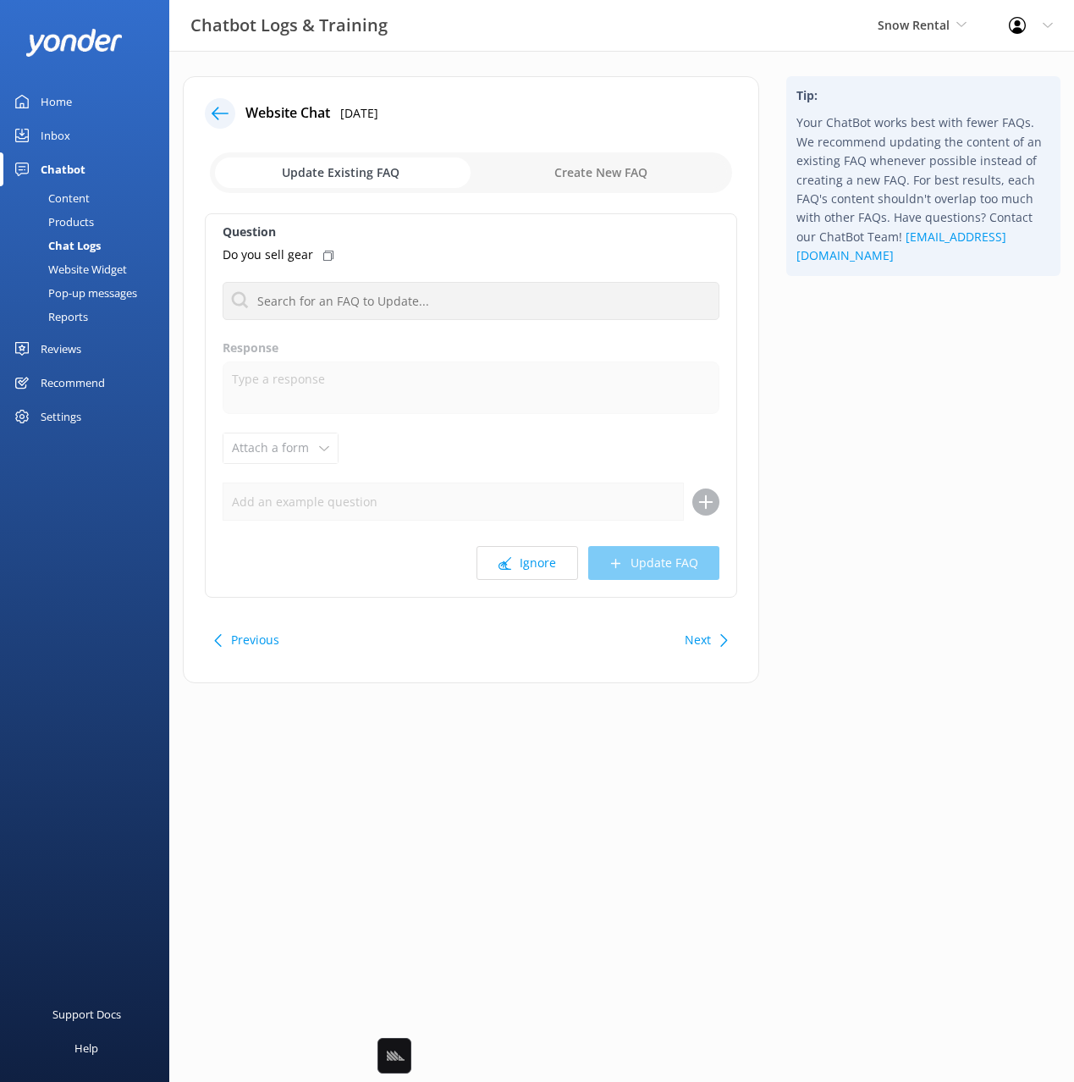
click at [839, 553] on div "Tip: Your ChatBot works best with fewer FAQs. We recommend updating the content…" at bounding box center [923, 388] width 301 height 624
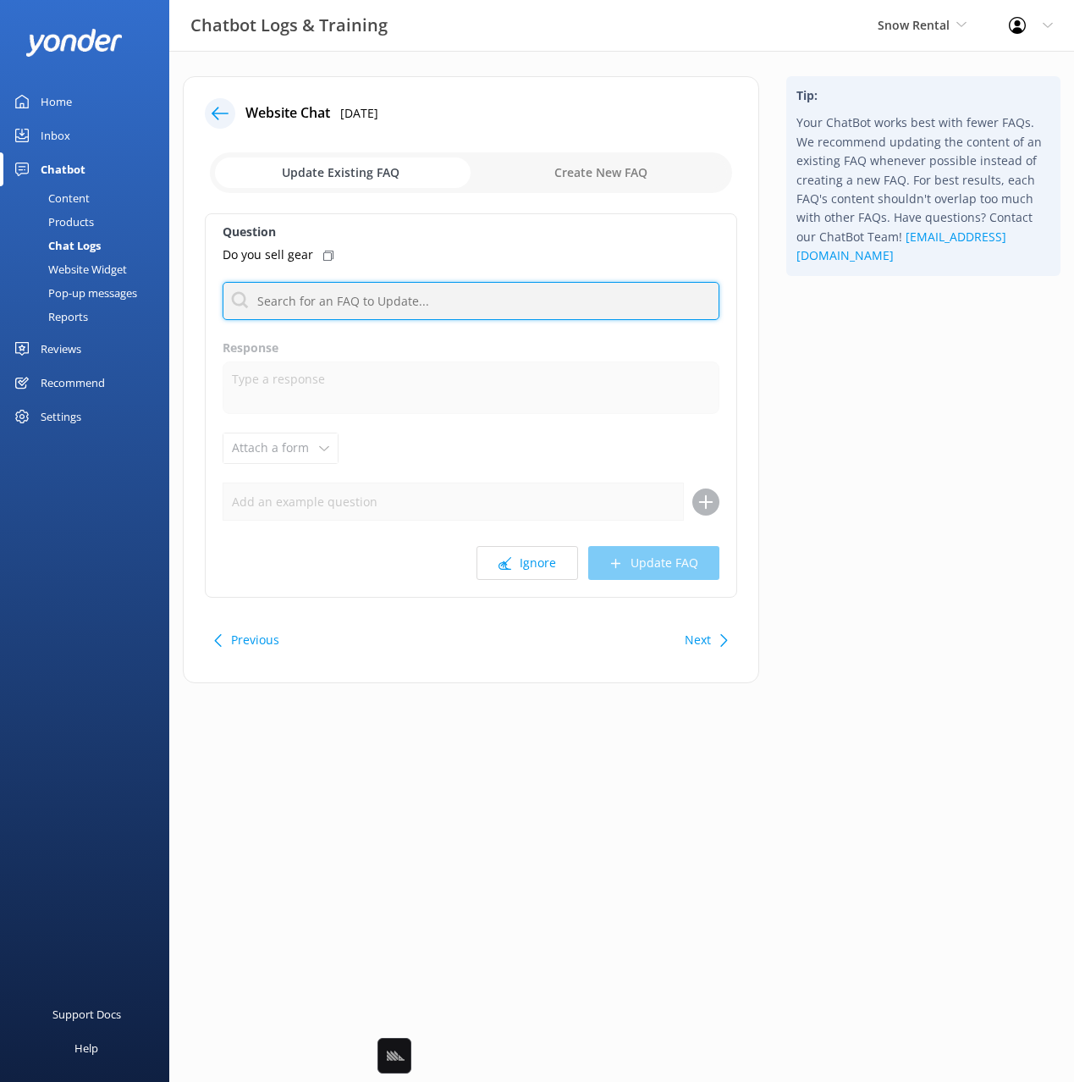
click at [396, 305] on input "text" at bounding box center [471, 301] width 497 height 38
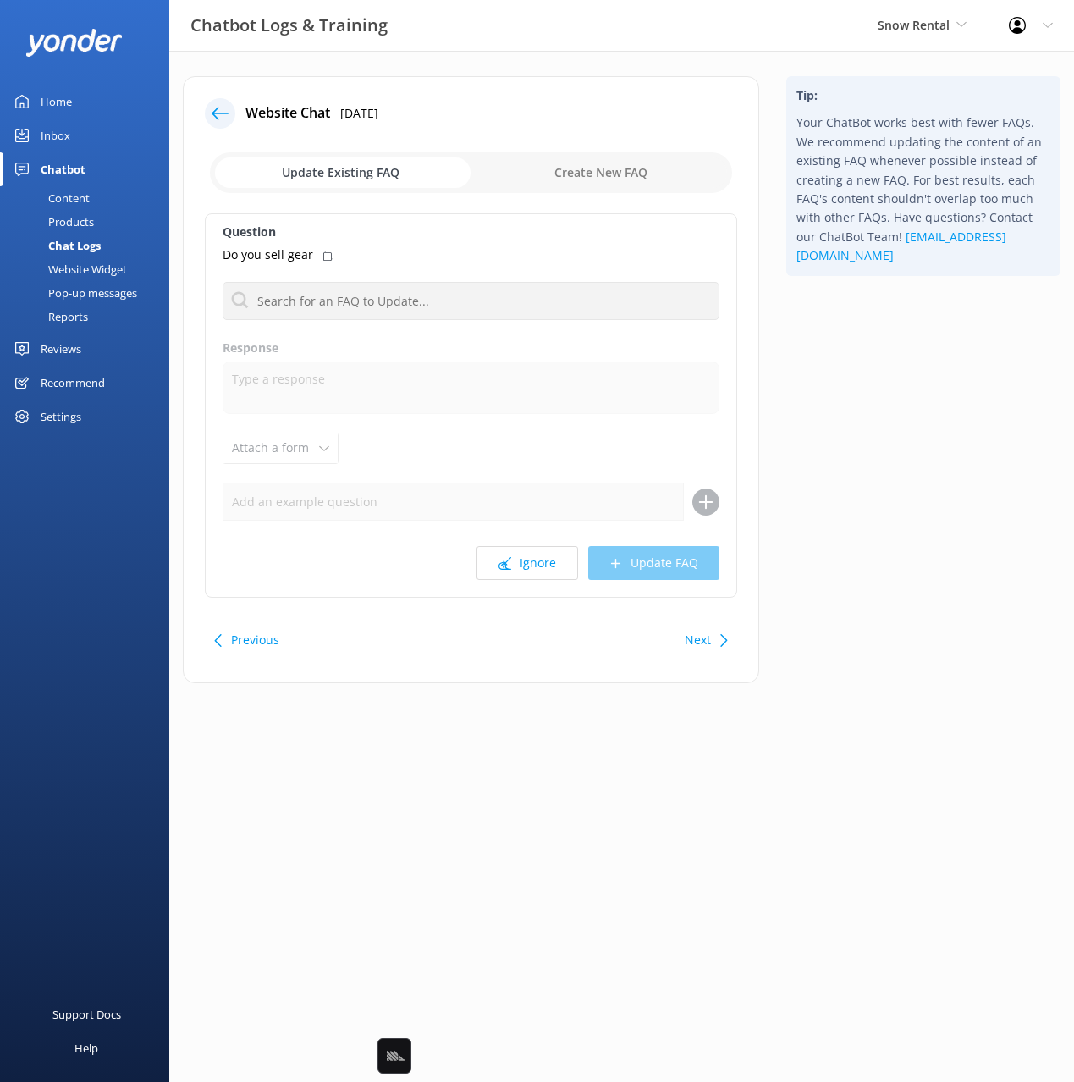
click at [927, 350] on div "Tip: Your ChatBot works best with fewer FAQs. We recommend updating the content…" at bounding box center [923, 388] width 301 height 624
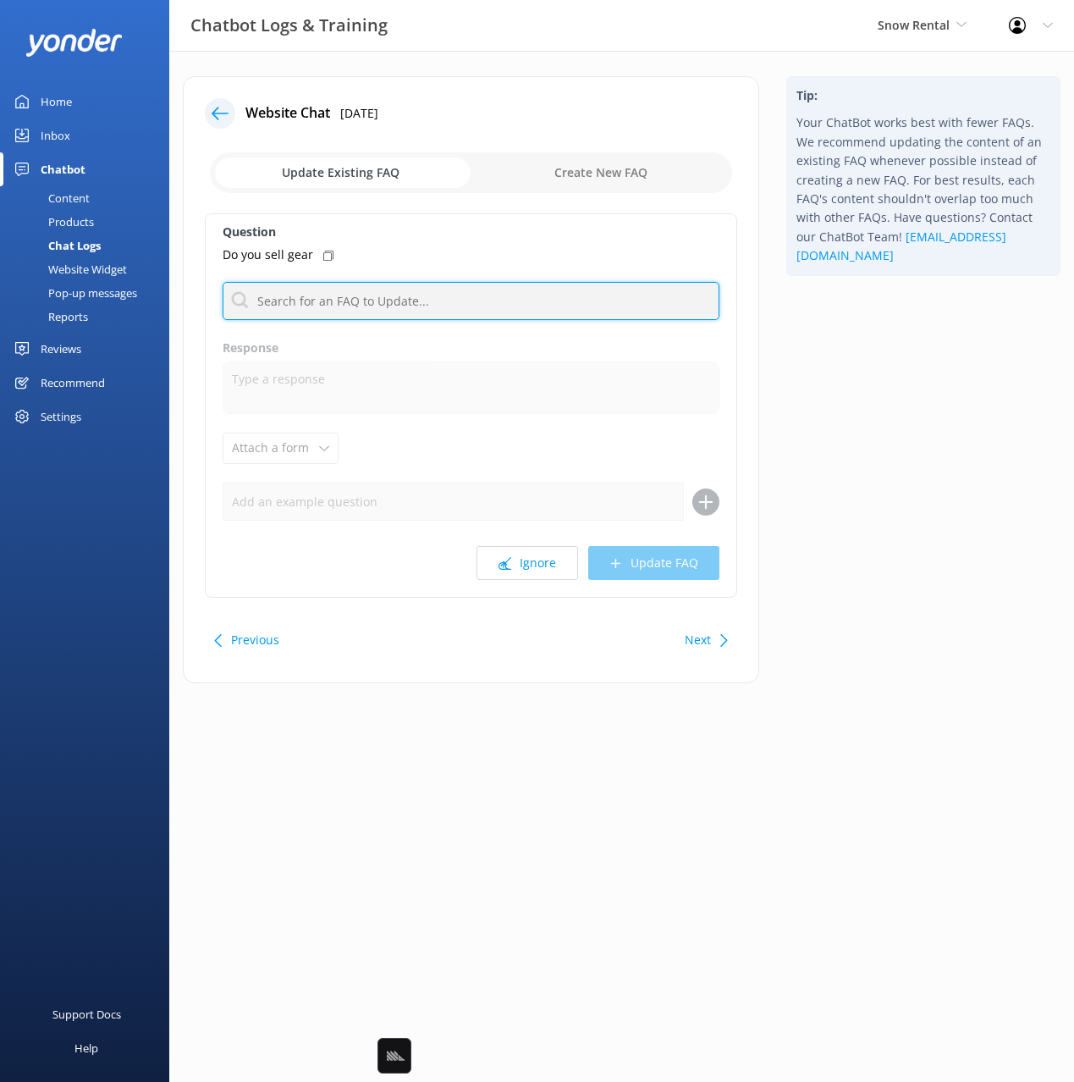
click at [512, 303] on input "text" at bounding box center [471, 301] width 497 height 38
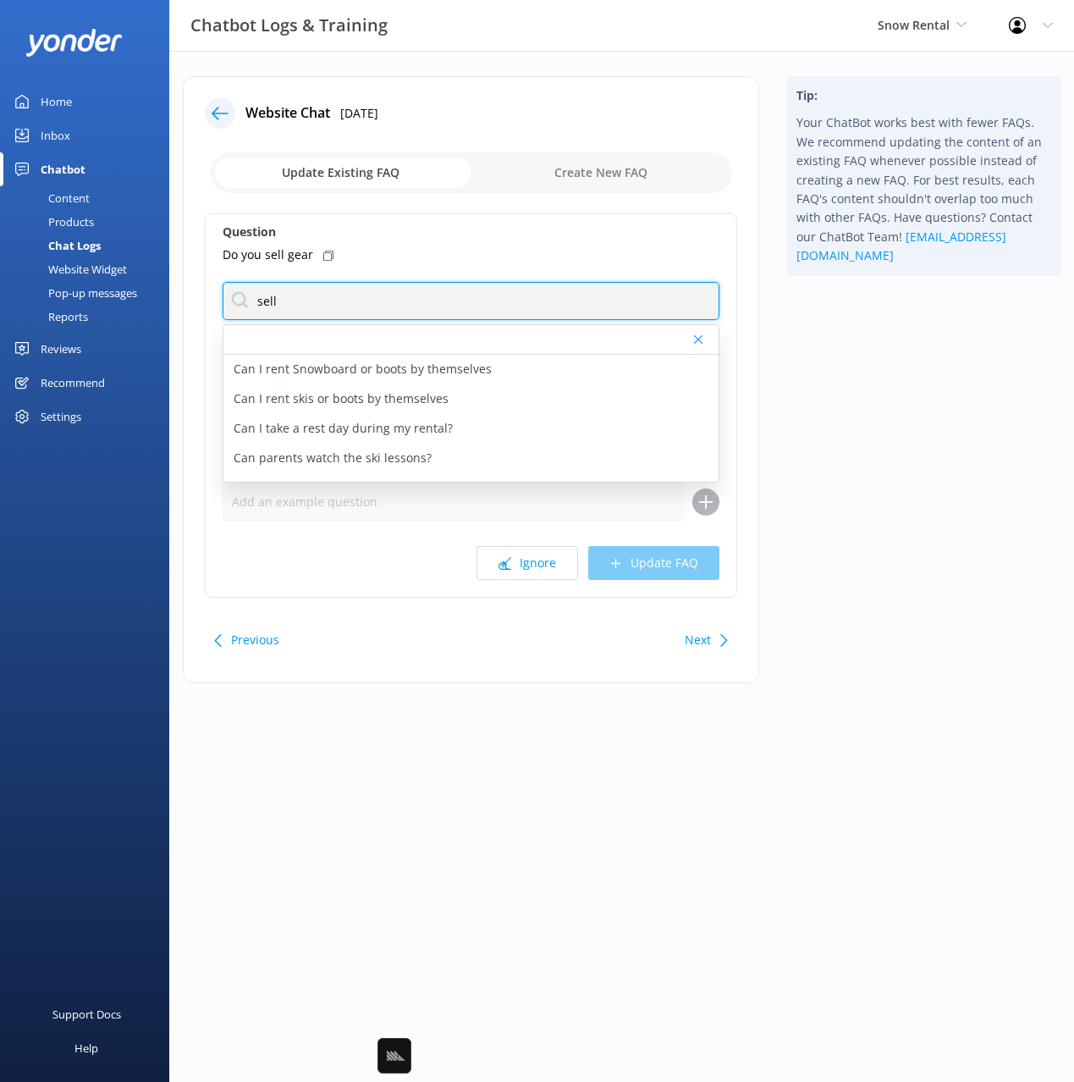
type input "sell"
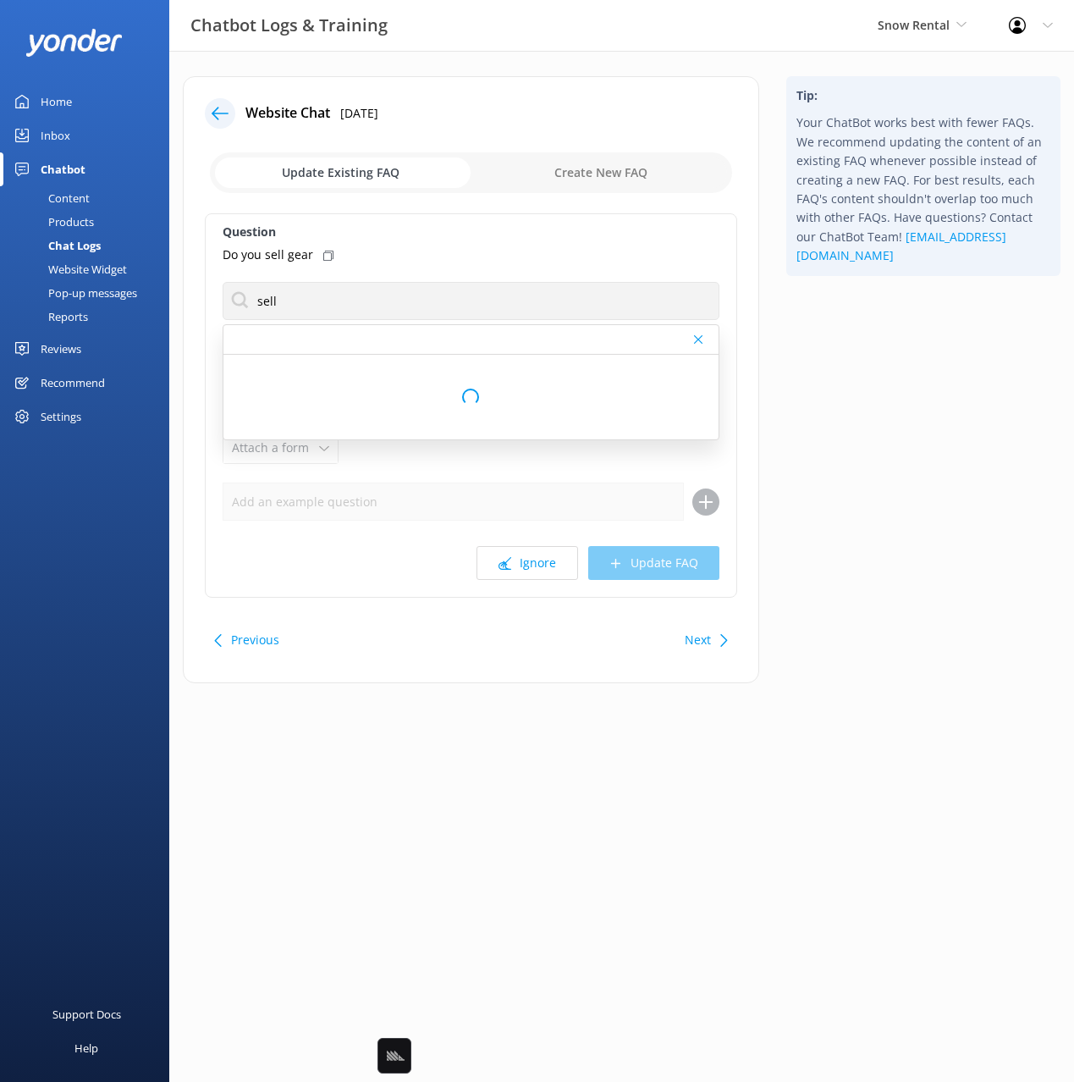
drag, startPoint x: 924, startPoint y: 408, endPoint x: 915, endPoint y: 389, distance: 20.8
click at [922, 408] on div "Tip: Your ChatBot works best with fewer FAQs. We recommend updating the content…" at bounding box center [923, 388] width 301 height 624
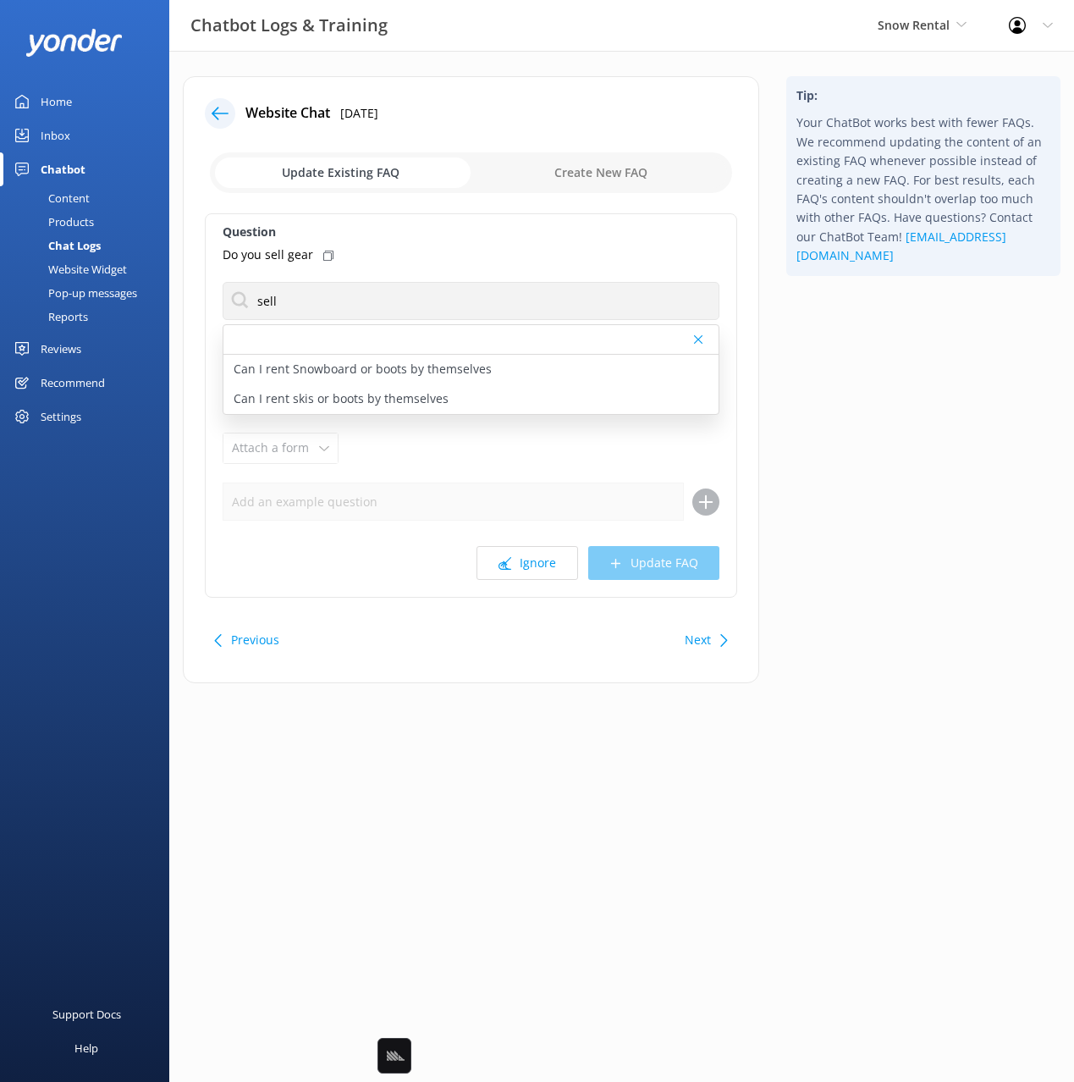
click at [914, 382] on div "Tip: Your ChatBot works best with fewer FAQs. We recommend updating the content…" at bounding box center [923, 388] width 301 height 624
click at [833, 411] on div "Tip: Your ChatBot works best with fewer FAQs. We recommend updating the content…" at bounding box center [923, 388] width 301 height 624
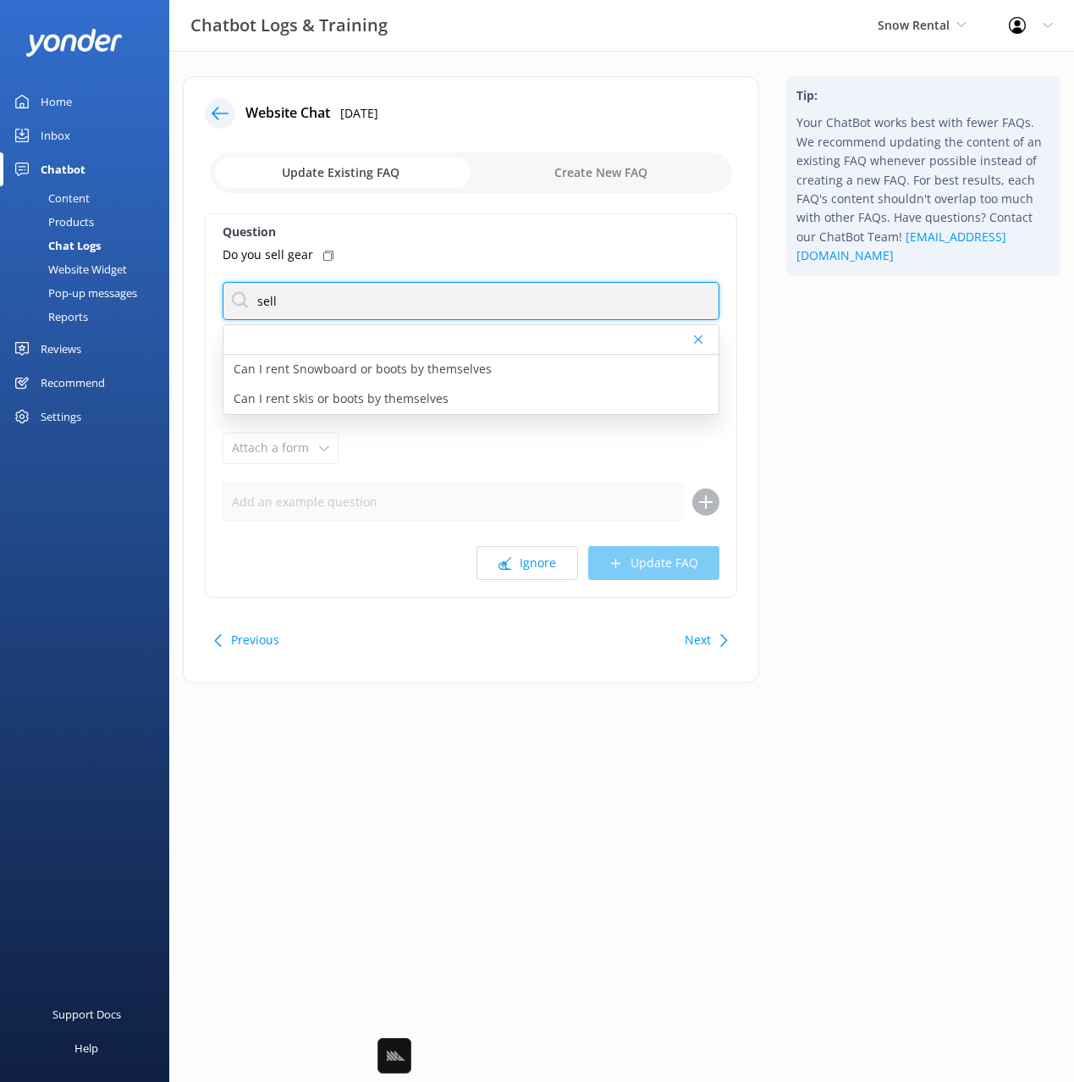
drag, startPoint x: 396, startPoint y: 296, endPoint x: 414, endPoint y: 297, distance: 17.8
click at [396, 295] on input "sell" at bounding box center [471, 301] width 497 height 38
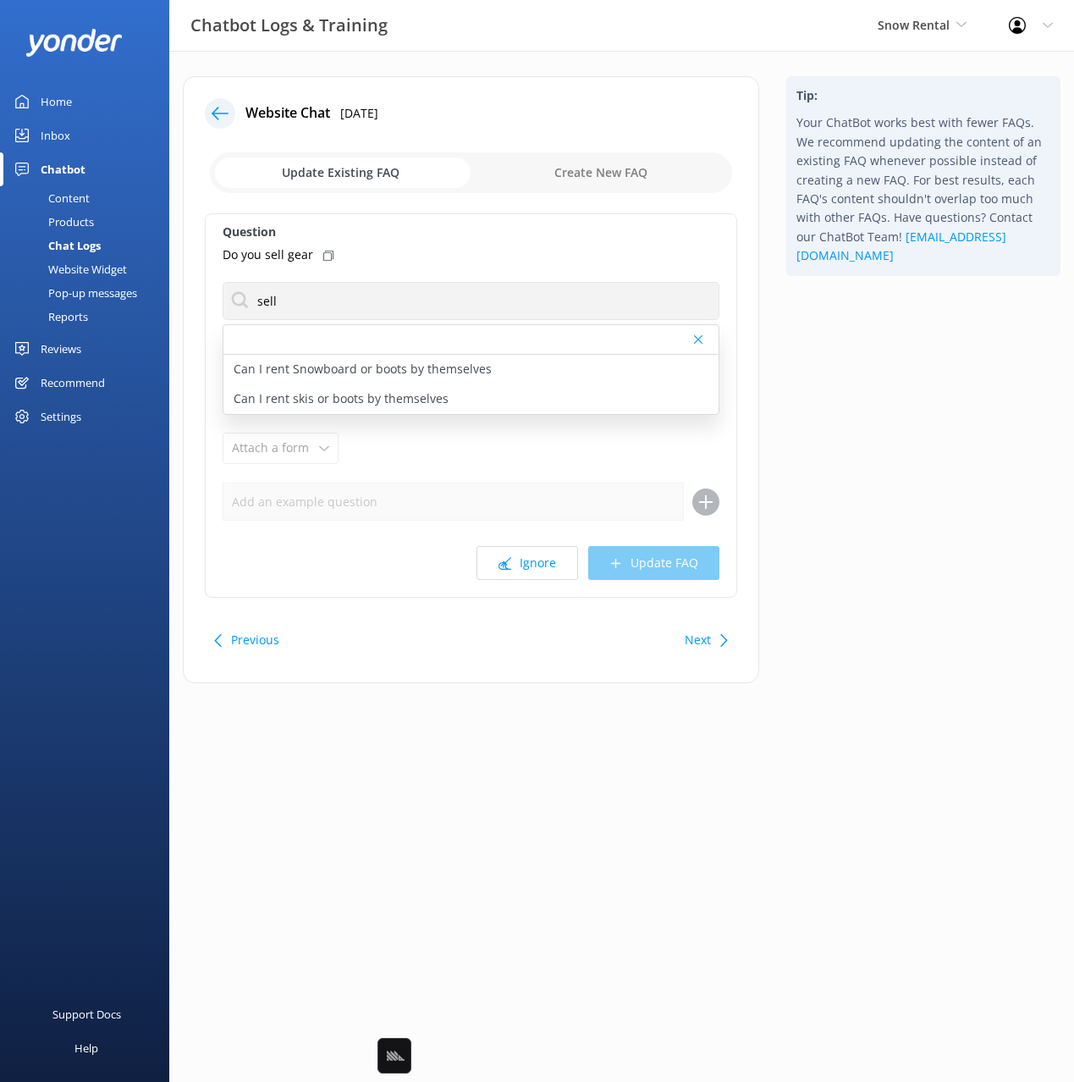
click at [824, 374] on div "Tip: Your ChatBot works best with fewer FAQs. We recommend updating the content…" at bounding box center [923, 388] width 301 height 624
click at [716, 642] on div "Next" at bounding box center [704, 640] width 52 height 34
click at [925, 615] on div "Tip: Your ChatBot works best with fewer FAQs. We recommend updating the content…" at bounding box center [923, 388] width 301 height 624
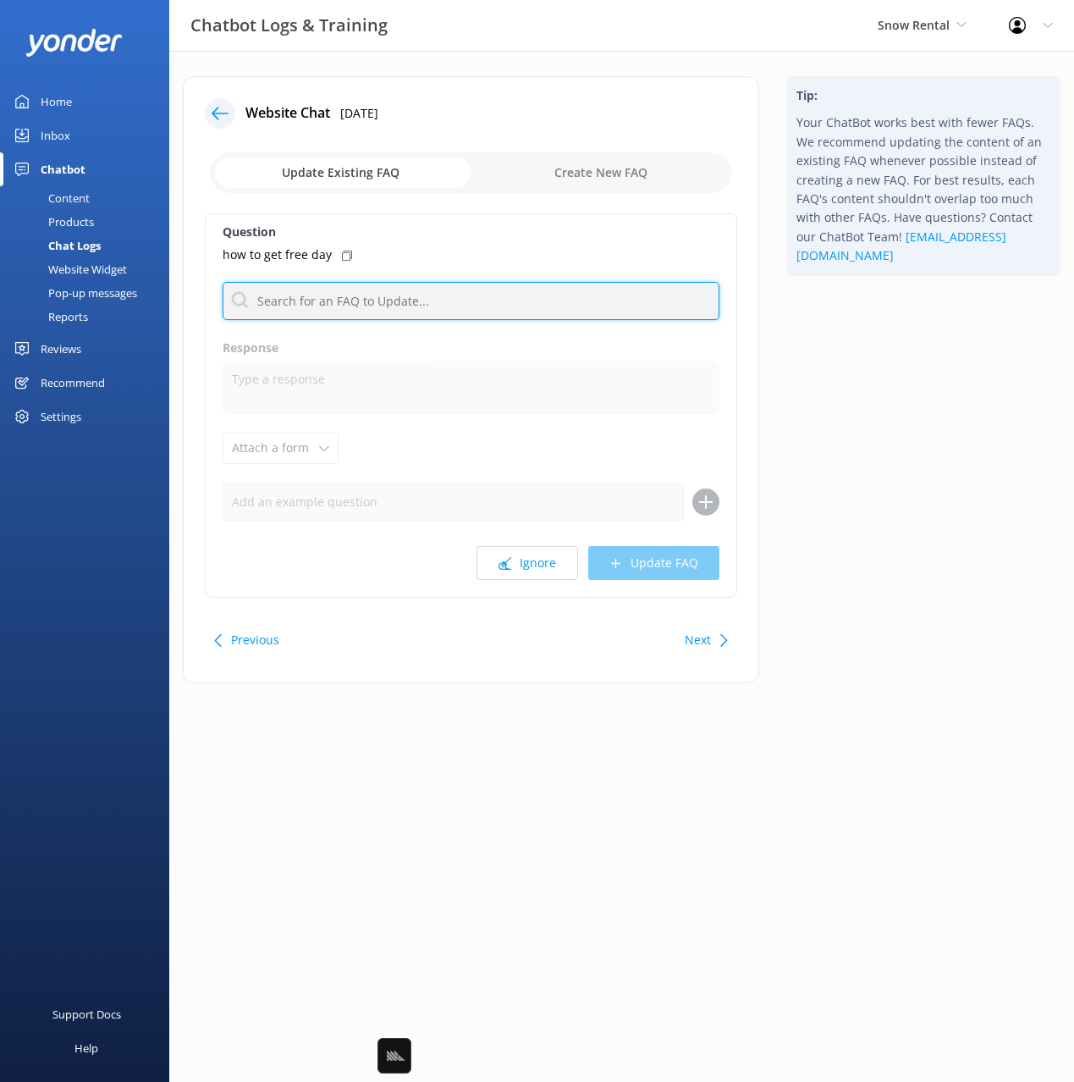
click at [454, 299] on input "text" at bounding box center [471, 301] width 497 height 38
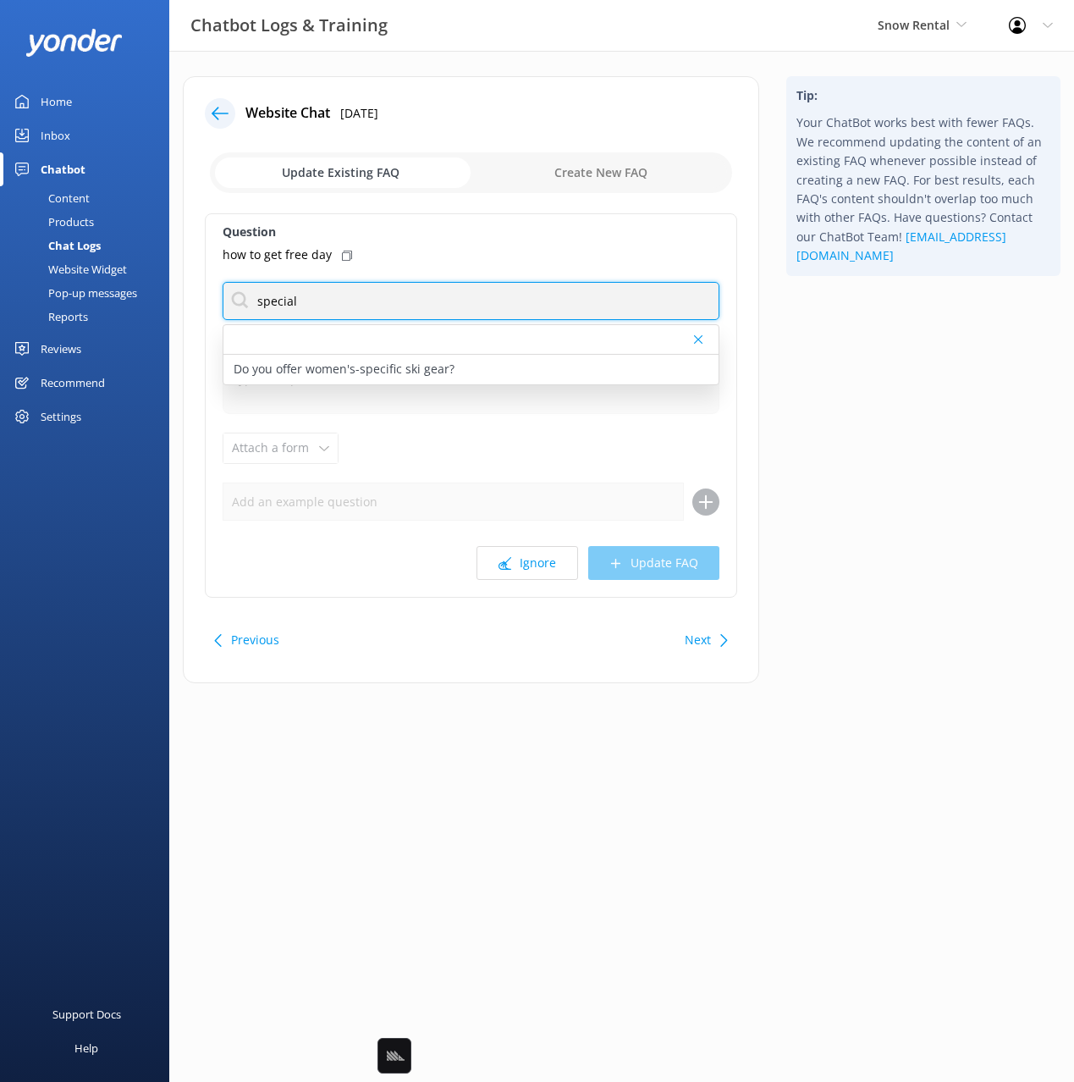
type input "special"
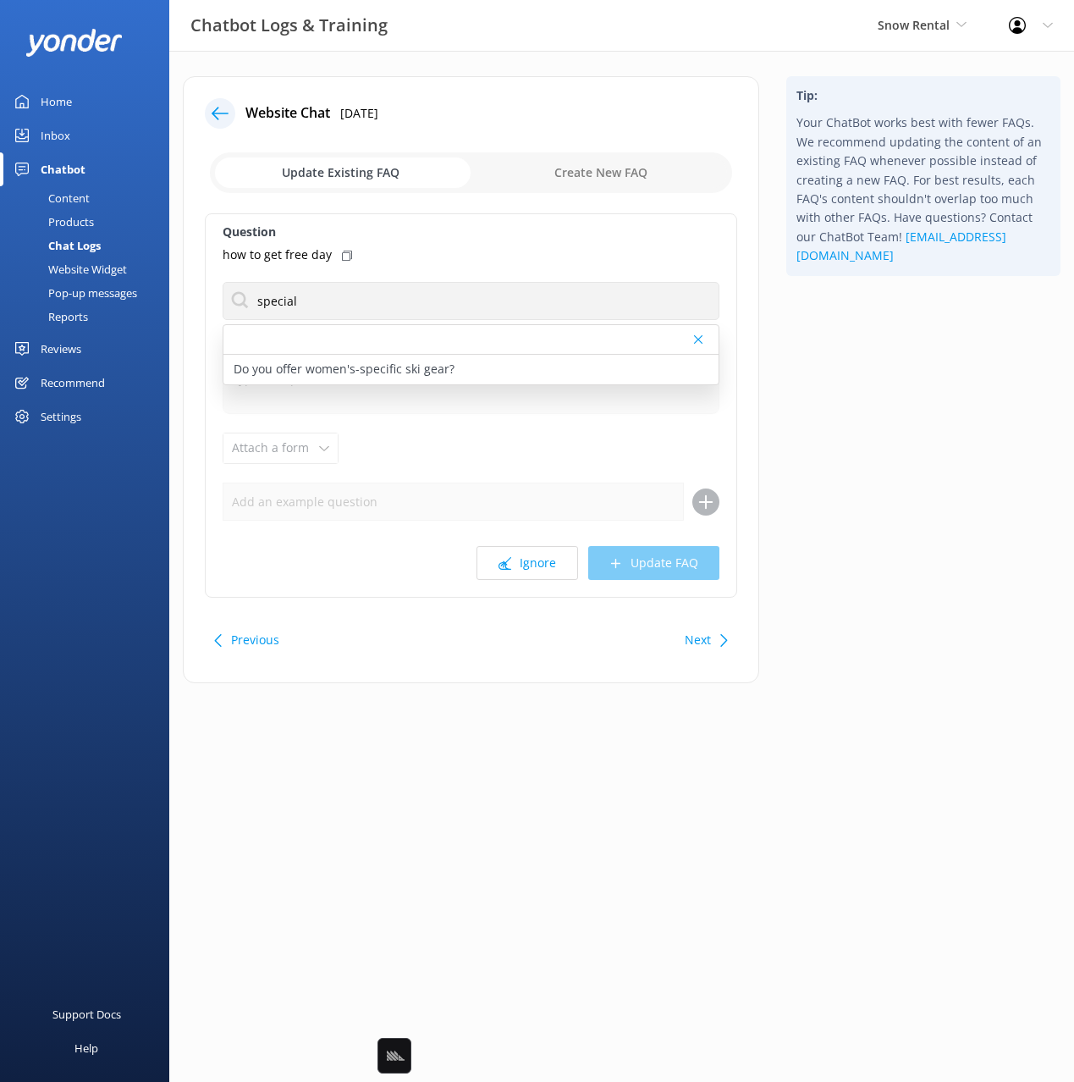
click at [335, 248] on div "how to get free day" at bounding box center [471, 254] width 497 height 19
drag, startPoint x: 905, startPoint y: 421, endPoint x: 785, endPoint y: 588, distance: 205.5
click at [904, 424] on div "Tip: Your ChatBot works best with fewer FAQs. We recommend updating the content…" at bounding box center [923, 388] width 301 height 624
click at [719, 631] on div "Next" at bounding box center [704, 640] width 52 height 34
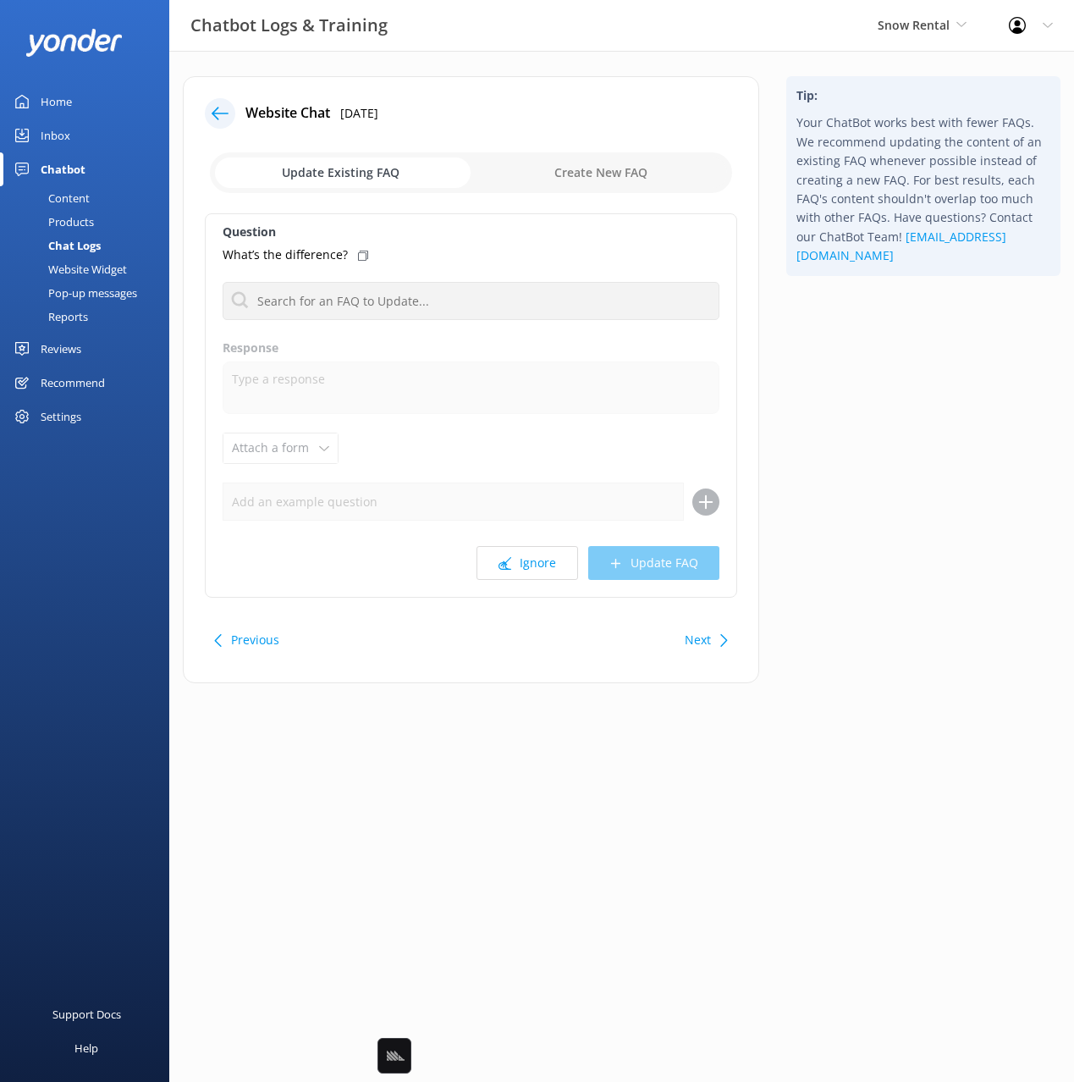
drag, startPoint x: 851, startPoint y: 596, endPoint x: 1034, endPoint y: 608, distance: 184.0
click at [851, 596] on div "Tip: Your ChatBot works best with fewer FAQs. We recommend updating the content…" at bounding box center [923, 388] width 301 height 624
click at [358, 253] on icon at bounding box center [363, 256] width 10 height 10
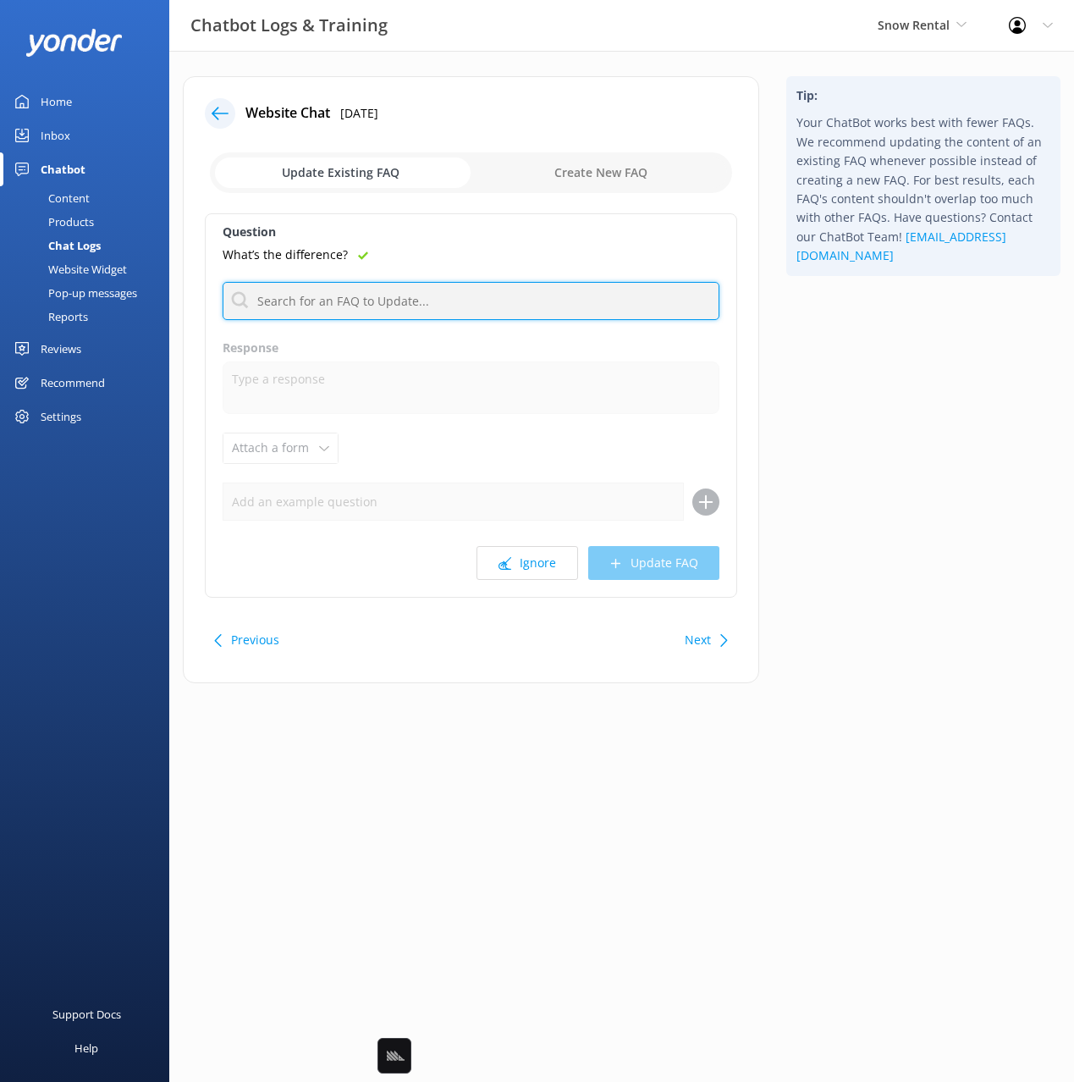
click at [516, 302] on input "text" at bounding box center [471, 301] width 497 height 38
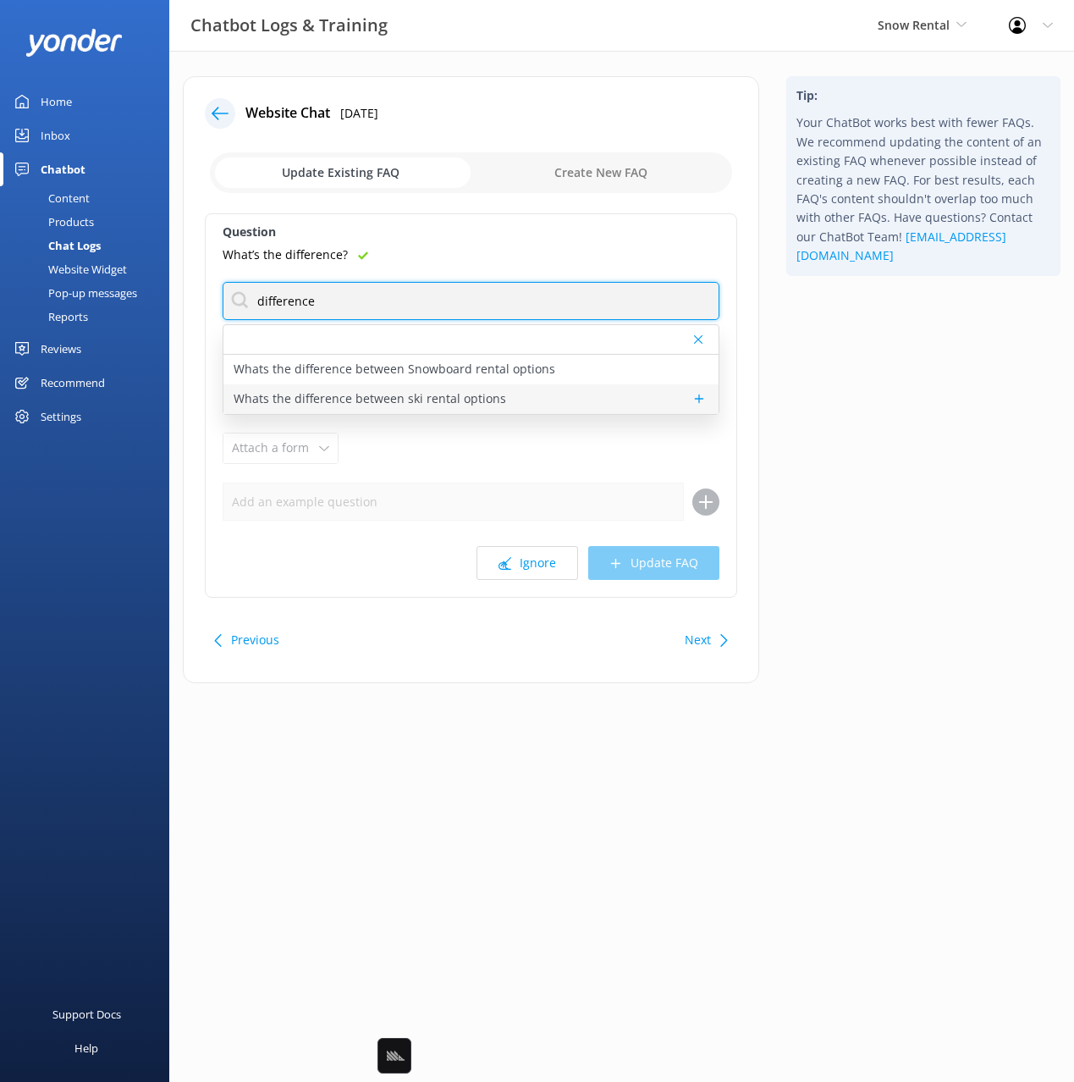
type input "difference"
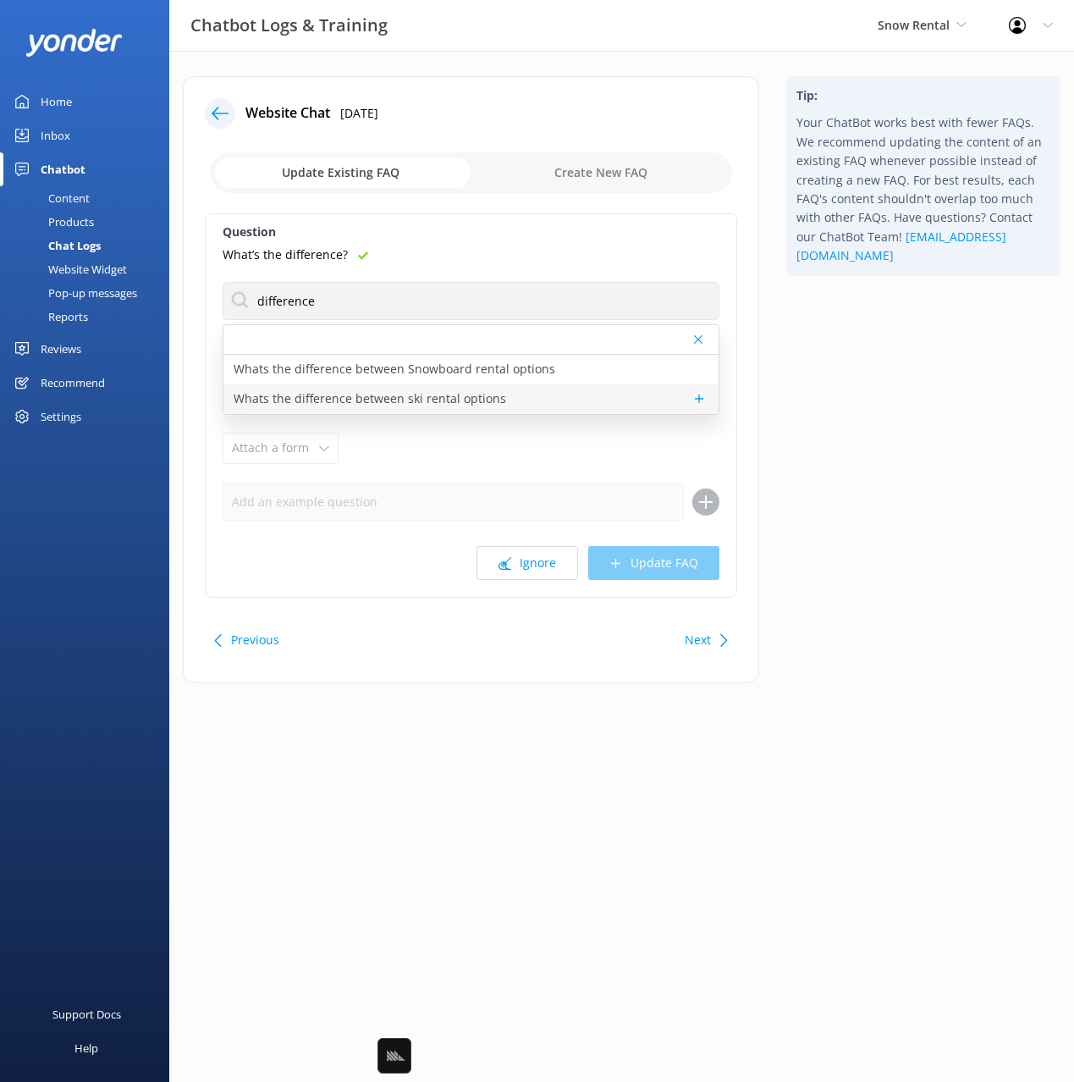
click at [509, 395] on div "Whats the difference between ski rental options" at bounding box center [470, 399] width 495 height 30
type textarea "Each Ski Rental option suits a different experience - Older gear is basic and b…"
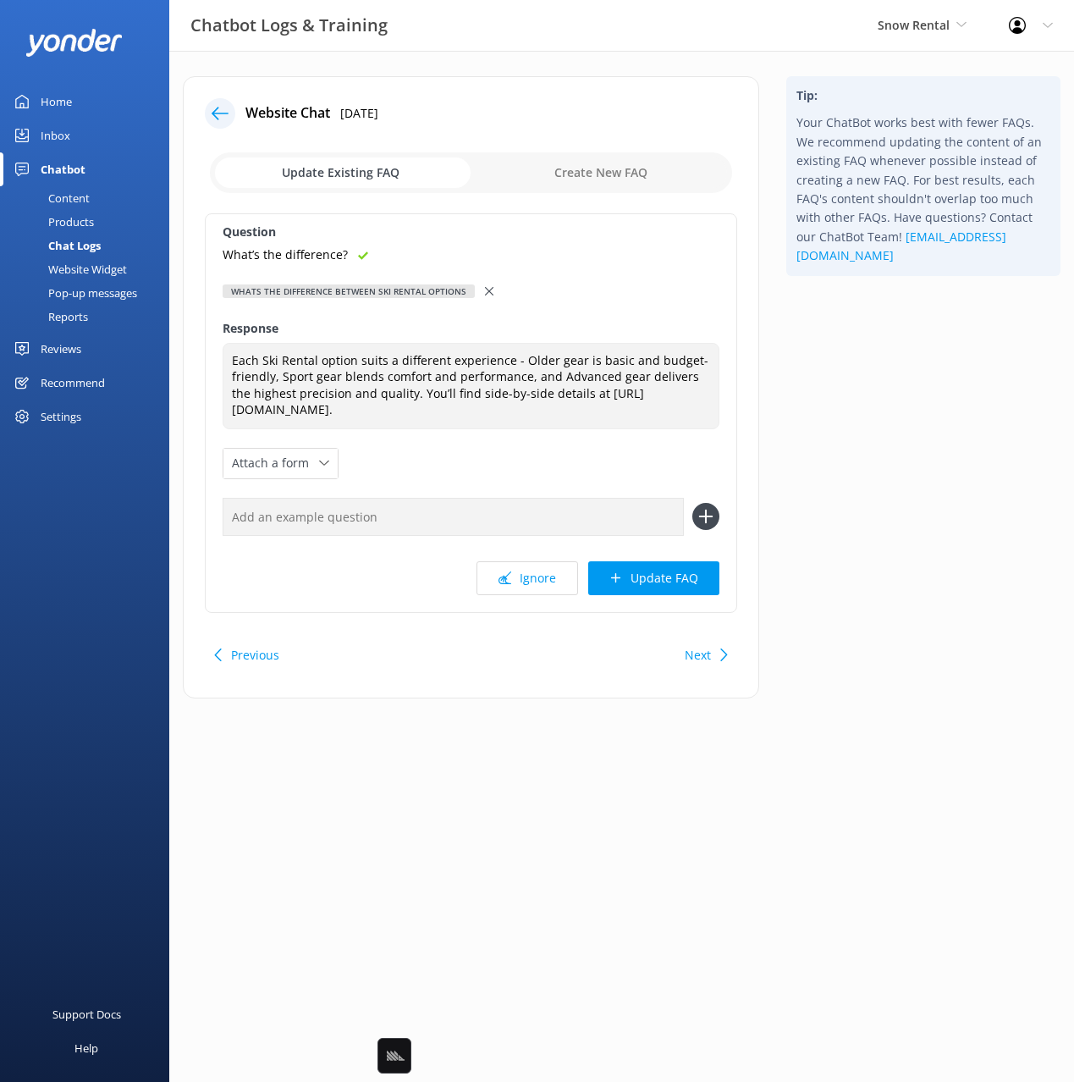
click at [601, 520] on input "text" at bounding box center [453, 517] width 461 height 38
paste input "What’s the difference?"
type input "What’s the difference?"
click at [708, 516] on use at bounding box center [705, 516] width 14 height 14
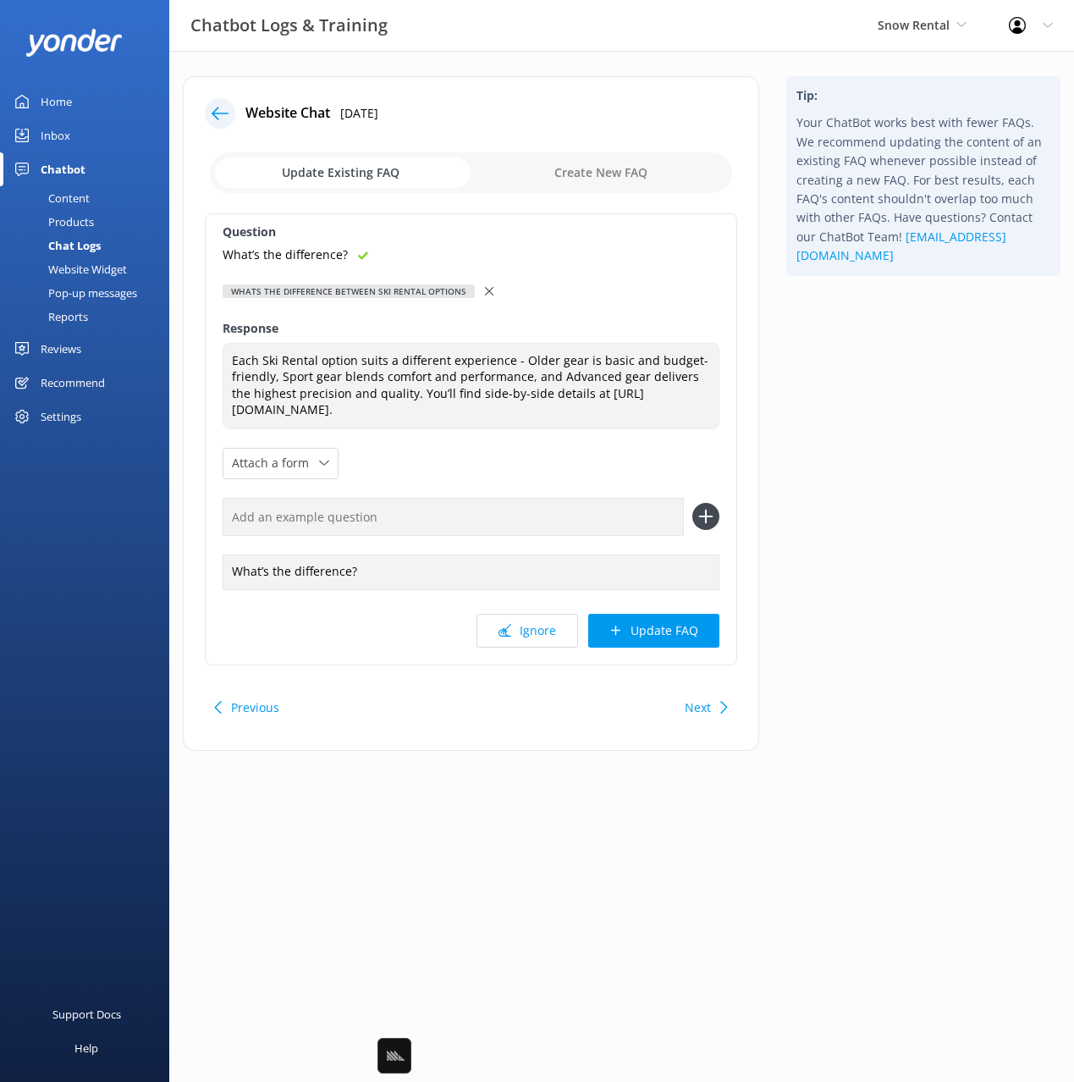
drag, startPoint x: 694, startPoint y: 634, endPoint x: 716, endPoint y: 628, distance: 22.8
click at [695, 632] on button "Update FAQ" at bounding box center [653, 631] width 131 height 34
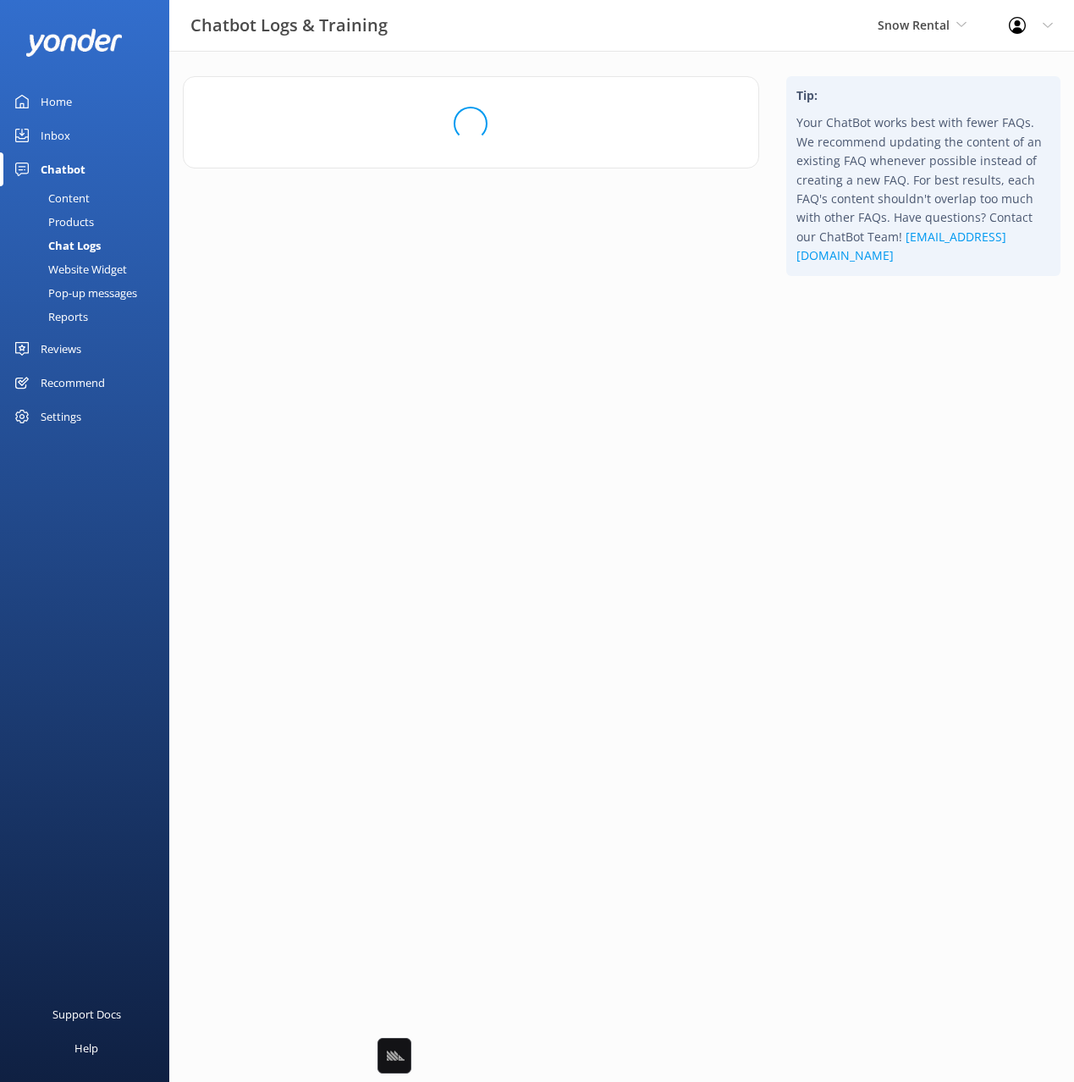
click at [843, 597] on html "Chatbot Logs & Training Snow Rental Black Cat Cruises Banff Airporter Internati…" at bounding box center [537, 541] width 1074 height 1082
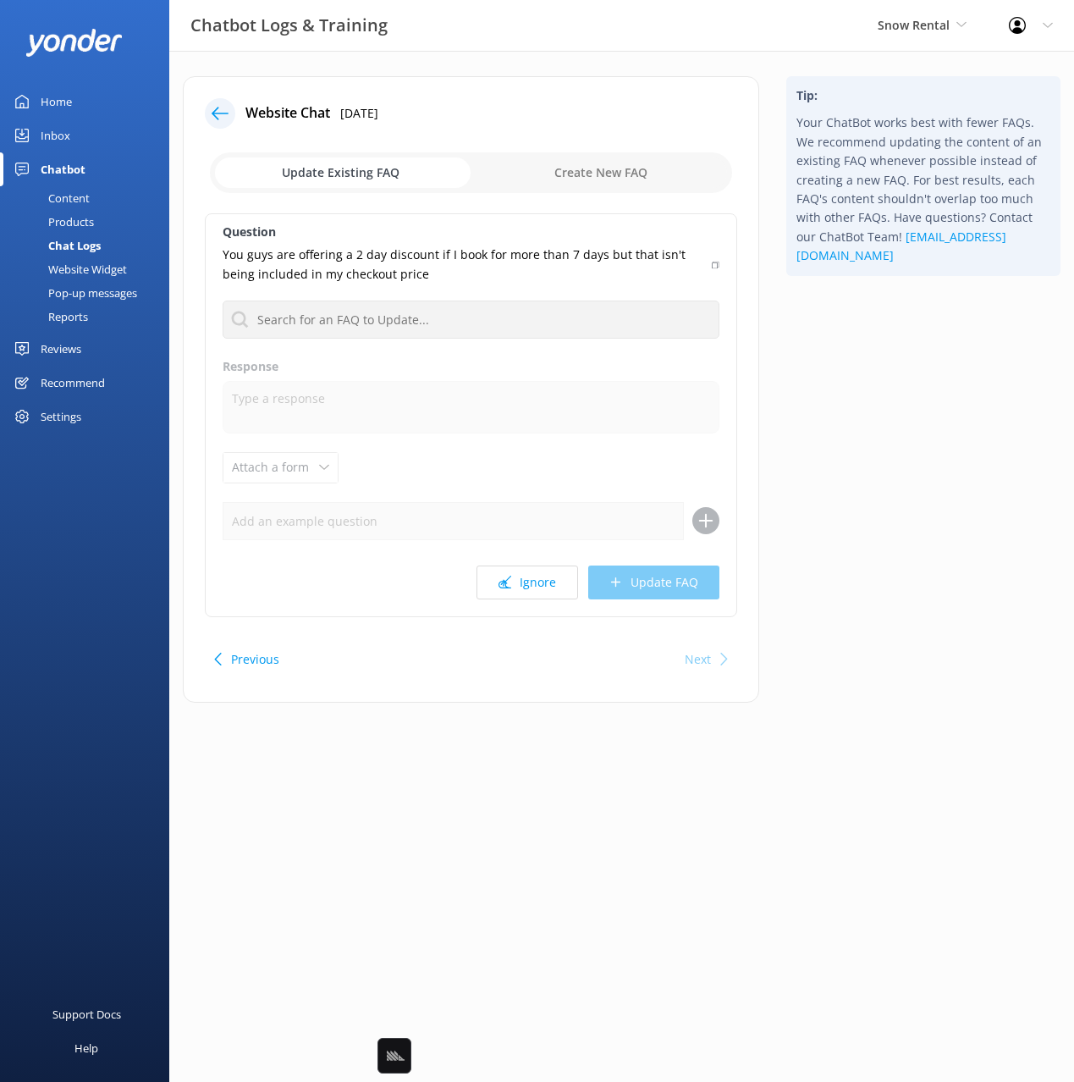
click at [847, 454] on div "Tip: Your ChatBot works best with fewer FAQs. We recommend updating the content…" at bounding box center [923, 397] width 301 height 643
click at [884, 383] on div "Tip: Your ChatBot works best with fewer FAQs. We recommend updating the content…" at bounding box center [923, 397] width 301 height 643
click at [230, 119] on div at bounding box center [220, 113] width 30 height 30
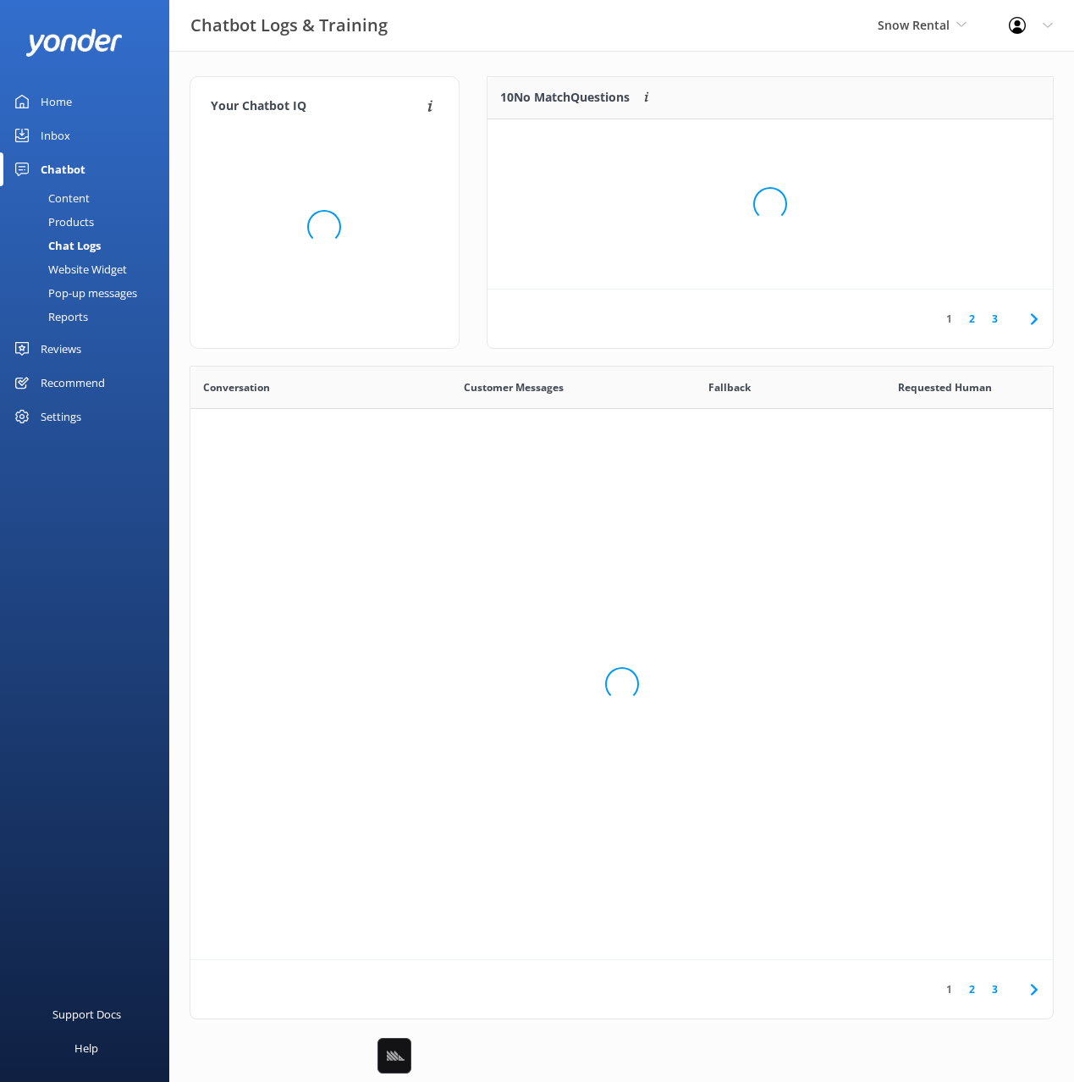
scroll to position [593, 862]
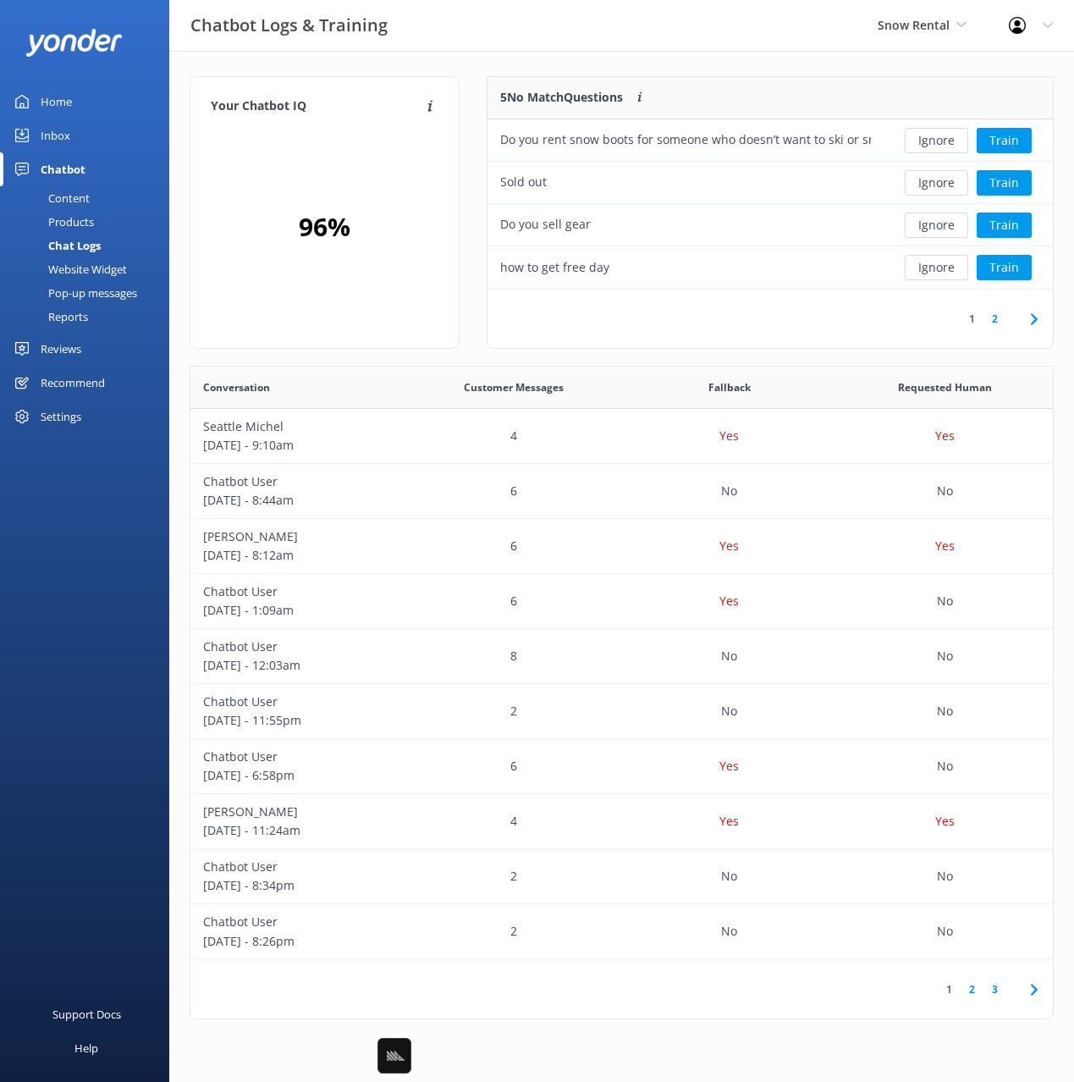
click at [469, 83] on div "Your Chatbot IQ Your Chatbot IQ is the percentage of trained FAQs against untra…" at bounding box center [324, 220] width 297 height 289
drag, startPoint x: 273, startPoint y: 69, endPoint x: 287, endPoint y: 74, distance: 14.2
click at [273, 69] on div "Your Chatbot IQ Your Chatbot IQ is the percentage of trained FAQs against untra…" at bounding box center [621, 552] width 905 height 1002
click at [1039, 318] on icon at bounding box center [1034, 319] width 20 height 20
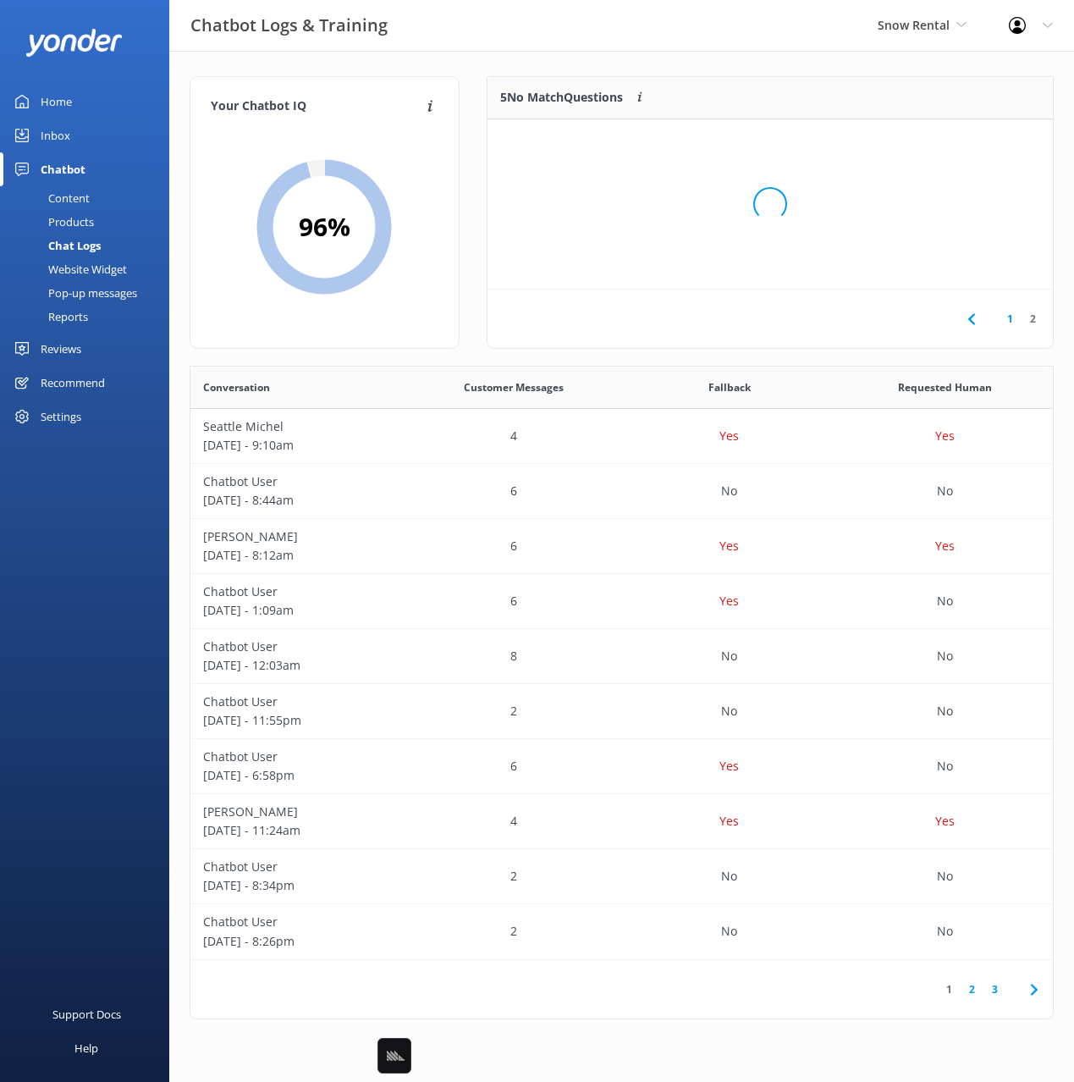
scroll to position [85, 565]
click at [965, 327] on span at bounding box center [971, 319] width 38 height 38
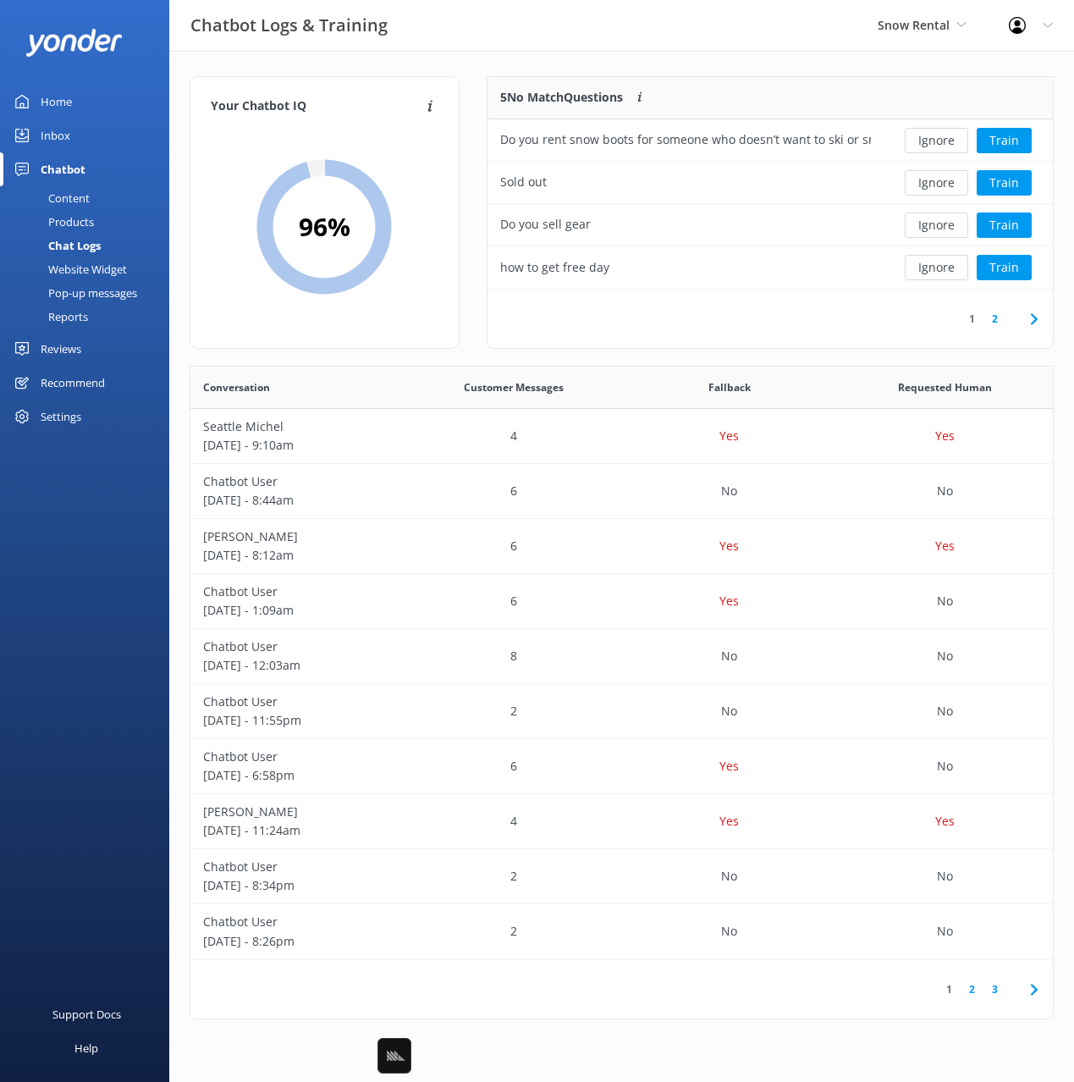
click at [69, 140] on link "Inbox" at bounding box center [84, 135] width 169 height 34
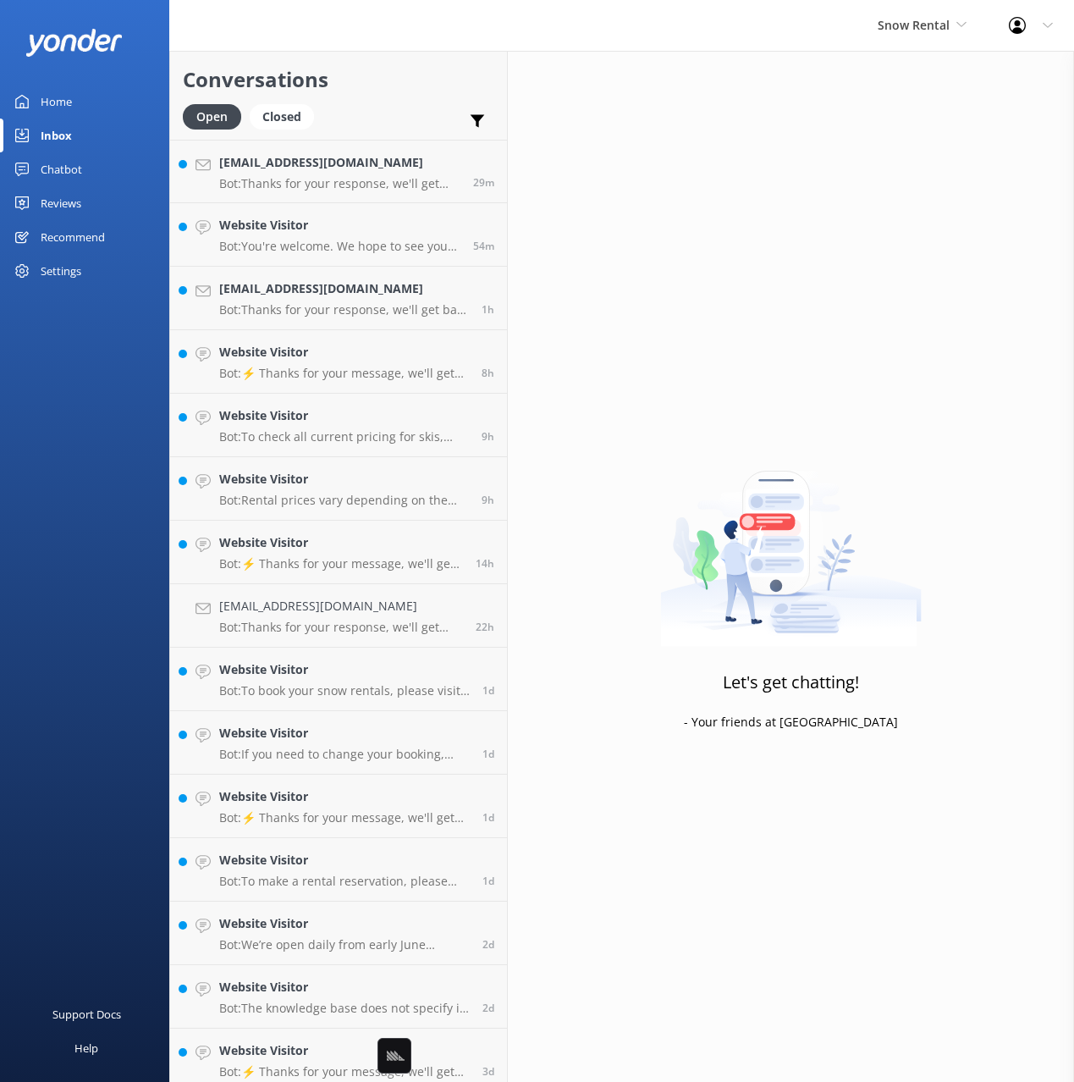
drag, startPoint x: 416, startPoint y: 84, endPoint x: 393, endPoint y: 88, distance: 23.2
click at [416, 84] on h2 "Conversations" at bounding box center [338, 79] width 311 height 32
drag, startPoint x: 54, startPoint y: 99, endPoint x: 66, endPoint y: 99, distance: 11.8
click at [54, 99] on div "Home" at bounding box center [56, 102] width 31 height 34
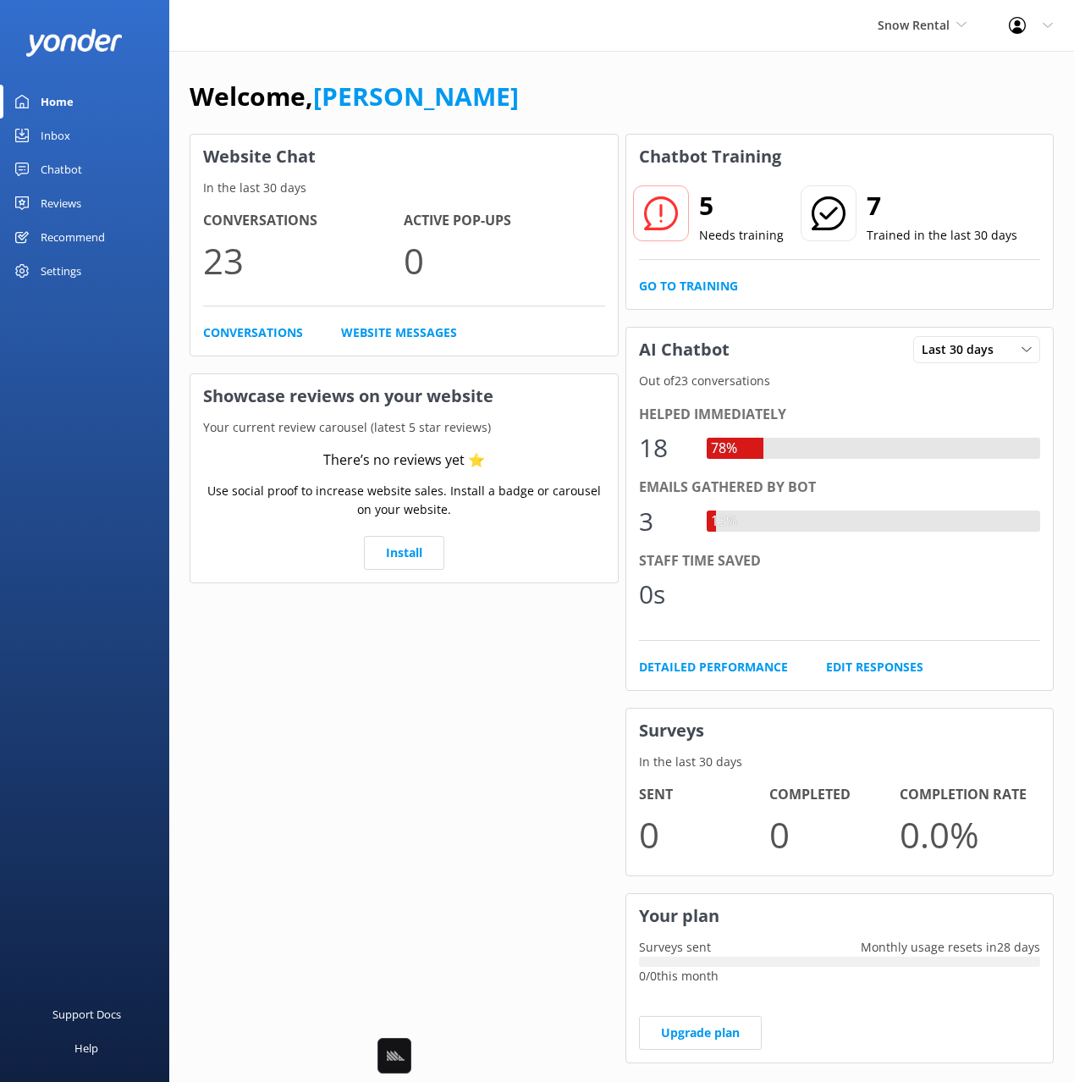
click at [528, 100] on div "Welcome, [PERSON_NAME]" at bounding box center [622, 105] width 864 height 58
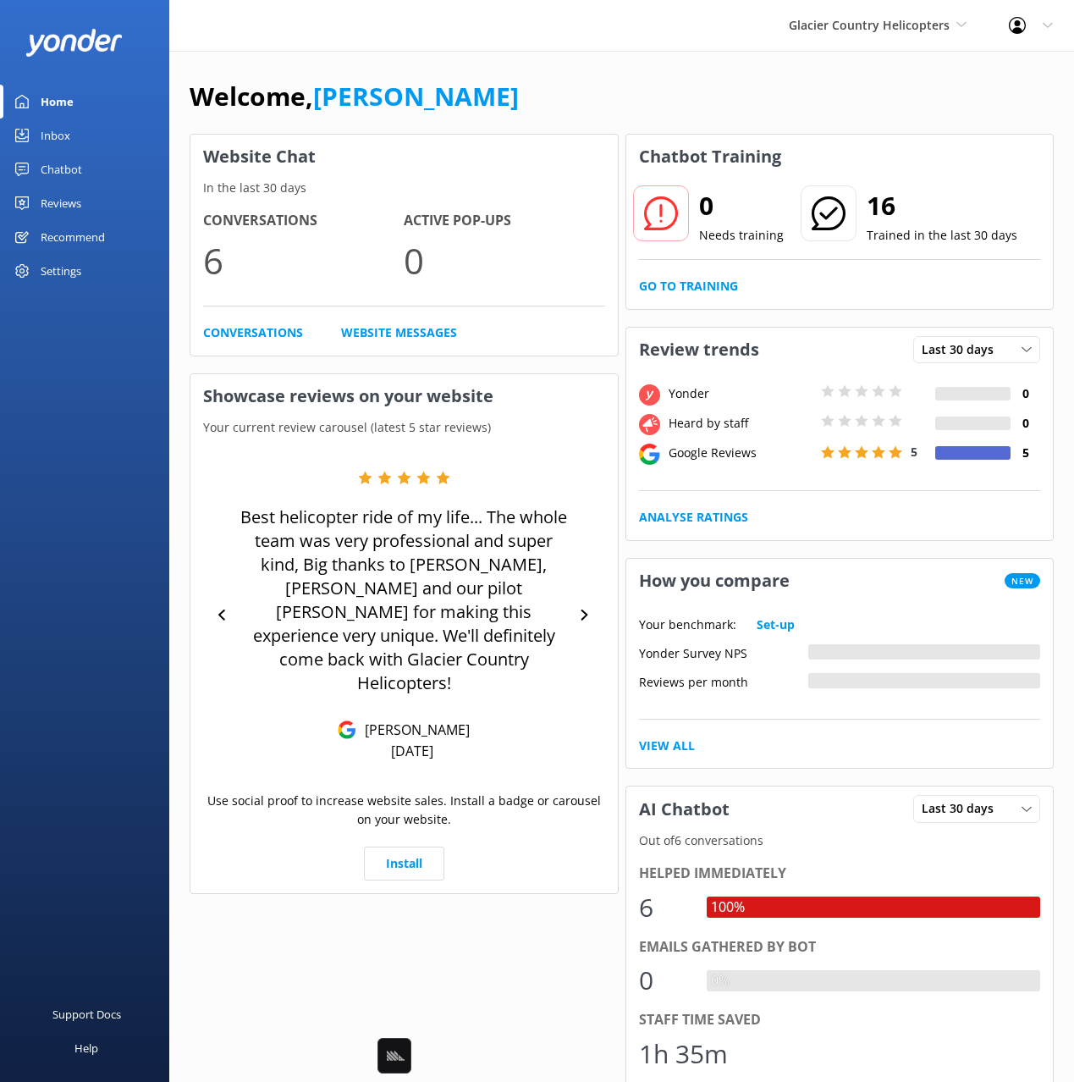
click at [60, 345] on div "Home Inbox Chatbot Content Products Chat Logs Website Widget Pop-up messages Re…" at bounding box center [84, 270] width 169 height 541
drag, startPoint x: 69, startPoint y: 173, endPoint x: 85, endPoint y: 173, distance: 15.3
click at [70, 173] on div "Chatbot" at bounding box center [61, 169] width 41 height 34
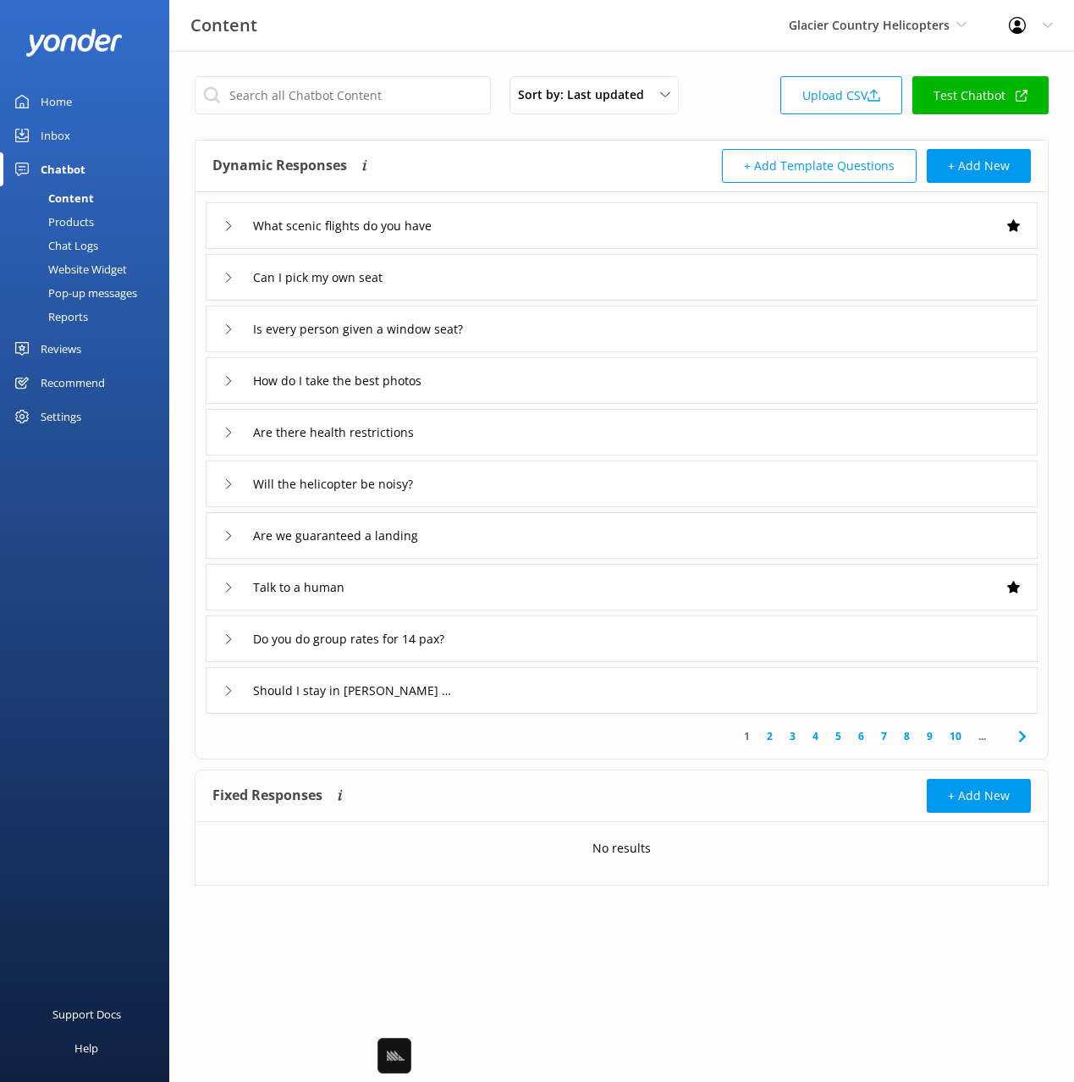
click at [741, 99] on div "Sort by: Last updated Title Last updated Upload CSV Test Chatbot" at bounding box center [622, 100] width 854 height 48
click at [743, 88] on div "Sort by: Last updated Title Last updated Upload CSV Test Chatbot" at bounding box center [622, 100] width 854 height 48
click at [81, 240] on div "Chat Logs" at bounding box center [54, 246] width 88 height 24
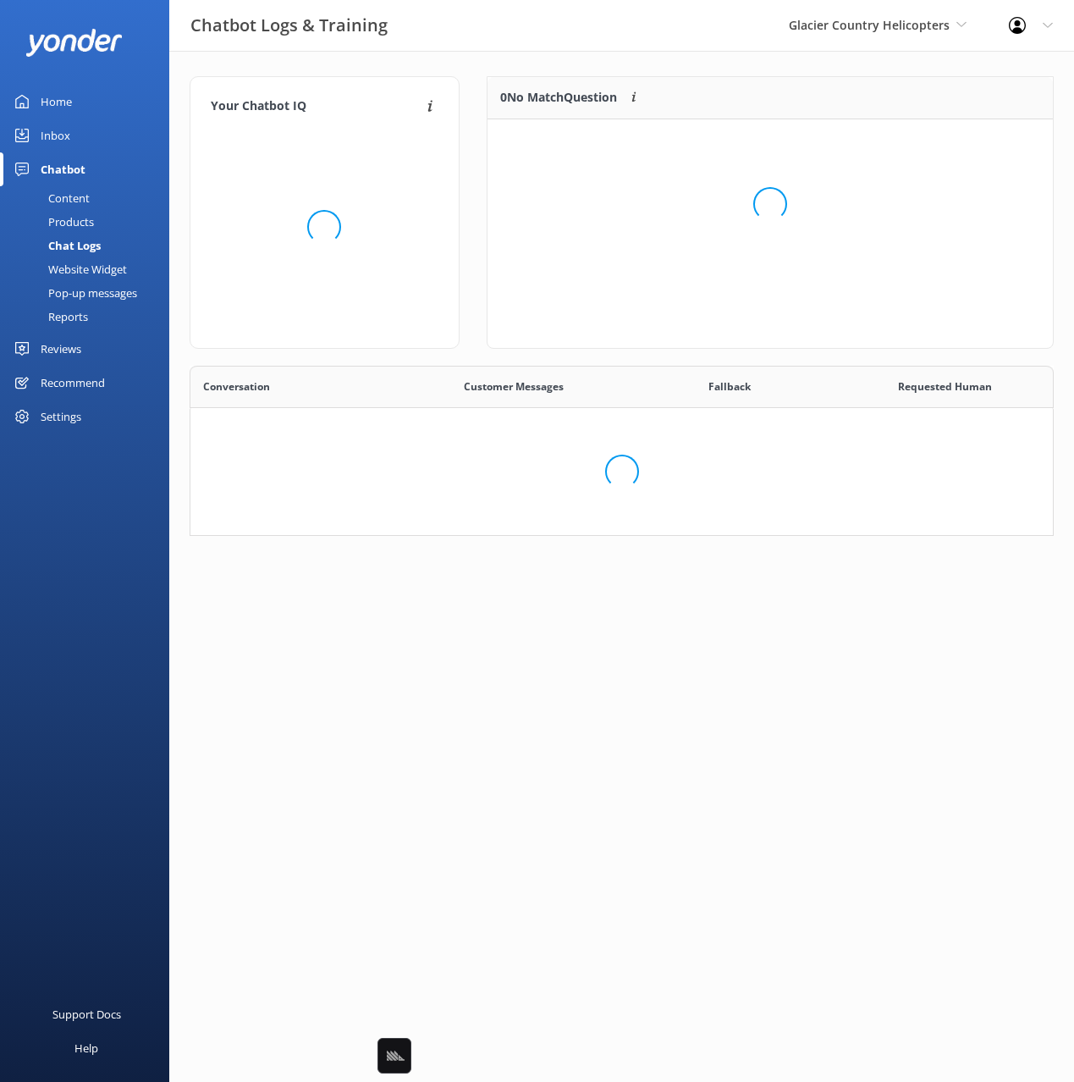
scroll to position [428, 864]
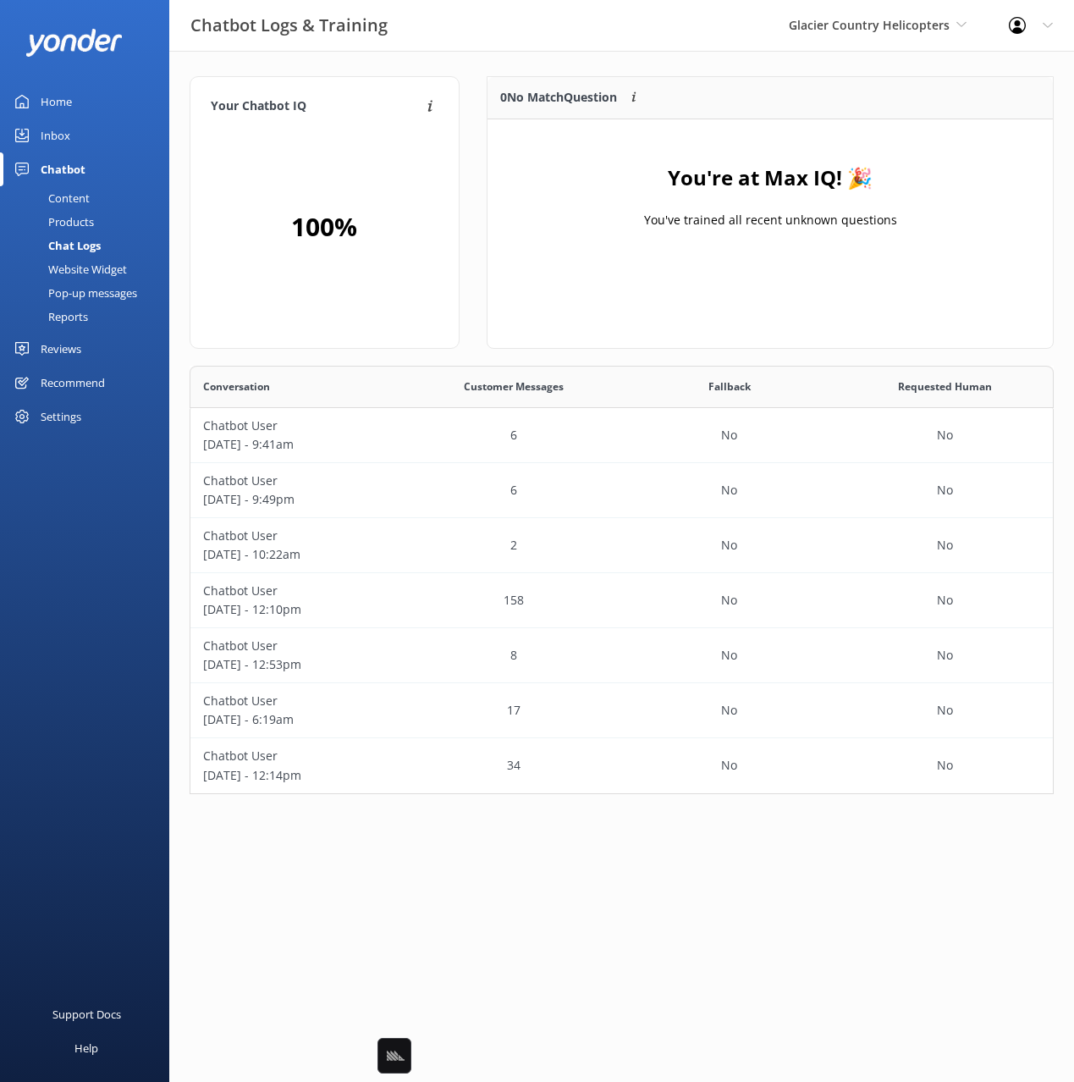
drag, startPoint x: 598, startPoint y: 69, endPoint x: 551, endPoint y: 57, distance: 49.1
click at [594, 69] on div "Your Chatbot IQ Your Chatbot IQ is the percentage of trained FAQs against untra…" at bounding box center [621, 439] width 905 height 777
click at [548, 57] on div "Your Chatbot IQ Your Chatbot IQ is the percentage of trained FAQs against untra…" at bounding box center [621, 439] width 905 height 777
click at [58, 195] on div "Content" at bounding box center [50, 198] width 80 height 24
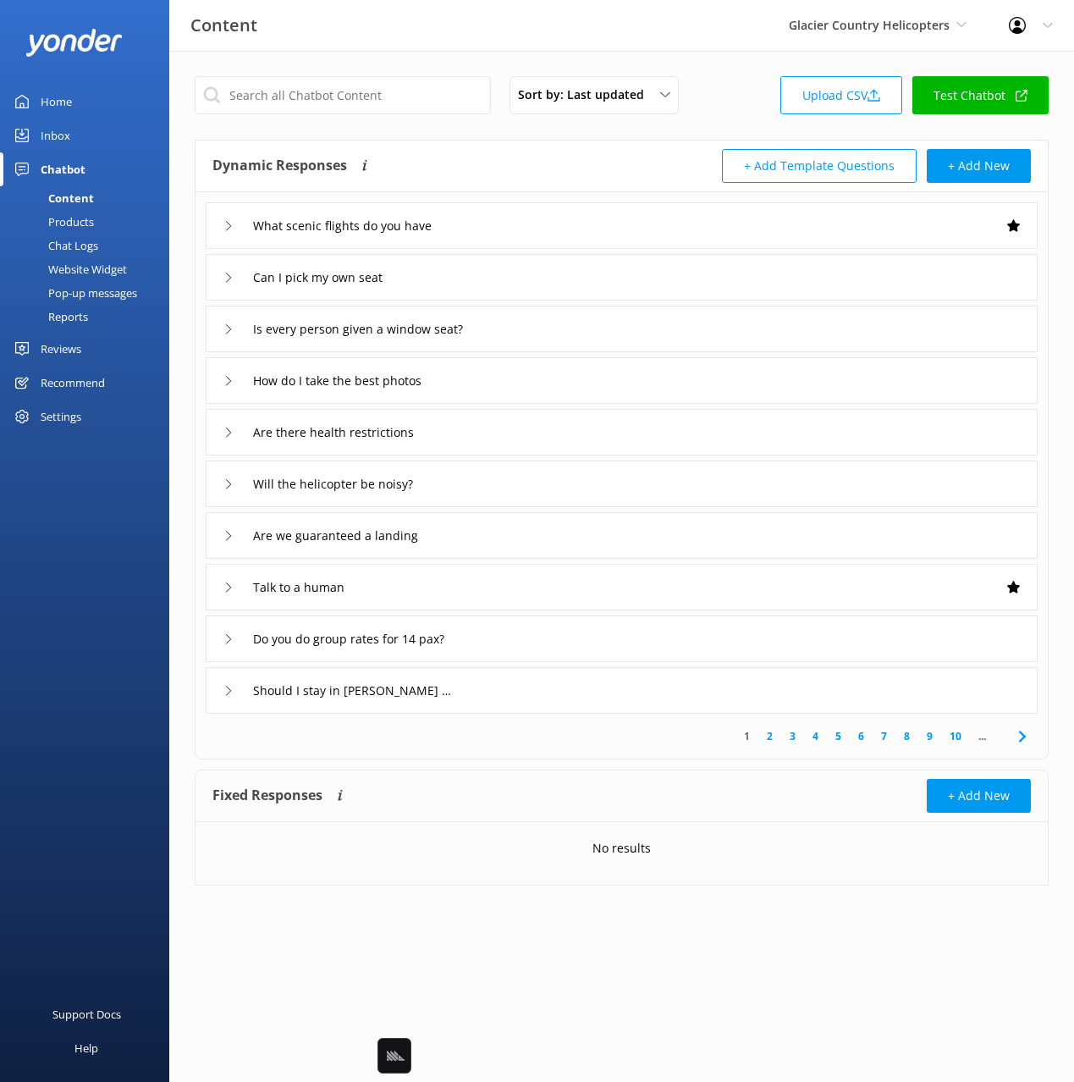
click at [66, 135] on div "Inbox" at bounding box center [56, 135] width 30 height 34
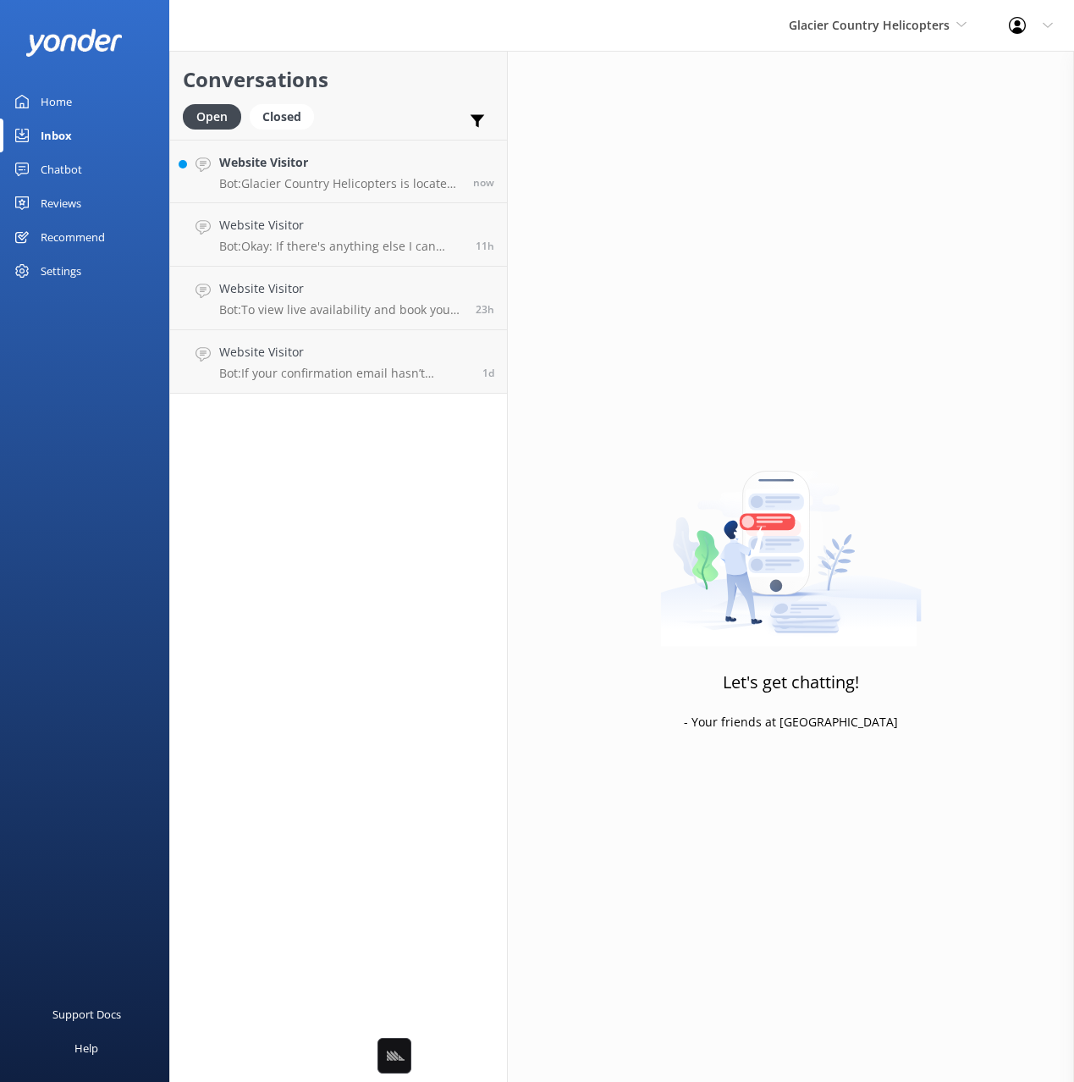
click at [394, 90] on h2 "Conversations" at bounding box center [338, 79] width 311 height 32
click at [76, 99] on link "Home" at bounding box center [84, 102] width 169 height 34
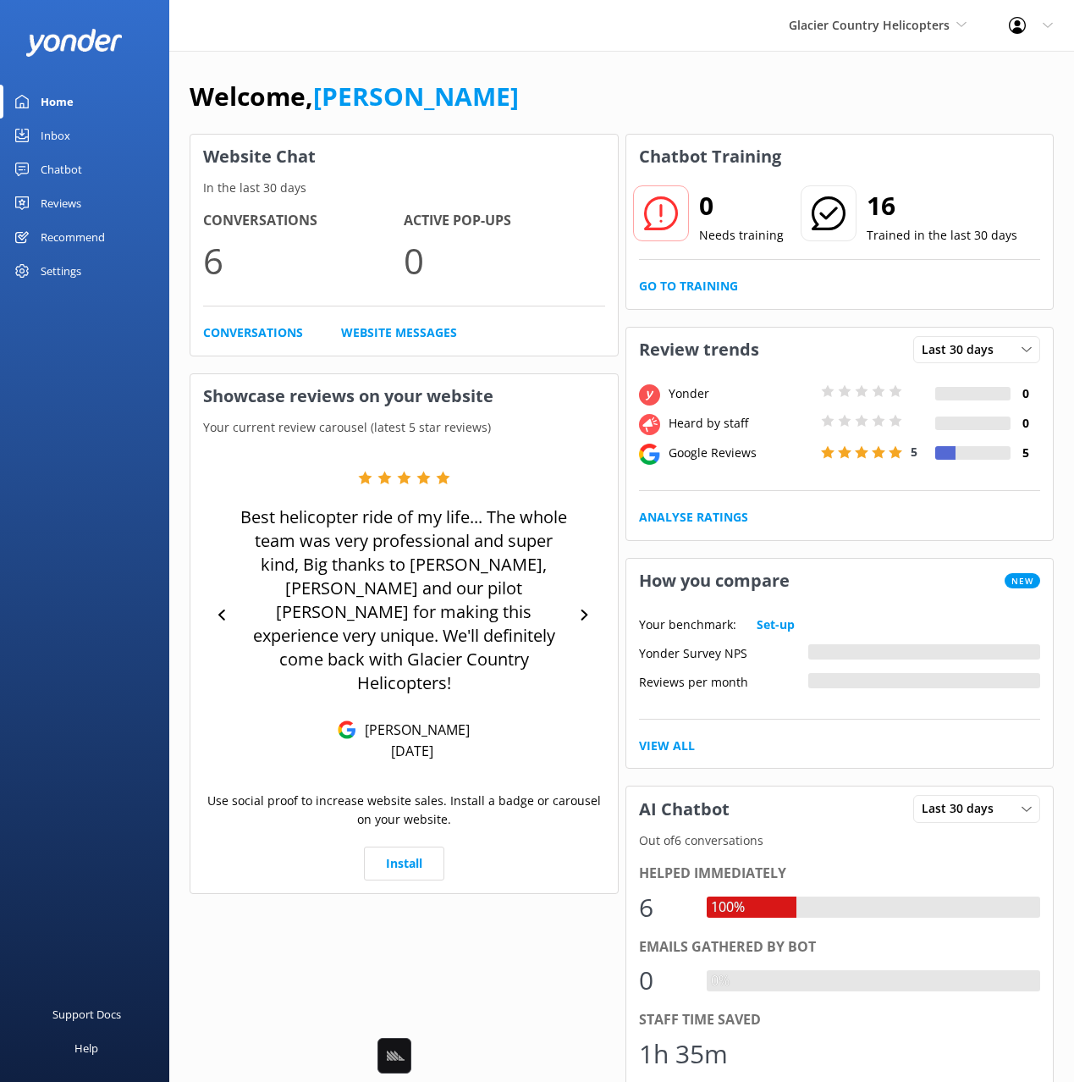
drag, startPoint x: 611, startPoint y: 80, endPoint x: 962, endPoint y: 67, distance: 351.4
click at [611, 80] on div "Welcome, [PERSON_NAME]" at bounding box center [622, 105] width 864 height 58
click at [572, 96] on div "Welcome, [PERSON_NAME]" at bounding box center [622, 105] width 864 height 58
drag, startPoint x: 69, startPoint y: 162, endPoint x: 157, endPoint y: 162, distance: 88.0
click at [70, 162] on div "Chatbot" at bounding box center [61, 169] width 41 height 34
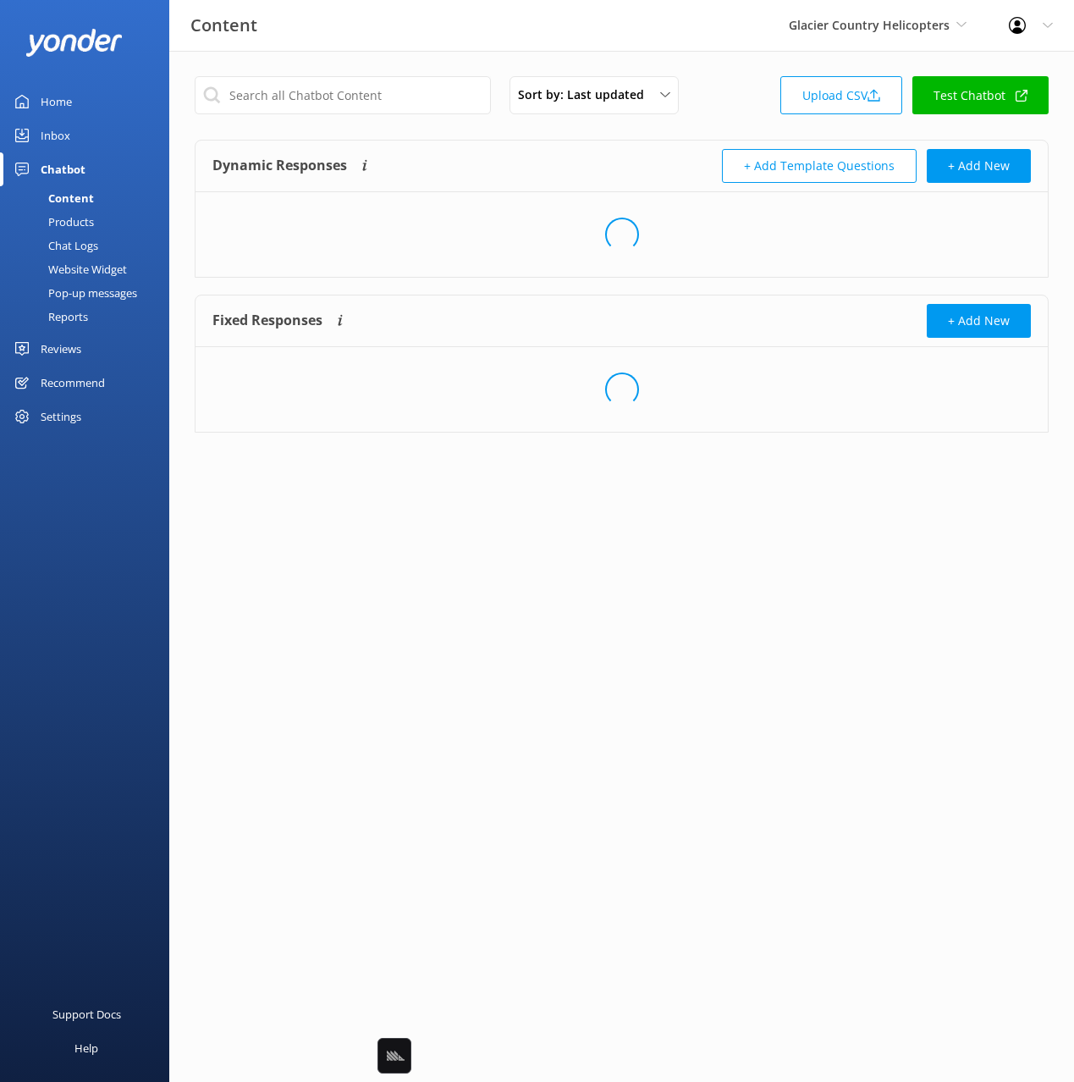
click at [730, 113] on div "Sort by: Last updated Title Last updated Upload CSV Test Chatbot" at bounding box center [622, 100] width 854 height 48
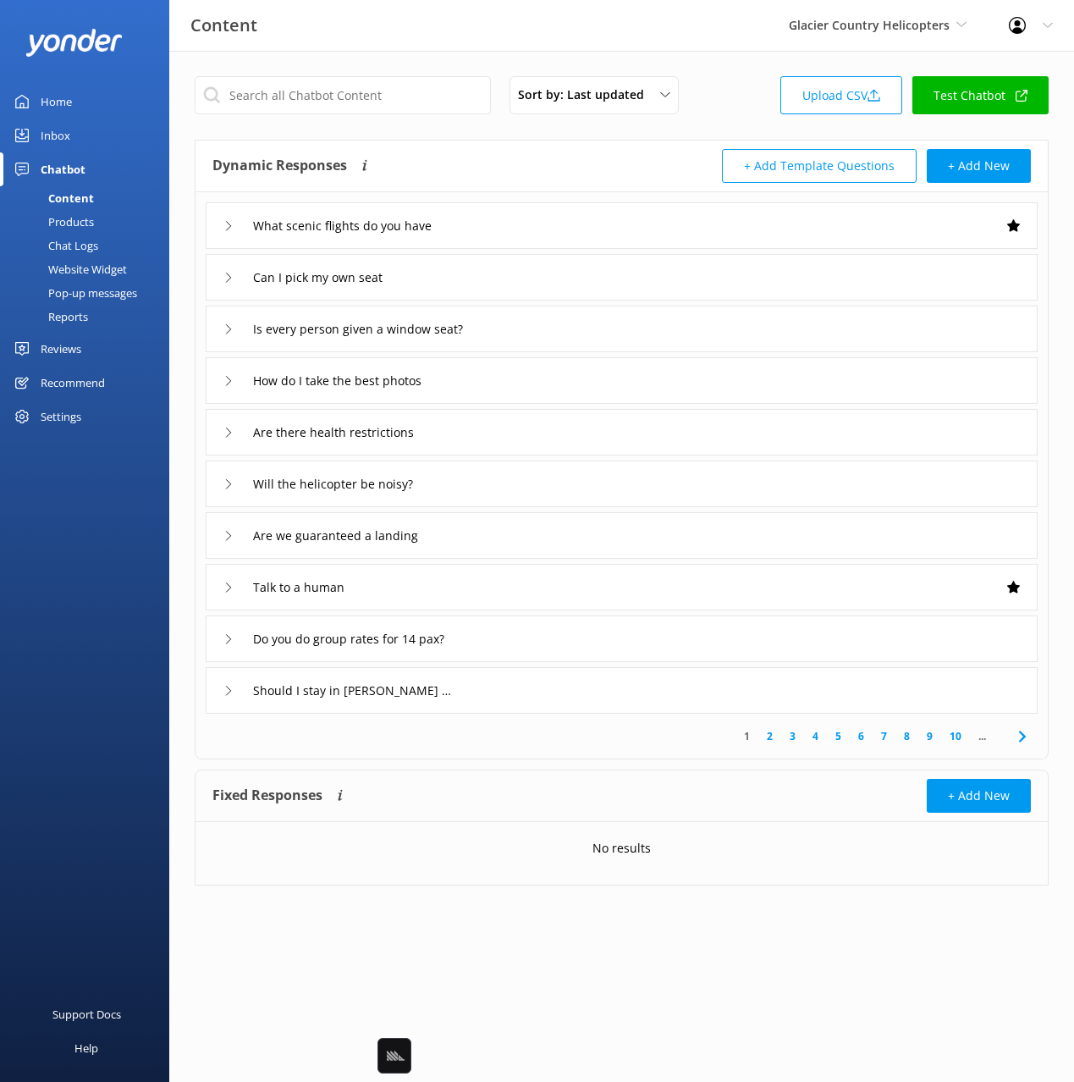
click at [639, 158] on div "+ Add Template Questions + Add New" at bounding box center [827, 166] width 410 height 34
click at [910, 227] on div "What scenic flights do you have" at bounding box center [622, 225] width 832 height 47
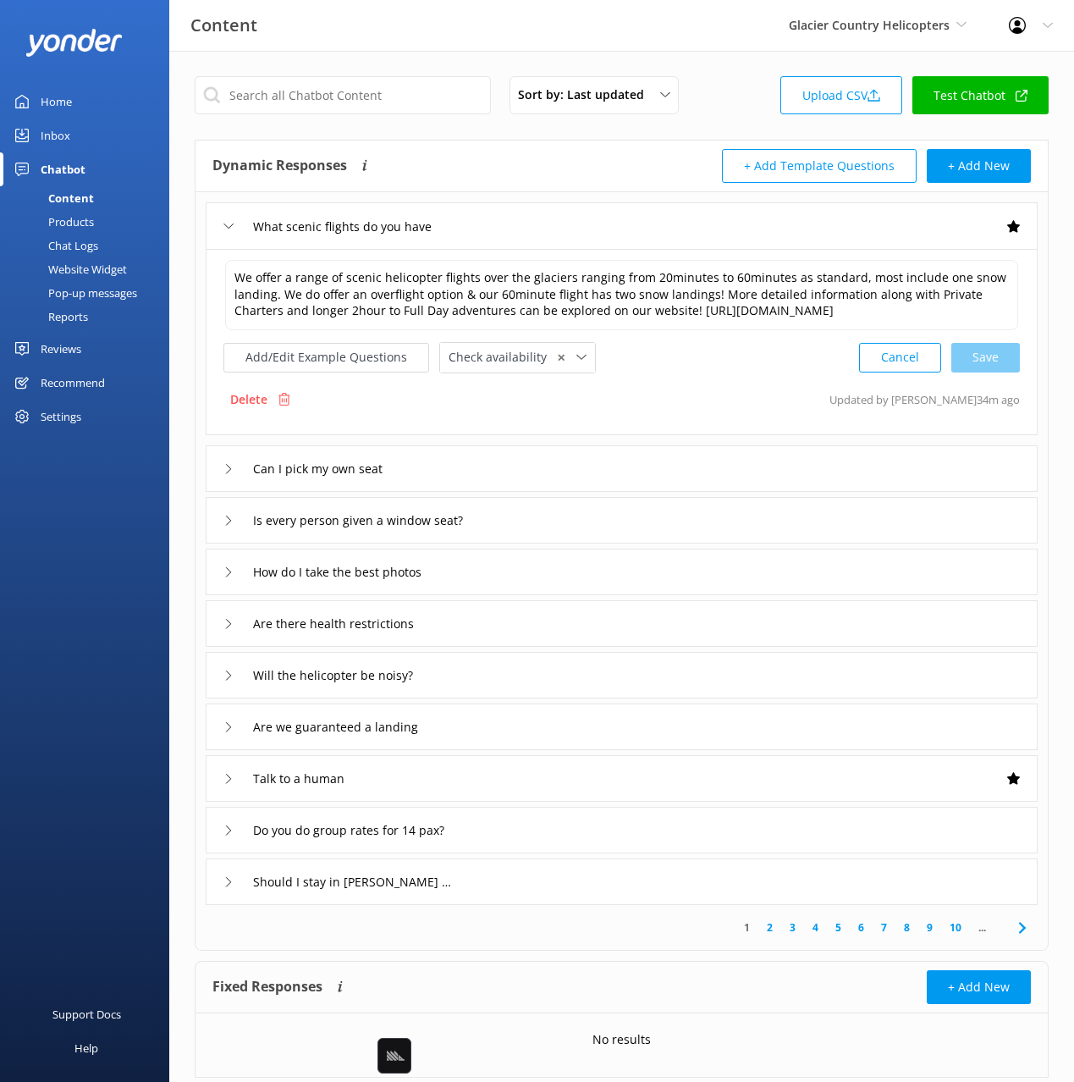
click at [910, 227] on div "What scenic flights do you have" at bounding box center [622, 225] width 832 height 47
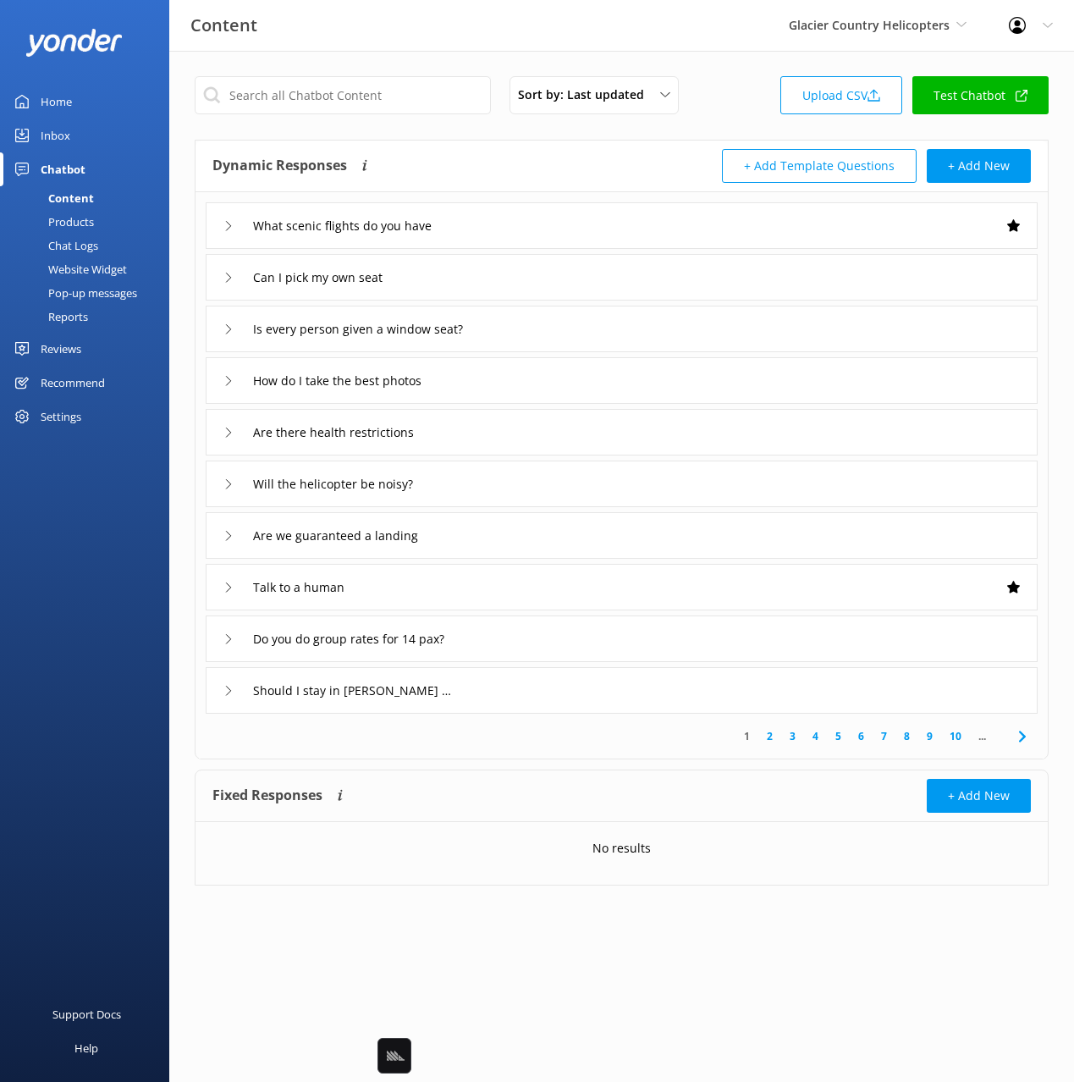
click at [911, 228] on div "What scenic flights do you have" at bounding box center [622, 225] width 832 height 47
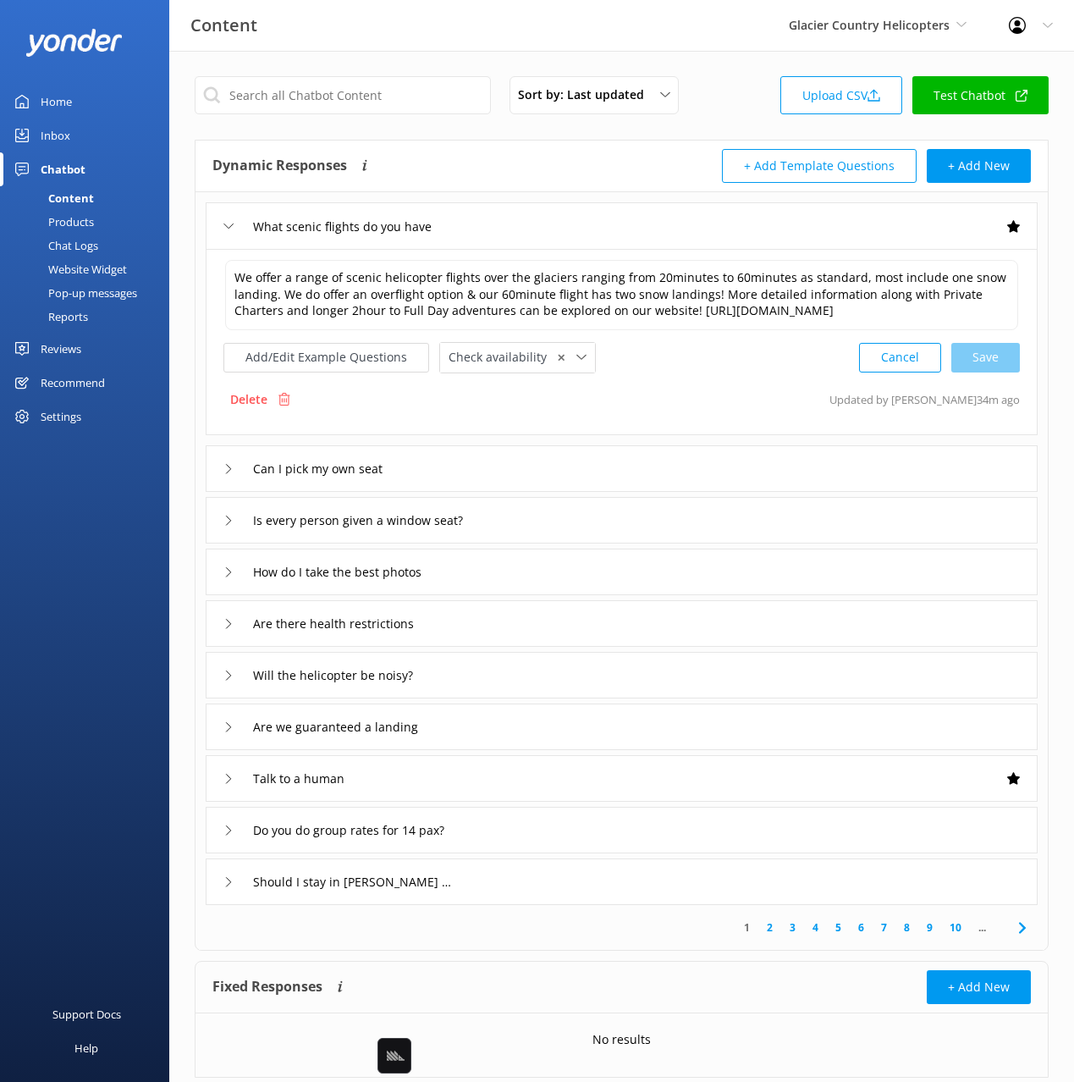
click at [946, 463] on div "Can I pick my own seat" at bounding box center [622, 468] width 832 height 47
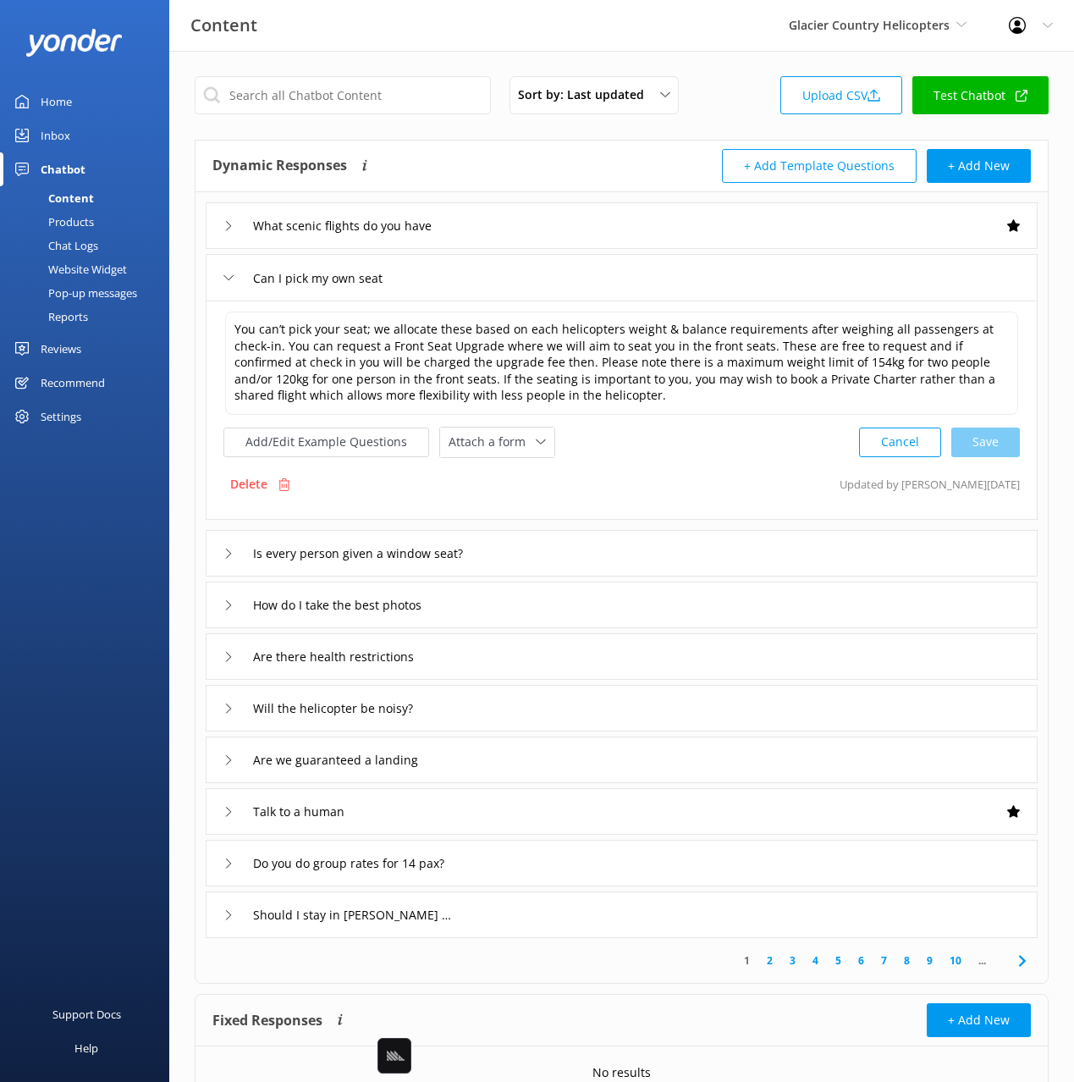
click at [911, 548] on div "Is every person given a window seat?" at bounding box center [622, 553] width 832 height 47
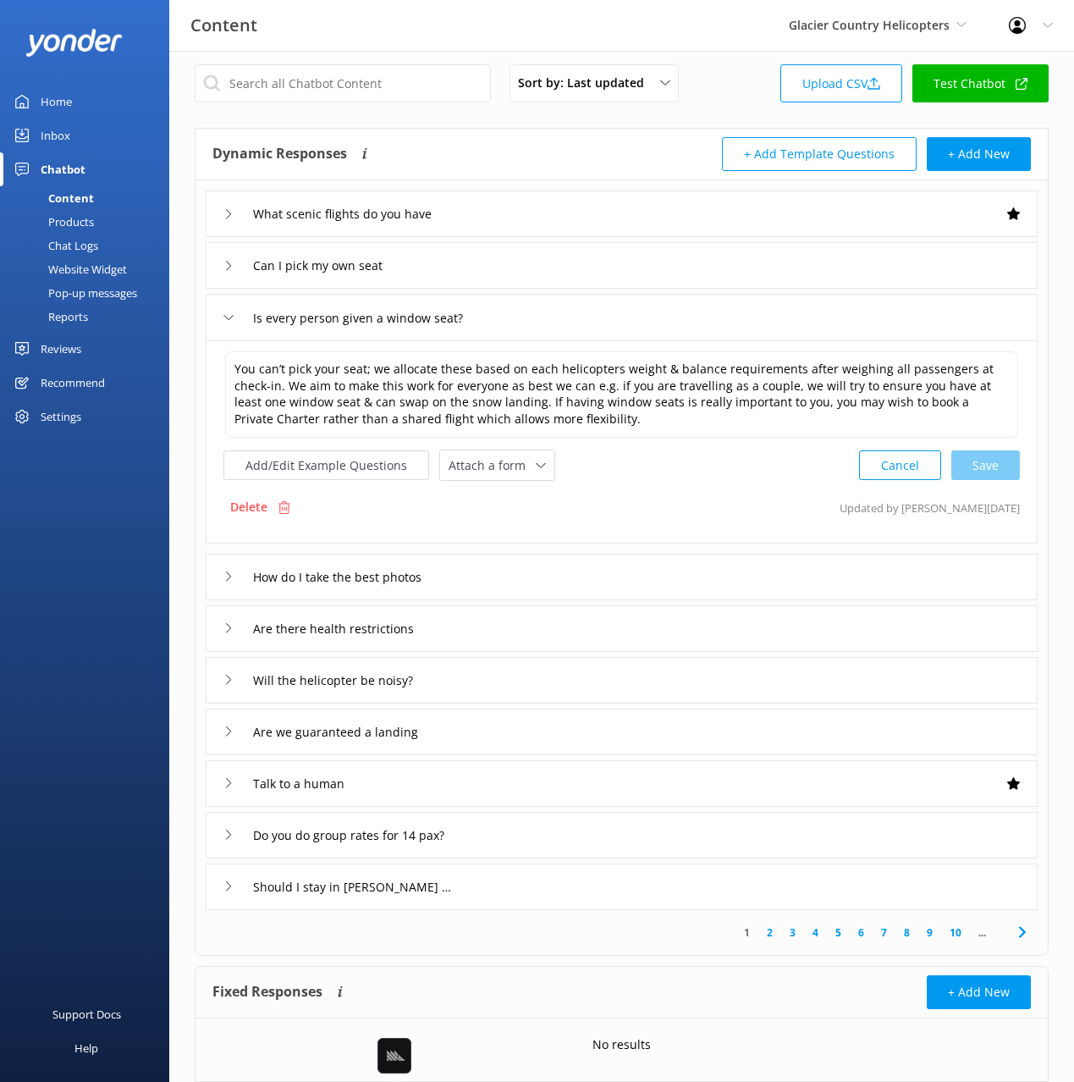
scroll to position [3, 0]
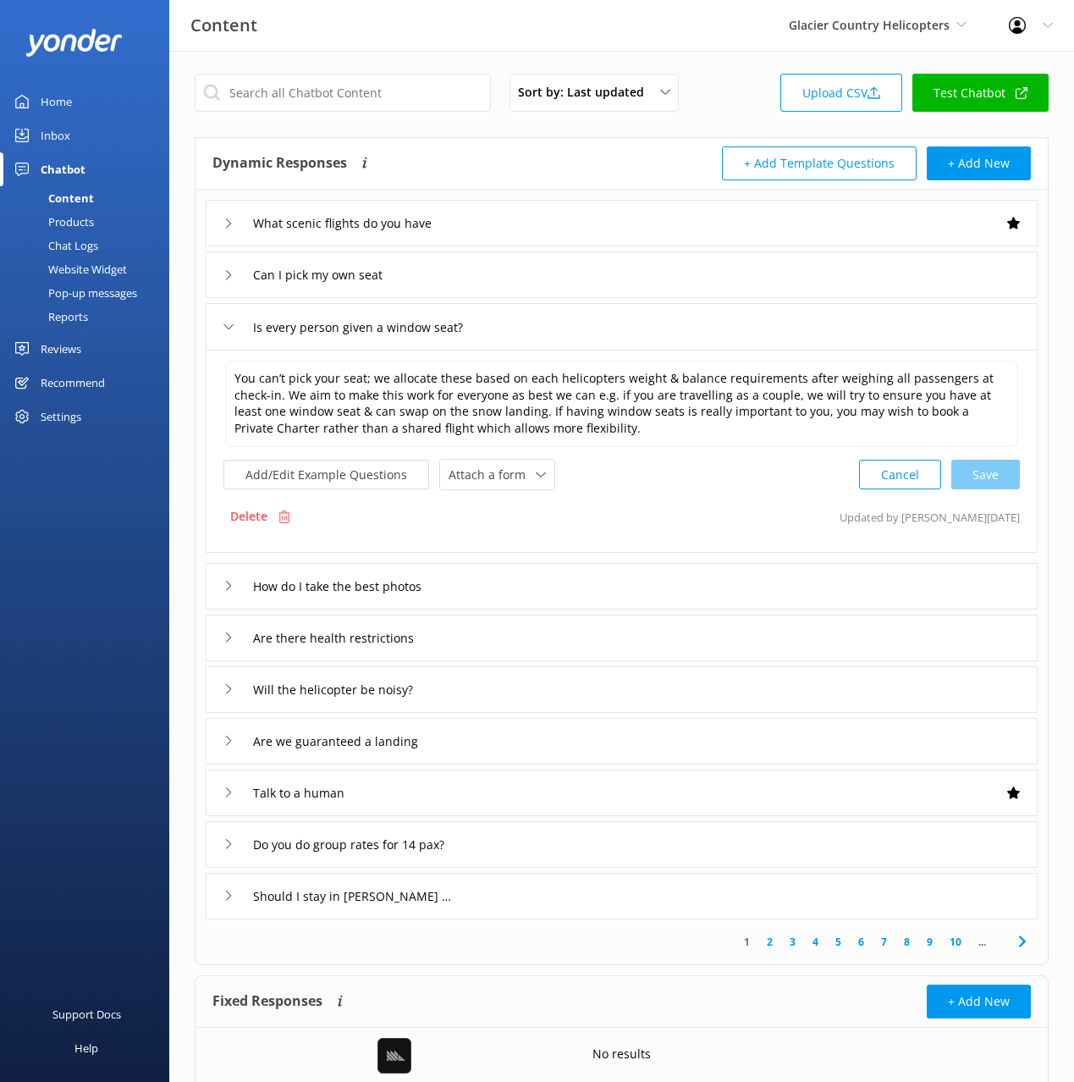
click at [826, 323] on div "Is every person given a window seat?" at bounding box center [622, 326] width 832 height 47
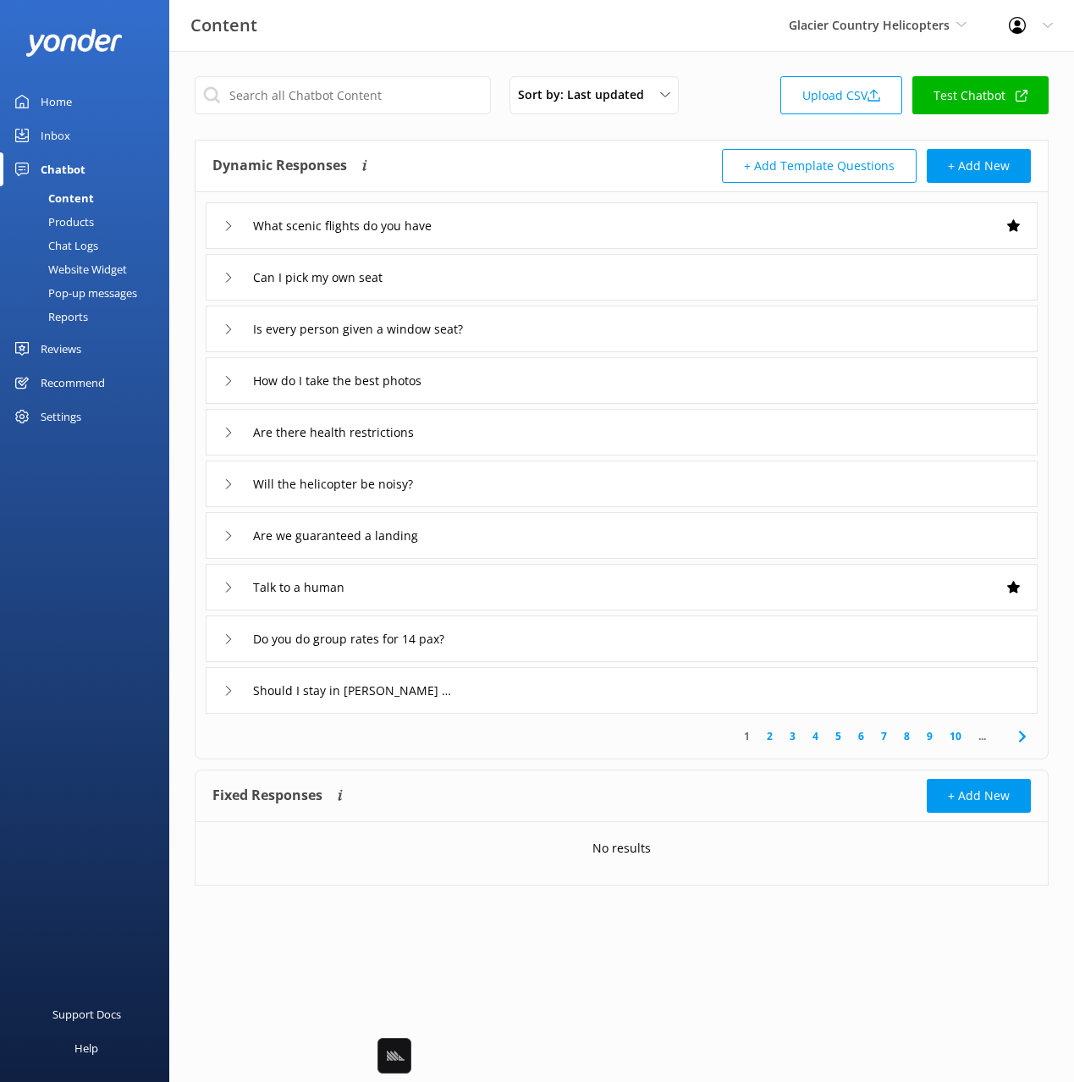
click at [620, 158] on div "Dynamic Responses Dynamic responses rely on the Large Language Model to create …" at bounding box center [417, 166] width 410 height 34
drag, startPoint x: 374, startPoint y: 18, endPoint x: 393, endPoint y: 36, distance: 25.7
click at [374, 18] on div "Content Glacier Country Helicopters Black Cat Cruises [GEOGRAPHIC_DATA] [GEOGRA…" at bounding box center [537, 25] width 1074 height 51
click at [490, 16] on div "Content Glacier Country Helicopters Black Cat Cruises [GEOGRAPHIC_DATA] [GEOGRA…" at bounding box center [537, 25] width 1074 height 51
